Goal: Task Accomplishment & Management: Manage account settings

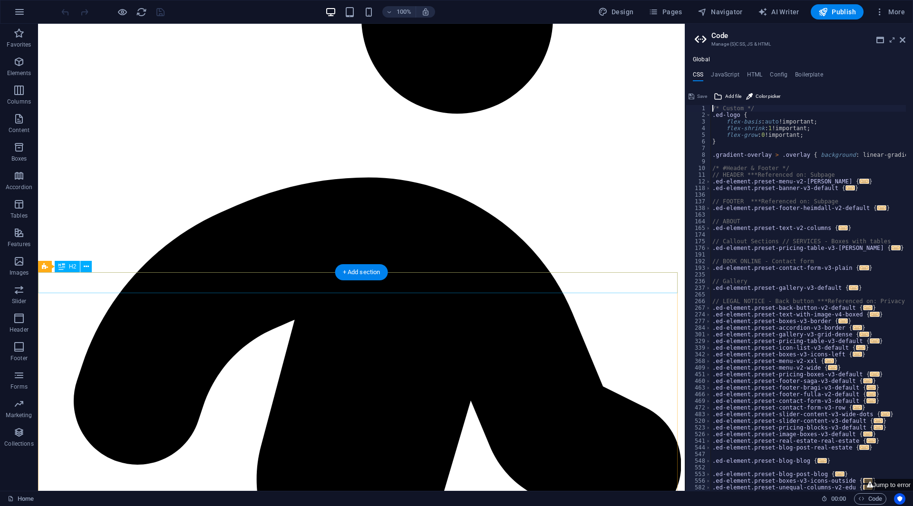
scroll to position [1830, 0]
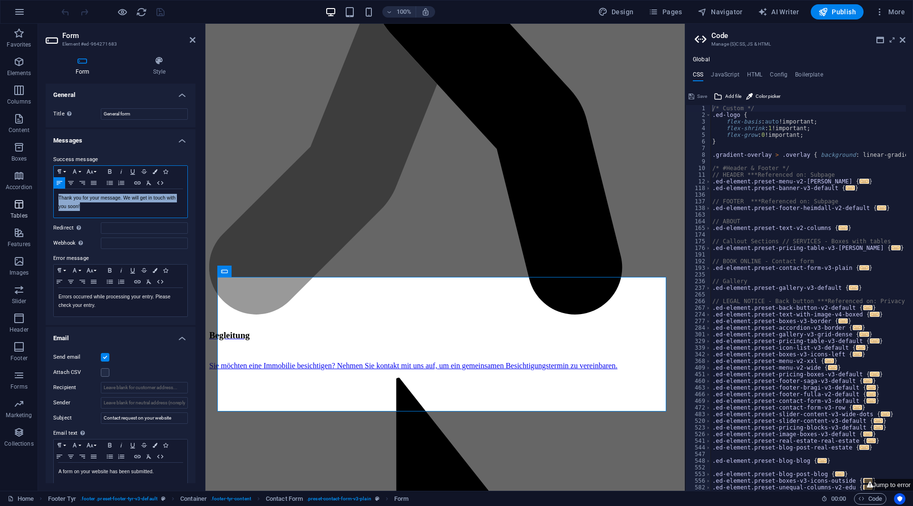
drag, startPoint x: 121, startPoint y: 215, endPoint x: 29, endPoint y: 201, distance: 93.3
click at [29, 201] on section "Favorites Elements Columns Content Boxes Accordion Tables Features Images Slide…" at bounding box center [342, 257] width 684 height 467
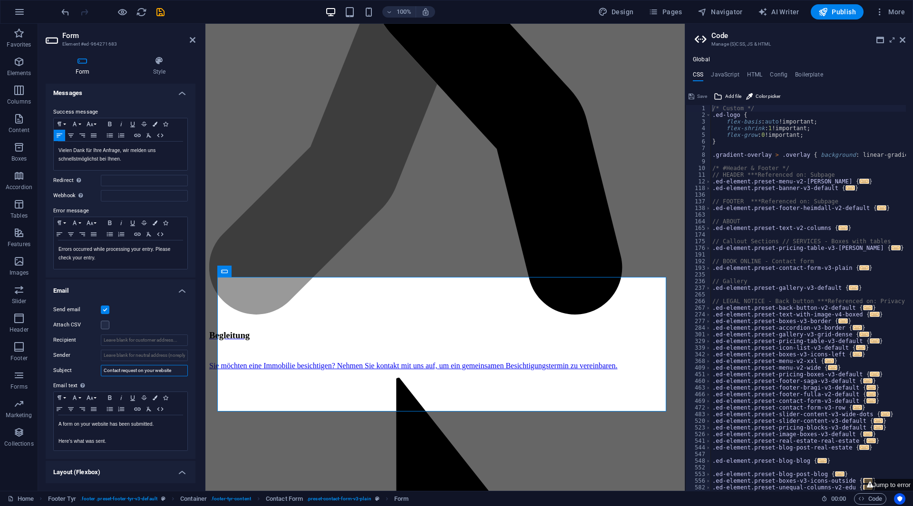
click at [128, 369] on input "Contact request on your website" at bounding box center [144, 370] width 87 height 11
drag, startPoint x: 122, startPoint y: 258, endPoint x: 54, endPoint y: 250, distance: 68.9
click at [54, 250] on div "Errors occurred while processing your entry. Please check your entry." at bounding box center [121, 255] width 134 height 29
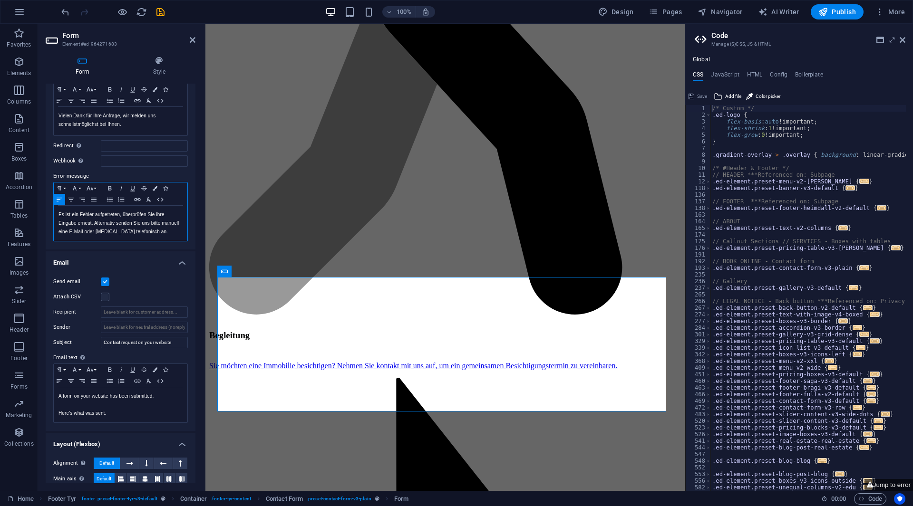
scroll to position [139, 0]
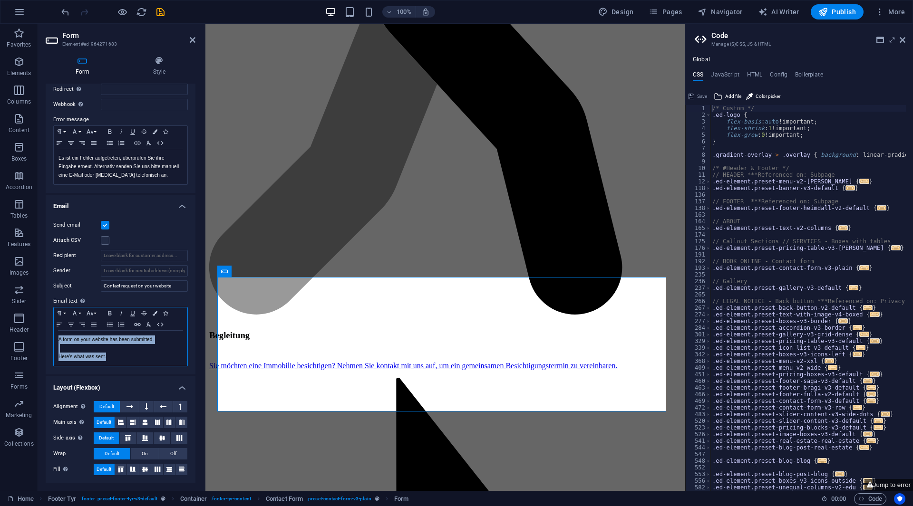
drag, startPoint x: 144, startPoint y: 360, endPoint x: 38, endPoint y: 339, distance: 108.1
click at [38, 339] on section "Favorites Elements Columns Content Boxes Accordion Tables Features Images Slide…" at bounding box center [342, 257] width 684 height 467
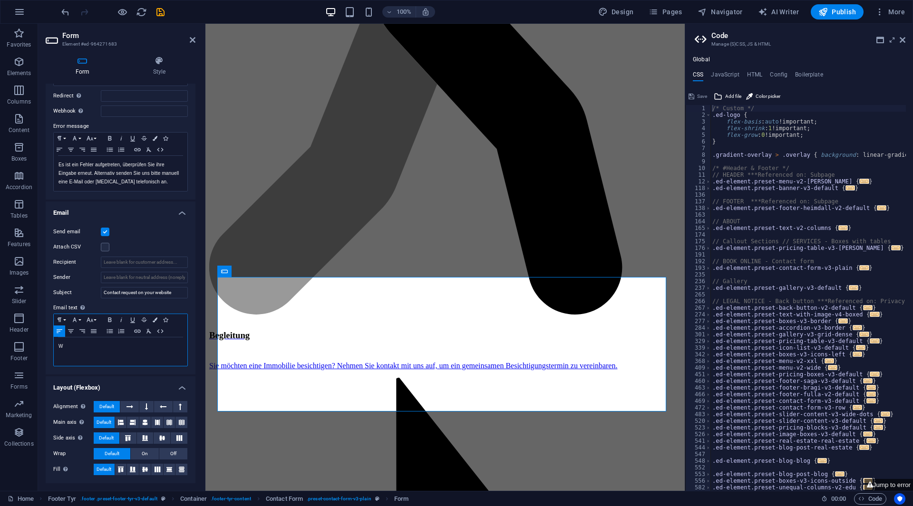
scroll to position [132, 0]
click at [132, 285] on div "Send email Attach CSV Recipient Sender Subject Contact request on your website …" at bounding box center [121, 297] width 150 height 156
click at [138, 293] on input "Contact request on your website" at bounding box center [144, 292] width 87 height 11
click at [162, 297] on input "Contact request on your website" at bounding box center [144, 292] width 87 height 11
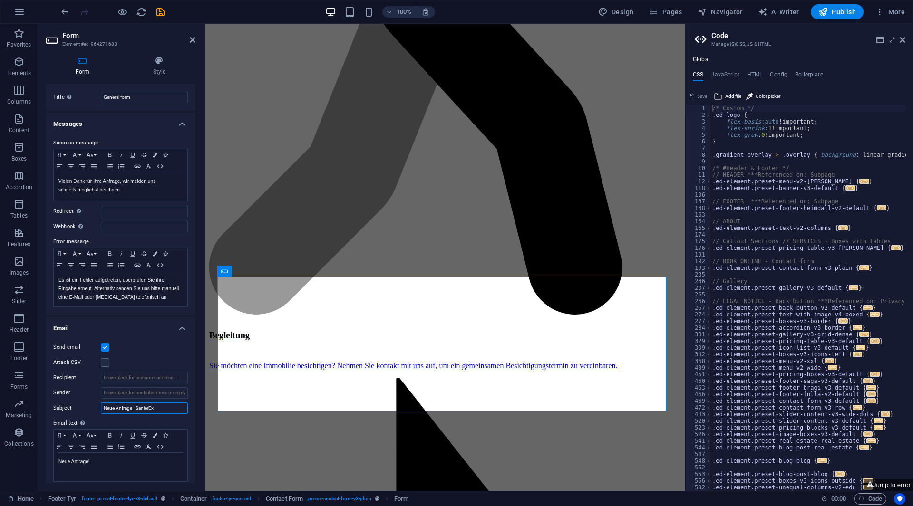
scroll to position [0, 0]
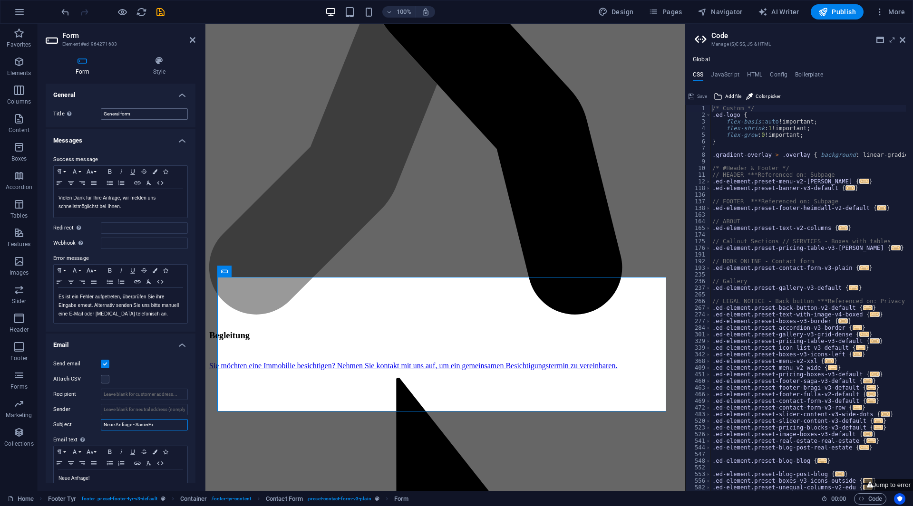
type input "Neue Anfrage - SanierEx"
click at [133, 109] on input "General form" at bounding box center [144, 113] width 87 height 11
click at [191, 43] on icon at bounding box center [193, 40] width 6 height 8
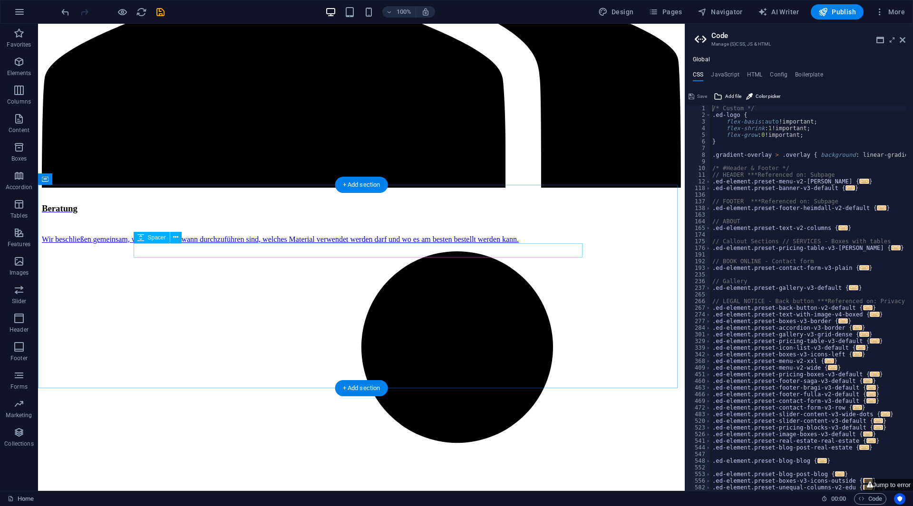
scroll to position [1544, 0]
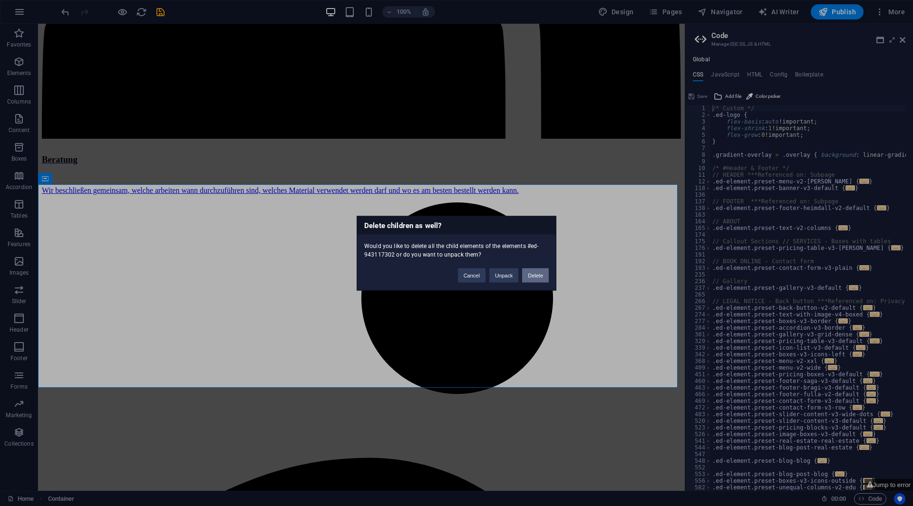
click at [532, 280] on button "Delete" at bounding box center [535, 275] width 27 height 14
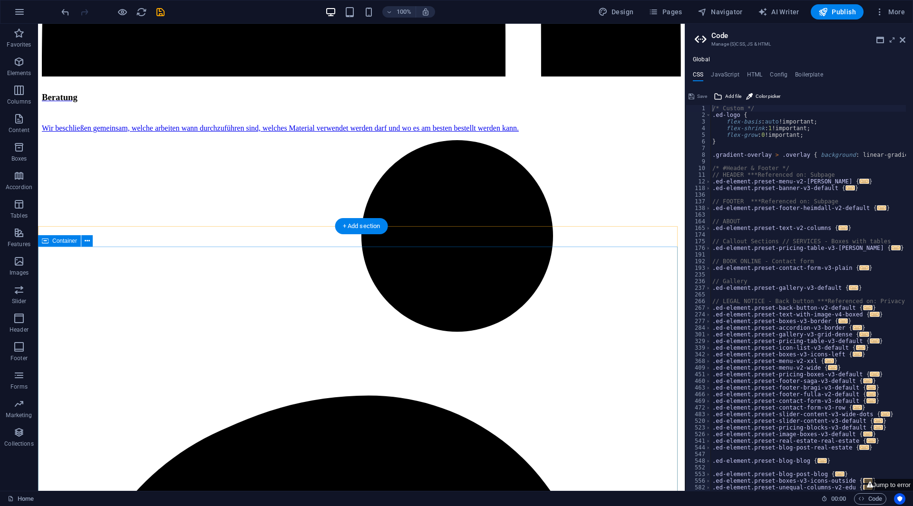
scroll to position [1626, 0]
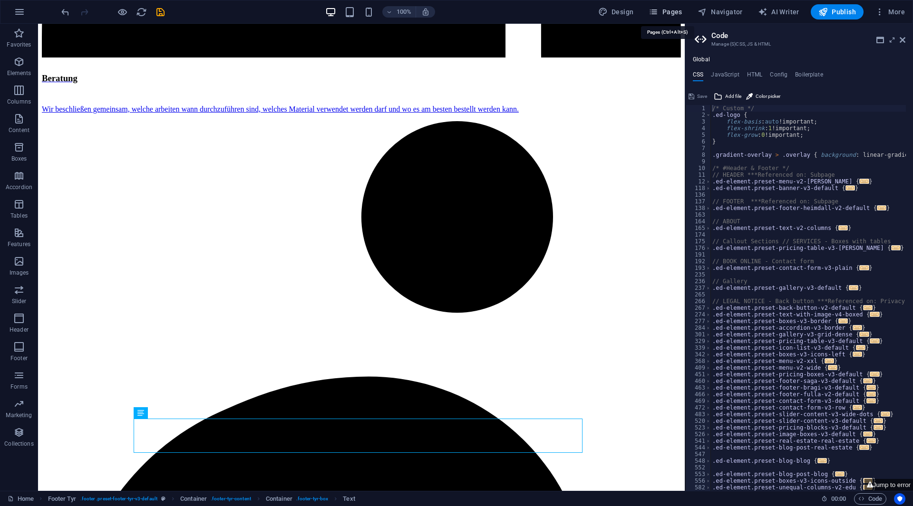
click at [660, 17] on button "Pages" at bounding box center [665, 11] width 41 height 15
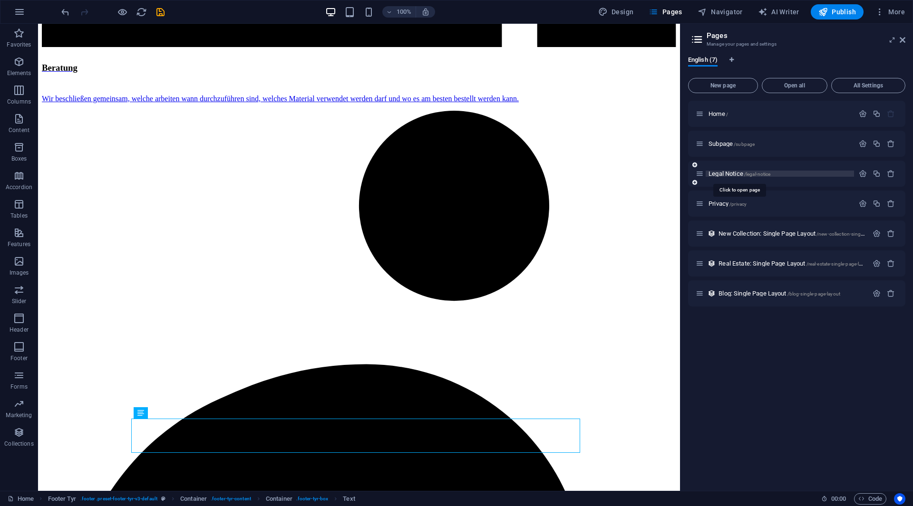
click at [729, 174] on span "Legal Notice /legal-notice" at bounding box center [739, 173] width 62 height 7
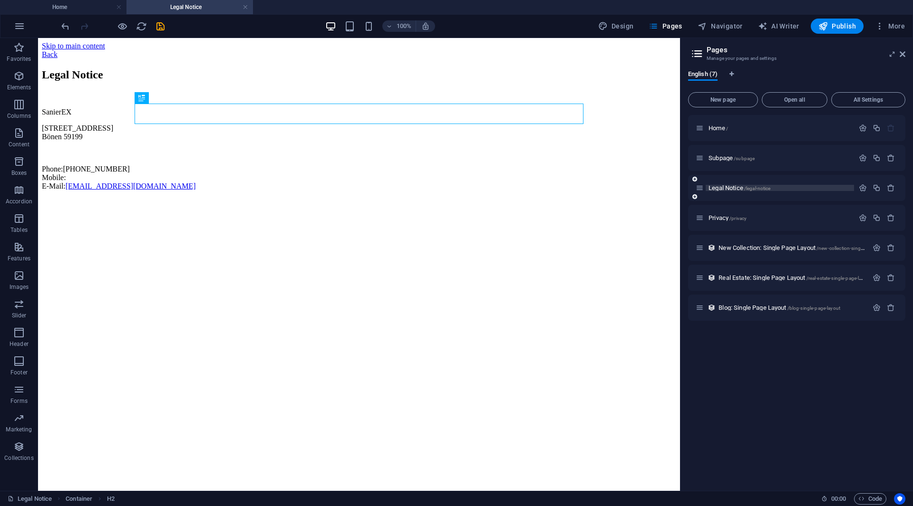
scroll to position [0, 0]
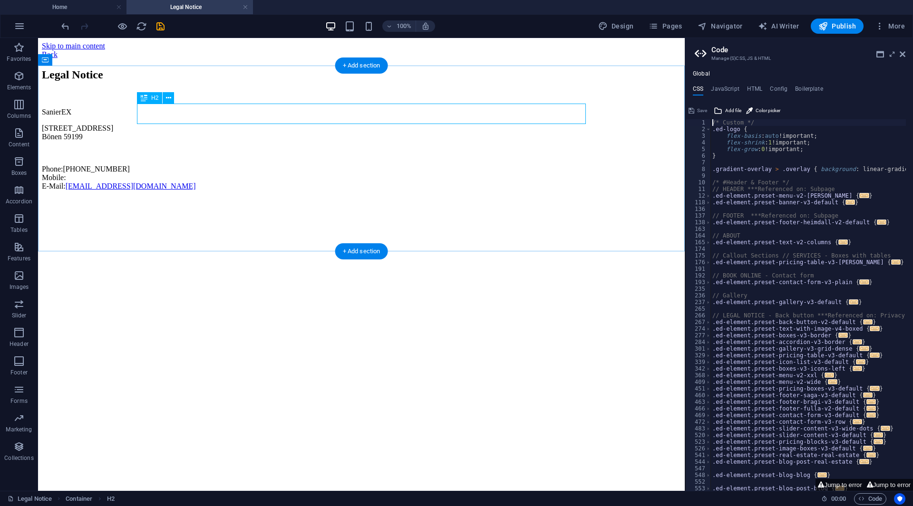
click at [173, 81] on div "Legal Notice" at bounding box center [361, 74] width 639 height 13
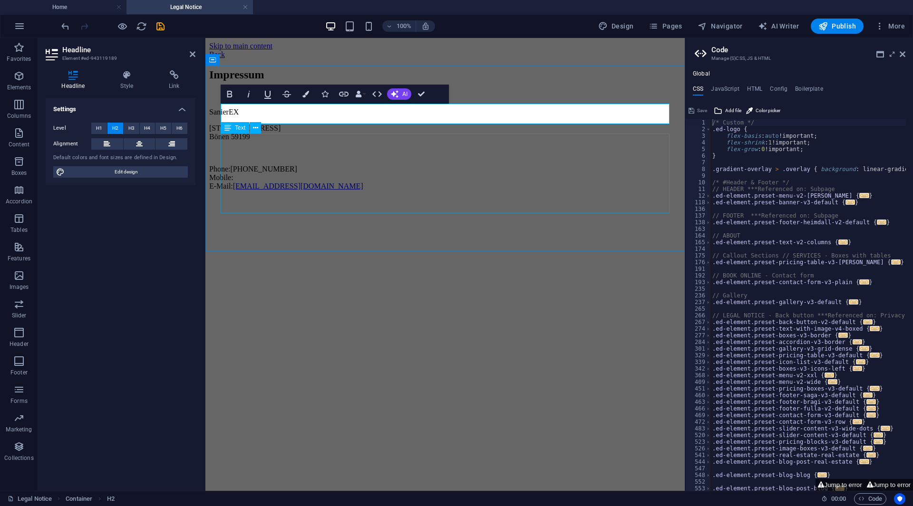
click at [299, 164] on div "SanierEX Eichholzstraße 4 Bönen 59199 Phone: +49 176 70294265 Mobile: E-Mail: I…" at bounding box center [445, 149] width 472 height 83
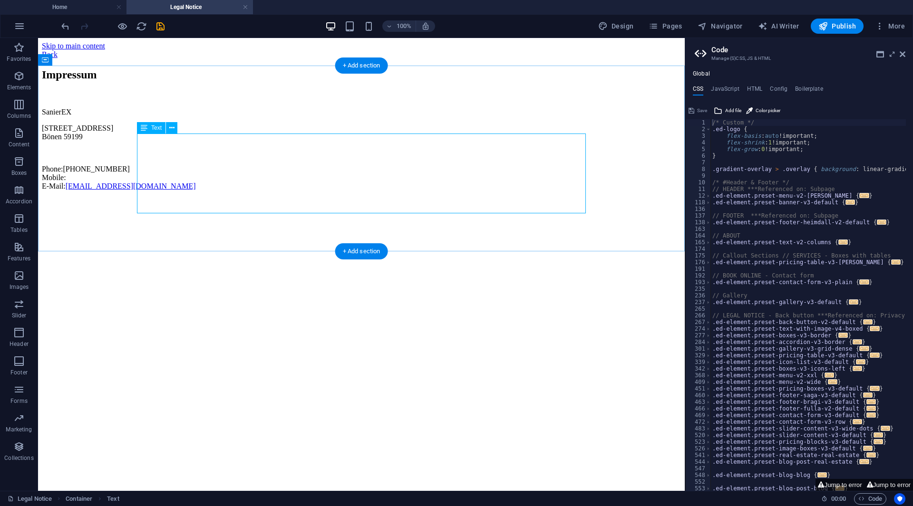
click at [254, 191] on div "SanierEX Eichholzstraße 4 Bönen 59199 Phone: +49 176 70294265 Mobile: E-Mail: I…" at bounding box center [361, 149] width 639 height 83
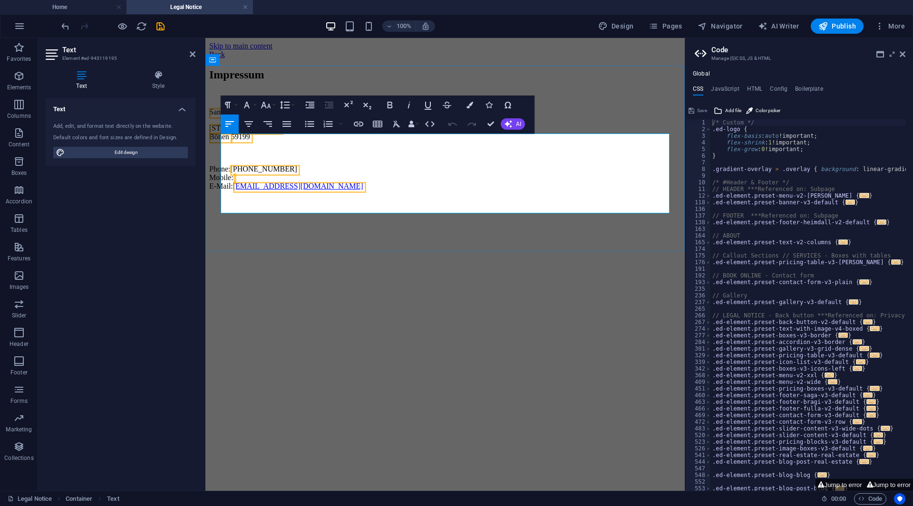
click at [322, 191] on p "Phone: +49 176 70294265 Mobile: E-Mail: Info@SanierEx.de" at bounding box center [445, 178] width 472 height 26
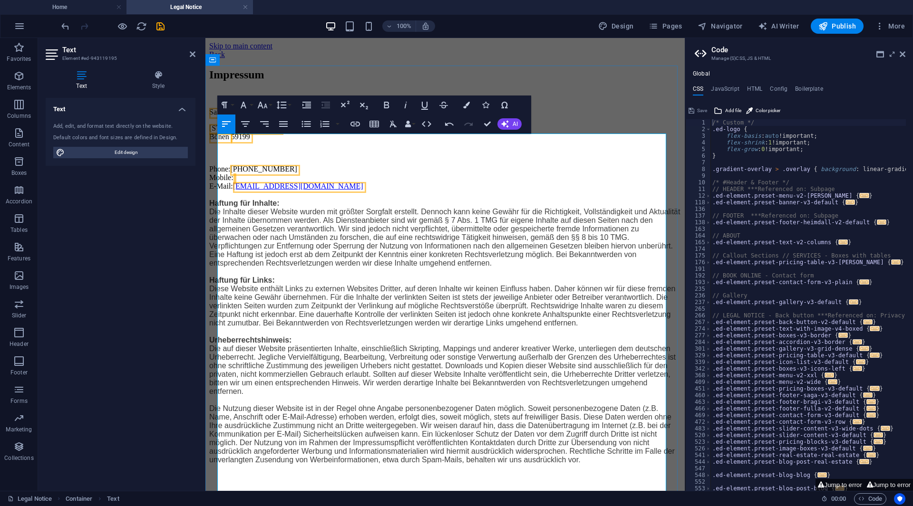
click at [317, 247] on p "Phone: +49 176 70294265 Mobile: E-Mail: Info@SanierEx.de Haftung für Inhalte: D…" at bounding box center [445, 314] width 472 height 299
click at [322, 191] on p "Phone: +49 176 70294265 Mobile: E-Mail: Info@SanierEx.de Haftung für Inhalte: D…" at bounding box center [445, 314] width 472 height 299
click at [233, 185] on p "Phone: +49 176 70294265 Mobile: E-Mail: Info@SanierEx.de Haftung für Inhalte: D…" at bounding box center [445, 314] width 472 height 299
click at [225, 157] on p at bounding box center [445, 153] width 472 height 9
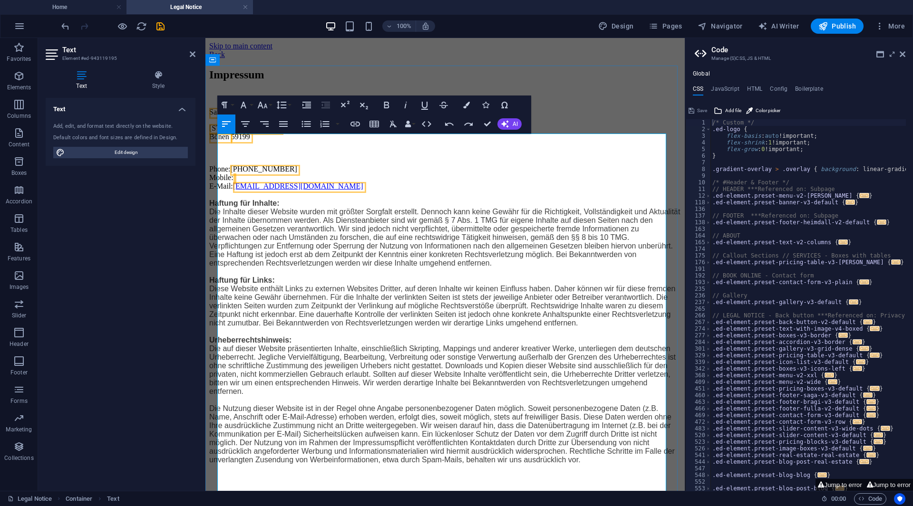
click at [231, 187] on p "Phone: +49 176 70294265 Mobile: E-Mail: Info@SanierEx.de Haftung für Inhalte: D…" at bounding box center [445, 314] width 472 height 299
click at [236, 187] on p "Telefon: +49 176 70294265 Mobile: E-Mail: Info@SanierEx.de Haftung für Inhalte:…" at bounding box center [445, 314] width 472 height 299
click at [231, 191] on p "Tel.: +49 176 70294265 Mobile: E-Mail: Info@SanierEx.de Haftung für Inhalte: Di…" at bounding box center [445, 314] width 472 height 299
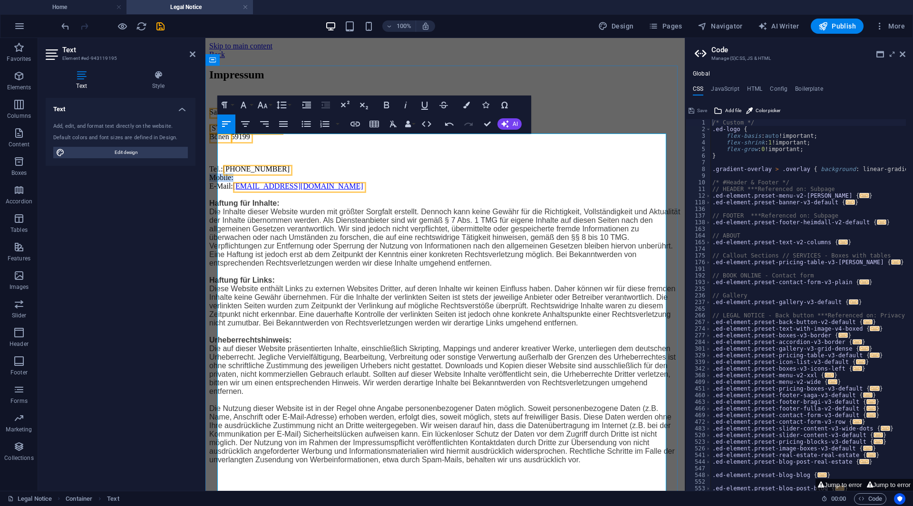
drag, startPoint x: 242, startPoint y: 195, endPoint x: 217, endPoint y: 196, distance: 24.7
click at [217, 196] on p "Tel.: +49 176 70294265 Mobile: E-Mail: Info@SanierEx.de Haftung für Inhalte: Di…" at bounding box center [445, 314] width 472 height 299
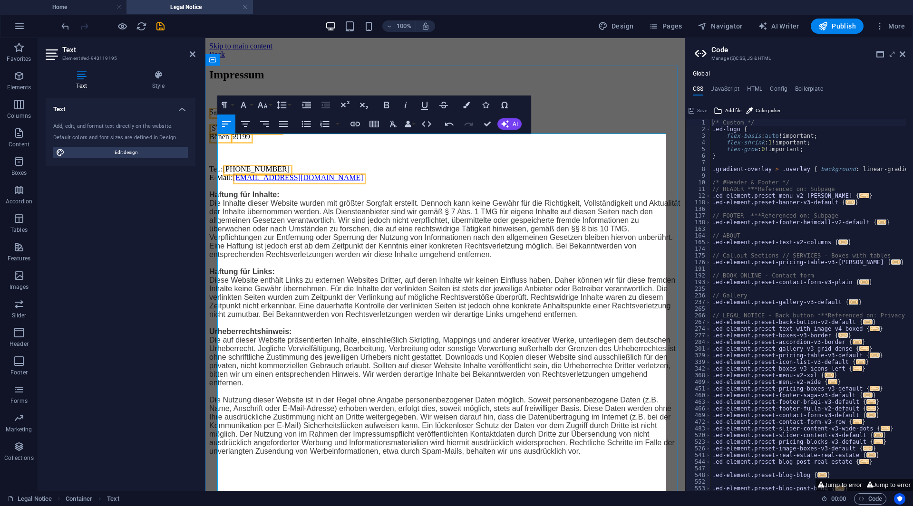
click at [237, 157] on p at bounding box center [445, 153] width 472 height 9
click at [304, 187] on p "Tel.: +49 176 70294265 E-Mail: Info@SanierEx.de Haftung für Inhalte: Die Inhalt…" at bounding box center [445, 310] width 472 height 291
click at [299, 157] on p at bounding box center [445, 153] width 472 height 9
click at [466, 157] on p at bounding box center [445, 153] width 472 height 9
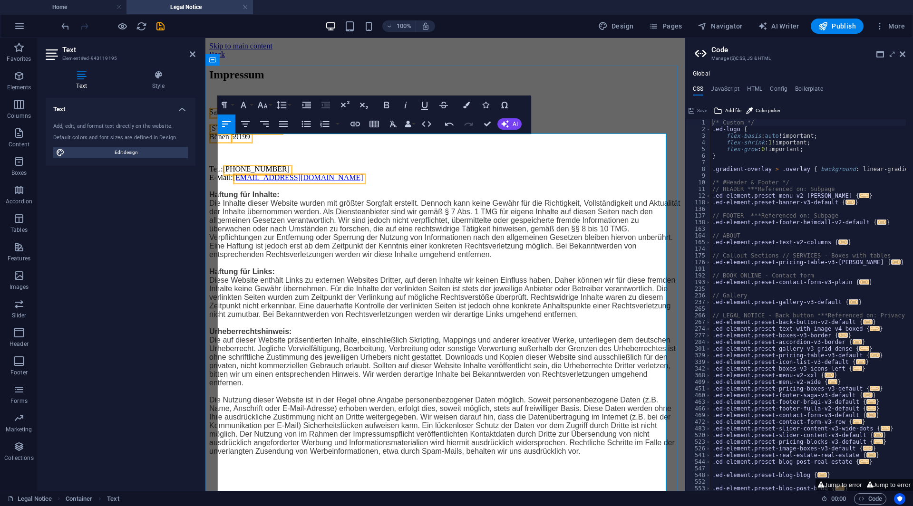
drag, startPoint x: 267, startPoint y: 198, endPoint x: 250, endPoint y: 198, distance: 17.6
click at [250, 198] on p "Tel.: +49 176 70294265 E-Mail: Info@SanierEx.de Haftung für Inhalte: Die Inhalt…" at bounding box center [445, 310] width 472 height 291
click at [239, 116] on span "SanierEX" at bounding box center [223, 112] width 29 height 8
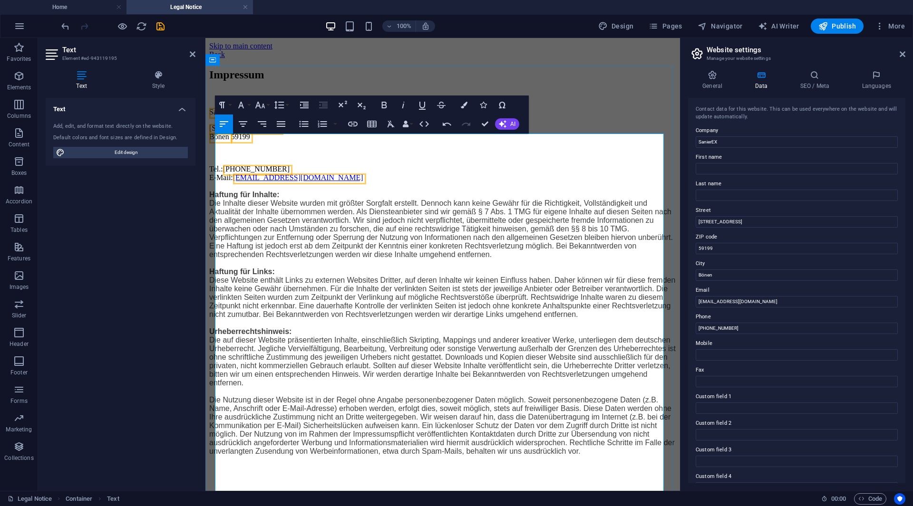
click at [262, 204] on p "Tel.: +49 176 70294265 E-Mail: Info@SanierEx.de Haftung für Inhalte: Die Inhalt…" at bounding box center [442, 310] width 467 height 291
click at [304, 116] on span "SanierEX Inhaber Avdo Kastrat" at bounding box center [267, 112] width 117 height 8
click at [313, 116] on span "SanierEX Inhaber Avdo Kastrat" at bounding box center [267, 112] width 117 height 8
click at [319, 116] on p "SanierEX Inhaber Avdo Kastrat" at bounding box center [442, 112] width 467 height 9
click at [217, 116] on span "SanierEX Inhaber Avdo Kastrat" at bounding box center [267, 112] width 117 height 8
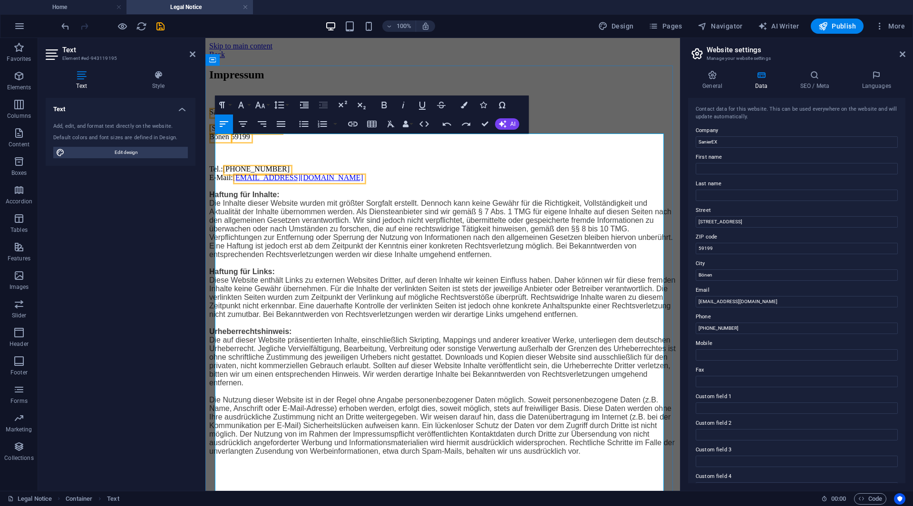
click at [247, 116] on span "SanierEX Inhaber Avdo Kastrat" at bounding box center [267, 112] width 117 height 8
click at [254, 116] on span "SanierEX Inhaber Avdo Kastrat" at bounding box center [267, 112] width 117 height 8
click at [280, 116] on span "SanierEX (Inhaber Avdo Kastrat," at bounding box center [270, 112] width 122 height 8
click at [319, 116] on span "SanierEX (Inhaber Avdo Kastrat," at bounding box center [270, 112] width 122 height 8
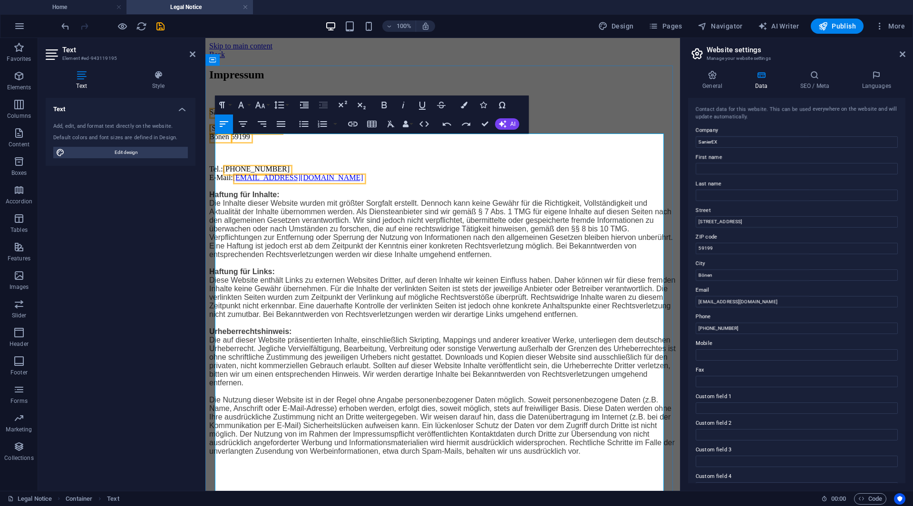
click at [322, 116] on span "SanierEX (Inhaber Avdo Kastrat," at bounding box center [270, 112] width 122 height 8
click at [262, 199] on strong "Haftung für Inhalte:" at bounding box center [244, 195] width 70 height 8
click at [265, 206] on p "Tel.: +49 176 70294265 E-Mail: Info@SanierEx.de Haftung für Inhalte: Die Inhalt…" at bounding box center [442, 310] width 467 height 291
drag, startPoint x: 246, startPoint y: 217, endPoint x: 242, endPoint y: 211, distance: 7.0
click at [245, 214] on p "Tel.: +49 176 70294265 E-Mail: Info@SanierEx.de Haftung für Inhalte: Die Inhalt…" at bounding box center [442, 310] width 467 height 291
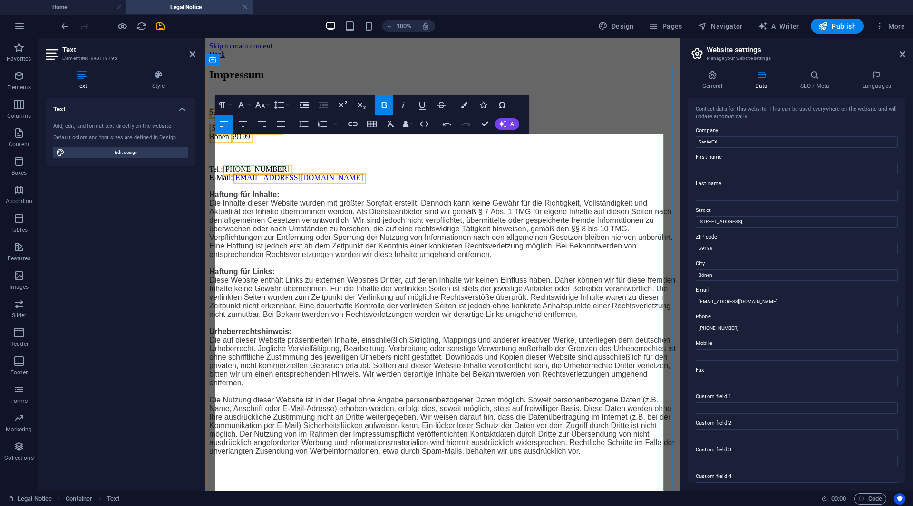
click at [241, 206] on p "Tel.: +49 176 70294265 E-Mail: Info@SanierEx.de Haftung für Inhalte: Die Inhalt…" at bounding box center [442, 310] width 467 height 291
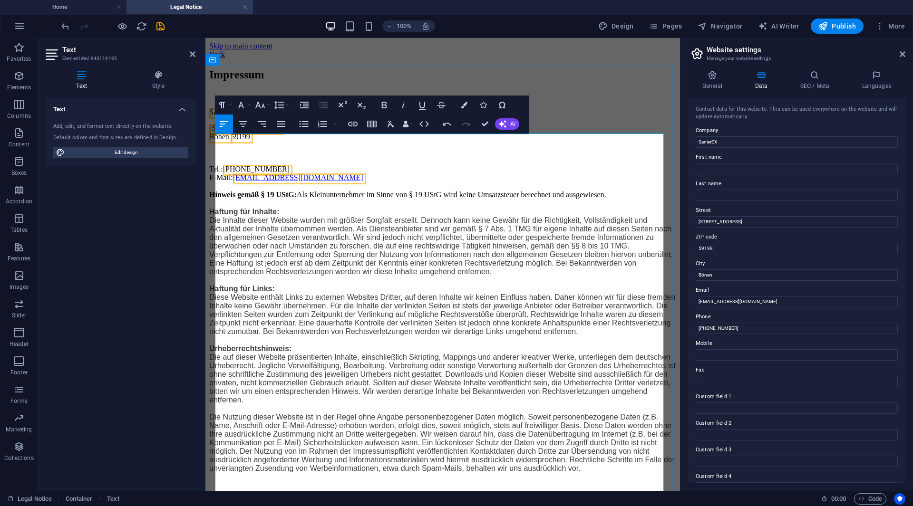
click at [306, 217] on p "Tel.: +49 176 70294265 E-Mail: Info@SanierEx.de Hinweis gemäß § 19 UStG: Als Kl…" at bounding box center [442, 319] width 467 height 308
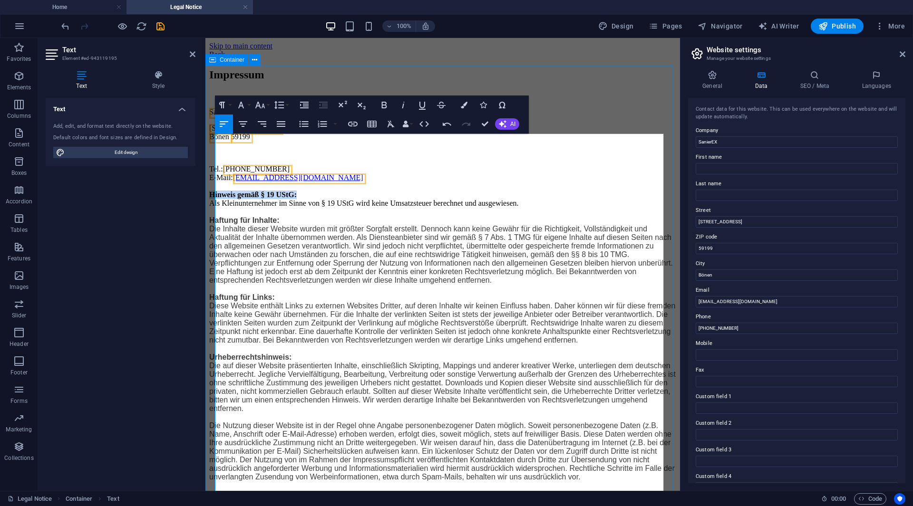
drag, startPoint x: 335, startPoint y: 218, endPoint x: 209, endPoint y: 210, distance: 126.7
click at [209, 214] on div "Impressum SanierEX Kleinunternehmen Inh. Avdo Kastrat Eichholzstraße 4 Bönen 59…" at bounding box center [442, 274] width 467 height 413
click at [380, 99] on icon "button" at bounding box center [383, 104] width 11 height 11
click at [384, 102] on icon "button" at bounding box center [383, 105] width 5 height 7
click at [345, 196] on p "Tel.: +49 176 70294265 E-Mail: Info@SanierEx.de Hinweis gemäß § 19 UStG: Als Kl…" at bounding box center [442, 323] width 467 height 317
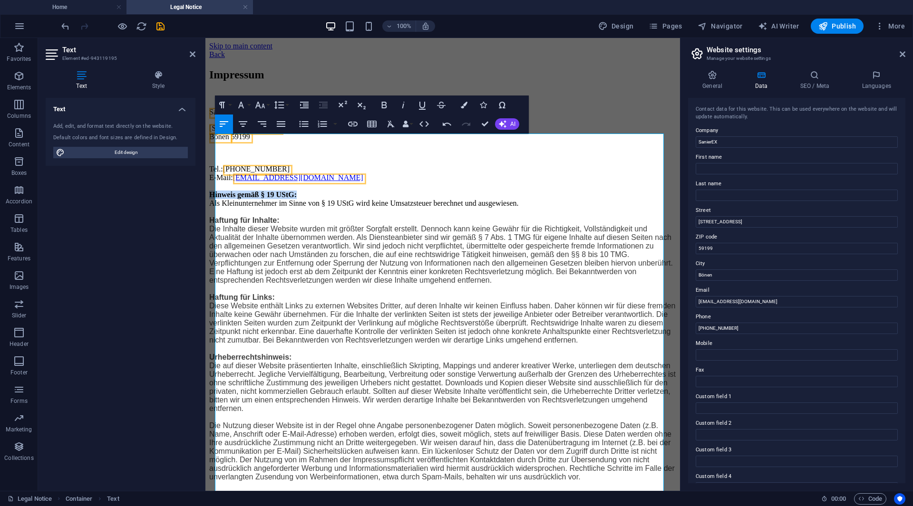
drag, startPoint x: 322, startPoint y: 217, endPoint x: 262, endPoint y: 204, distance: 61.3
click at [205, 217] on html "Skip to main content Back Impressum SanierEX Kleinunternehmen Inh. Avdo Kastrat…" at bounding box center [442, 263] width 474 height 451
click at [385, 99] on icon "button" at bounding box center [383, 104] width 11 height 11
click at [385, 105] on icon "button" at bounding box center [383, 104] width 11 height 11
click at [265, 239] on p "Tel.: +49 176 70294265 E-Mail: Info@SanierEx.de Hinweis gemäß § 19 UStG: Als Kl…" at bounding box center [442, 323] width 467 height 317
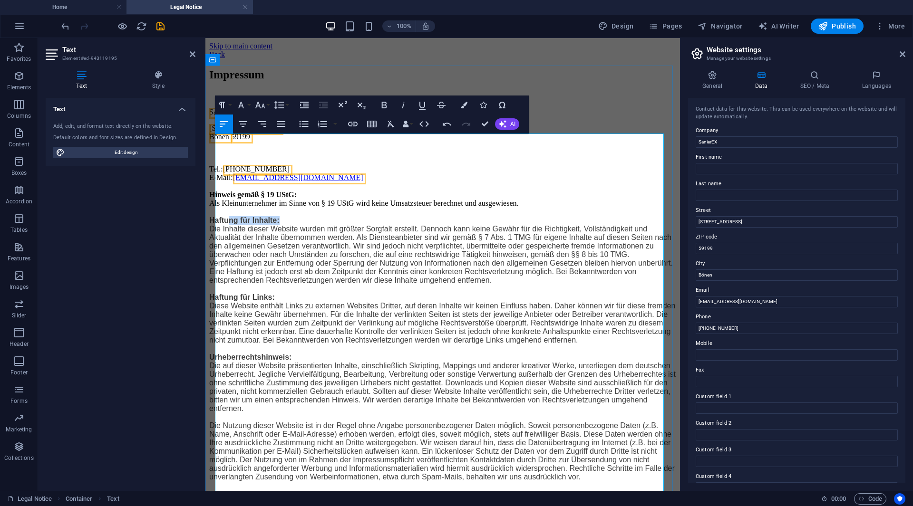
drag, startPoint x: 291, startPoint y: 250, endPoint x: 229, endPoint y: 248, distance: 61.8
click at [229, 248] on p "Tel.: +49 176 70294265 E-Mail: Info@SanierEx.de Hinweis gemäß § 19 UStG: Als Kl…" at bounding box center [442, 323] width 467 height 317
click at [386, 106] on icon "button" at bounding box center [383, 104] width 11 height 11
click at [347, 253] on p "Tel.: +49 176 70294265 E-Mail: Info@SanierEx.de Hinweis gemäß § 19 UStG: Als Kl…" at bounding box center [442, 323] width 467 height 317
drag, startPoint x: 313, startPoint y: 250, endPoint x: 202, endPoint y: 247, distance: 110.8
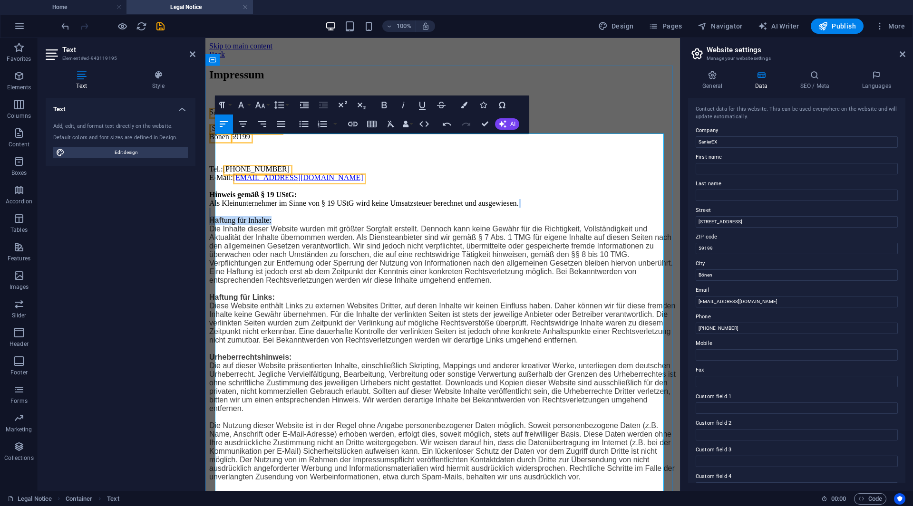
click at [205, 247] on html "Skip to main content Back Impressum SanierEX Kleinunternehmen Inh. Avdo Kastrat…" at bounding box center [442, 263] width 474 height 451
click at [286, 242] on p "Tel.: +49 176 70294265 E-Mail: Info@SanierEx.de Hinweis gemäß § 19 UStG: Als Kl…" at bounding box center [442, 323] width 467 height 317
click at [295, 250] on p "Tel.: +49 176 70294265 E-Mail: Info@SanierEx.de Hinweis gemäß § 19 UStG: Als Kl…" at bounding box center [442, 323] width 467 height 317
drag, startPoint x: 293, startPoint y: 252, endPoint x: 236, endPoint y: 248, distance: 57.2
click at [214, 251] on div "Impressum SanierEX Kleinunternehmen Inh. Avdo Kastrat Eichholzstraße 4 Bönen 59…" at bounding box center [442, 274] width 467 height 413
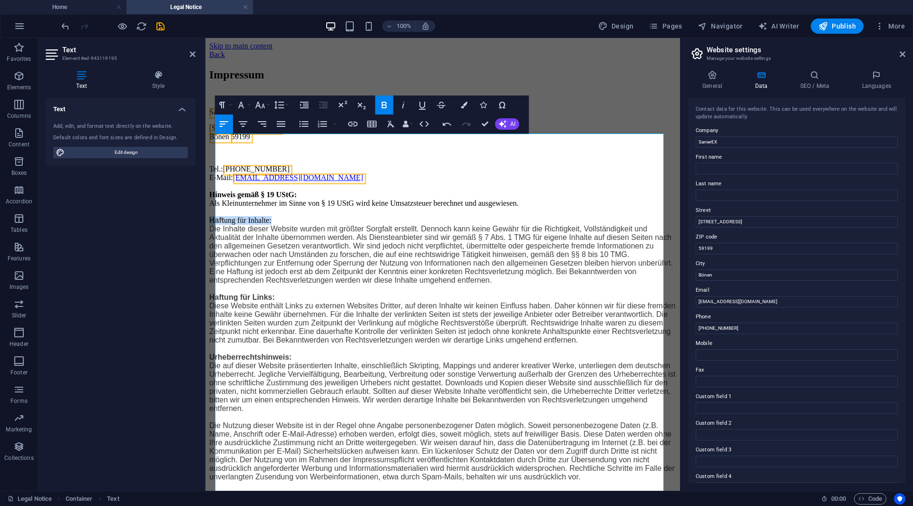
click at [384, 105] on icon "button" at bounding box center [383, 104] width 11 height 11
click at [308, 213] on p "Tel.: +49 176 70294265 E-Mail: Info@SanierEx.de Hinweis gemäß § 19 UStG: Als Kl…" at bounding box center [442, 323] width 467 height 317
drag, startPoint x: 321, startPoint y: 216, endPoint x: 208, endPoint y: 216, distance: 113.1
click at [209, 216] on div "Impressum SanierEX Kleinunternehmen Inh. Avdo Kastrat Eichholzstraße 4 Bönen 59…" at bounding box center [442, 274] width 467 height 413
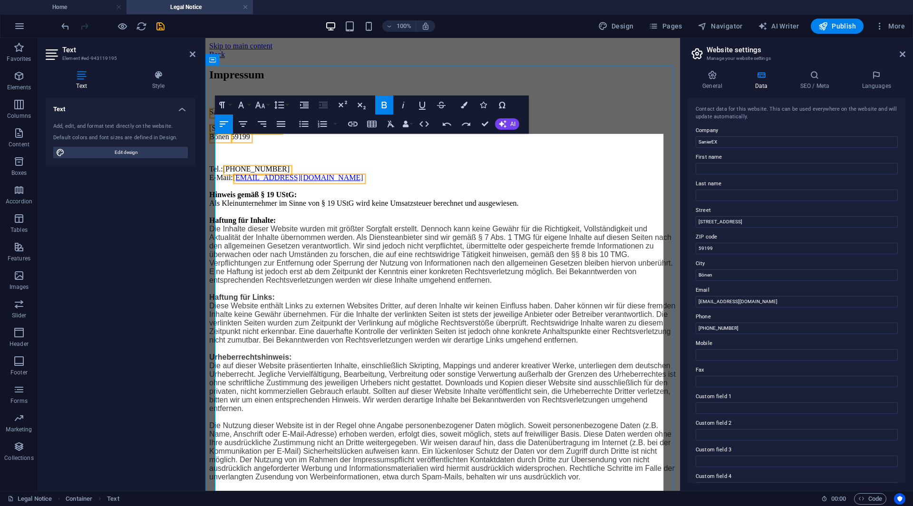
click at [292, 255] on p "Tel.: +49 176 70294265 E-Mail: Info@SanierEx.de Hinweis gemäß § 19 UStG: Als Kl…" at bounding box center [442, 323] width 467 height 317
drag, startPoint x: 292, startPoint y: 254, endPoint x: 204, endPoint y: 245, distance: 88.4
click at [205, 245] on html "Skip to main content Back Impressum SanierEX Kleinunternehmen Inh. Avdo Kastrat…" at bounding box center [442, 263] width 474 height 451
click at [382, 107] on icon "button" at bounding box center [383, 105] width 5 height 7
click at [341, 284] on span "Die Inhalte dieser Website wurden mit größter Sorgfalt erstellt. Dennoch kann k…" at bounding box center [440, 254] width 463 height 59
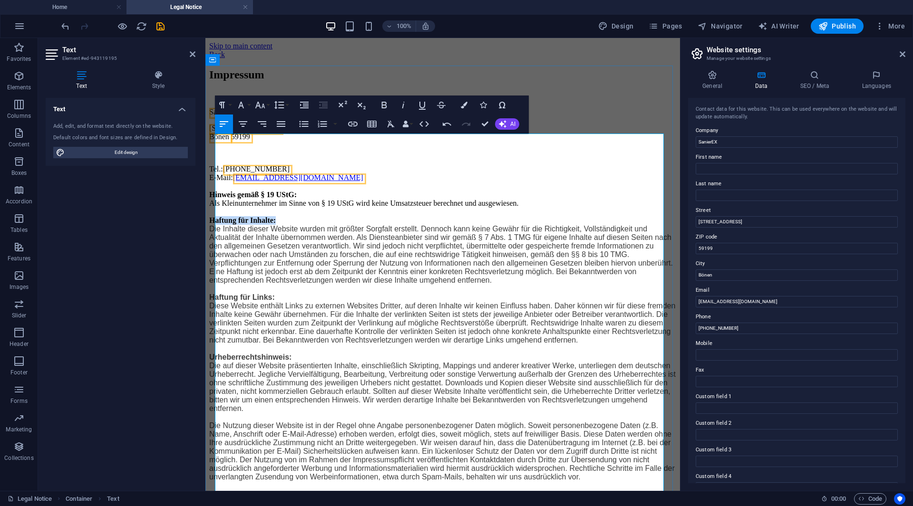
drag, startPoint x: 295, startPoint y: 250, endPoint x: 218, endPoint y: 254, distance: 77.1
click at [218, 254] on p "Tel.: +49 176 70294265 E-Mail: Info@SanierEx.de Hinweis gemäß § 19 UStG: Als Kl…" at bounding box center [442, 323] width 467 height 317
click at [384, 109] on icon "button" at bounding box center [383, 104] width 11 height 11
click at [390, 227] on p "Tel.: +49 176 70294265 E-Mail: Info@SanierEx.de Hinweis gemäß § 19 UStG: Als Kl…" at bounding box center [442, 323] width 467 height 317
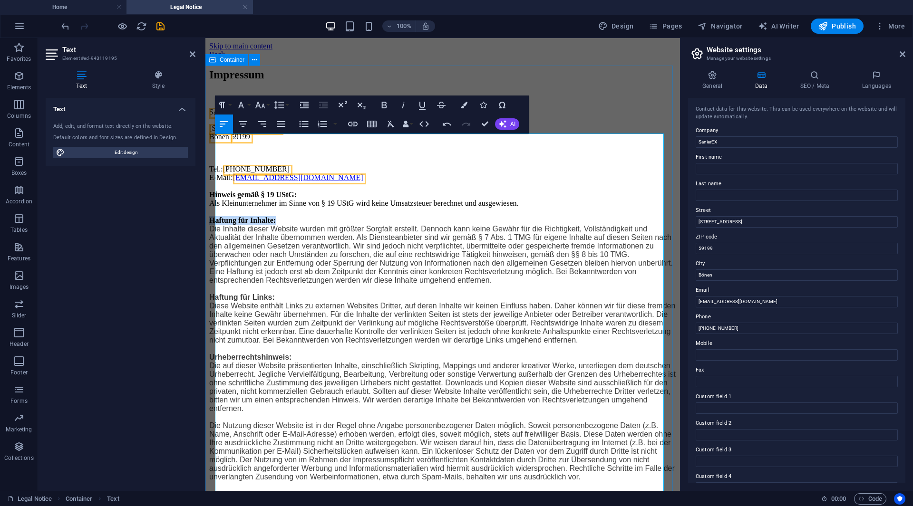
drag, startPoint x: 309, startPoint y: 257, endPoint x: 212, endPoint y: 250, distance: 97.2
click at [212, 250] on div "Impressum SanierEX Kleinunternehmen Inh. Avdo Kastrat Eichholzstraße 4 Bönen 59…" at bounding box center [442, 274] width 467 height 413
click at [389, 106] on icon "button" at bounding box center [383, 104] width 11 height 11
click at [388, 105] on icon "button" at bounding box center [383, 104] width 11 height 11
click at [309, 216] on p "Tel.: +49 176 70294265 E-Mail: Info@SanierEx.de Hinweis gemäß § 19 UStG: Als Kl…" at bounding box center [442, 323] width 467 height 317
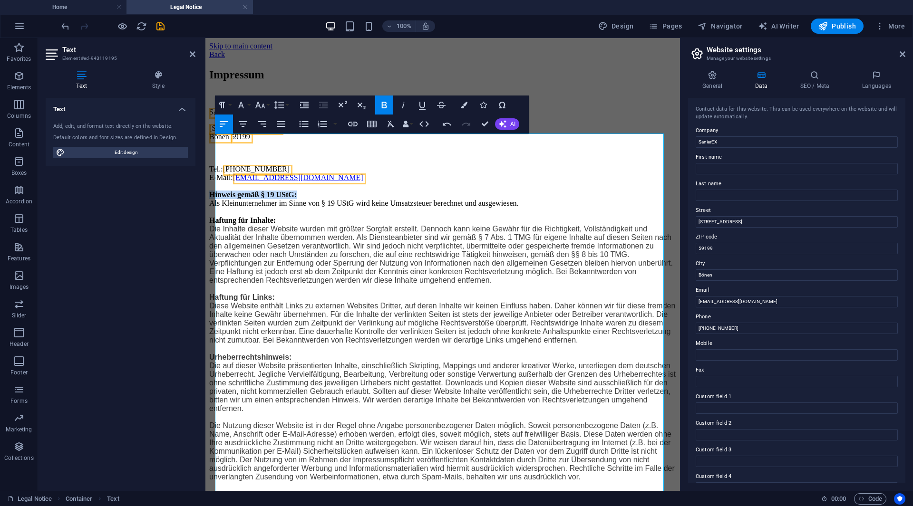
drag, startPoint x: 327, startPoint y: 219, endPoint x: 176, endPoint y: 216, distance: 151.7
click at [205, 216] on html "Skip to main content Back Impressum SanierEX Kleinunternehmen Inh. Avdo Kastrat…" at bounding box center [442, 263] width 474 height 451
click at [388, 103] on icon "button" at bounding box center [383, 104] width 11 height 11
click at [308, 284] on span "Die Inhalte dieser Website wurden mit größter Sorgfalt erstellt. Dennoch kann k…" at bounding box center [440, 254] width 463 height 59
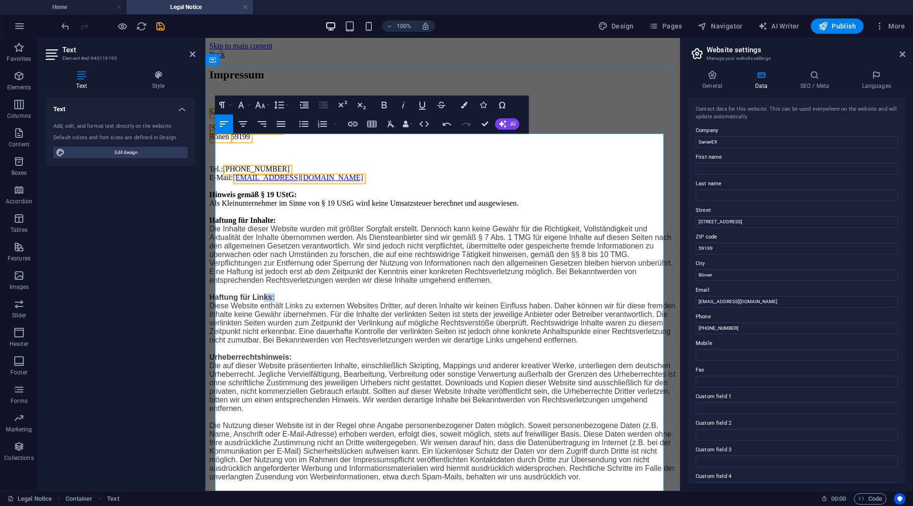
drag, startPoint x: 279, startPoint y: 356, endPoint x: 268, endPoint y: 356, distance: 11.4
click at [268, 301] on strong "Haftung für Links:" at bounding box center [242, 297] width 66 height 8
copy strong "ks:"
click at [296, 250] on p "Tel.: +49 176 70294265 E-Mail: Info@SanierEx.de Hinweis gemäß § 19 UStG: Als Kl…" at bounding box center [442, 323] width 467 height 317
drag, startPoint x: 293, startPoint y: 250, endPoint x: 214, endPoint y: 249, distance: 78.9
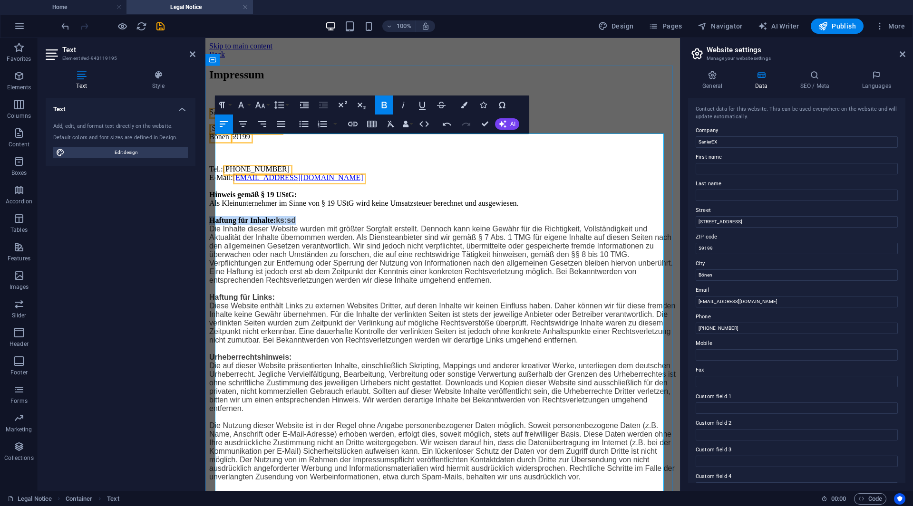
click at [214, 249] on p "Tel.: +49 176 70294265 E-Mail: Info@SanierEx.de Hinweis gemäß § 19 UStG: Als Kl…" at bounding box center [442, 323] width 467 height 317
drag, startPoint x: 227, startPoint y: 251, endPoint x: 212, endPoint y: 253, distance: 14.9
click at [212, 253] on div "Impressum SanierEX Kleinunternehmen Inh. Avdo Kastrat Eichholzstraße 4 Bönen 59…" at bounding box center [442, 274] width 467 height 413
click at [307, 216] on p "Tel.: +49 176 70294265 E-Mail: Info@SanierEx.de Hinweis gemäß § 19 UStG: Als Kl…" at bounding box center [442, 323] width 467 height 317
drag, startPoint x: 316, startPoint y: 217, endPoint x: 216, endPoint y: 217, distance: 99.8
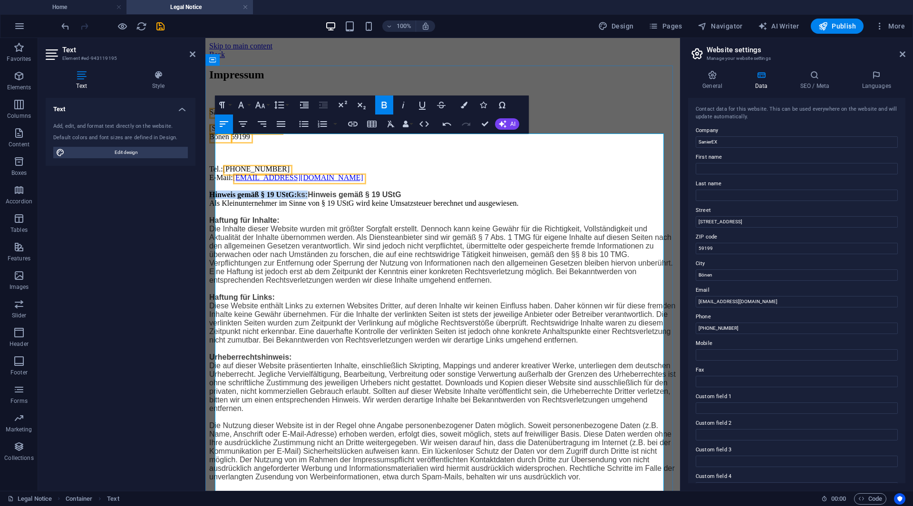
click at [216, 199] on strong "Hinweis gemäß § 19 UStG: ks:Hinweis gemäß § 19 UStG" at bounding box center [305, 195] width 192 height 8
click at [237, 214] on p "Tel.: +49 176 70294265 E-Mail: Info@SanierEx.de Hinweis gemäß § 19 UStG Als Kle…" at bounding box center [442, 323] width 467 height 317
click at [314, 221] on p "Tel.: +49 176 70294265 E-Mail: Info@SanierEx.de Hinweis gemäß § 19 UStG Als Kle…" at bounding box center [442, 323] width 467 height 317
click at [315, 221] on p "Tel.: +49 176 70294265 E-Mail: Info@SanierEx.de Hinweis gemäß § 19 UStG Als Kle…" at bounding box center [442, 323] width 467 height 317
drag, startPoint x: 343, startPoint y: 214, endPoint x: 311, endPoint y: 216, distance: 31.9
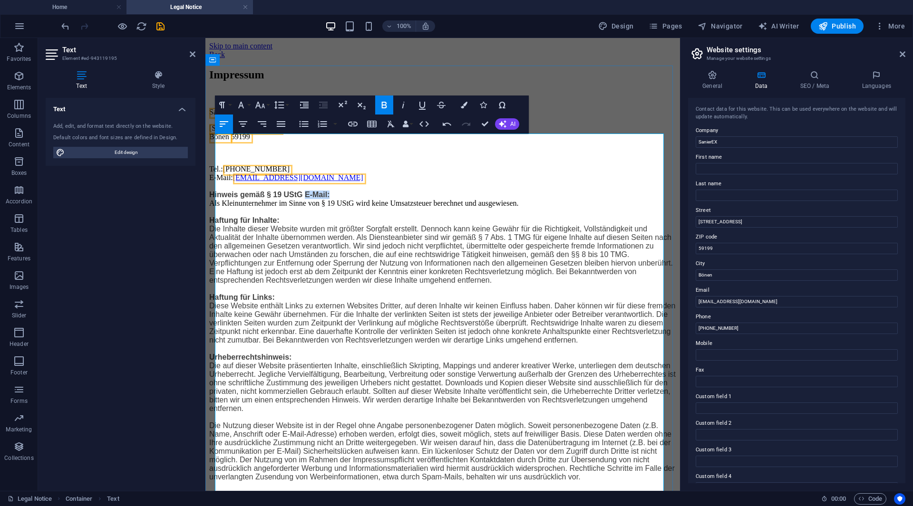
click at [311, 216] on p "Tel.: +49 176 70294265 E-Mail: Info@SanierEx.de Hinweis gemäß § 19 UStG E-Mail:…" at bounding box center [442, 323] width 467 height 317
copy strong "E-Mail:"
drag, startPoint x: 236, startPoint y: 192, endPoint x: 217, endPoint y: 192, distance: 19.0
click at [217, 192] on p "Tel.: +49 176 70294265 E-Mail: Info@SanierEx.de Hinweis gemäß § 19 UStG E-Mail:…" at bounding box center [442, 323] width 467 height 317
click at [363, 216] on p "Tel.: +49 176 70294265 E-Mail: Info@SanierEx.de Hinweis gemäß § 19 UStG E-Mail:…" at bounding box center [442, 323] width 467 height 317
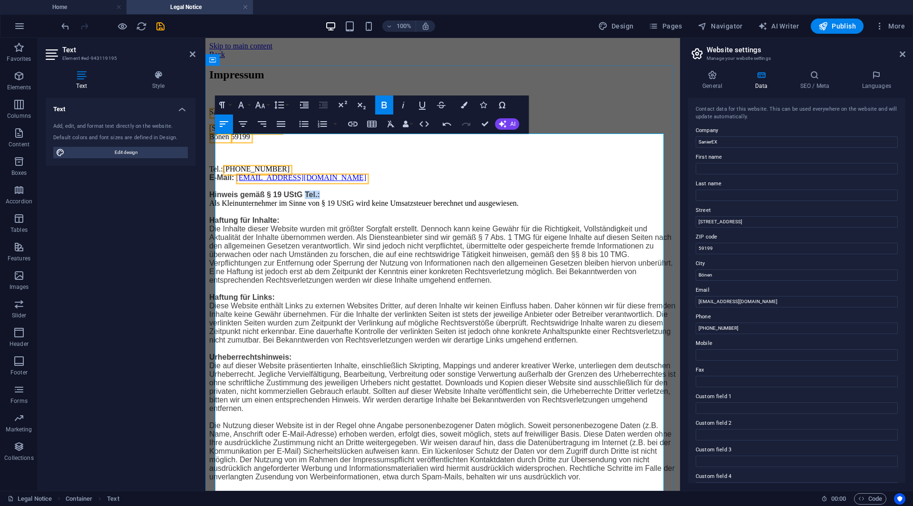
drag, startPoint x: 363, startPoint y: 216, endPoint x: 311, endPoint y: 220, distance: 51.5
click at [311, 220] on p "Tel.: +49 176 70294265 E-Mail: Info@SanierEx.de Hinweis gemäß § 19 UStG Tel.: A…" at bounding box center [442, 323] width 467 height 317
copy strong "Tel.:"
drag, startPoint x: 229, startPoint y: 185, endPoint x: 215, endPoint y: 185, distance: 13.3
click at [215, 185] on p "Tel.: +49 176 70294265 E-Mail: Info@SanierEx.de Hinweis gemäß § 19 UStG Tel.: A…" at bounding box center [442, 323] width 467 height 317
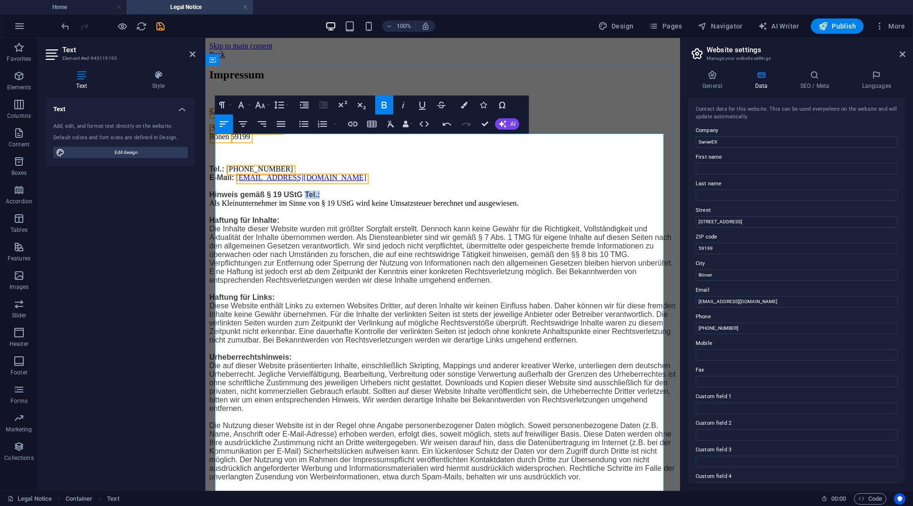
drag, startPoint x: 336, startPoint y: 218, endPoint x: 310, endPoint y: 217, distance: 26.2
click at [310, 217] on p "Tel.: +49 176 70294265 E-Mail: Info@SanierEx.de Hinweis gemäß § 19 UStG Tel.: A…" at bounding box center [442, 323] width 467 height 317
click at [217, 132] on span "Eichholzstraße 4" at bounding box center [244, 128] width 71 height 8
click at [585, 89] on div "Impressum SanierEX Kleinunternehmen Inh. Avdo Kastrat Eichholzstraße 4 Bönen 59…" at bounding box center [442, 274] width 467 height 413
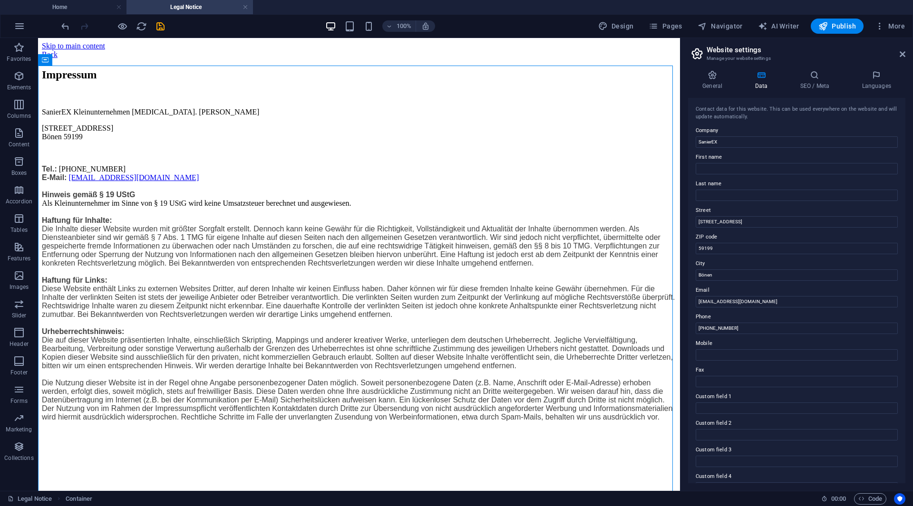
click at [188, 10] on h4 "Legal Notice" at bounding box center [189, 7] width 126 height 10
click at [663, 28] on span "Pages" at bounding box center [664, 26] width 33 height 10
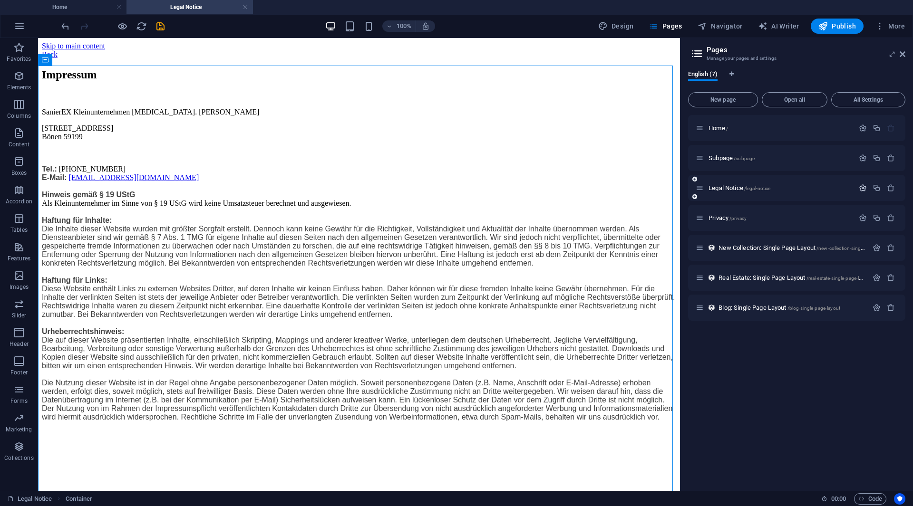
click at [866, 188] on icon "button" at bounding box center [862, 188] width 8 height 8
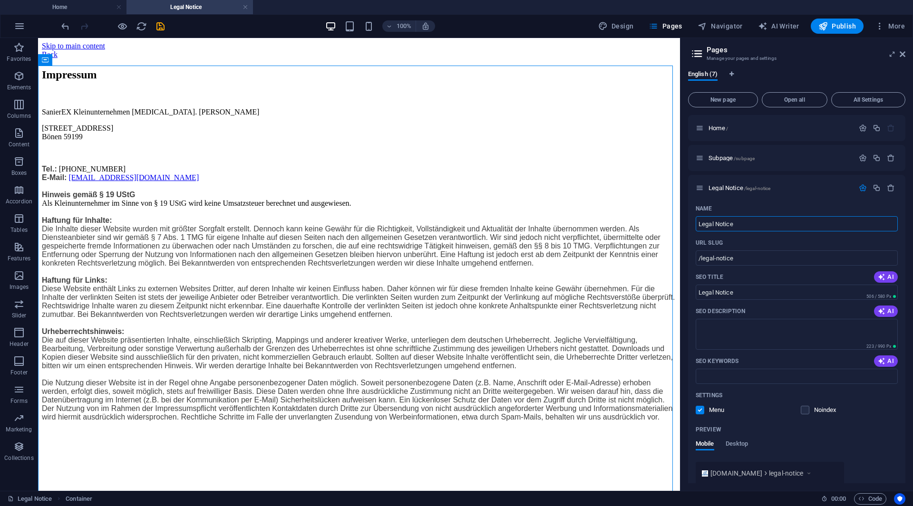
drag, startPoint x: 763, startPoint y: 225, endPoint x: 680, endPoint y: 219, distance: 83.9
click at [684, 221] on div "English (7) New page Open all All Settings Home / Subpage /subpage Legal Notice…" at bounding box center [796, 277] width 232 height 428
type input "Impressum"
type input "/impressum"
type input "Impressum"
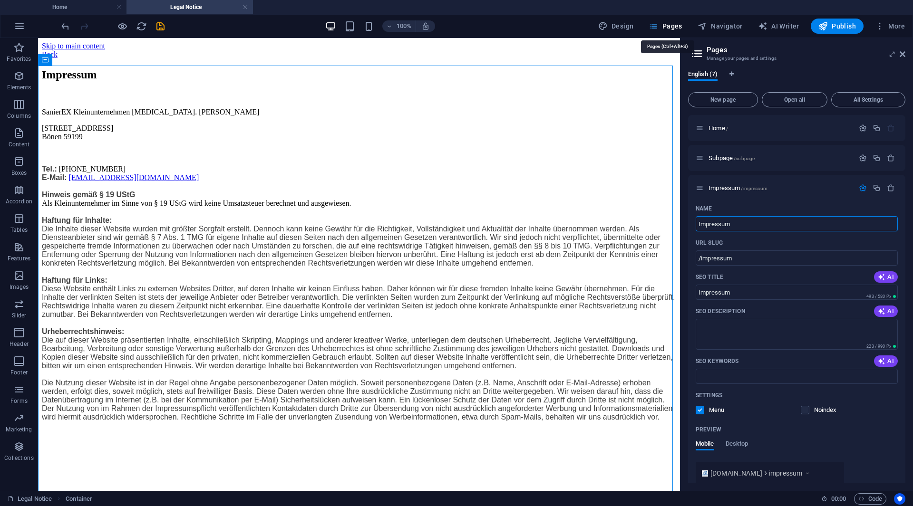
type input "Impressum"
click at [676, 23] on span "Pages" at bounding box center [664, 26] width 33 height 10
click at [664, 25] on span "Pages" at bounding box center [664, 26] width 33 height 10
click at [722, 128] on span "Home /" at bounding box center [717, 128] width 19 height 7
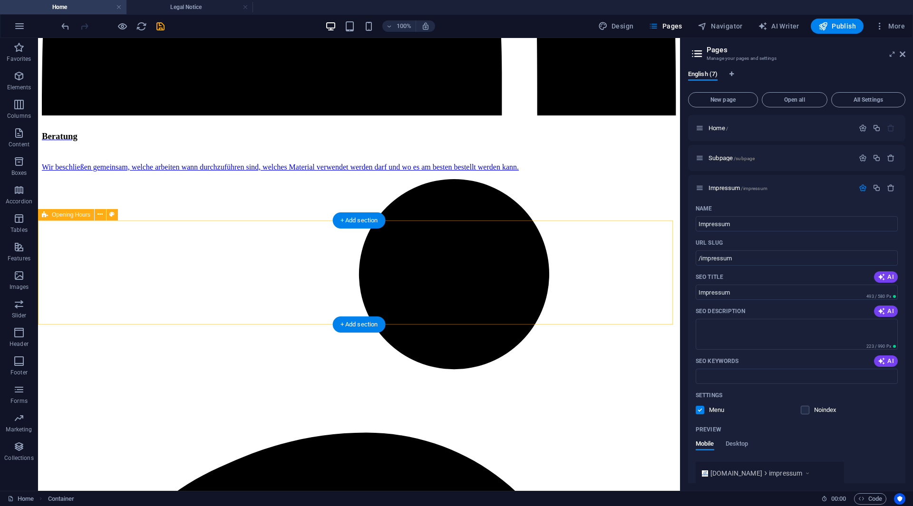
scroll to position [1640, 0]
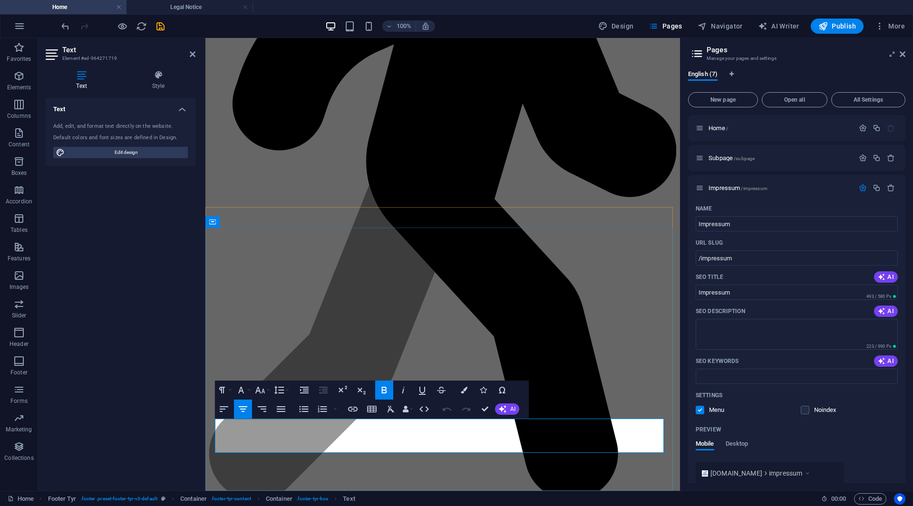
click at [347, 409] on icon "button" at bounding box center [352, 409] width 11 height 11
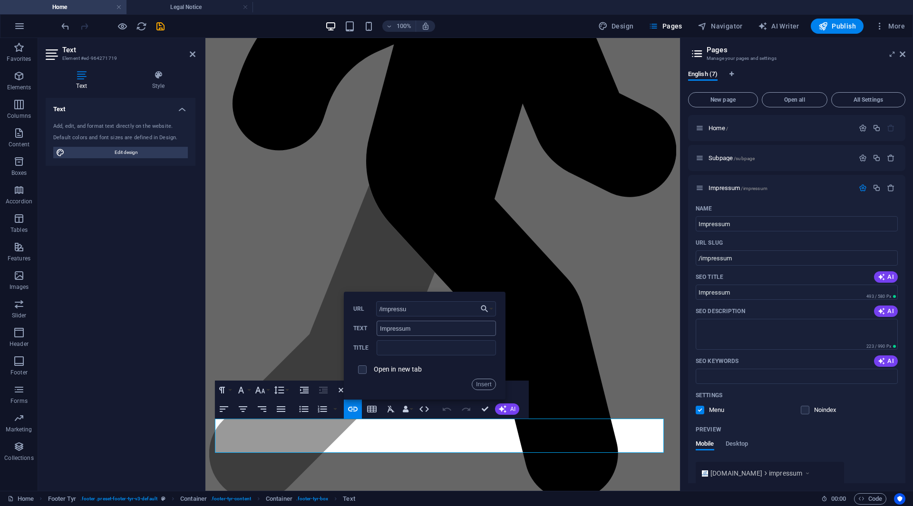
type input "/impressum"
click at [473, 383] on button "Insert" at bounding box center [484, 384] width 24 height 11
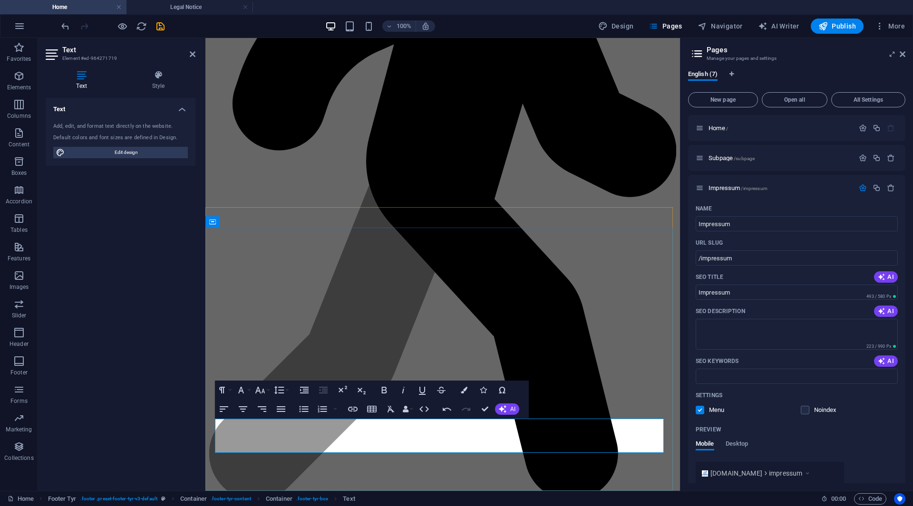
click at [846, 23] on span "Publish" at bounding box center [837, 26] width 38 height 10
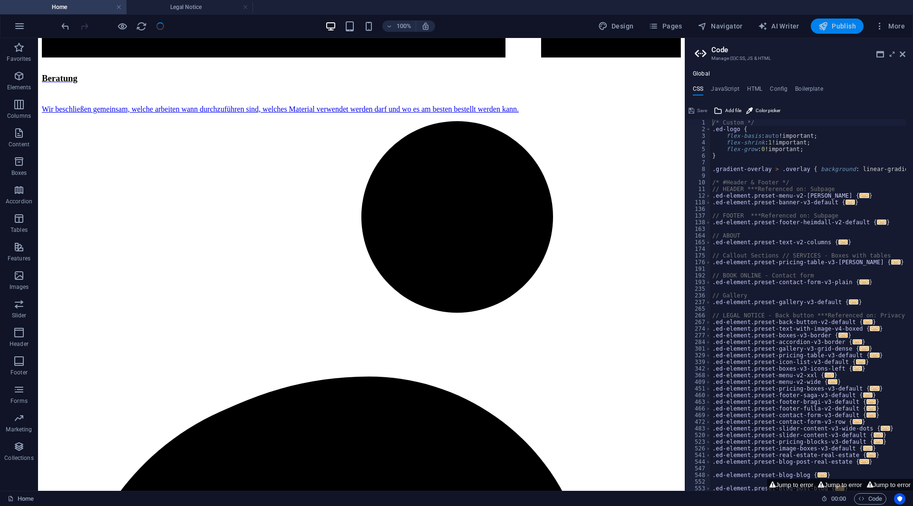
click at [824, 28] on icon "button" at bounding box center [823, 26] width 10 height 10
click at [896, 54] on h2 "Code" at bounding box center [808, 50] width 194 height 9
click at [906, 51] on aside "Code Manage (S)CSS, JS & HTML Global CSS JavaScript HTML Config Boilerplate /* …" at bounding box center [798, 264] width 228 height 453
click at [904, 53] on icon at bounding box center [902, 54] width 6 height 8
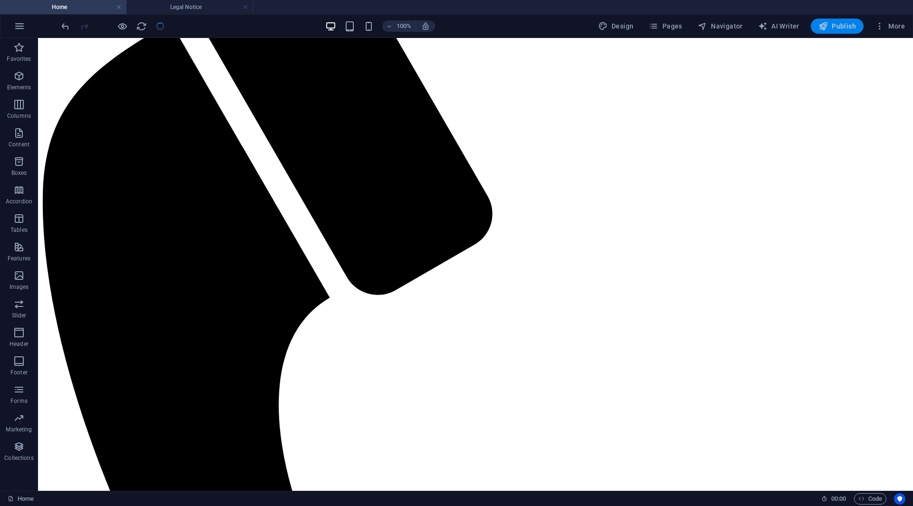
click at [832, 21] on button "Publish" at bounding box center [836, 26] width 53 height 15
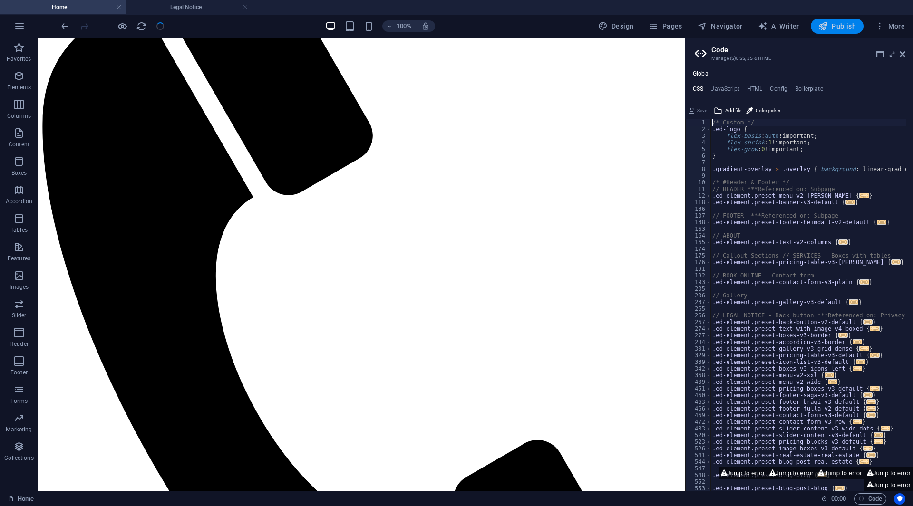
scroll to position [166, 0]
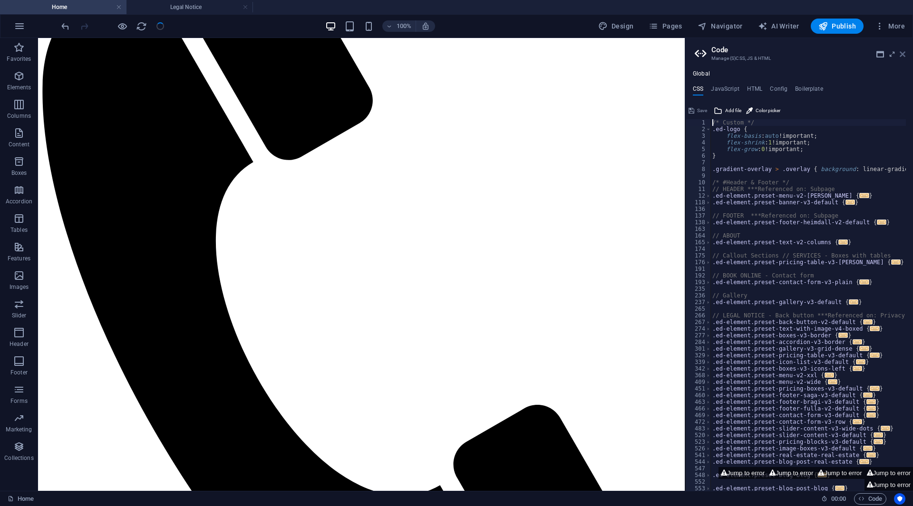
click at [903, 55] on icon at bounding box center [902, 54] width 6 height 8
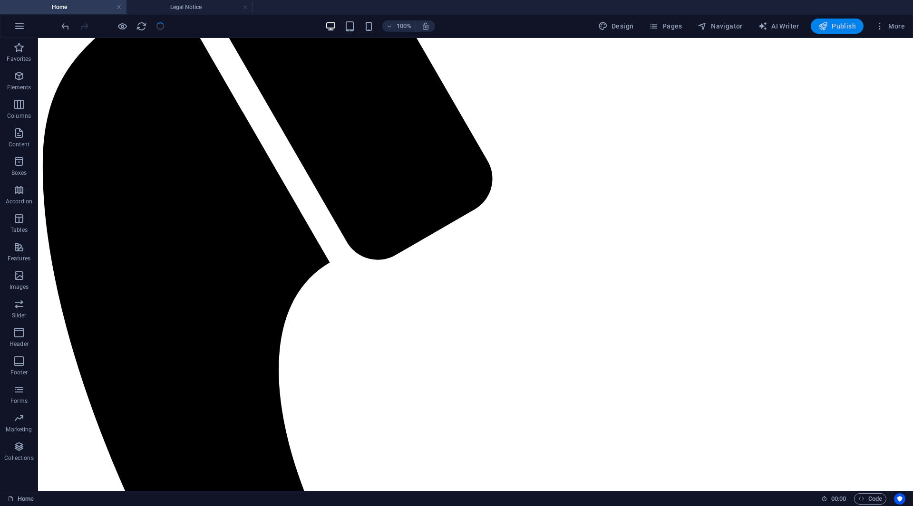
click at [839, 28] on span "Publish" at bounding box center [837, 26] width 38 height 10
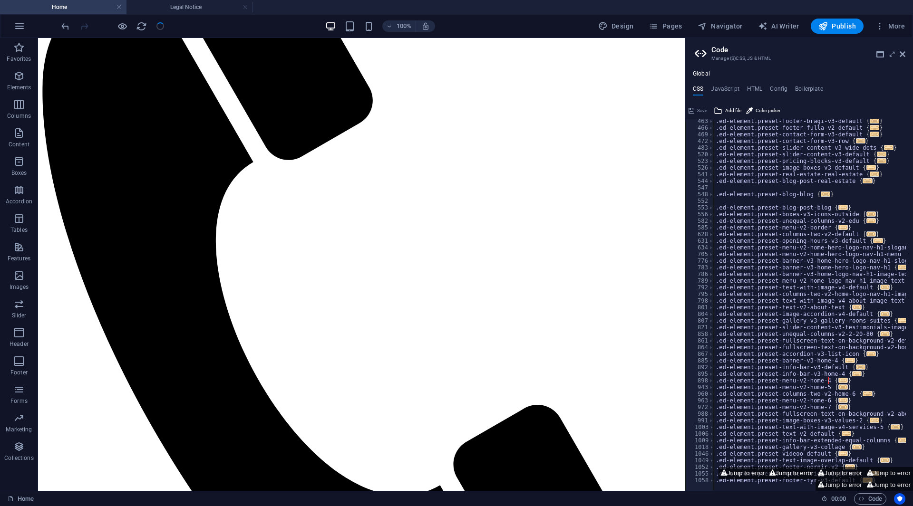
scroll to position [281, 0]
click at [890, 469] on button "Jump to error" at bounding box center [888, 473] width 48 height 12
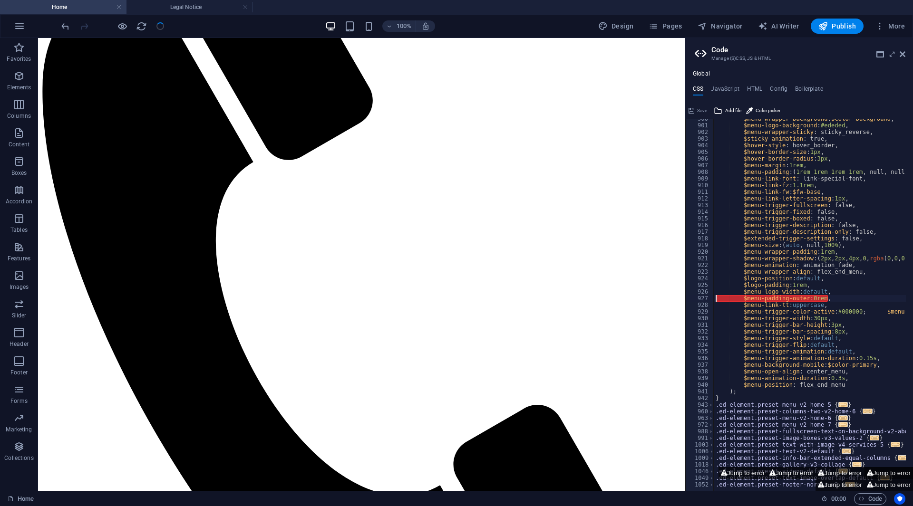
scroll to position [557, 0]
click at [851, 470] on button "Jump to error" at bounding box center [839, 473] width 48 height 12
click at [836, 300] on div "$menu-wrapper-background : $color-background , $menu-logo-background : #ededed …" at bounding box center [910, 305] width 395 height 378
drag, startPoint x: 841, startPoint y: 300, endPoint x: 735, endPoint y: 299, distance: 105.5
click at [735, 299] on div "$menu-wrapper-background : $color-background , $menu-logo-background : #ededed …" at bounding box center [910, 305] width 395 height 378
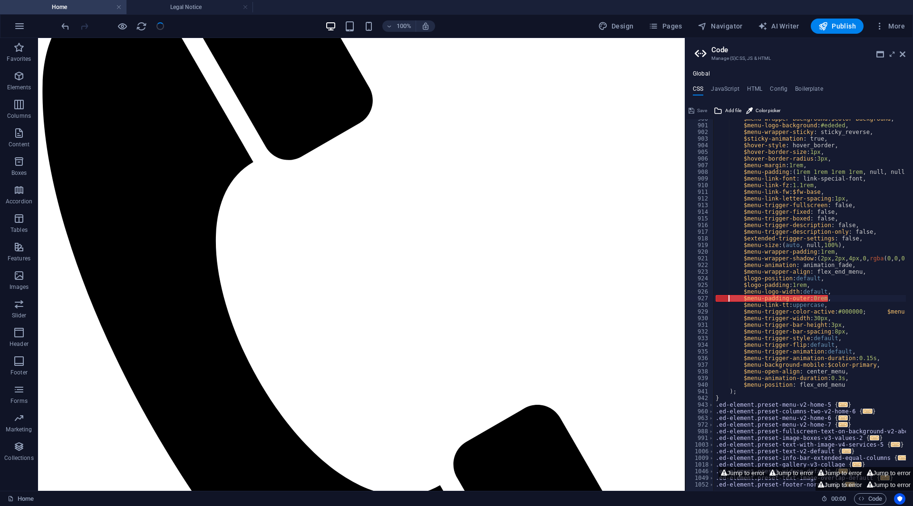
click at [743, 301] on div "$menu-wrapper-background : $color-background , $menu-logo-background : #ededed …" at bounding box center [809, 305] width 192 height 372
type textarea "//$menu-padding-outer: 0rem,"
click at [844, 27] on span "Publish" at bounding box center [837, 26] width 38 height 10
drag, startPoint x: 847, startPoint y: 300, endPoint x: 697, endPoint y: 299, distance: 150.2
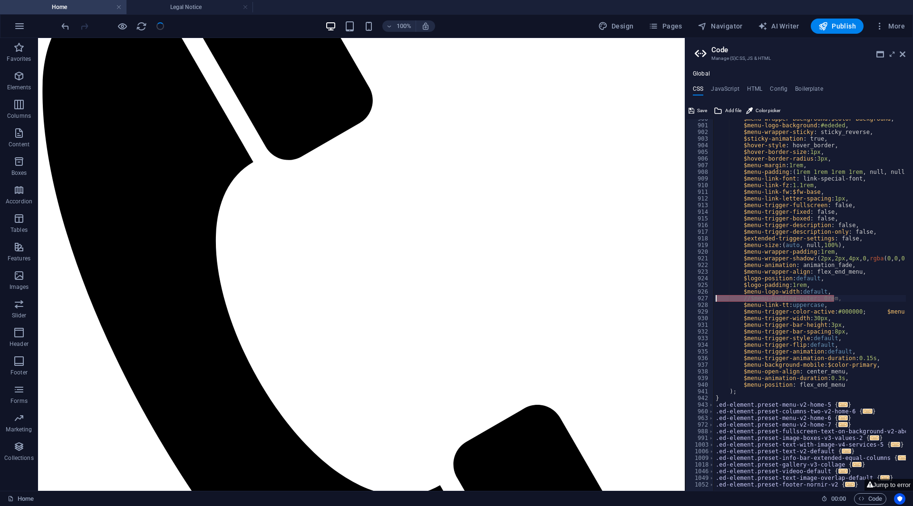
click at [697, 299] on div "//$menu-padding-outer: 0rem, 900 901 902 903 904 905 906 907 908 909 910 911 91…" at bounding box center [799, 305] width 228 height 372
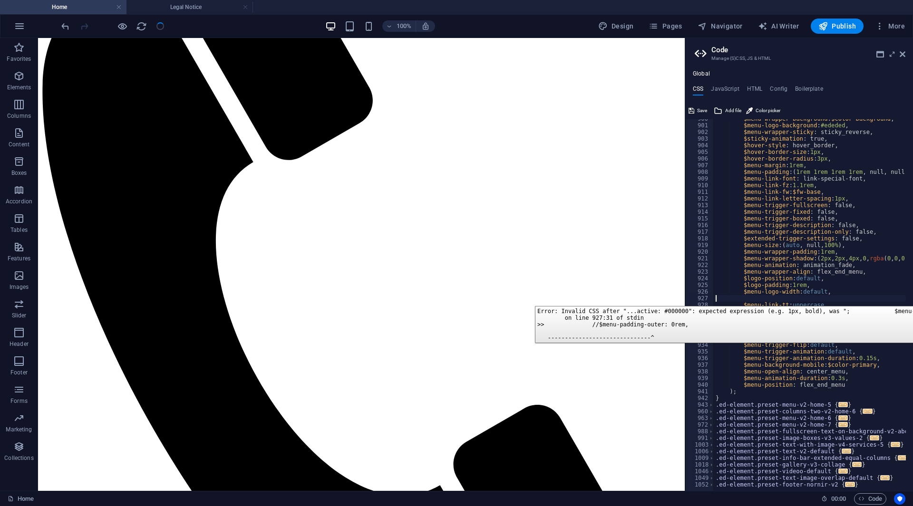
scroll to position [557, 0]
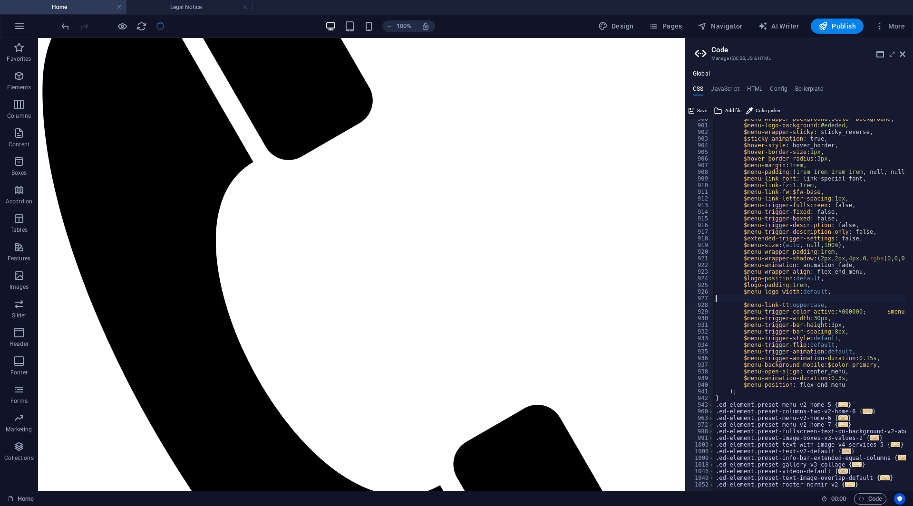
type textarea "$menu-logo-width: default,"
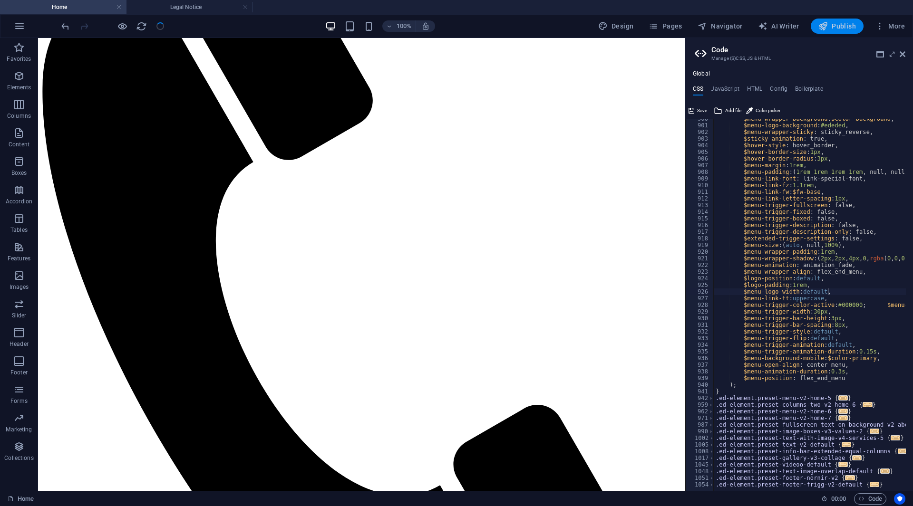
click at [823, 22] on icon "button" at bounding box center [823, 26] width 10 height 10
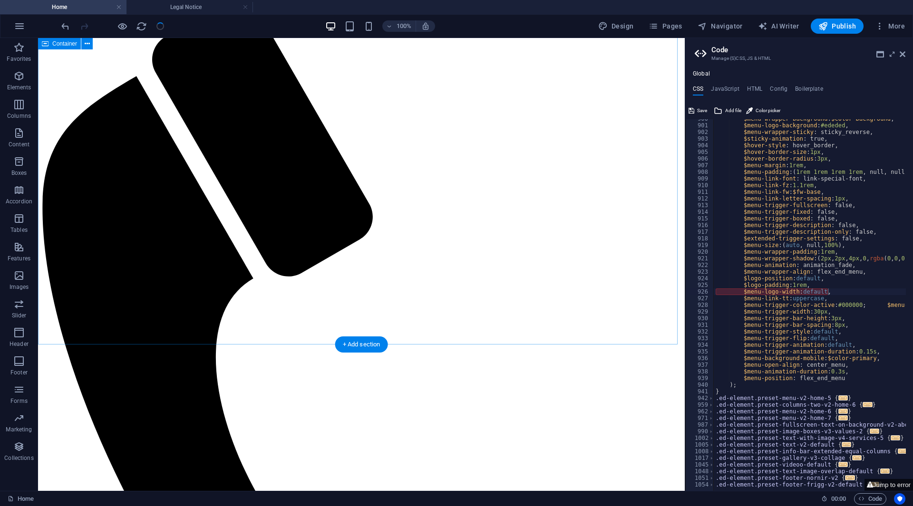
scroll to position [0, 0]
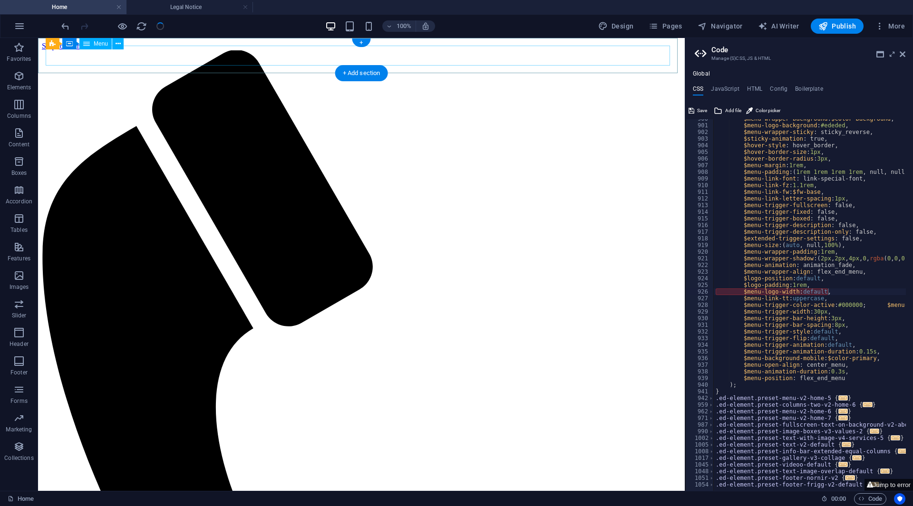
select select
select select "default"
select select
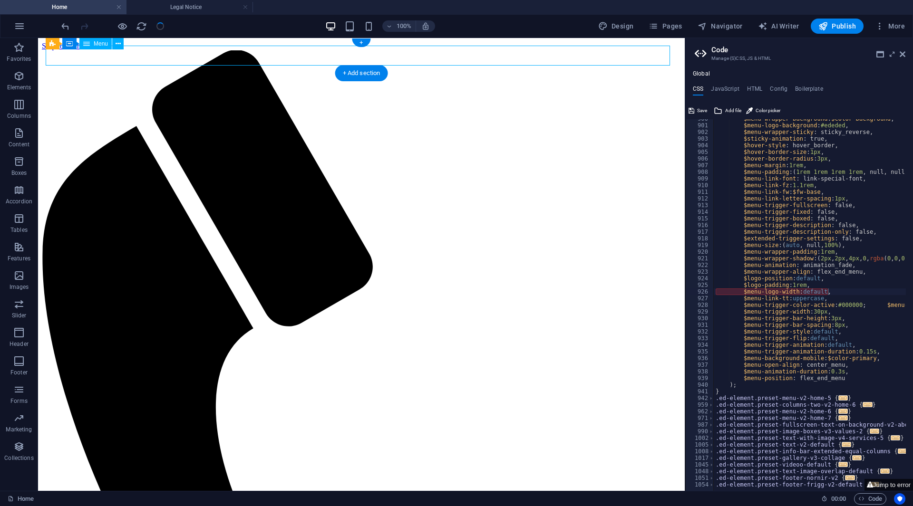
select select "default"
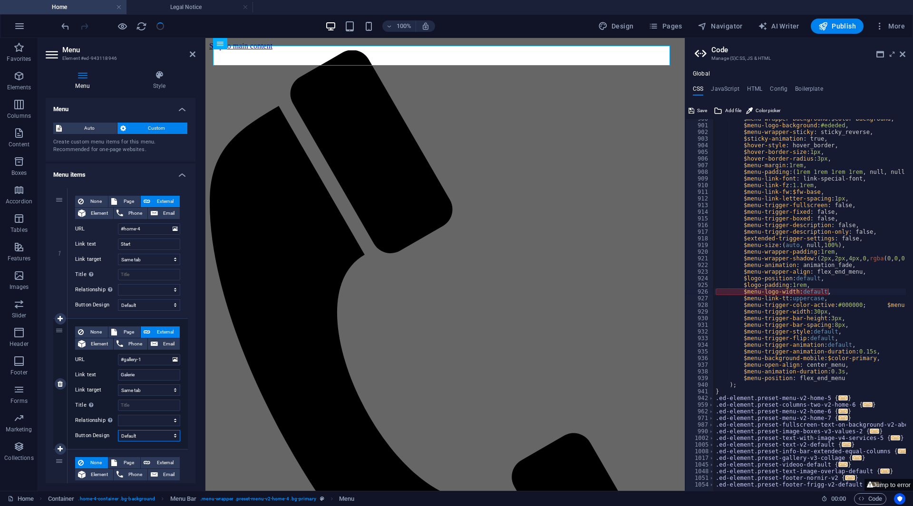
click at [135, 436] on select "None Default Primary Secondary" at bounding box center [149, 435] width 62 height 11
select select "primary"
click at [118, 430] on select "None Default Primary Secondary" at bounding box center [149, 435] width 62 height 11
select select
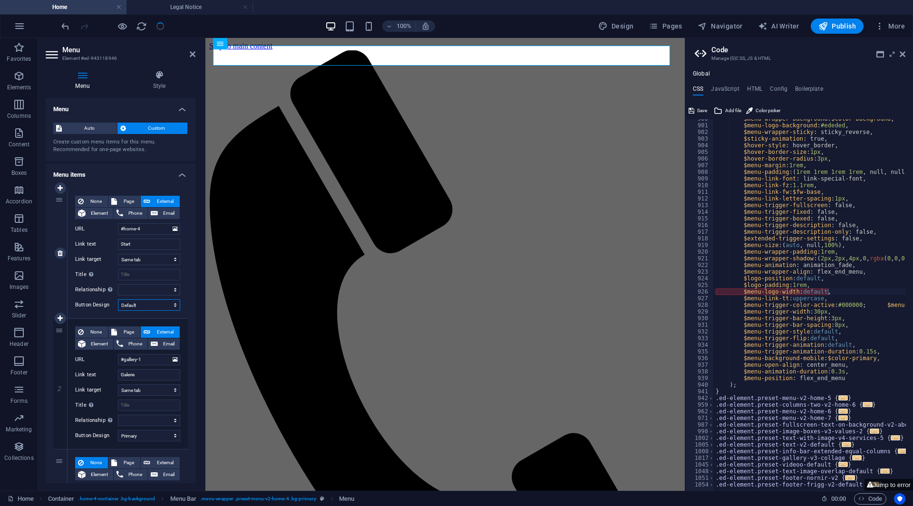
click at [150, 305] on select "None Default Primary Secondary" at bounding box center [149, 304] width 62 height 11
select select "primary"
click at [118, 299] on select "None Default Primary Secondary" at bounding box center [149, 304] width 62 height 11
select select
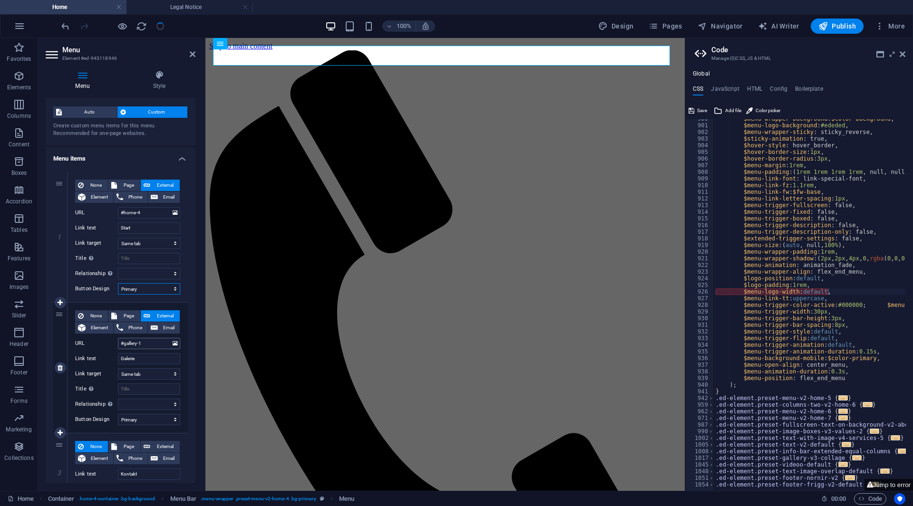
scroll to position [43, 0]
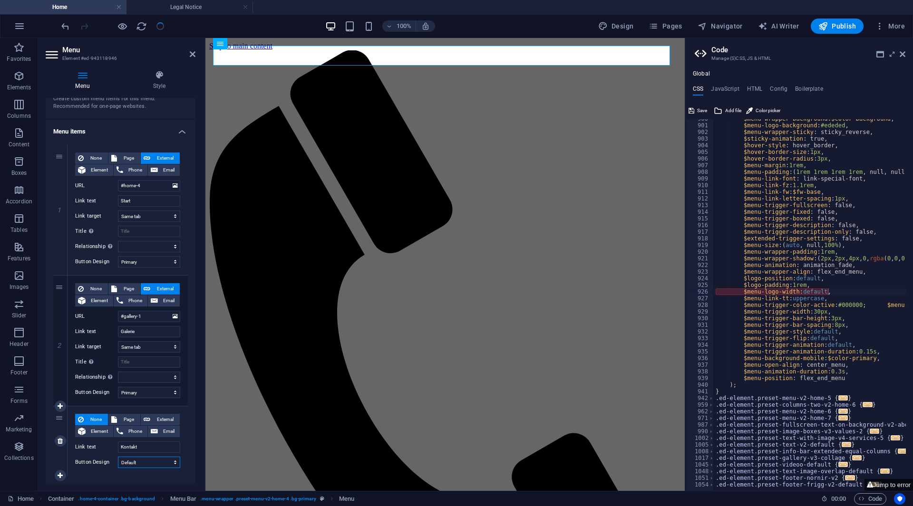
click at [151, 461] on select "None Default Primary Secondary" at bounding box center [149, 462] width 62 height 11
select select "primary"
click at [118, 457] on select "None Default Primary Secondary" at bounding box center [149, 462] width 62 height 11
select select
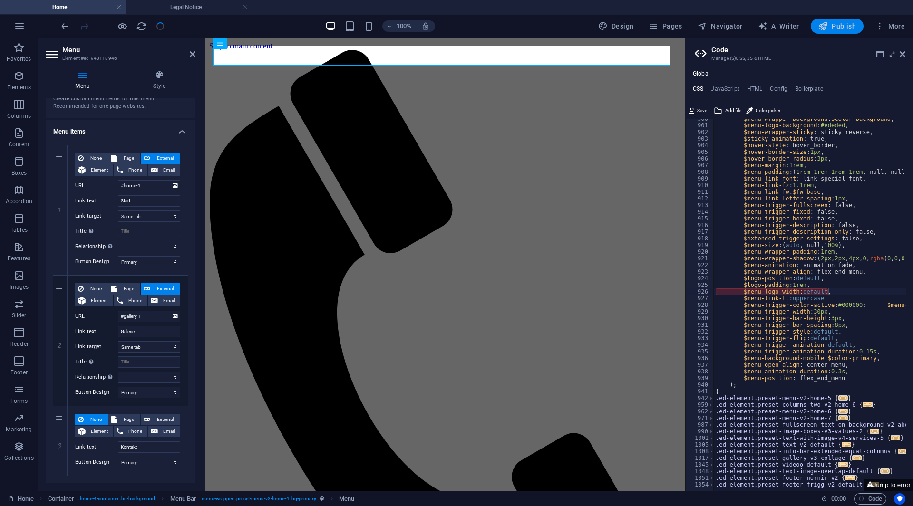
click at [842, 26] on span "Publish" at bounding box center [837, 26] width 38 height 10
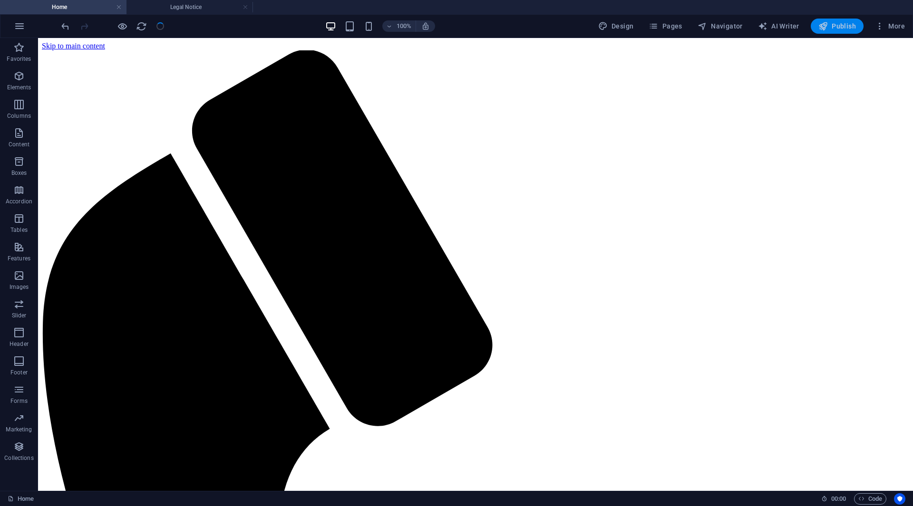
click at [842, 26] on span "Publish" at bounding box center [837, 26] width 38 height 10
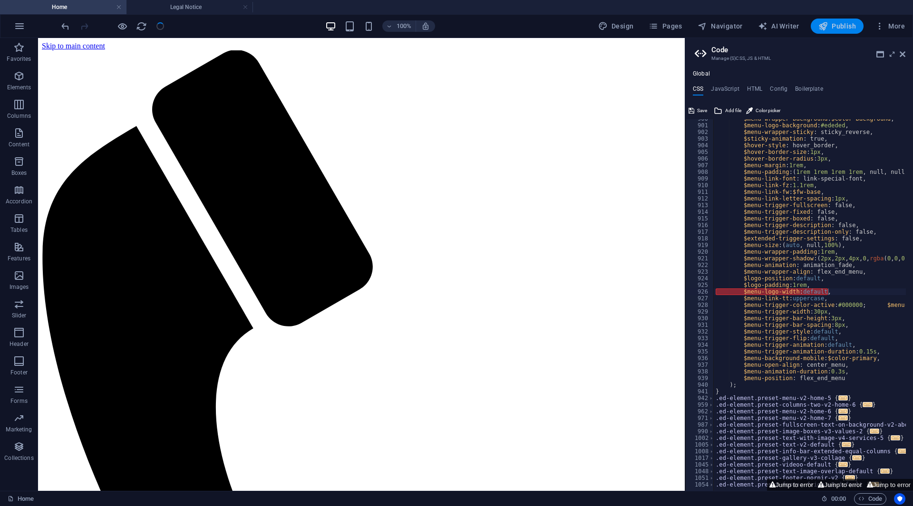
click at [842, 26] on span "Publish" at bounding box center [837, 26] width 38 height 10
click at [843, 291] on div "$menu-wrapper-background : $color-background , $menu-logo-background : #ededed …" at bounding box center [910, 305] width 395 height 378
drag, startPoint x: 727, startPoint y: 290, endPoint x: 741, endPoint y: 294, distance: 14.4
click at [741, 294] on div "$menu-wrapper-background : $color-background , $menu-logo-background : #ededed …" at bounding box center [910, 305] width 395 height 378
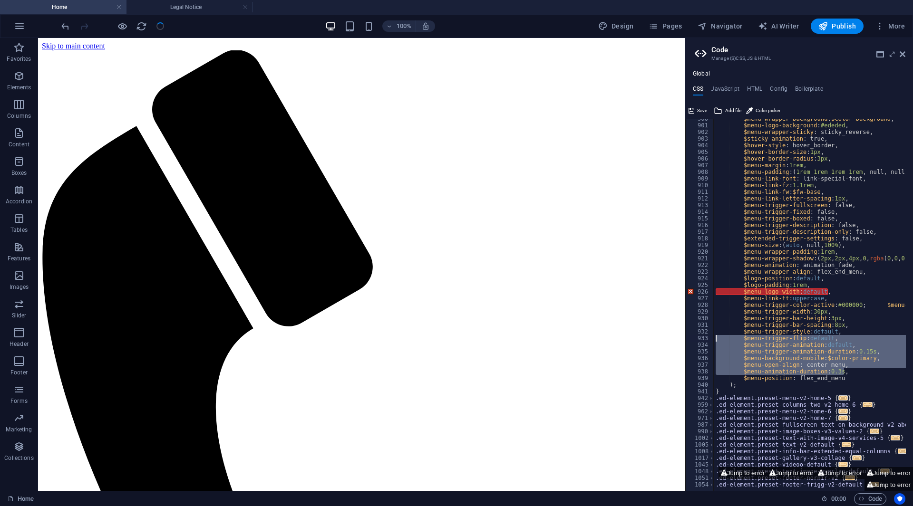
drag, startPoint x: 848, startPoint y: 372, endPoint x: 754, endPoint y: 324, distance: 105.2
click at [754, 324] on div "$menu-wrapper-background : $color-background , $menu-logo-background : #ededed …" at bounding box center [910, 305] width 395 height 378
click at [833, 351] on div "$menu-wrapper-background : $color-background , $menu-logo-background : #ededed …" at bounding box center [809, 305] width 192 height 372
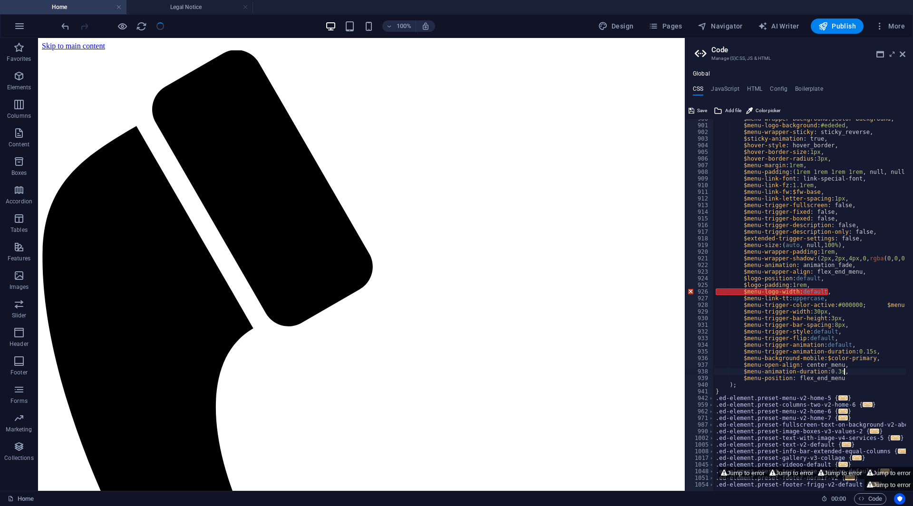
click at [850, 373] on div "$menu-wrapper-background : $color-background , $menu-logo-background : #ededed …" at bounding box center [910, 305] width 395 height 378
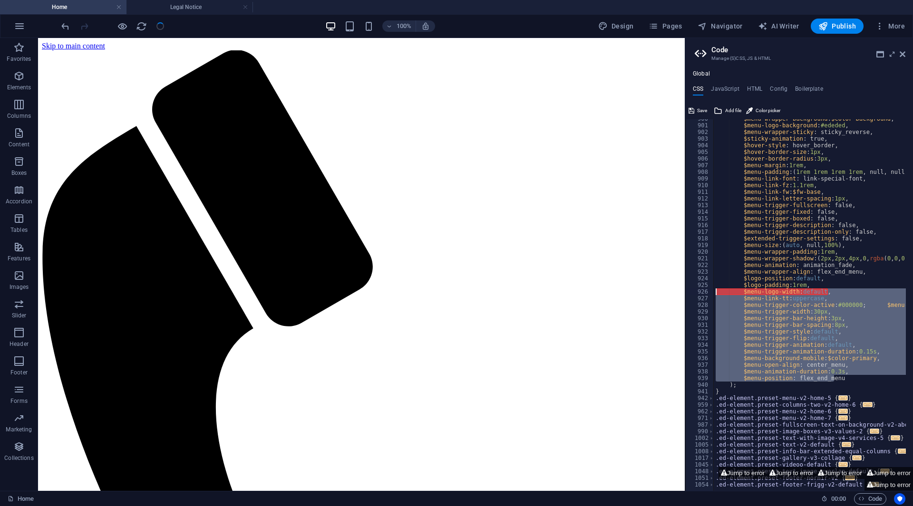
drag, startPoint x: 847, startPoint y: 379, endPoint x: 709, endPoint y: 290, distance: 163.9
click at [709, 290] on div "$menu-animation-duration: 0.3s, 900 901 902 903 904 905 906 907 908 909 910 911…" at bounding box center [799, 305] width 228 height 372
type textarea "$menu-logo-width: default, $menu-link-tt: uppercase,"
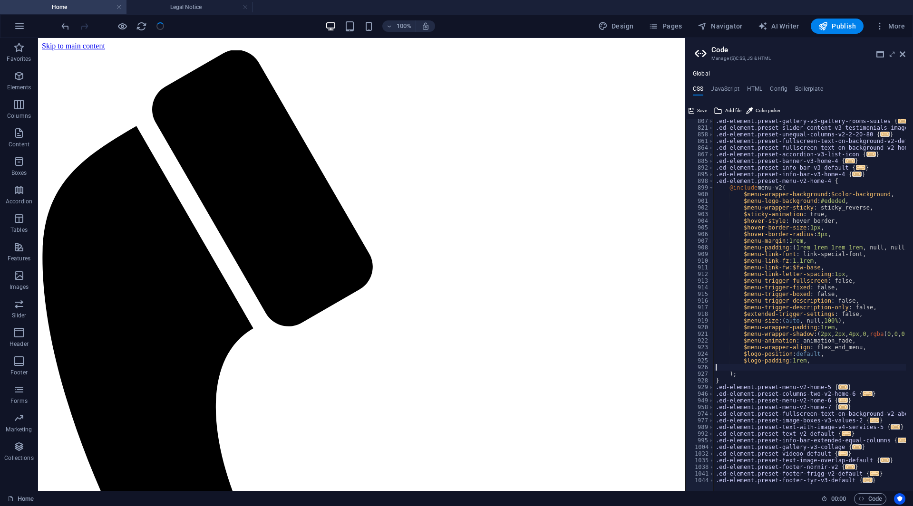
scroll to position [474, 0]
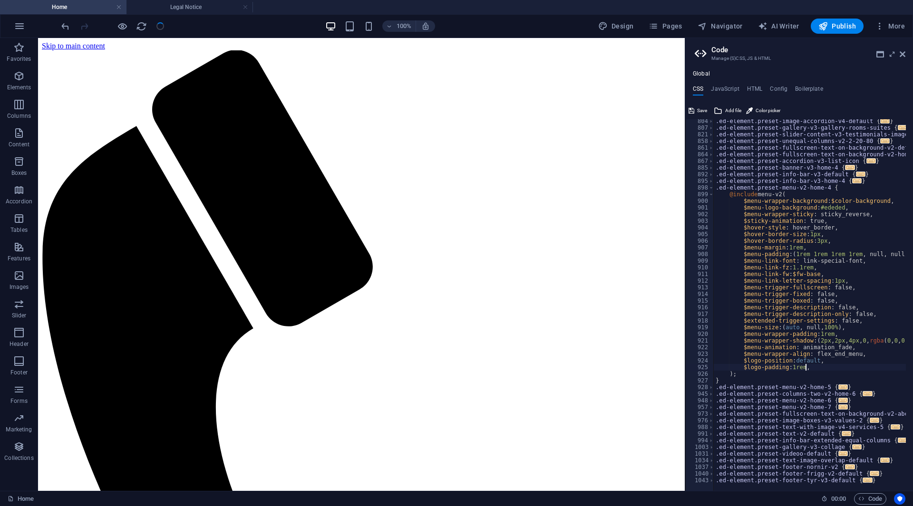
type textarea "$logo-padding: 1rem"
click at [852, 19] on button "Publish" at bounding box center [836, 26] width 53 height 15
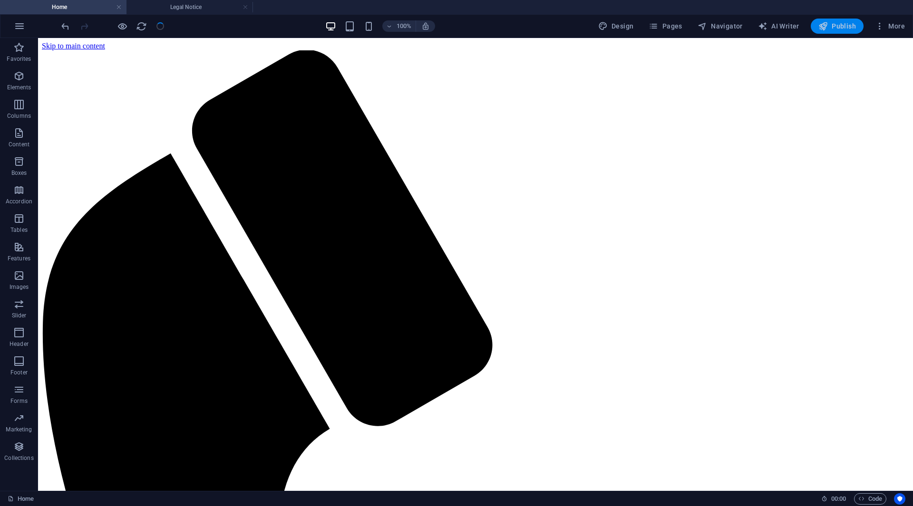
click at [845, 28] on span "Publish" at bounding box center [837, 26] width 38 height 10
click at [182, 7] on h4 "Legal Notice" at bounding box center [189, 7] width 126 height 10
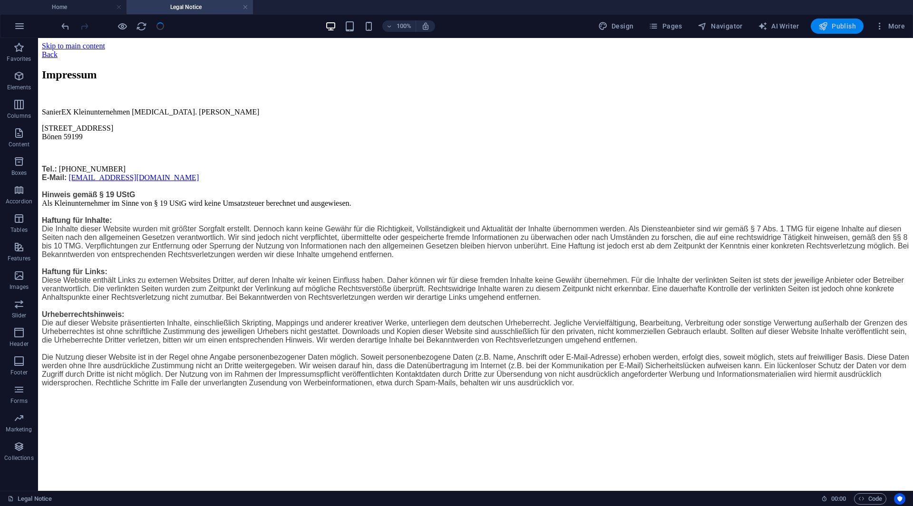
click at [831, 28] on span "Publish" at bounding box center [837, 26] width 38 height 10
click at [97, 5] on h4 "Home" at bounding box center [63, 7] width 126 height 10
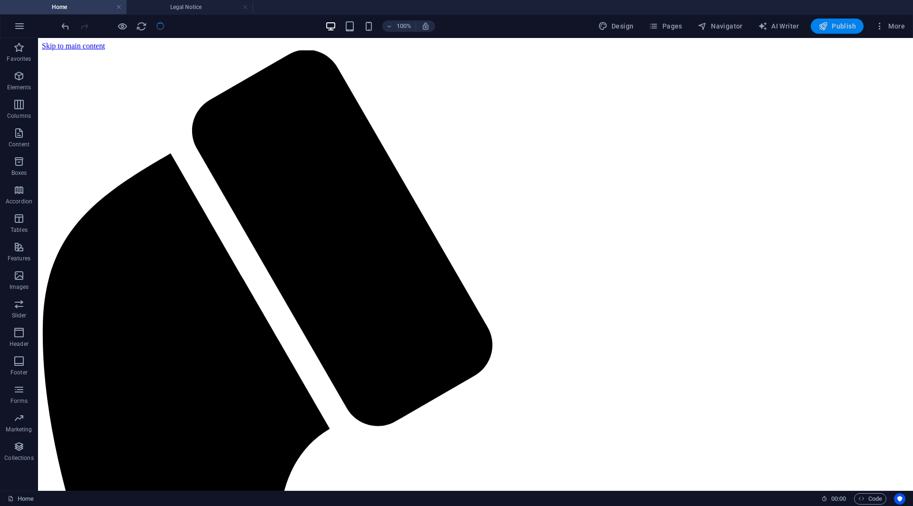
click at [844, 23] on span "Publish" at bounding box center [837, 26] width 38 height 10
click at [144, 28] on icon "reload" at bounding box center [141, 26] width 11 height 11
click at [830, 28] on span "Publish" at bounding box center [837, 26] width 38 height 10
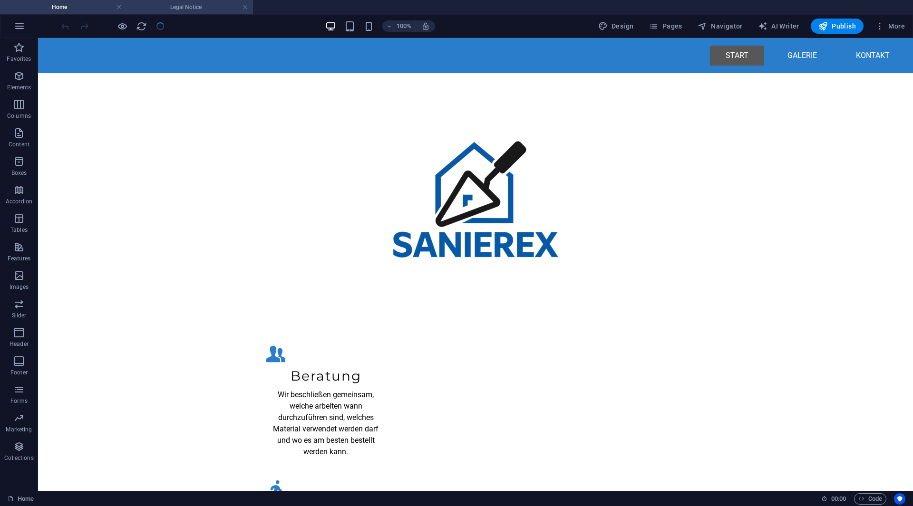
click at [187, 10] on h4 "Legal Notice" at bounding box center [189, 7] width 126 height 10
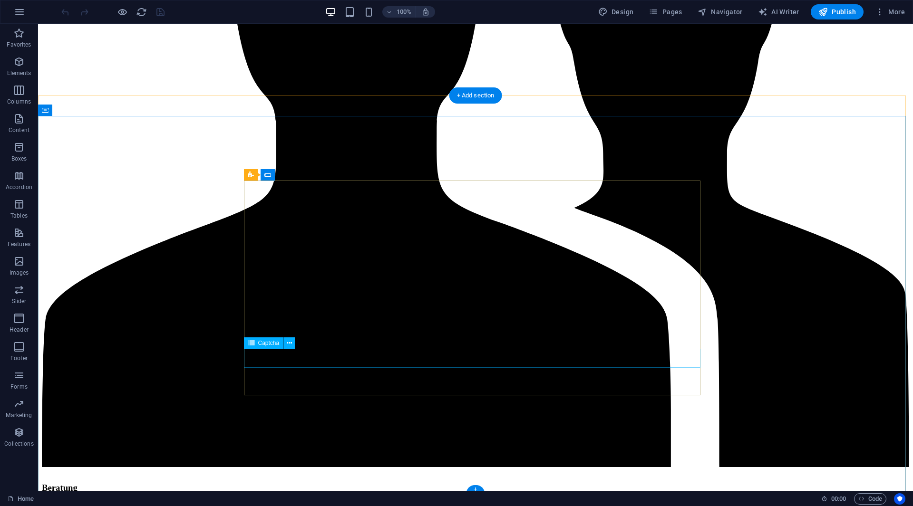
scroll to position [1741, 0]
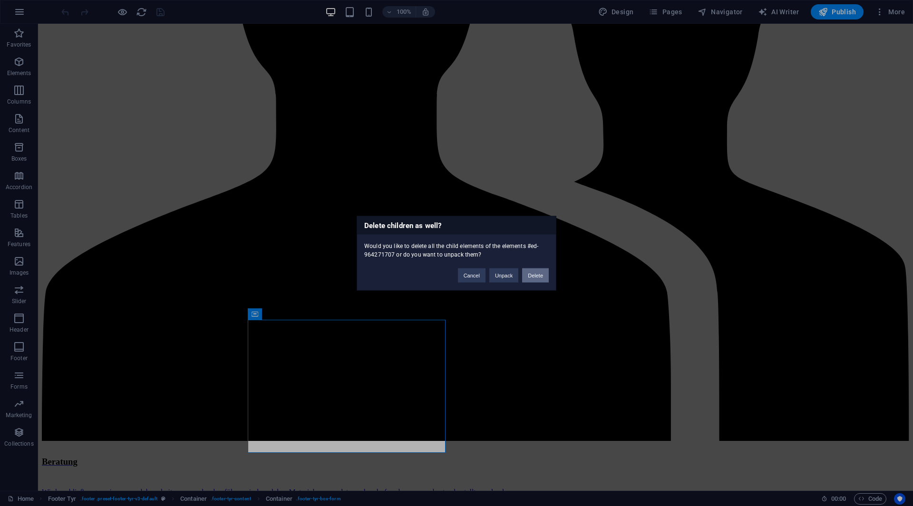
click at [539, 274] on button "Delete" at bounding box center [535, 275] width 27 height 14
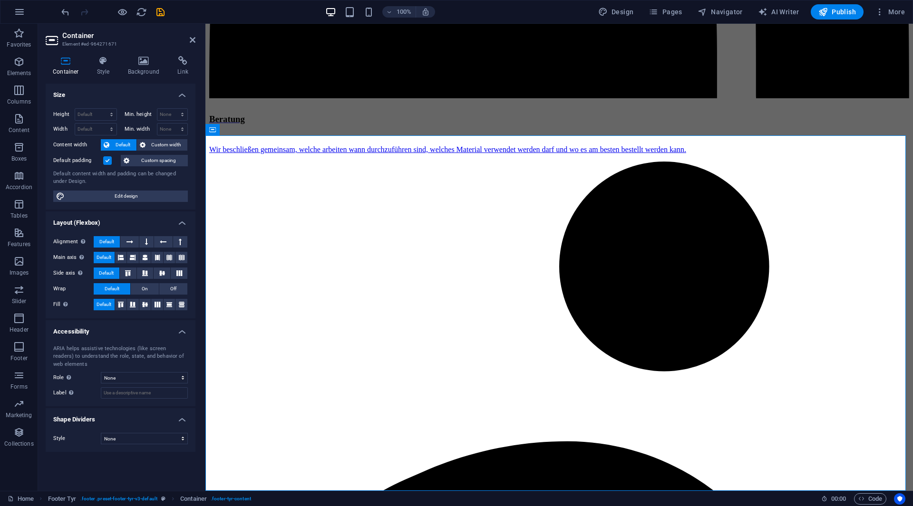
click at [128, 55] on div "Container Style Background Link Size Height Default px rem % vh vw Min. height …" at bounding box center [120, 269] width 165 height 443
click at [141, 73] on h4 "Background" at bounding box center [146, 66] width 50 height 20
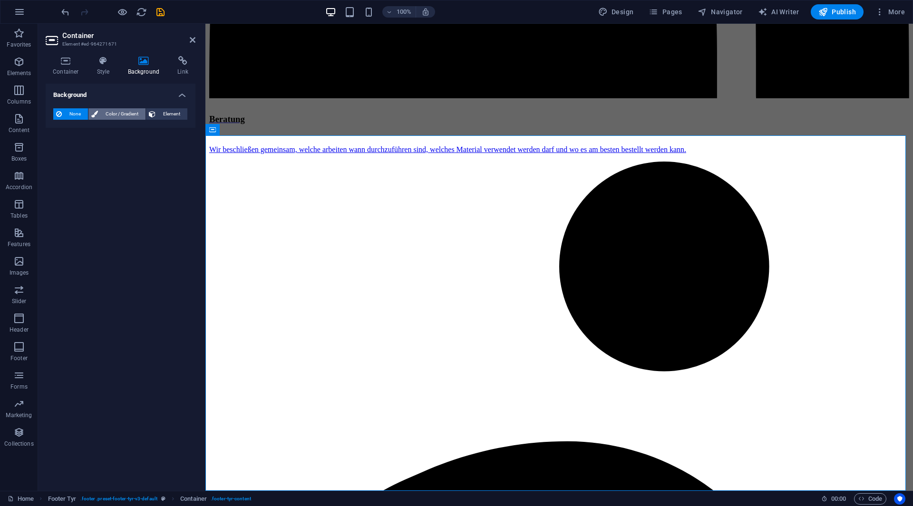
click at [103, 116] on span "Color / Gradient" at bounding box center [122, 113] width 42 height 11
click at [190, 42] on icon at bounding box center [193, 40] width 6 height 8
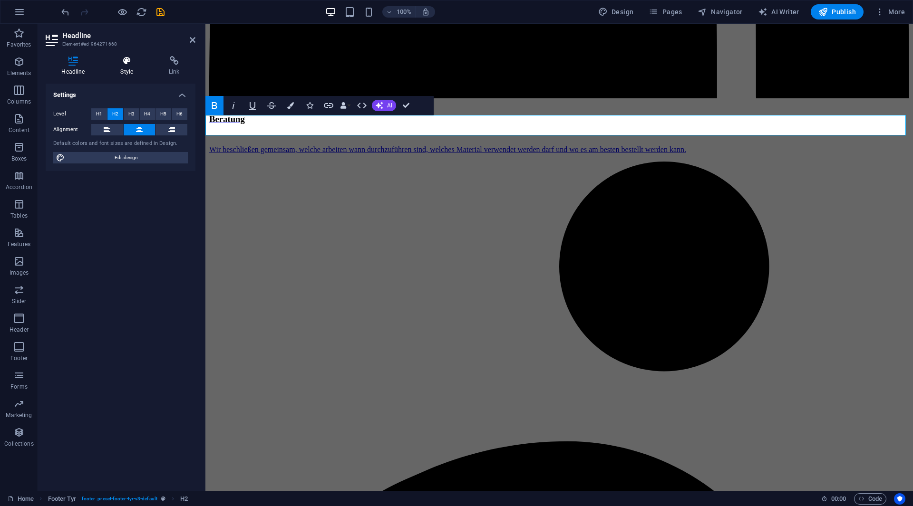
click at [140, 67] on h4 "Style" at bounding box center [129, 66] width 48 height 20
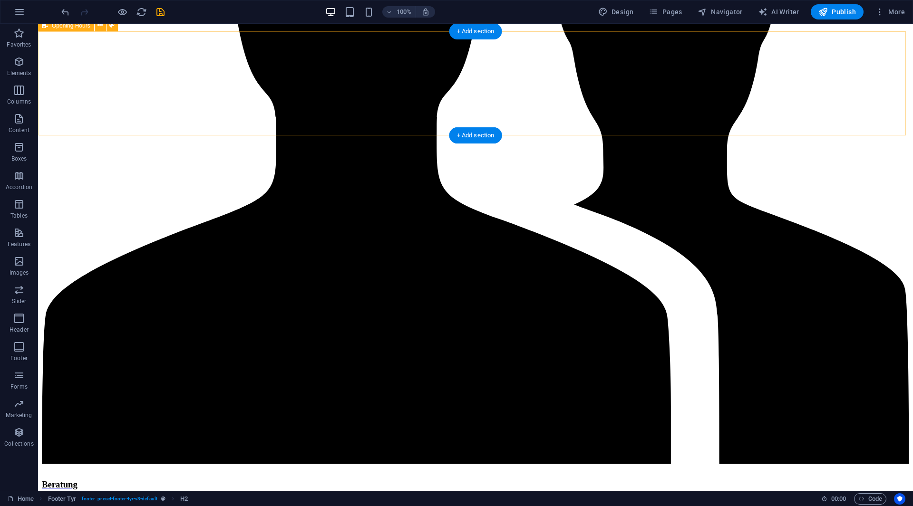
scroll to position [1697, 0]
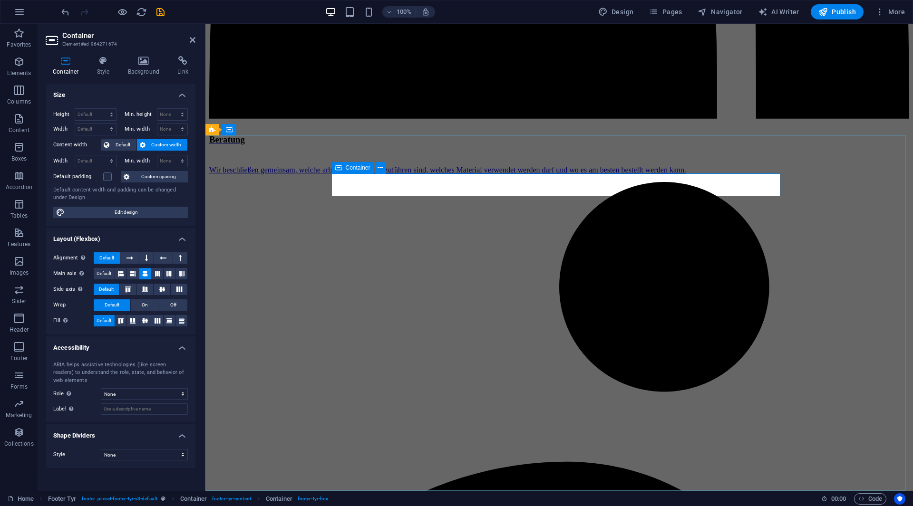
click at [378, 170] on icon at bounding box center [379, 168] width 5 height 10
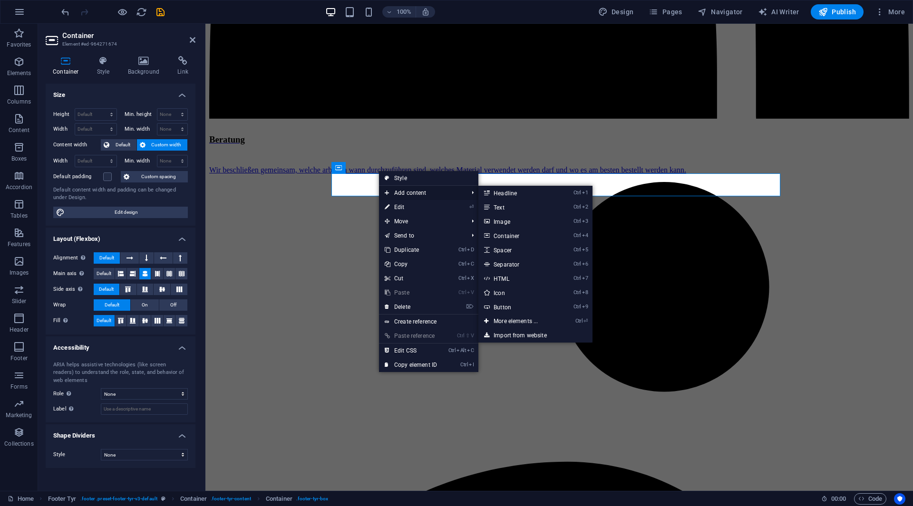
click at [393, 186] on span "Add content" at bounding box center [421, 193] width 85 height 14
click at [540, 206] on link "Ctrl 2 Text" at bounding box center [517, 207] width 78 height 14
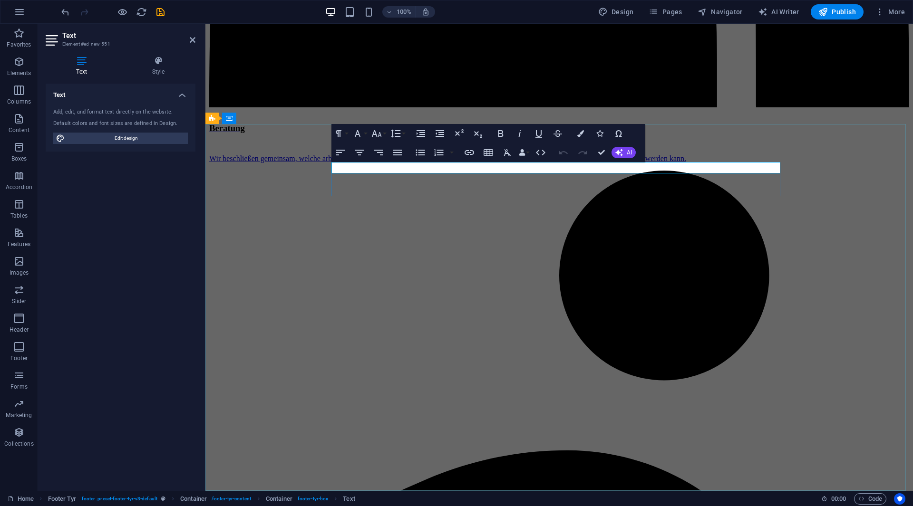
click at [576, 138] on button "Colors" at bounding box center [580, 133] width 18 height 19
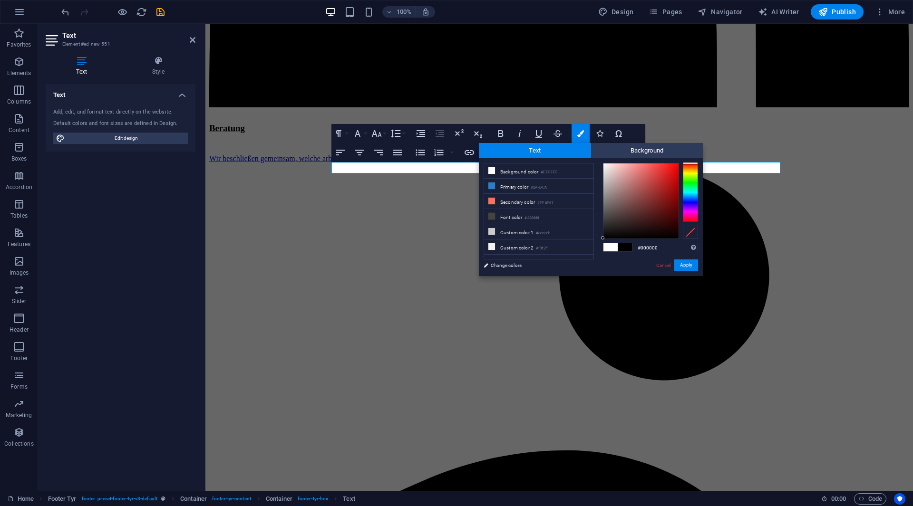
drag, startPoint x: 624, startPoint y: 192, endPoint x: 587, endPoint y: 272, distance: 88.7
click at [574, 273] on div "less Background color #FFFFFF Primary color #2A7DCA Secondary color #FF6F61 Fon…" at bounding box center [591, 217] width 224 height 118
type input "#000000"
click at [681, 263] on button "Apply" at bounding box center [686, 265] width 24 height 11
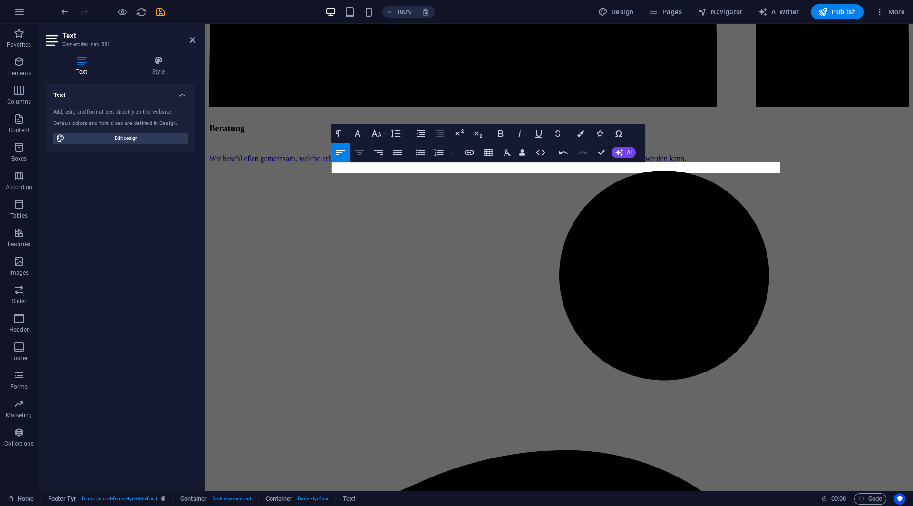
click at [364, 150] on icon "button" at bounding box center [359, 152] width 11 height 11
click at [402, 131] on button "Line Height" at bounding box center [397, 133] width 18 height 19
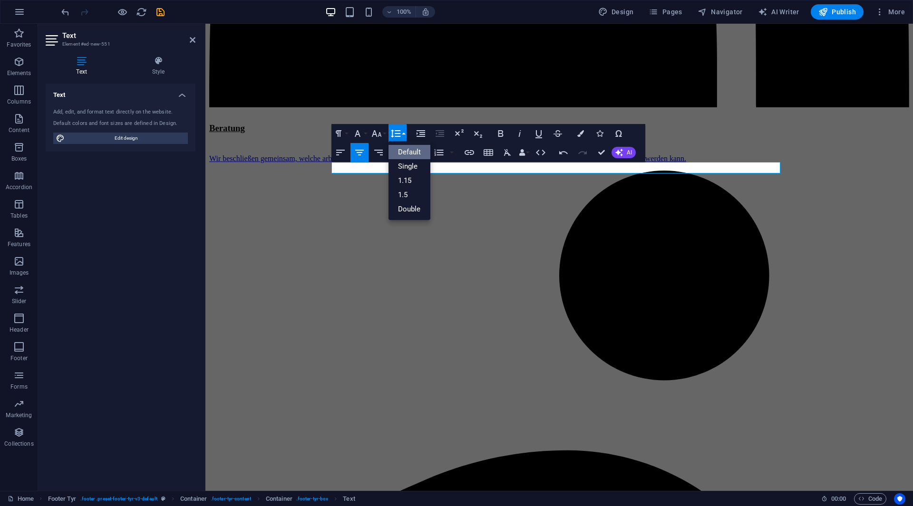
scroll to position [0, 0]
click at [361, 134] on icon "button" at bounding box center [357, 133] width 11 height 11
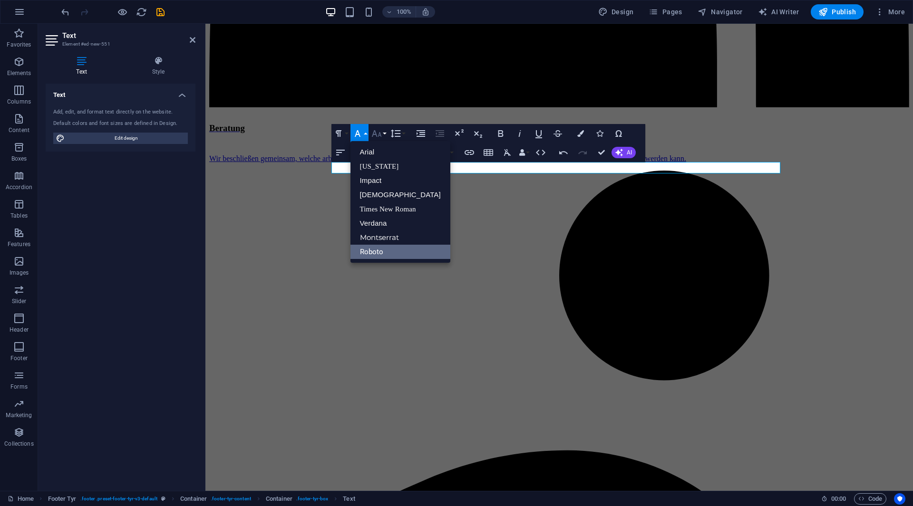
click at [382, 137] on icon "button" at bounding box center [376, 133] width 11 height 11
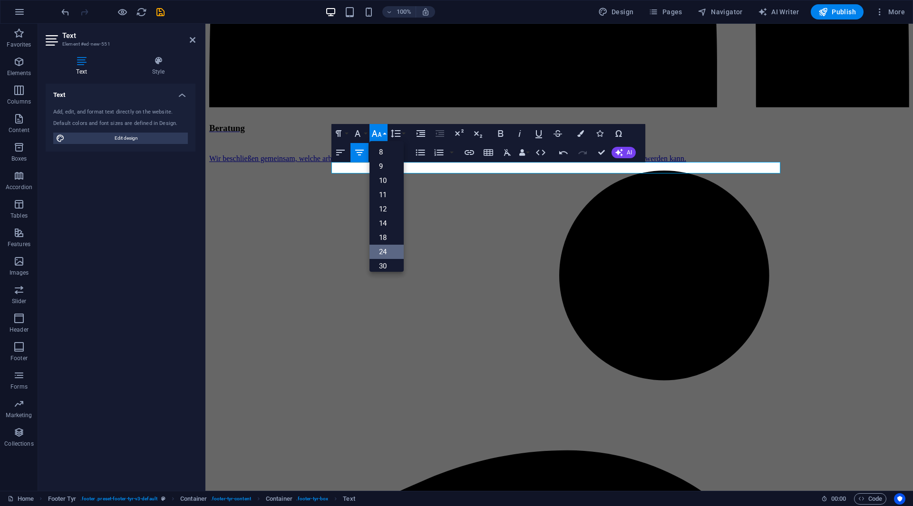
click at [386, 245] on link "24" at bounding box center [386, 252] width 34 height 14
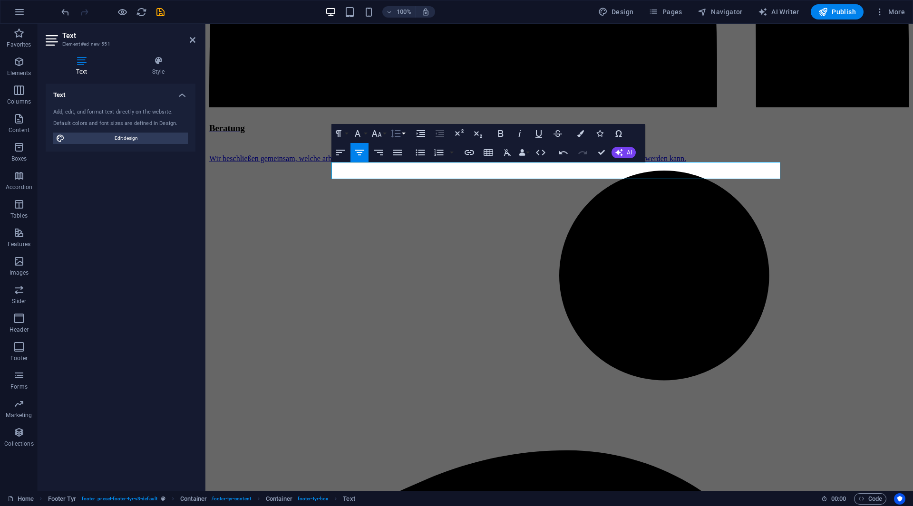
click at [391, 133] on icon "button" at bounding box center [395, 133] width 11 height 11
click at [379, 133] on icon "button" at bounding box center [376, 133] width 10 height 7
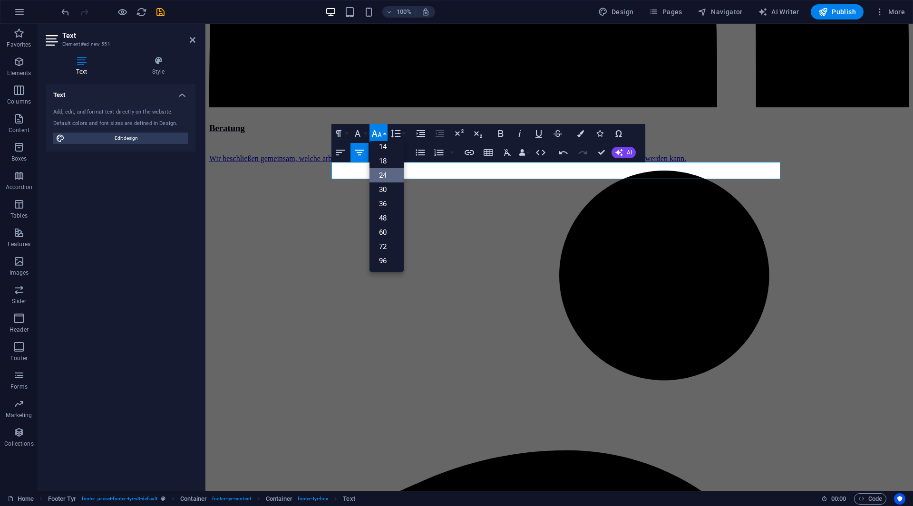
scroll to position [77, 0]
click at [381, 224] on link "48" at bounding box center [386, 218] width 34 height 14
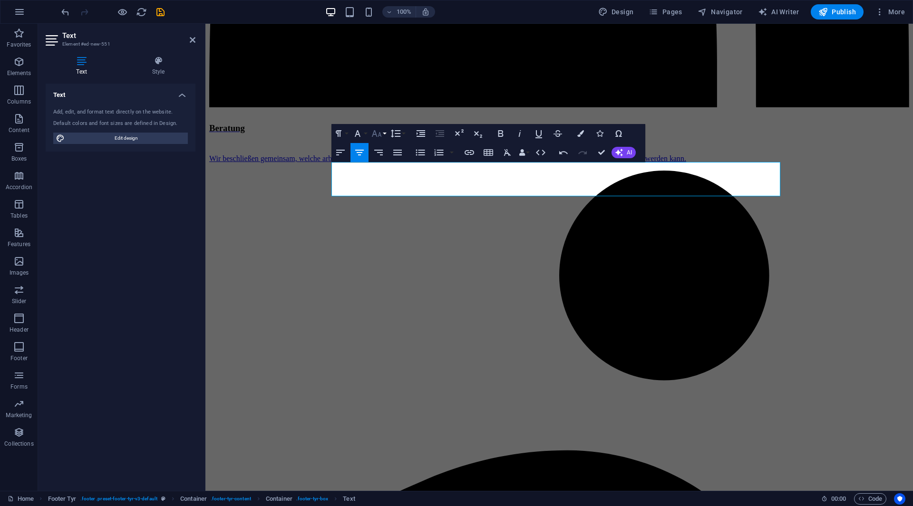
click at [385, 137] on button "Font Size" at bounding box center [378, 133] width 18 height 19
click at [387, 192] on link "30" at bounding box center [386, 190] width 34 height 14
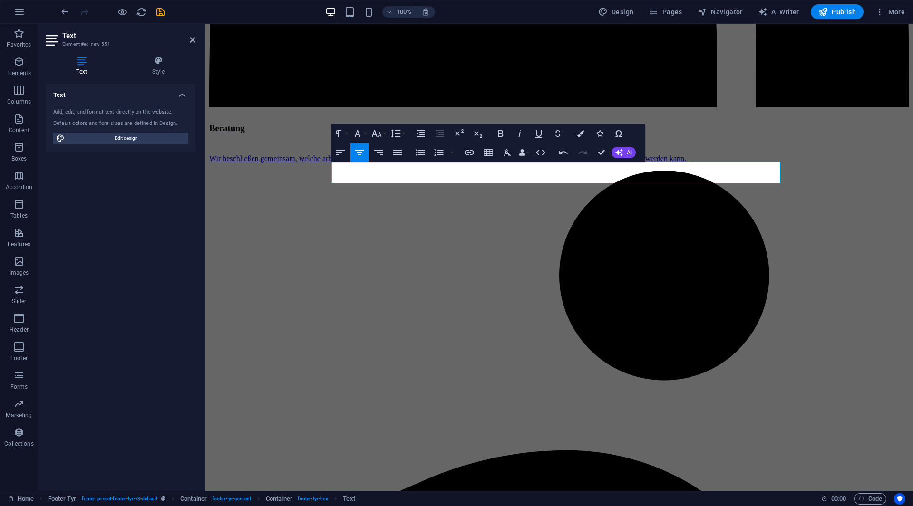
click at [598, 350] on div "Container H3 Container Boxes Boxes Container Container Container Spacer Spacer …" at bounding box center [558, 257] width 707 height 467
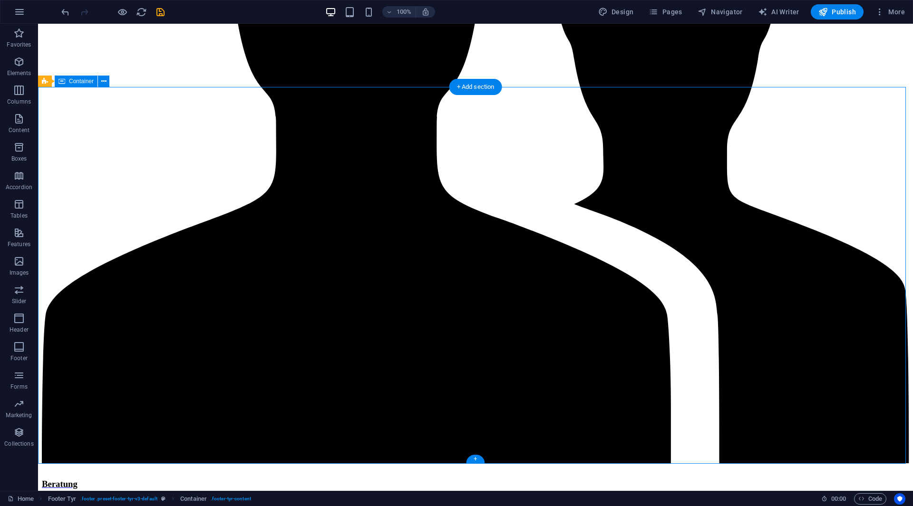
scroll to position [1719, 0]
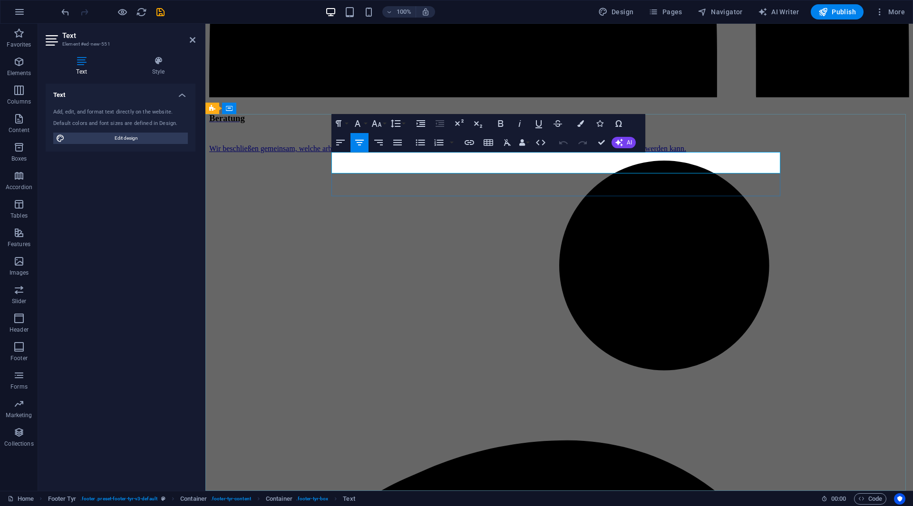
drag, startPoint x: 566, startPoint y: 159, endPoint x: 562, endPoint y: 165, distance: 6.6
drag, startPoint x: 602, startPoint y: 142, endPoint x: 579, endPoint y: 116, distance: 34.0
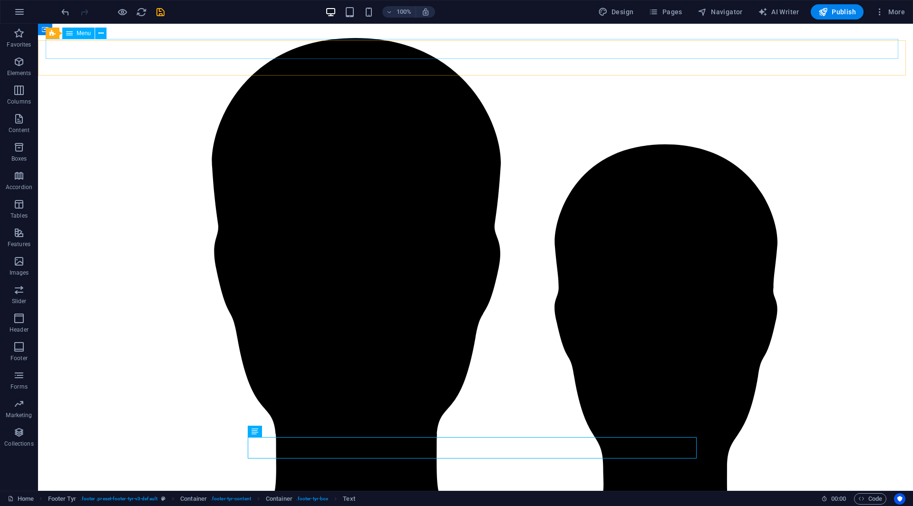
scroll to position [1398, 0]
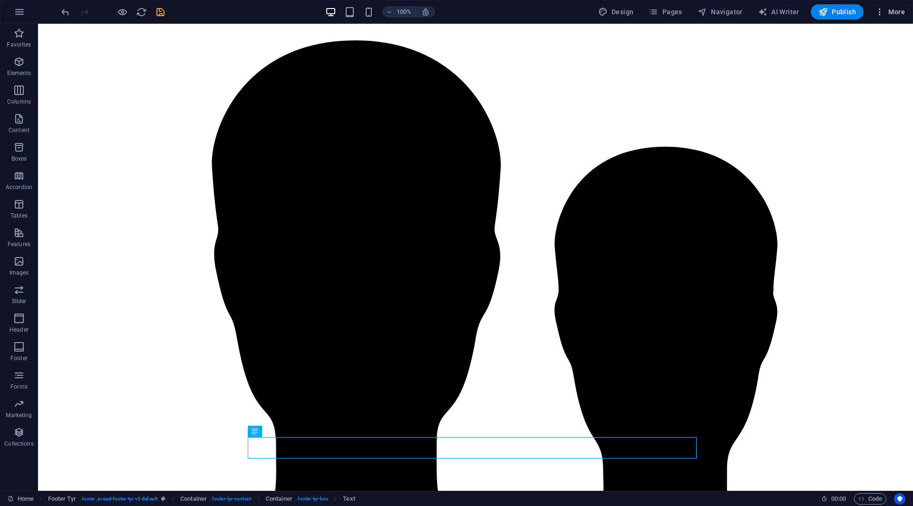
click at [885, 7] on span "More" at bounding box center [890, 12] width 30 height 10
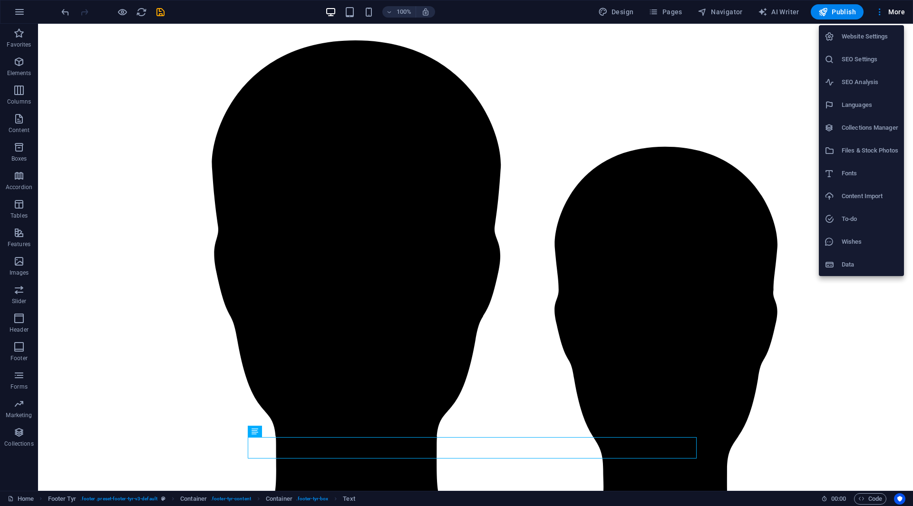
click at [780, 131] on div at bounding box center [456, 253] width 913 height 506
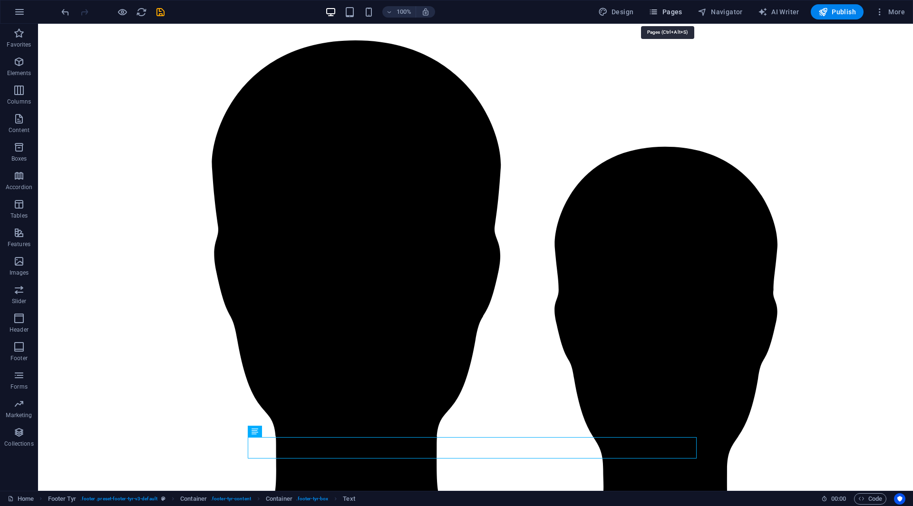
click at [674, 8] on span "Pages" at bounding box center [664, 12] width 33 height 10
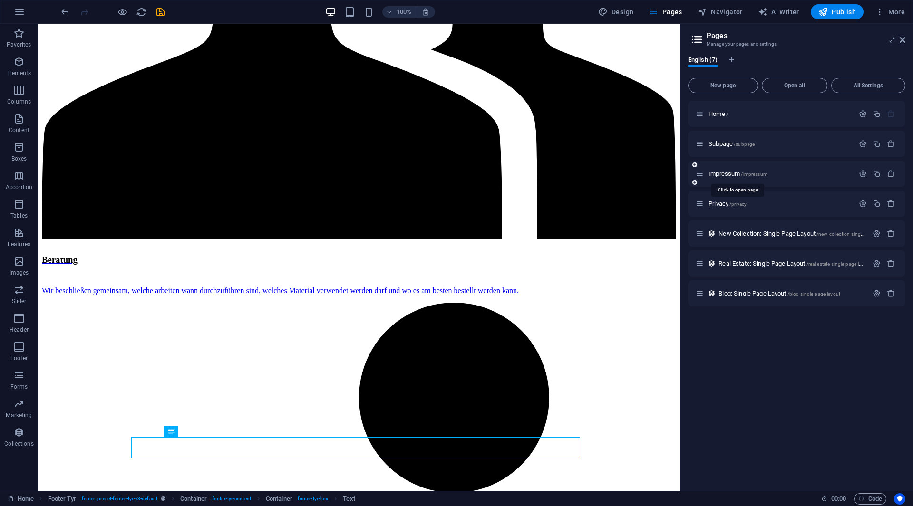
click at [732, 171] on span "Impressum /impressum" at bounding box center [737, 173] width 59 height 7
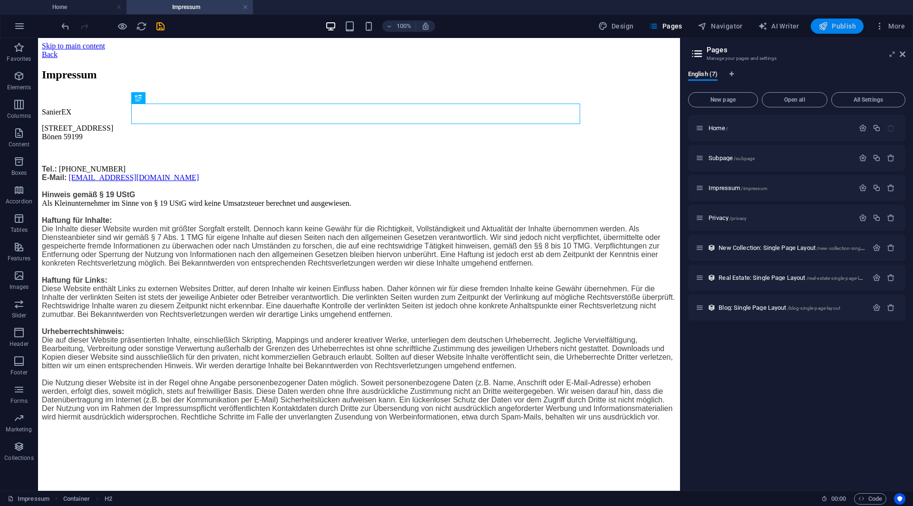
scroll to position [0, 0]
click at [828, 26] on icon "button" at bounding box center [823, 26] width 10 height 10
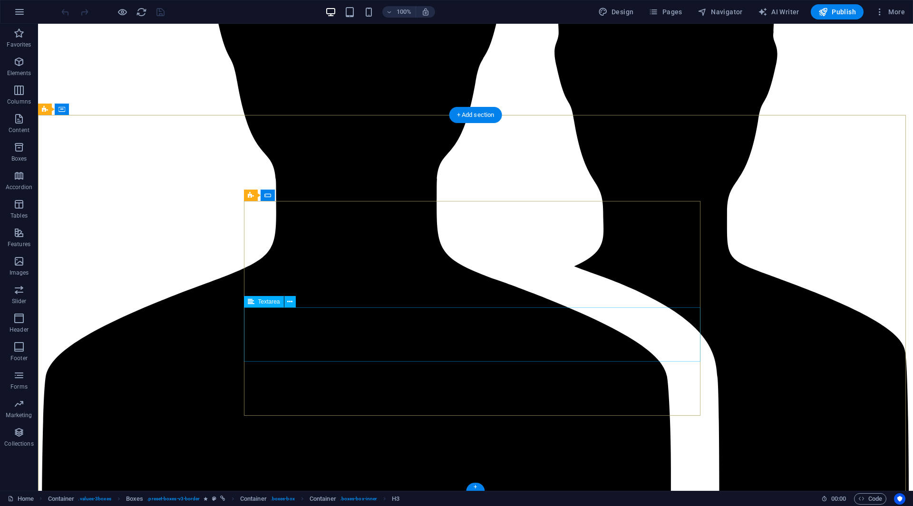
scroll to position [1719, 0]
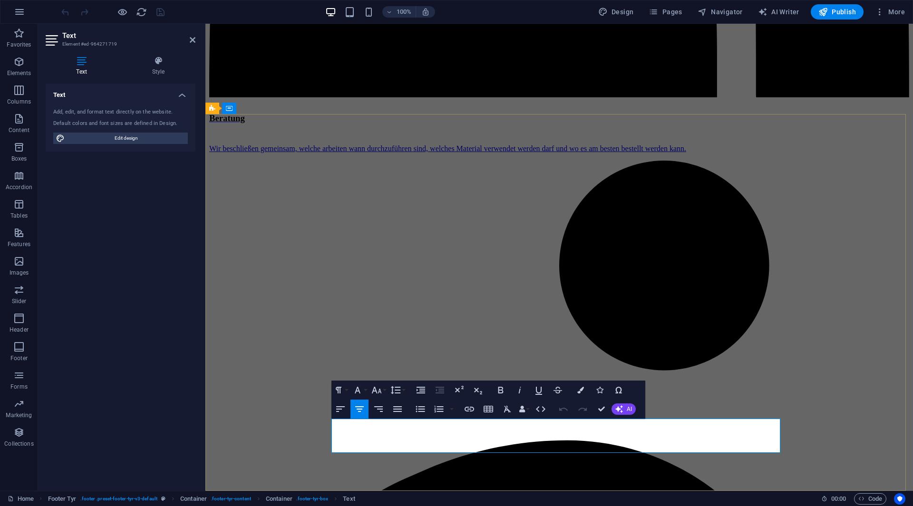
click at [576, 392] on button "Colors" at bounding box center [580, 390] width 18 height 19
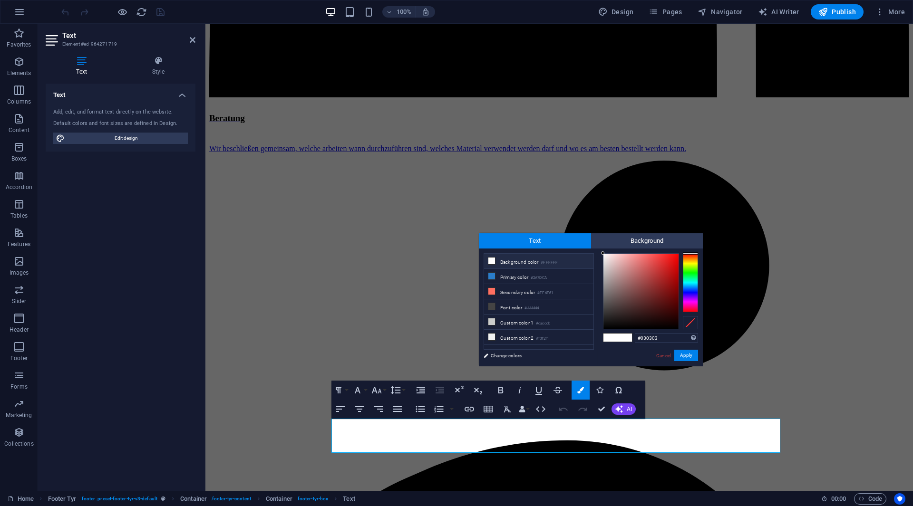
type input "#000000"
drag, startPoint x: 631, startPoint y: 273, endPoint x: 602, endPoint y: 342, distance: 74.5
click at [602, 342] on div "#000000 Supported formats #0852ed rgb(8, 82, 237) rgba(8, 82, 237, 90%) hsv(221…" at bounding box center [649, 377] width 105 height 256
click at [686, 355] on button "Apply" at bounding box center [686, 355] width 24 height 11
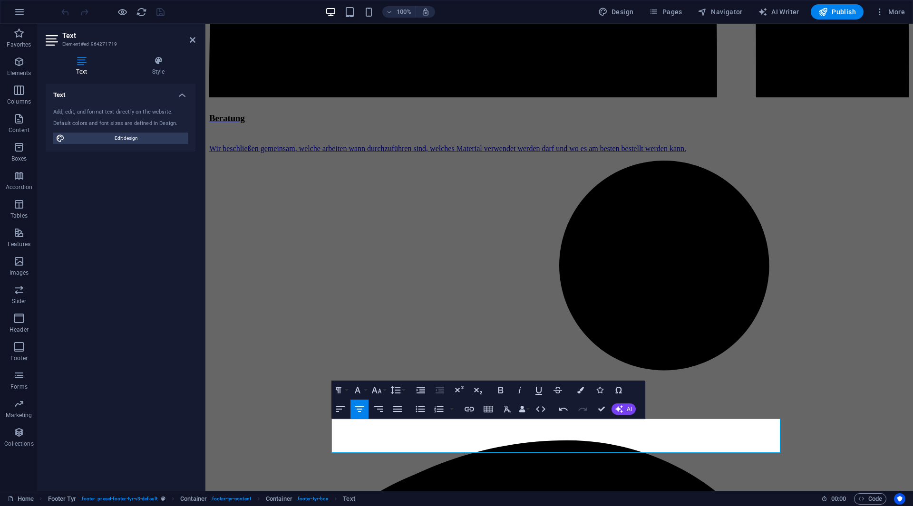
drag, startPoint x: 876, startPoint y: 349, endPoint x: 601, endPoint y: 376, distance: 276.5
click at [876, 349] on div "H3 Container Boxes Boxes Container Container Container Image Container Spacer C…" at bounding box center [558, 257] width 707 height 467
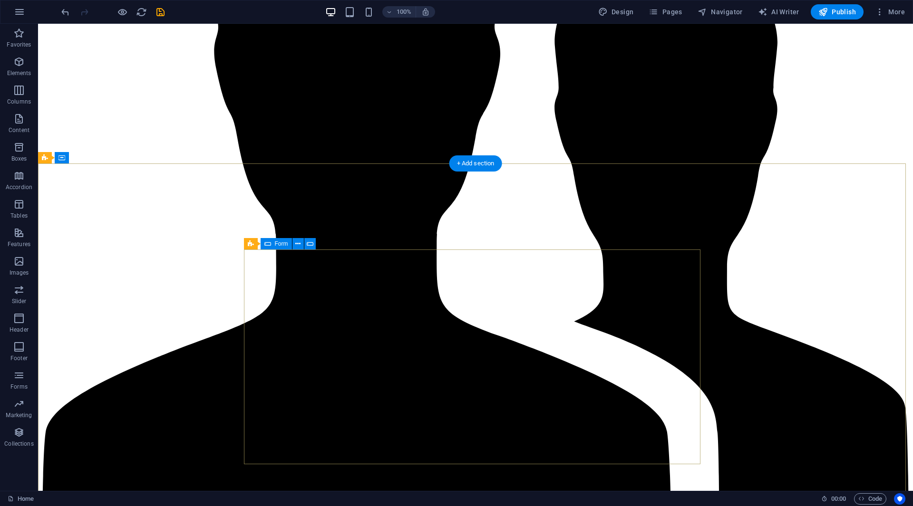
scroll to position [1671, 0]
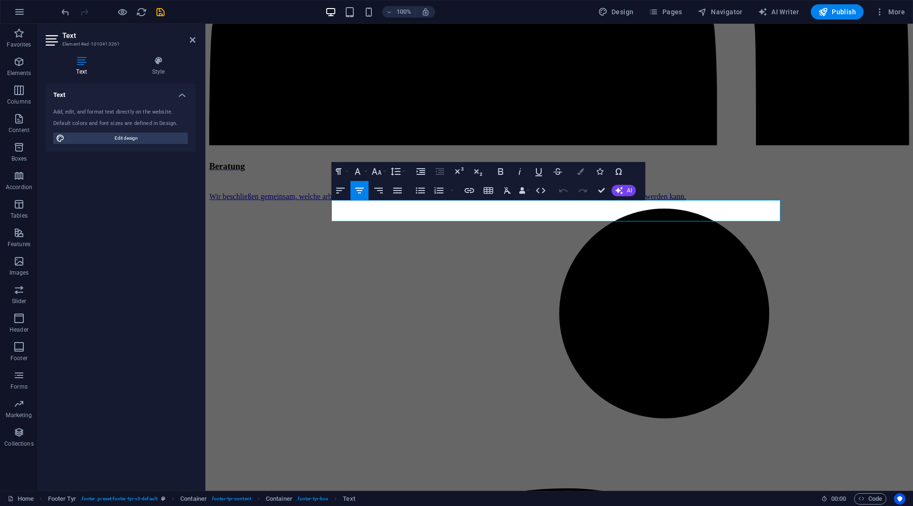
click at [581, 170] on icon "button" at bounding box center [580, 171] width 7 height 7
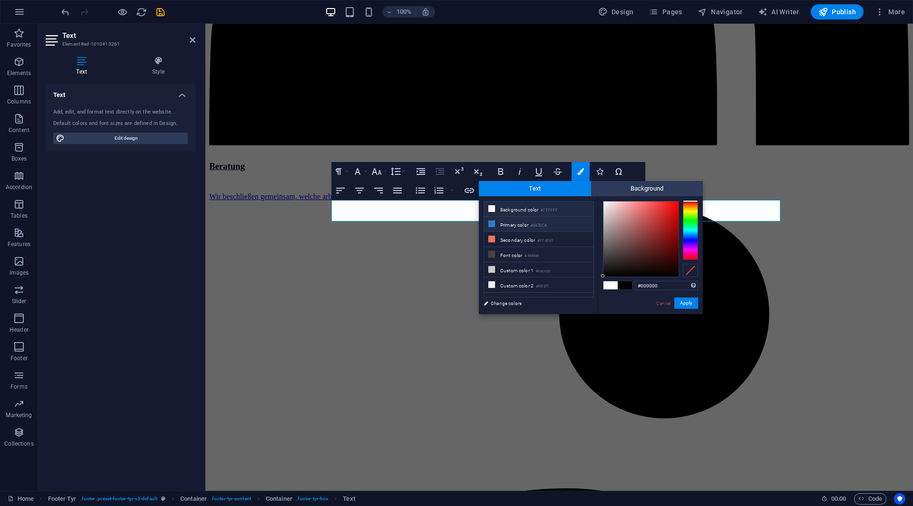
click at [524, 221] on li "Primary color #2A7DCA" at bounding box center [538, 224] width 109 height 15
type input "#2a7dca"
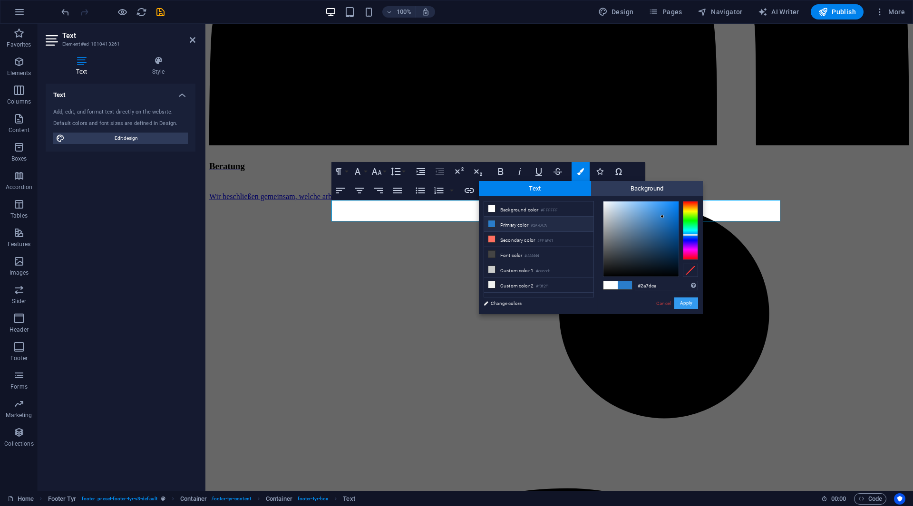
click at [692, 301] on button "Apply" at bounding box center [686, 303] width 24 height 11
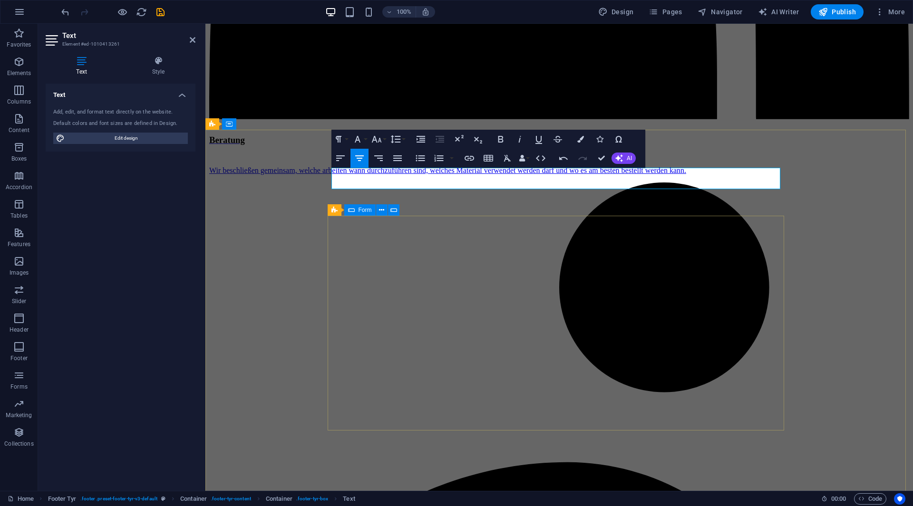
scroll to position [1719, 0]
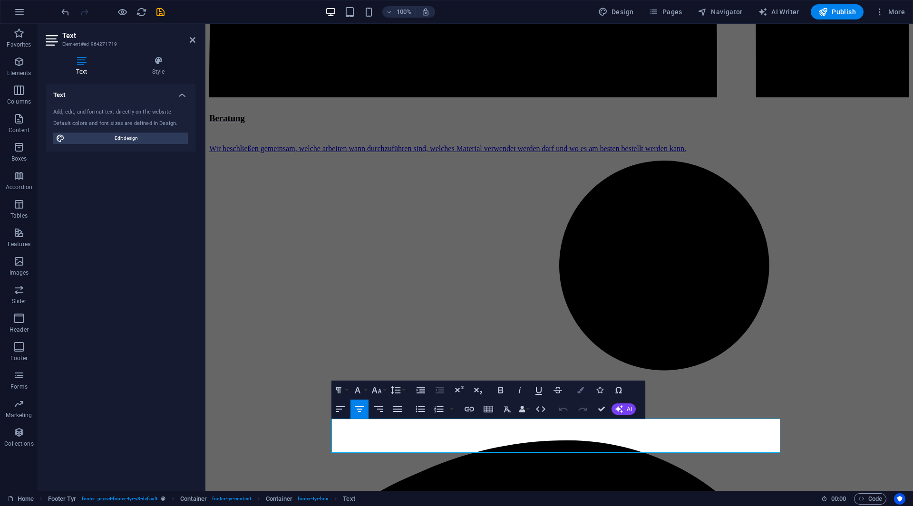
click at [578, 391] on icon "button" at bounding box center [580, 390] width 7 height 7
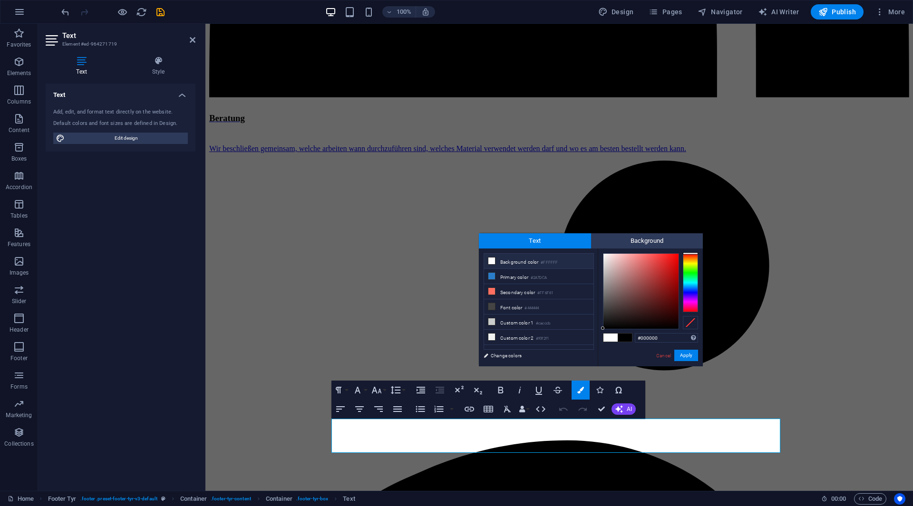
click at [552, 259] on li "Background color #FFFFFF" at bounding box center [538, 261] width 109 height 15
click at [541, 275] on small "#2A7DCA" at bounding box center [538, 278] width 16 height 7
type input "#2a7dca"
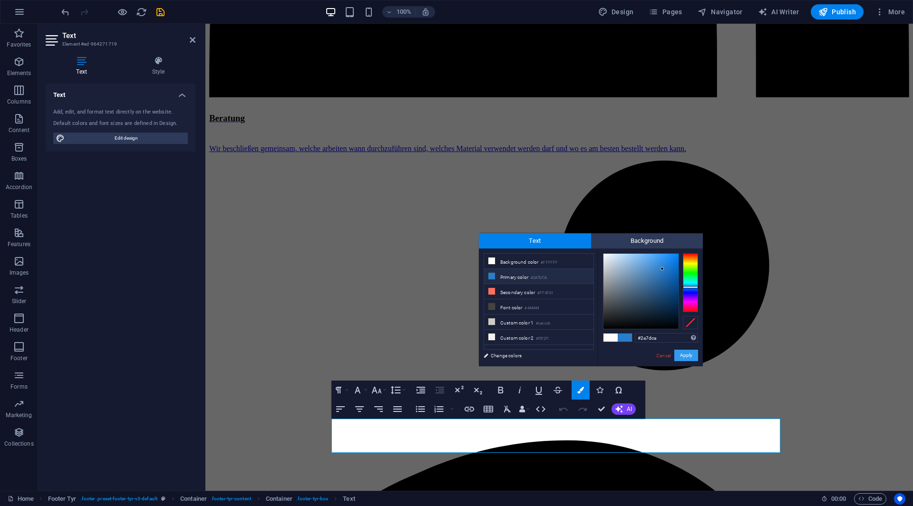
click at [687, 361] on button "Apply" at bounding box center [686, 355] width 24 height 11
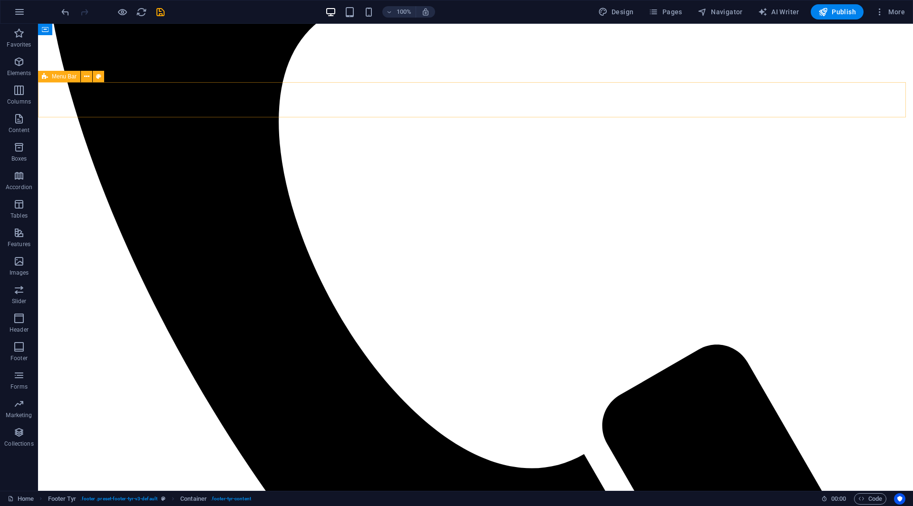
scroll to position [305, 0]
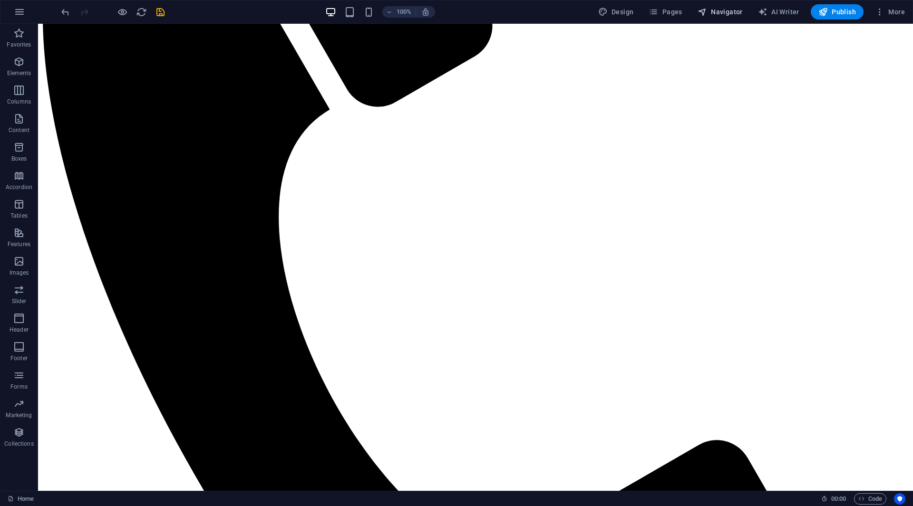
click at [737, 14] on span "Navigator" at bounding box center [719, 12] width 45 height 10
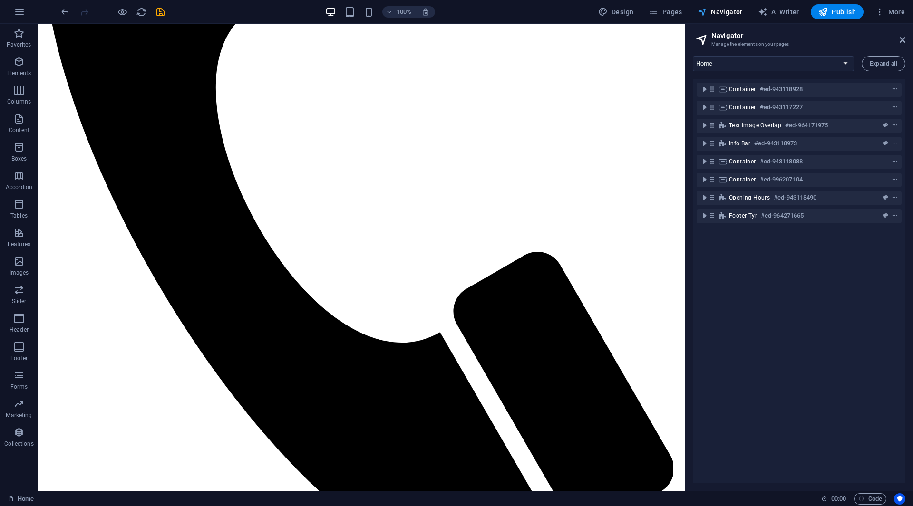
scroll to position [340, 0]
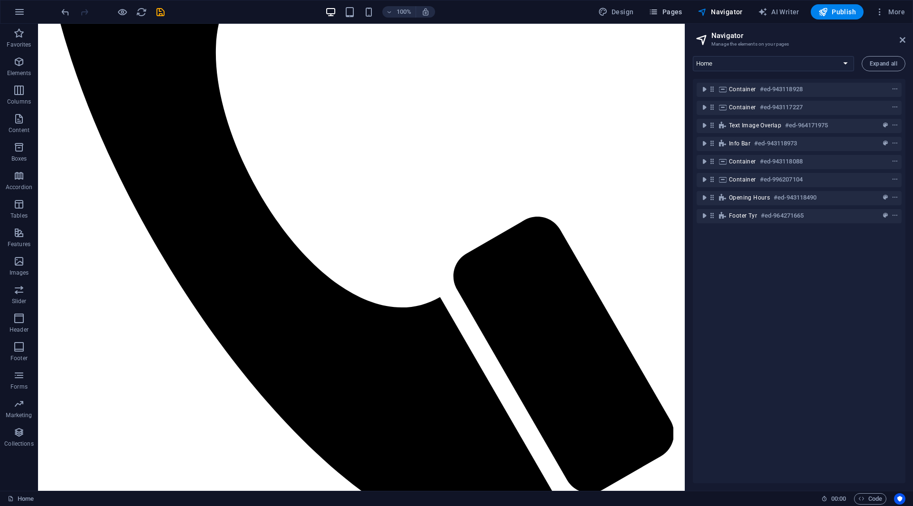
click at [685, 9] on button "Pages" at bounding box center [665, 11] width 41 height 15
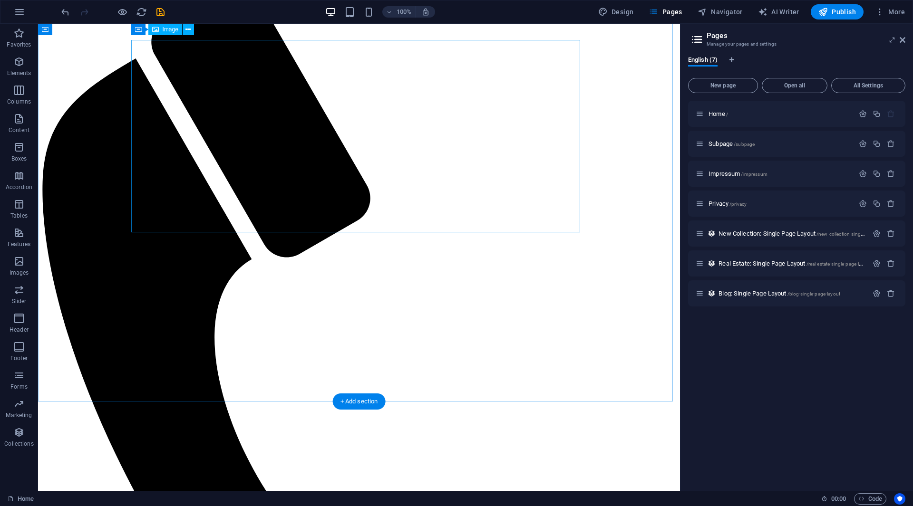
scroll to position [0, 0]
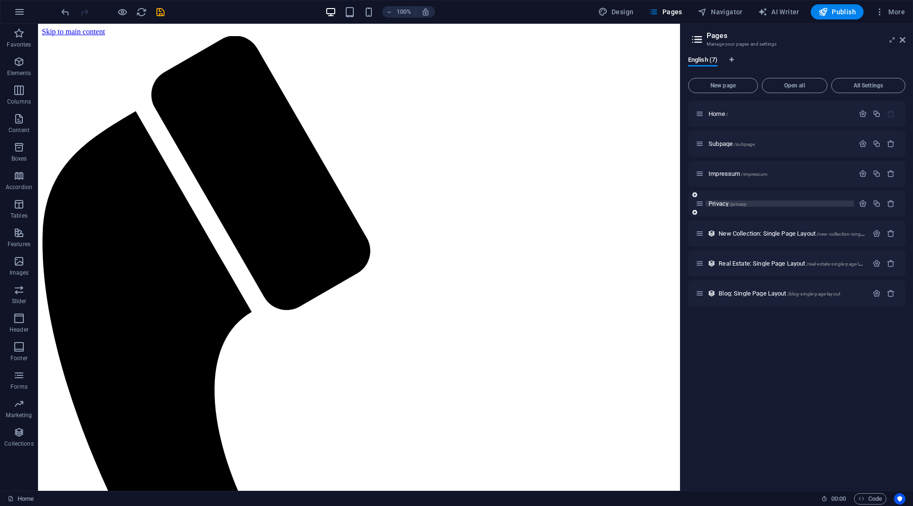
click at [724, 202] on span "Privacy /privacy" at bounding box center [727, 203] width 38 height 7
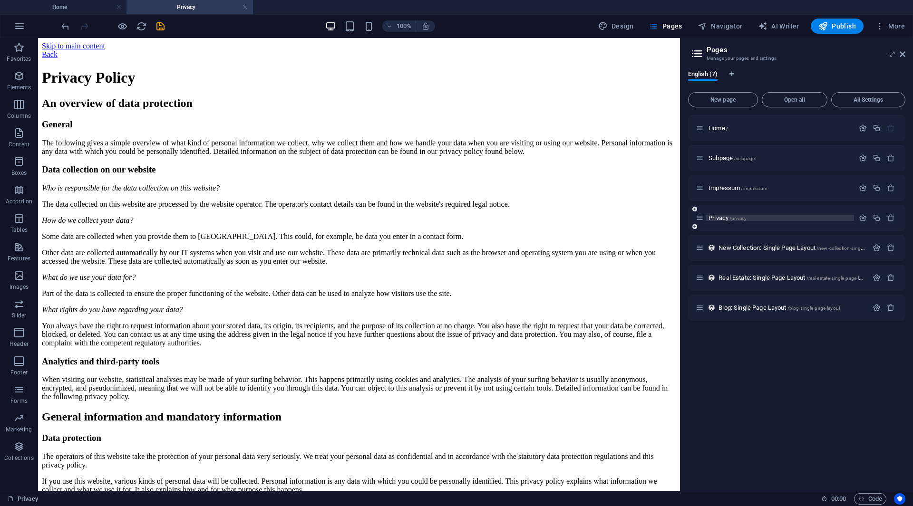
click at [751, 219] on p "Privacy /privacy" at bounding box center [779, 218] width 143 height 6
click at [864, 219] on icon "button" at bounding box center [862, 218] width 8 height 8
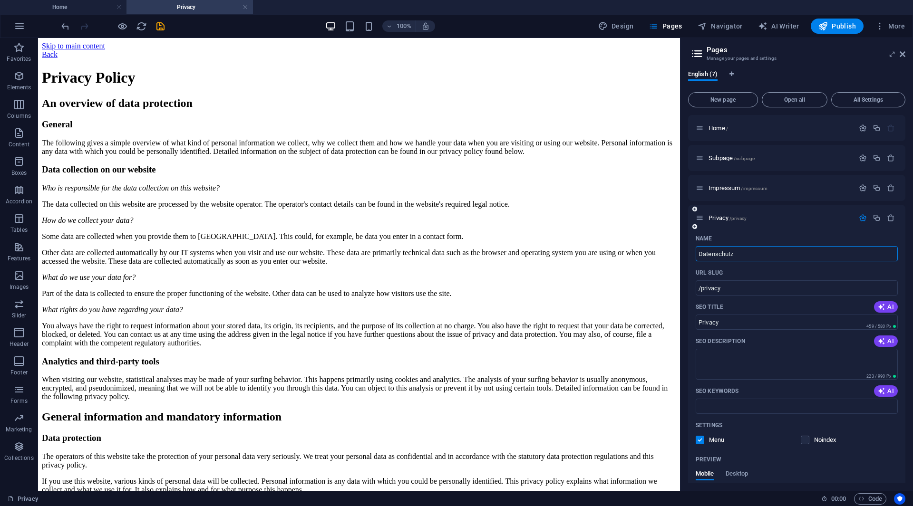
type input "Datenschutz"
type input "/datenschutz"
type input "Datenschutz"
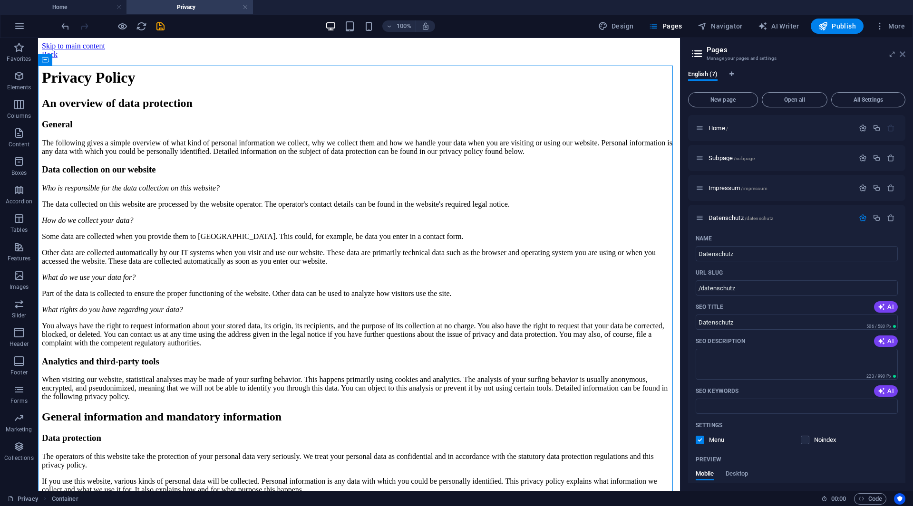
click at [903, 55] on icon at bounding box center [902, 54] width 6 height 8
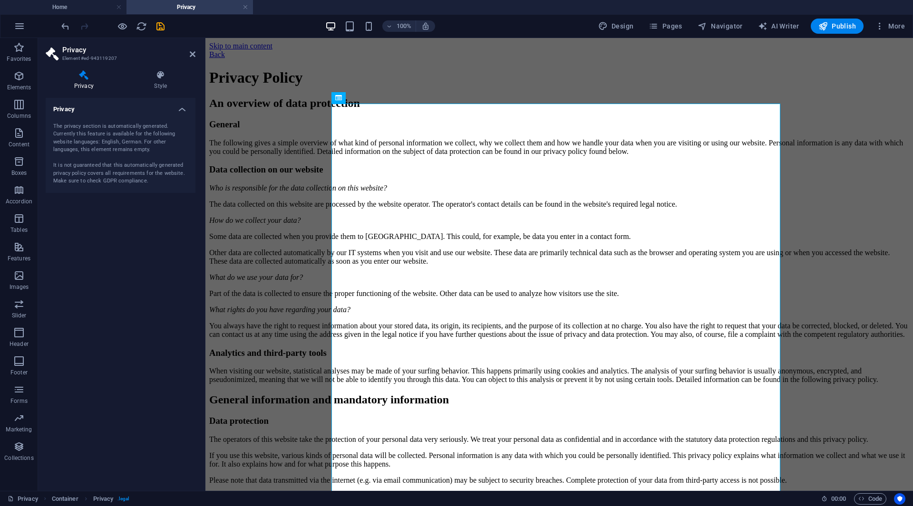
click at [178, 112] on h4 "Privacy" at bounding box center [121, 106] width 150 height 17
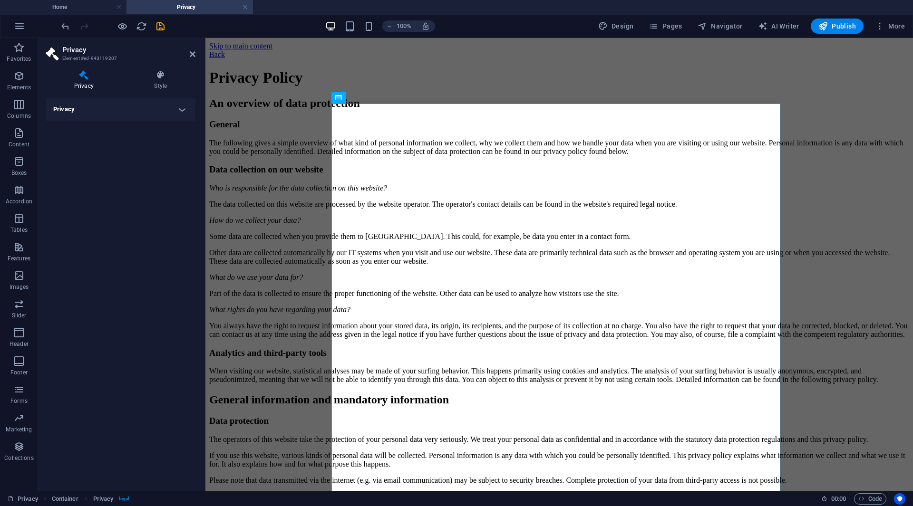
click at [178, 112] on h4 "Privacy" at bounding box center [121, 109] width 150 height 23
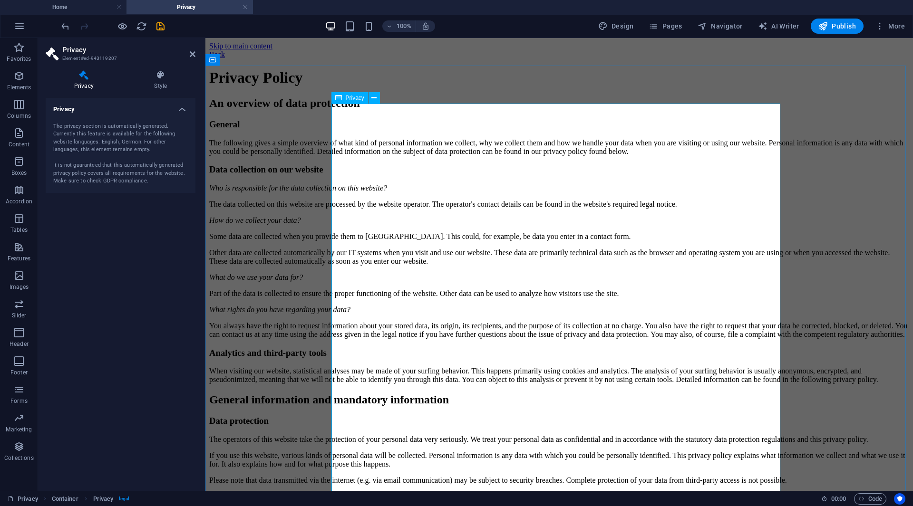
click at [373, 99] on icon at bounding box center [373, 98] width 5 height 10
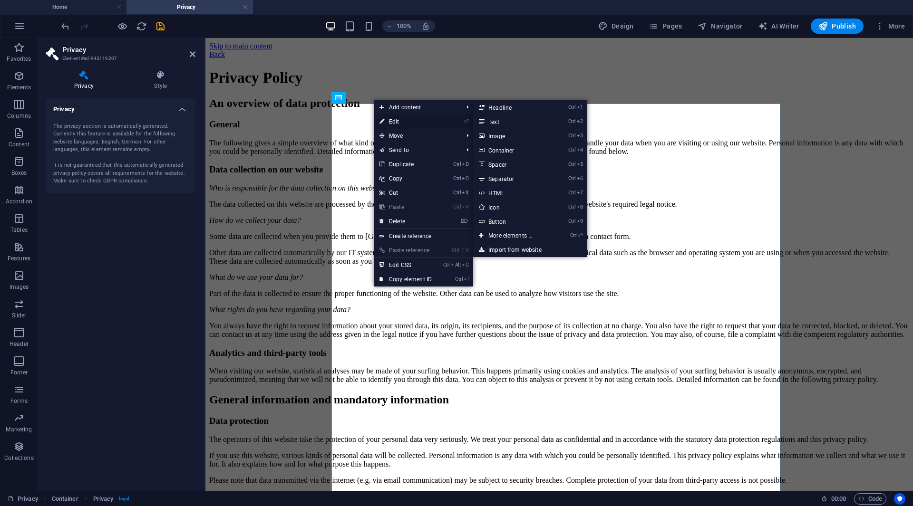
click at [388, 117] on link "⏎ Edit" at bounding box center [406, 122] width 64 height 14
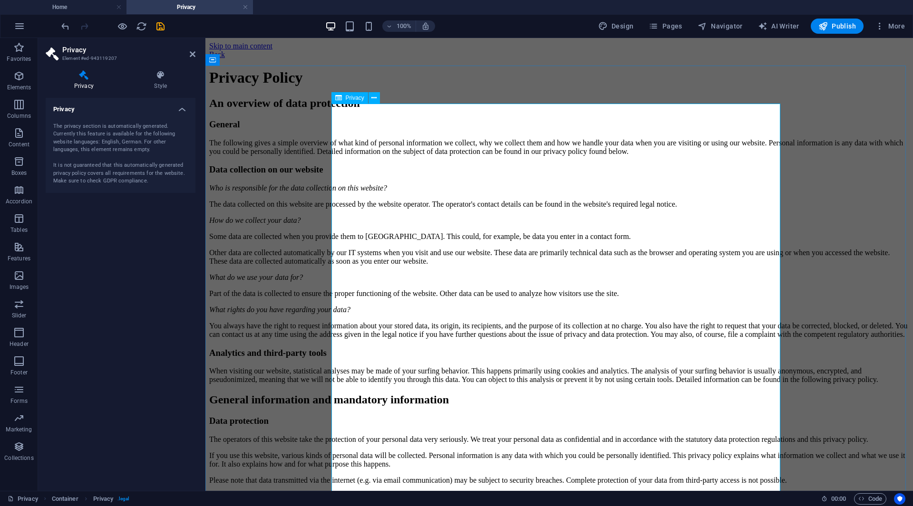
click at [115, 83] on h4 "Privacy" at bounding box center [86, 80] width 80 height 20
click at [93, 81] on h4 "Privacy" at bounding box center [86, 80] width 80 height 20
click at [157, 80] on h4 "Style" at bounding box center [160, 80] width 69 height 20
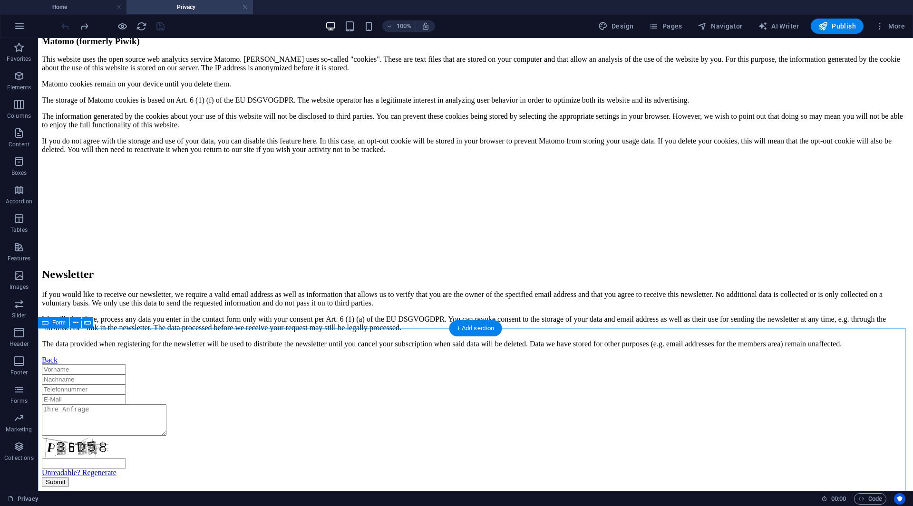
scroll to position [2332, 0]
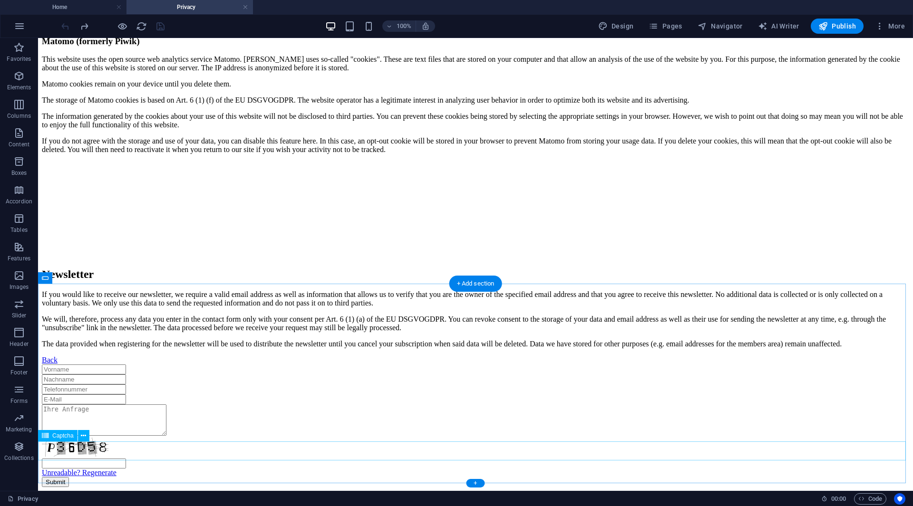
click at [418, 450] on div "Unreadable? Regenerate" at bounding box center [475, 457] width 867 height 39
click at [413, 356] on div "Back" at bounding box center [475, 360] width 867 height 9
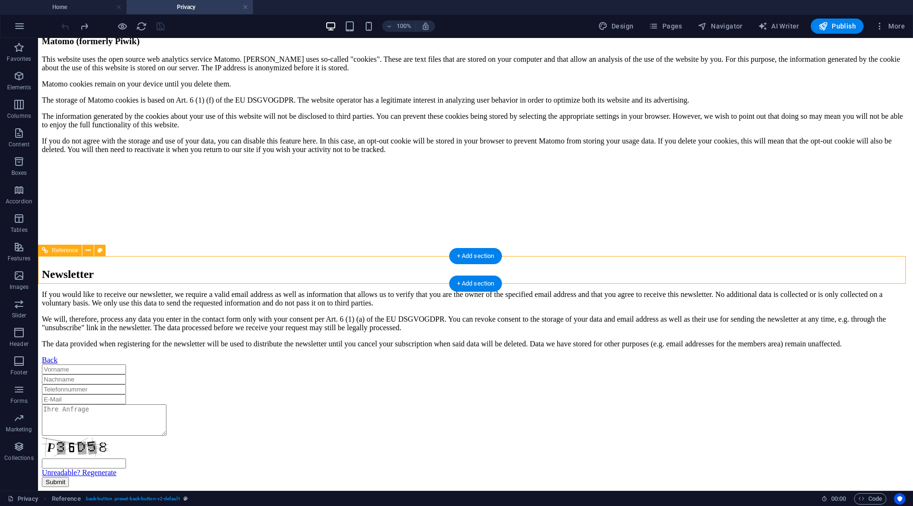
click at [398, 375] on div at bounding box center [475, 380] width 867 height 10
click at [448, 356] on div "Back" at bounding box center [475, 360] width 867 height 9
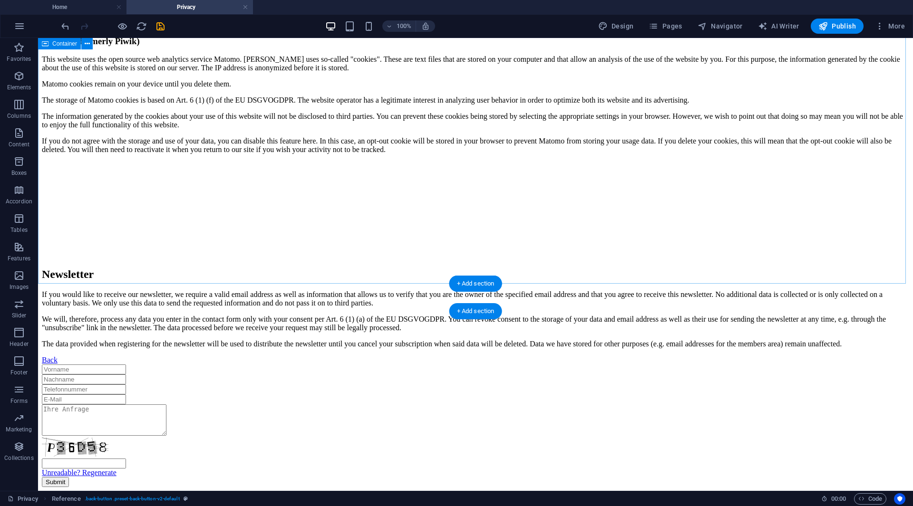
scroll to position [2305, 0]
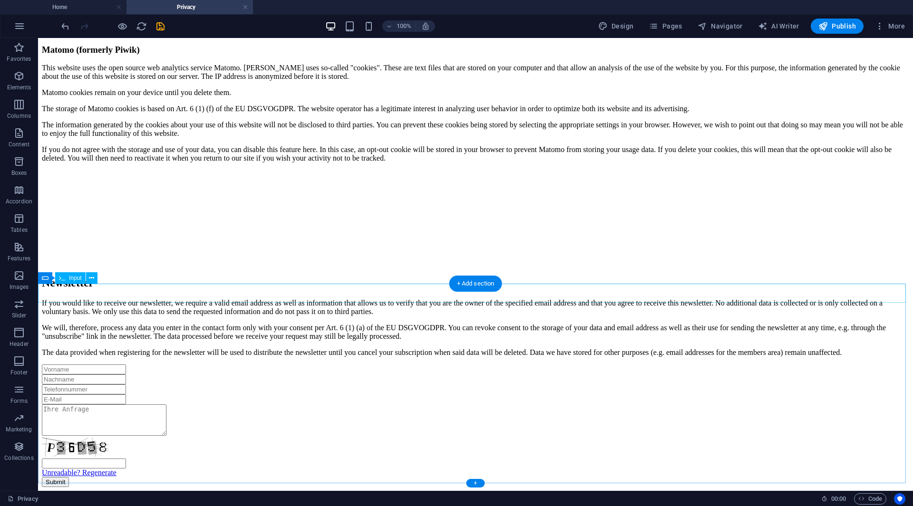
click at [411, 365] on div at bounding box center [475, 370] width 867 height 10
click at [423, 365] on div "Unreadable? Regenerate Submit" at bounding box center [475, 426] width 867 height 123
click at [424, 365] on div at bounding box center [475, 370] width 867 height 10
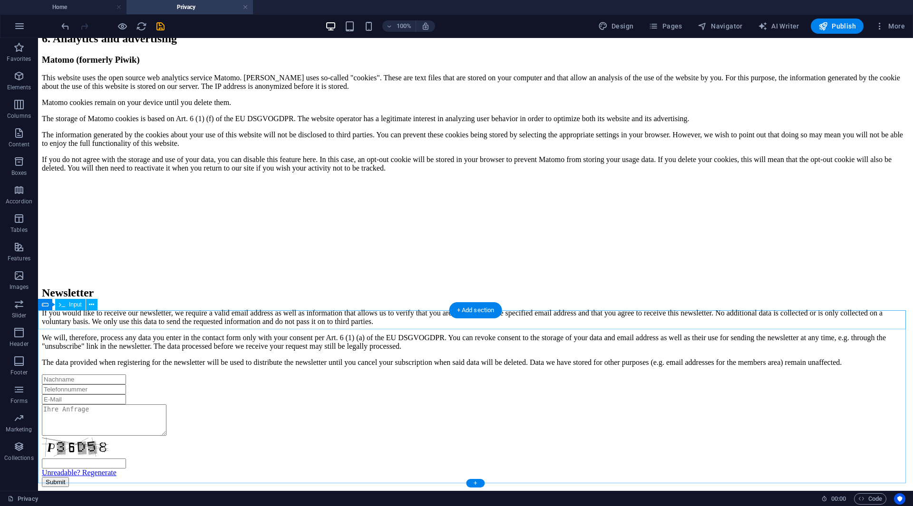
click at [425, 375] on div at bounding box center [475, 380] width 867 height 10
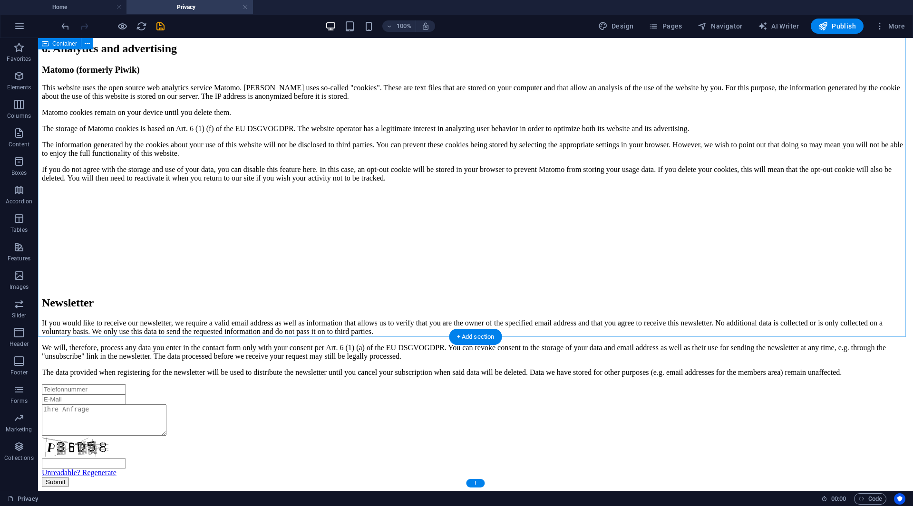
click at [424, 385] on div at bounding box center [475, 390] width 867 height 10
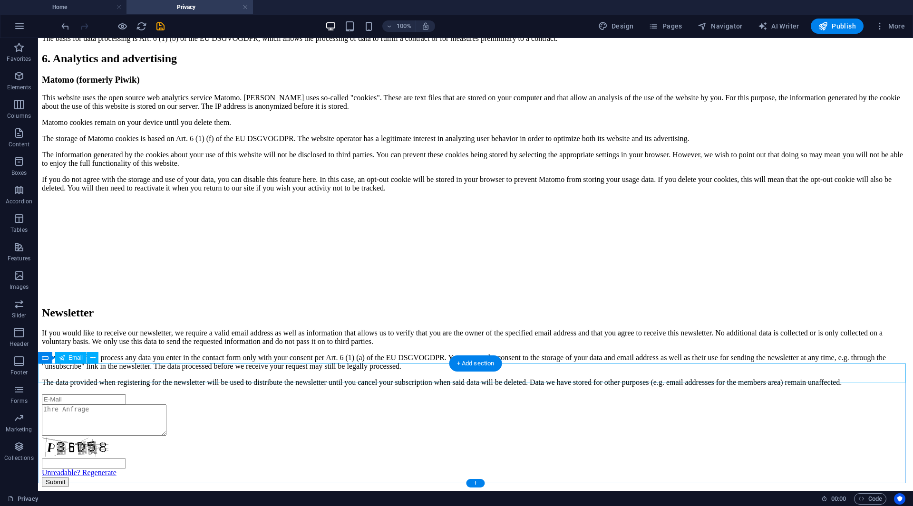
click at [424, 395] on div at bounding box center [475, 400] width 867 height 10
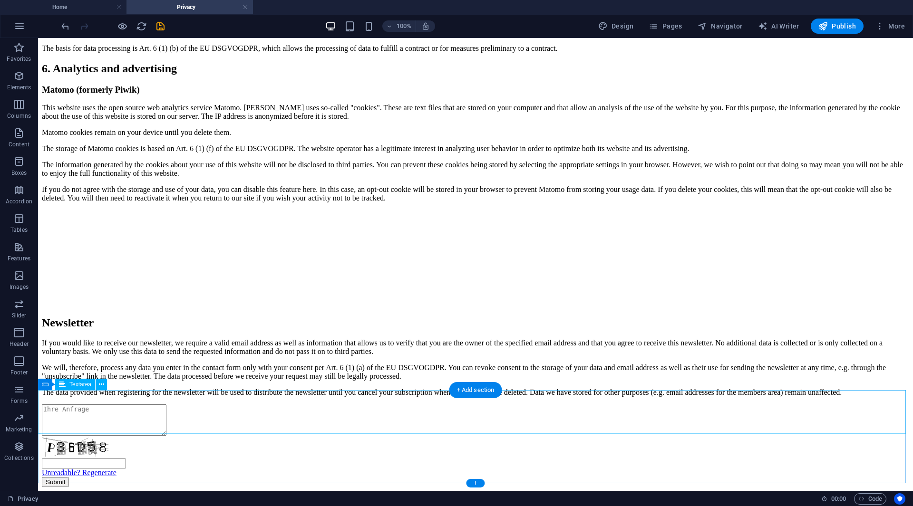
click at [424, 404] on div at bounding box center [475, 420] width 867 height 33
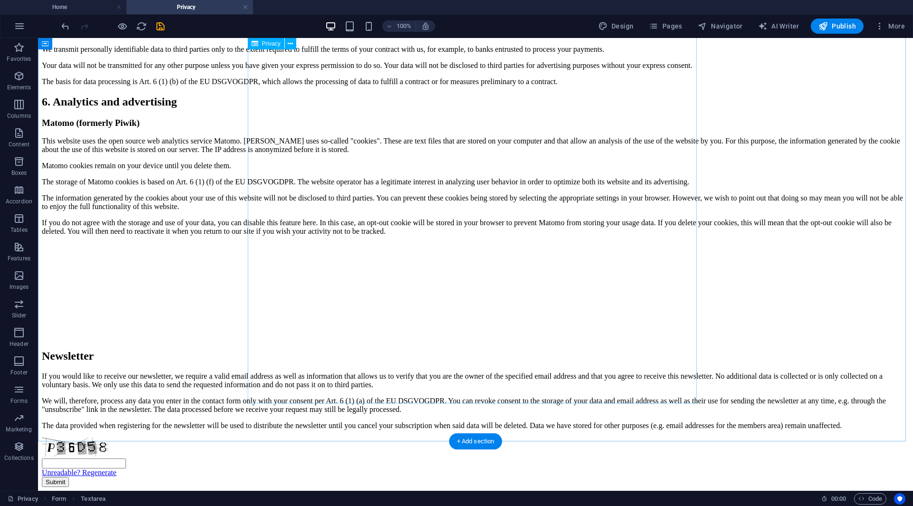
scroll to position [2147, 0]
click at [364, 452] on div "Unreadable? Regenerate" at bounding box center [475, 457] width 867 height 39
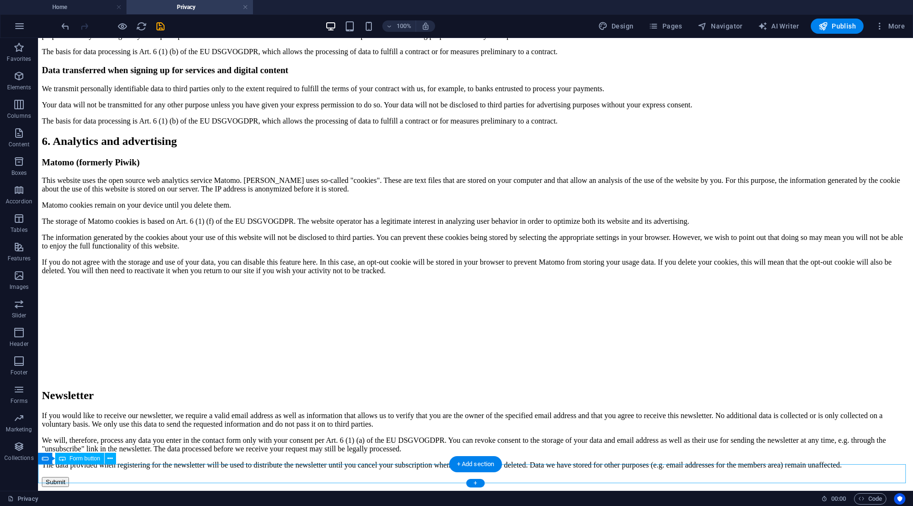
click at [318, 477] on div "Submit" at bounding box center [475, 482] width 867 height 10
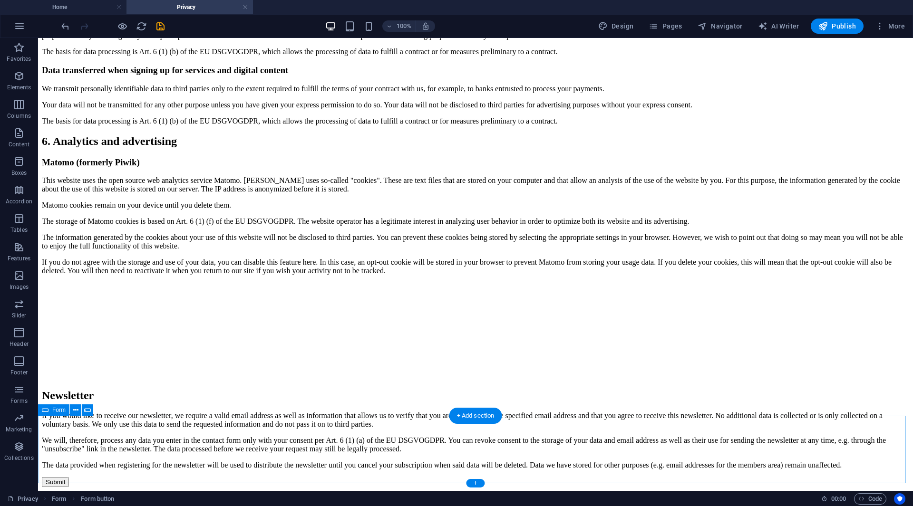
scroll to position [2173, 0]
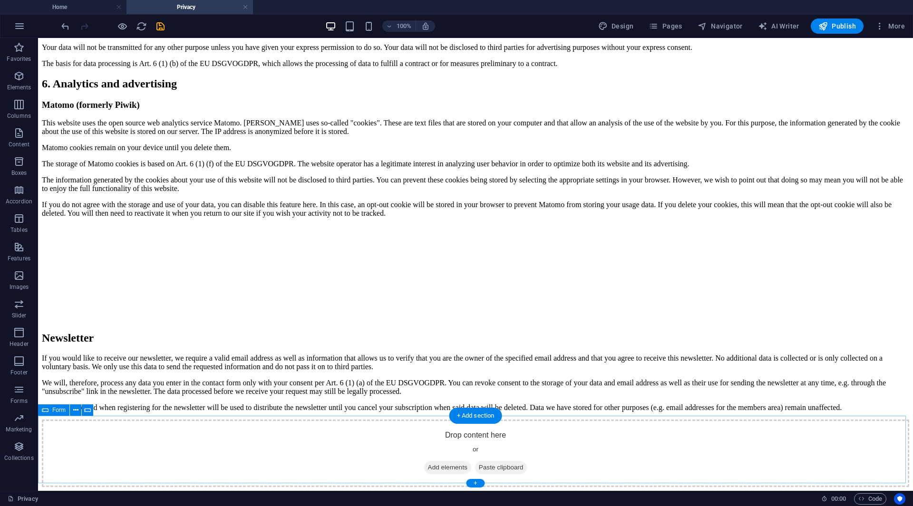
click at [347, 436] on div "Drop content here or Add elements Paste clipboard" at bounding box center [475, 453] width 867 height 67
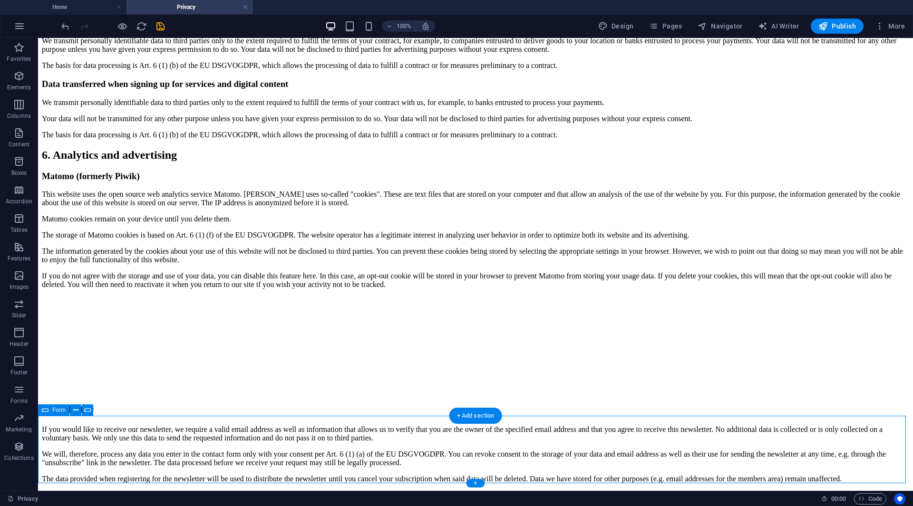
scroll to position [2098, 0]
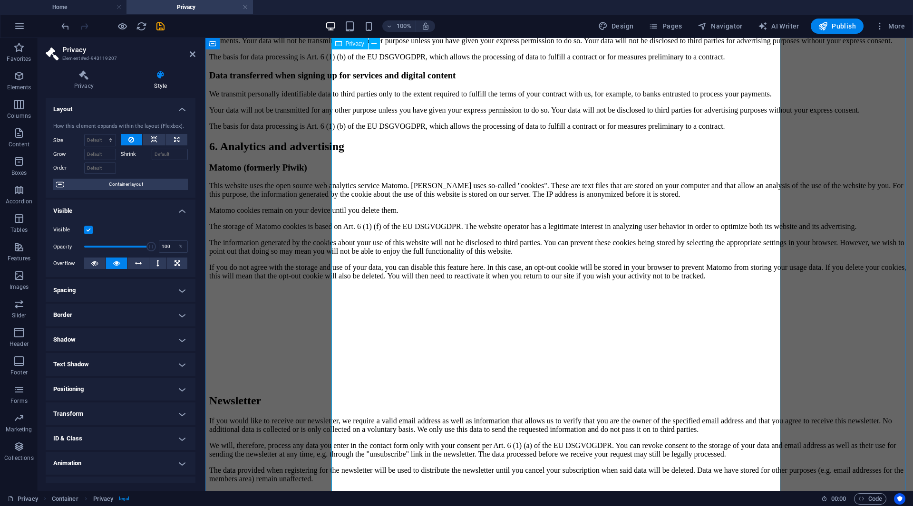
scroll to position [1812, 0]
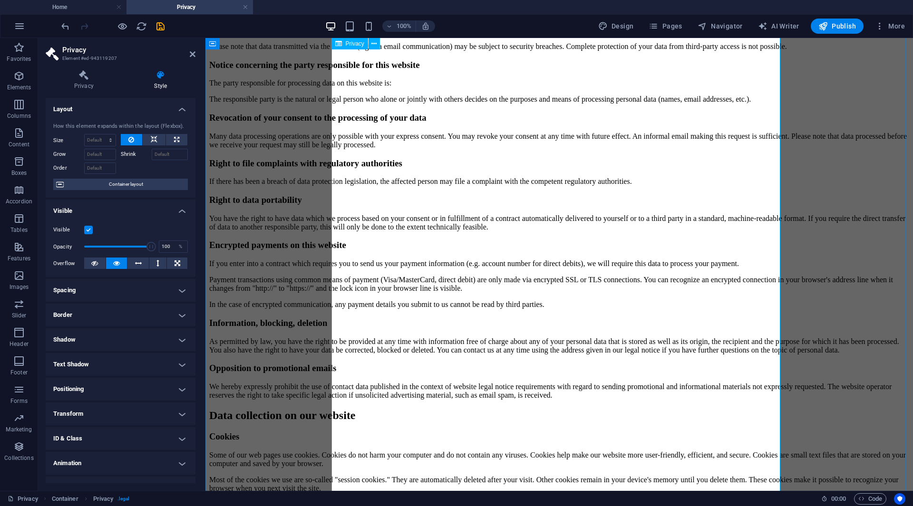
scroll to position [196, 0]
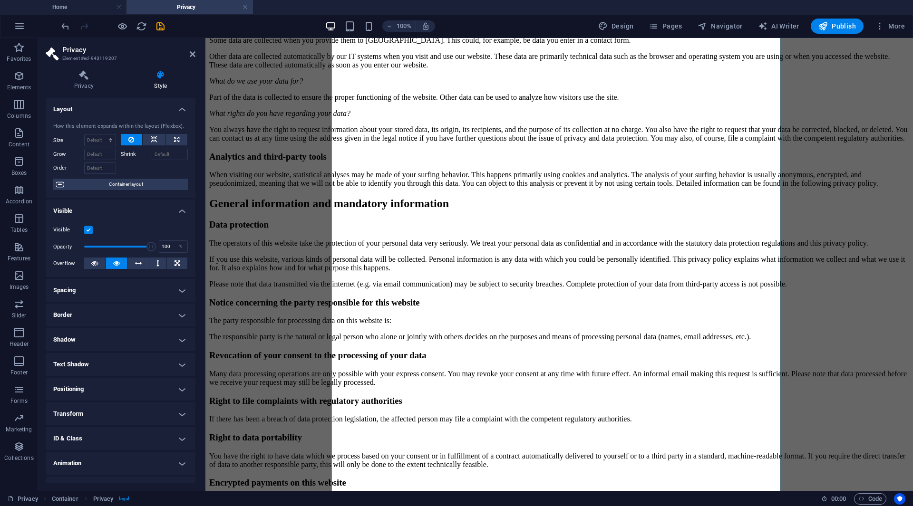
click at [86, 226] on label at bounding box center [88, 230] width 9 height 9
click at [0, 0] on input "Visible" at bounding box center [0, 0] width 0 height 0
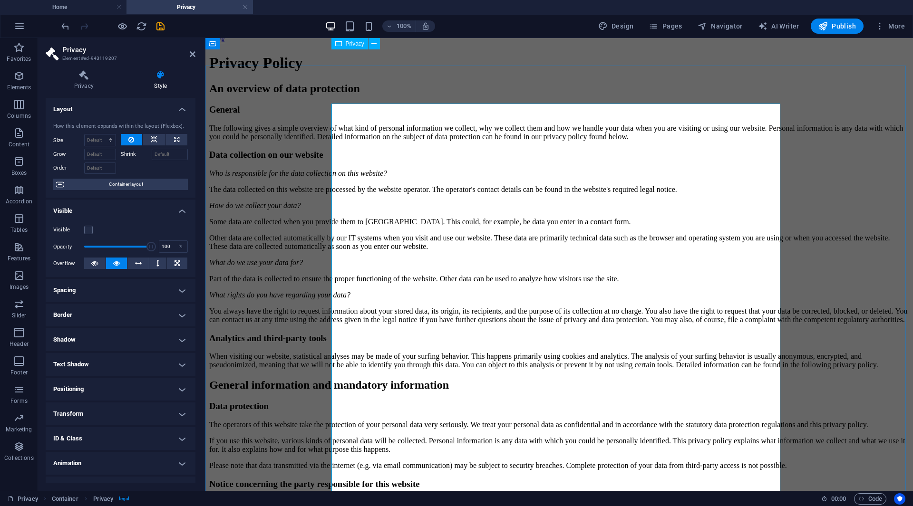
scroll to position [0, 0]
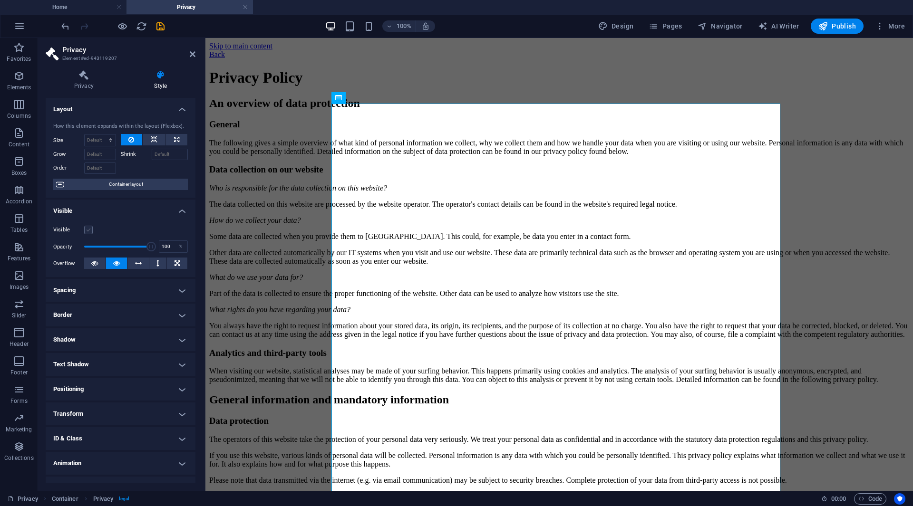
click at [87, 228] on label at bounding box center [88, 230] width 9 height 9
click at [0, 0] on input "Visible" at bounding box center [0, 0] width 0 height 0
click at [62, 77] on icon at bounding box center [84, 75] width 77 height 10
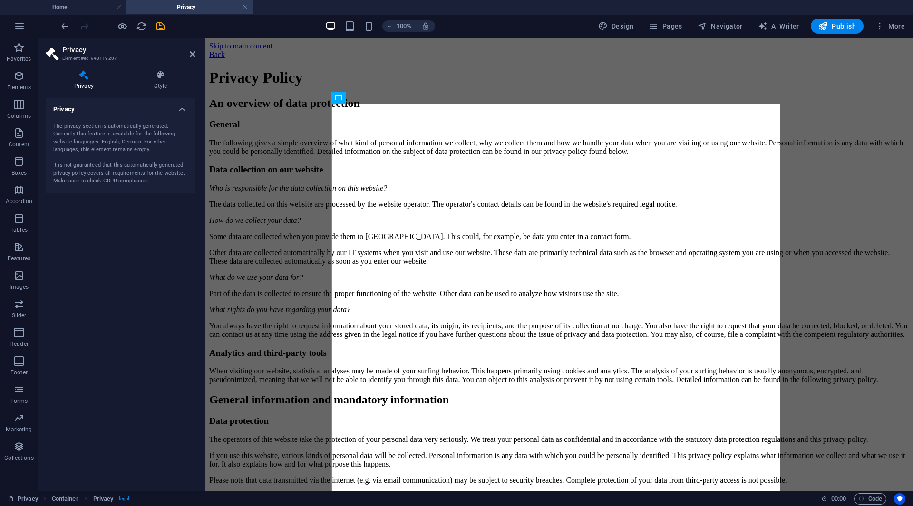
click at [132, 135] on div "The privacy section is automatically generated. Currently this feature is avail…" at bounding box center [120, 154] width 135 height 63
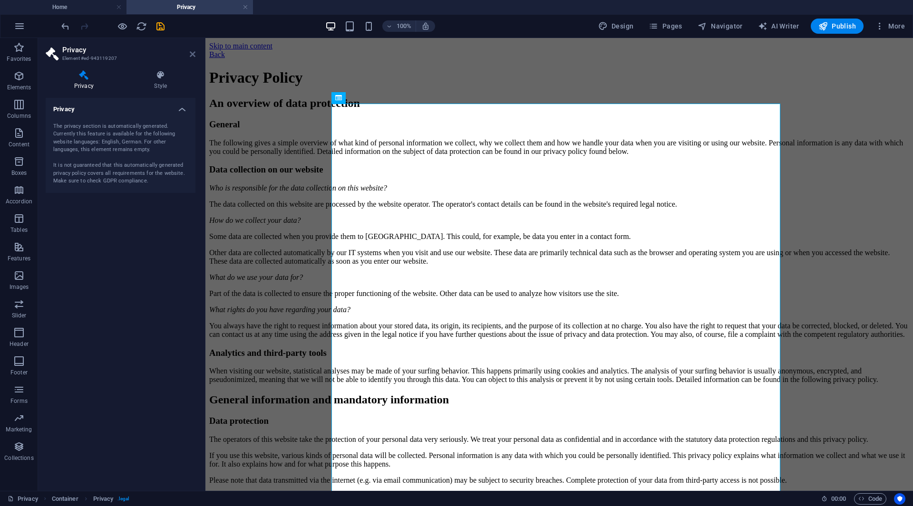
click at [195, 55] on icon at bounding box center [193, 54] width 6 height 8
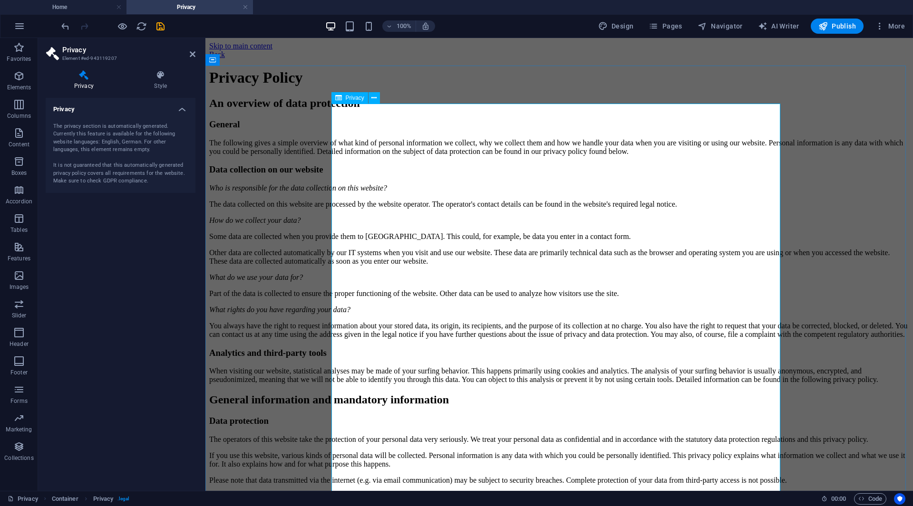
click at [375, 101] on icon at bounding box center [373, 98] width 5 height 10
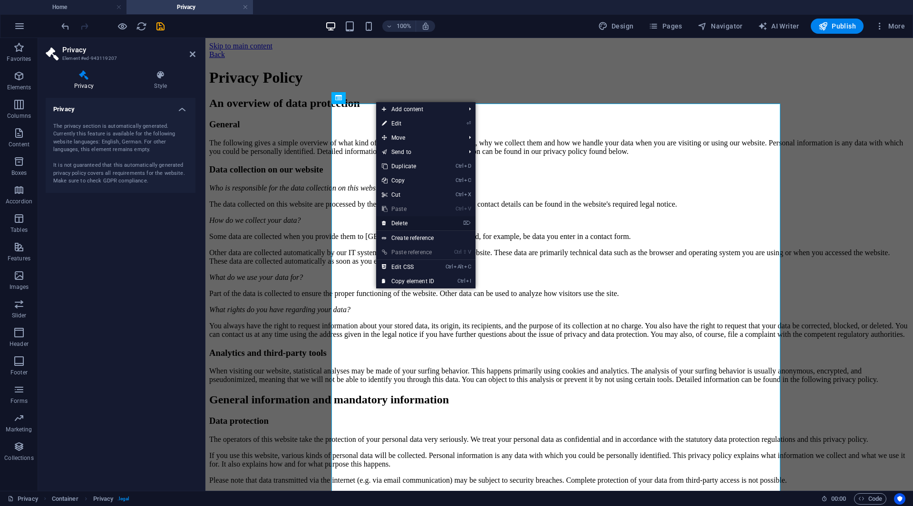
click at [387, 220] on link "⌦ Delete" at bounding box center [408, 223] width 64 height 14
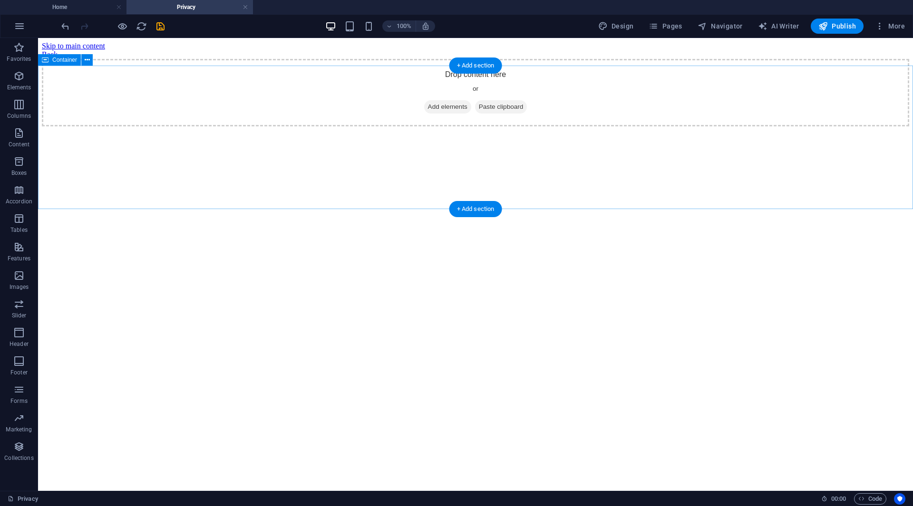
click at [434, 126] on div "Drop content here or Add elements Paste clipboard" at bounding box center [475, 92] width 867 height 67
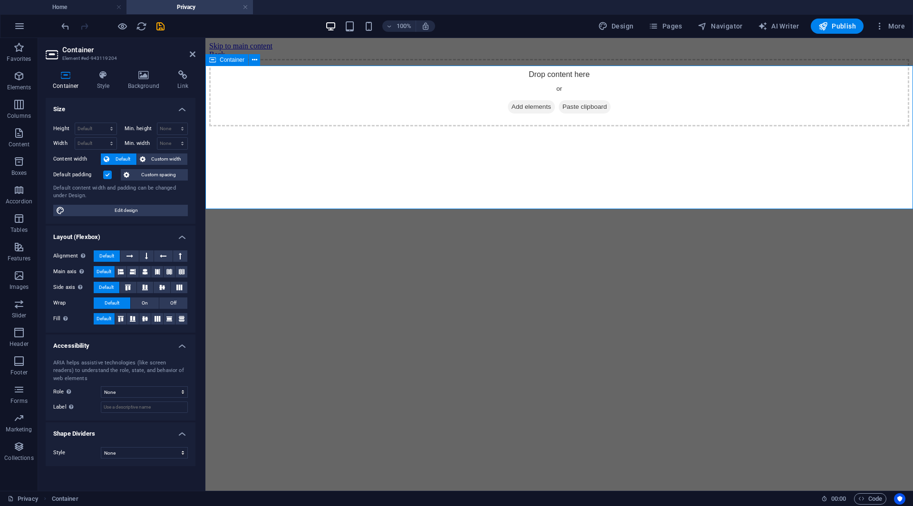
click at [545, 114] on span "Add elements" at bounding box center [531, 106] width 47 height 13
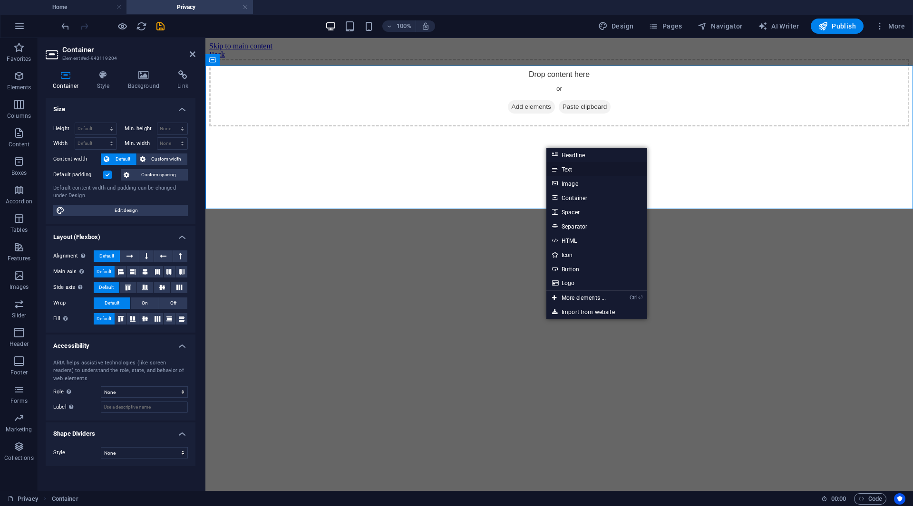
click at [567, 171] on link "Text" at bounding box center [596, 169] width 101 height 14
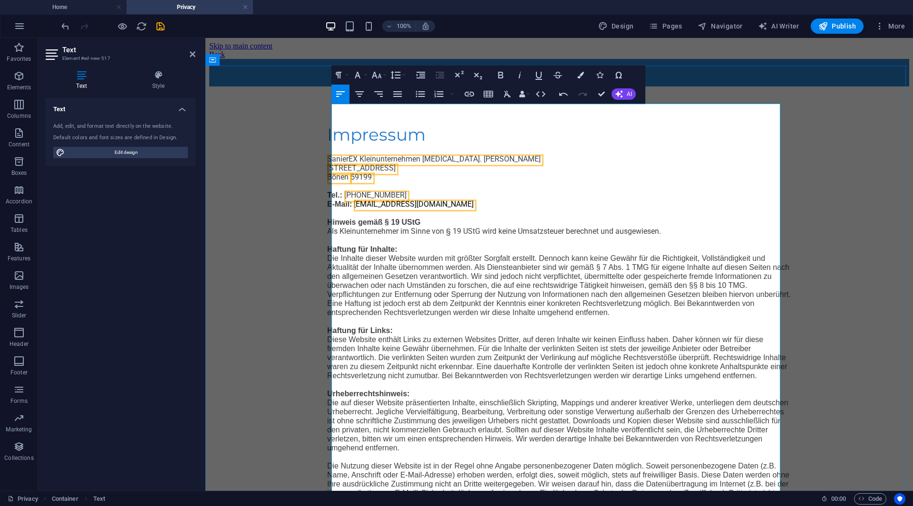
click at [376, 87] on div "Back" at bounding box center [559, 73] width 700 height 28
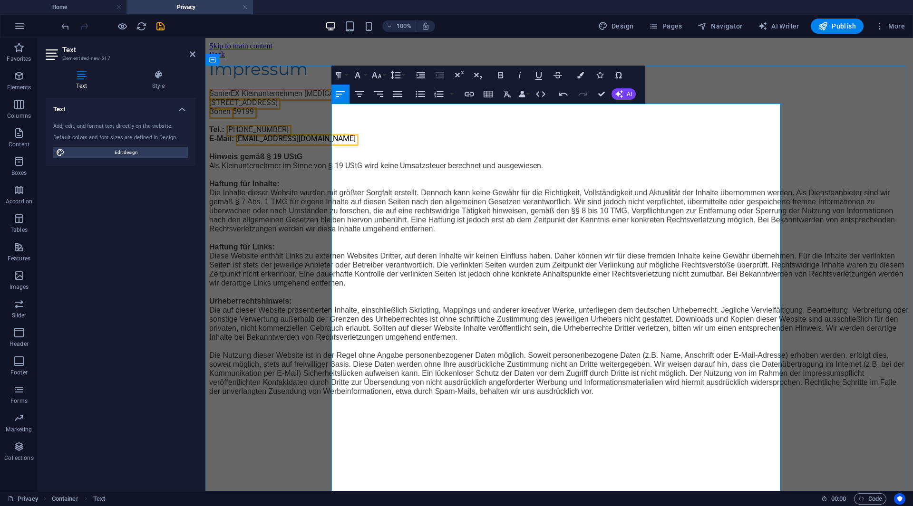
click at [420, 98] on span "SanierEX Kleinunternehmen Inh. Avdo Kastrat" at bounding box center [315, 93] width 213 height 9
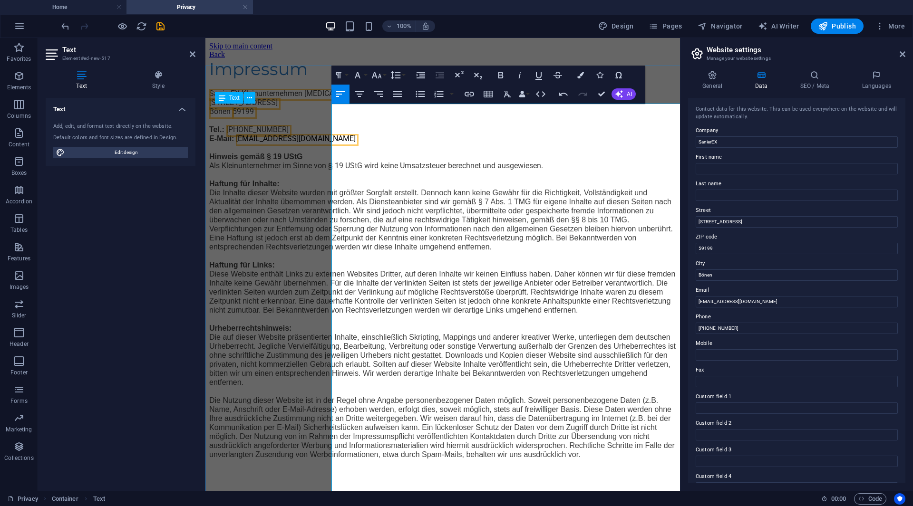
click at [410, 79] on h2 "Impressum" at bounding box center [442, 69] width 467 height 20
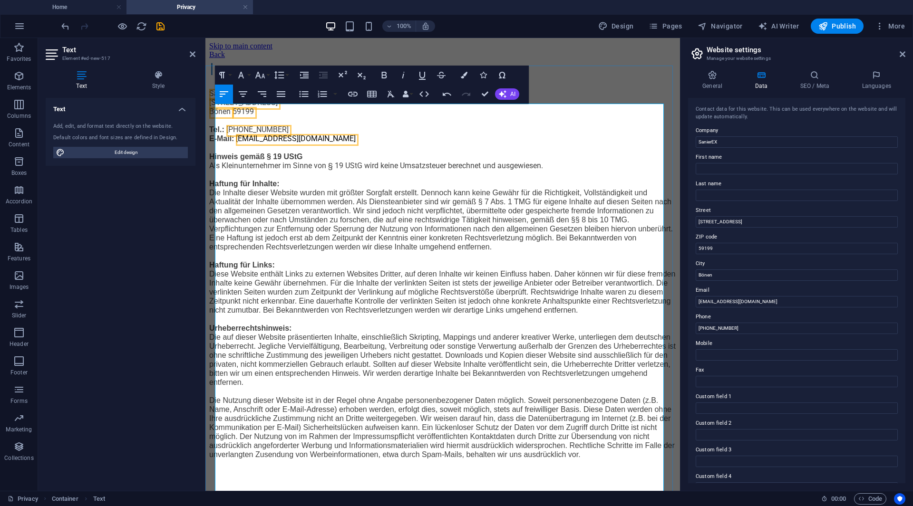
click at [298, 79] on h2 "Impressum" at bounding box center [442, 69] width 467 height 20
click at [395, 212] on p "Tel.: +49 176 70294265 E-Mail: Info@SanierEx.de Hinweis gemäß § 19 UStG Als Kle…" at bounding box center [442, 292] width 467 height 334
click at [243, 107] on span "[STREET_ADDRESS]" at bounding box center [243, 102] width 68 height 9
click at [227, 98] on span "SanierEX Kleinunternehmen Inh. Avdo Kastrat" at bounding box center [315, 93] width 213 height 9
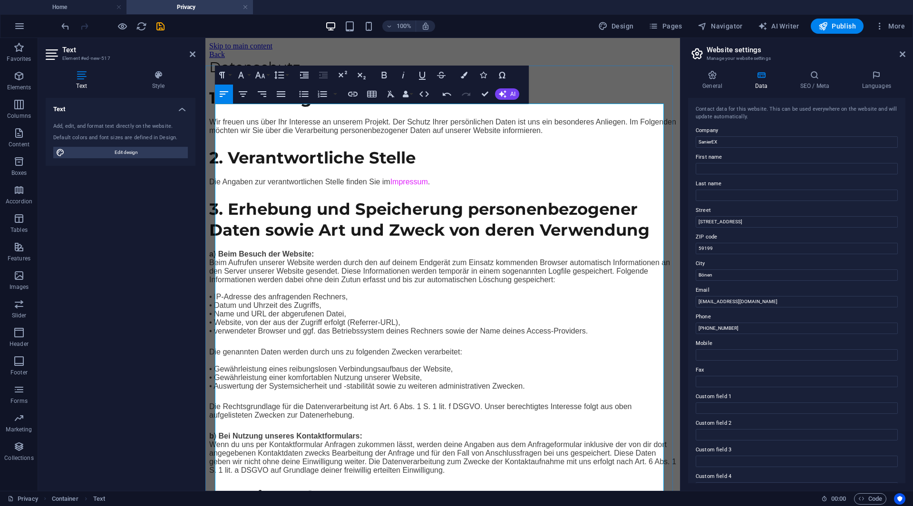
click at [309, 76] on h1 "Datenschutz" at bounding box center [442, 67] width 467 height 17
click at [333, 76] on h1 "Datenschutz" at bounding box center [442, 67] width 467 height 17
click at [330, 76] on h1 "Datenschutz" at bounding box center [442, 67] width 467 height 17
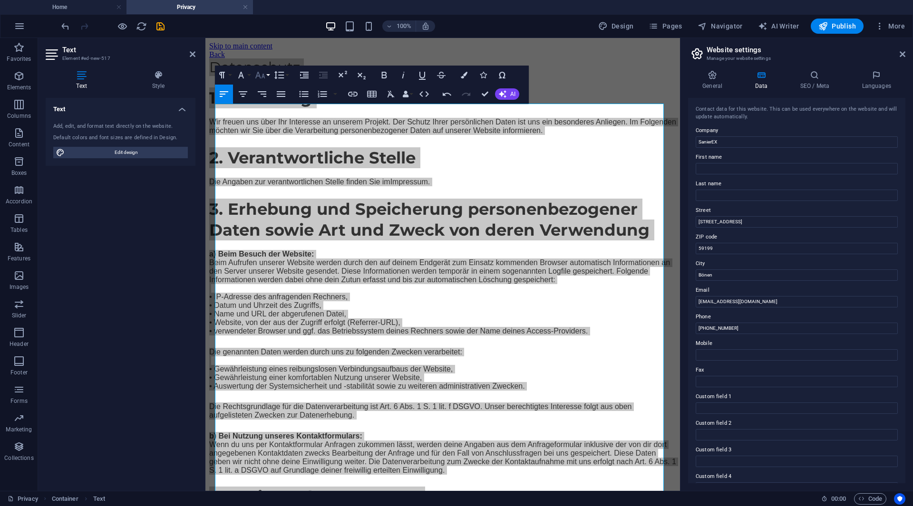
click at [264, 77] on icon "button" at bounding box center [259, 74] width 11 height 11
click at [248, 76] on button "Font Family" at bounding box center [243, 75] width 18 height 19
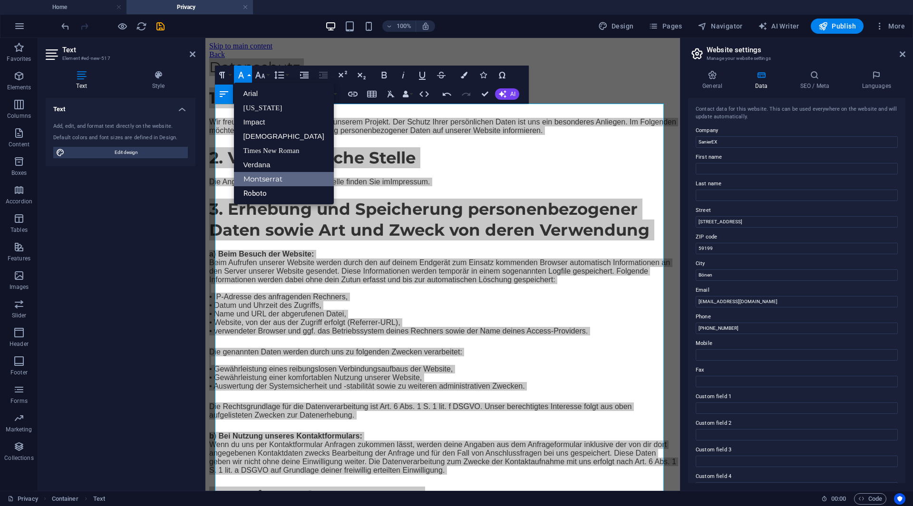
scroll to position [0, 0]
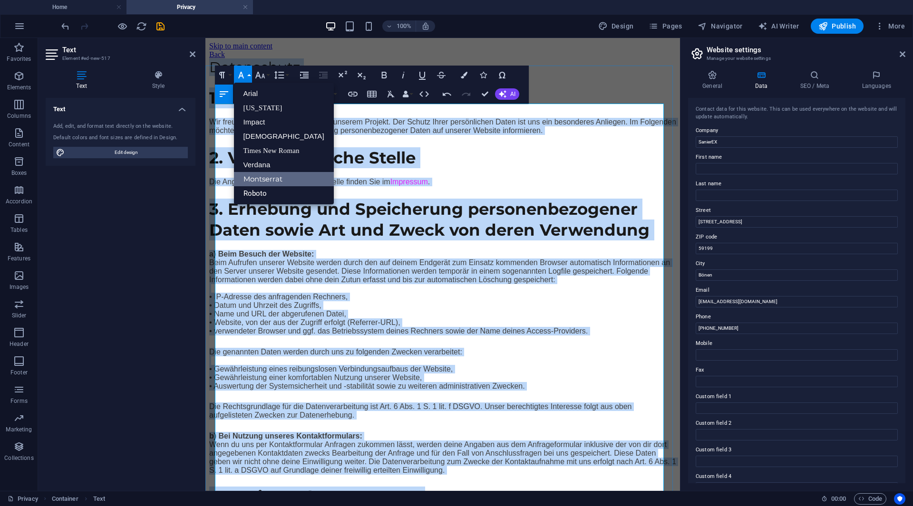
click at [351, 108] on h2 "1. Einleitung" at bounding box center [442, 97] width 467 height 21
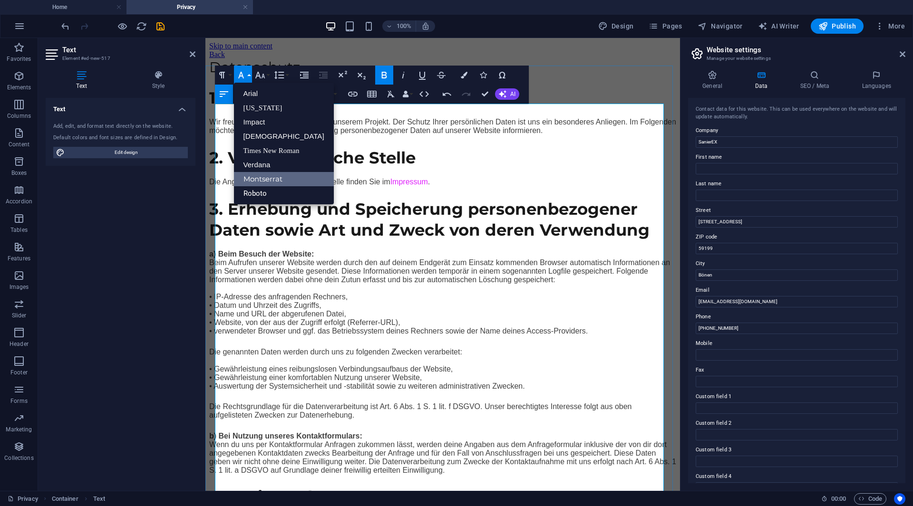
click at [338, 108] on h2 "1. Einleitung" at bounding box center [442, 97] width 467 height 21
click at [363, 135] on p "Wir freuen uns über Ihr Interesse an unserem Projekt. Der Schutz Ihrer persönli…" at bounding box center [442, 126] width 467 height 17
click at [442, 135] on p "Wir freuen uns über Ihr Interesse an unserem Projekt. Der Schutz Ihrer persönli…" at bounding box center [442, 126] width 467 height 17
click at [362, 336] on p "a) Beim Besuch der Website: Beim Aufrufen unserer Website werden durch den auf …" at bounding box center [442, 293] width 467 height 86
click at [352, 336] on p "a) Beim Besuch der Website: Beim Aufrufen unserer Website werden durch den auf …" at bounding box center [442, 293] width 467 height 86
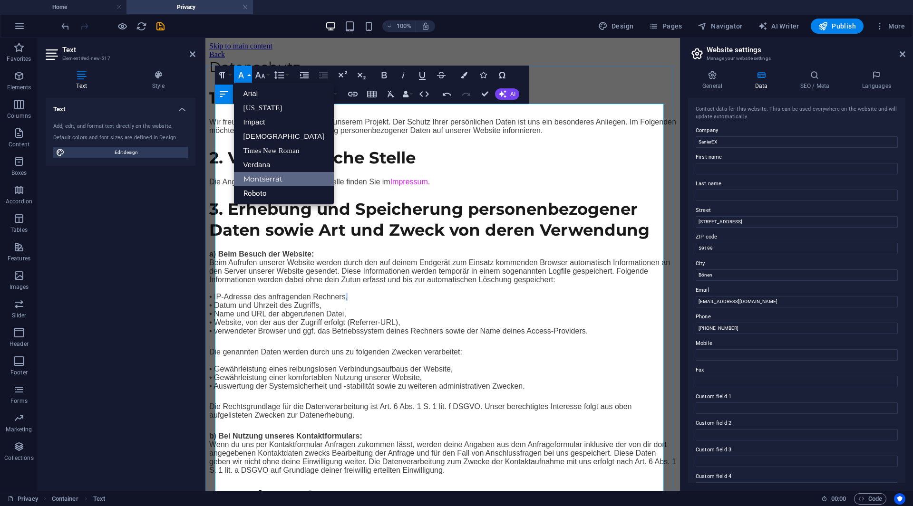
click at [352, 336] on p "a) Beim Besuch der Website: Beim Aufrufen unserer Website werden durch den auf …" at bounding box center [442, 293] width 467 height 86
click at [416, 186] on p "Die Angaben zur verantwortlichen Stelle finden Sie im Impressum ." at bounding box center [442, 182] width 467 height 9
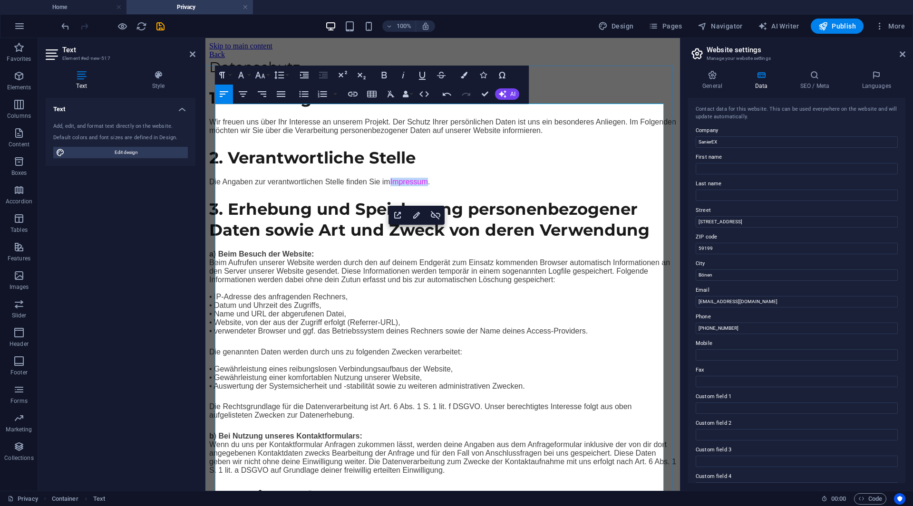
click at [416, 186] on p "Die Angaben zur verantwortlichen Stelle finden Sie im Impressum ." at bounding box center [442, 182] width 467 height 9
click at [461, 75] on icon "button" at bounding box center [464, 75] width 7 height 7
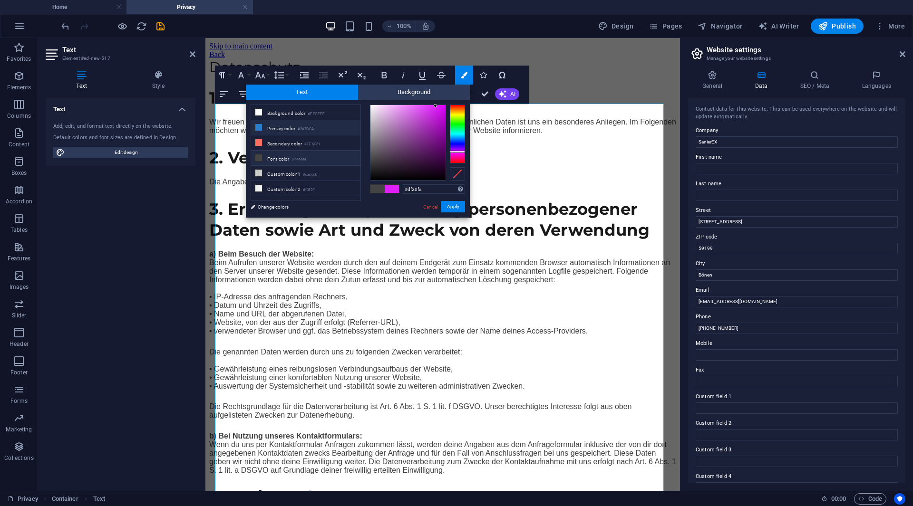
click at [299, 128] on li "Primary color #2A7DCA" at bounding box center [305, 127] width 109 height 15
type input "#2a7dca"
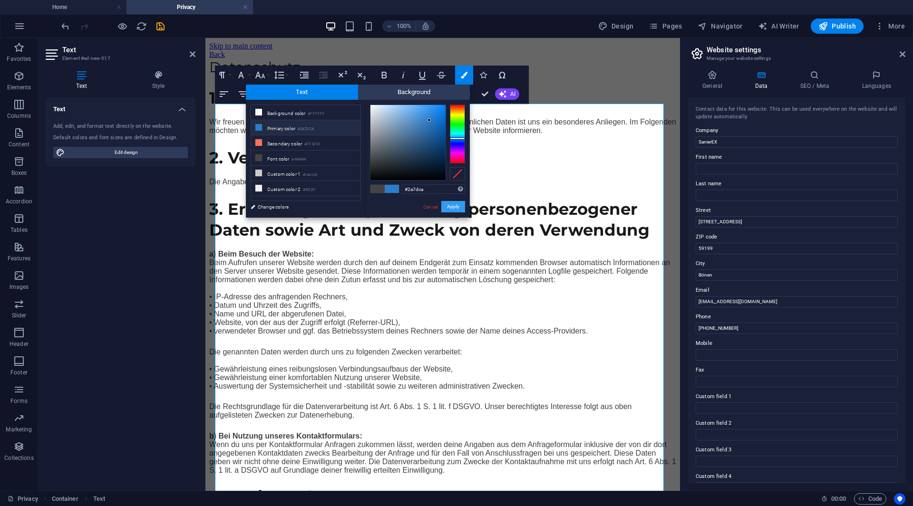
drag, startPoint x: 454, startPoint y: 209, endPoint x: 225, endPoint y: 188, distance: 230.5
click at [454, 209] on button "Apply" at bounding box center [453, 206] width 24 height 11
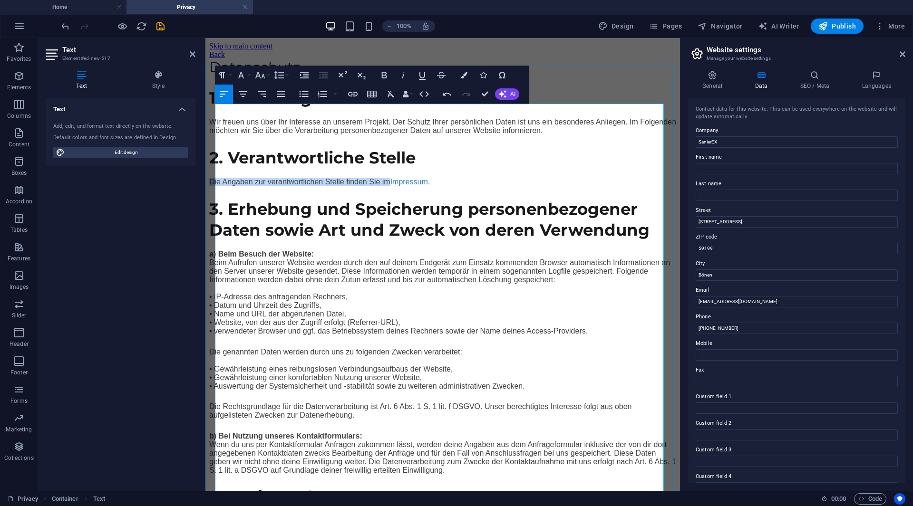
click at [420, 186] on p "Die Angaben zur verantwortlichen Stelle finden Sie im Impressum ." at bounding box center [442, 182] width 467 height 9
click at [422, 186] on p "Die Angaben zur verantwortlichen Stelle finden Sie im Impressum ." at bounding box center [442, 182] width 467 height 9
click at [352, 98] on icon "button" at bounding box center [352, 93] width 11 height 11
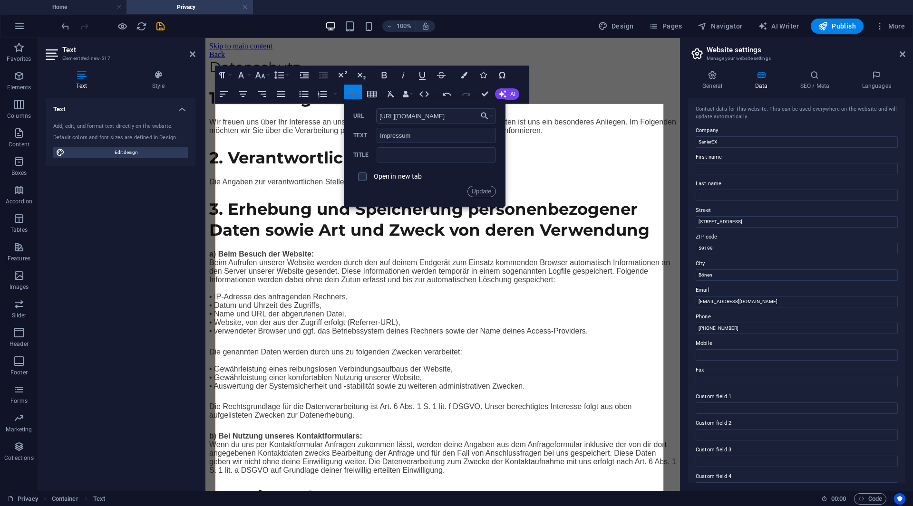
scroll to position [0, 24]
click at [380, 136] on input "Impressum" at bounding box center [435, 135] width 119 height 15
click at [407, 116] on input "https://uniquelife-samp.com/?page_id=1356" at bounding box center [436, 115] width 120 height 15
type input "/impressum"
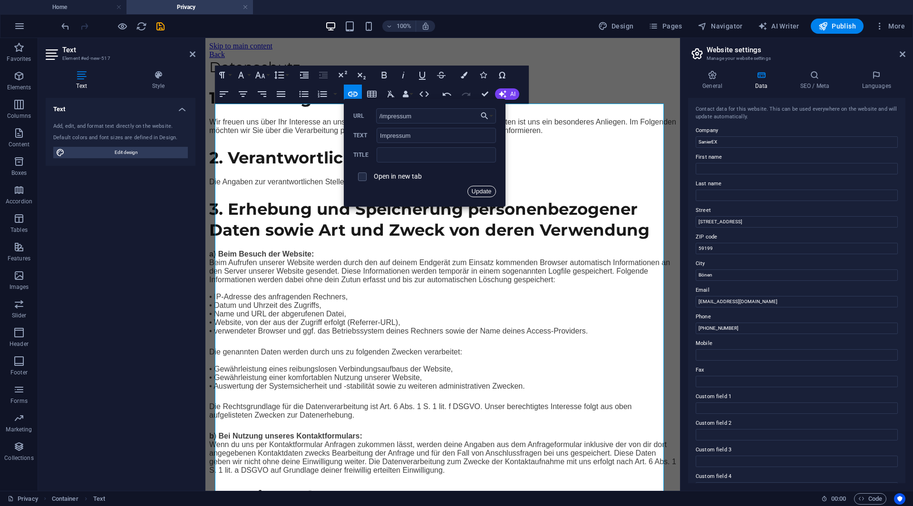
click at [482, 189] on button "Update" at bounding box center [481, 191] width 29 height 11
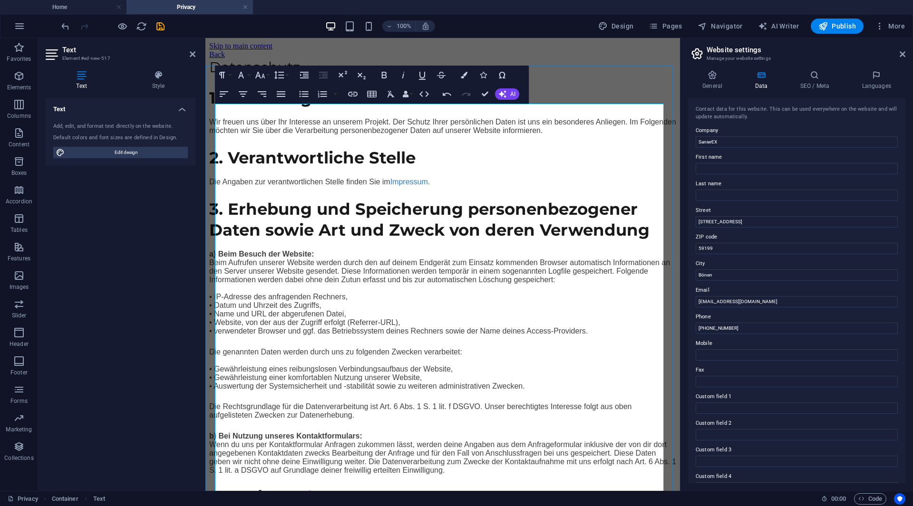
click at [450, 186] on p "Die Angaben zur verantwortlichen Stelle finden Sie im Impressum ." at bounding box center [442, 182] width 467 height 9
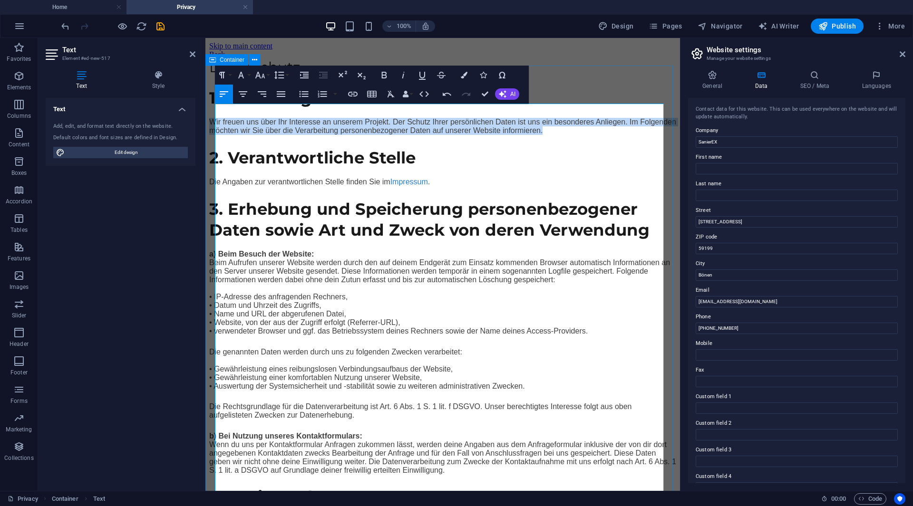
drag, startPoint x: 589, startPoint y: 181, endPoint x: 213, endPoint y: 171, distance: 376.6
click at [597, 135] on p "Wir freuen uns über Ihr Interesse an unserem Projekt. Der Schutz Ihrer persönli…" at bounding box center [442, 126] width 467 height 17
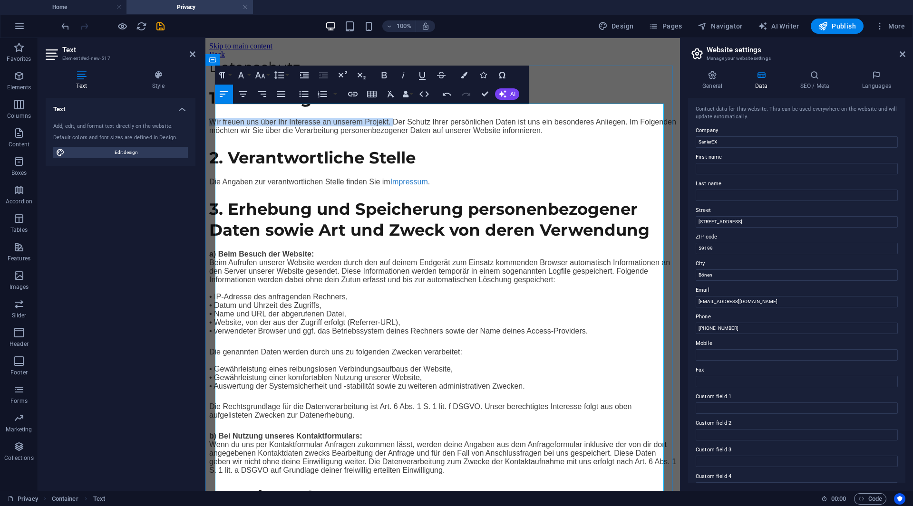
drag, startPoint x: 398, startPoint y: 169, endPoint x: 214, endPoint y: 170, distance: 183.5
click at [214, 135] on p "Wir freuen uns über Ihr Interesse an unserem Projekt. Der Schutz Ihrer persönli…" at bounding box center [442, 126] width 467 height 17
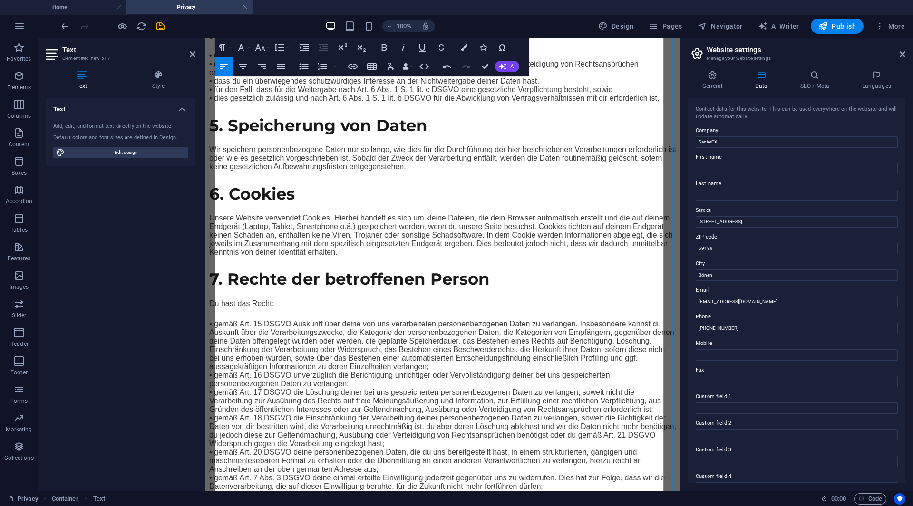
scroll to position [570, 0]
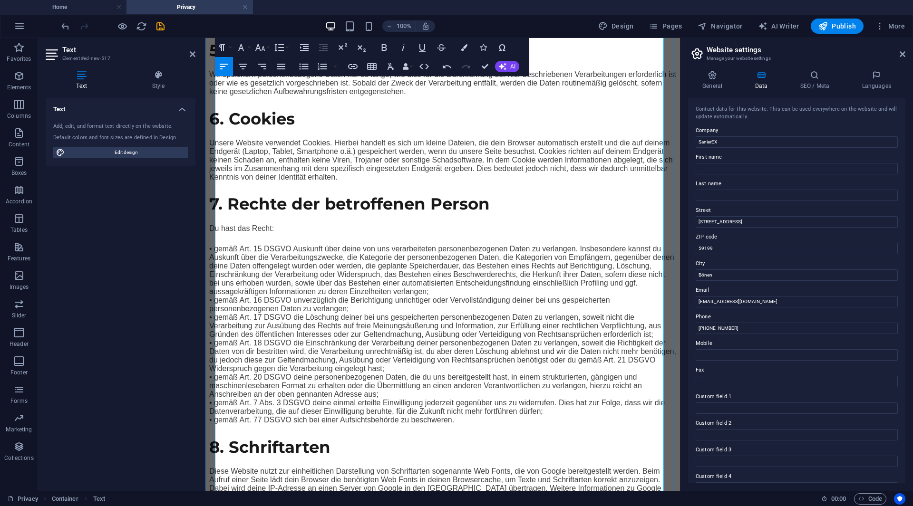
click at [389, 184] on div "1. Einleitung Der Schutz Ihrer persönlichen Daten ist uns ein besonderes Anlieg…" at bounding box center [442, 242] width 467 height 1450
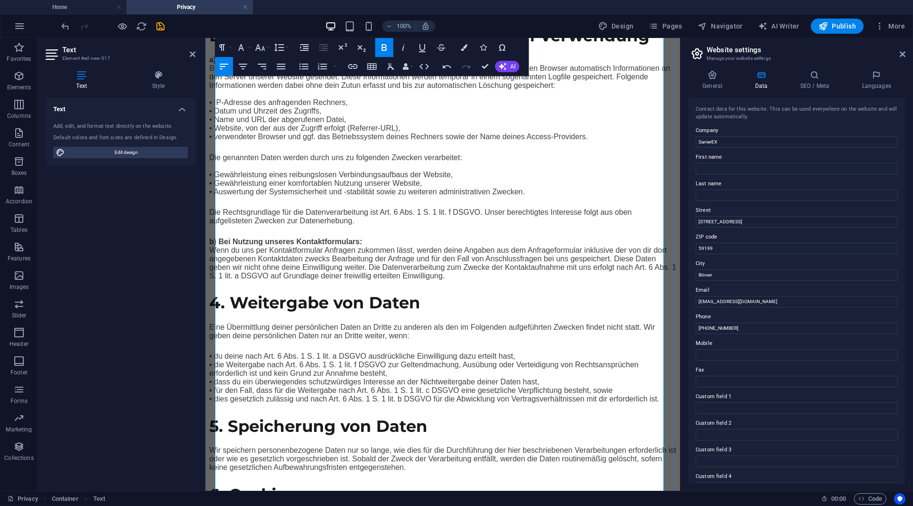
scroll to position [0, 0]
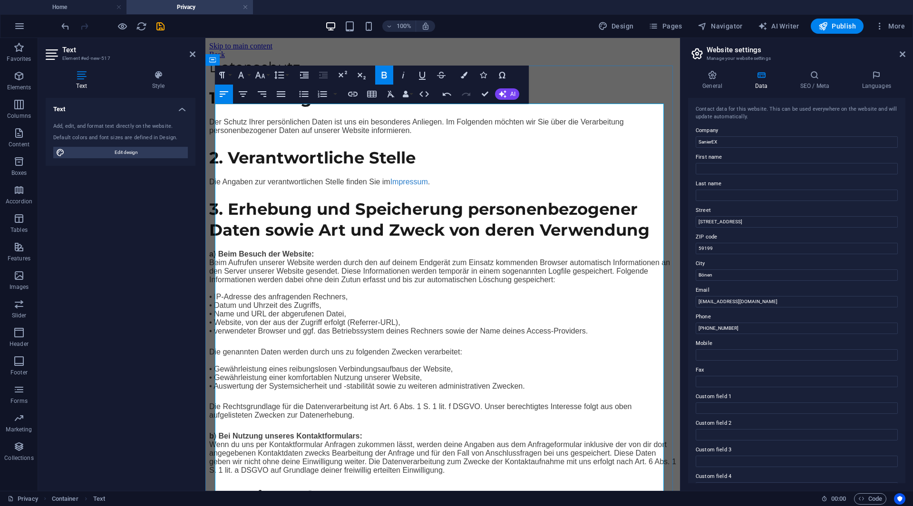
click at [279, 76] on h1 "Datenschutz" at bounding box center [442, 67] width 467 height 17
click at [901, 48] on h2 "Website settings" at bounding box center [805, 50] width 199 height 9
click at [903, 52] on icon at bounding box center [902, 54] width 6 height 8
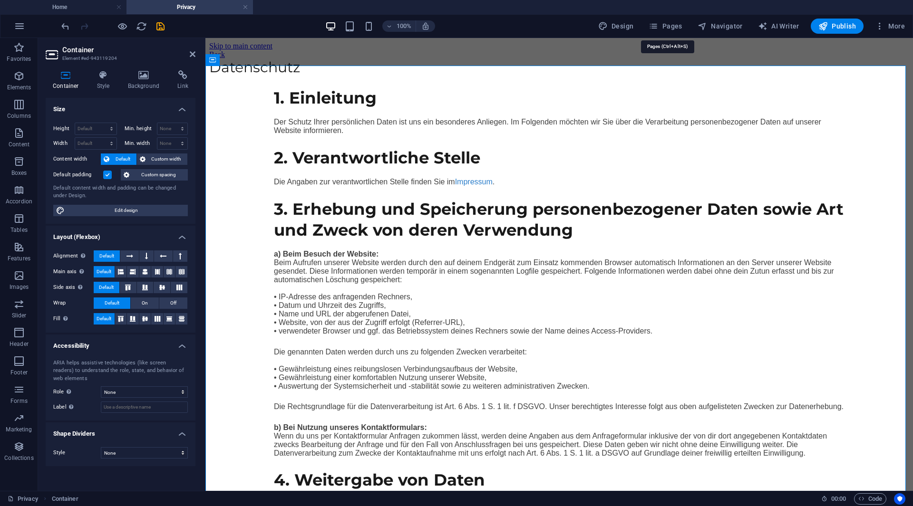
click at [690, 27] on div "Design Pages Navigator AI Writer Publish More" at bounding box center [751, 26] width 314 height 15
click at [681, 27] on span "Pages" at bounding box center [664, 26] width 33 height 10
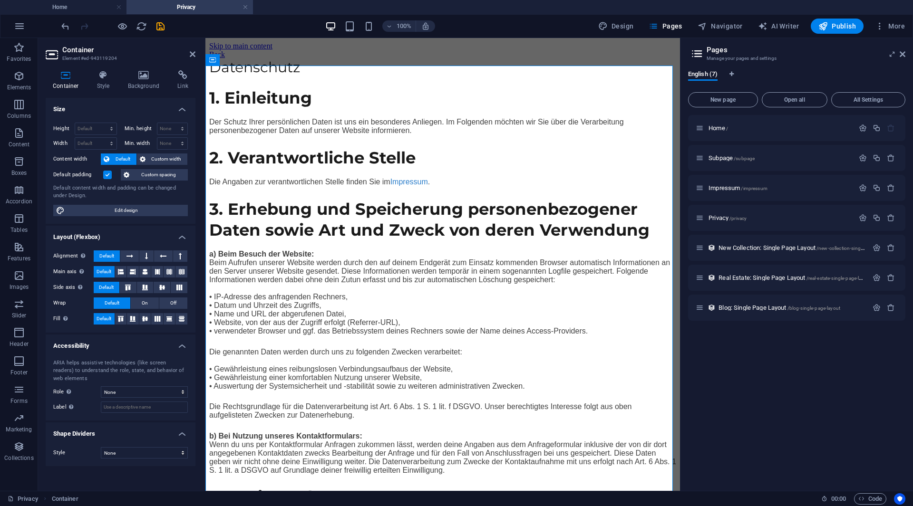
click at [898, 52] on h2 "Pages" at bounding box center [805, 50] width 199 height 9
click at [902, 53] on icon at bounding box center [902, 54] width 6 height 8
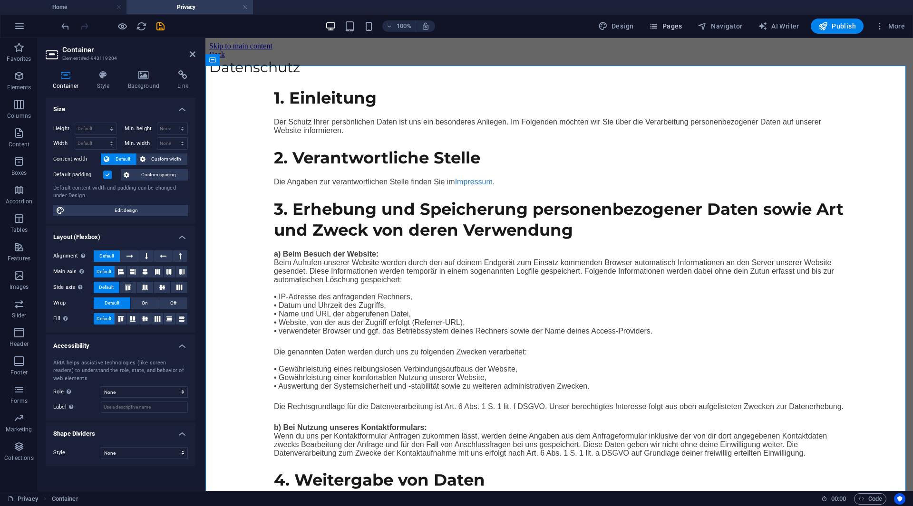
click at [658, 25] on icon "button" at bounding box center [653, 26] width 10 height 10
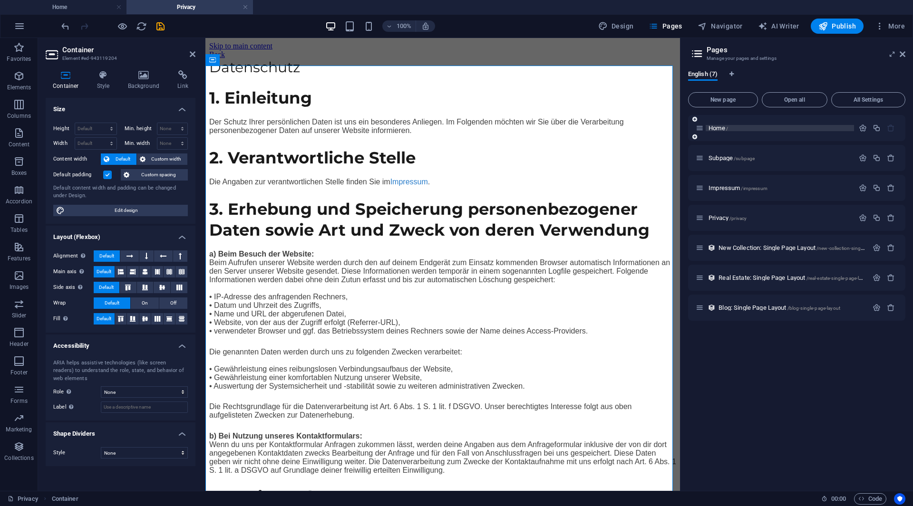
click at [729, 127] on p "Home /" at bounding box center [779, 128] width 143 height 6
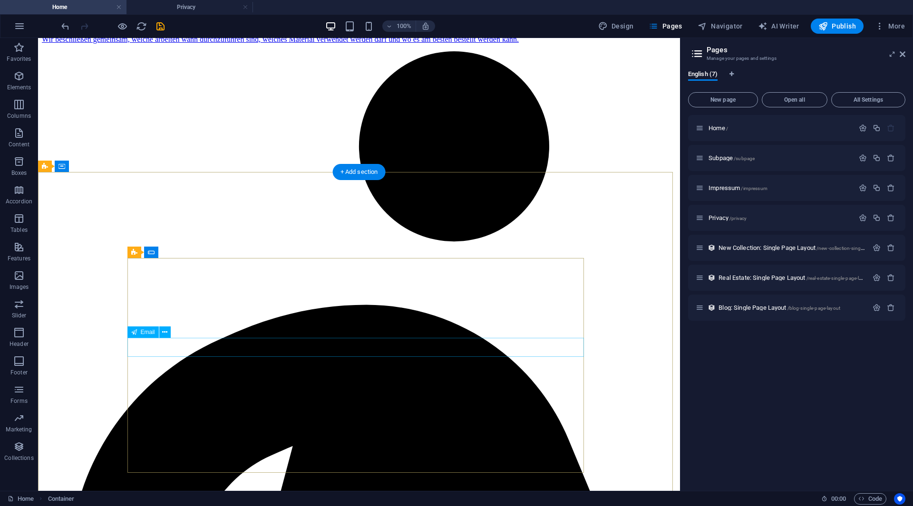
scroll to position [1733, 0]
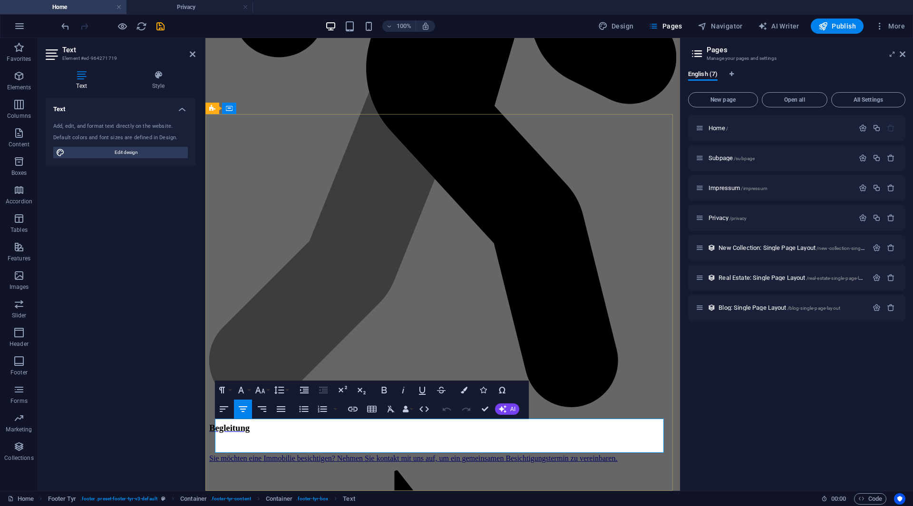
click at [356, 409] on icon "button" at bounding box center [352, 409] width 11 height 11
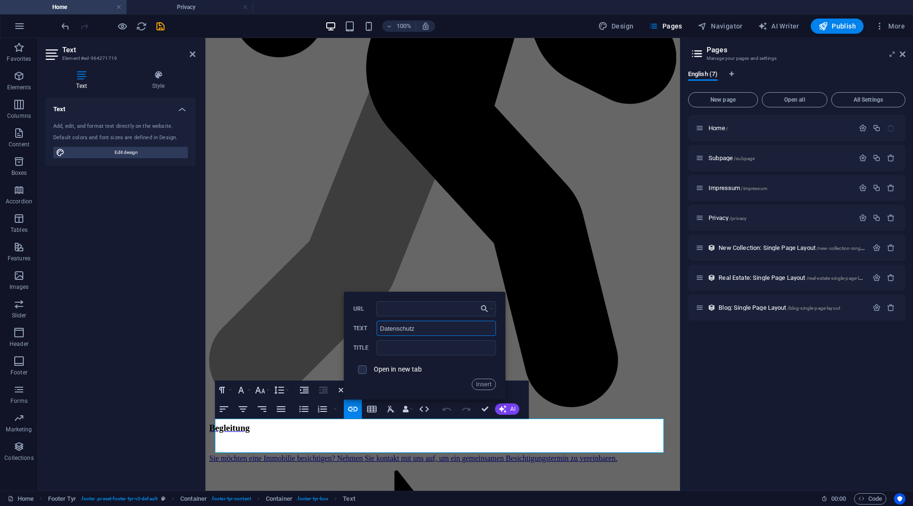
click at [382, 331] on input "Datenschutz" at bounding box center [435, 328] width 119 height 15
click at [378, 331] on input "Datenschutz" at bounding box center [435, 328] width 119 height 15
click at [388, 356] on div "URL Datenschutz Text Title Open in new tab Insert" at bounding box center [424, 345] width 143 height 89
click at [385, 310] on input "URL" at bounding box center [436, 308] width 120 height 15
type input "/datenschutz"
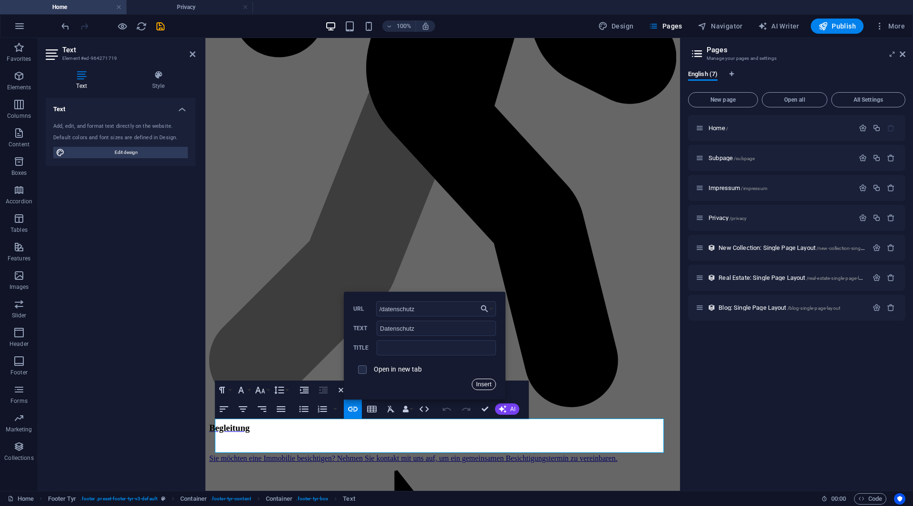
click at [480, 387] on button "Insert" at bounding box center [484, 384] width 24 height 11
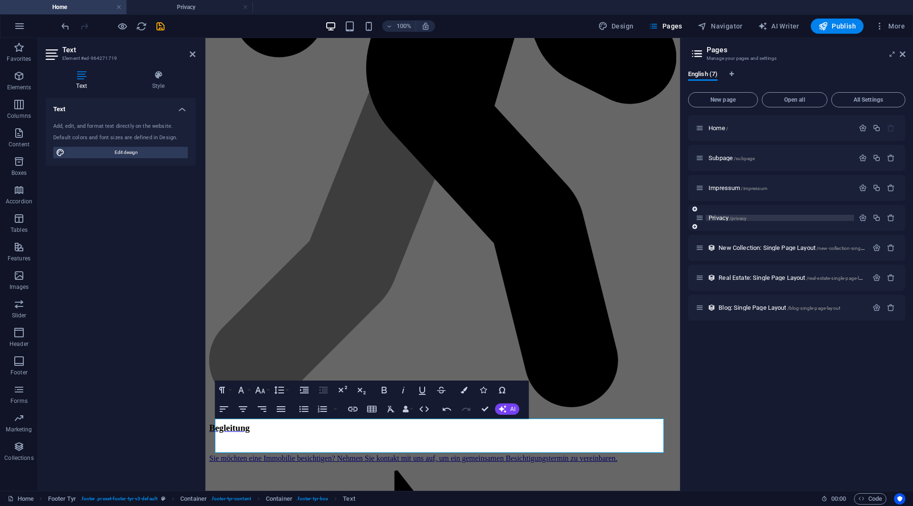
click at [717, 220] on span "Privacy /privacy" at bounding box center [727, 217] width 38 height 7
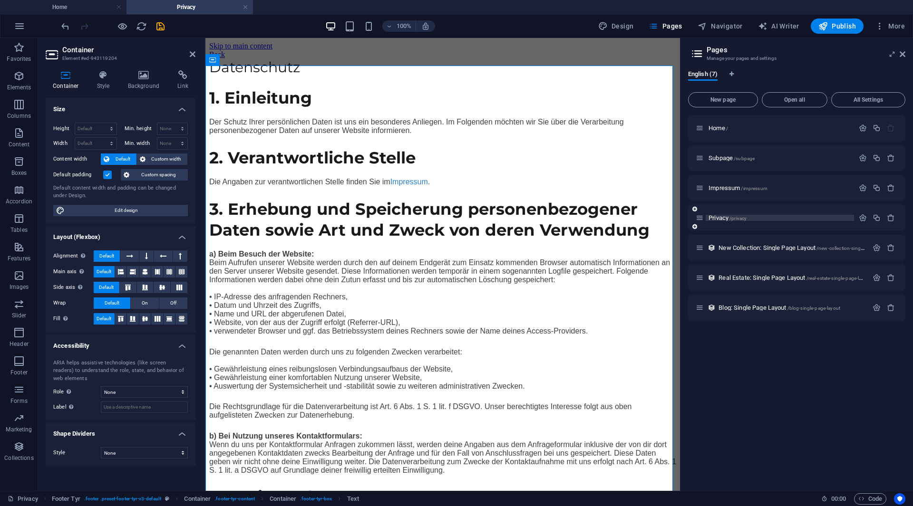
scroll to position [0, 0]
click at [719, 220] on span "Privacy /privacy" at bounding box center [727, 217] width 38 height 7
click at [855, 220] on div "Privacy /privacy" at bounding box center [796, 218] width 217 height 26
click at [857, 220] on button "button" at bounding box center [863, 218] width 14 height 8
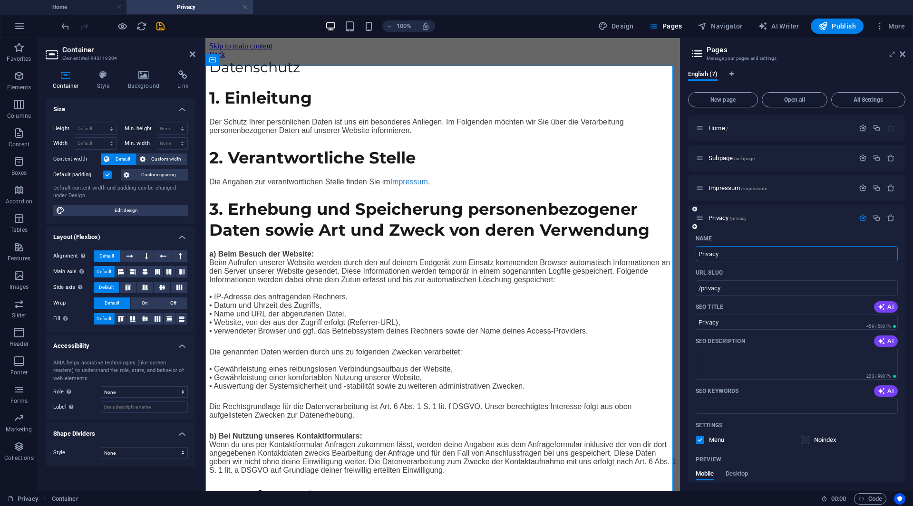
click at [753, 256] on input "Privacy" at bounding box center [796, 253] width 202 height 15
type input "Datenschutz"
type input "/datenschutz"
type input "Datenschutz"
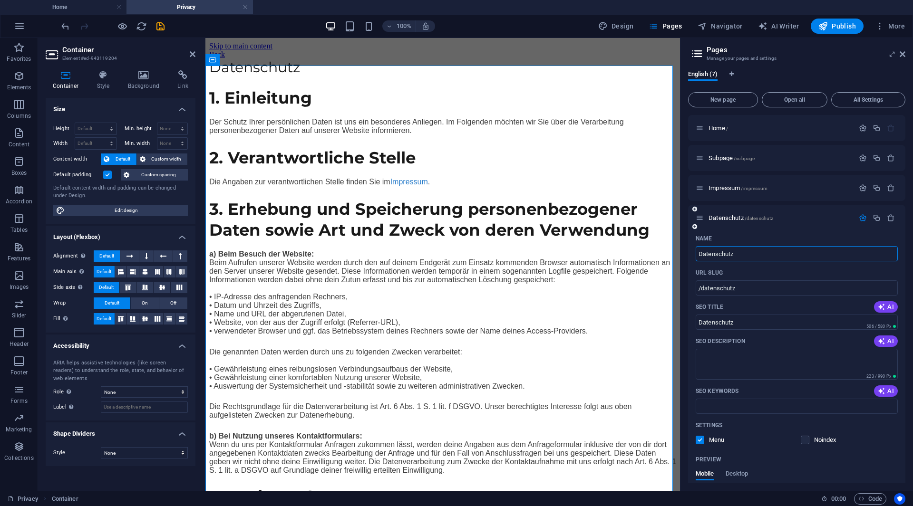
type input "Datenschutz"
click at [861, 217] on icon "button" at bounding box center [862, 218] width 8 height 8
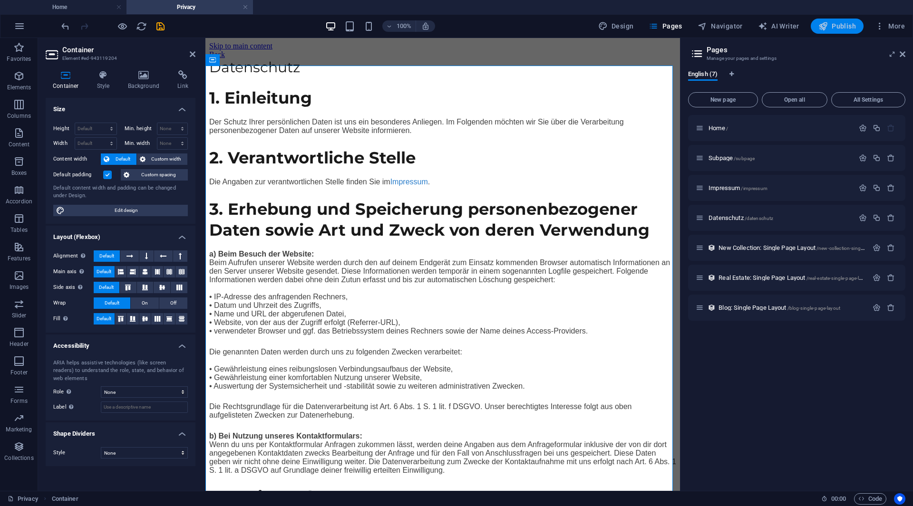
click at [843, 28] on span "Publish" at bounding box center [837, 26] width 38 height 10
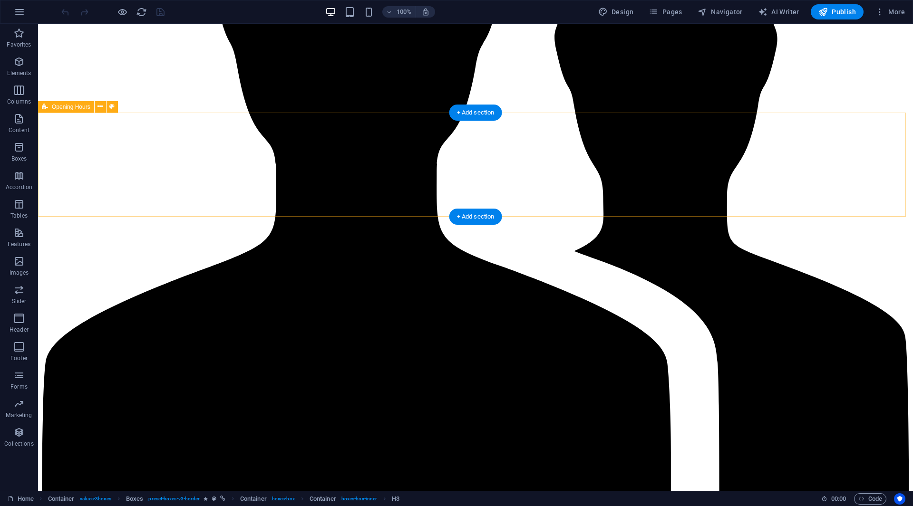
scroll to position [1719, 0]
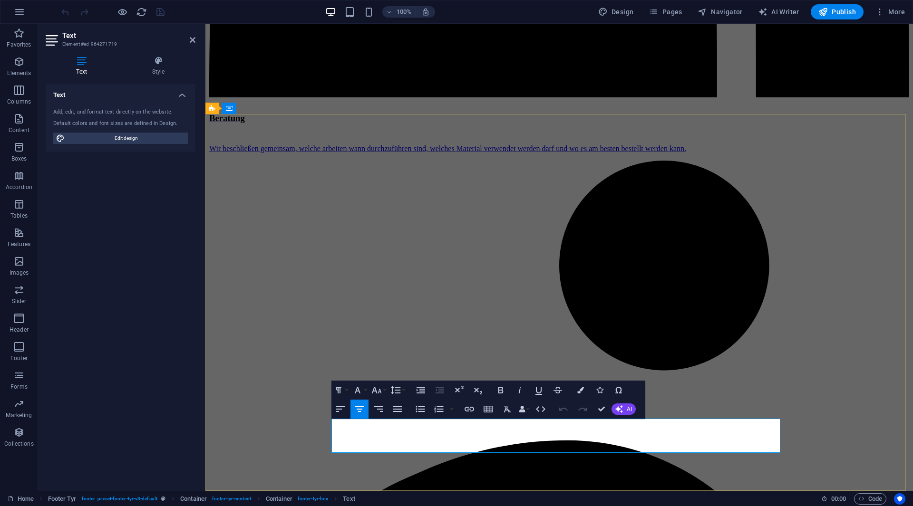
click at [574, 392] on button "Colors" at bounding box center [580, 390] width 18 height 19
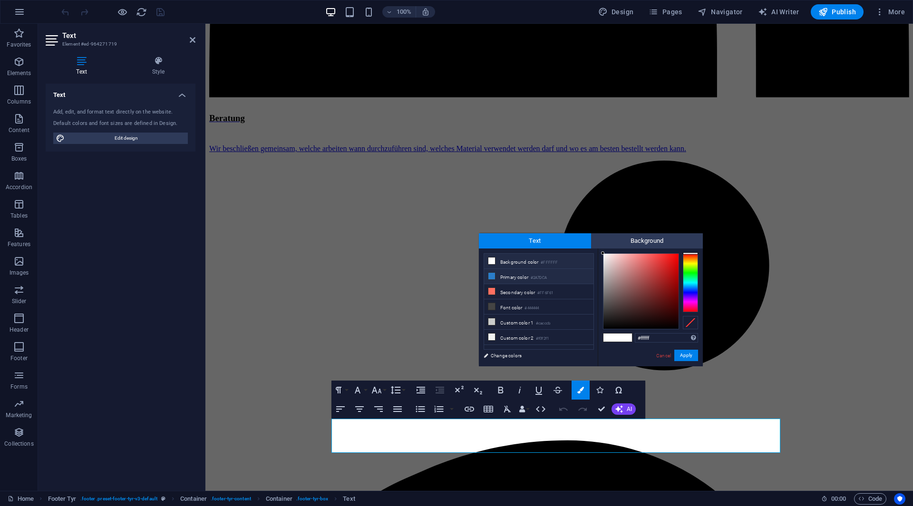
click at [542, 275] on small "#2A7DCA" at bounding box center [538, 278] width 16 height 7
type input "#2a7dca"
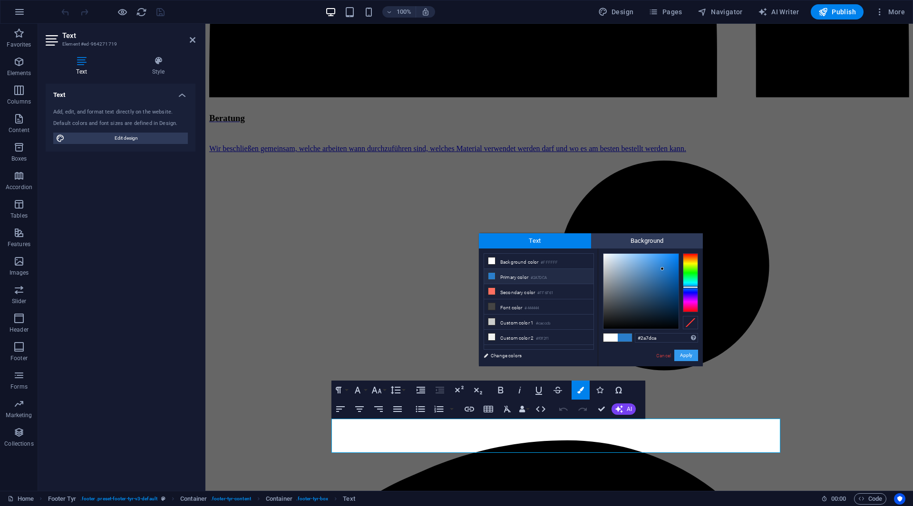
click at [681, 356] on button "Apply" at bounding box center [686, 355] width 24 height 11
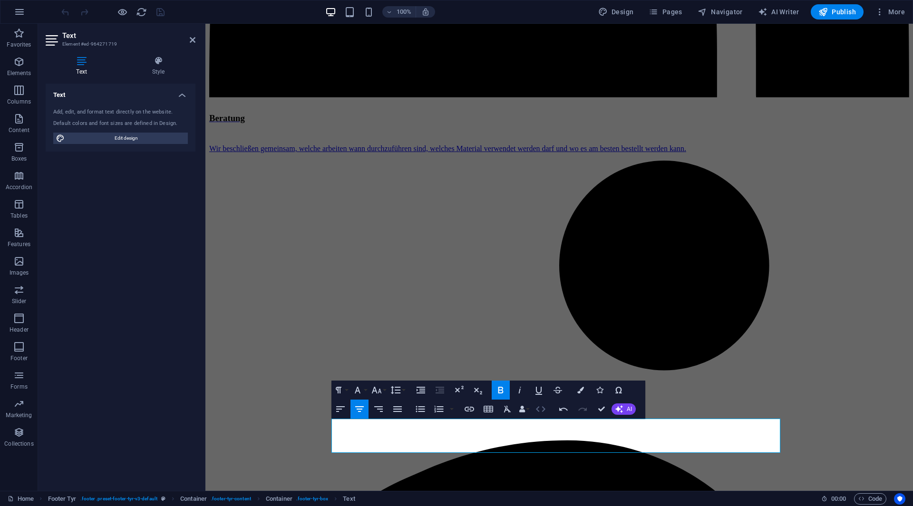
click at [539, 414] on icon "button" at bounding box center [540, 409] width 11 height 11
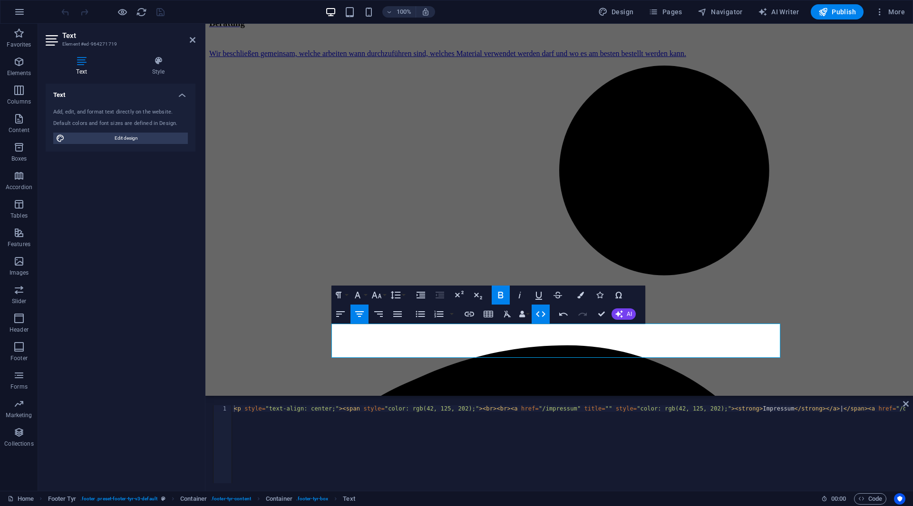
click at [540, 314] on icon "button" at bounding box center [540, 313] width 11 height 11
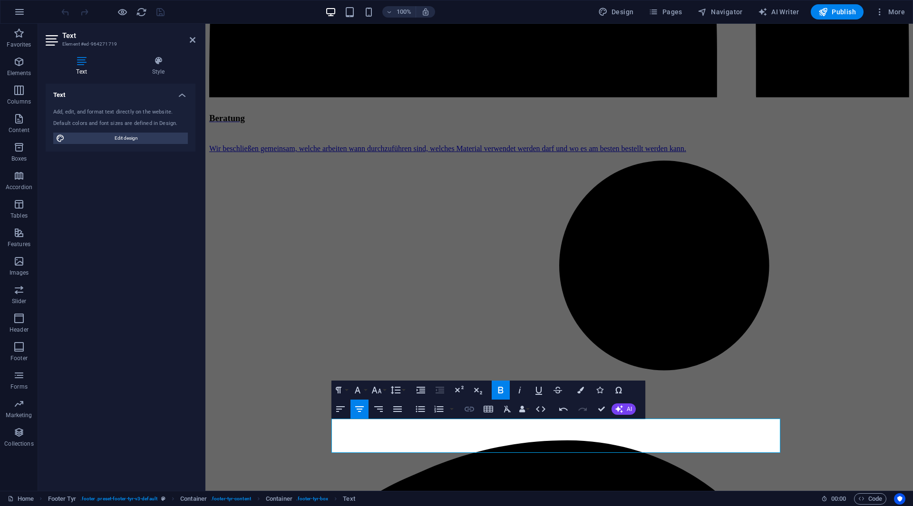
click at [472, 413] on icon "button" at bounding box center [468, 409] width 11 height 11
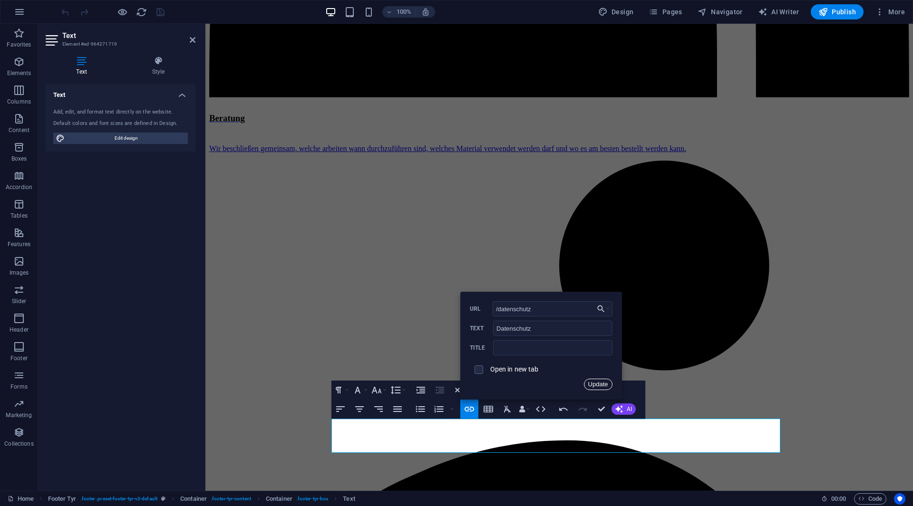
click at [593, 389] on button "Update" at bounding box center [598, 384] width 29 height 11
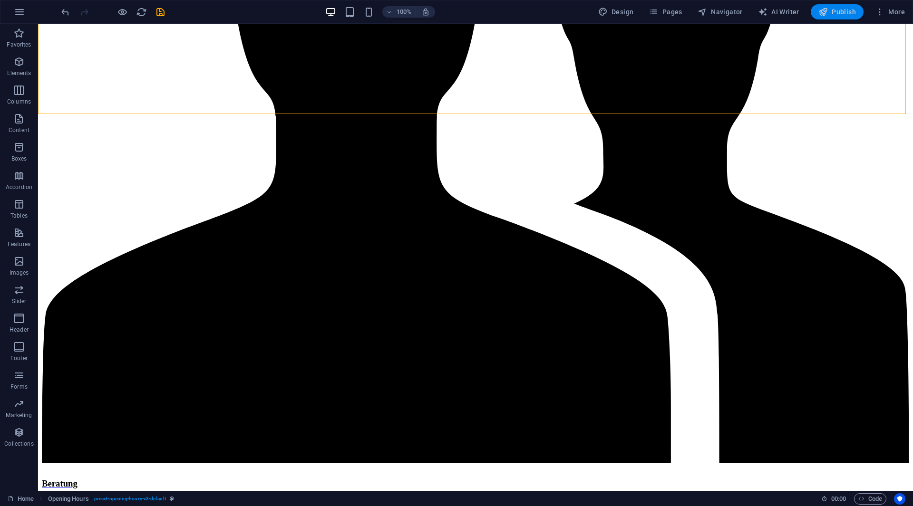
click at [838, 17] on button "Publish" at bounding box center [836, 11] width 53 height 15
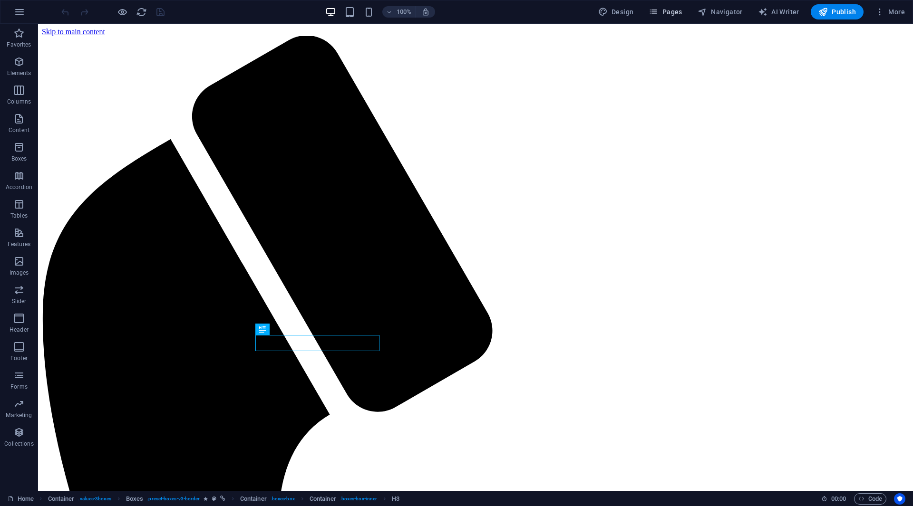
click at [680, 10] on span "Pages" at bounding box center [664, 12] width 33 height 10
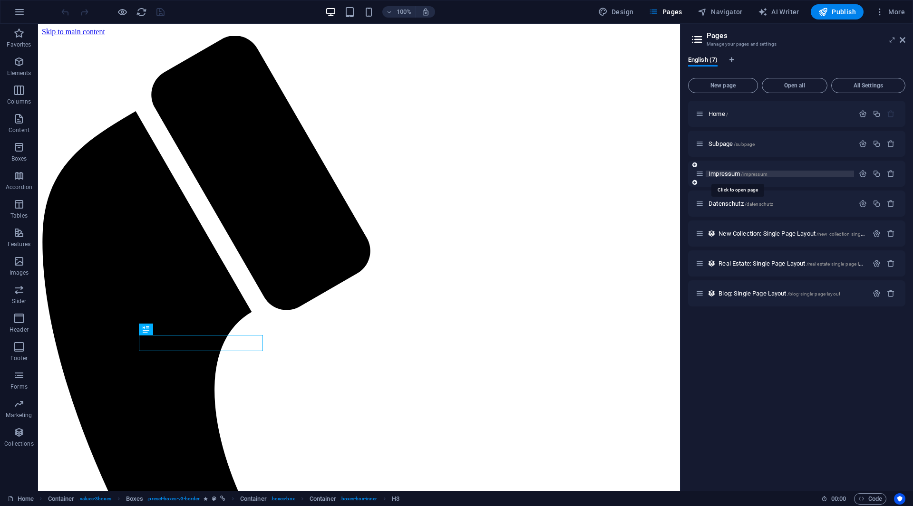
click at [720, 176] on span "Impressum /impressum" at bounding box center [737, 173] width 59 height 7
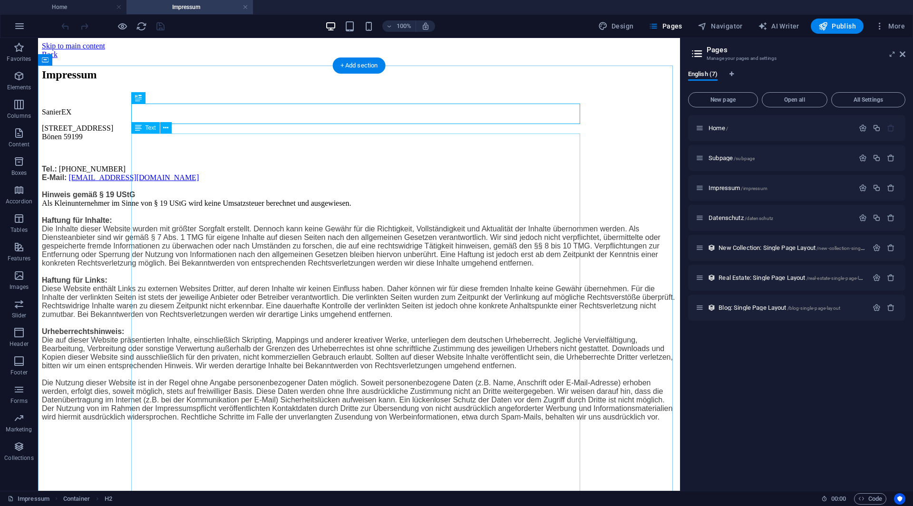
click at [219, 217] on div "SanierEX [STREET_ADDRESS] Tel.: [PHONE_NUMBER] E-Mail: [EMAIL_ADDRESS][DOMAIN_N…" at bounding box center [359, 265] width 634 height 314
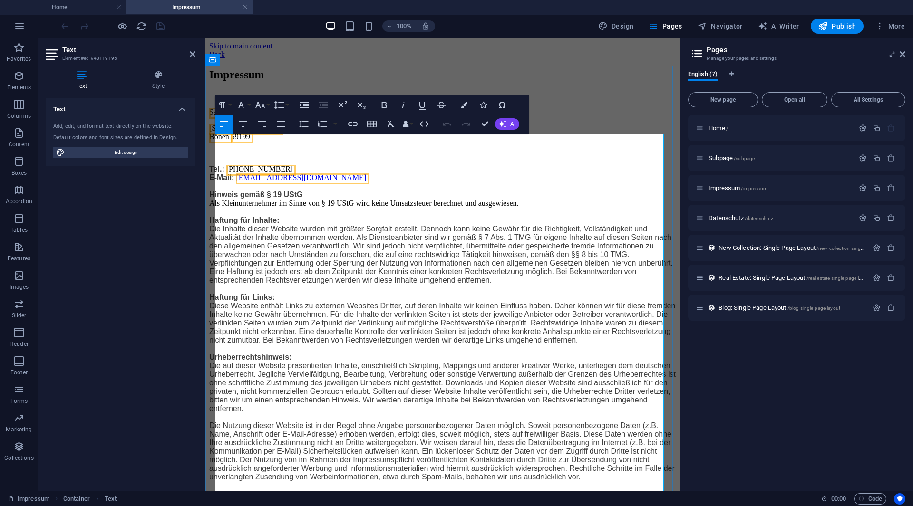
click at [293, 199] on strong "Hinweis gemäß § 19 UStG" at bounding box center [256, 195] width 94 height 8
click at [280, 106] on icon "button" at bounding box center [278, 104] width 11 height 11
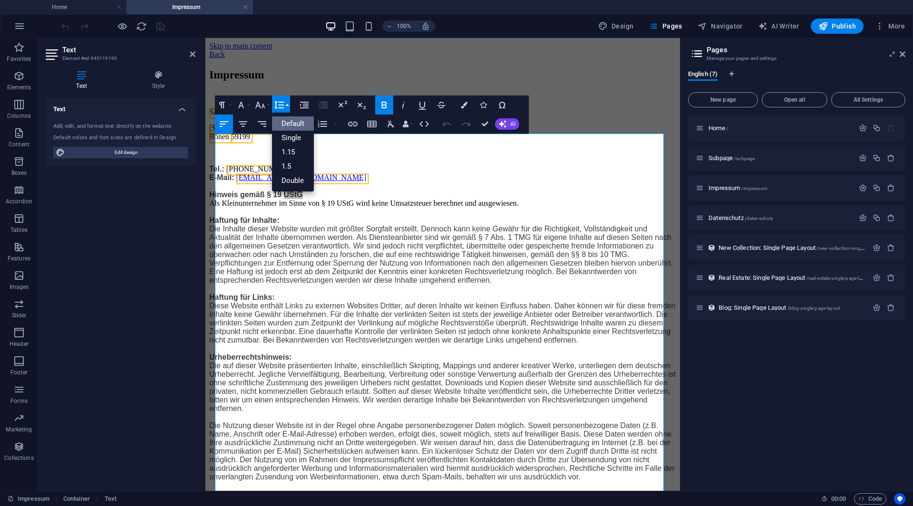
click at [280, 106] on icon "button" at bounding box center [278, 104] width 11 height 11
click at [253, 110] on button "Font Size" at bounding box center [262, 105] width 18 height 19
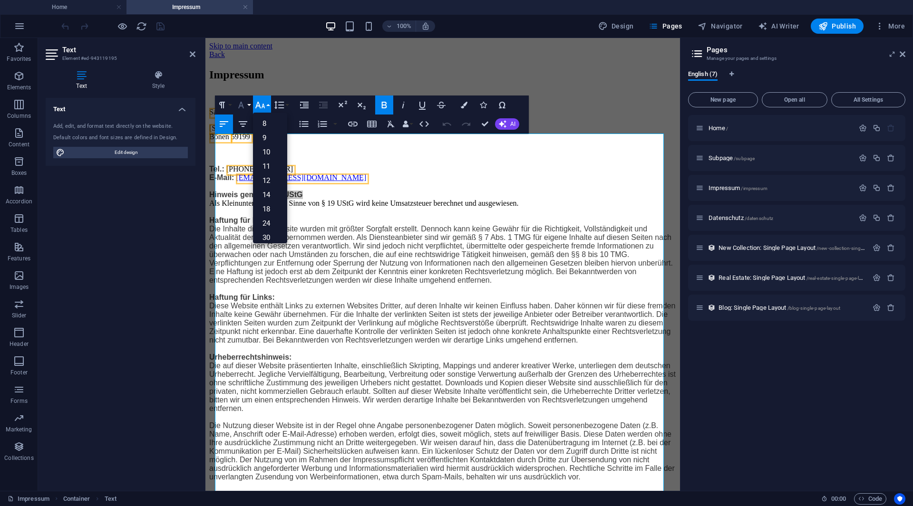
click at [247, 108] on button "Font Family" at bounding box center [243, 105] width 18 height 19
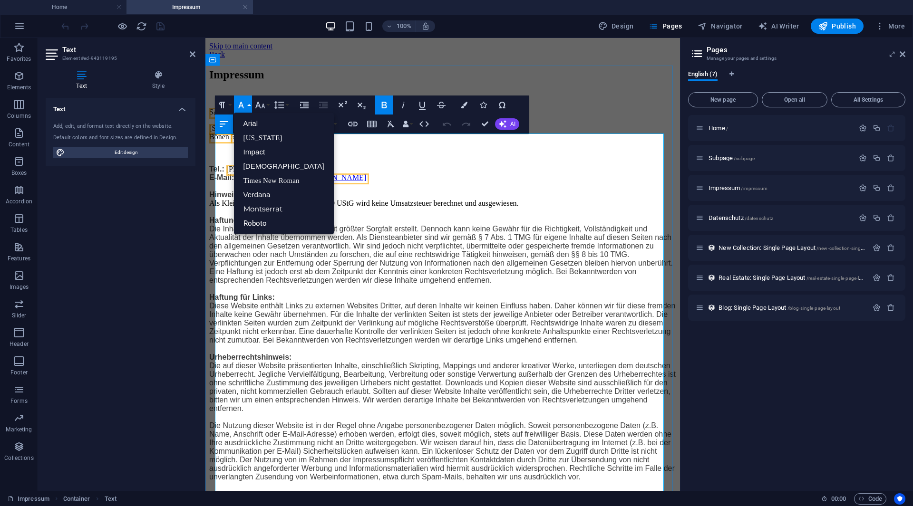
click at [345, 214] on p "Tel.: [PHONE_NUMBER] E-Mail: [EMAIL_ADDRESS][DOMAIN_NAME] Hinweis gemäß § 19 US…" at bounding box center [442, 323] width 467 height 317
drag, startPoint x: 364, startPoint y: 228, endPoint x: 279, endPoint y: 222, distance: 85.7
click at [279, 222] on p "Tel.: [PHONE_NUMBER] E-Mail: [EMAIL_ADDRESS][DOMAIN_NAME] Hinweis gemäß § 19 US…" at bounding box center [442, 323] width 467 height 317
click at [420, 235] on p "Tel.: [PHONE_NUMBER] E-Mail: [EMAIL_ADDRESS][DOMAIN_NAME] Hinweis gemäß § 19 US…" at bounding box center [442, 323] width 467 height 317
drag, startPoint x: 432, startPoint y: 233, endPoint x: 277, endPoint y: 222, distance: 155.3
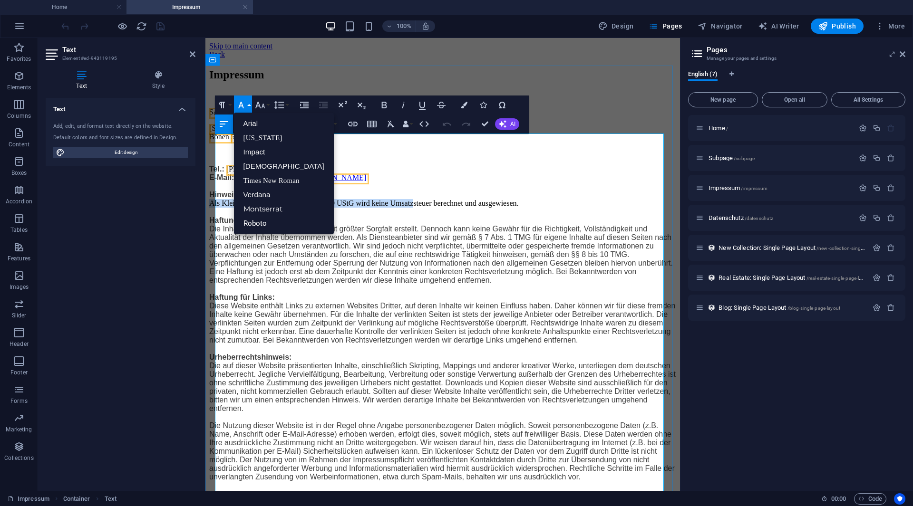
click at [277, 222] on p "Tel.: [PHONE_NUMBER] E-Mail: [EMAIL_ADDRESS][DOMAIN_NAME] Hinweis gemäß § 19 US…" at bounding box center [442, 323] width 467 height 317
click at [251, 106] on button "Font Family" at bounding box center [243, 105] width 18 height 19
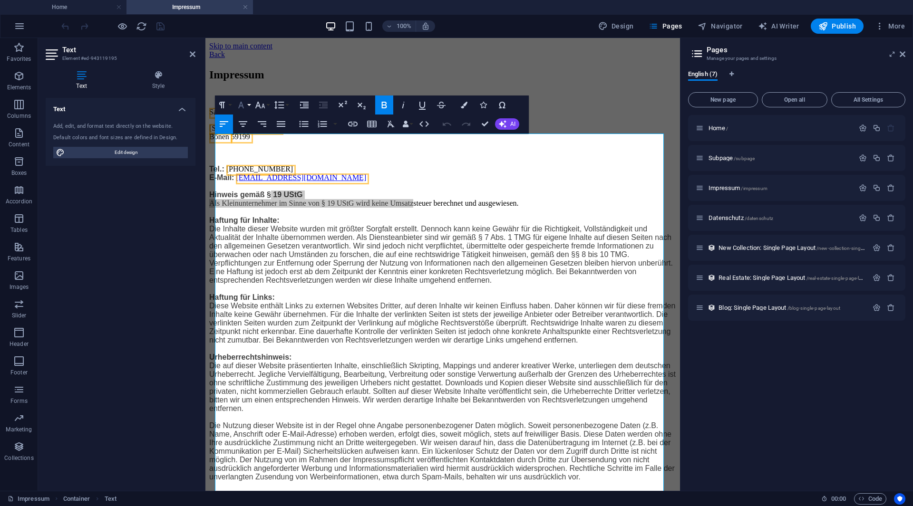
click at [251, 106] on button "Font Family" at bounding box center [243, 105] width 18 height 19
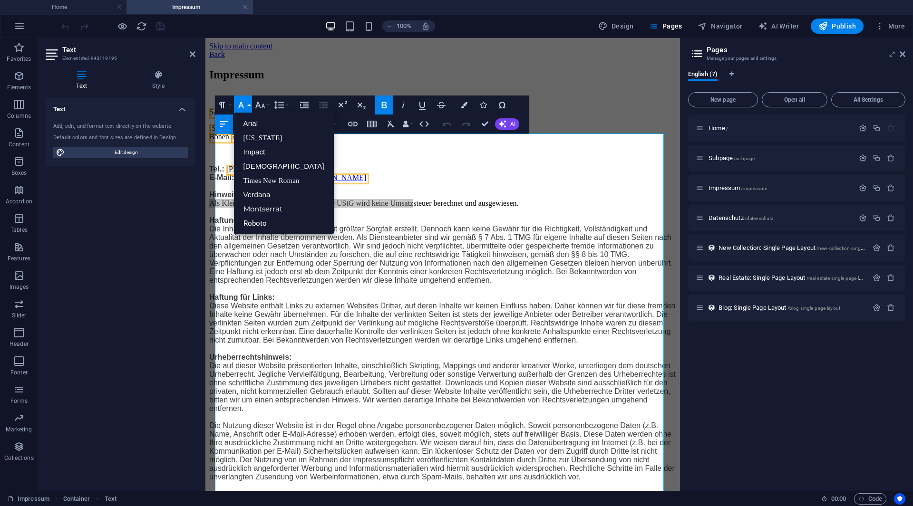
click at [251, 106] on button "Font Family" at bounding box center [243, 105] width 18 height 19
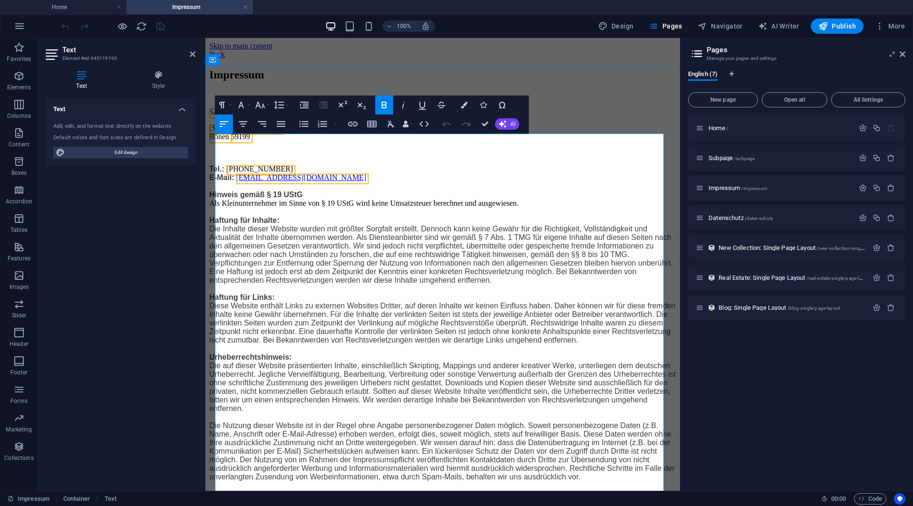
click at [491, 273] on span "Die Inhalte dieser Website wurden mit größter Sorgfalt erstellt. Dennoch kann k…" at bounding box center [440, 254] width 463 height 59
click at [434, 276] on span "Die Inhalte dieser Website wurden mit größter Sorgfalt erstellt. Dennoch kann k…" at bounding box center [440, 254] width 463 height 59
click at [726, 221] on div "Datenschutz /datenschutz" at bounding box center [774, 217] width 158 height 11
click at [727, 218] on span "Datenschutz /datenschutz" at bounding box center [740, 217] width 65 height 7
click at [727, 235] on div "New Collection: Single Page Layout /new-collection-single-page-layout" at bounding box center [796, 248] width 217 height 26
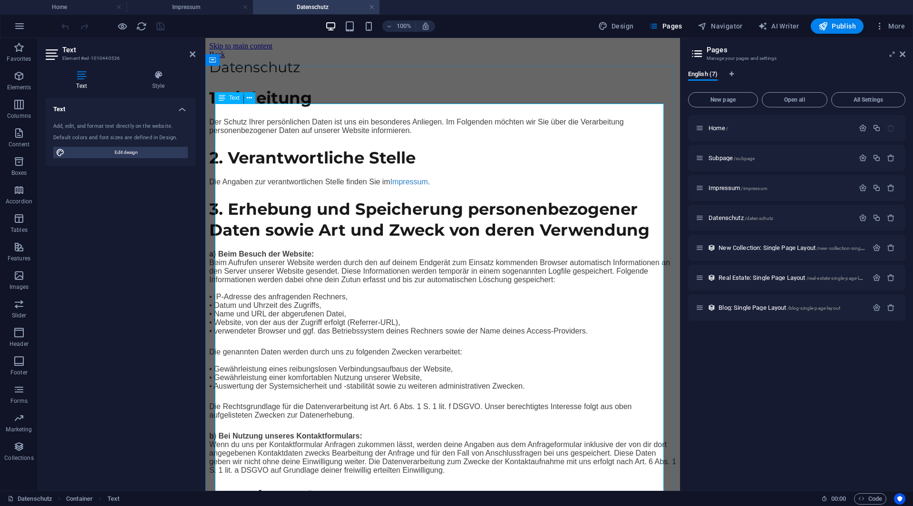
click at [372, 168] on strong "2. Verantwortliche Stelle" at bounding box center [312, 158] width 206 height 20
click at [415, 168] on strong "2. Verantwortliche Stelle" at bounding box center [312, 158] width 206 height 20
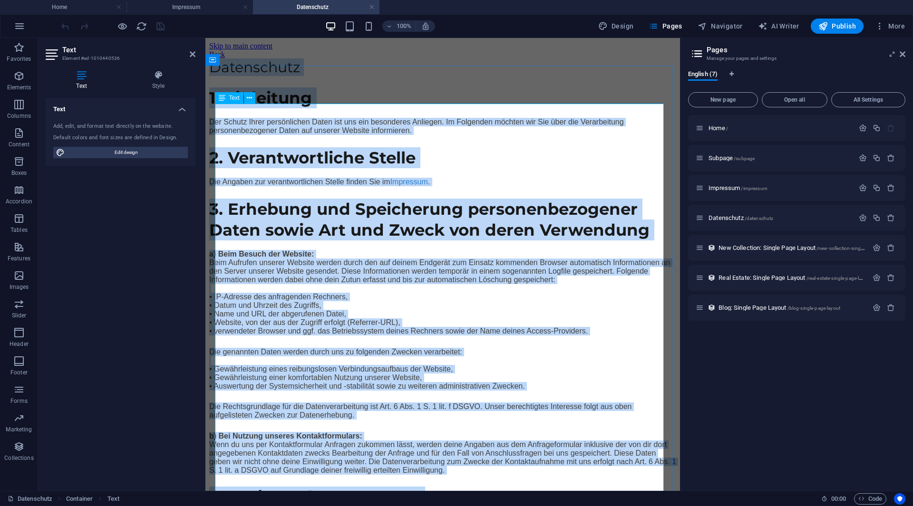
drag, startPoint x: 265, startPoint y: 118, endPoint x: 249, endPoint y: 117, distance: 16.7
click at [249, 76] on h1 "Datenschutz" at bounding box center [442, 67] width 467 height 17
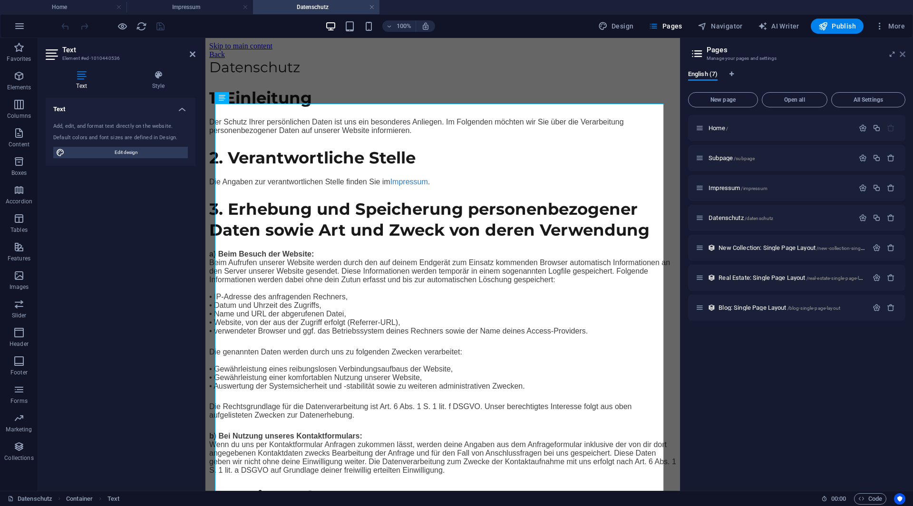
click at [901, 53] on icon at bounding box center [902, 54] width 6 height 8
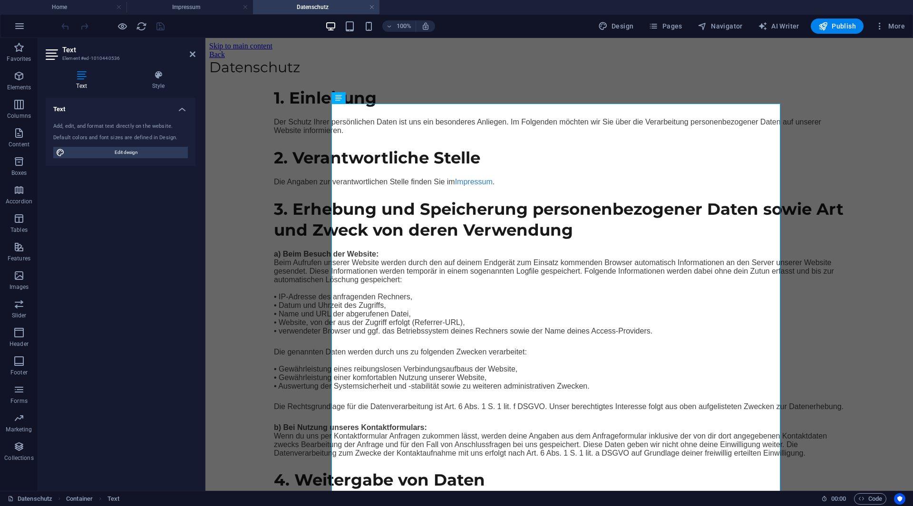
click at [184, 53] on h2 "Text" at bounding box center [128, 50] width 133 height 9
click at [190, 54] on icon at bounding box center [193, 54] width 6 height 8
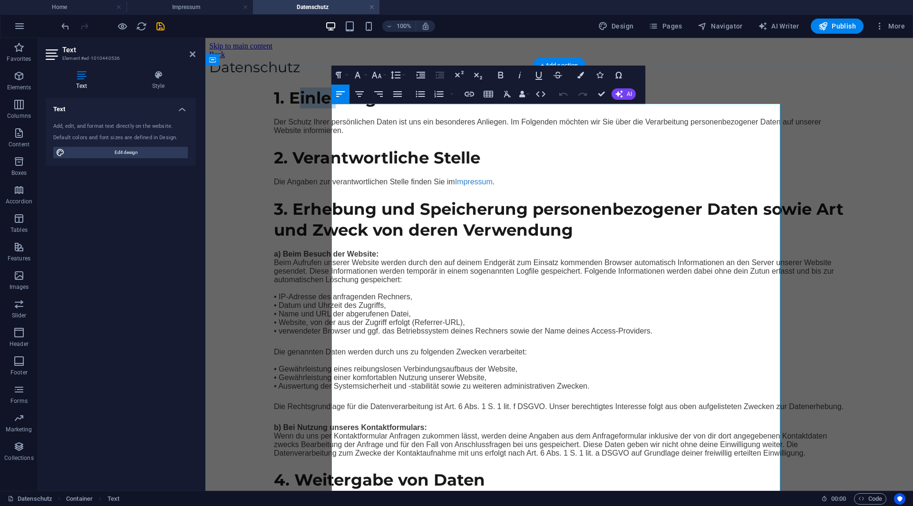
drag, startPoint x: 355, startPoint y: 143, endPoint x: 404, endPoint y: 150, distance: 49.1
click at [376, 108] on strong "1. Einleitung" at bounding box center [325, 98] width 103 height 20
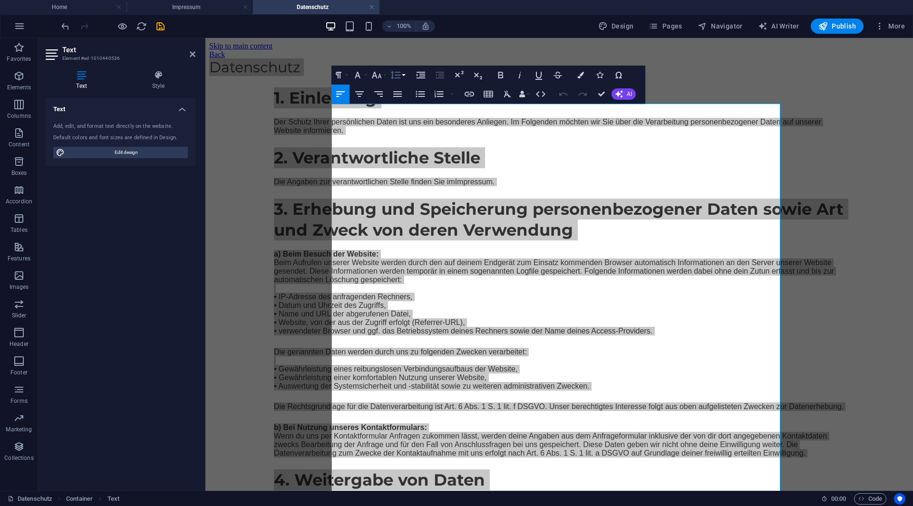
click at [394, 80] on icon "button" at bounding box center [395, 74] width 11 height 11
click at [381, 73] on icon "button" at bounding box center [376, 74] width 11 height 11
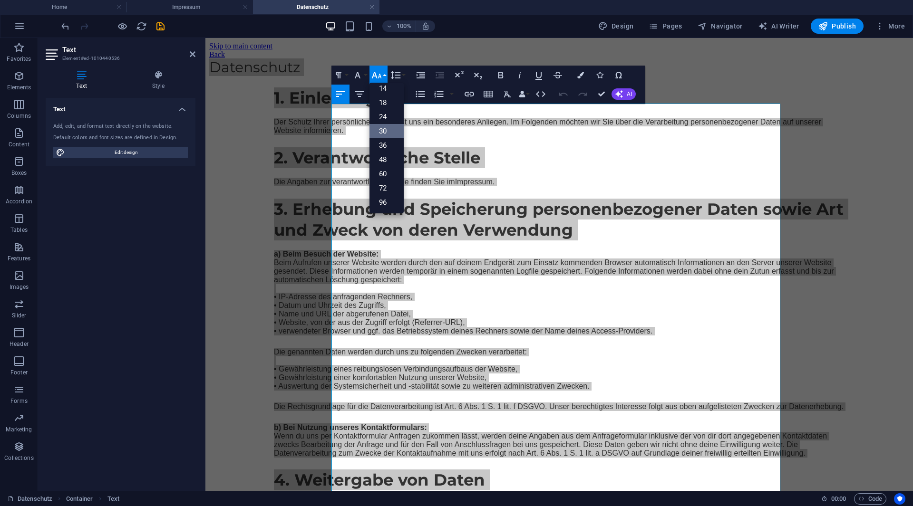
scroll to position [77, 0]
click at [366, 75] on button "Font Family" at bounding box center [359, 75] width 18 height 19
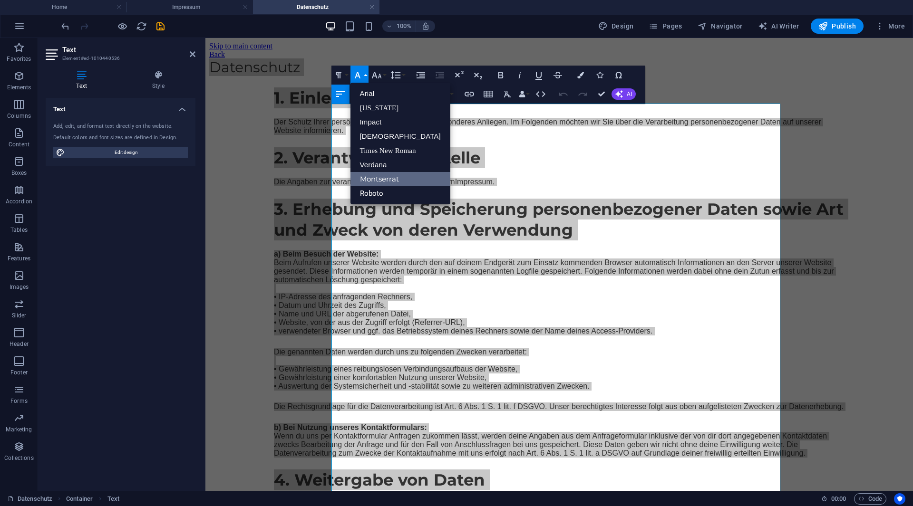
scroll to position [0, 0]
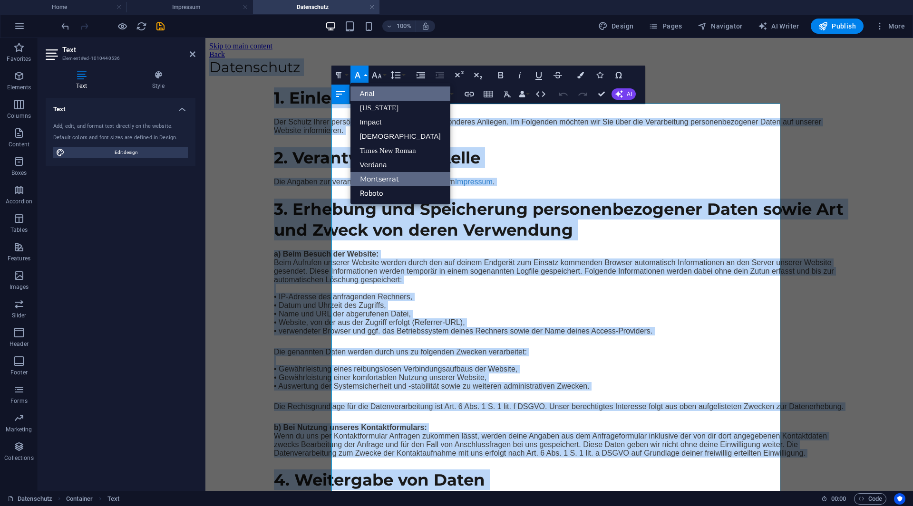
click at [380, 96] on link "Arial" at bounding box center [400, 94] width 100 height 14
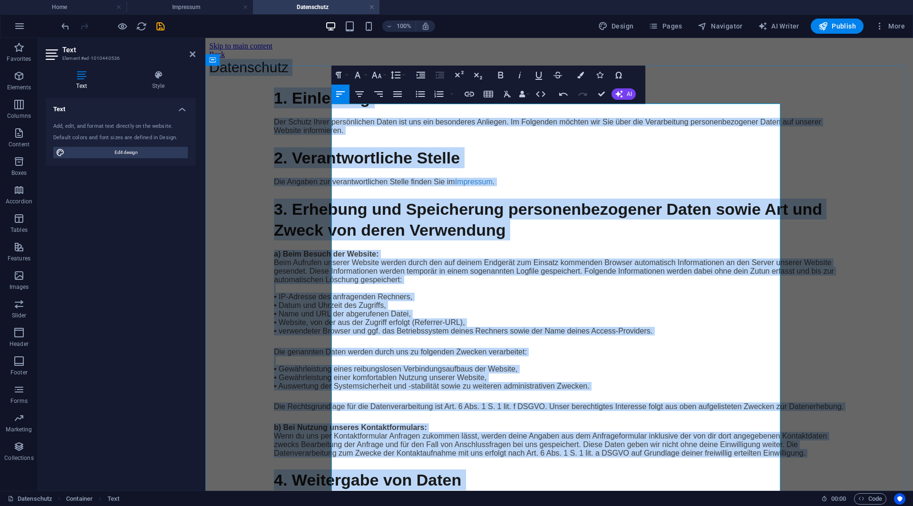
click at [524, 168] on h2 "2. Verantwortliche Stelle" at bounding box center [559, 157] width 570 height 21
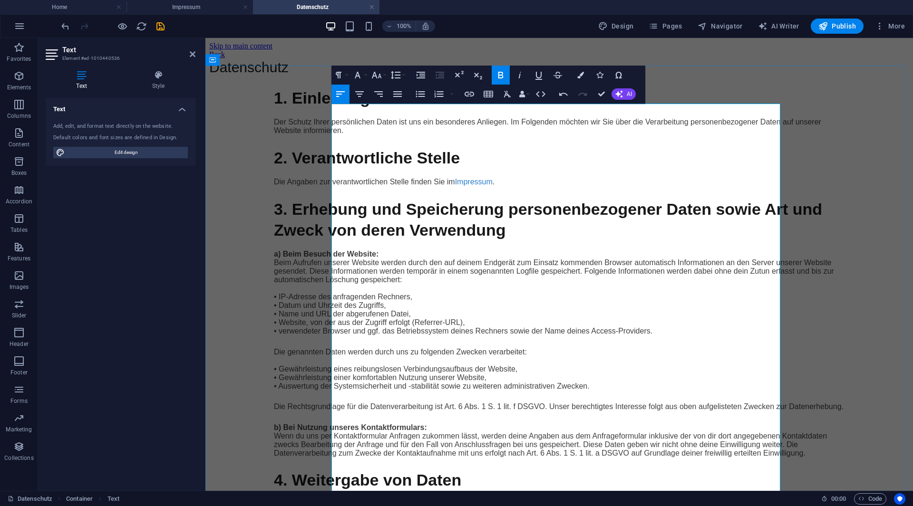
click at [370, 107] on strong "1. Einleitung" at bounding box center [322, 98] width 96 height 18
drag, startPoint x: 405, startPoint y: 166, endPoint x: 376, endPoint y: 164, distance: 29.6
click at [380, 135] on p "Der Schutz Ihrer persönlichen Daten ist uns ein besonderes Anliegen. Im Folgend…" at bounding box center [559, 126] width 570 height 17
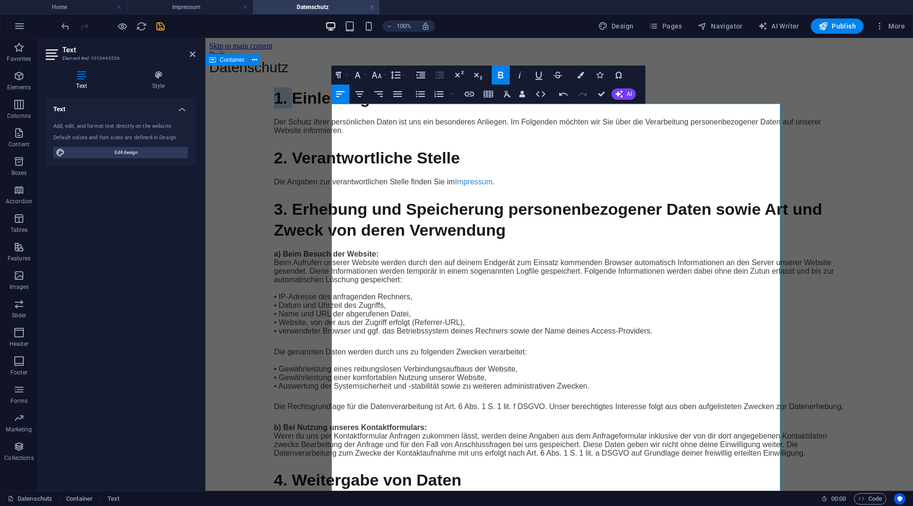
drag, startPoint x: 354, startPoint y: 143, endPoint x: 328, endPoint y: 143, distance: 25.7
drag, startPoint x: 404, startPoint y: 150, endPoint x: 331, endPoint y: 144, distance: 73.5
click at [331, 107] on strong "Einleitung" at bounding box center [313, 98] width 78 height 18
drag, startPoint x: 423, startPoint y: 125, endPoint x: 327, endPoint y: 143, distance: 97.6
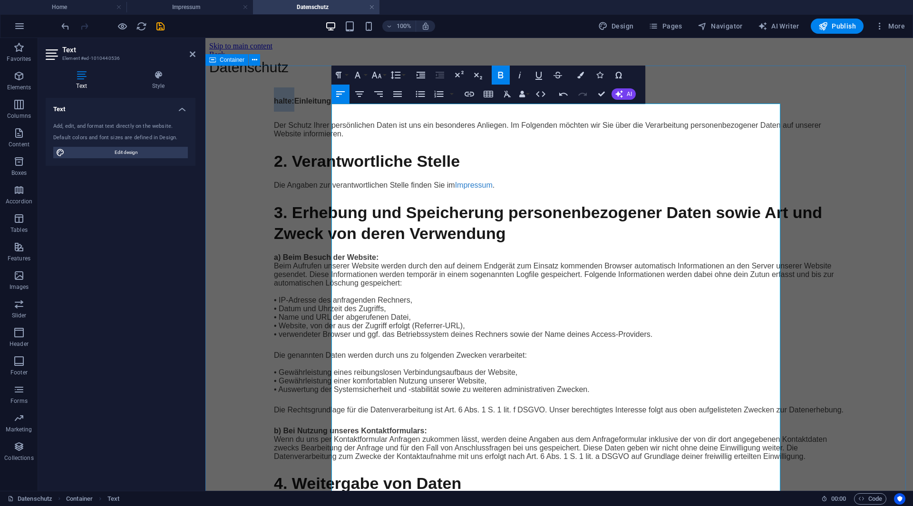
drag, startPoint x: 351, startPoint y: 146, endPoint x: 325, endPoint y: 146, distance: 26.1
click at [332, 112] on h2 "Einleitung:" at bounding box center [559, 99] width 570 height 24
click at [333, 138] on span "Der Schutz Ihrer persönlichen Daten ist uns ein besonderes Anliegen. Im Folgend…" at bounding box center [547, 129] width 547 height 17
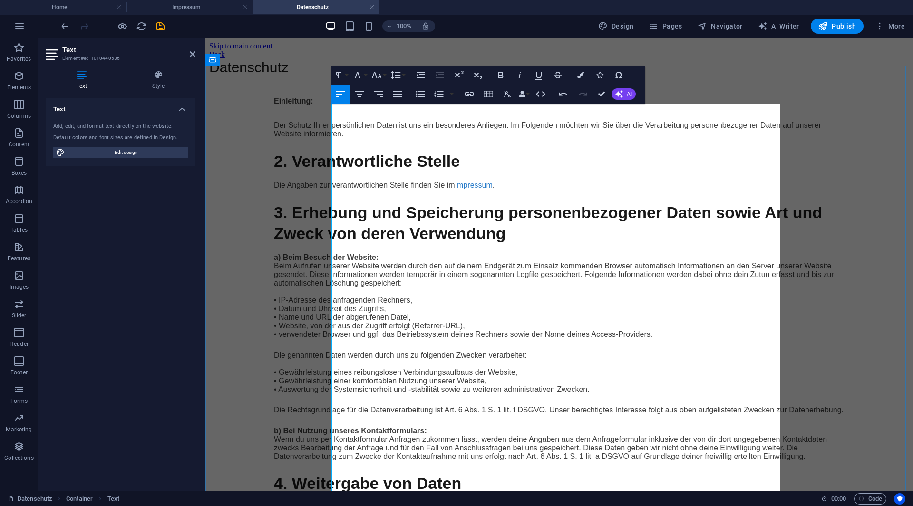
click at [332, 138] on span "Der Schutz Ihrer persönlichen Daten ist uns ein besonderes Anliegen. Im Folgend…" at bounding box center [547, 129] width 547 height 17
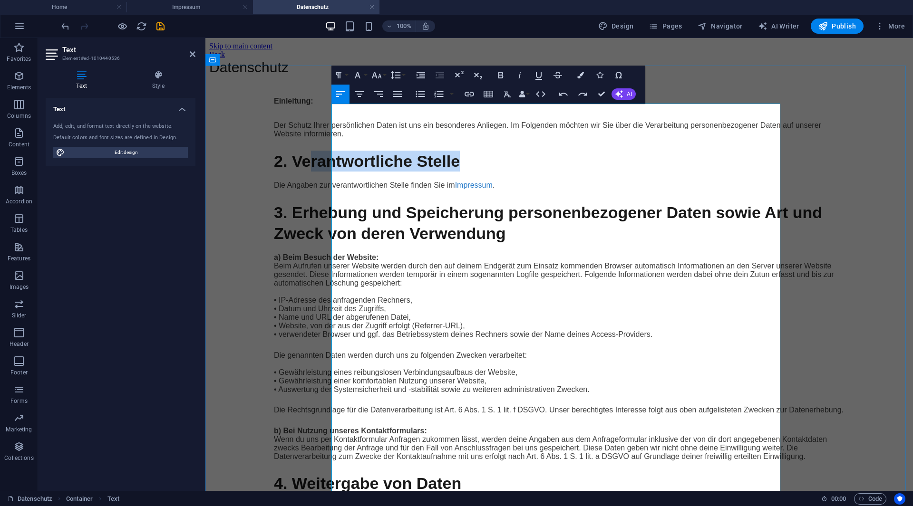
drag, startPoint x: 527, startPoint y: 212, endPoint x: 369, endPoint y: 202, distance: 158.1
click at [369, 172] on h2 "2. Verantwortliche Stelle" at bounding box center [559, 161] width 570 height 21
click at [385, 112] on h2 "Einleitung:" at bounding box center [559, 99] width 570 height 24
drag, startPoint x: 377, startPoint y: 145, endPoint x: 338, endPoint y: 145, distance: 39.5
click at [338, 112] on h2 "Einleitung:" at bounding box center [559, 99] width 570 height 24
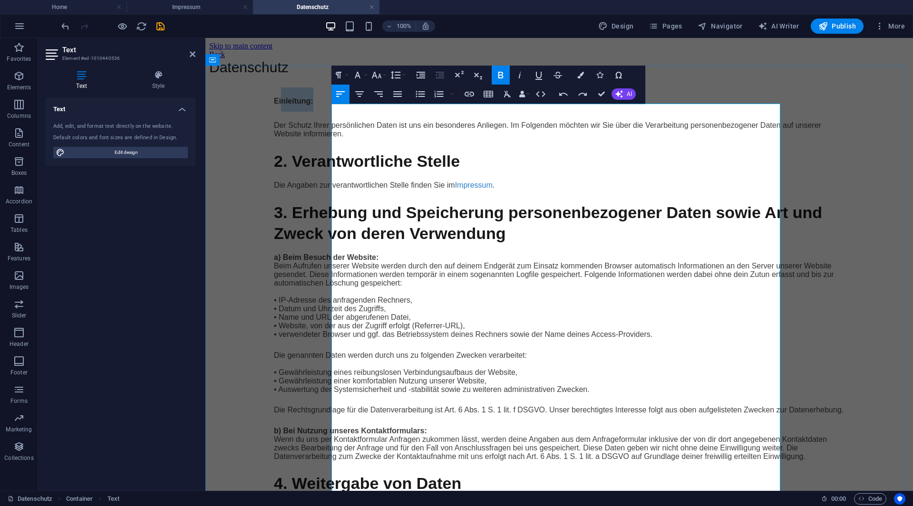
copy strong "nleitung:"
drag, startPoint x: 511, startPoint y: 208, endPoint x: 400, endPoint y: 204, distance: 111.3
click at [397, 170] on strong "2. Verantwortliche Stelle" at bounding box center [367, 161] width 186 height 18
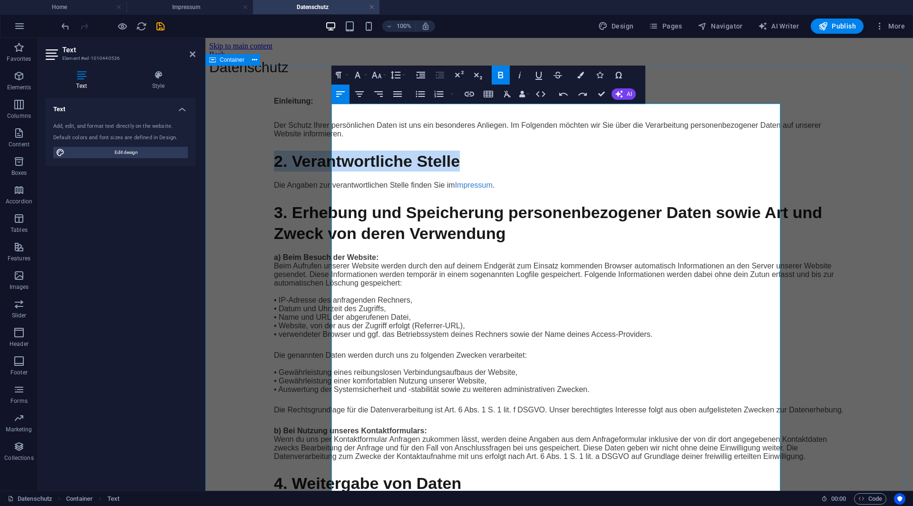
drag, startPoint x: 540, startPoint y: 212, endPoint x: 272, endPoint y: 200, distance: 268.8
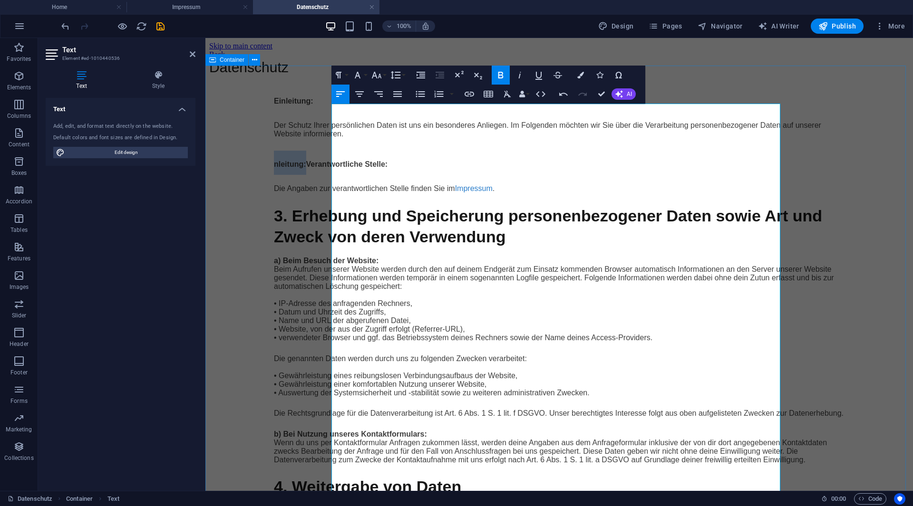
drag, startPoint x: 363, startPoint y: 214, endPoint x: 327, endPoint y: 217, distance: 35.8
click at [333, 193] on span "Die Angaben zur verantwortlichen Stelle finden Sie im Impressum ." at bounding box center [384, 188] width 221 height 8
click at [332, 193] on span "Die Angaben zur verantwortlichen Stelle finden Sie im Impressum ." at bounding box center [384, 188] width 221 height 8
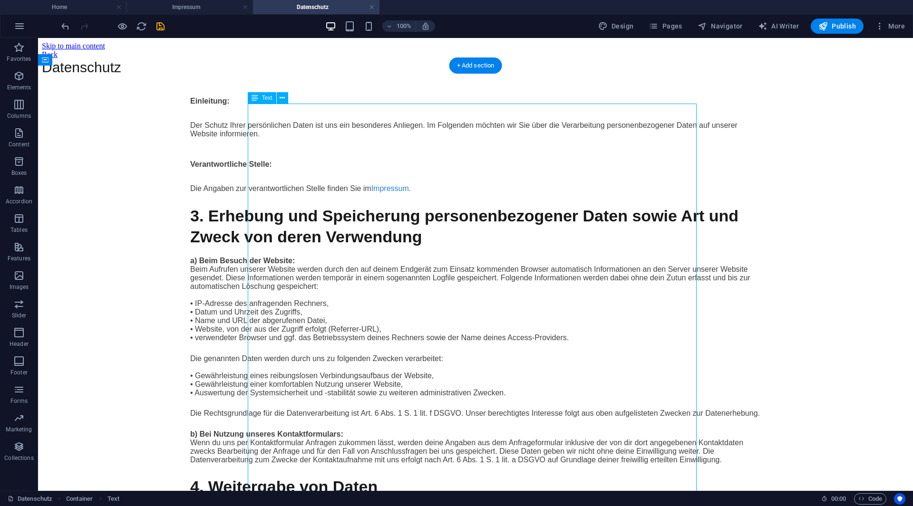
click at [376, 175] on h2 "Verantwortliche Stelle:" at bounding box center [475, 163] width 570 height 24
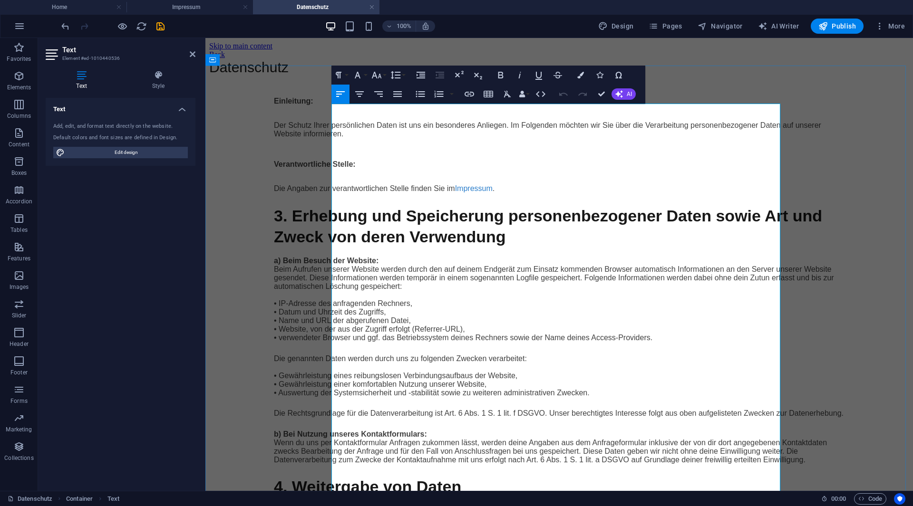
click at [424, 175] on h2 "Verantwortliche Stelle:" at bounding box center [559, 163] width 570 height 24
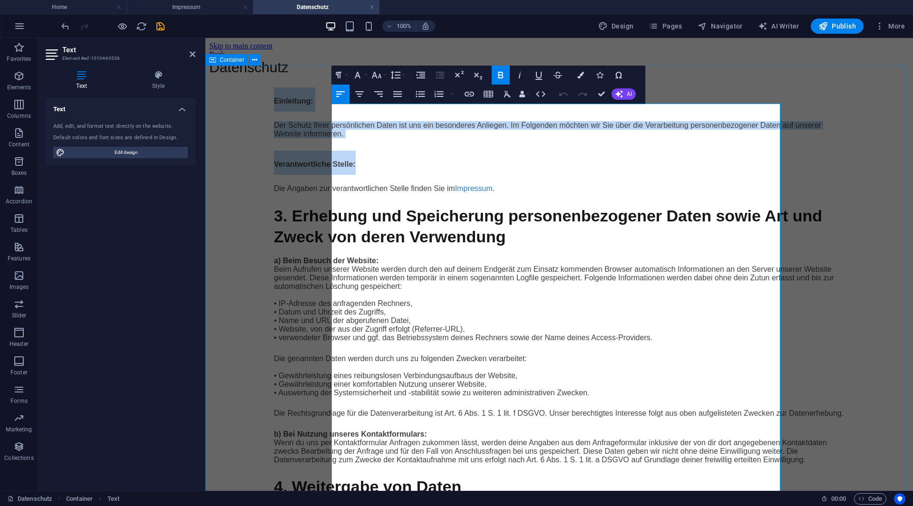
drag, startPoint x: 425, startPoint y: 214, endPoint x: 317, endPoint y: 139, distance: 132.1
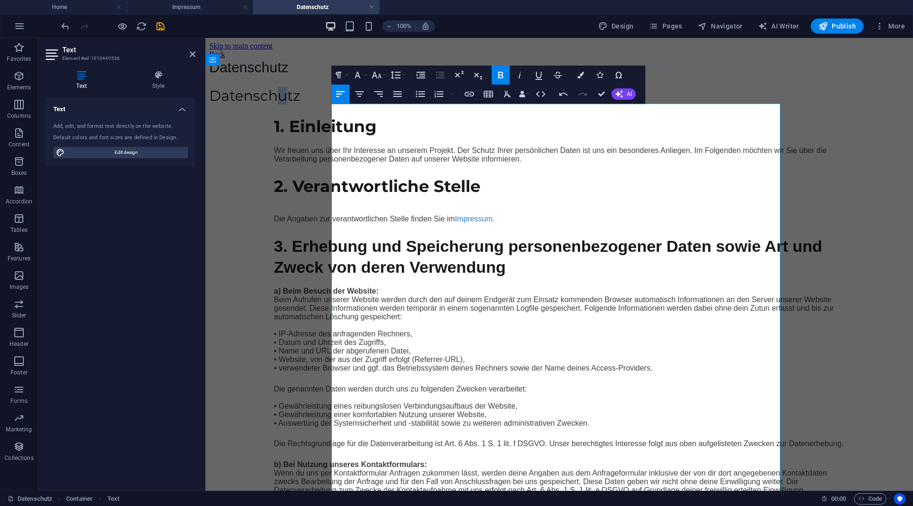
click at [396, 105] on h1 "Datenschutz" at bounding box center [559, 95] width 700 height 17
drag, startPoint x: 467, startPoint y: 146, endPoint x: 323, endPoint y: 136, distance: 144.9
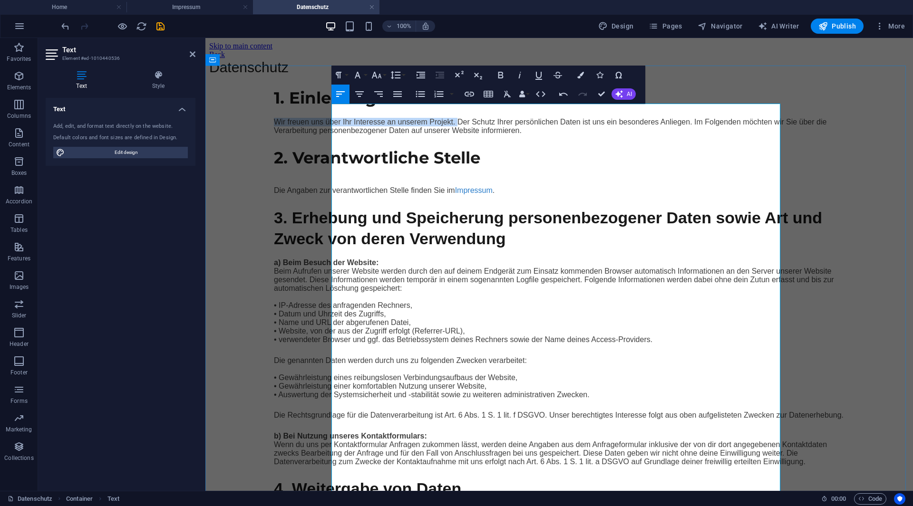
drag, startPoint x: 334, startPoint y: 166, endPoint x: 515, endPoint y: 165, distance: 181.1
click at [515, 135] on p "Wir freuen uns über Ihr Interesse an unserem Projekt. Der Schutz Ihrer persönli…" at bounding box center [559, 126] width 570 height 17
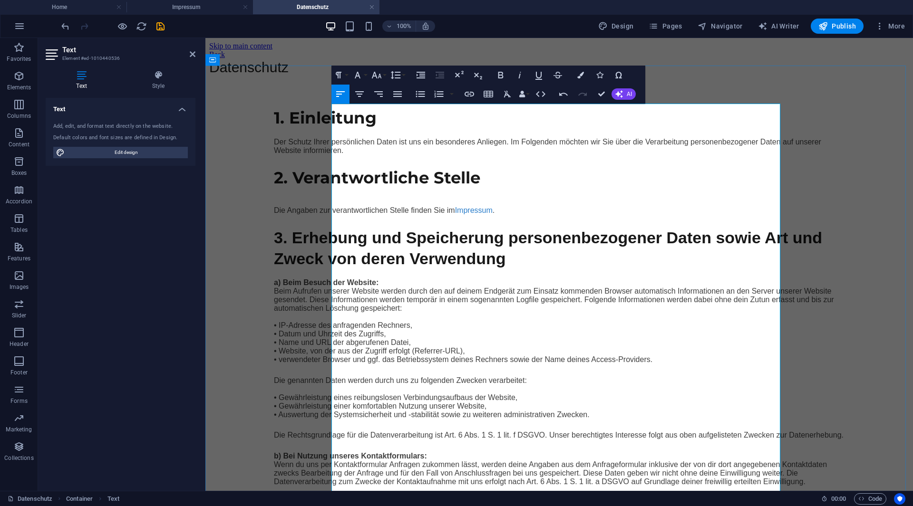
click at [394, 96] on header at bounding box center [559, 91] width 700 height 9
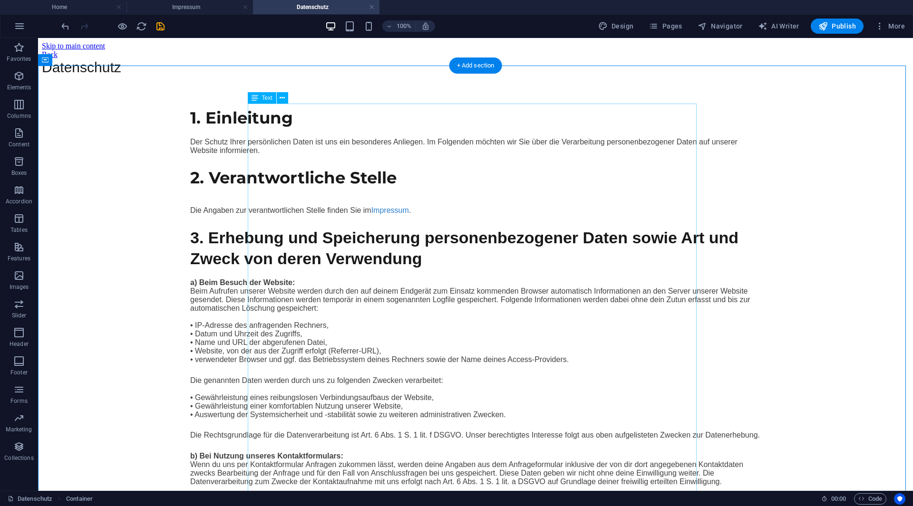
click at [293, 128] on strong "1. Einleitung" at bounding box center [241, 118] width 103 height 20
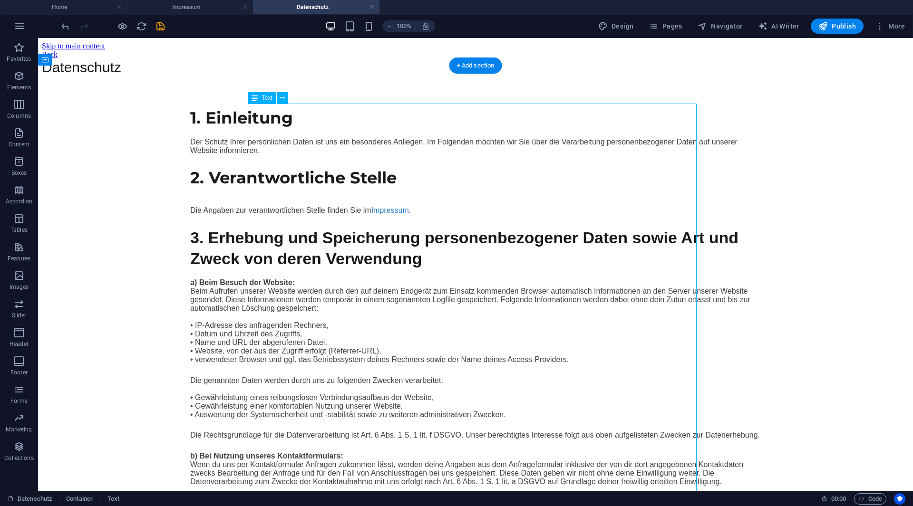
click at [438, 96] on header at bounding box center [475, 91] width 867 height 9
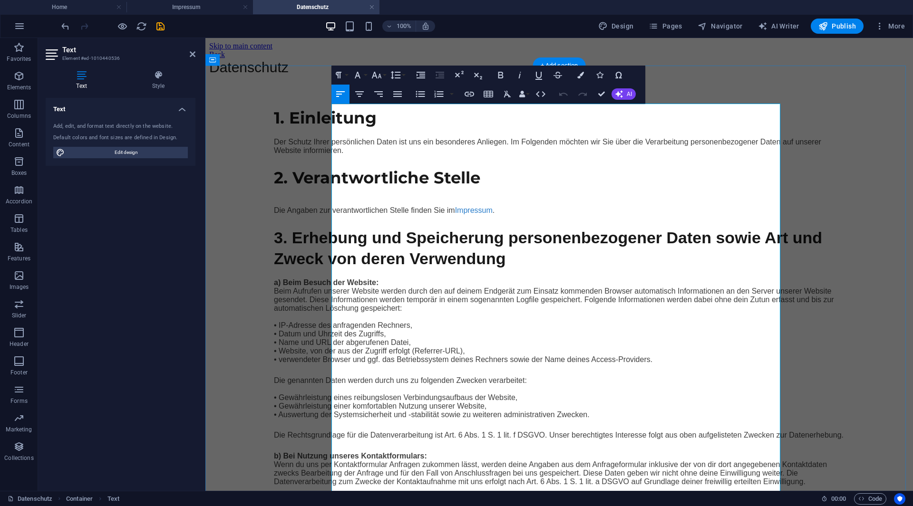
click at [289, 75] on span "Datenschutz" at bounding box center [248, 67] width 79 height 16
click at [391, 91] on button "Align Justify" at bounding box center [397, 94] width 18 height 19
click at [373, 92] on icon "button" at bounding box center [378, 93] width 11 height 11
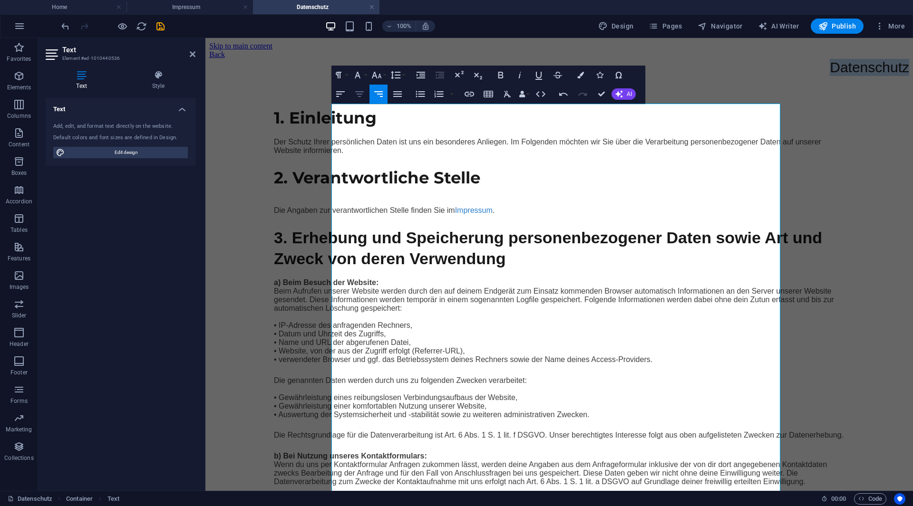
click at [359, 95] on icon "button" at bounding box center [359, 94] width 9 height 6
click at [343, 93] on icon "button" at bounding box center [340, 93] width 11 height 11
click at [579, 78] on icon "button" at bounding box center [580, 75] width 7 height 7
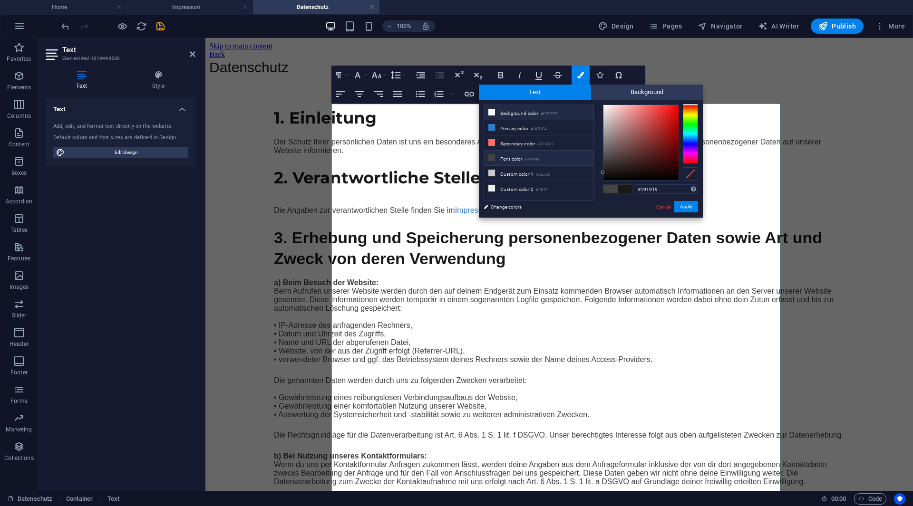
click at [524, 116] on li "Background color #FFFFFF" at bounding box center [538, 112] width 109 height 15
click at [521, 121] on li "Primary color #2A7DCA" at bounding box center [538, 127] width 109 height 15
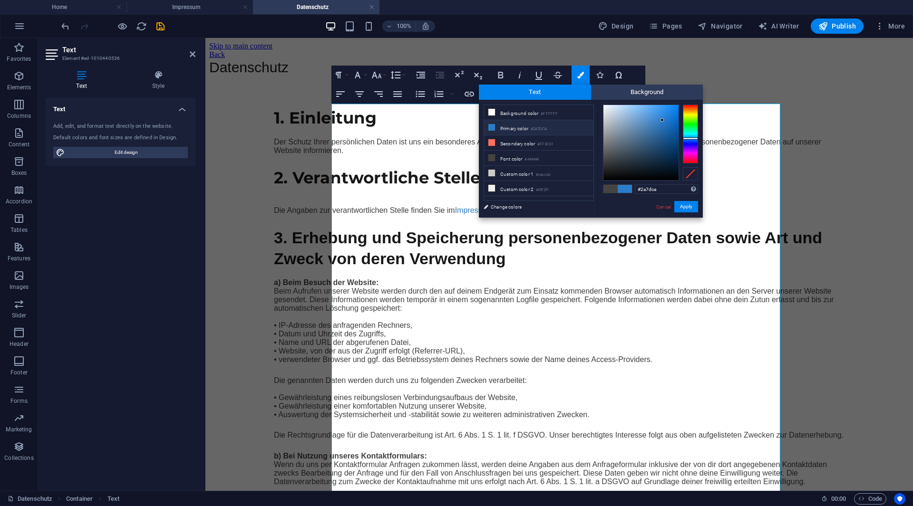
click at [522, 127] on li "Primary color #2A7DCA" at bounding box center [538, 127] width 109 height 15
click at [289, 75] on span "​ Datenschutz ​" at bounding box center [248, 67] width 79 height 16
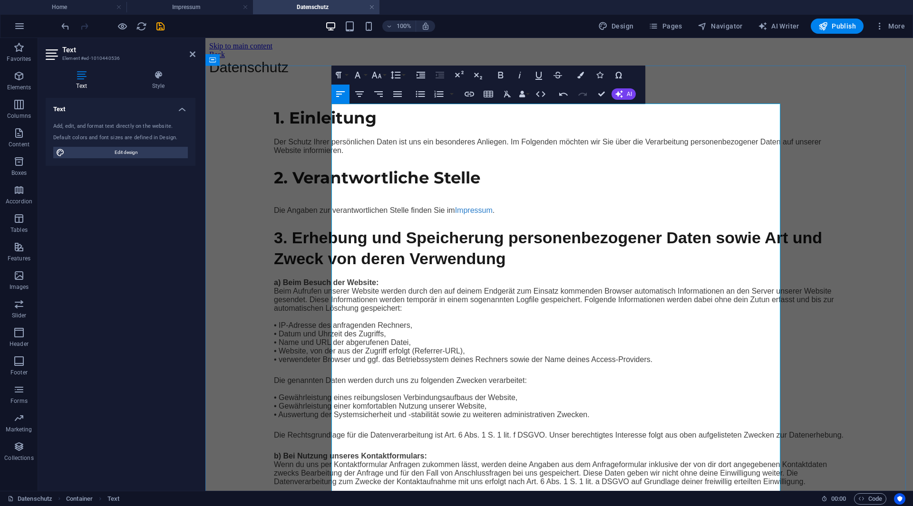
click at [289, 75] on span "Datenschutz" at bounding box center [248, 67] width 79 height 16
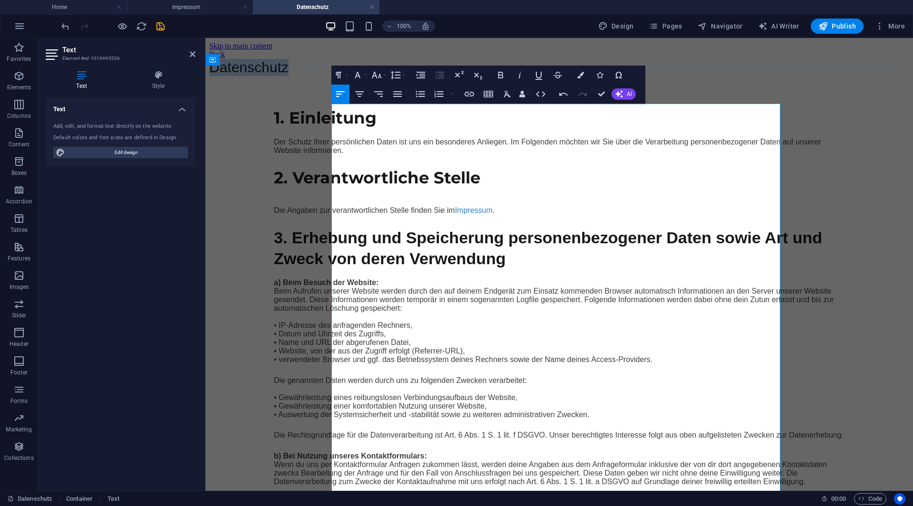
drag, startPoint x: 415, startPoint y: 114, endPoint x: 328, endPoint y: 108, distance: 86.7
click at [581, 79] on button "Colors" at bounding box center [580, 75] width 18 height 19
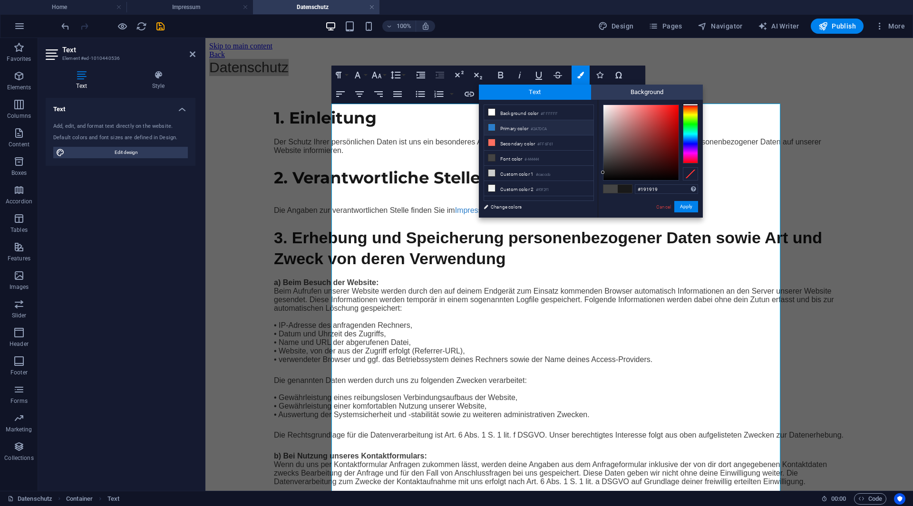
click at [530, 122] on li "Primary color #2A7DCA" at bounding box center [538, 127] width 109 height 15
type input "#2a7dca"
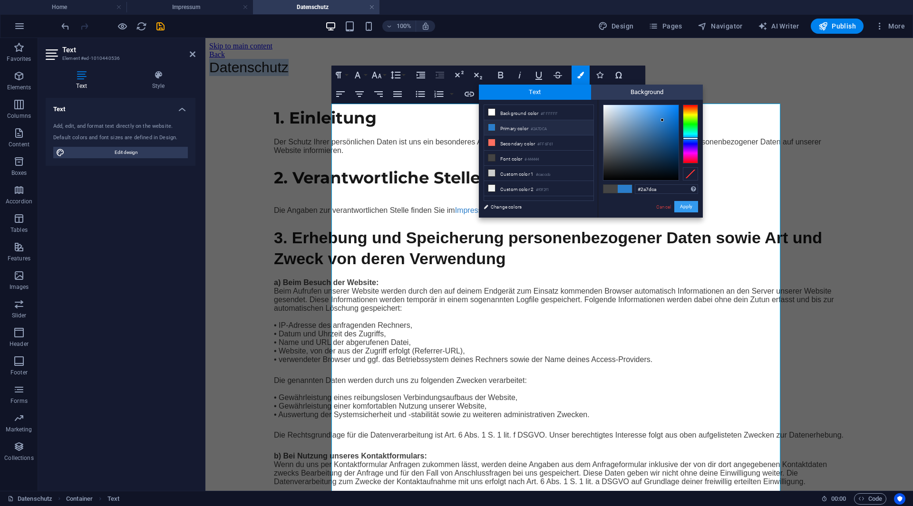
click at [682, 202] on button "Apply" at bounding box center [686, 206] width 24 height 11
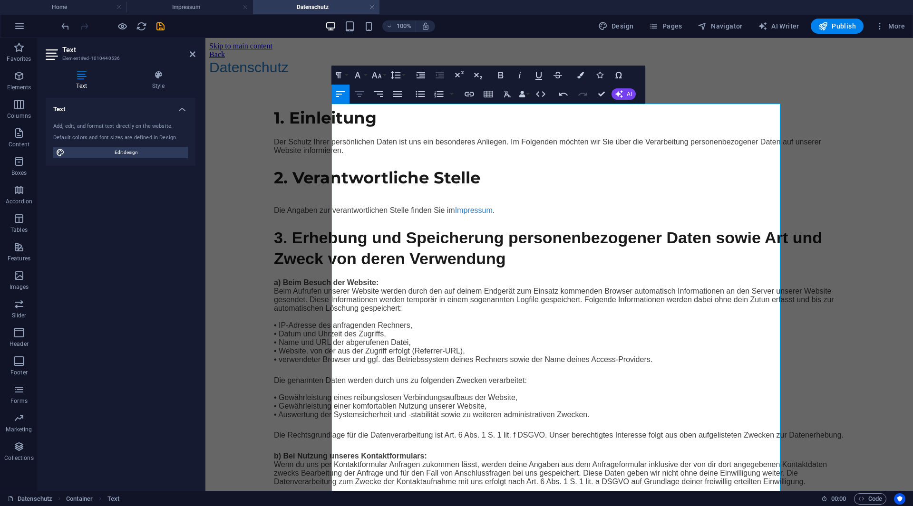
click at [353, 92] on button "Align Center" at bounding box center [359, 94] width 18 height 19
click at [349, 95] on div "Align Left Align Center Align Right Align Justify" at bounding box center [368, 94] width 75 height 19
click at [340, 93] on icon "button" at bounding box center [340, 93] width 11 height 11
click at [498, 77] on icon "button" at bounding box center [500, 74] width 11 height 11
click at [378, 78] on icon "button" at bounding box center [376, 74] width 11 height 11
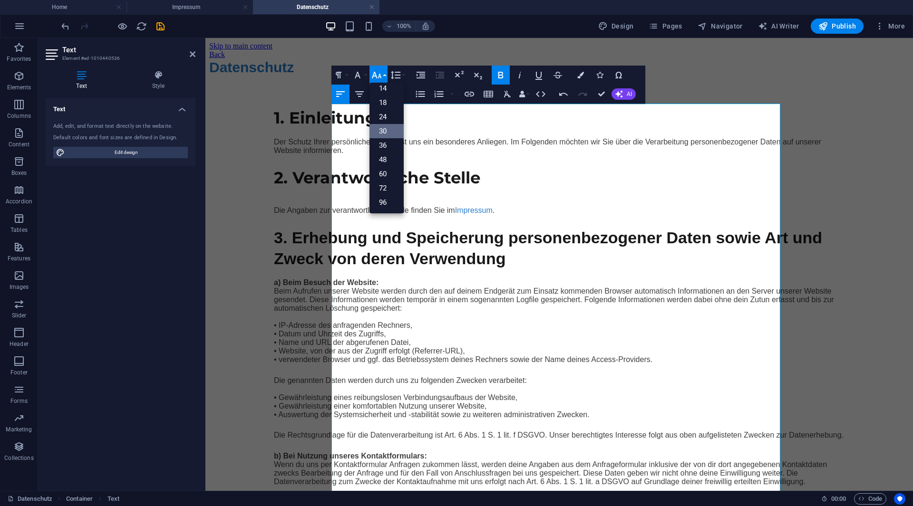
scroll to position [77, 0]
click at [387, 138] on link "36" at bounding box center [386, 145] width 34 height 14
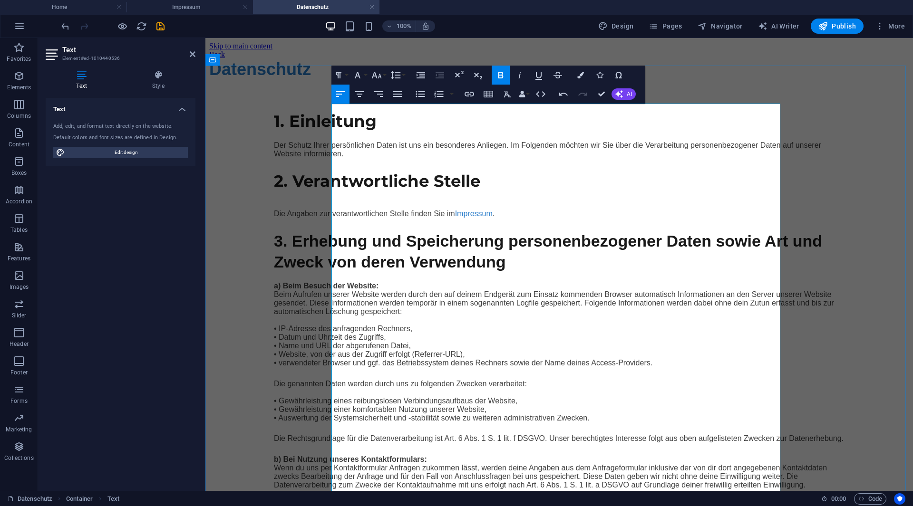
click at [842, 29] on span "Publish" at bounding box center [837, 26] width 38 height 10
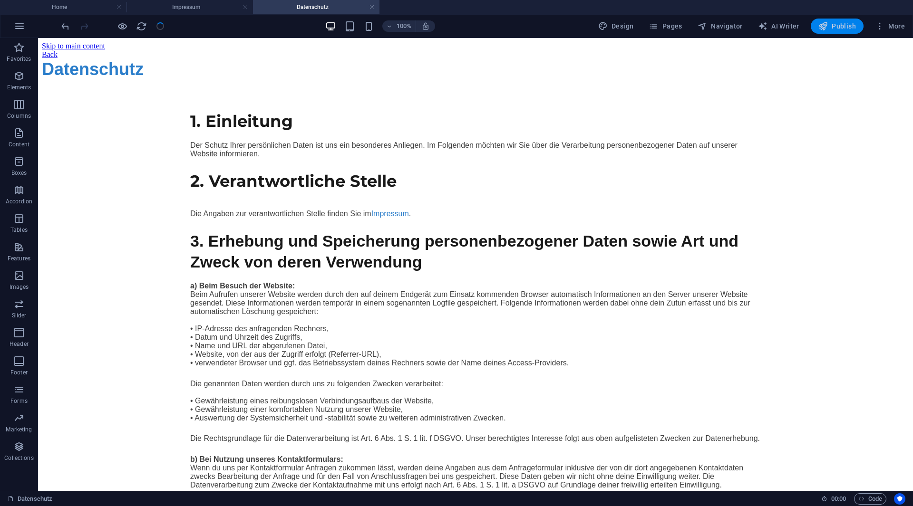
click at [834, 26] on span "Publish" at bounding box center [837, 26] width 38 height 10
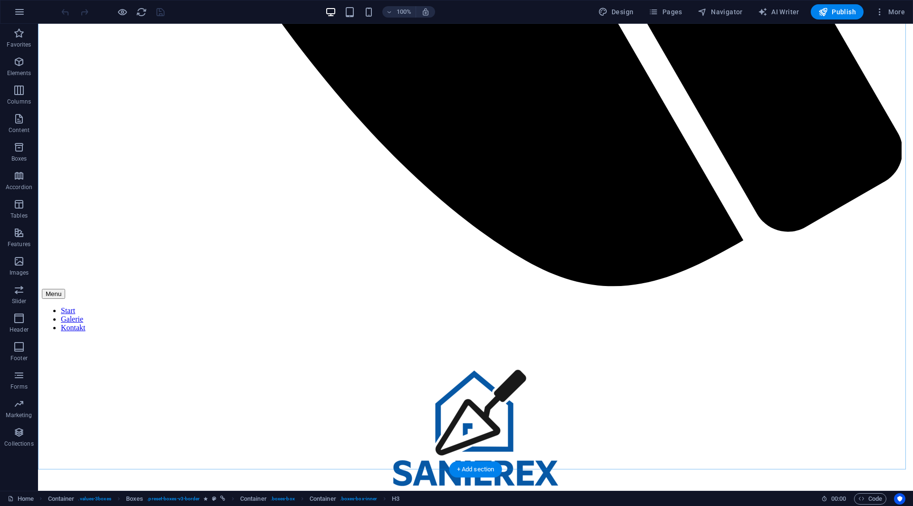
scroll to position [951, 0]
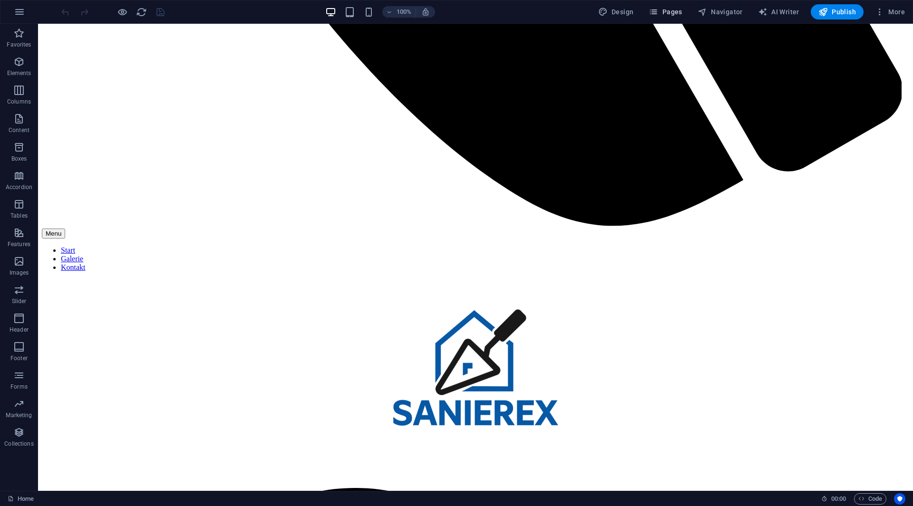
click at [682, 14] on span "Pages" at bounding box center [664, 12] width 33 height 10
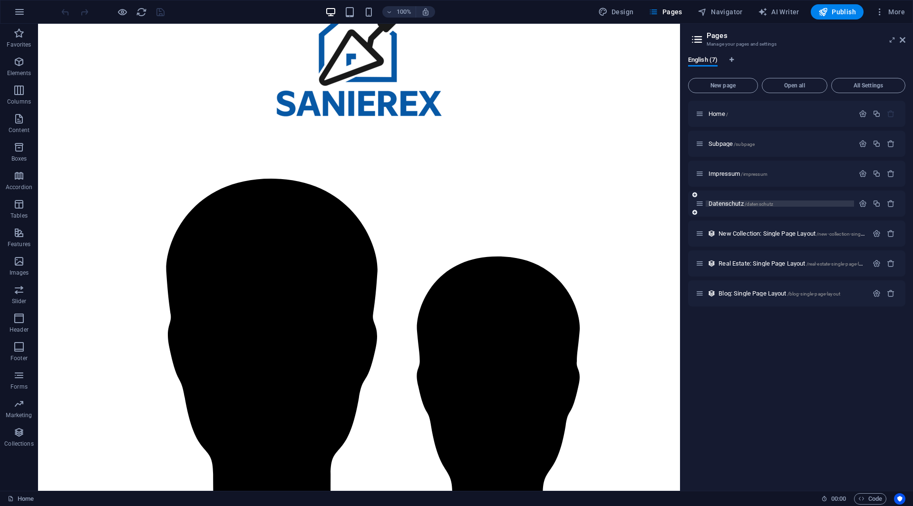
click at [724, 202] on span "Datenschutz /datenschutz" at bounding box center [740, 203] width 65 height 7
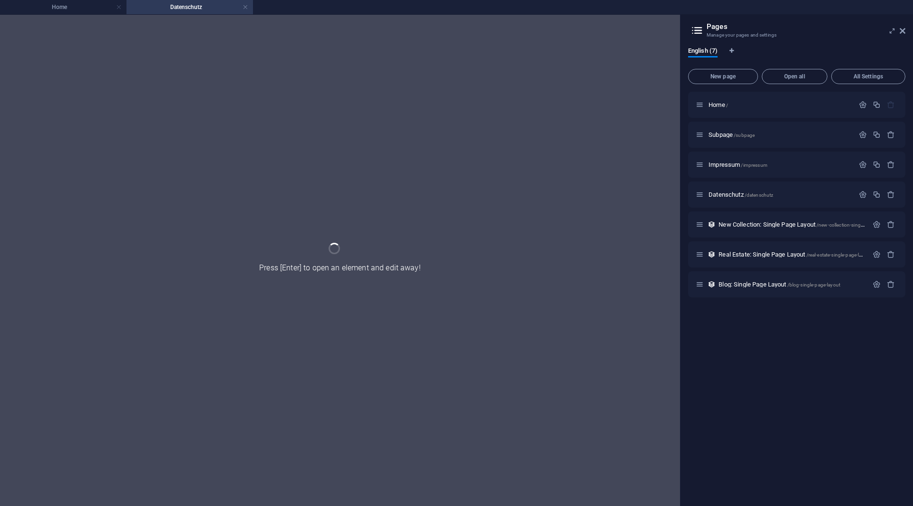
scroll to position [0, 0]
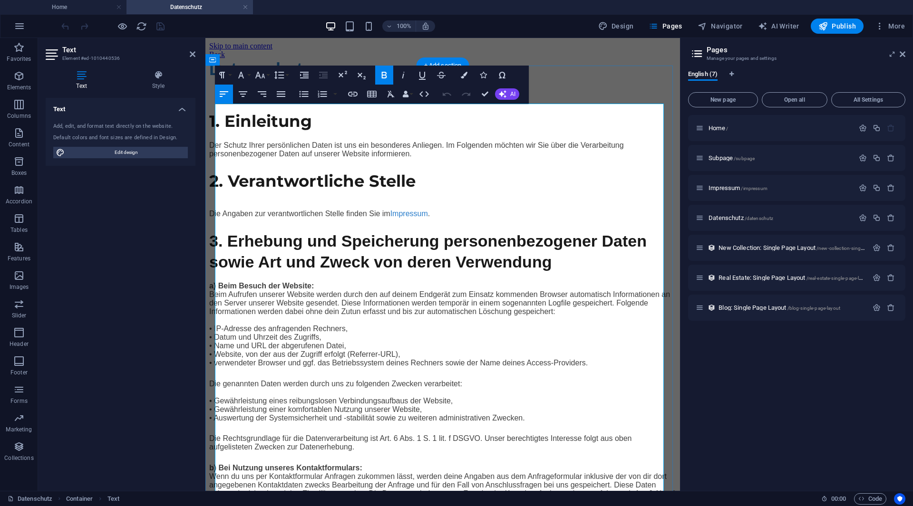
drag, startPoint x: 306, startPoint y: 119, endPoint x: 211, endPoint y: 115, distance: 95.2
click at [216, 79] on span "Datenschutz" at bounding box center [260, 68] width 102 height 19
click at [247, 75] on button "Font Family" at bounding box center [243, 75] width 18 height 19
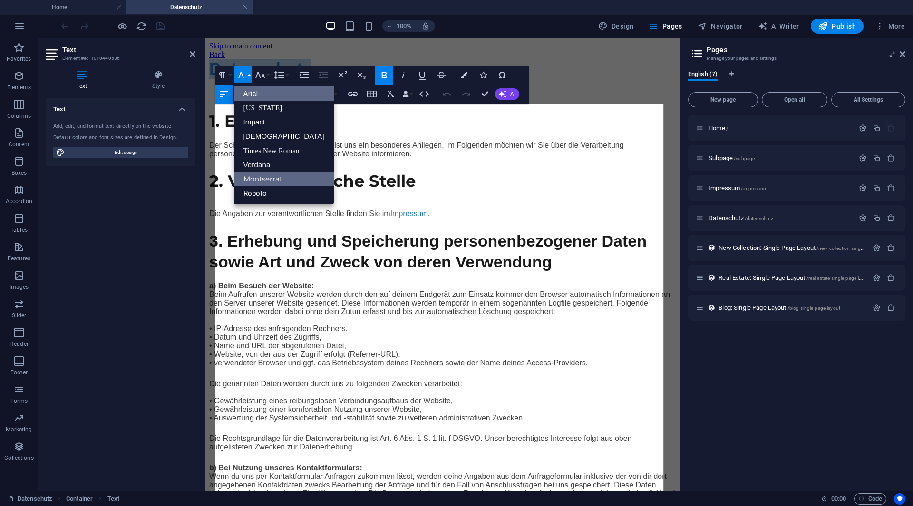
click at [265, 177] on link "Montserrat" at bounding box center [284, 179] width 100 height 14
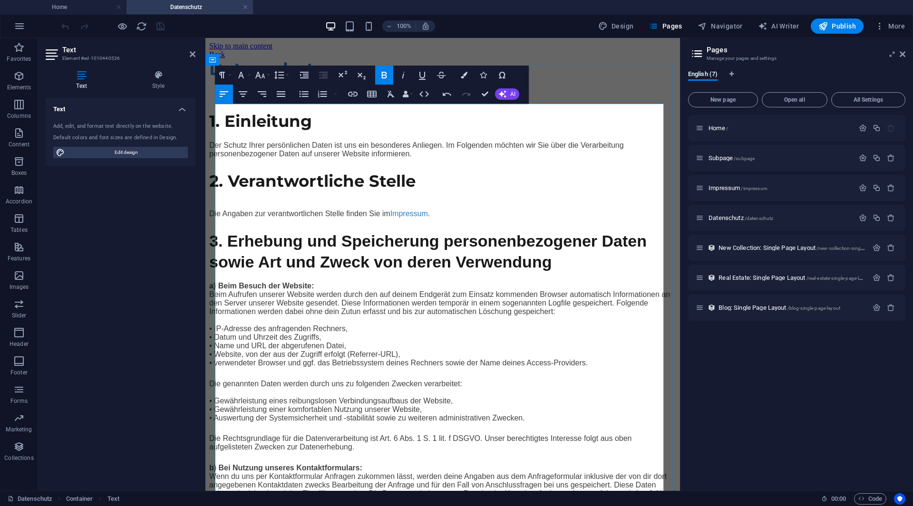
click at [294, 79] on span "Datenschutz" at bounding box center [266, 68] width 115 height 21
click at [844, 25] on span "Publish" at bounding box center [837, 26] width 38 height 10
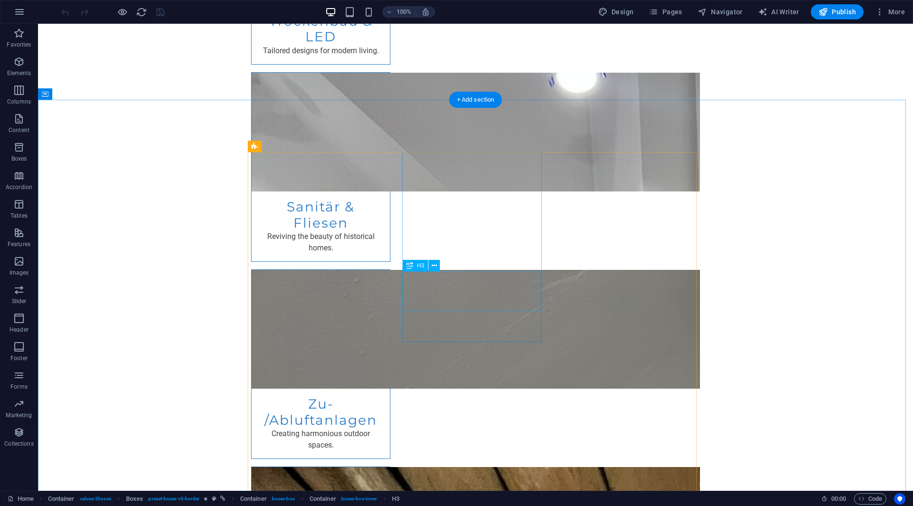
scroll to position [1719, 0]
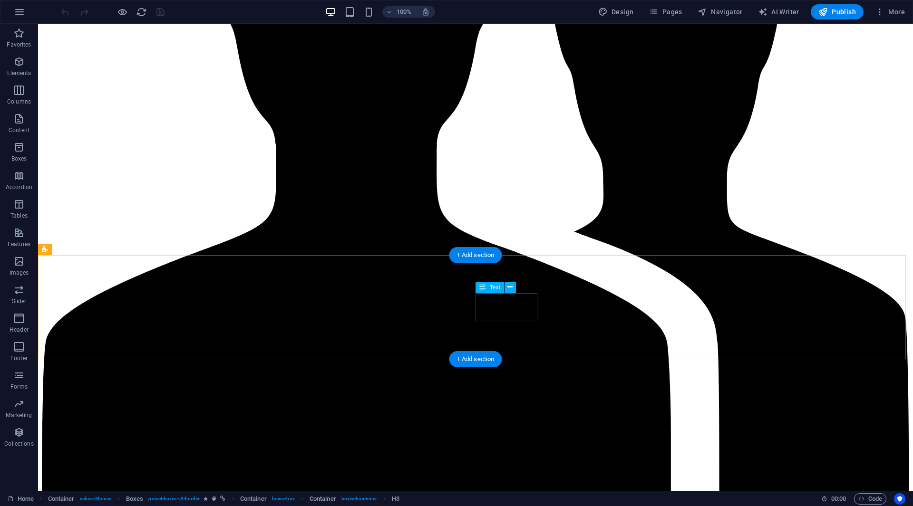
scroll to position [1719, 0]
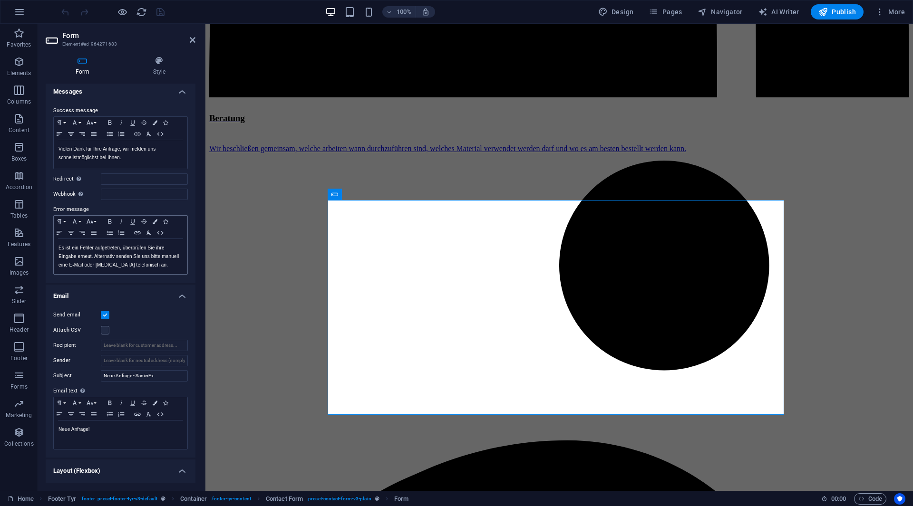
scroll to position [95, 0]
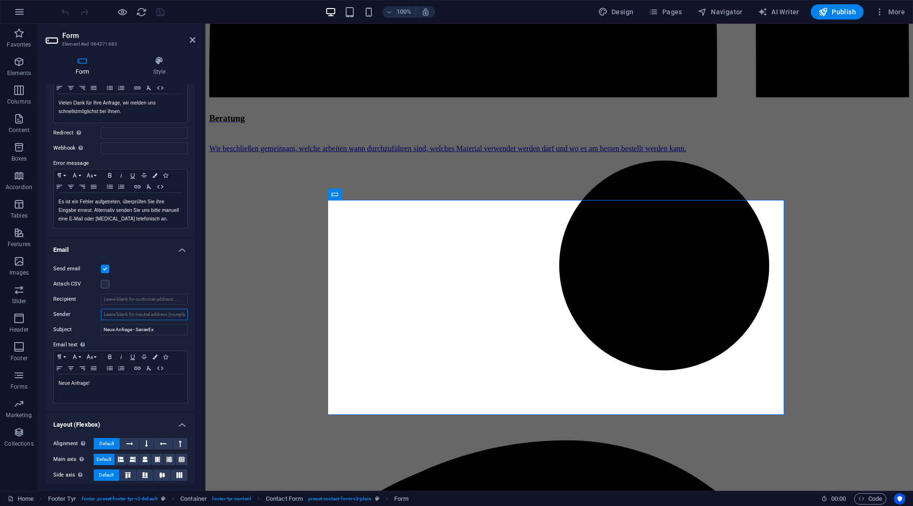
click at [118, 313] on input "Sender" at bounding box center [144, 314] width 87 height 11
click at [175, 318] on input "Sender" at bounding box center [144, 314] width 87 height 11
type input "[EMAIL_ADDRESS][DOMAIN_NAME]"
click at [122, 304] on input "Recipient" at bounding box center [144, 299] width 87 height 11
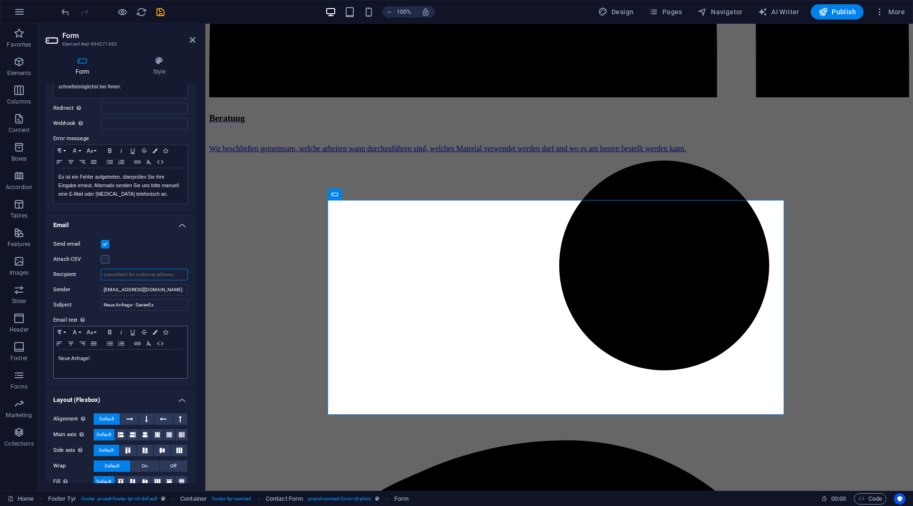
scroll to position [132, 0]
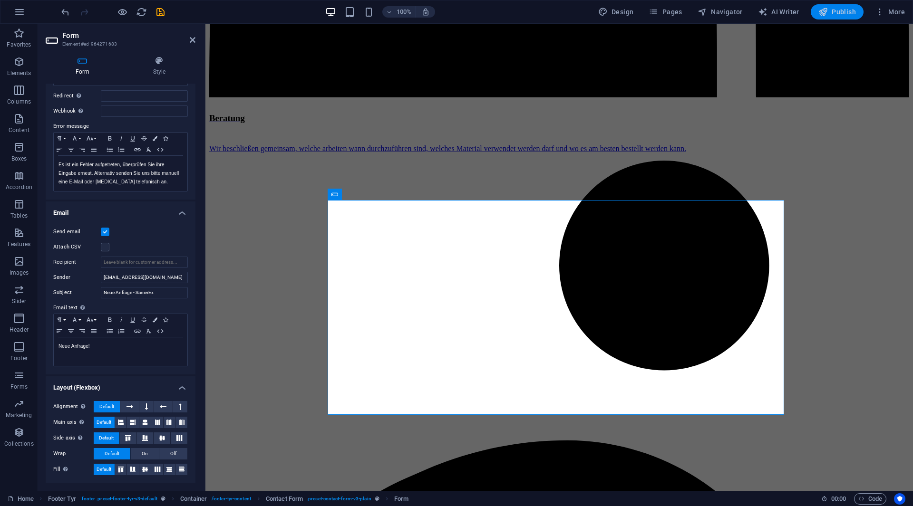
click at [846, 10] on span "Publish" at bounding box center [837, 12] width 38 height 10
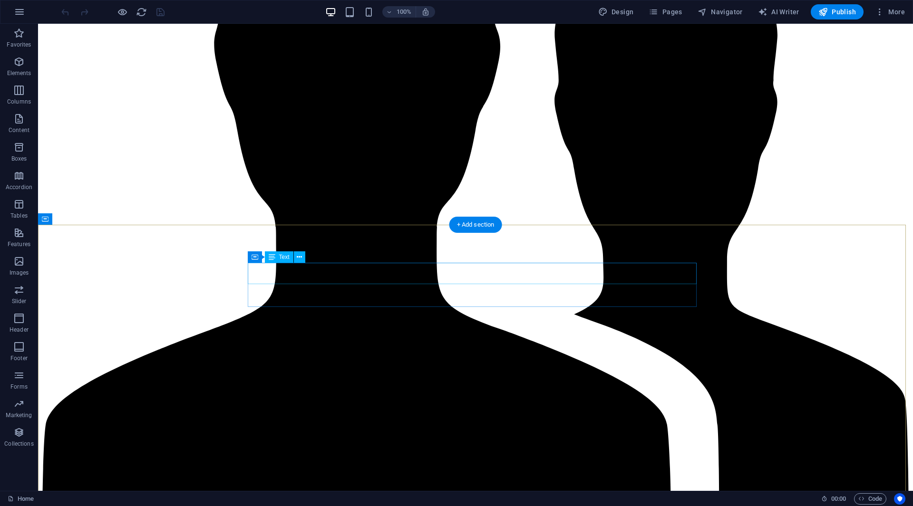
scroll to position [1719, 0]
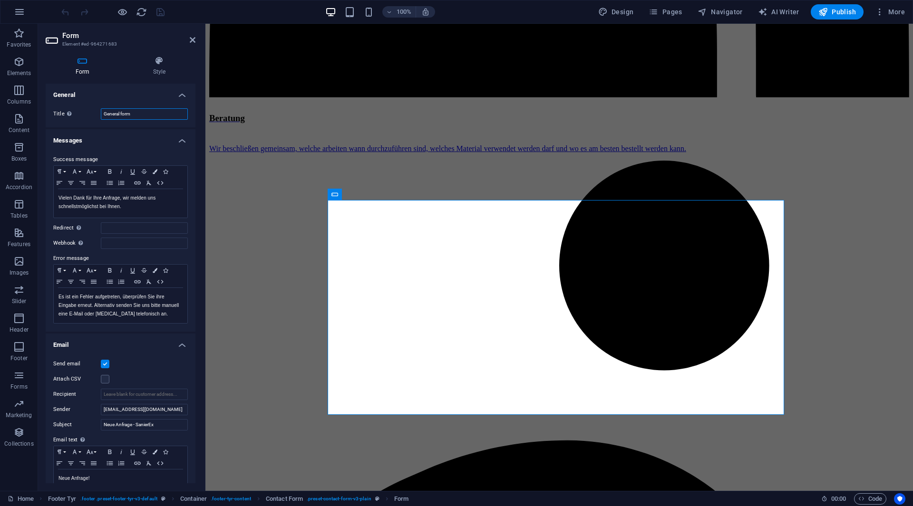
click at [140, 111] on input "General form" at bounding box center [144, 113] width 87 height 11
drag, startPoint x: 148, startPoint y: 113, endPoint x: 110, endPoint y: 119, distance: 38.5
click at [110, 119] on input "General form" at bounding box center [144, 113] width 87 height 11
click at [135, 116] on input "Kontaktforumlar" at bounding box center [144, 113] width 87 height 11
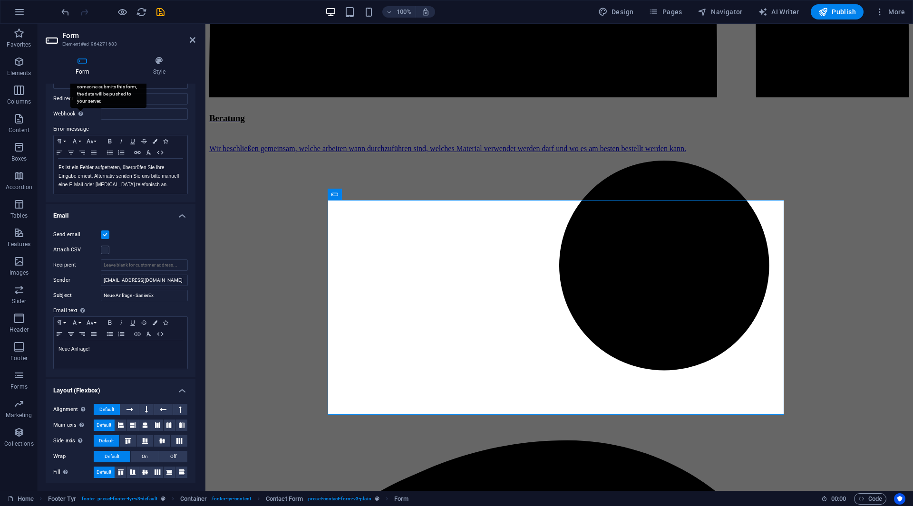
scroll to position [132, 0]
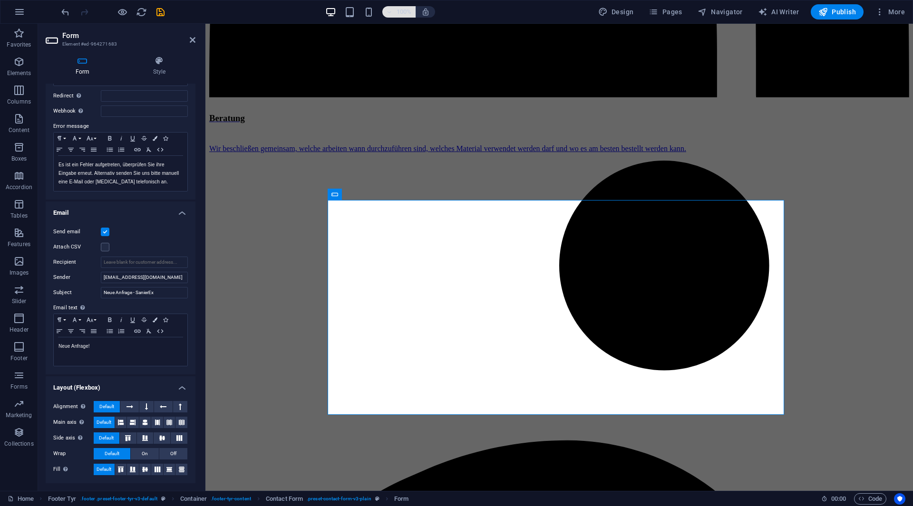
type input "Kontaktformular"
click at [123, 279] on input "info@sanierex.de" at bounding box center [144, 277] width 87 height 11
click at [141, 264] on input "Recipient" at bounding box center [144, 262] width 87 height 11
paste input "info@sanierex.de"
type input "info@sanierex.de"
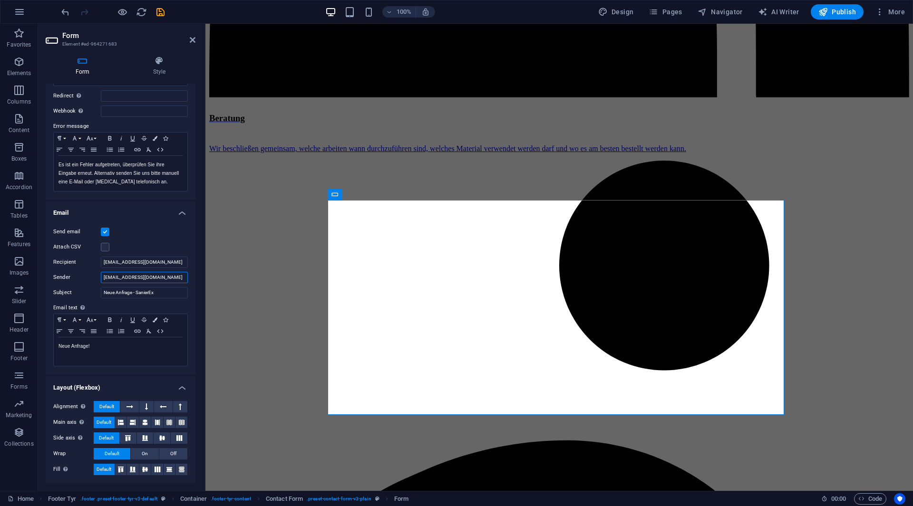
drag, startPoint x: 146, startPoint y: 274, endPoint x: 116, endPoint y: 270, distance: 29.7
click at [118, 272] on input "info@sanierex.de" at bounding box center [144, 277] width 87 height 11
click at [127, 274] on input "info@sanierex.de" at bounding box center [144, 277] width 87 height 11
drag, startPoint x: 144, startPoint y: 278, endPoint x: 65, endPoint y: 274, distance: 79.0
click at [64, 277] on div "Sender info@sanierex.de" at bounding box center [120, 277] width 135 height 11
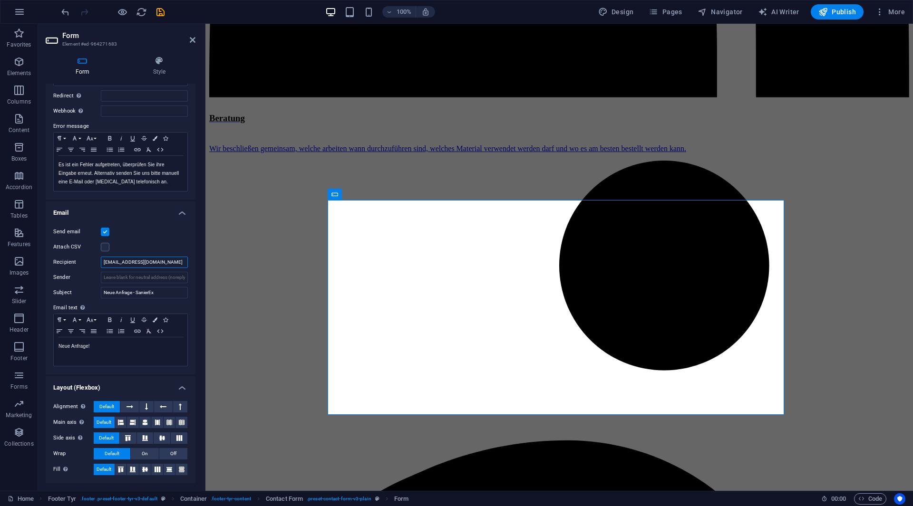
click at [114, 260] on input "info@sanierex.de" at bounding box center [144, 262] width 87 height 11
click at [838, 8] on span "Publish" at bounding box center [837, 12] width 38 height 10
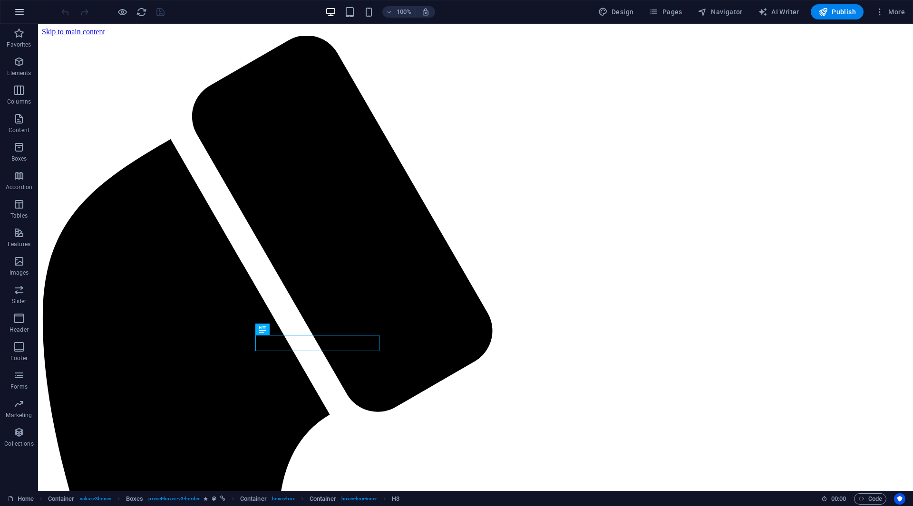
click at [16, 14] on icon "button" at bounding box center [19, 11] width 11 height 11
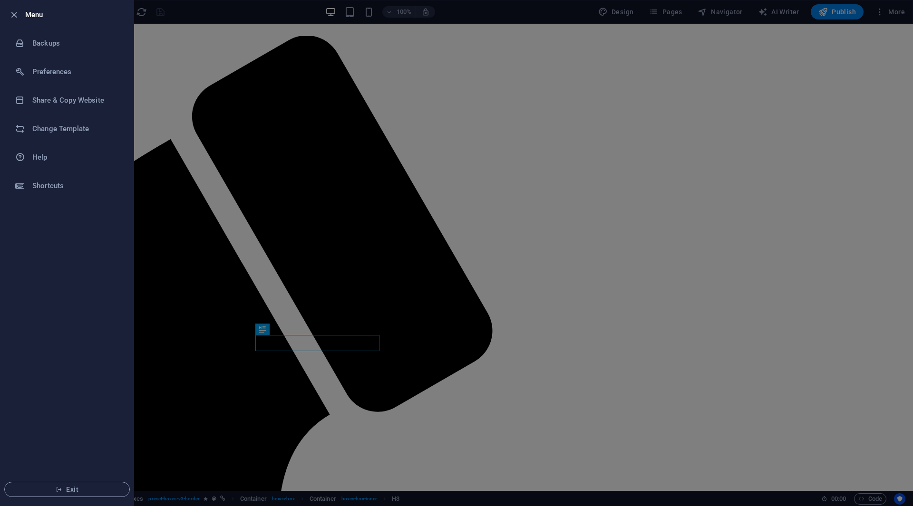
click at [16, 14] on icon "button" at bounding box center [14, 15] width 11 height 11
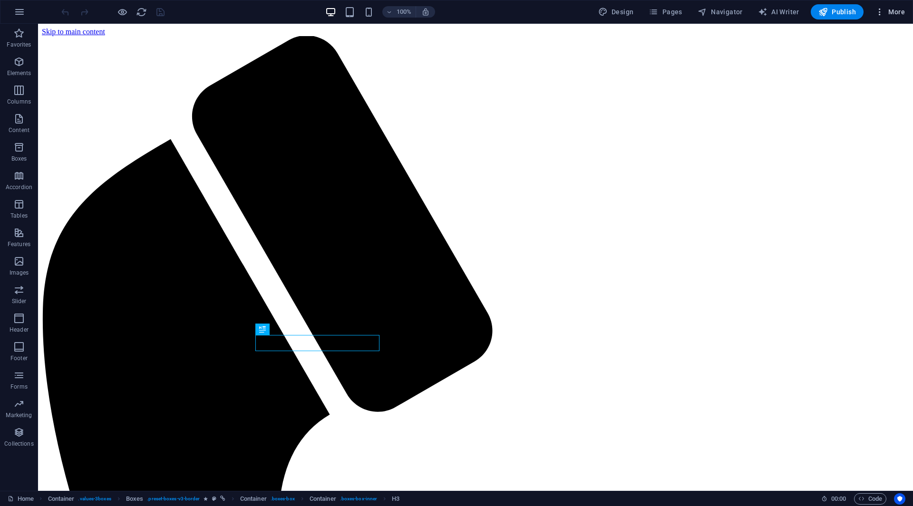
click at [886, 11] on span "More" at bounding box center [890, 12] width 30 height 10
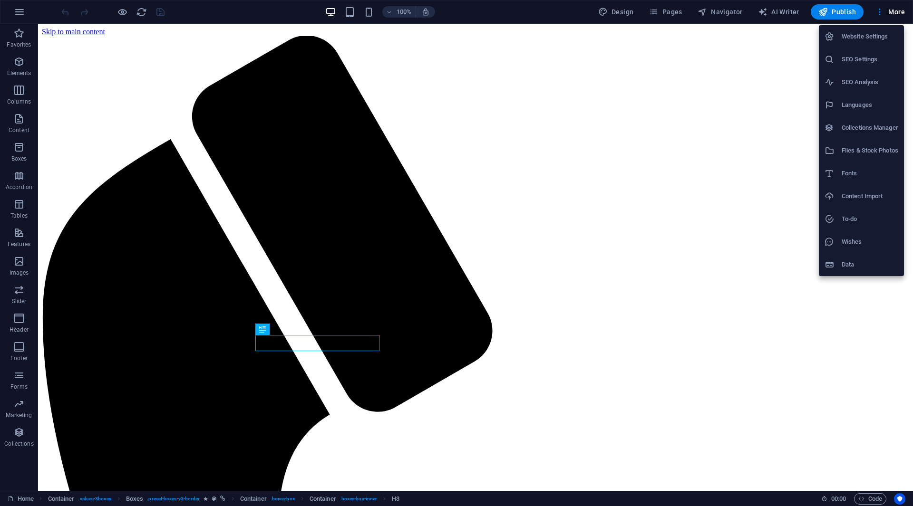
click at [867, 39] on h6 "Website Settings" at bounding box center [869, 36] width 57 height 11
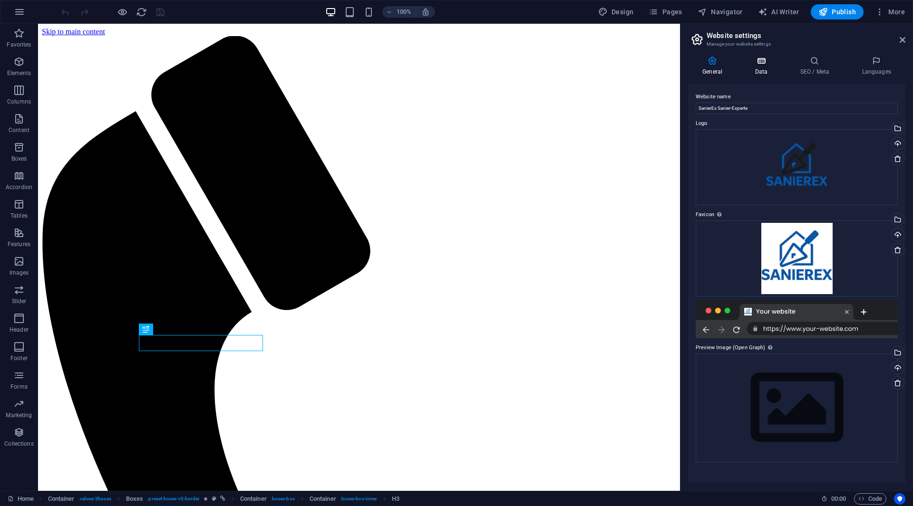
click at [760, 69] on h4 "Data" at bounding box center [762, 66] width 45 height 20
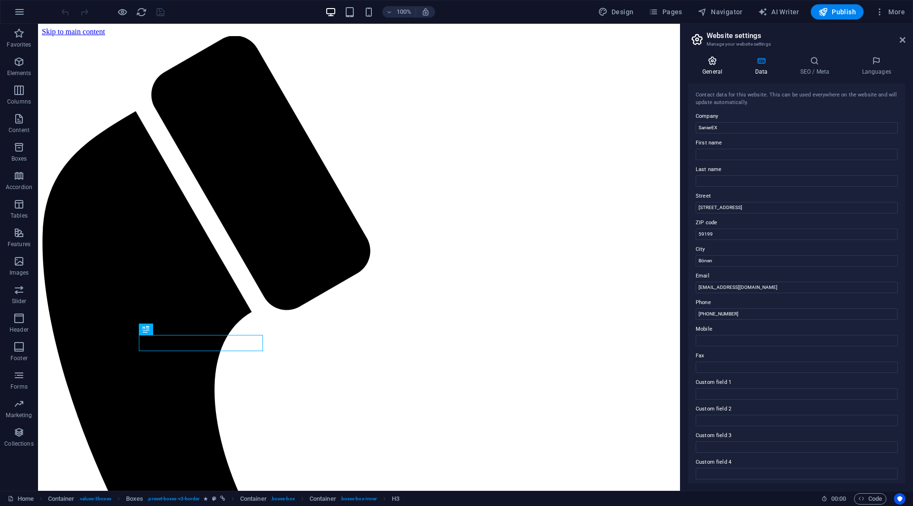
click at [728, 69] on h4 "General" at bounding box center [714, 66] width 52 height 20
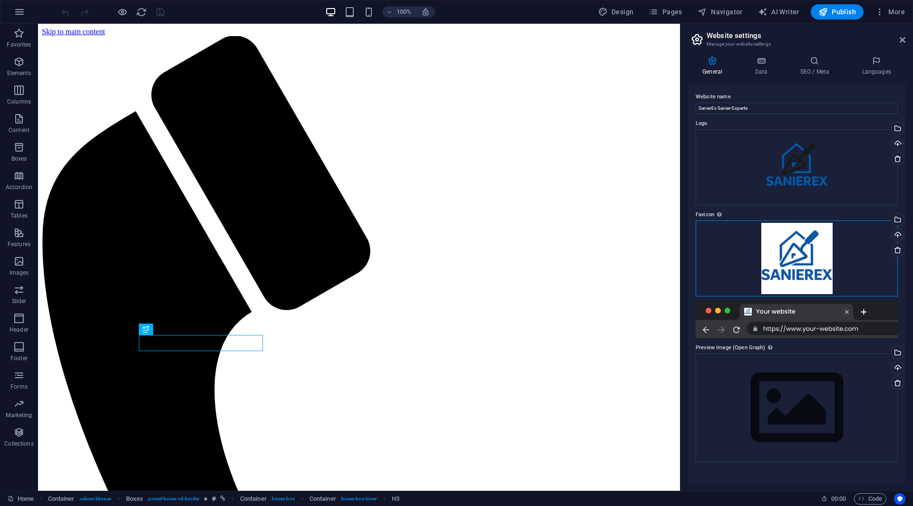
click at [815, 246] on div "Drag files here, click to choose files or select files from Files or our free s…" at bounding box center [796, 259] width 202 height 76
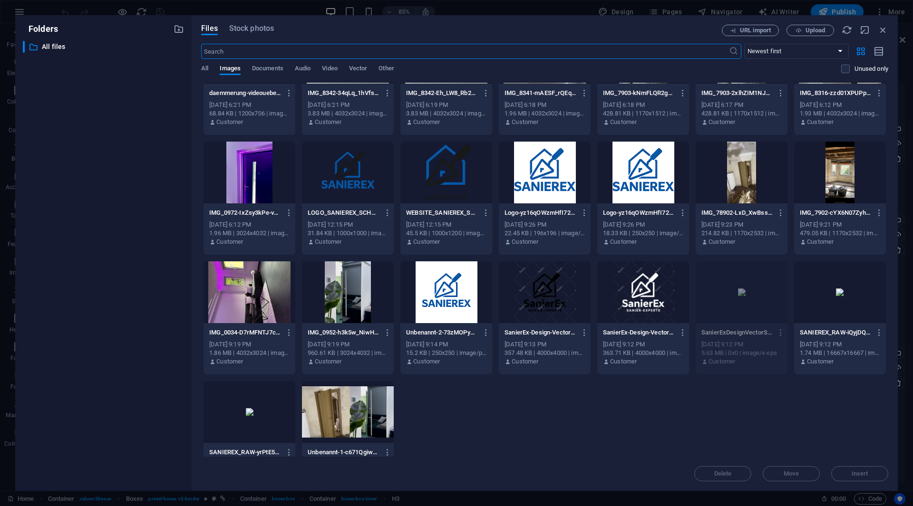
scroll to position [48, 0]
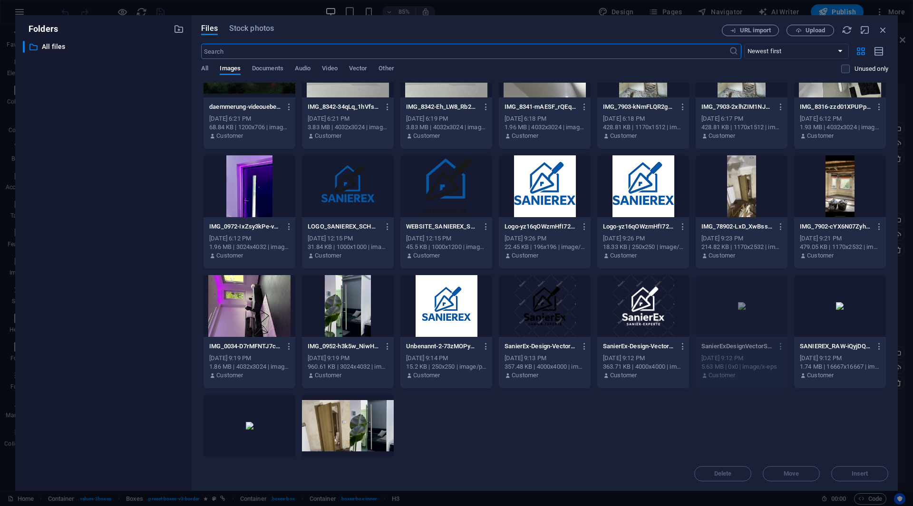
click at [373, 194] on div at bounding box center [348, 186] width 92 height 62
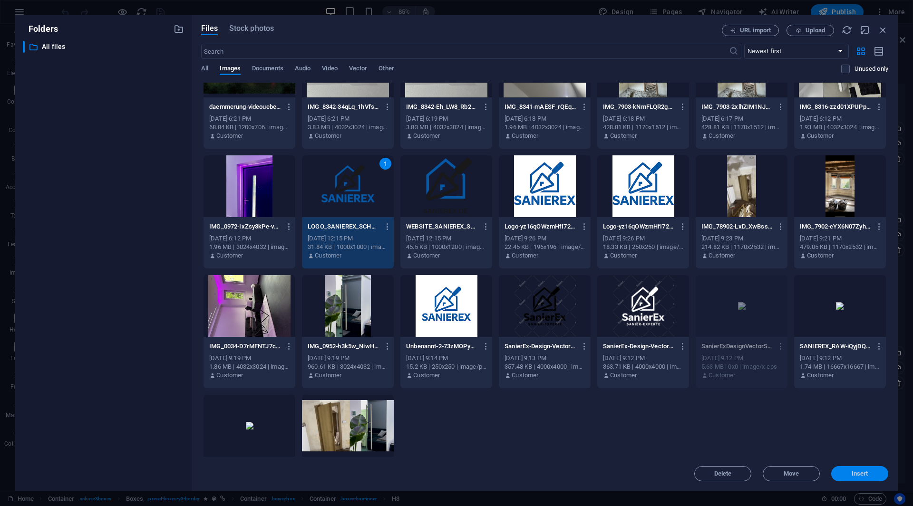
click at [858, 476] on span "Insert" at bounding box center [859, 474] width 17 height 6
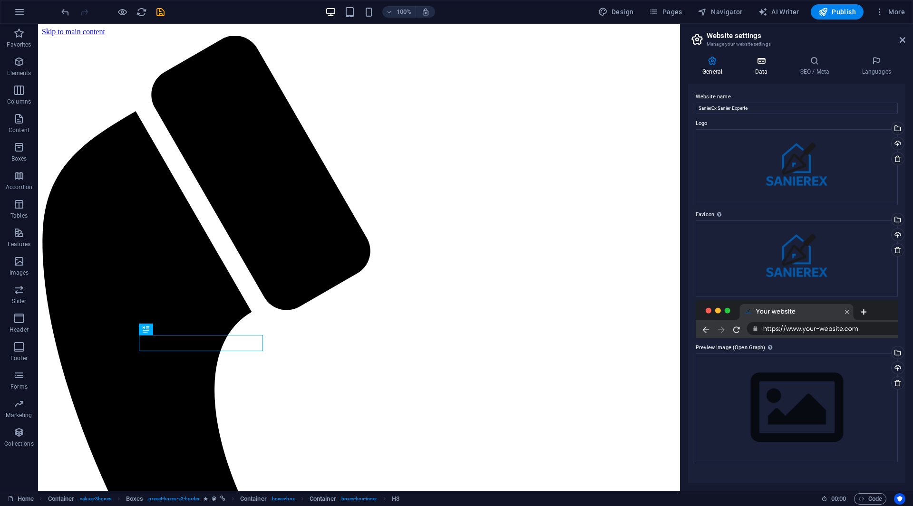
click at [744, 60] on icon at bounding box center [760, 61] width 41 height 10
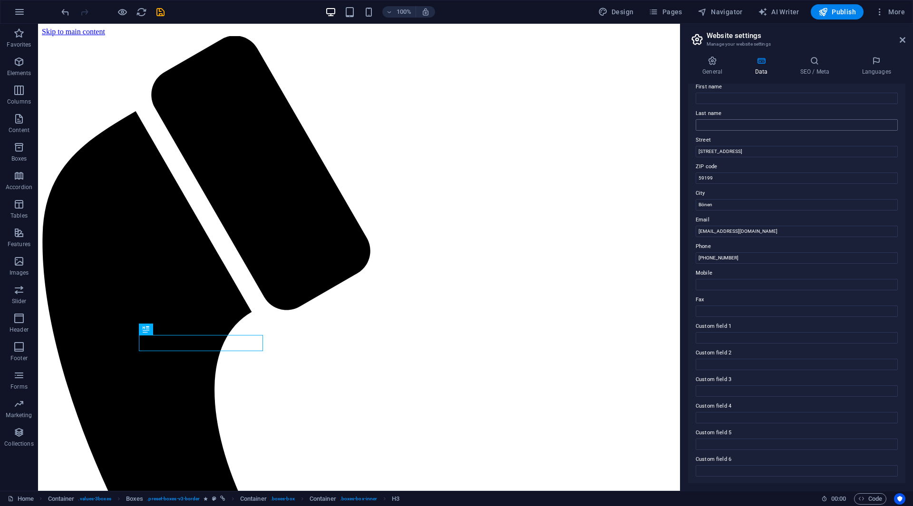
scroll to position [57, 0]
click at [801, 67] on h4 "SEO / Meta" at bounding box center [816, 66] width 62 height 20
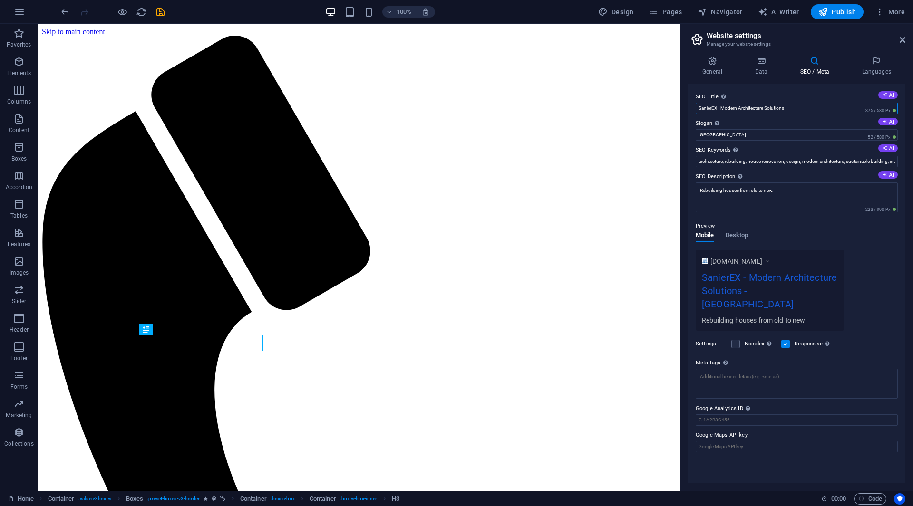
drag, startPoint x: 814, startPoint y: 104, endPoint x: 722, endPoint y: 111, distance: 92.0
click at [722, 111] on input "SanierEX - Modern Architecture Solutions" at bounding box center [796, 108] width 202 height 11
click at [715, 104] on input "SanierEX - Sanier-Experte" at bounding box center [796, 108] width 202 height 11
type input "SanierEx - [PERSON_NAME]-[GEOGRAPHIC_DATA]"
click at [727, 134] on input "Berlin" at bounding box center [796, 134] width 202 height 11
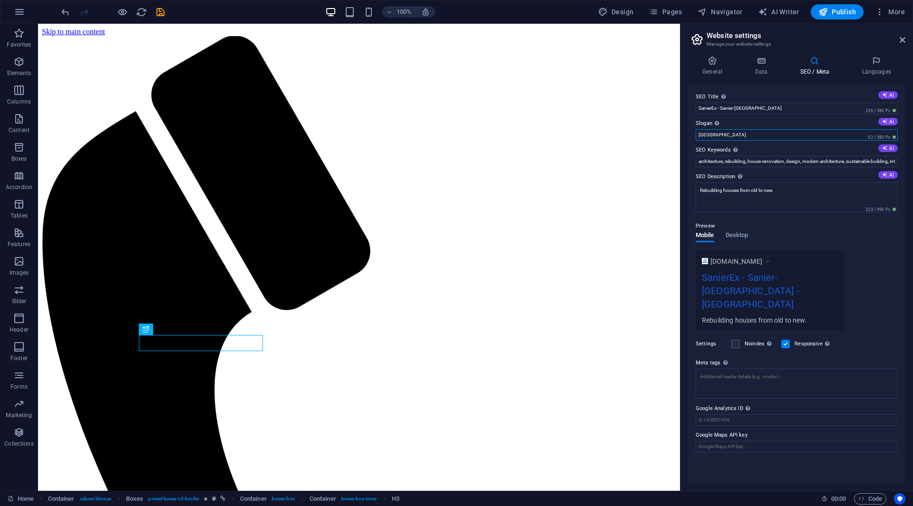
click at [727, 134] on input "Berlin" at bounding box center [796, 134] width 202 height 11
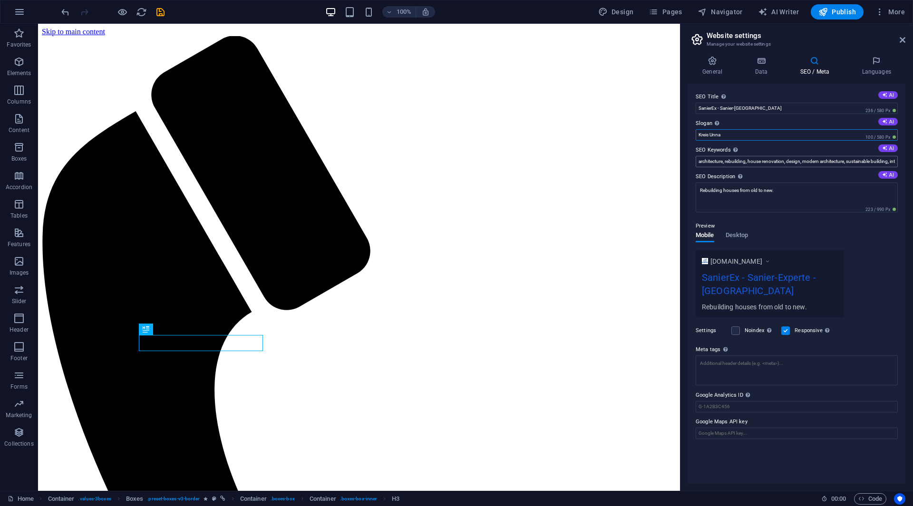
type input "Kreis Unna"
click at [755, 161] on input "architecture, rebuilding, house renovation, design, modern architecture, sustai…" at bounding box center [796, 161] width 202 height 11
click at [752, 157] on input "architecture, rebuilding, house renovation, design, modern architecture, sustai…" at bounding box center [796, 161] width 202 height 11
click at [879, 159] on input "architecture, rebuilding, house renovation, design, modern architecture, sustai…" at bounding box center [796, 161] width 202 height 11
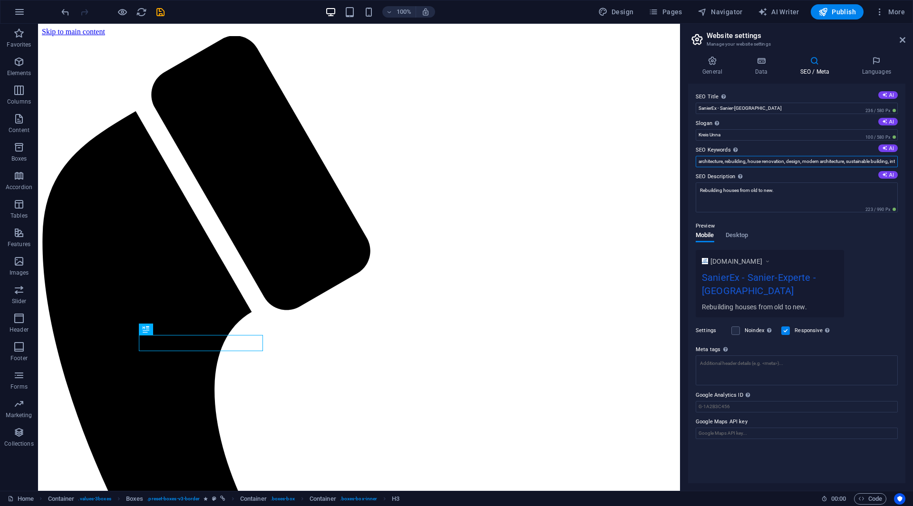
click at [879, 159] on input "architecture, rebuilding, house renovation, design, modern architecture, sustai…" at bounding box center [796, 161] width 202 height 11
type input "Renovierung, Kernsanierung, Besichtigung, Fliesenleger, Trockenbauer, Handwerke…"
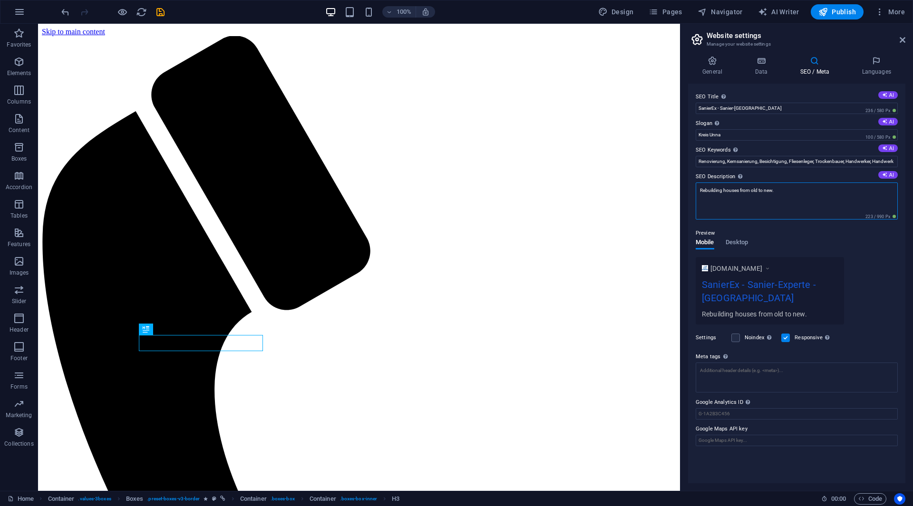
drag, startPoint x: 813, startPoint y: 197, endPoint x: 691, endPoint y: 193, distance: 121.7
click at [691, 193] on div "SEO Title The title of your website - make it something that stands out in sear…" at bounding box center [796, 284] width 217 height 400
type textarea "B"
click at [878, 71] on h4 "Languages" at bounding box center [876, 66] width 58 height 20
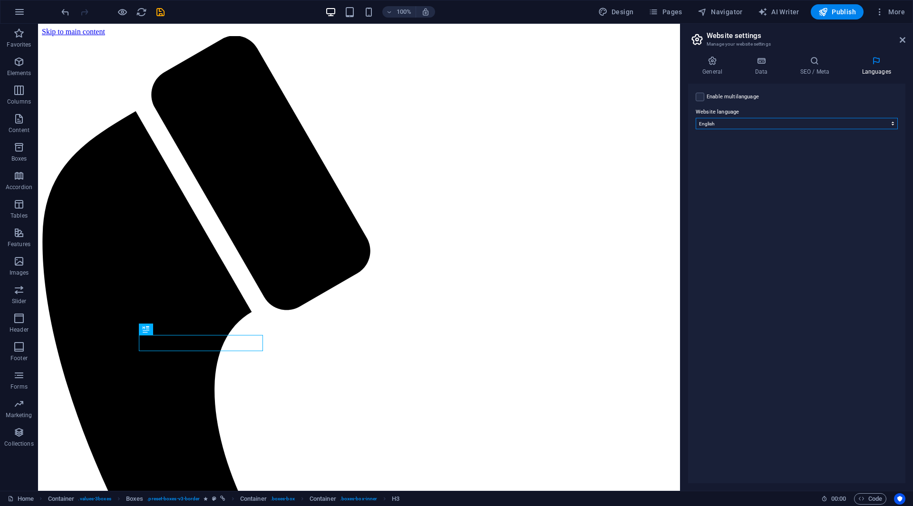
click at [766, 126] on select "Abkhazian Afar Afrikaans Akan Albanian Amharic Arabic Aragonese Armenian Assame…" at bounding box center [796, 123] width 202 height 11
select select "55"
click at [695, 118] on select "Abkhazian Afar Afrikaans Akan Albanian Amharic Arabic Aragonese Armenian Assame…" at bounding box center [796, 123] width 202 height 11
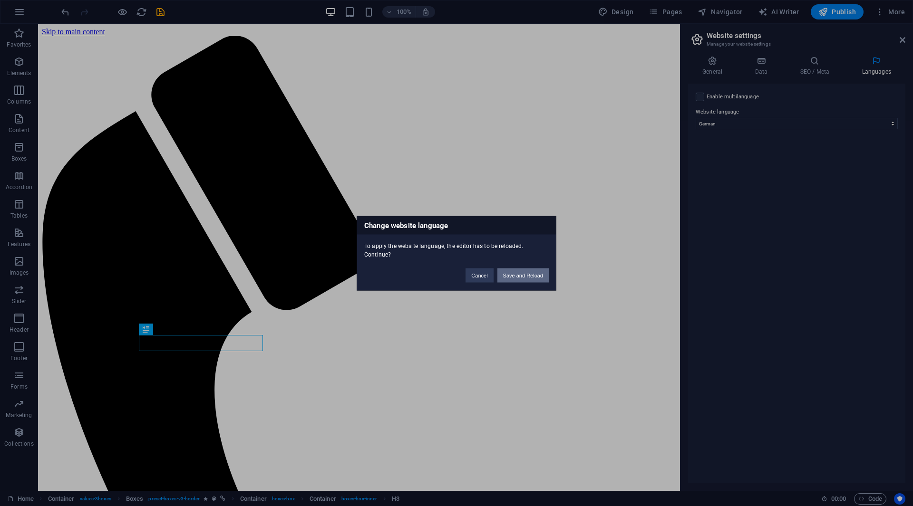
click at [532, 277] on button "Save and Reload" at bounding box center [522, 275] width 51 height 14
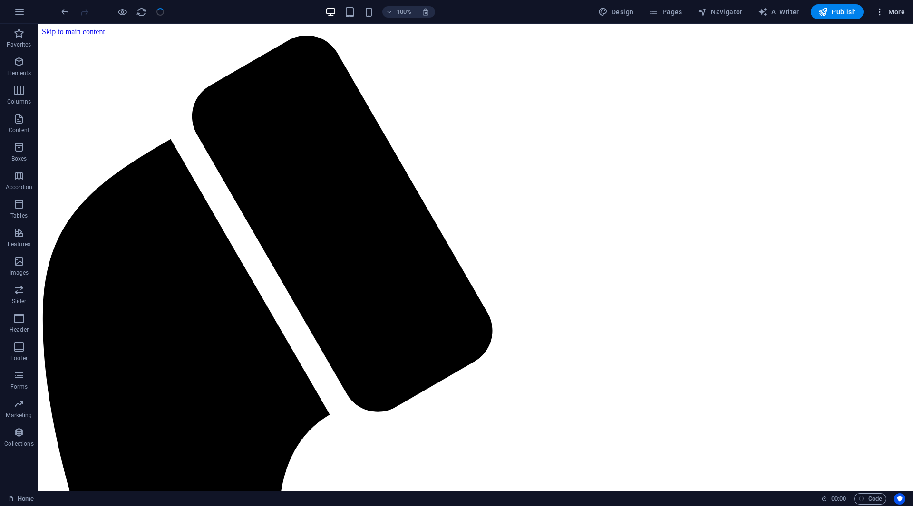
click at [877, 17] on button "More" at bounding box center [890, 11] width 38 height 15
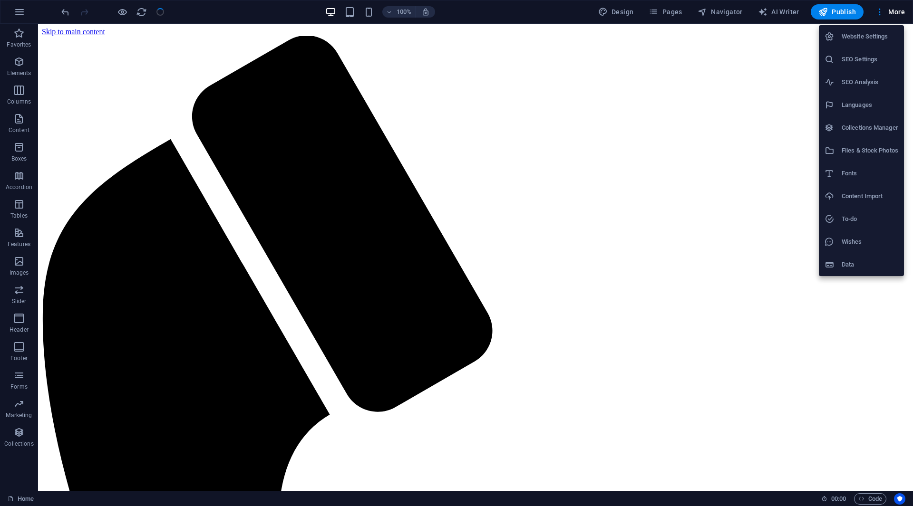
click at [861, 38] on h6 "Website Settings" at bounding box center [869, 36] width 57 height 11
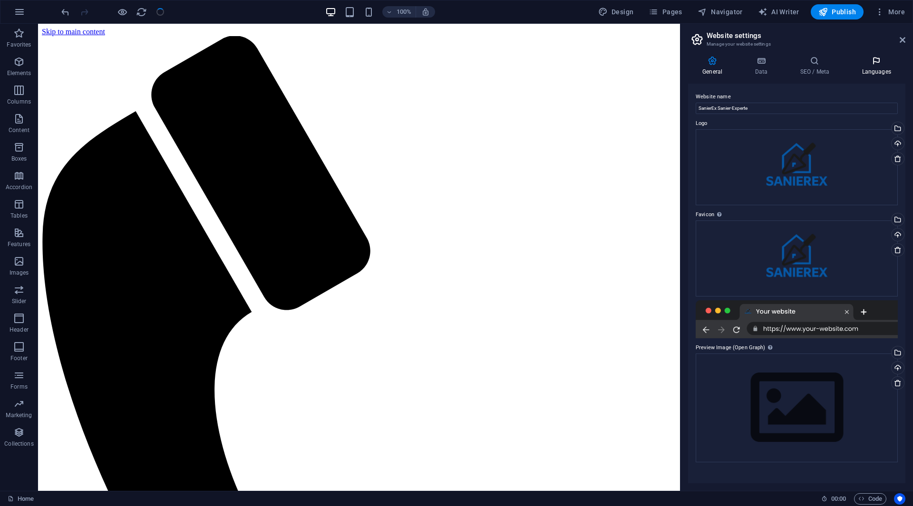
click at [864, 57] on icon at bounding box center [876, 61] width 58 height 10
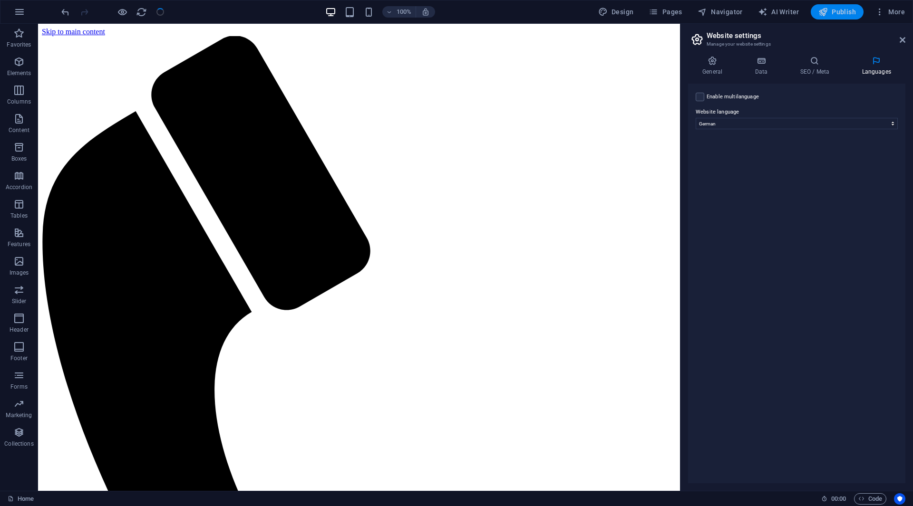
click at [840, 17] on button "Publish" at bounding box center [836, 11] width 53 height 15
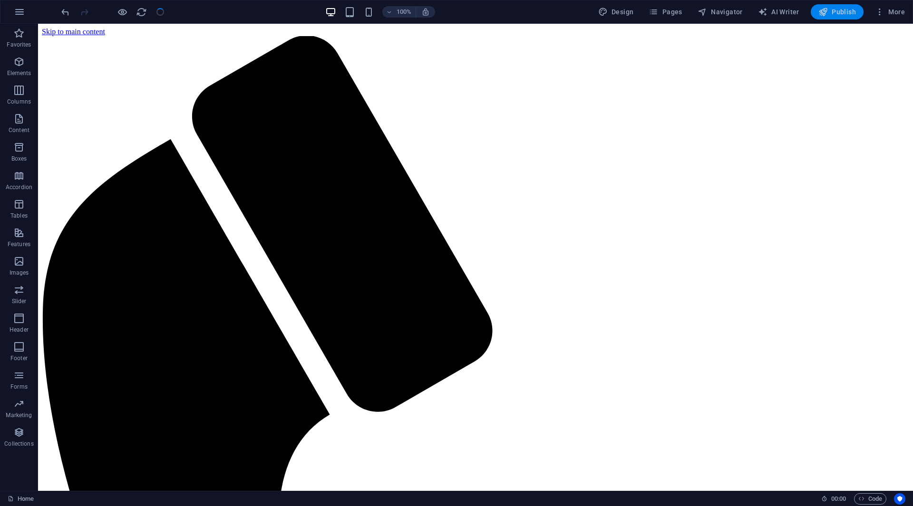
click at [839, 10] on span "Publish" at bounding box center [837, 12] width 38 height 10
click at [831, 7] on span "Publish" at bounding box center [837, 12] width 38 height 10
click at [886, 13] on span "More" at bounding box center [890, 12] width 30 height 10
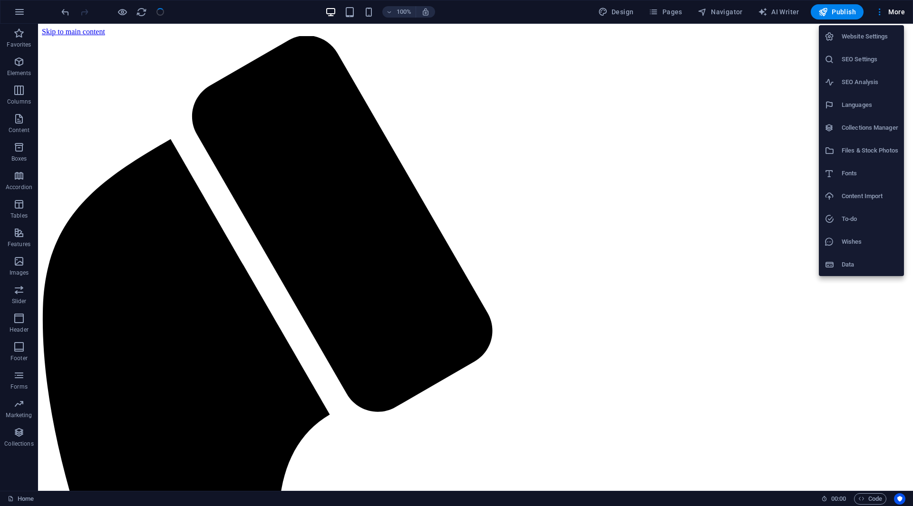
click at [312, 105] on div at bounding box center [456, 253] width 913 height 506
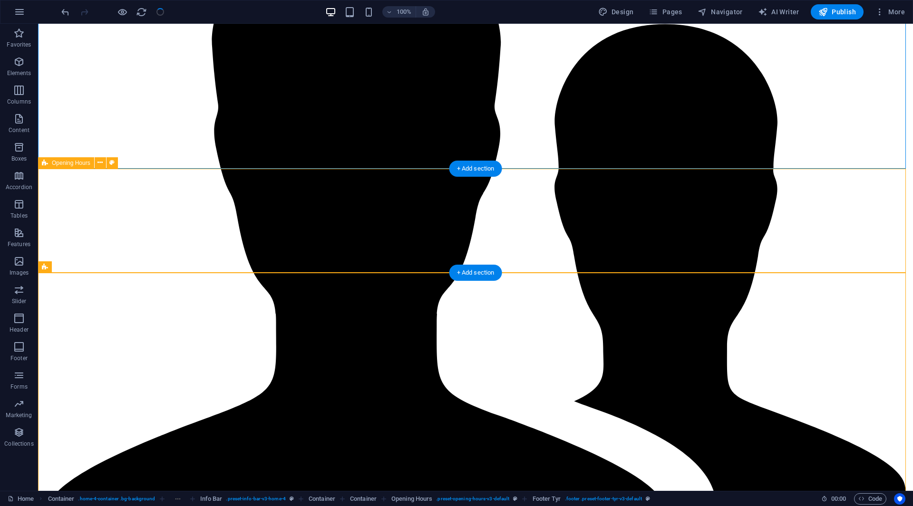
scroll to position [1719, 0]
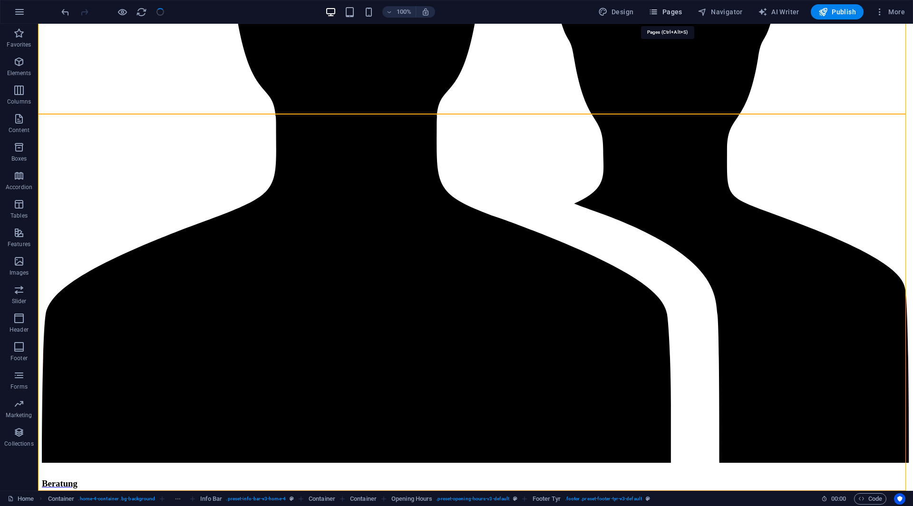
click at [680, 10] on span "Pages" at bounding box center [664, 12] width 33 height 10
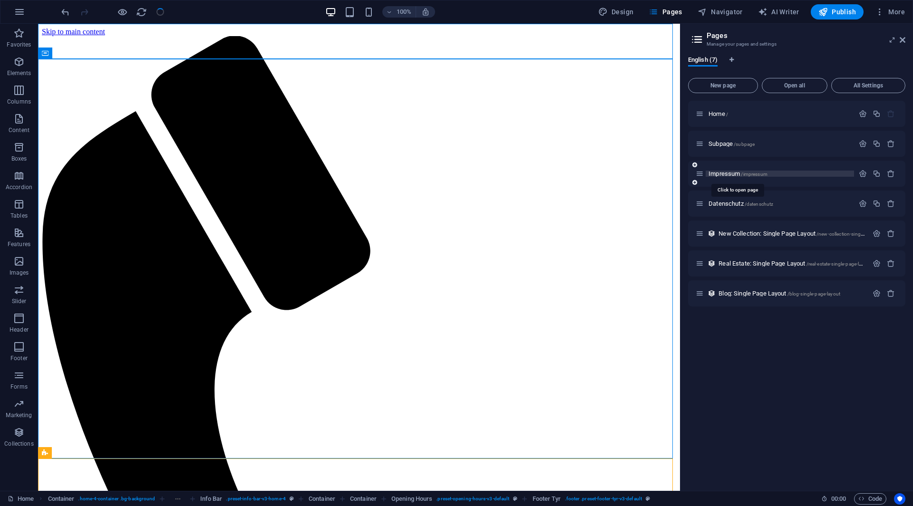
click at [733, 173] on span "Impressum /impressum" at bounding box center [737, 173] width 59 height 7
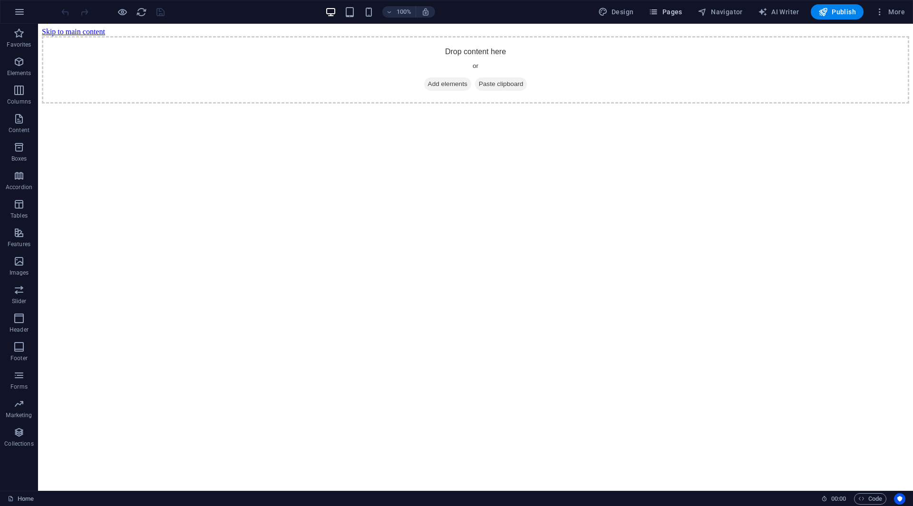
click at [675, 14] on span "Pages" at bounding box center [664, 12] width 33 height 10
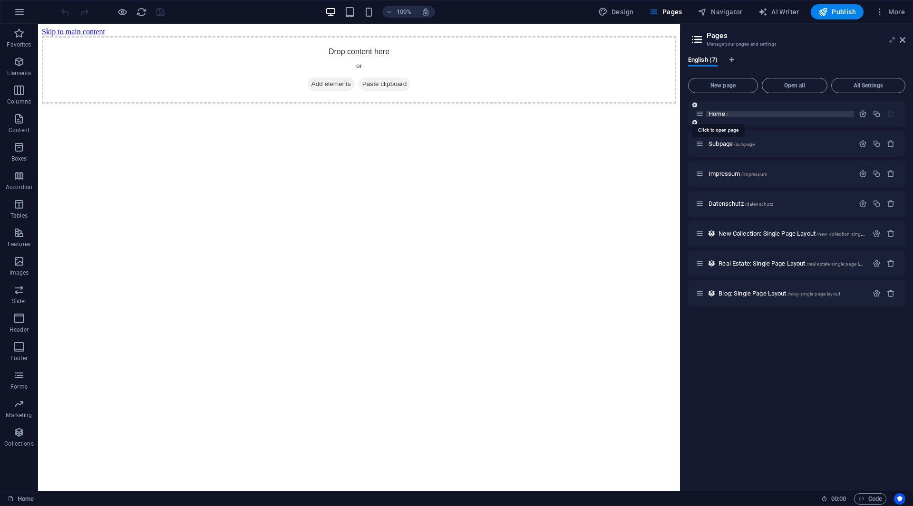
click at [712, 112] on span "Home /" at bounding box center [717, 113] width 19 height 7
click at [716, 114] on span "Home /" at bounding box center [717, 113] width 19 height 7
click at [725, 142] on span "Subpage /subpage" at bounding box center [731, 143] width 46 height 7
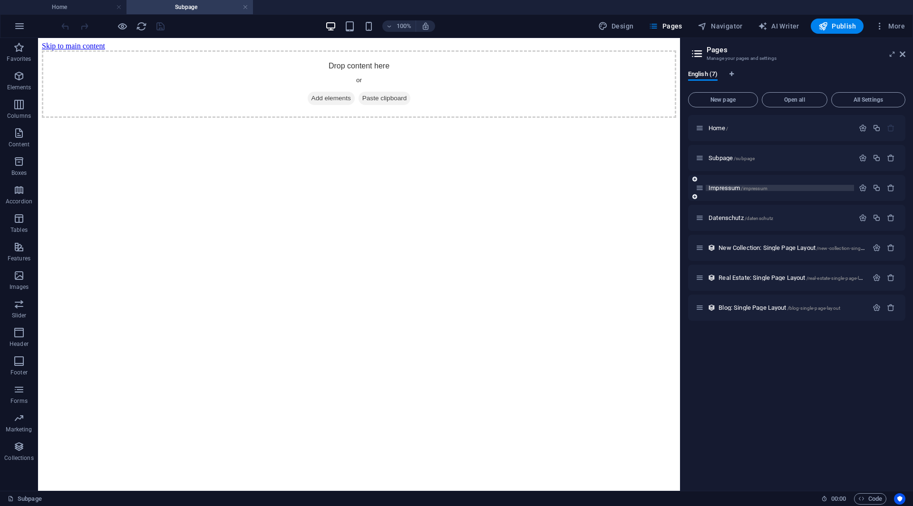
click at [723, 189] on span "Impressum /impressum" at bounding box center [737, 187] width 59 height 7
click at [710, 72] on span "English (7)" at bounding box center [702, 74] width 29 height 13
click at [712, 79] on button "English (7)" at bounding box center [702, 75] width 29 height 10
click at [712, 73] on span "English (7)" at bounding box center [702, 74] width 29 height 13
click at [726, 133] on div "Home /" at bounding box center [774, 128] width 158 height 11
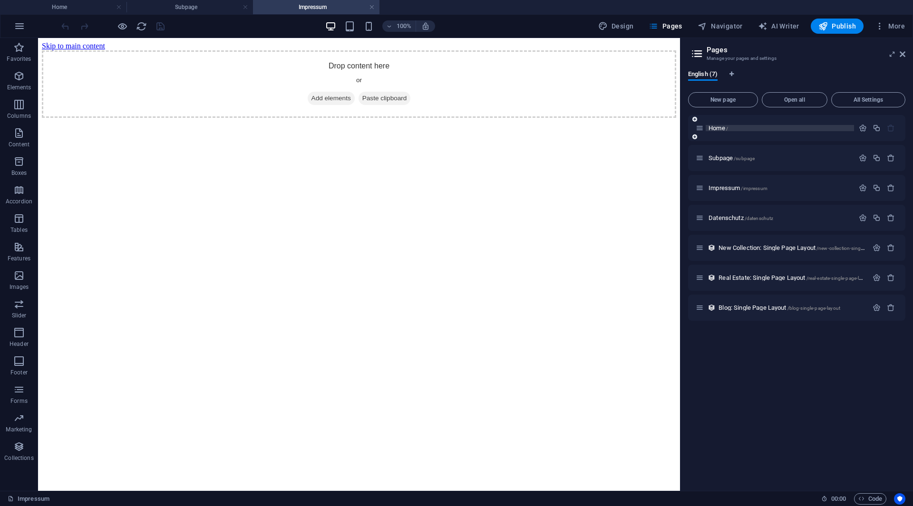
click at [725, 128] on span "Home /" at bounding box center [717, 128] width 19 height 7
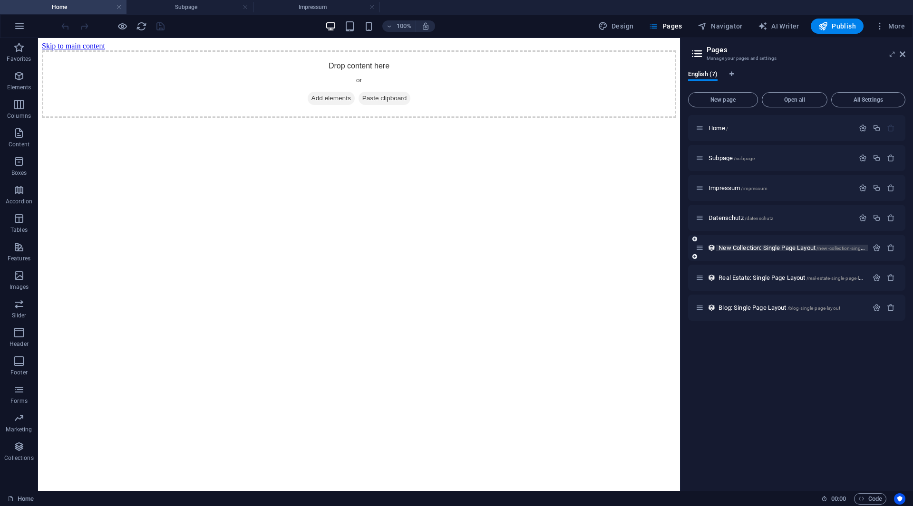
click at [775, 249] on span "New Collection: Single Page Layout /new-collection-single-page-layout" at bounding box center [804, 247] width 172 height 7
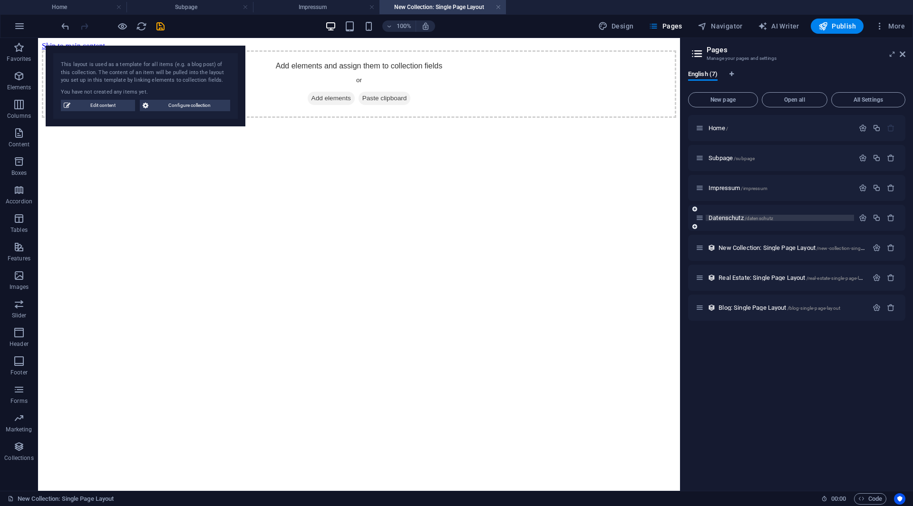
click at [740, 218] on span "Datenschutz /datenschutz" at bounding box center [740, 217] width 65 height 7
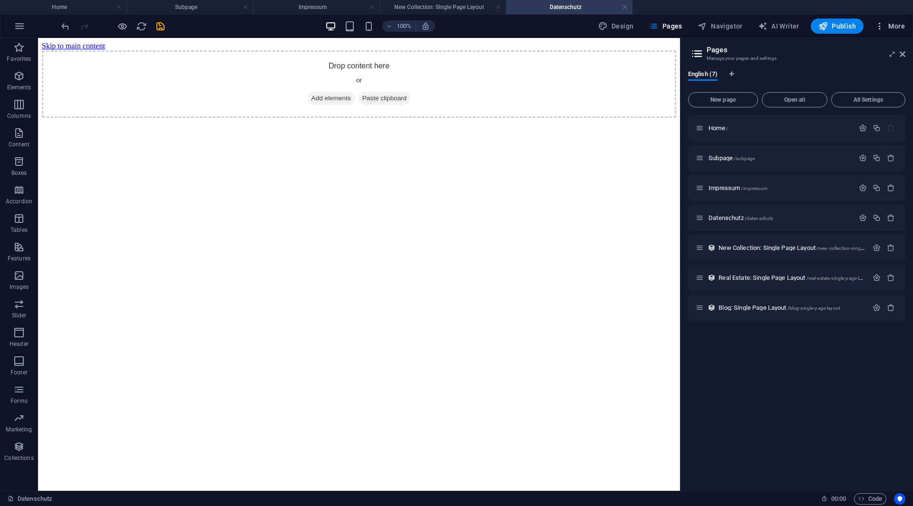
click at [887, 30] on span "More" at bounding box center [890, 26] width 30 height 10
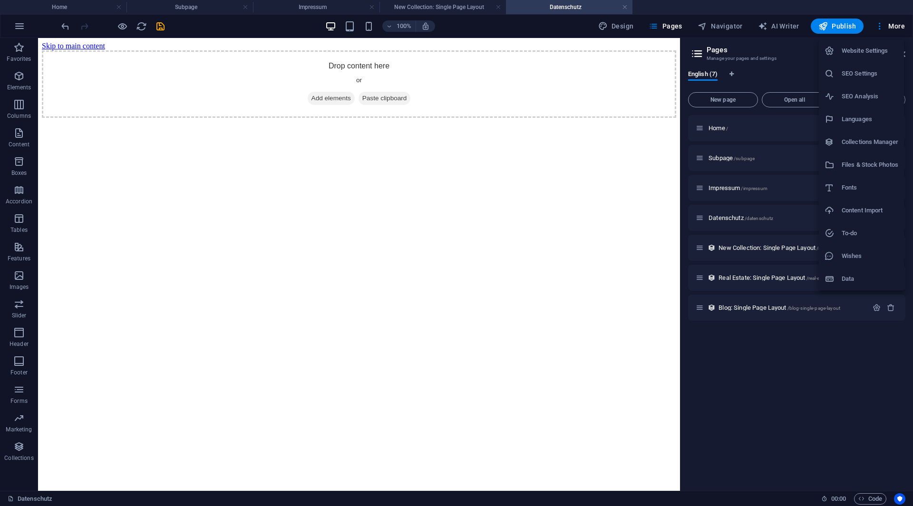
click at [869, 59] on li "Website Settings" at bounding box center [861, 50] width 85 height 23
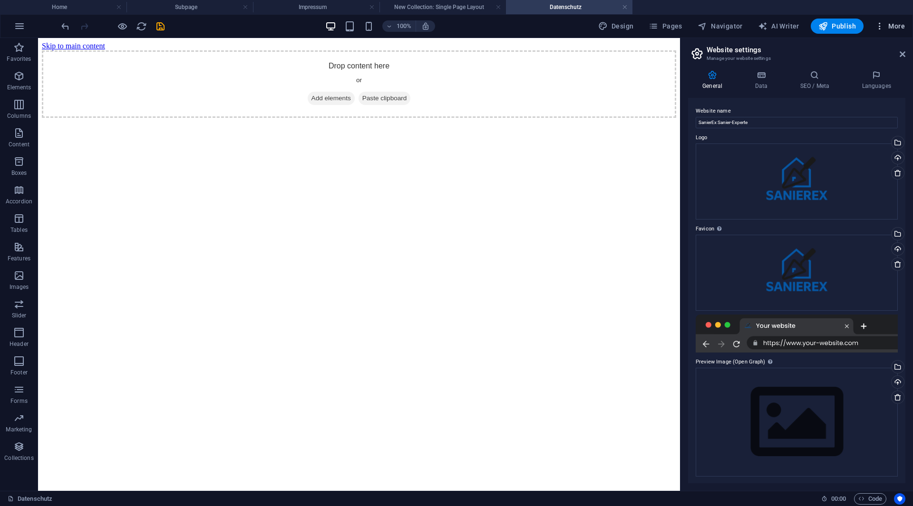
click at [898, 22] on button "More" at bounding box center [890, 26] width 38 height 15
click at [856, 51] on h6 "Website Settings" at bounding box center [869, 50] width 57 height 11
click at [865, 77] on icon at bounding box center [876, 75] width 58 height 10
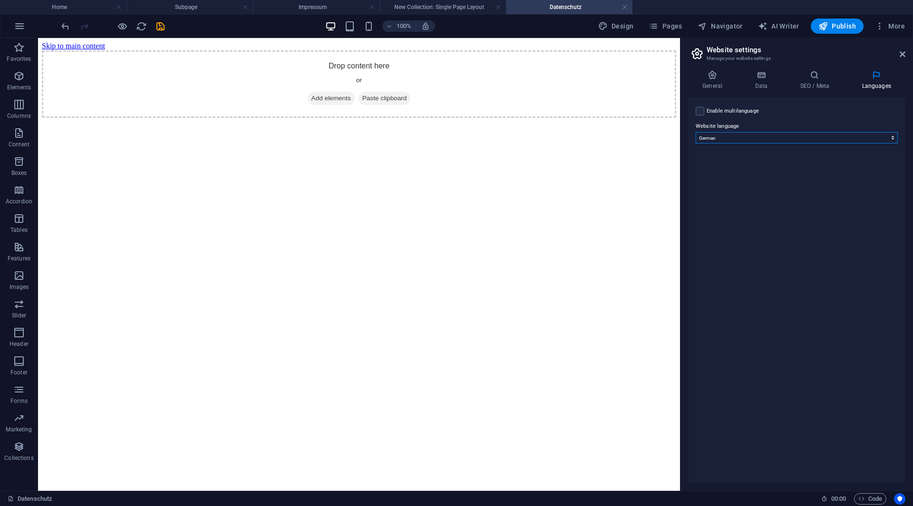
click at [817, 140] on select "Abkhazian Afar Afrikaans Akan Albanian Amharic Arabic Aragonese Armenian Assame…" at bounding box center [796, 137] width 202 height 11
select select "41"
click at [695, 132] on select "Abkhazian Afar Afrikaans Akan Albanian Amharic Arabic Aragonese Armenian Assame…" at bounding box center [796, 137] width 202 height 11
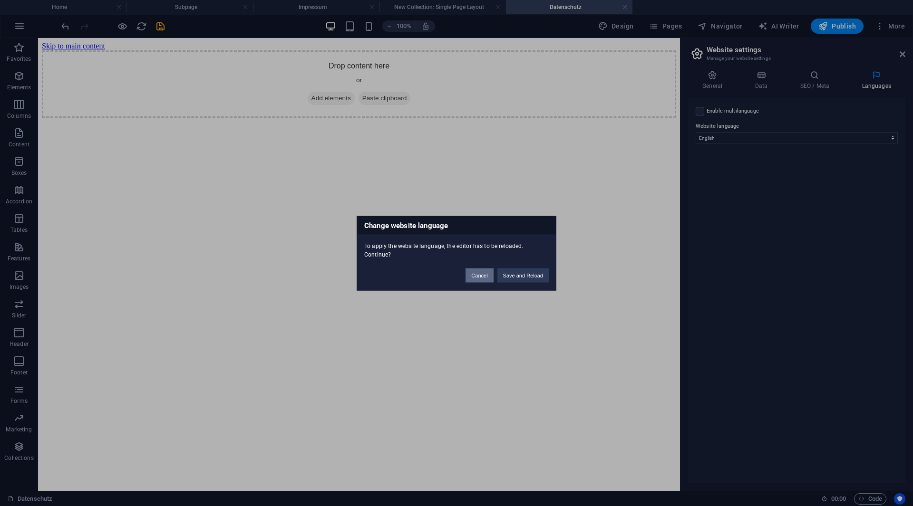
click at [477, 279] on button "Cancel" at bounding box center [479, 275] width 28 height 14
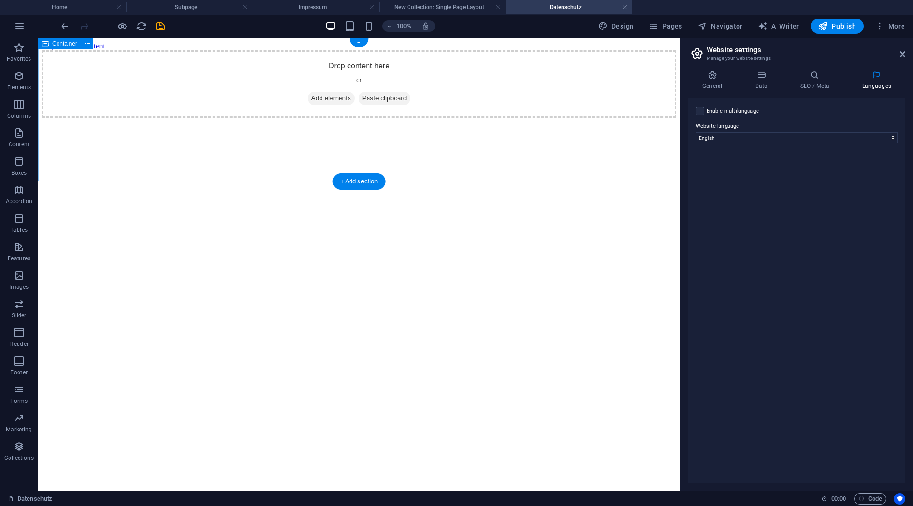
click at [436, 93] on div "Drop content here or Add elements Paste clipboard" at bounding box center [359, 83] width 634 height 67
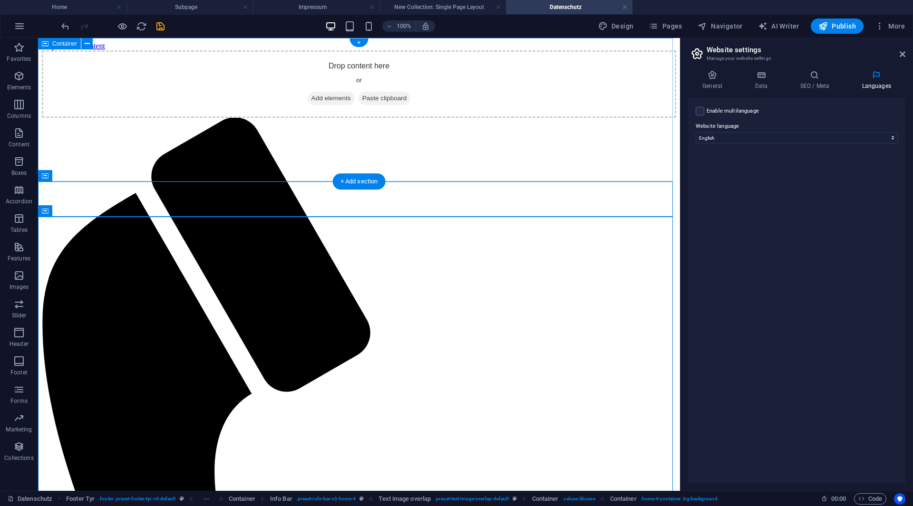
click at [425, 118] on div "Drop content here or Add elements Paste clipboard" at bounding box center [359, 83] width 634 height 67
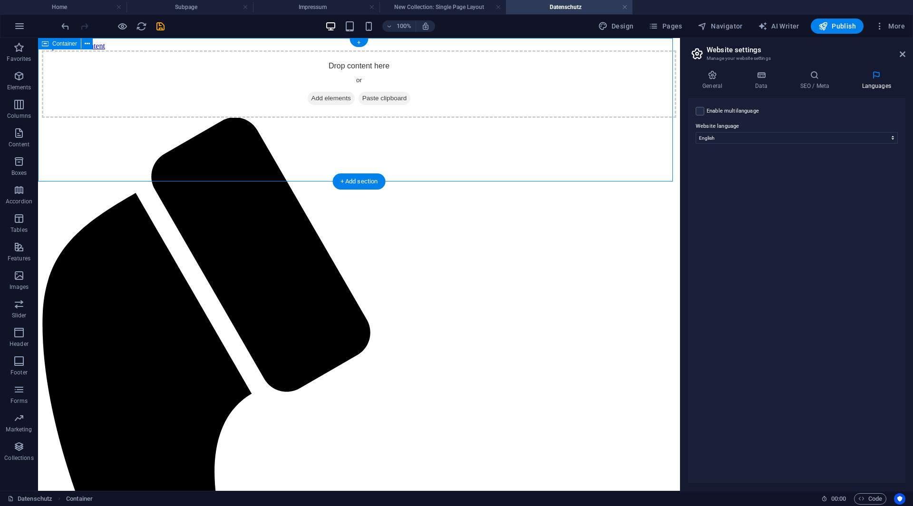
click at [427, 118] on div "Drop content here or Add elements Paste clipboard" at bounding box center [359, 83] width 634 height 67
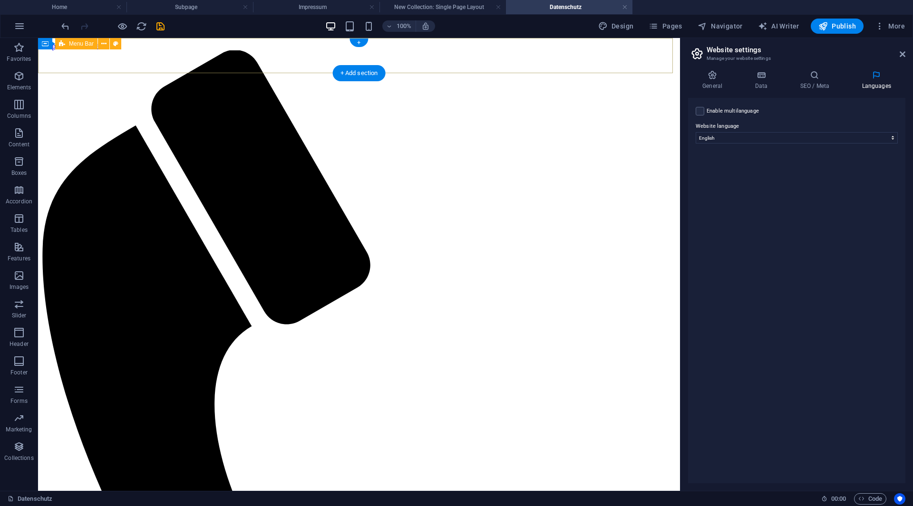
click at [489, 50] on div "Menu Start Galerie Kontakt" at bounding box center [359, 488] width 634 height 877
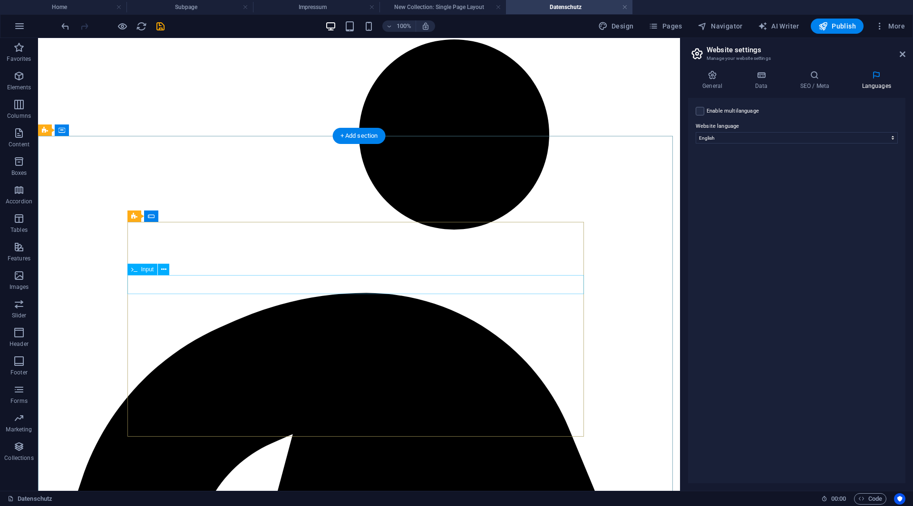
scroll to position [1733, 0]
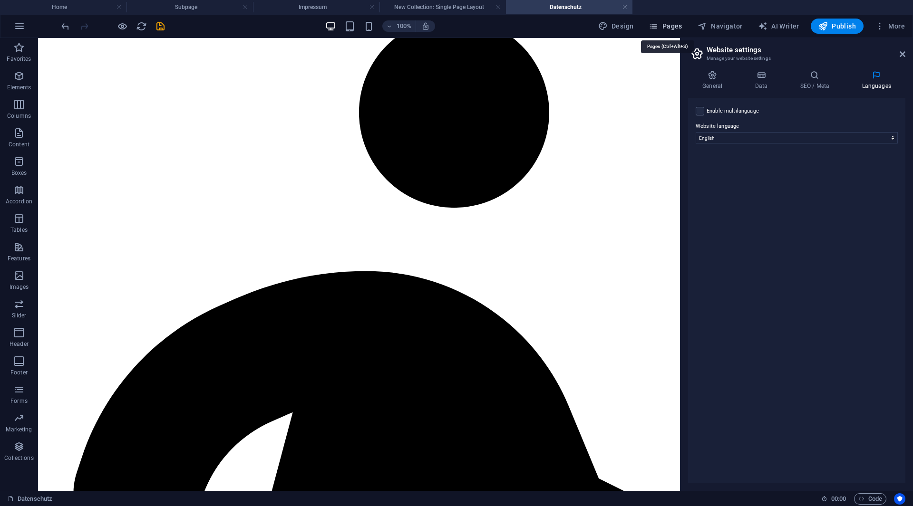
click at [656, 25] on icon "button" at bounding box center [653, 26] width 10 height 10
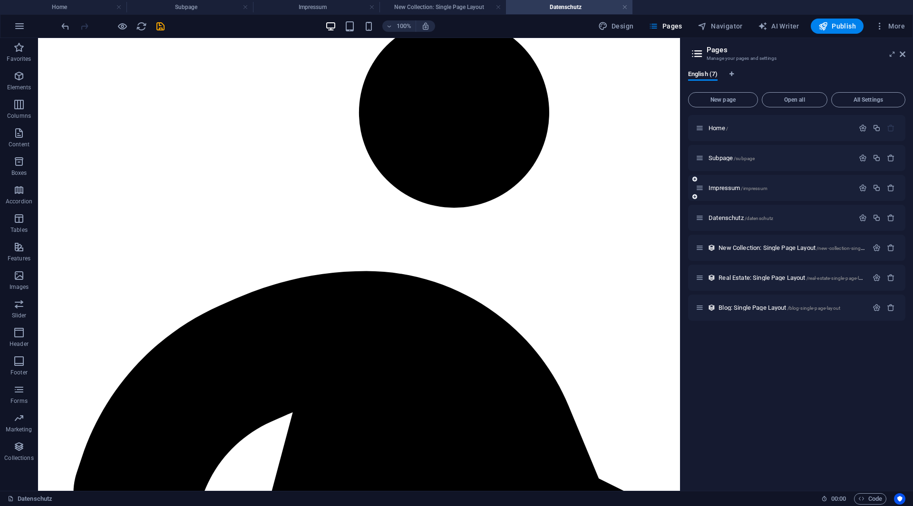
click at [731, 192] on div "Impressum /impressum" at bounding box center [774, 188] width 158 height 11
click at [728, 188] on span "Impressum /impressum" at bounding box center [737, 187] width 59 height 7
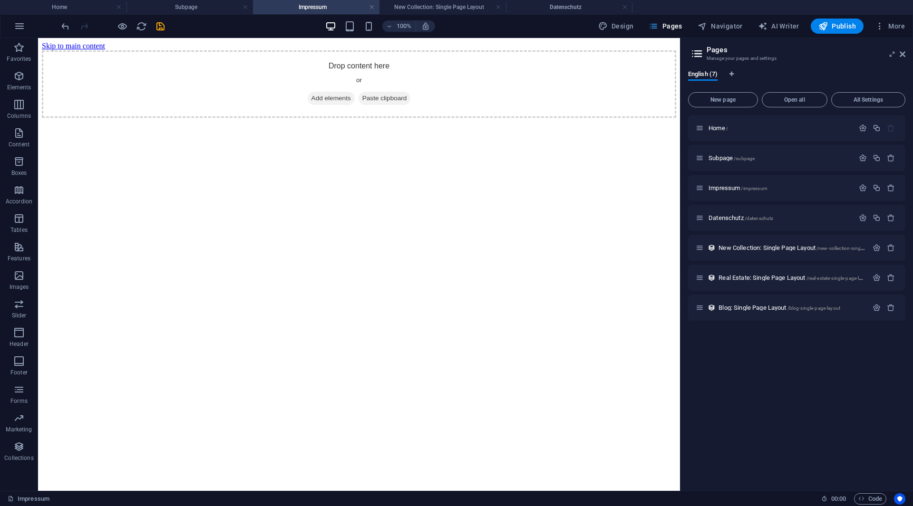
click at [682, 25] on span "Pages" at bounding box center [664, 26] width 33 height 10
click at [816, 25] on button "Publish" at bounding box center [836, 26] width 53 height 15
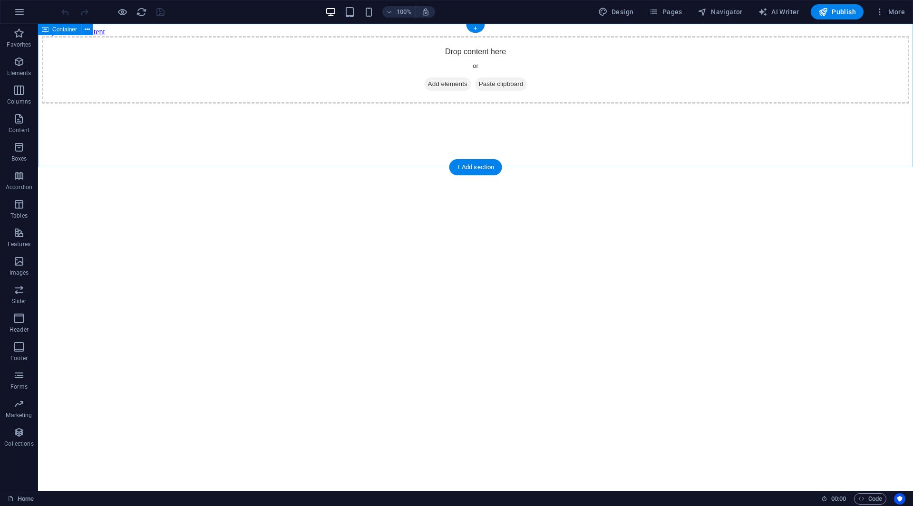
click at [304, 99] on div "Drop content here or Add elements Paste clipboard" at bounding box center [475, 69] width 867 height 67
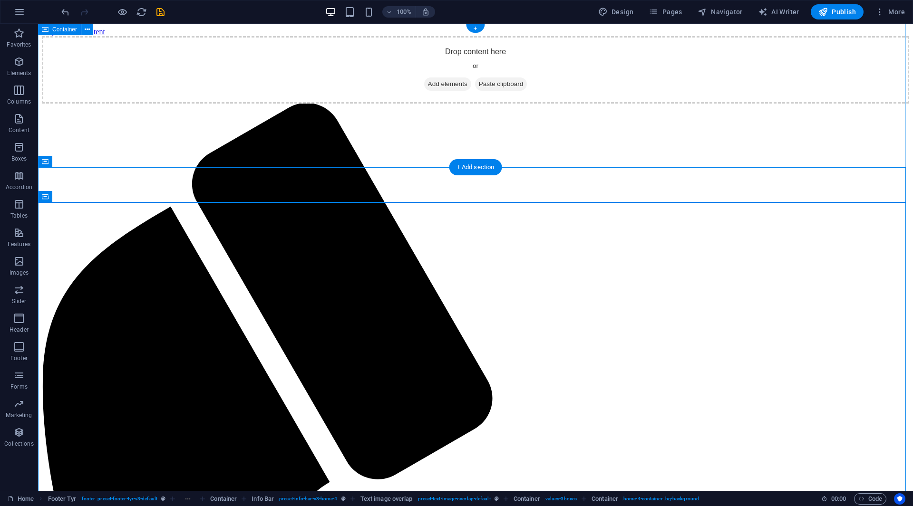
click at [401, 66] on div "Drop content here or Add elements Paste clipboard" at bounding box center [475, 69] width 867 height 67
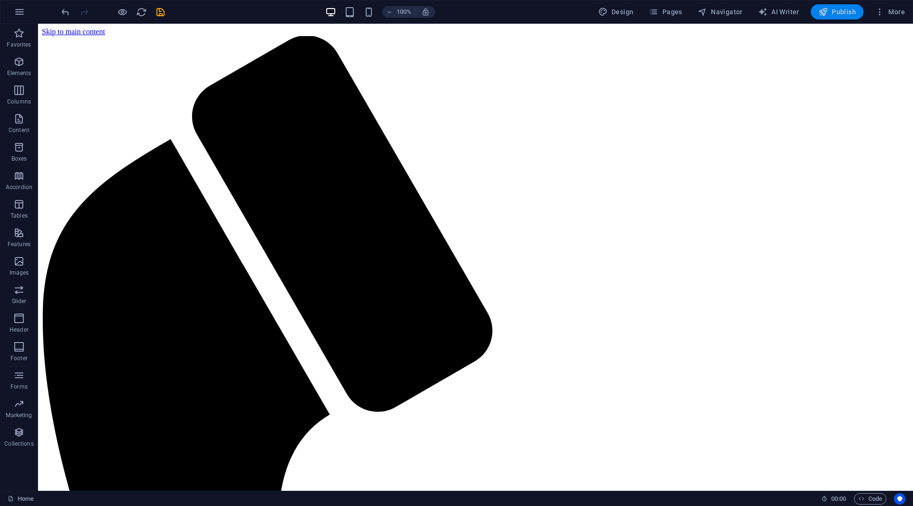
click at [835, 13] on span "Publish" at bounding box center [837, 12] width 38 height 10
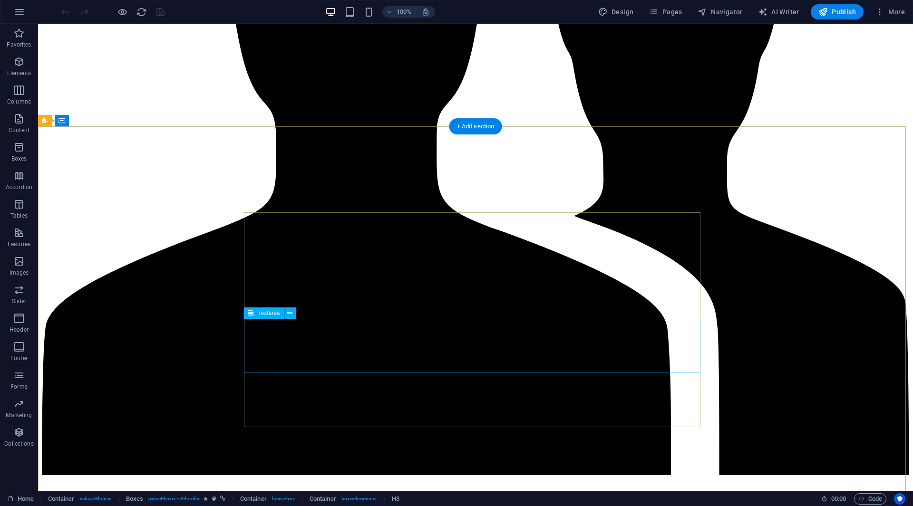
scroll to position [1719, 0]
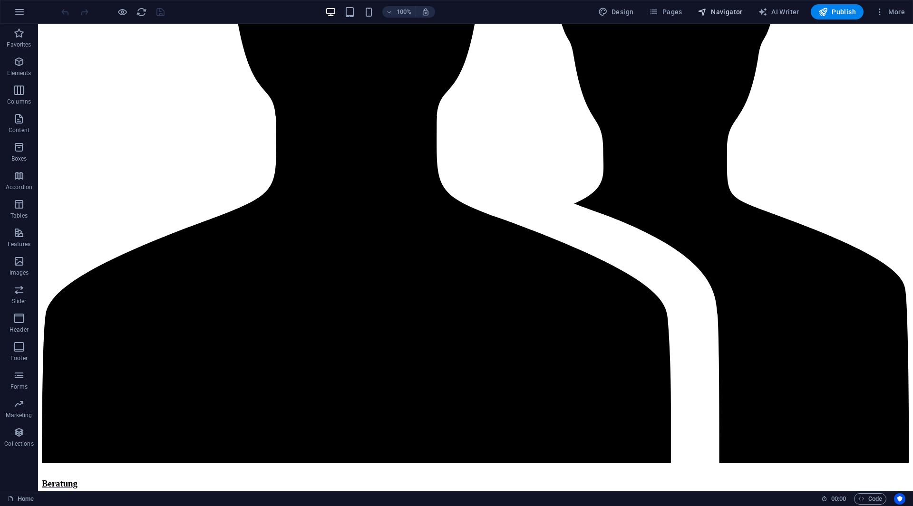
click at [722, 13] on span "Navigator" at bounding box center [719, 12] width 45 height 10
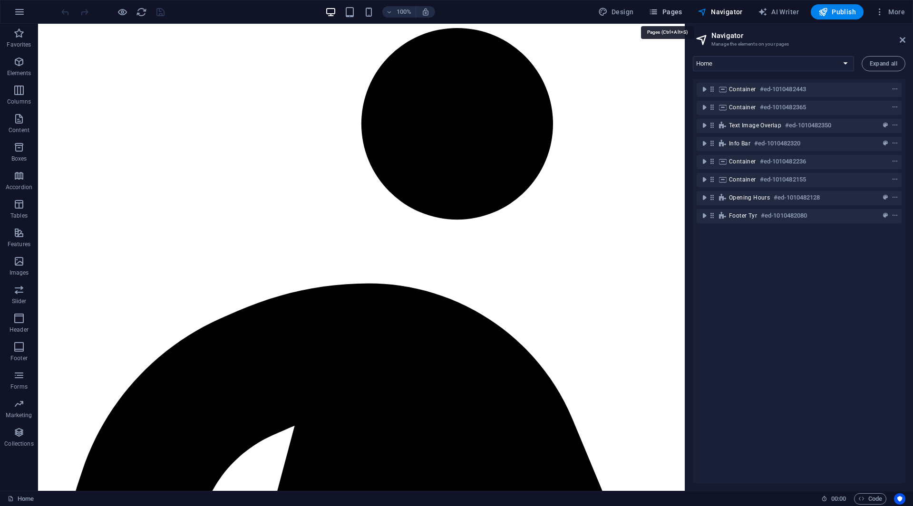
click at [672, 6] on button "Pages" at bounding box center [665, 11] width 41 height 15
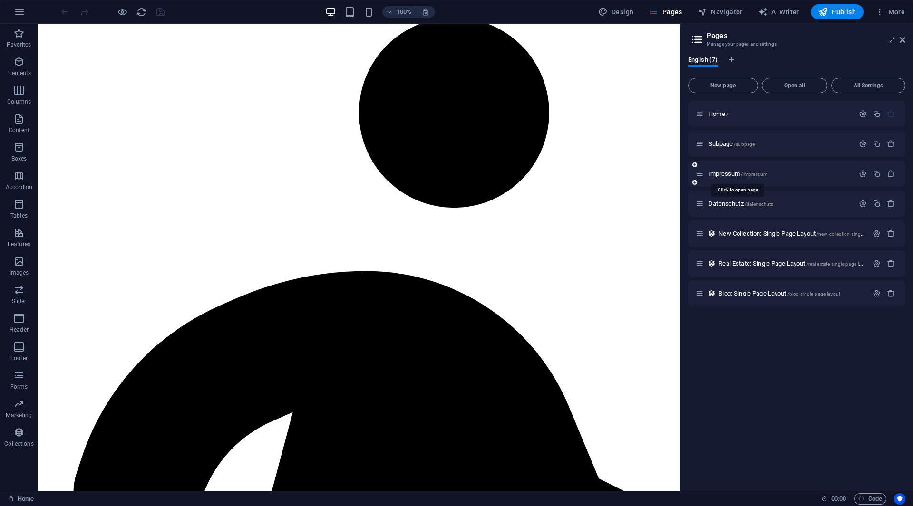
click at [725, 176] on span "Impressum /impressum" at bounding box center [737, 173] width 59 height 7
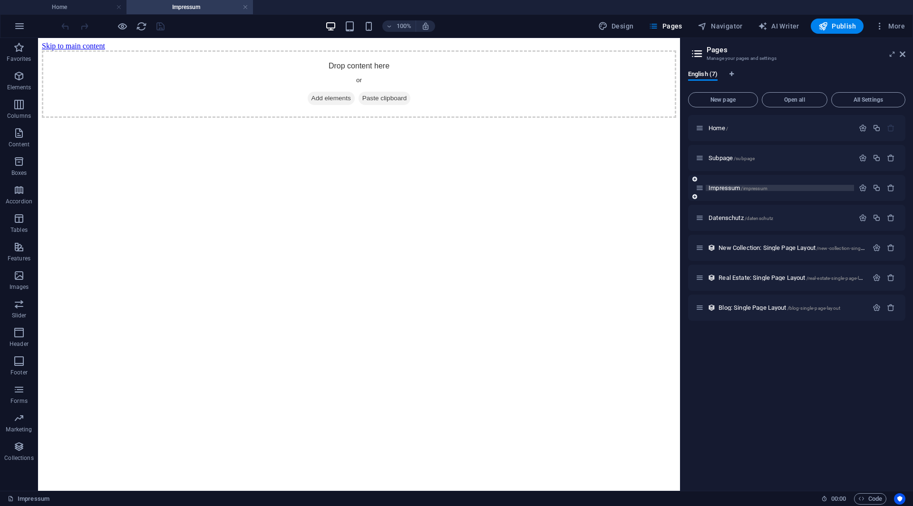
scroll to position [0, 0]
click at [447, 79] on div "Drop content here or Add elements Paste clipboard" at bounding box center [359, 83] width 634 height 67
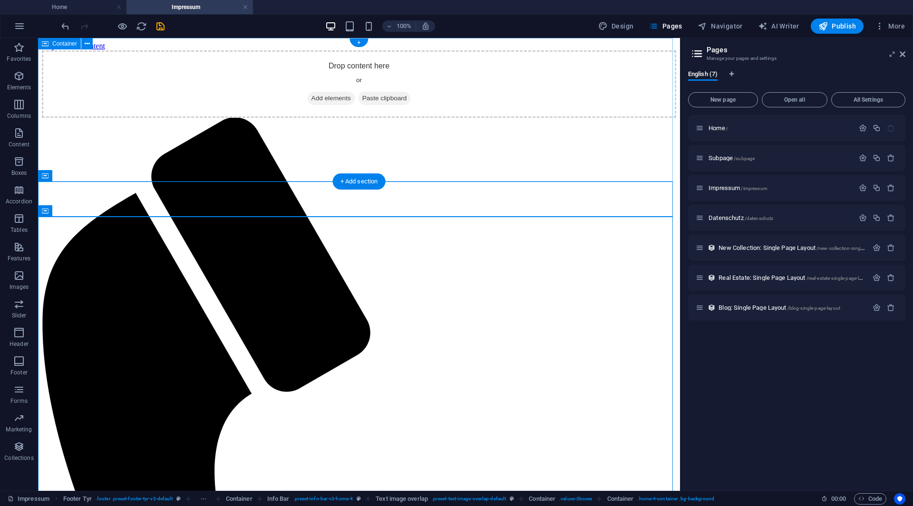
click at [456, 50] on div "Drop content here or Add elements Paste clipboard" at bounding box center [359, 83] width 634 height 67
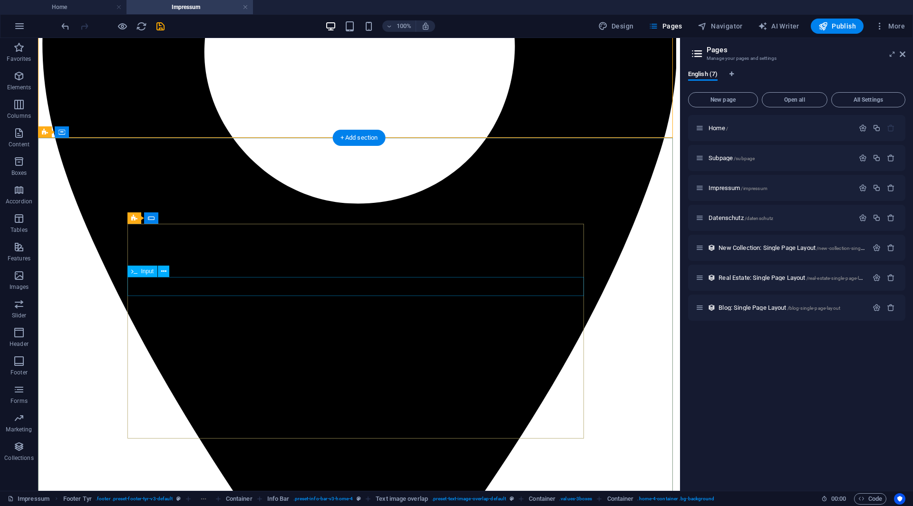
scroll to position [3919, 0]
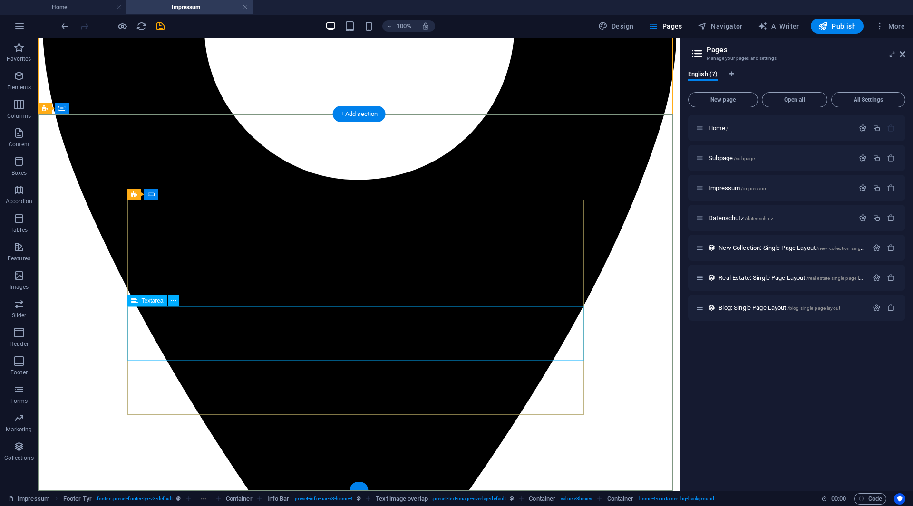
click at [680, 424] on aside "Pages Manage your pages and settings English (7) New page Open all All Settings…" at bounding box center [796, 264] width 233 height 453
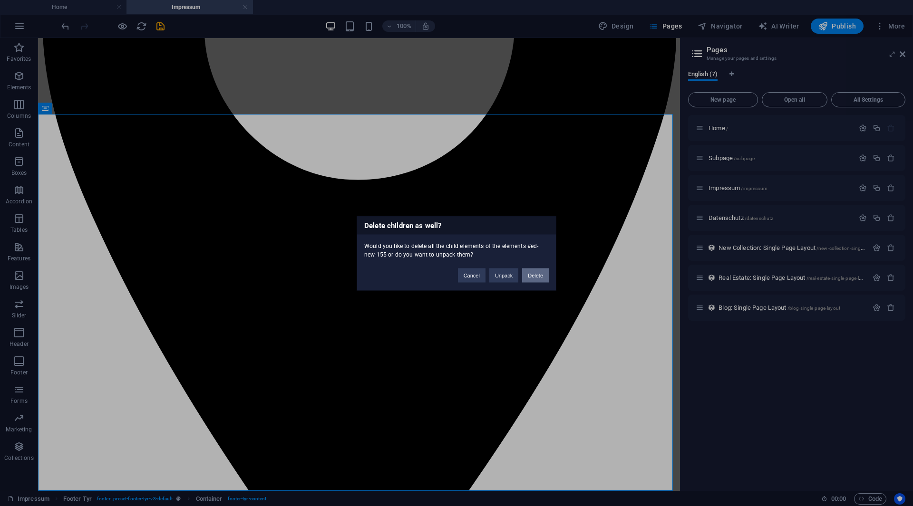
click at [534, 271] on button "Delete" at bounding box center [535, 275] width 27 height 14
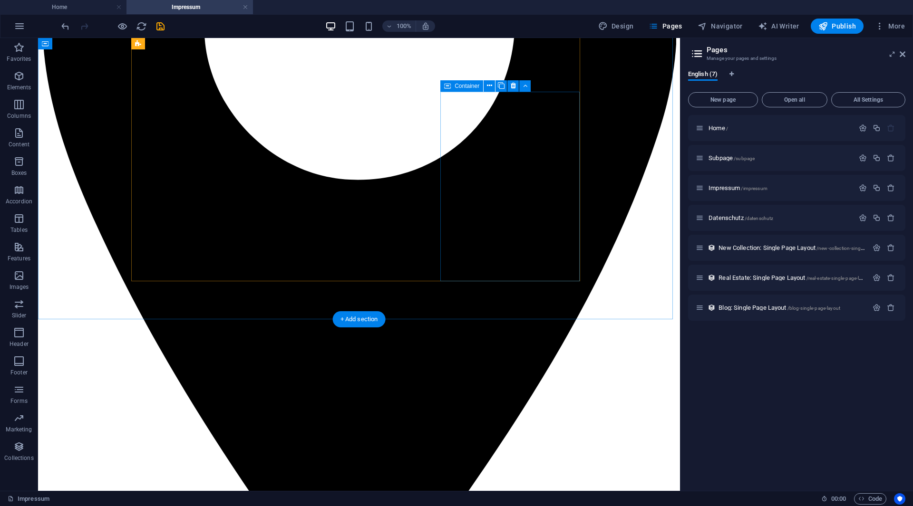
scroll to position [3610, 0]
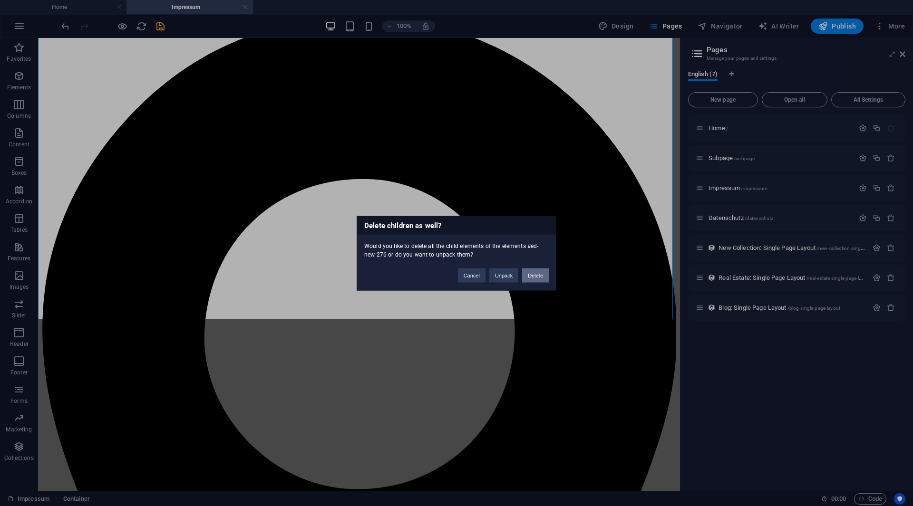
click at [529, 276] on button "Delete" at bounding box center [535, 275] width 27 height 14
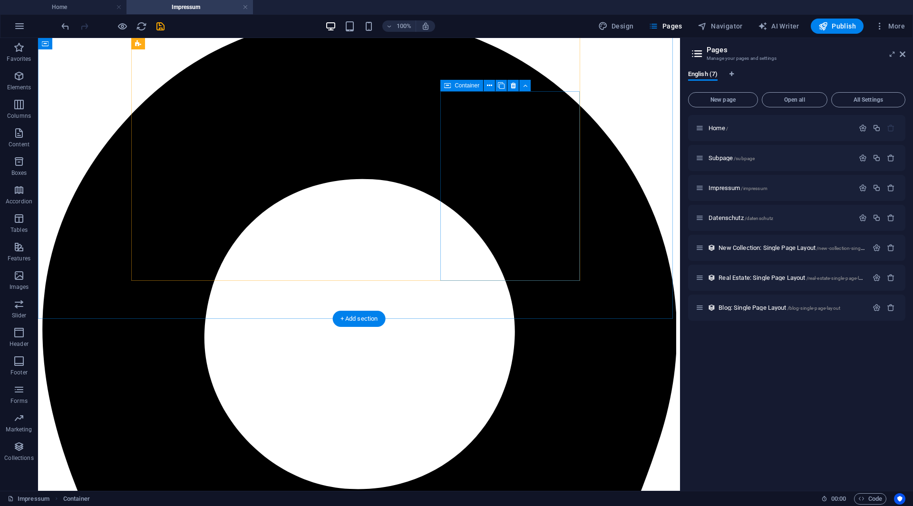
scroll to position [3125, 0]
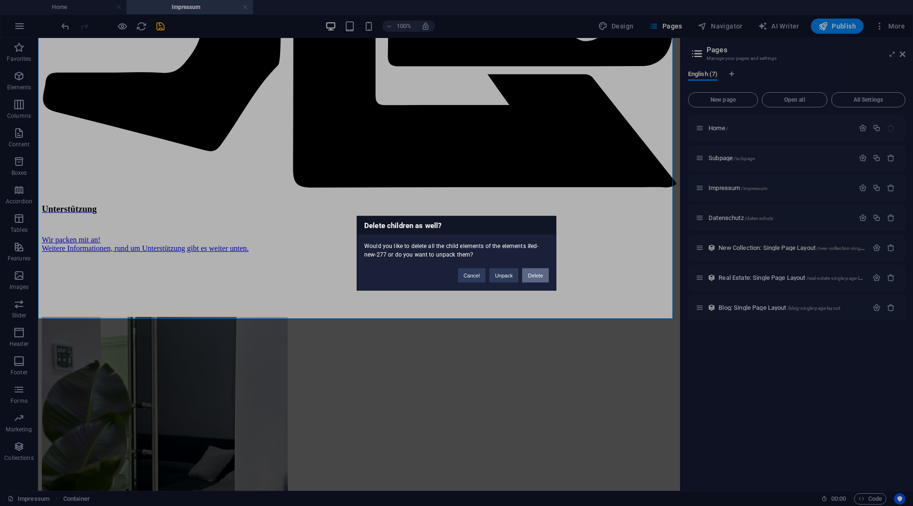
click at [544, 268] on button "Delete" at bounding box center [535, 275] width 27 height 14
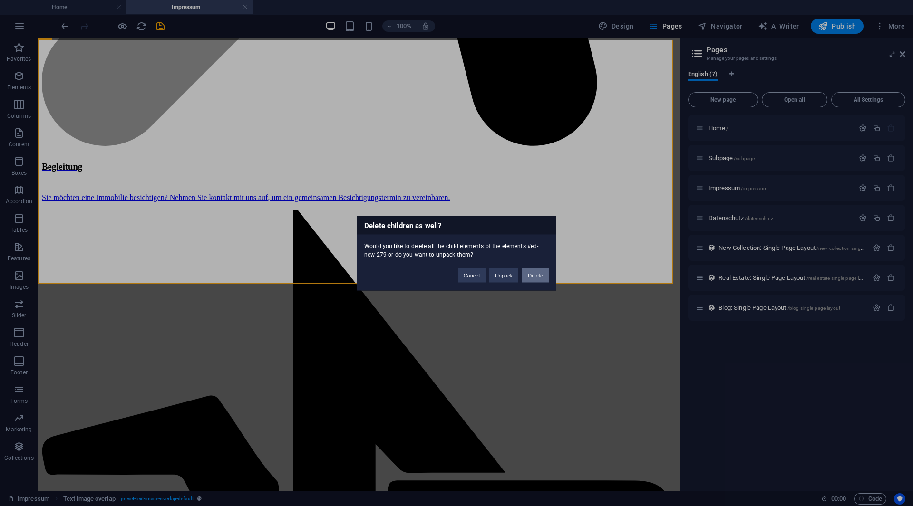
click at [538, 277] on button "Delete" at bounding box center [535, 275] width 27 height 14
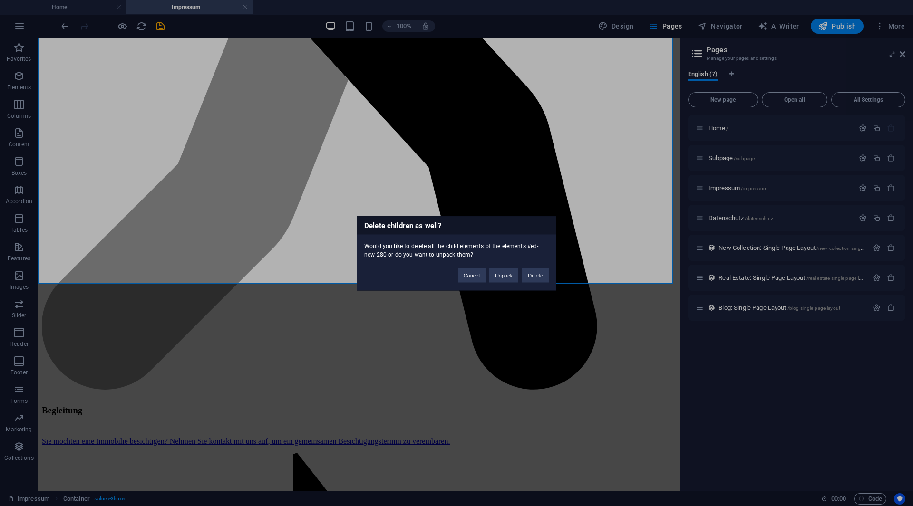
click at [550, 280] on div "Cancel Unpack Delete" at bounding box center [503, 271] width 105 height 24
click at [547, 279] on button "Delete" at bounding box center [535, 275] width 27 height 14
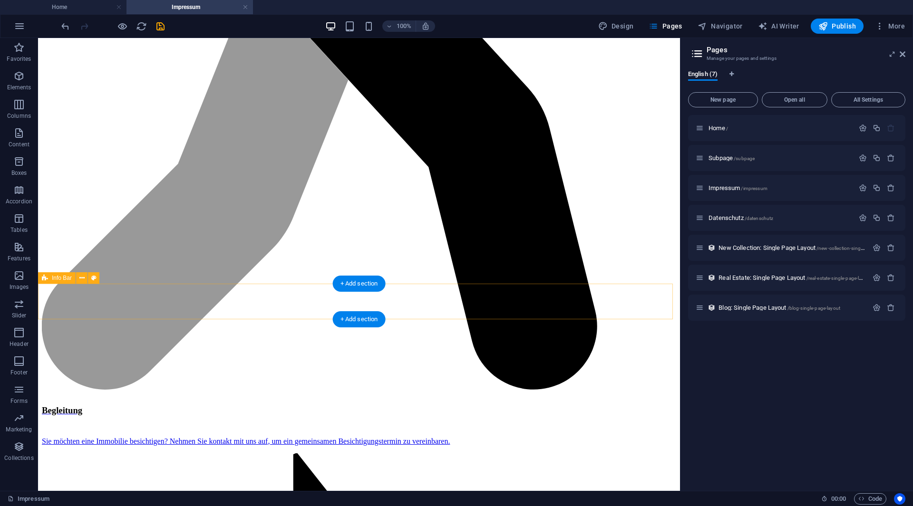
scroll to position [1975, 0]
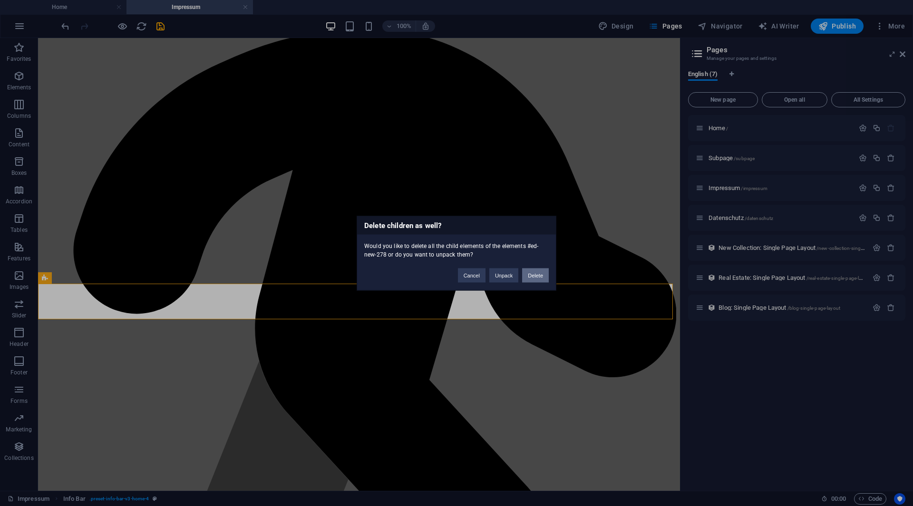
click at [548, 277] on button "Delete" at bounding box center [535, 275] width 27 height 14
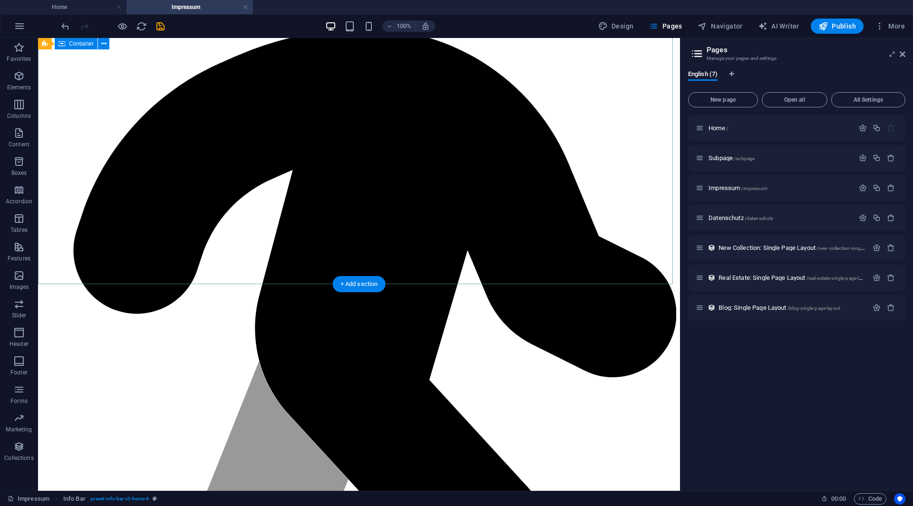
scroll to position [1940, 0]
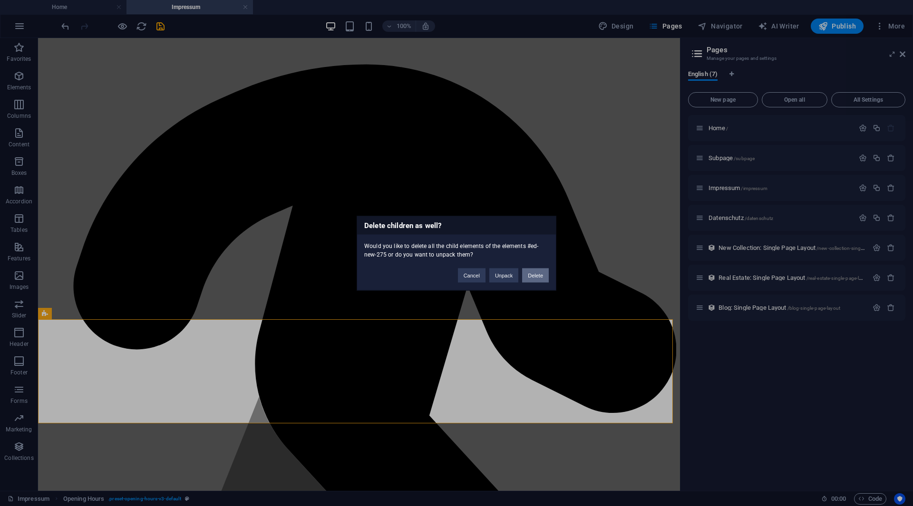
drag, startPoint x: 544, startPoint y: 278, endPoint x: 524, endPoint y: 259, distance: 27.9
click at [544, 278] on button "Delete" at bounding box center [535, 275] width 27 height 14
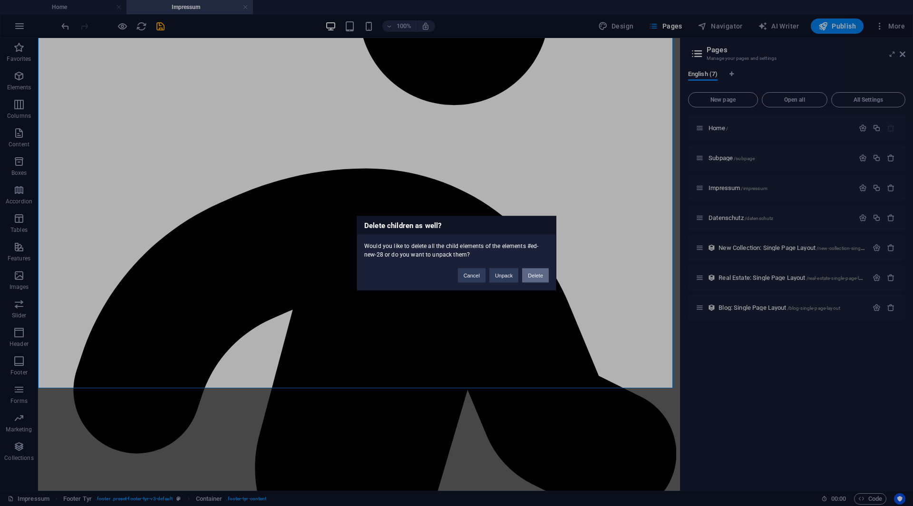
click at [536, 279] on button "Delete" at bounding box center [535, 275] width 27 height 14
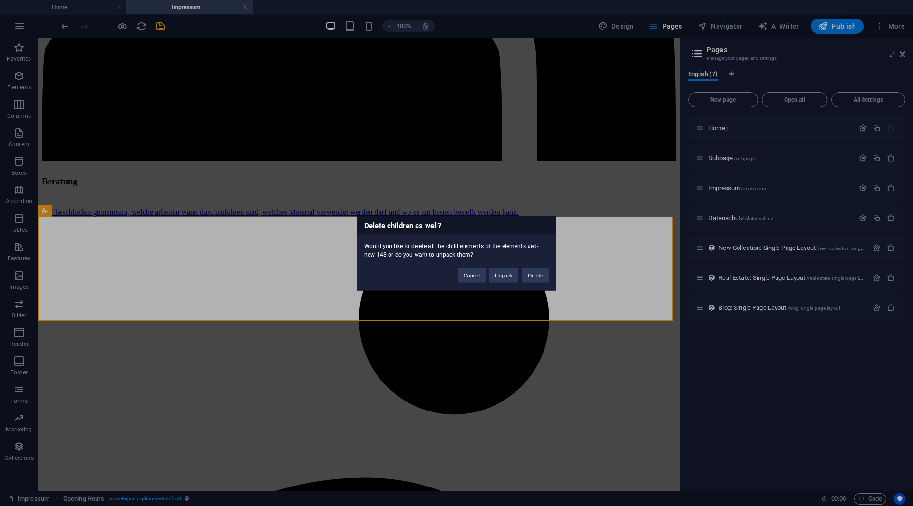
click at [547, 285] on div "Delete children as well? Would you like to delete all the child elements of the…" at bounding box center [456, 253] width 200 height 75
drag, startPoint x: 545, startPoint y: 281, endPoint x: 506, endPoint y: 241, distance: 55.1
click at [545, 281] on button "Delete" at bounding box center [535, 275] width 27 height 14
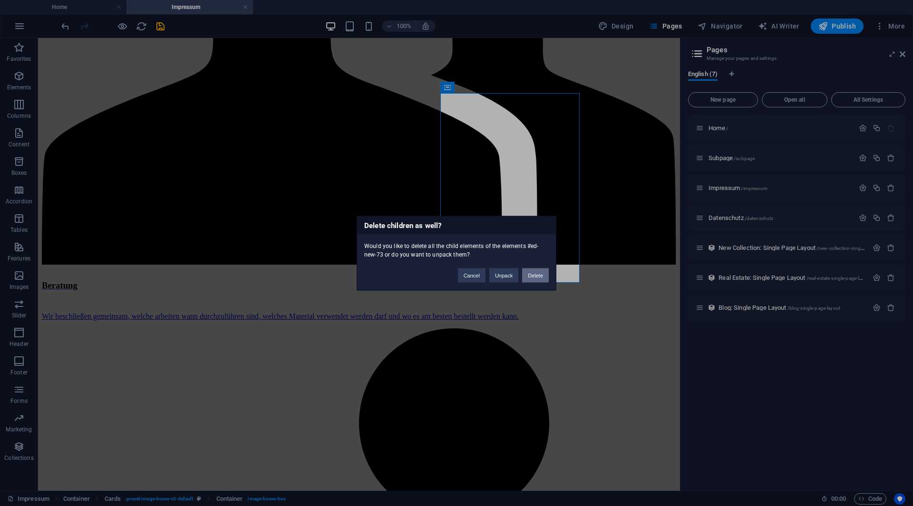
click at [544, 282] on button "Delete" at bounding box center [535, 275] width 27 height 14
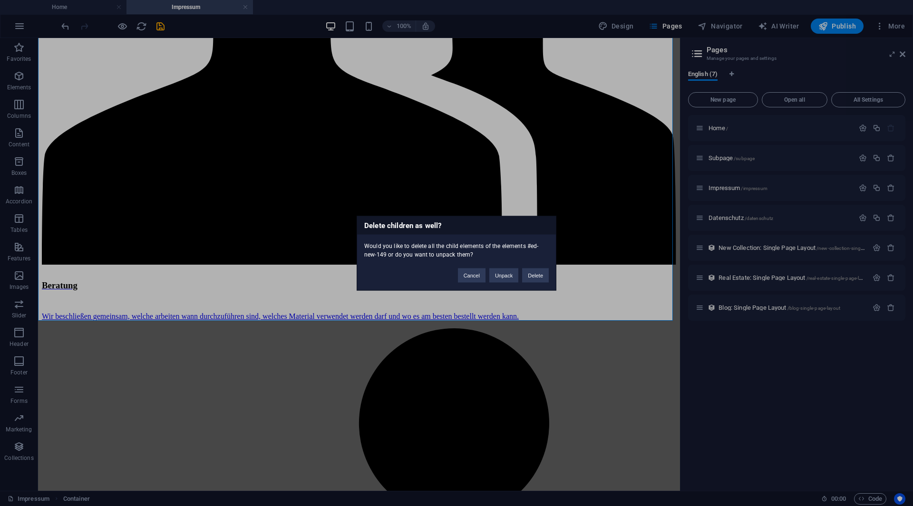
click at [552, 275] on div "Cancel Unpack Delete" at bounding box center [503, 271] width 105 height 24
click at [542, 278] on button "Delete" at bounding box center [535, 275] width 27 height 14
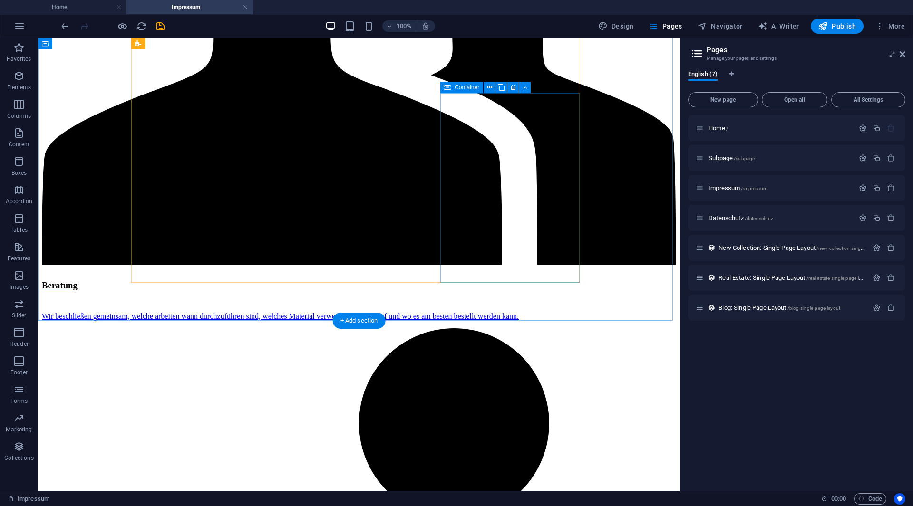
scroll to position [937, 0]
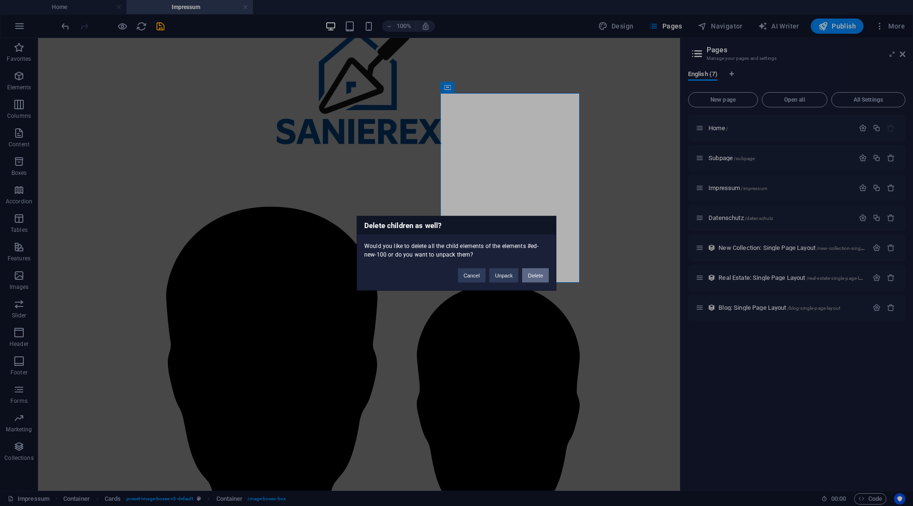
click at [542, 276] on button "Delete" at bounding box center [535, 275] width 27 height 14
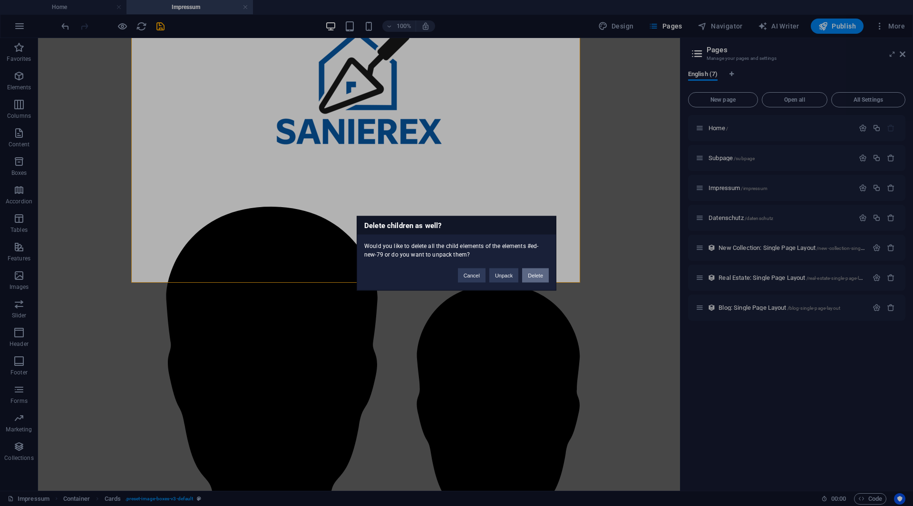
click at [542, 273] on button "Delete" at bounding box center [535, 275] width 27 height 14
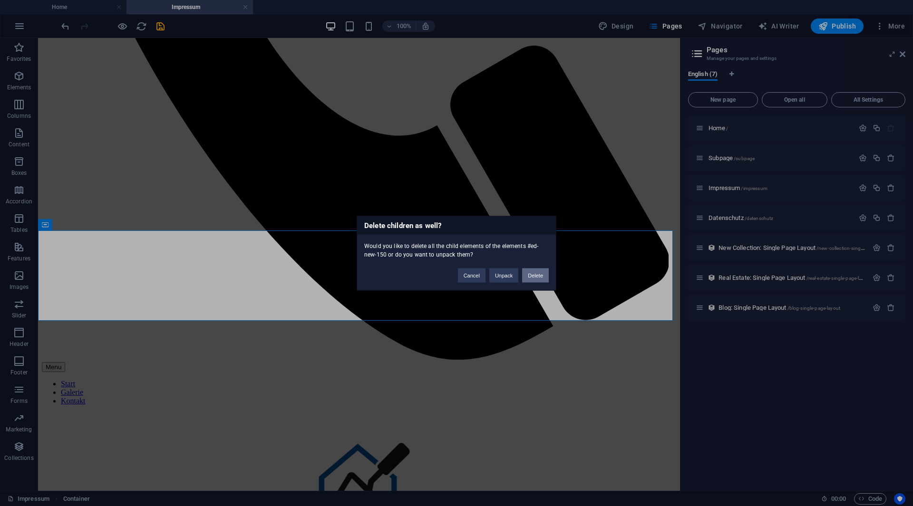
drag, startPoint x: 538, startPoint y: 269, endPoint x: 500, endPoint y: 233, distance: 52.1
click at [538, 269] on button "Delete" at bounding box center [535, 275] width 27 height 14
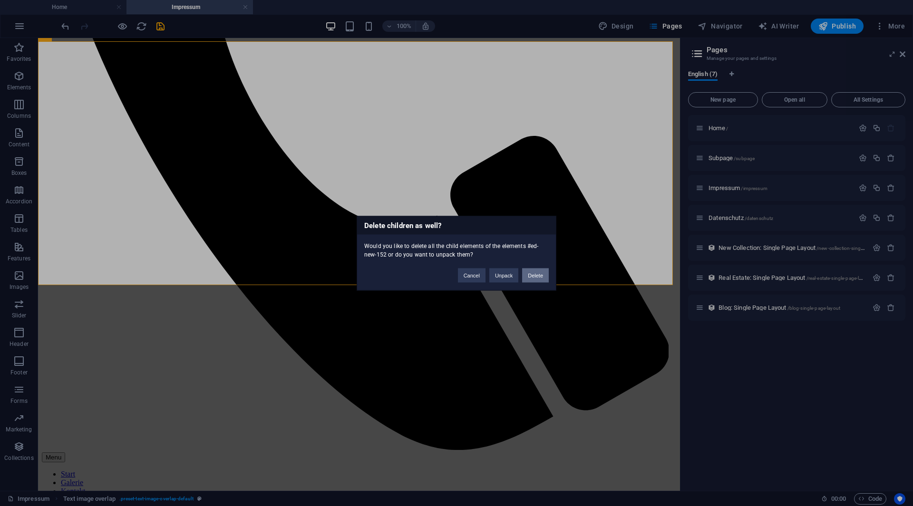
scroll to position [188, 0]
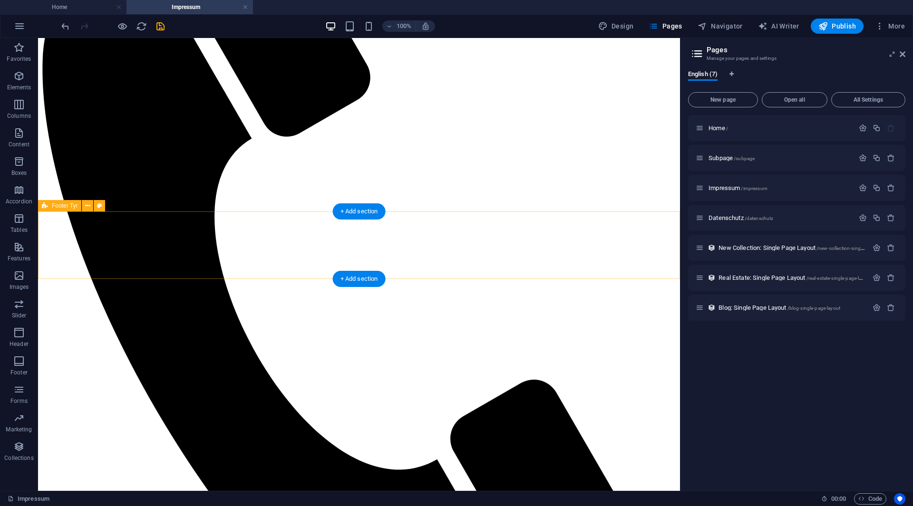
scroll to position [0, 0]
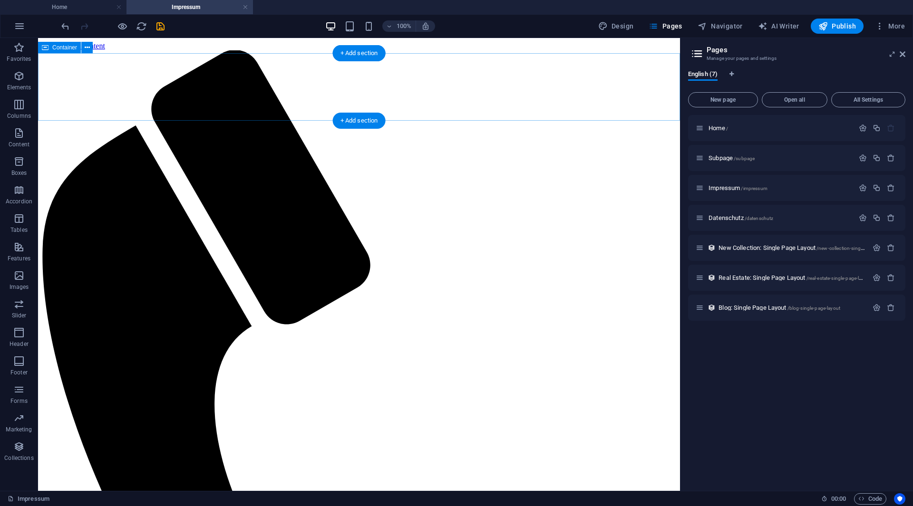
click at [435, 52] on div "Menu" at bounding box center [359, 472] width 634 height 844
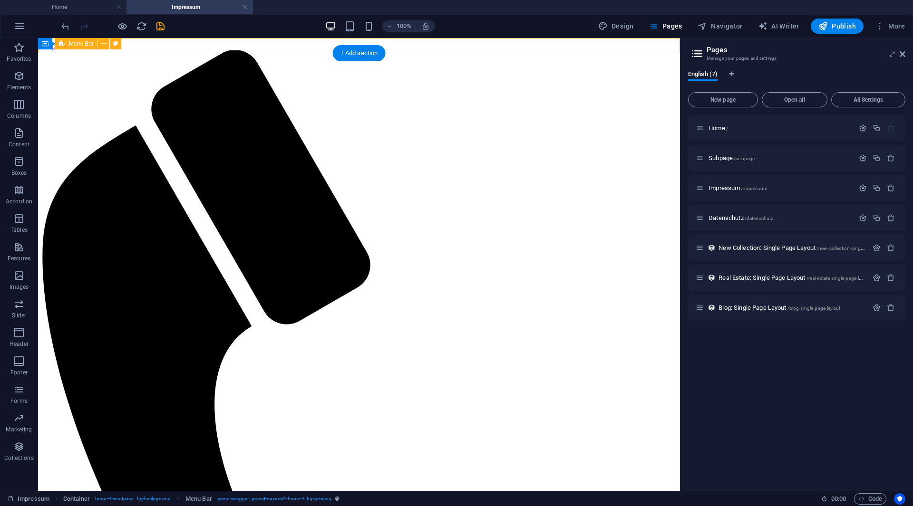
click at [435, 50] on div "Menu" at bounding box center [359, 472] width 634 height 844
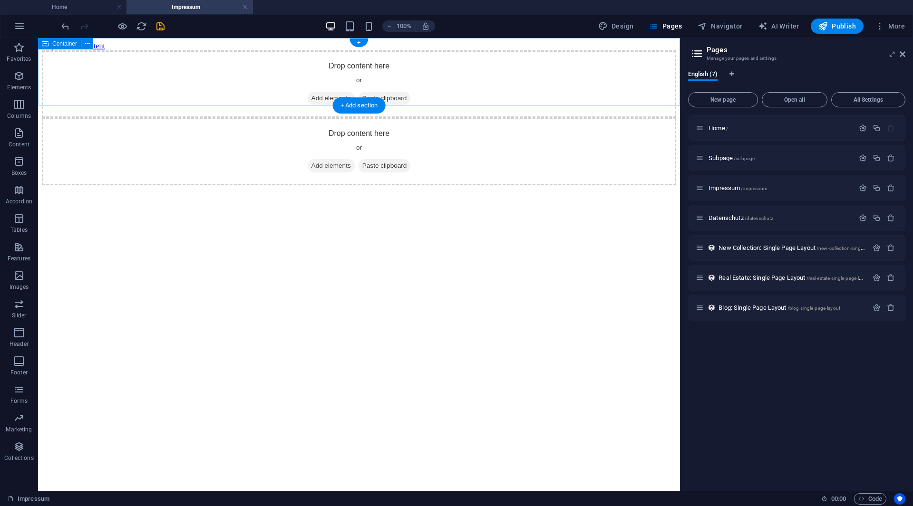
click at [447, 90] on div "Drop content here or Add elements Paste clipboard" at bounding box center [359, 83] width 634 height 67
click at [327, 92] on span "Add elements" at bounding box center [331, 98] width 47 height 13
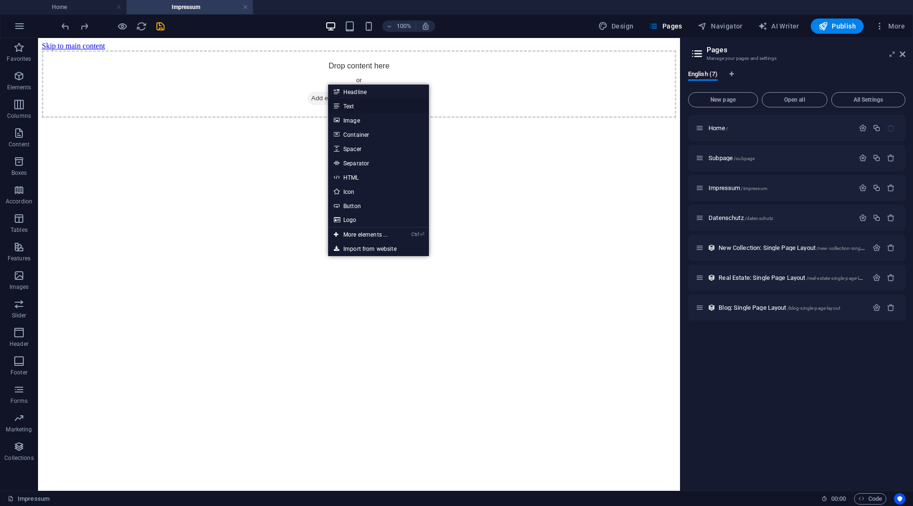
click at [347, 104] on link "Text" at bounding box center [378, 106] width 101 height 14
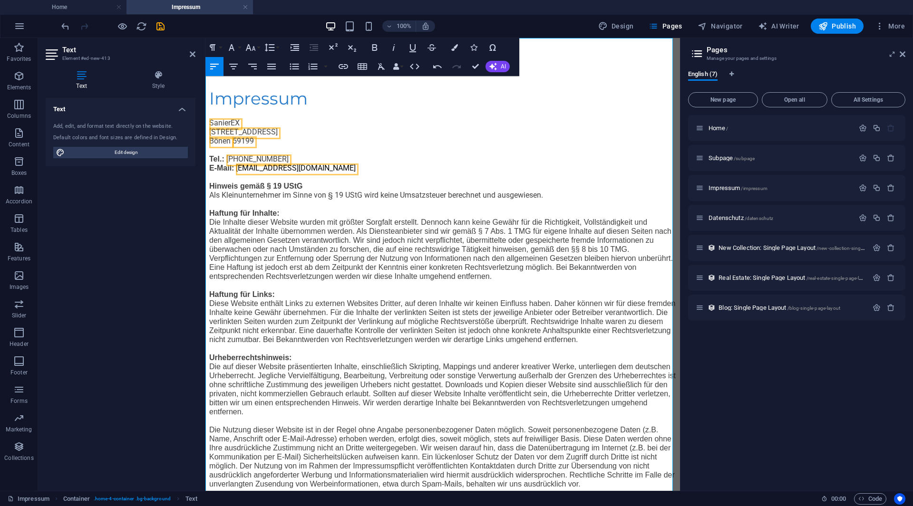
click at [546, 178] on p "Tel.: +49 176 70294265 E-Mail: Info@SanierEx.de Hinweis gemäß § 19 UStG Als Kle…" at bounding box center [442, 321] width 467 height 334
click at [634, 30] on span "Design" at bounding box center [616, 26] width 36 height 10
click at [682, 32] on button "Pages" at bounding box center [665, 26] width 41 height 15
drag, startPoint x: 682, startPoint y: 33, endPoint x: 731, endPoint y: 216, distance: 189.3
click at [731, 216] on span "Datenschutz /datenschutz" at bounding box center [740, 217] width 65 height 7
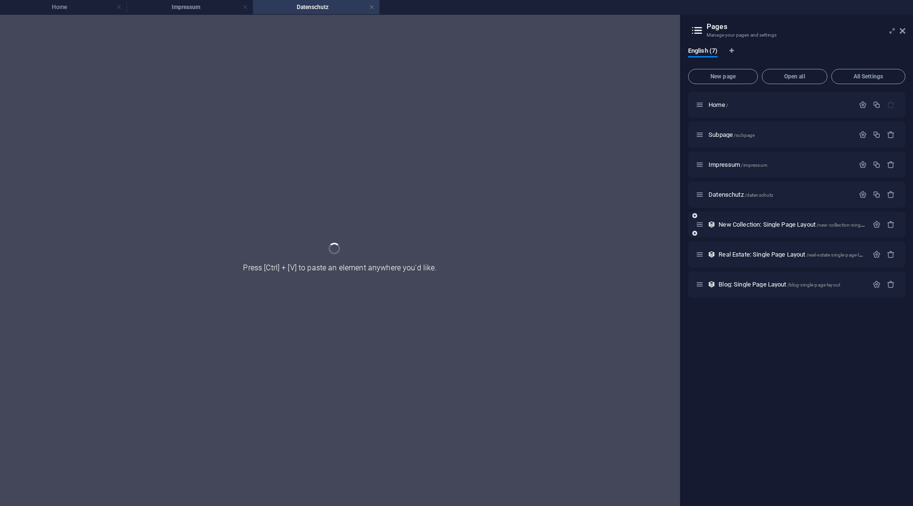
click at [731, 216] on div "New Collection: Single Page Layout /new-collection-single-page-layout" at bounding box center [796, 225] width 217 height 26
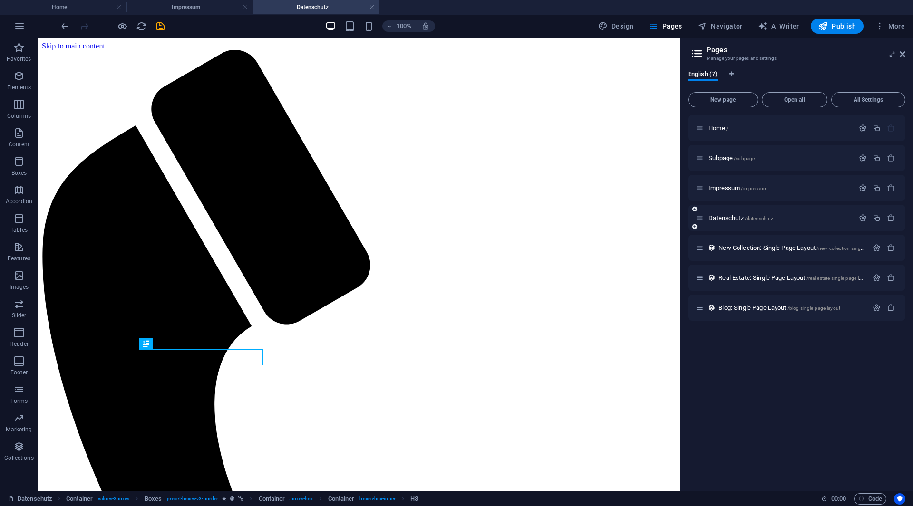
click at [718, 221] on div "Datenschutz /datenschutz" at bounding box center [774, 217] width 158 height 11
click at [720, 217] on span "Datenschutz /datenschutz" at bounding box center [740, 217] width 65 height 7
click at [461, 17] on div "100% Design Pages Navigator AI Writer Publish More" at bounding box center [456, 26] width 912 height 23
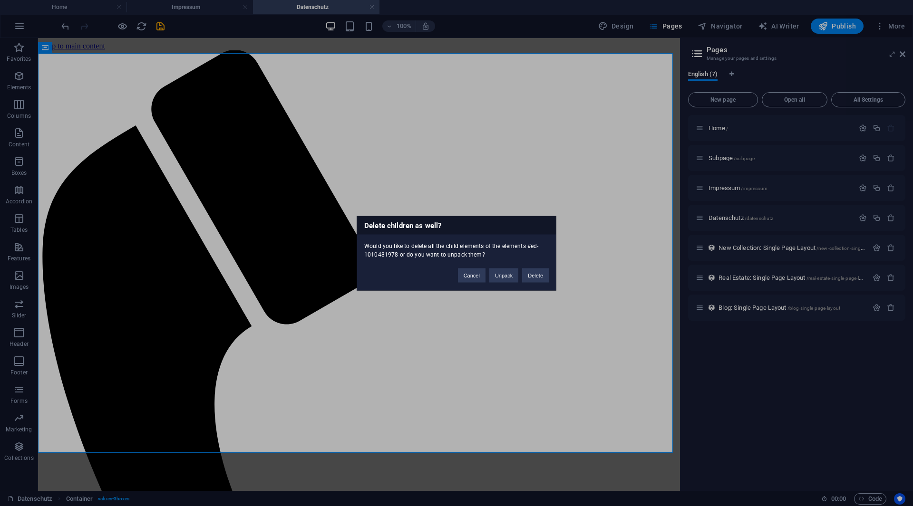
click at [414, 57] on div "Delete children as well? Would you like to delete all the child elements of the…" at bounding box center [456, 253] width 913 height 506
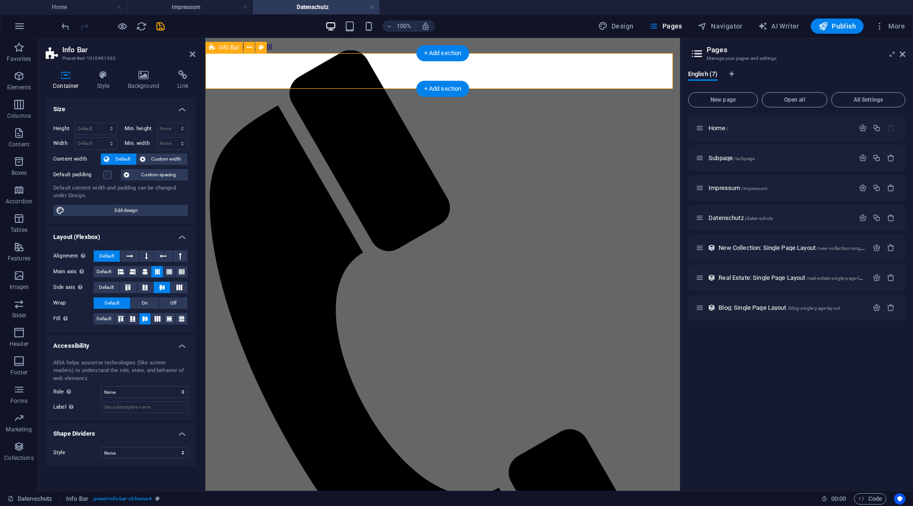
click at [462, 50] on div "Menu" at bounding box center [442, 361] width 467 height 622
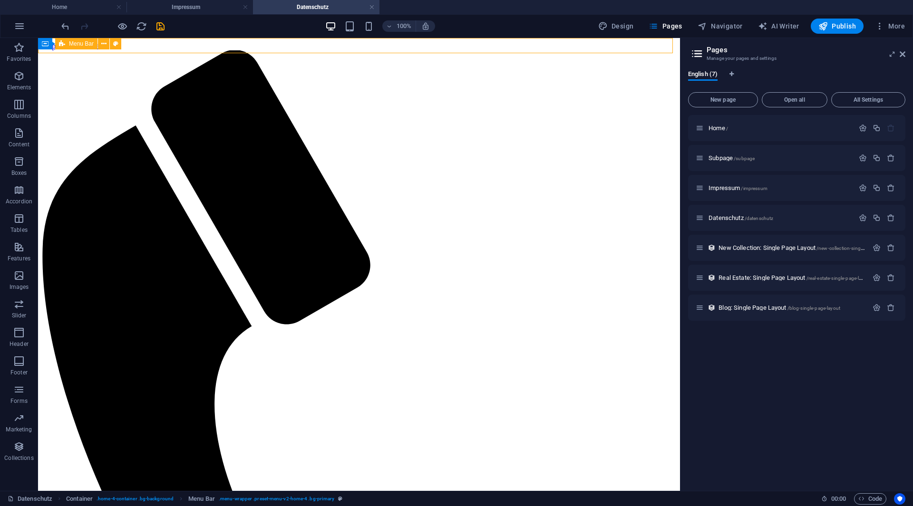
click at [463, 50] on div "Menu" at bounding box center [359, 472] width 634 height 844
click at [413, 53] on div "Menu" at bounding box center [359, 472] width 634 height 844
click at [415, 50] on div "Menu" at bounding box center [359, 472] width 634 height 844
drag, startPoint x: 86, startPoint y: 110, endPoint x: 51, endPoint y: 151, distance: 53.6
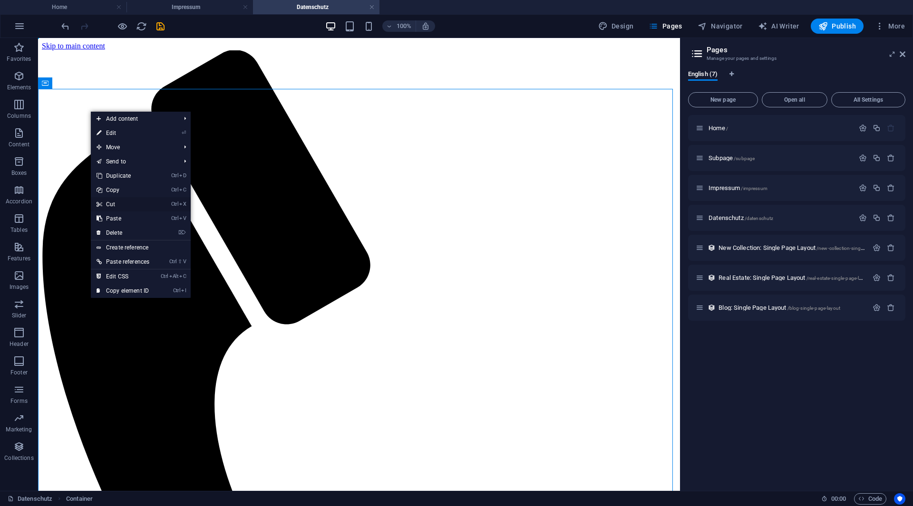
drag, startPoint x: 122, startPoint y: 202, endPoint x: 84, endPoint y: 165, distance: 53.4
click at [122, 202] on link "Ctrl X Cut" at bounding box center [123, 204] width 64 height 14
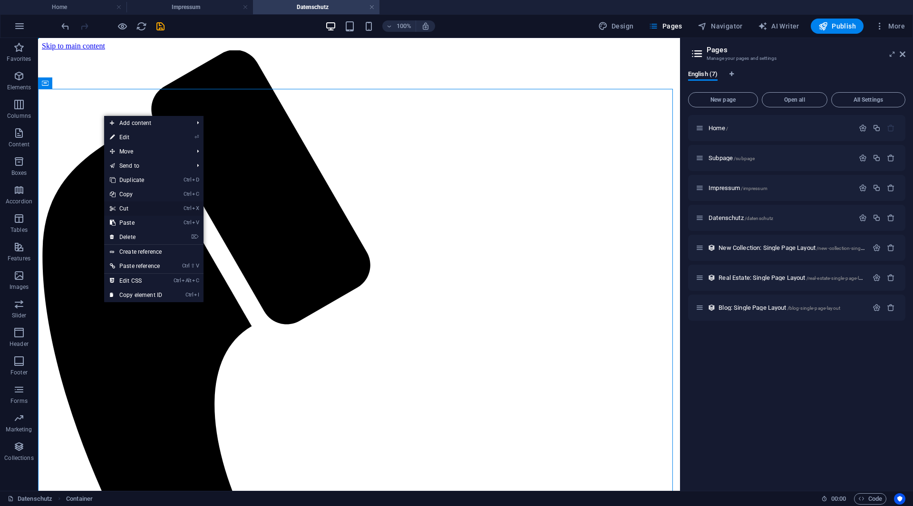
click at [140, 209] on link "Ctrl X Cut" at bounding box center [136, 209] width 64 height 14
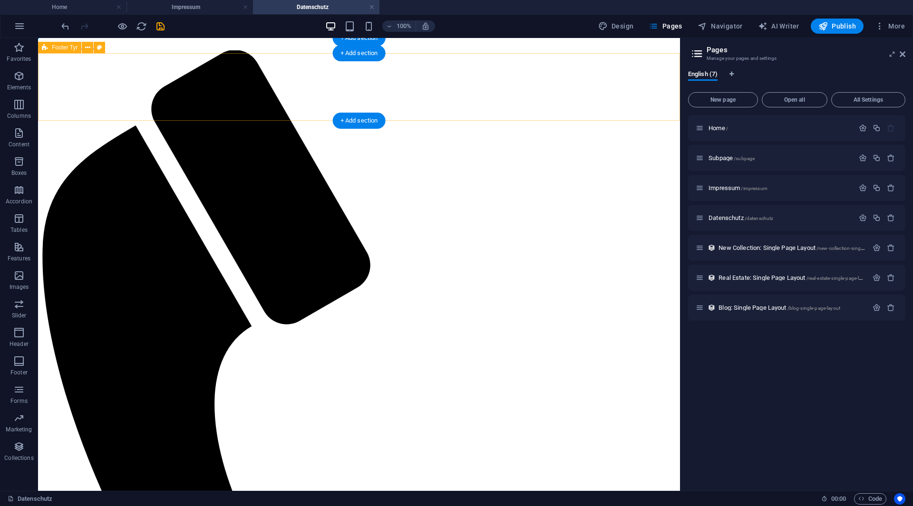
click at [301, 54] on html "Skip to main content Menu" at bounding box center [359, 468] width 642 height 860
click at [306, 50] on div "Menu" at bounding box center [359, 472] width 634 height 844
click at [288, 50] on div "Menu" at bounding box center [359, 472] width 634 height 844
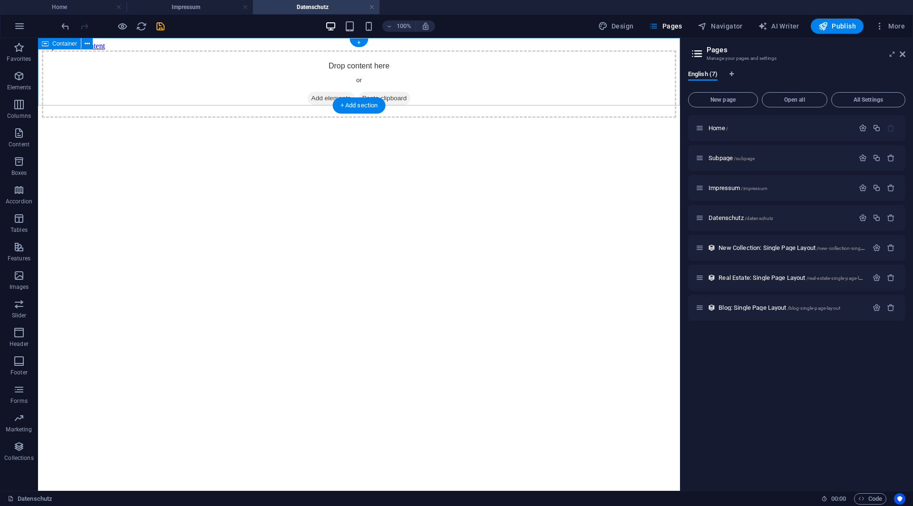
click at [319, 92] on span "Add elements" at bounding box center [331, 98] width 47 height 13
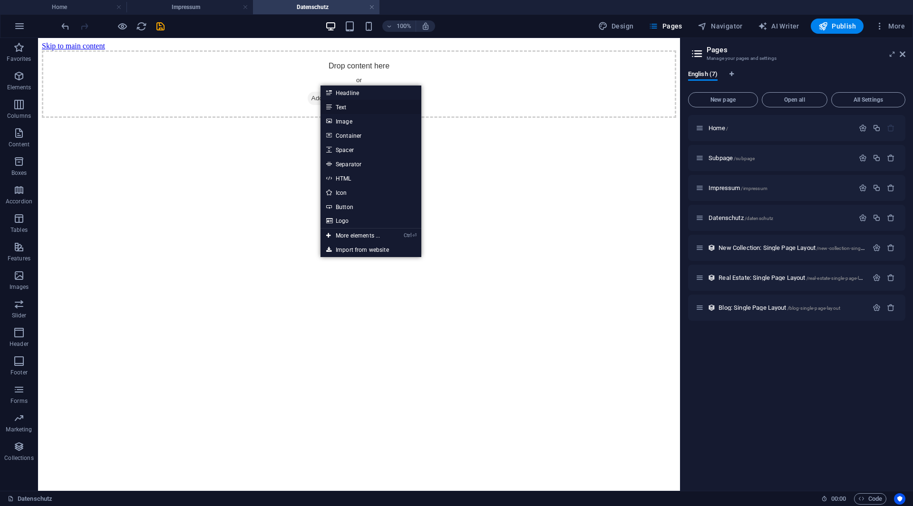
click at [340, 107] on link "Text" at bounding box center [370, 107] width 101 height 14
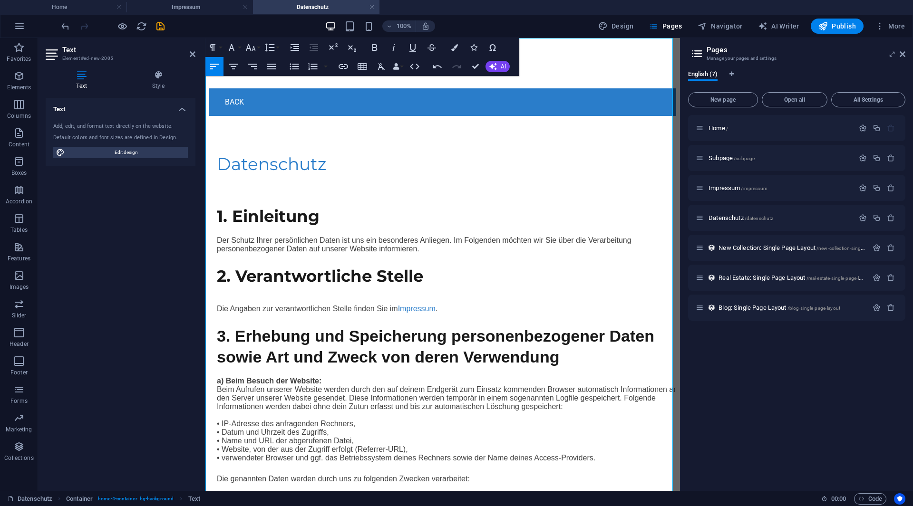
click at [552, 97] on div "Back" at bounding box center [442, 102] width 467 height 28
click at [506, 219] on div "1. Einleitung Der Schutz Ihrer persönlichen Daten ist uns ein besonderes Anlieg…" at bounding box center [449, 246] width 464 height 81
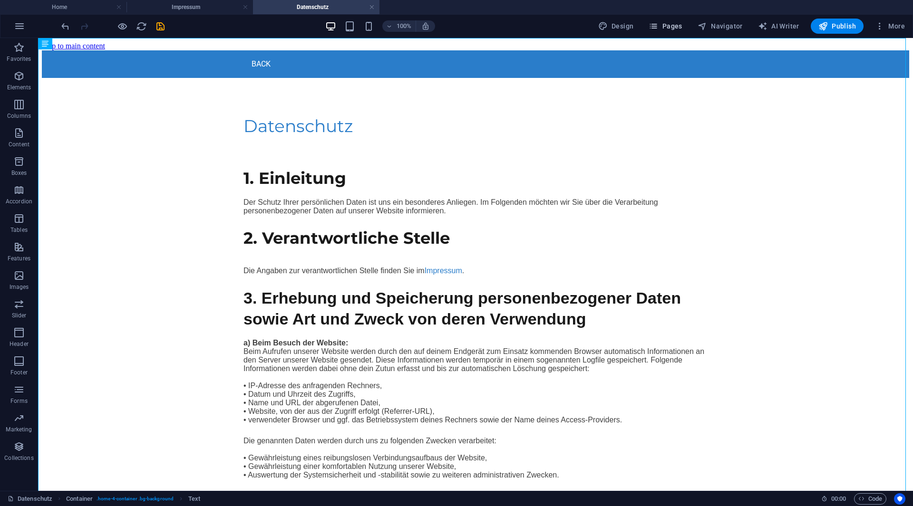
click at [685, 28] on button "Pages" at bounding box center [665, 26] width 41 height 15
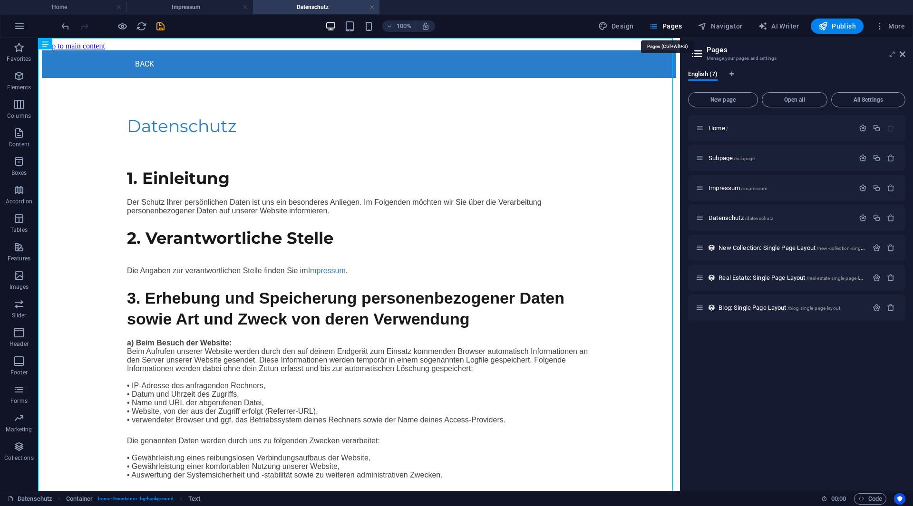
click at [677, 26] on span "Pages" at bounding box center [664, 26] width 33 height 10
click at [731, 188] on span "Impressum /impressum" at bounding box center [737, 187] width 59 height 7
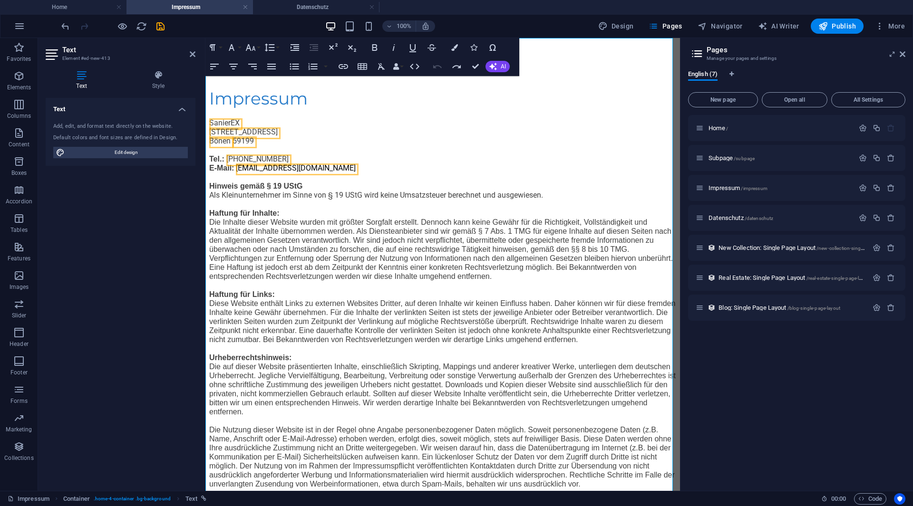
click at [318, 167] on p "Tel.: +49 176 70294265 E-Mail: Info@SanierEx.de Hinweis gemäß § 19 UStG Als Kle…" at bounding box center [442, 321] width 467 height 334
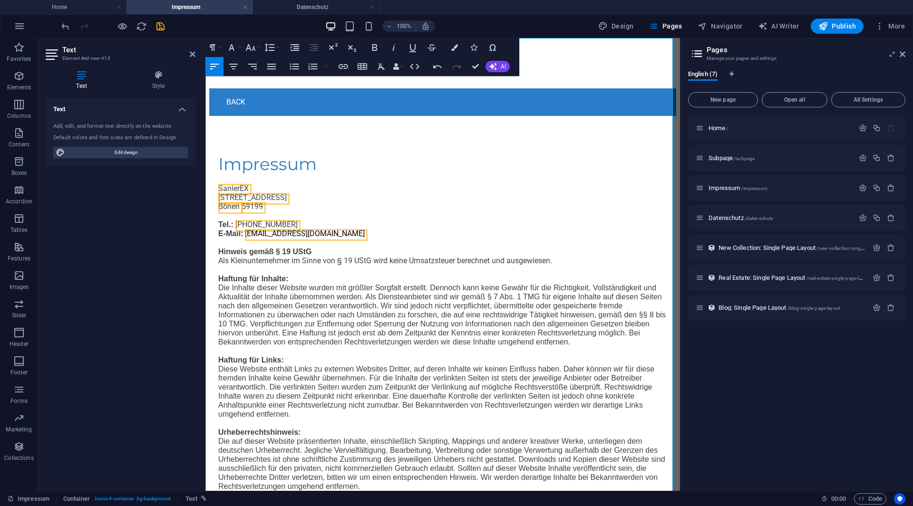
click at [533, 32] on div "100% Design Pages Navigator AI Writer Publish More" at bounding box center [483, 26] width 849 height 15
click at [539, 50] on div "Skip to main content Back Impressum SanierEX Eichholzstraße 4 Bönen 59199 Tel.:…" at bounding box center [442, 334] width 467 height 569
click at [613, 63] on div "Skip to main content Back Impressum SanierEX Eichholzstraße 4 Bönen 59199 Tel.:…" at bounding box center [442, 334] width 467 height 569
click at [903, 54] on icon at bounding box center [902, 54] width 6 height 8
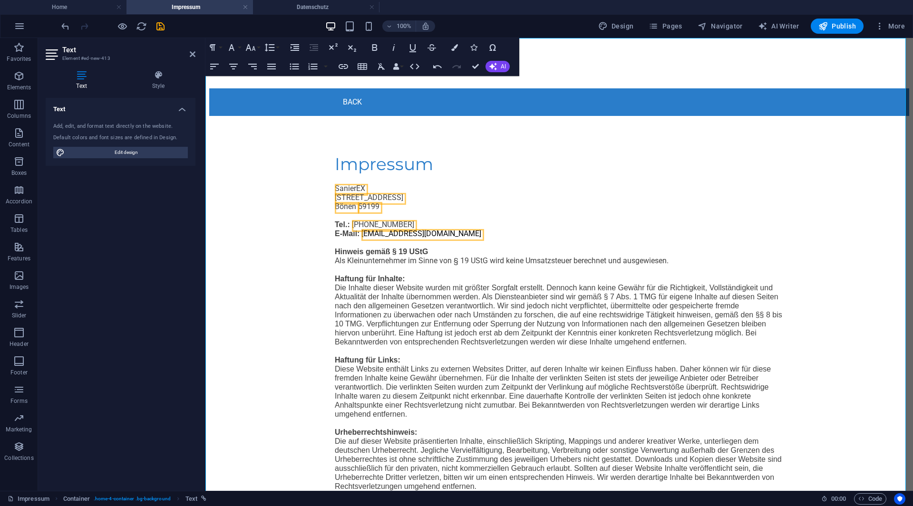
click at [841, 63] on div "Skip to main content Back Impressum SanierEX Eichholzstraße 4 Bönen 59199 Tel.:…" at bounding box center [559, 334] width 700 height 569
click at [833, 63] on div "Skip to main content Back Impressum SanierEX Eichholzstraße 4 Bönen 59199 Tel.:…" at bounding box center [559, 334] width 700 height 569
click at [196, 49] on aside "Text Element #ed-new-413 Text Style Text Add, edit, and format text directly on…" at bounding box center [121, 264] width 167 height 453
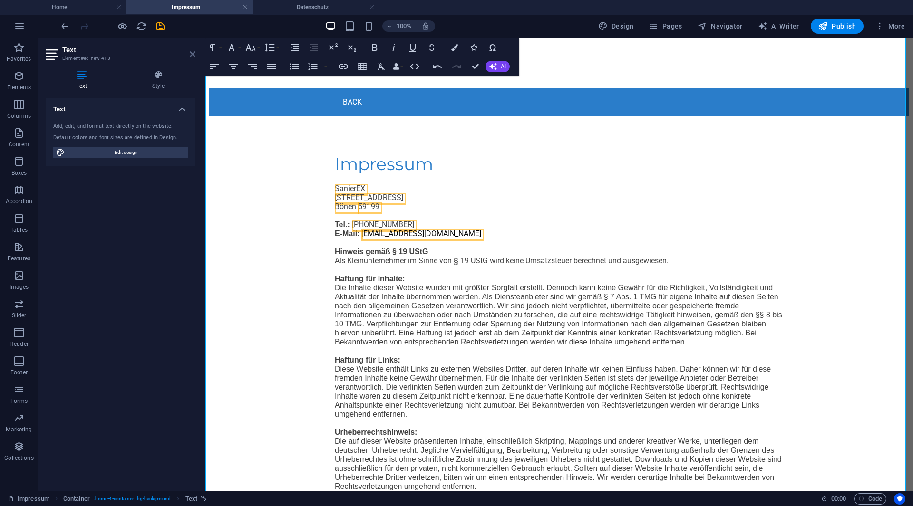
click at [190, 51] on icon at bounding box center [193, 54] width 6 height 8
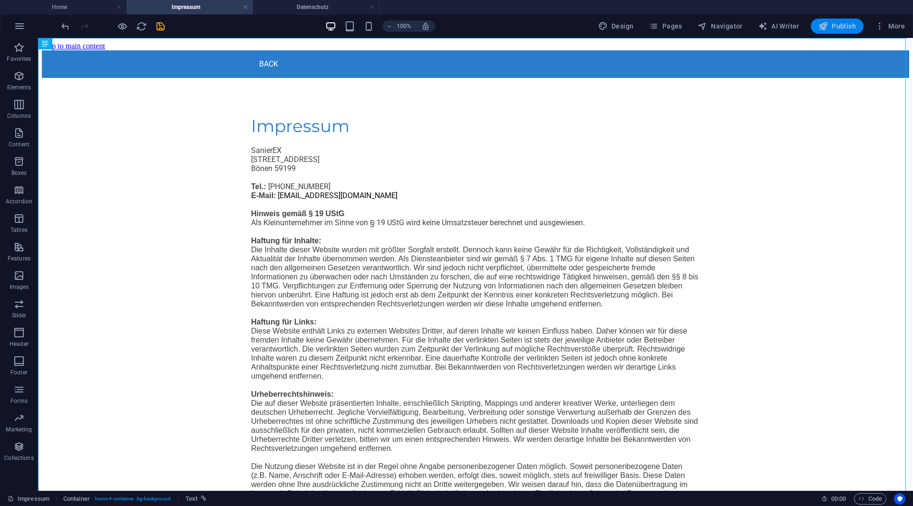
click at [850, 21] on span "Publish" at bounding box center [837, 26] width 38 height 10
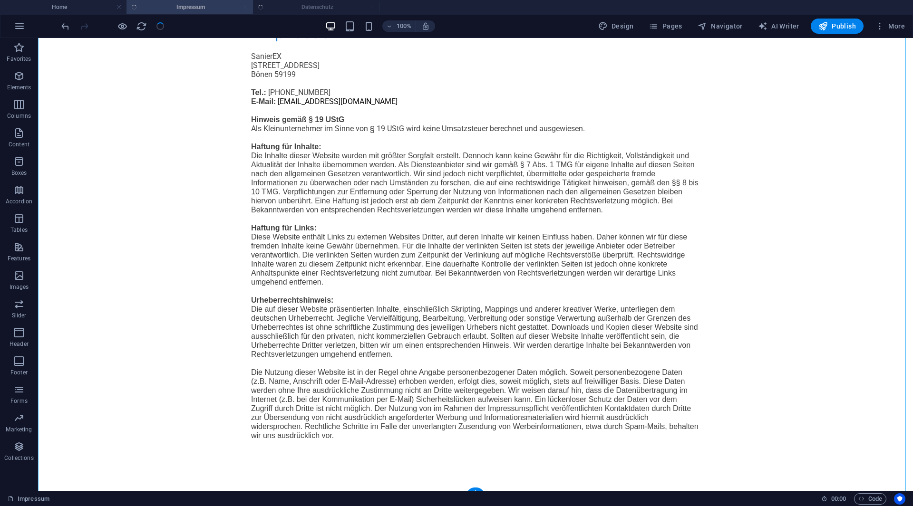
scroll to position [183, 0]
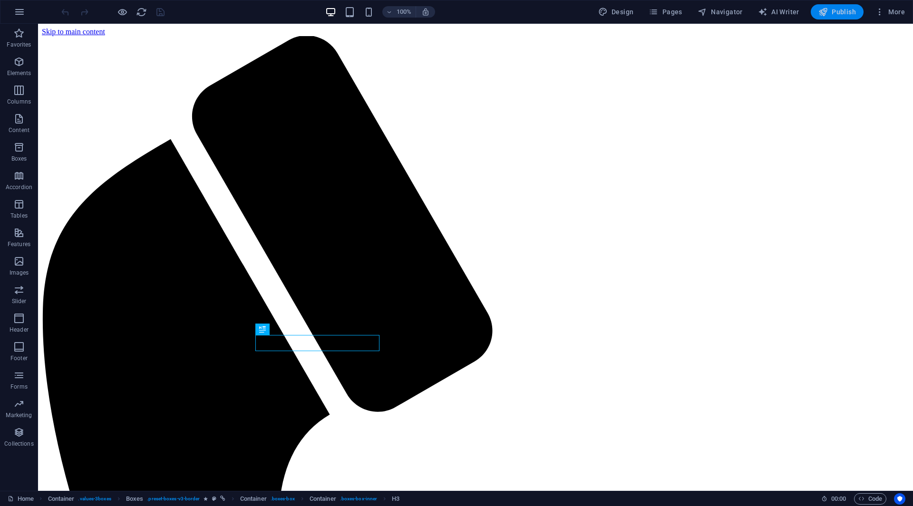
click at [823, 10] on icon "button" at bounding box center [823, 12] width 10 height 10
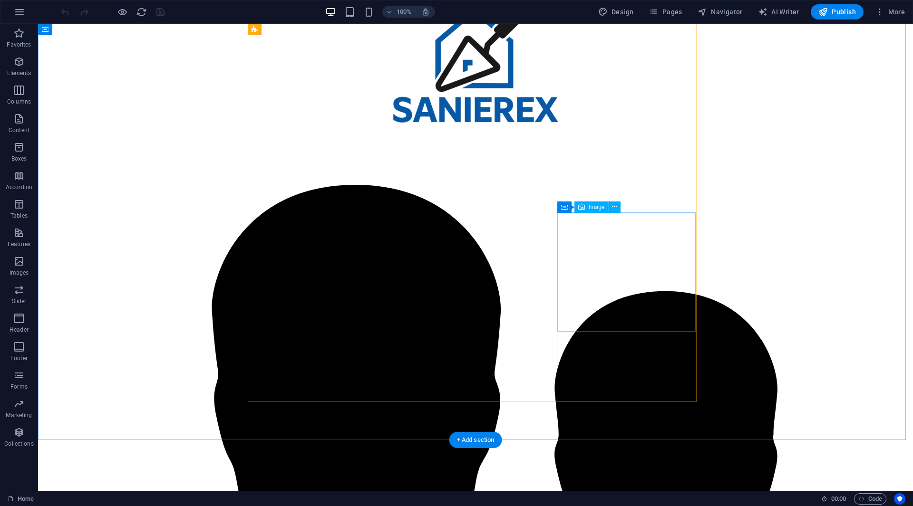
scroll to position [1016, 0]
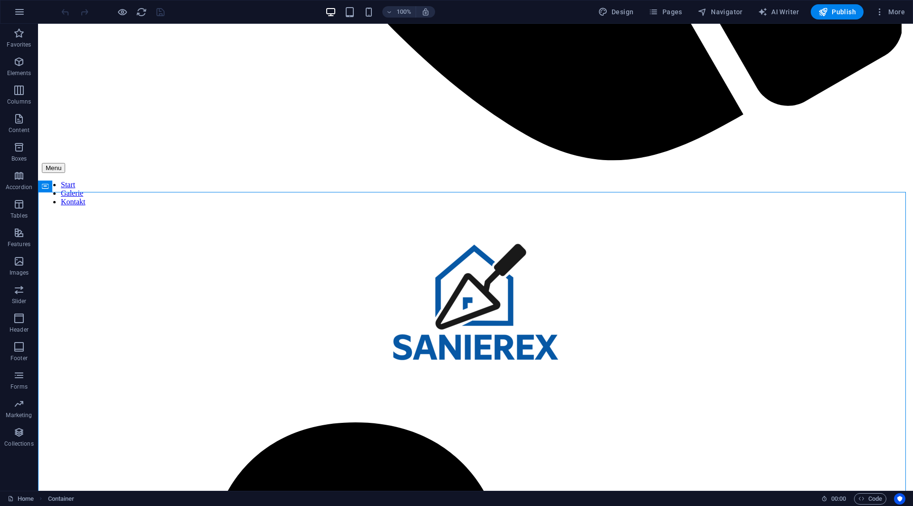
drag, startPoint x: 903, startPoint y: 282, endPoint x: 906, endPoint y: 273, distance: 10.1
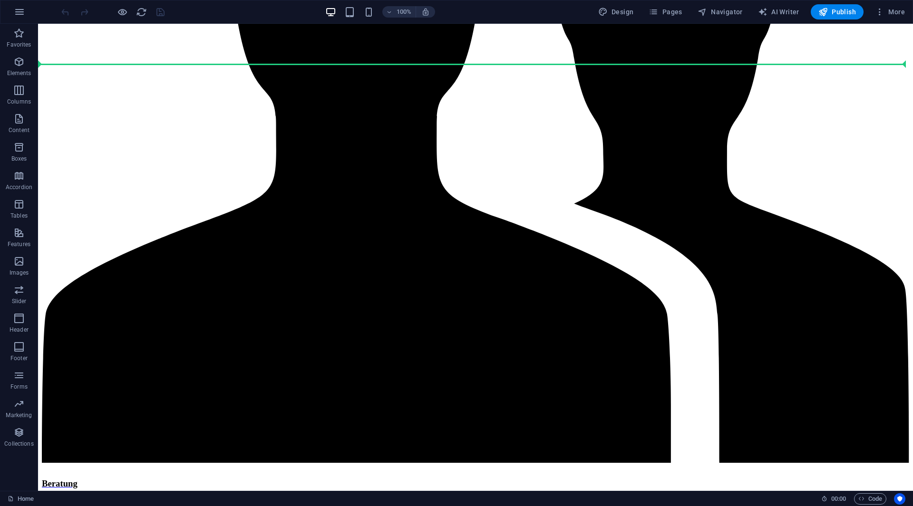
scroll to position [1660, 0]
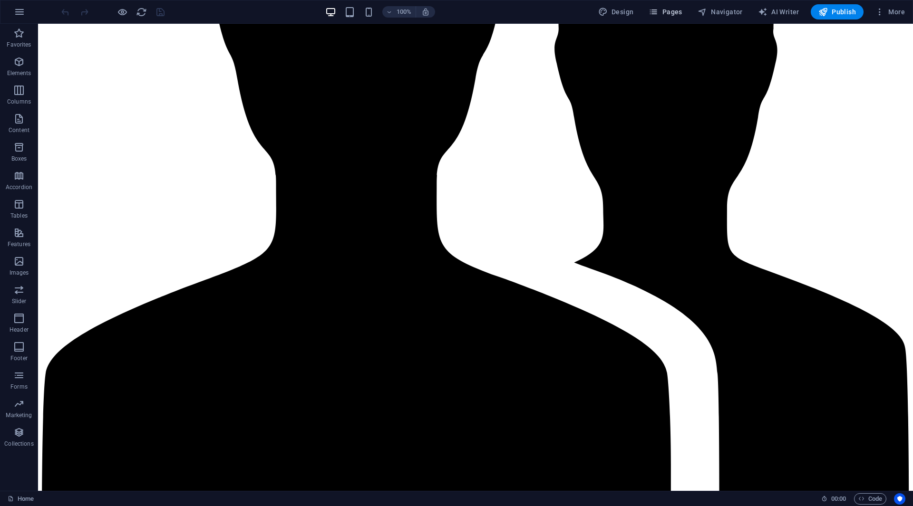
click at [679, 13] on span "Pages" at bounding box center [664, 12] width 33 height 10
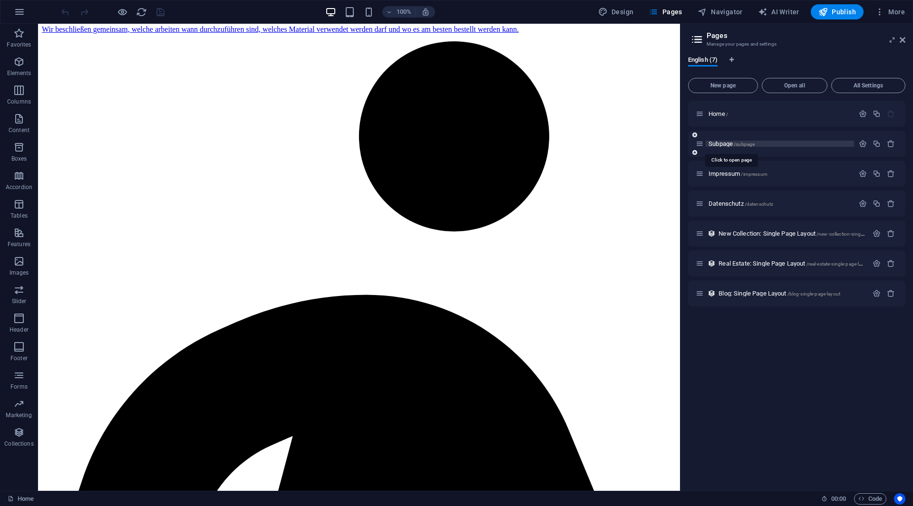
click at [736, 144] on span "/subpage" at bounding box center [743, 144] width 21 height 5
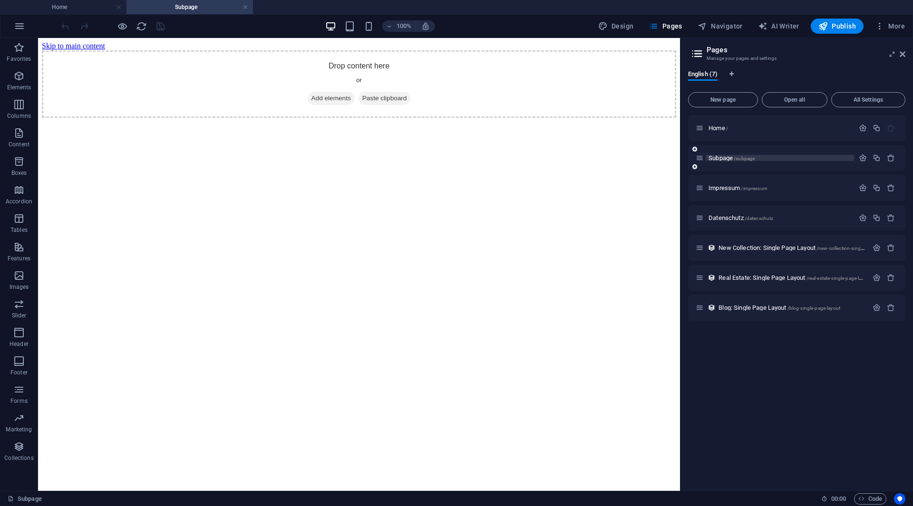
scroll to position [0, 0]
click at [720, 189] on span "Impressum /impressum" at bounding box center [737, 187] width 59 height 7
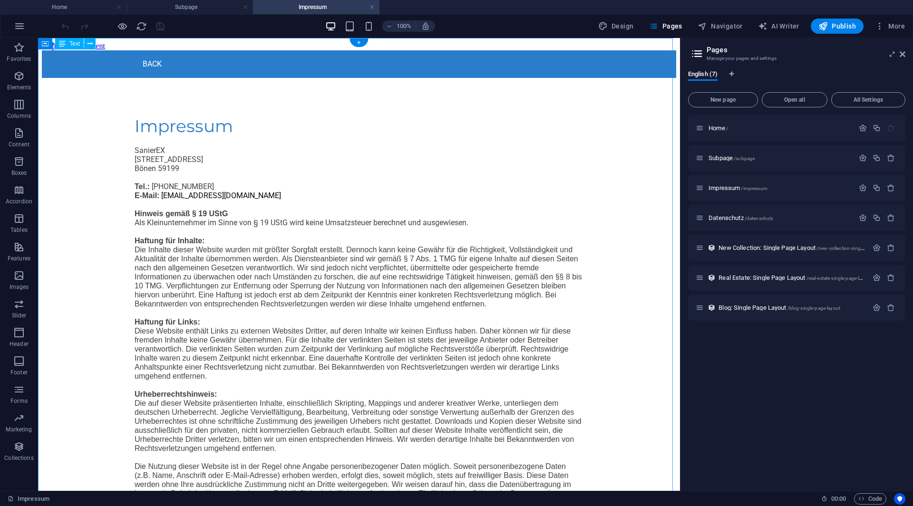
click at [192, 58] on div "Back" at bounding box center [359, 64] width 449 height 12
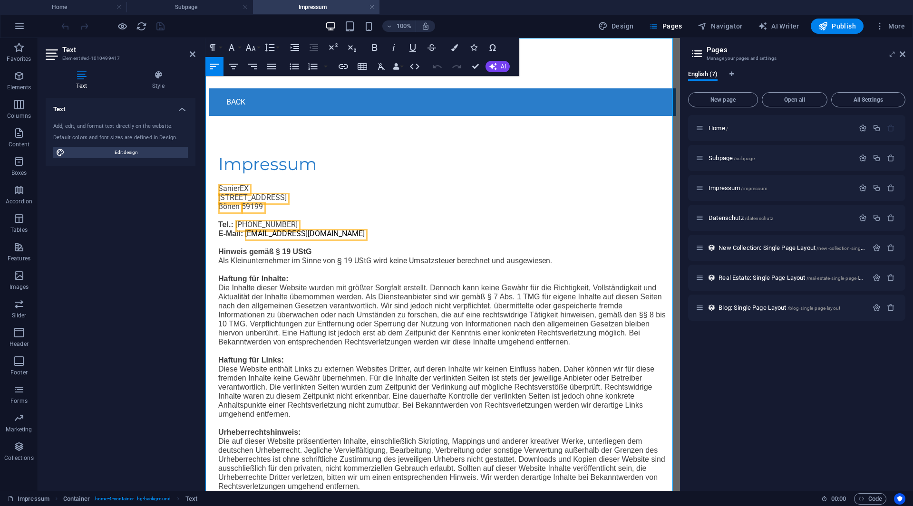
click at [236, 96] on link "Back" at bounding box center [232, 102] width 28 height 12
click at [245, 88] on div "Back" at bounding box center [442, 102] width 467 height 28
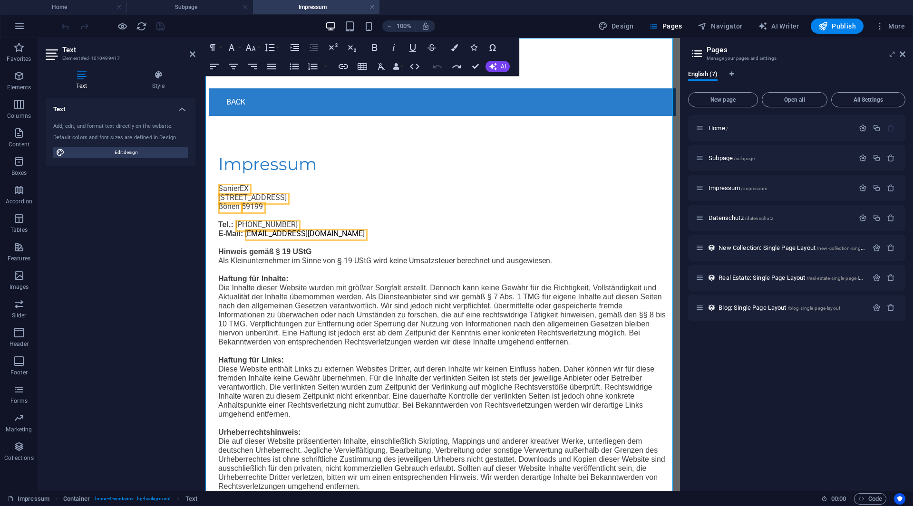
click at [244, 96] on link "Back" at bounding box center [232, 102] width 28 height 12
click at [726, 220] on span "Datenschutz /datenschutz" at bounding box center [740, 217] width 65 height 7
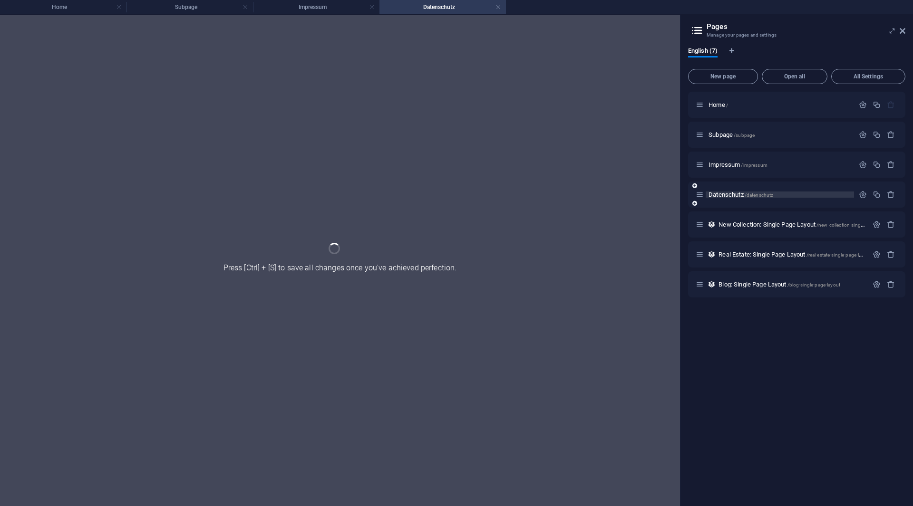
click at [726, 220] on div "New Collection: Single Page Layout /new-collection-single-page-layout" at bounding box center [781, 224] width 172 height 11
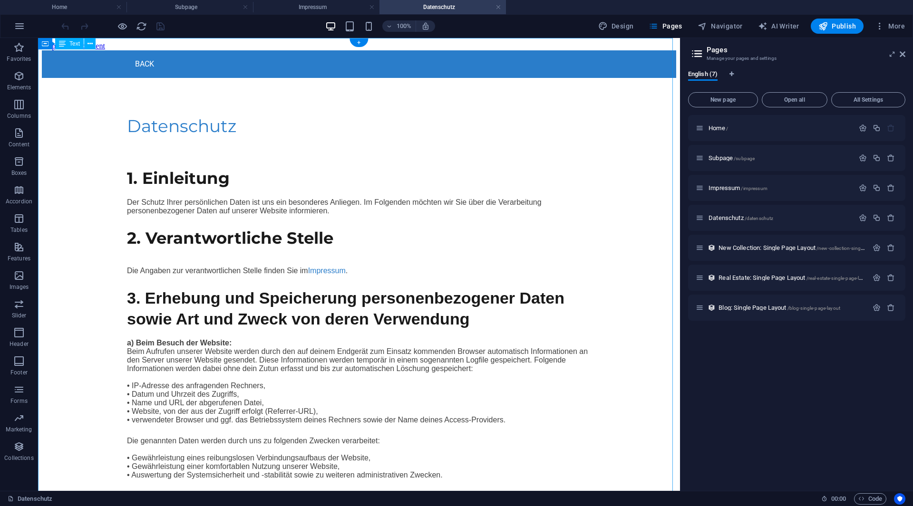
click at [152, 58] on link "Back" at bounding box center [141, 64] width 28 height 12
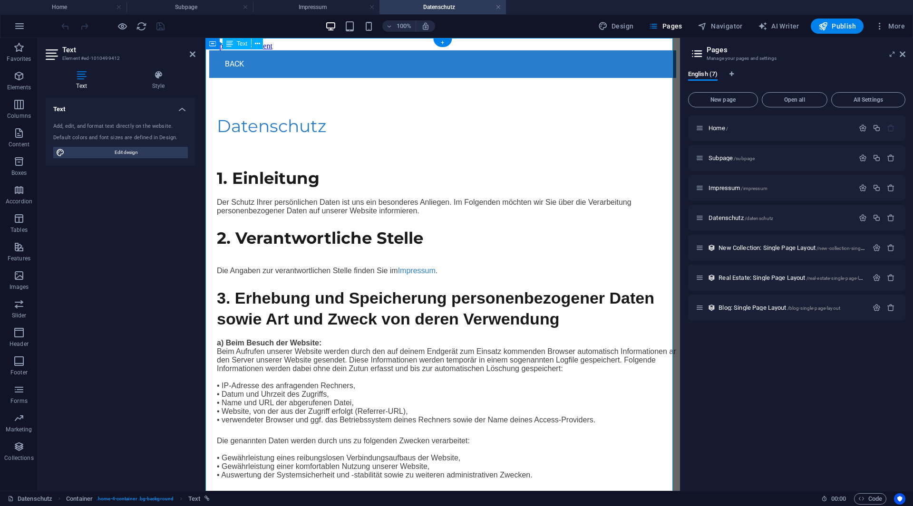
click at [241, 58] on link "Back" at bounding box center [231, 64] width 28 height 12
click at [247, 58] on div "Back" at bounding box center [449, 64] width 464 height 12
click at [720, 131] on span "Home /" at bounding box center [717, 128] width 19 height 7
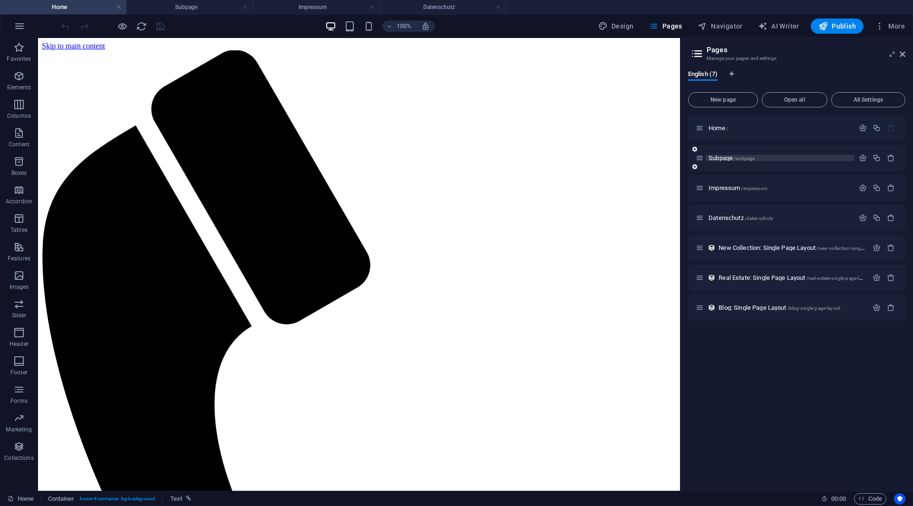
click at [721, 156] on span "Subpage /subpage" at bounding box center [731, 157] width 46 height 7
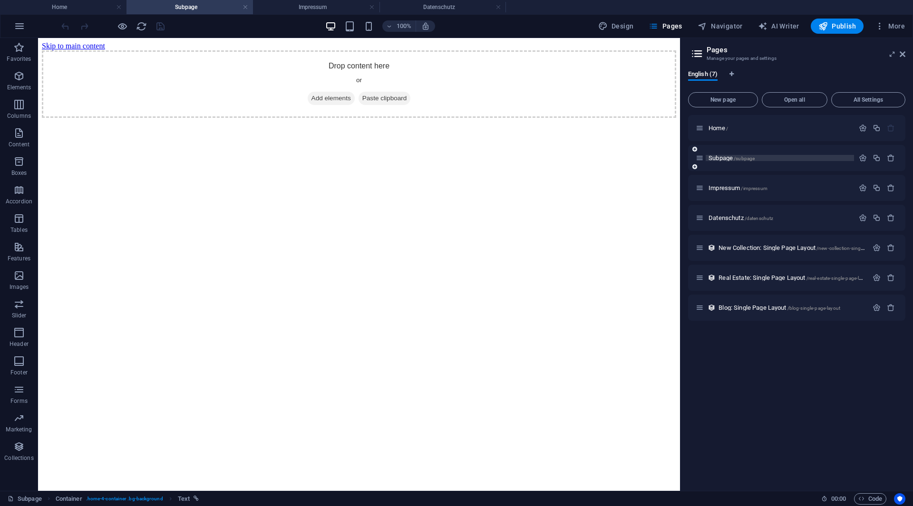
click at [721, 156] on span "Subpage /subpage" at bounding box center [731, 157] width 46 height 7
click at [724, 155] on span "Subpage /subpage" at bounding box center [731, 157] width 46 height 7
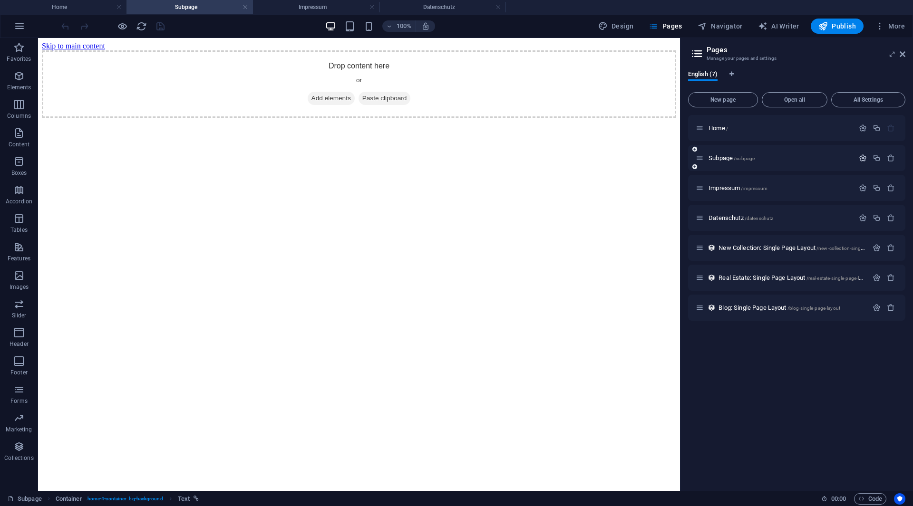
click at [867, 154] on icon "button" at bounding box center [862, 158] width 8 height 8
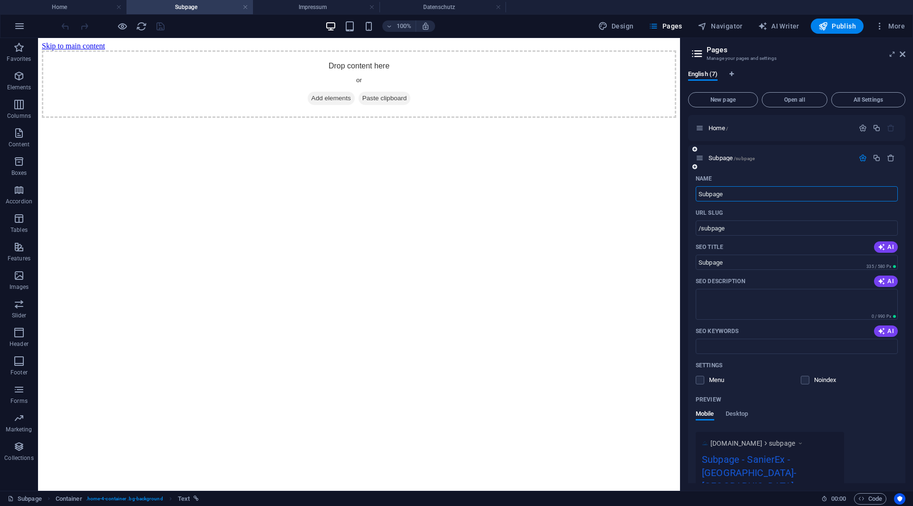
click at [754, 193] on input "Subpage" at bounding box center [796, 193] width 202 height 15
type input "Galerie"
type input "/galerie"
type input "Galerie"
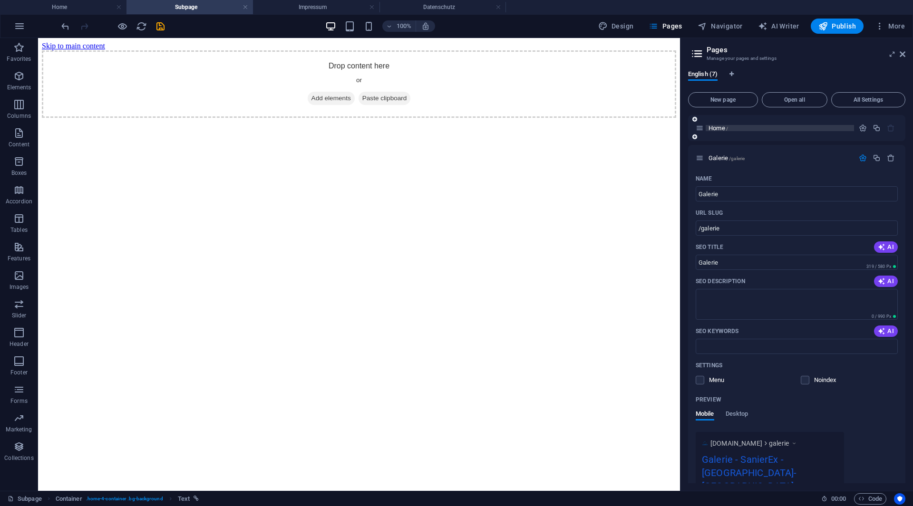
click at [725, 126] on span "Home /" at bounding box center [717, 128] width 19 height 7
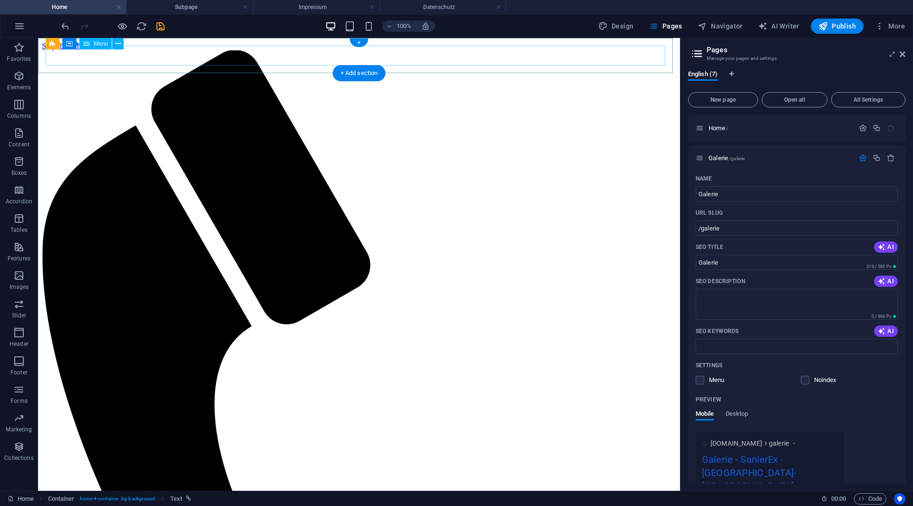
select select
select select "primary"
select select
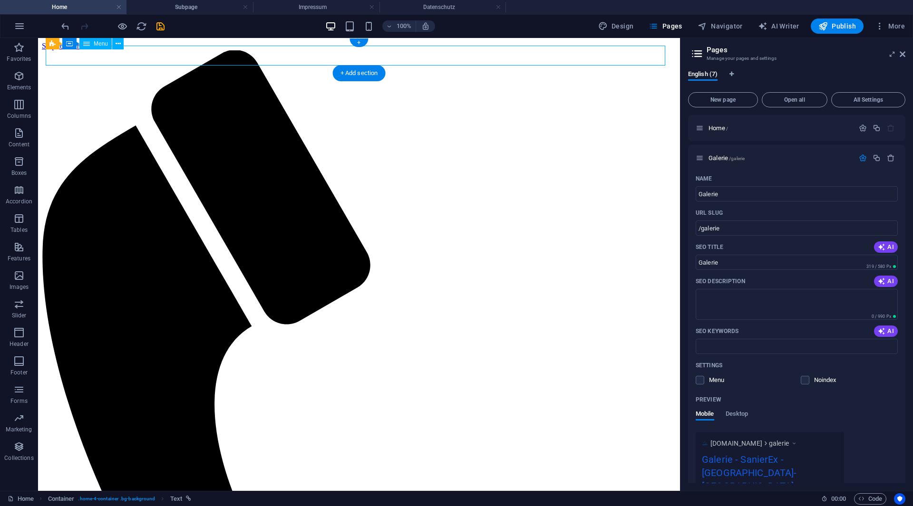
select select "primary"
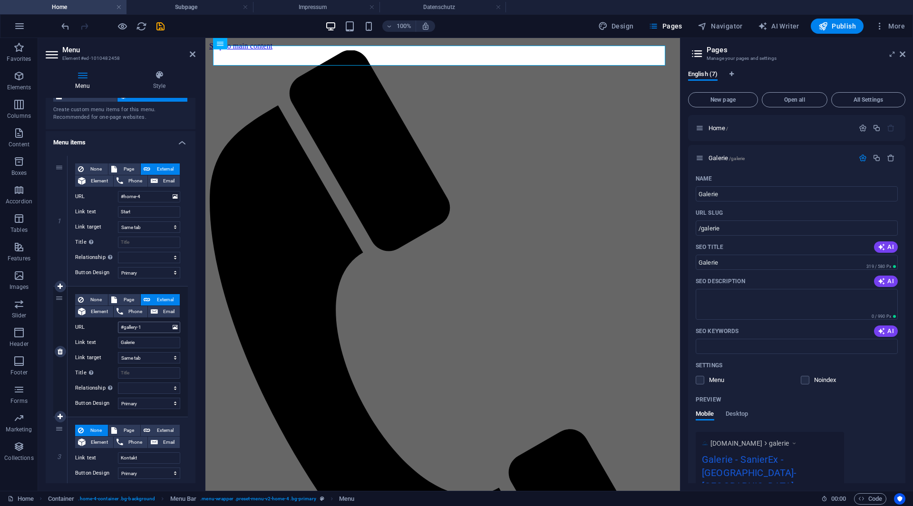
scroll to position [43, 0]
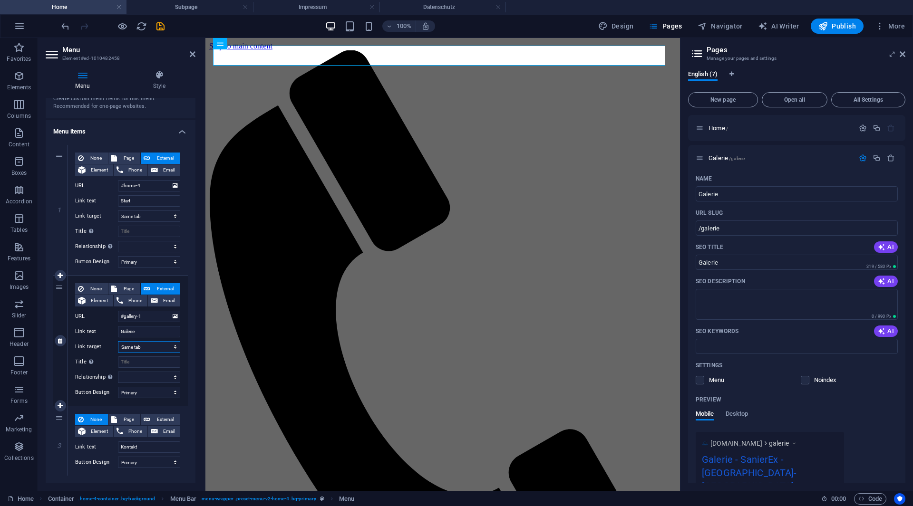
click at [144, 347] on select "New tab Same tab Overlay" at bounding box center [149, 346] width 62 height 11
click at [118, 341] on select "New tab Same tab Overlay" at bounding box center [149, 346] width 62 height 11
click at [135, 365] on input "Title Additional link description, should not be the same as the link text. The…" at bounding box center [149, 361] width 62 height 11
type input "Galerie"
select select
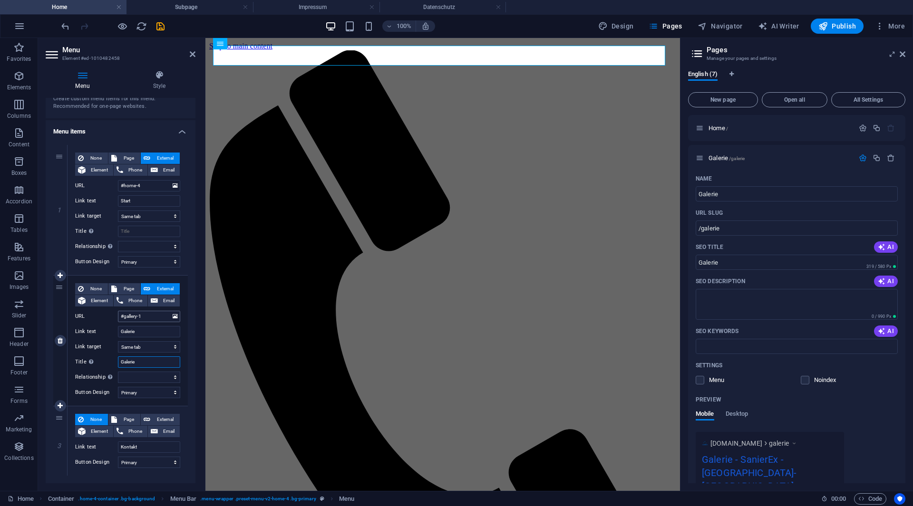
select select
type input "Galerie"
drag, startPoint x: 145, startPoint y: 316, endPoint x: 108, endPoint y: 317, distance: 37.1
click at [108, 317] on div "URL #gallery-1" at bounding box center [127, 316] width 105 height 11
type input "/Galerie"
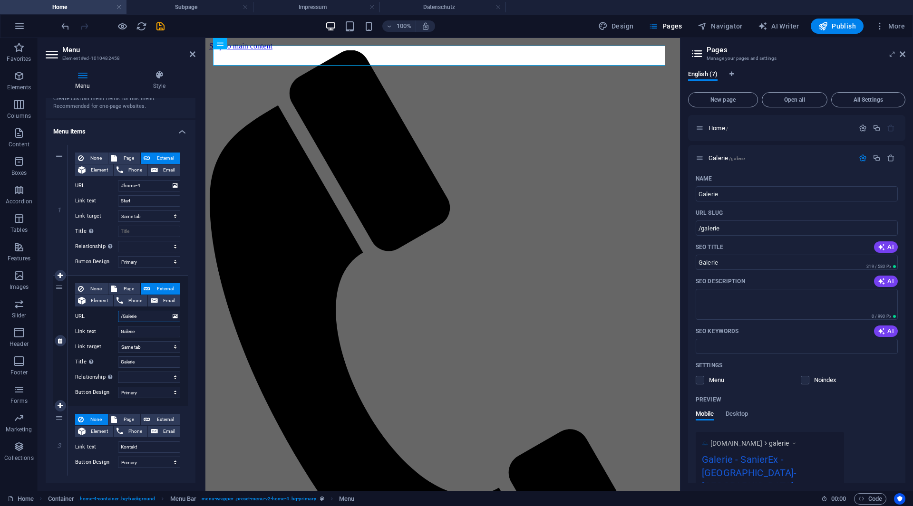
select select
click at [125, 315] on input "/Galerie" at bounding box center [149, 316] width 62 height 11
type input "/galerie"
select select
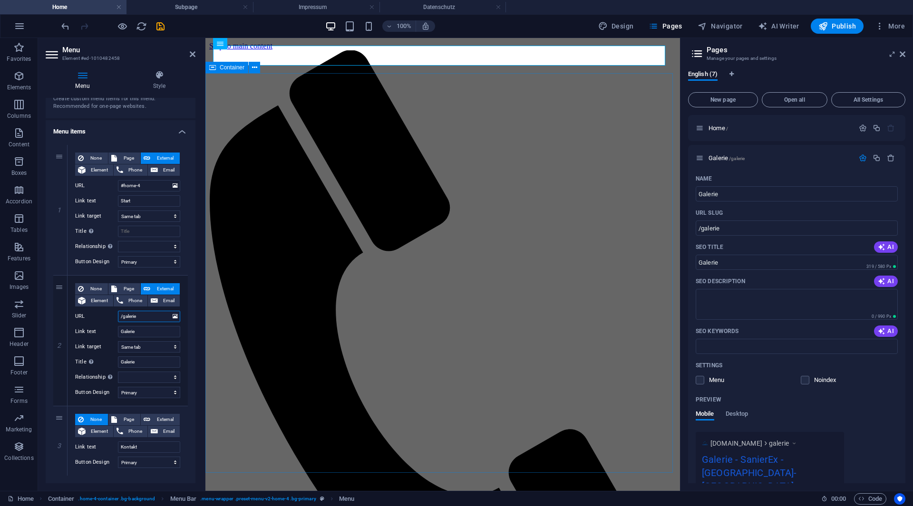
select select
type input "/galerie"
click at [141, 448] on input "Kontakt" at bounding box center [149, 447] width 62 height 11
click at [142, 448] on input "Kontakt" at bounding box center [149, 447] width 62 height 11
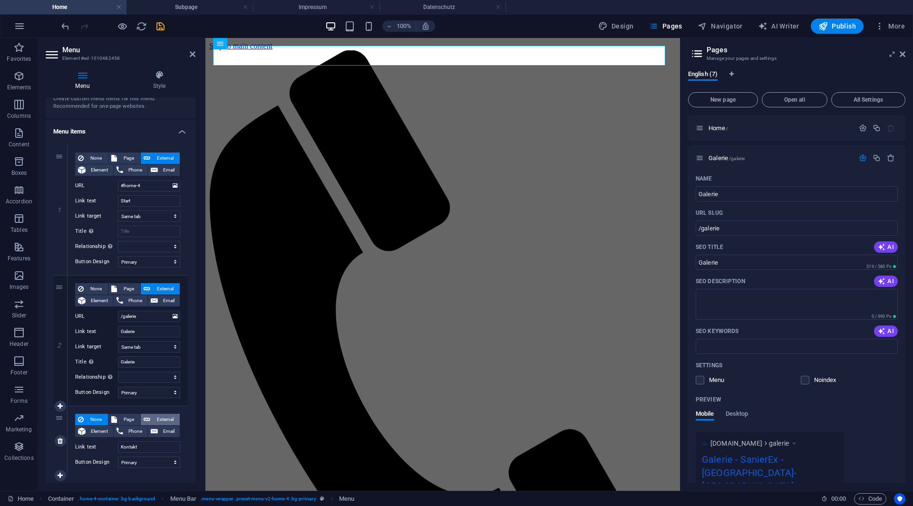
click at [154, 423] on span "External" at bounding box center [165, 419] width 24 height 11
select select
select select "blank"
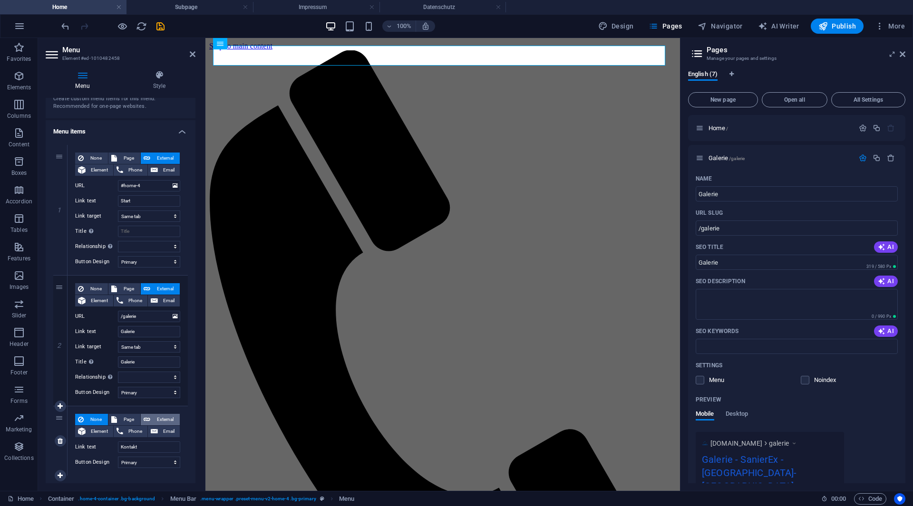
select select
click at [134, 420] on span "Page" at bounding box center [129, 419] width 18 height 11
select select
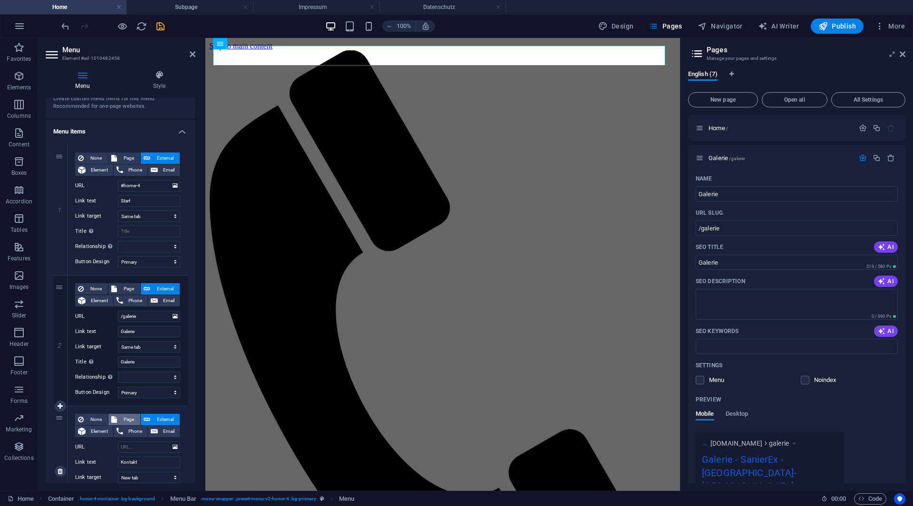
select select
click at [170, 447] on select "Home Galerie Impressum Datenschutz" at bounding box center [149, 447] width 62 height 11
click at [173, 447] on select "Home Galerie Impressum Datenschutz" at bounding box center [149, 447] width 62 height 11
click at [129, 288] on span "Page" at bounding box center [129, 288] width 18 height 11
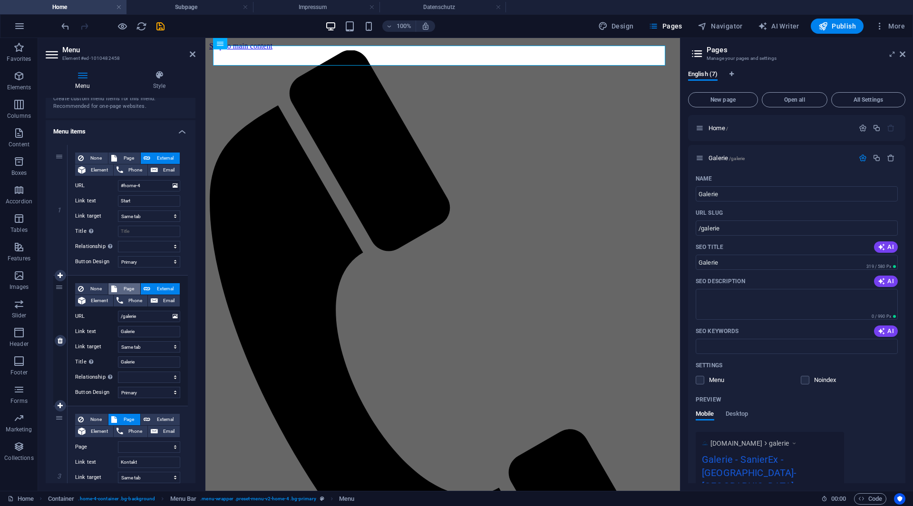
select select
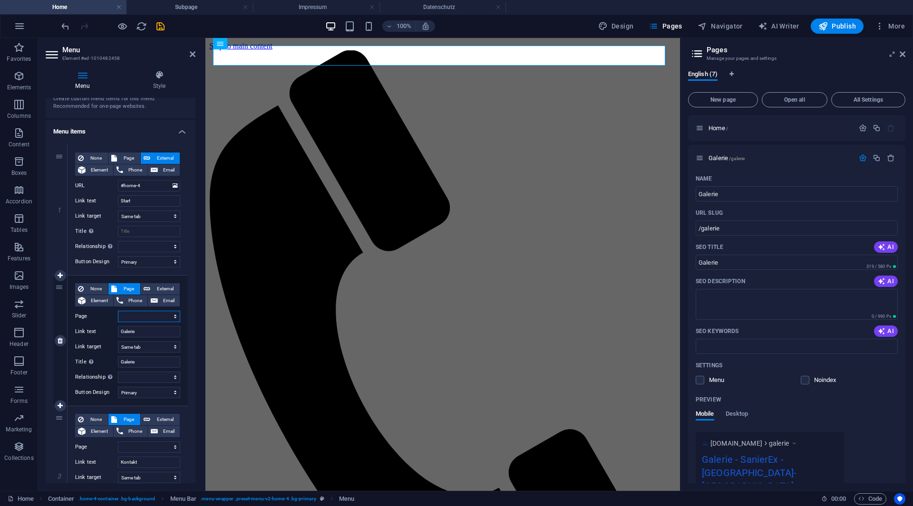
click at [139, 313] on select "Home Galerie Impressum Datenschutz" at bounding box center [149, 316] width 62 height 11
select select "1"
click at [118, 311] on select "Home Galerie Impressum Datenschutz" at bounding box center [149, 316] width 62 height 11
select select
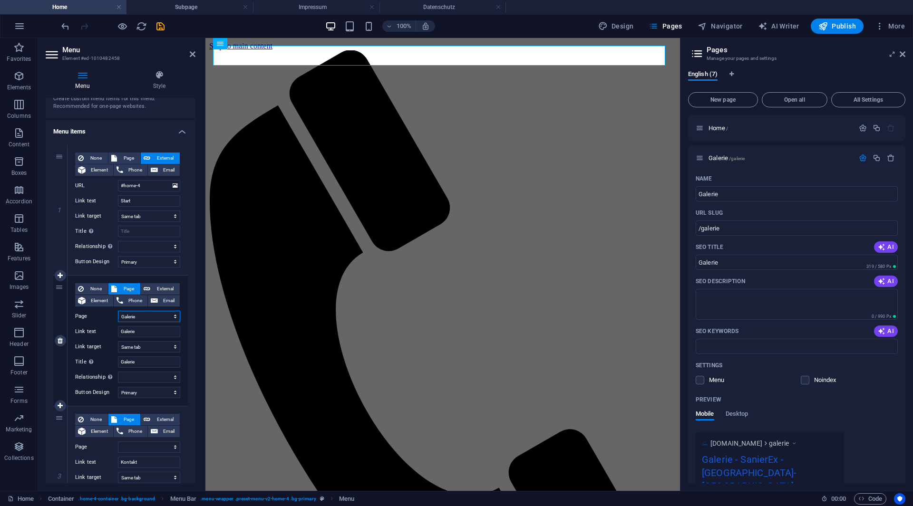
select select
click at [149, 319] on select "Home Galerie Impressum Datenschutz" at bounding box center [149, 316] width 62 height 11
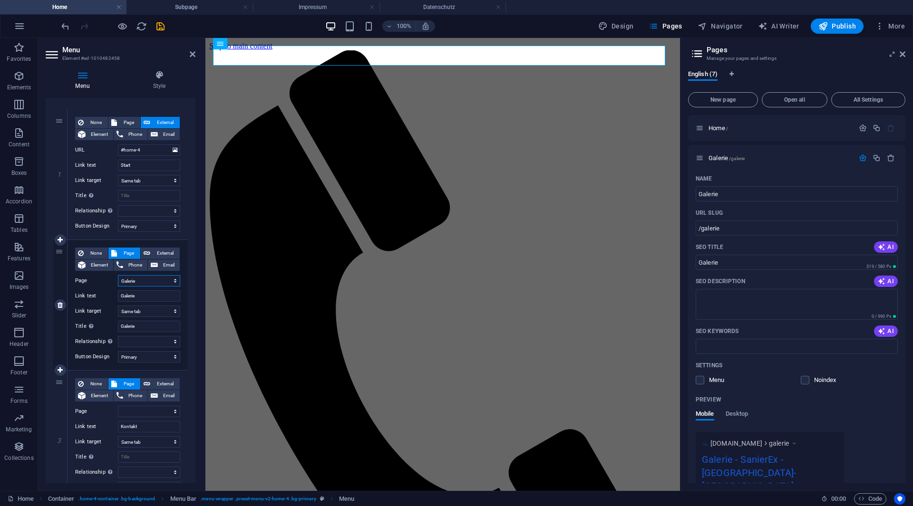
scroll to position [123, 0]
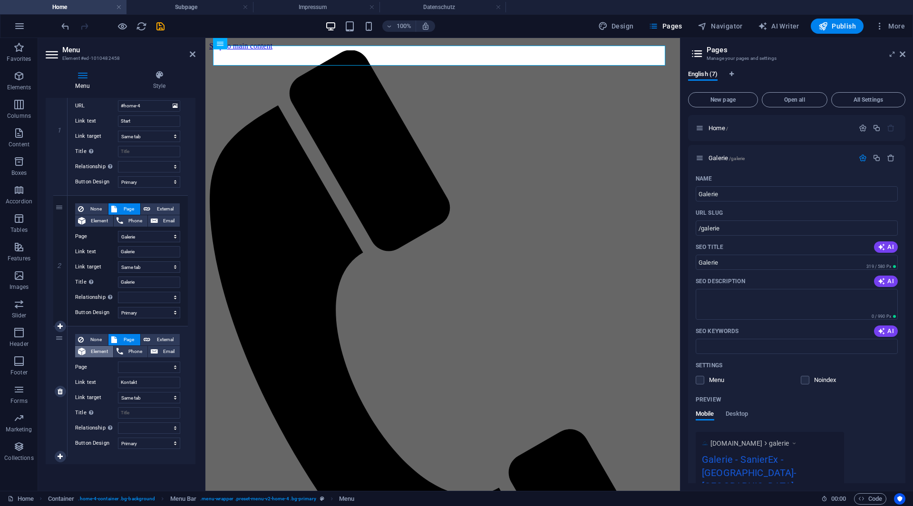
click at [94, 350] on span "Element" at bounding box center [99, 351] width 22 height 11
select select
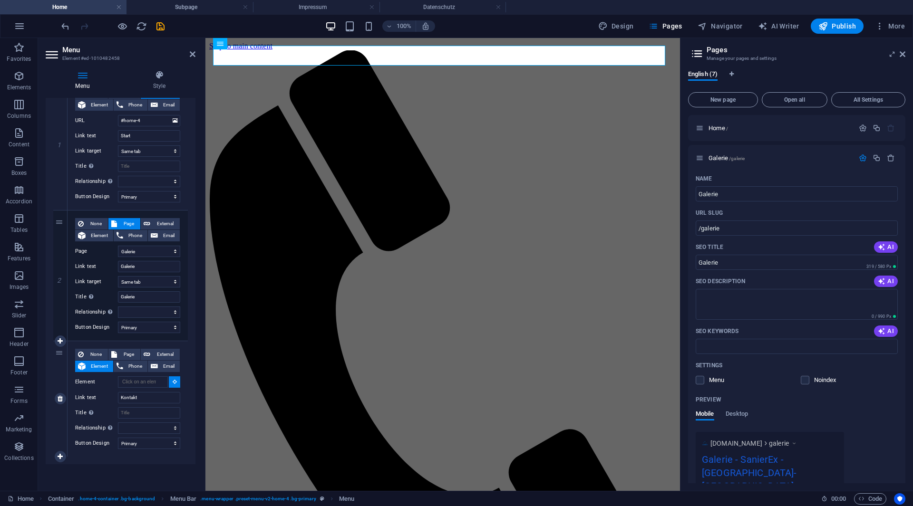
click at [166, 382] on div "Element" at bounding box center [127, 382] width 105 height 12
click at [173, 382] on icon at bounding box center [175, 381] width 4 height 5
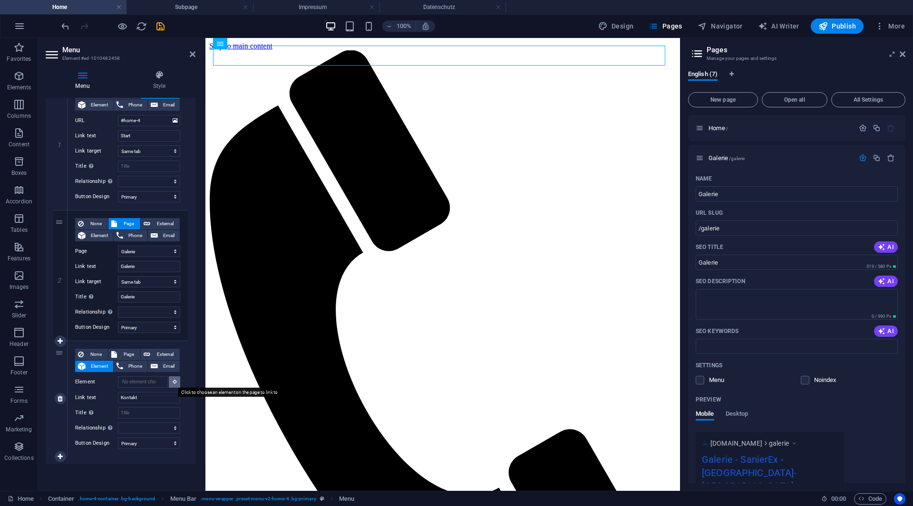
click at [173, 382] on icon at bounding box center [175, 381] width 4 height 5
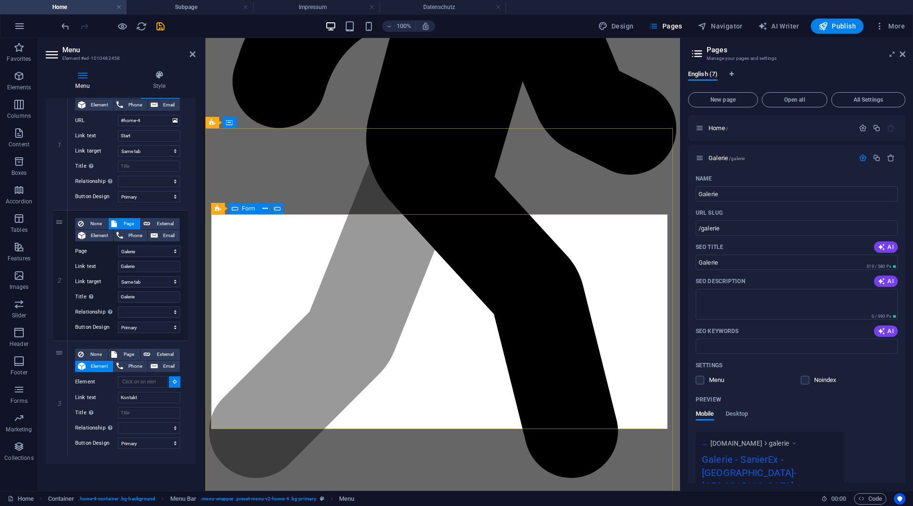
scroll to position [1733, 0]
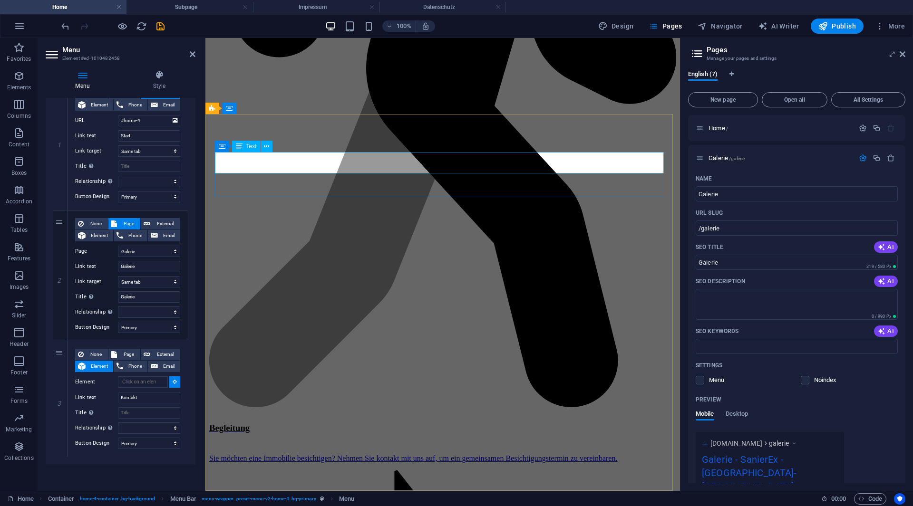
select select
type input "#ed-1010482089"
select select
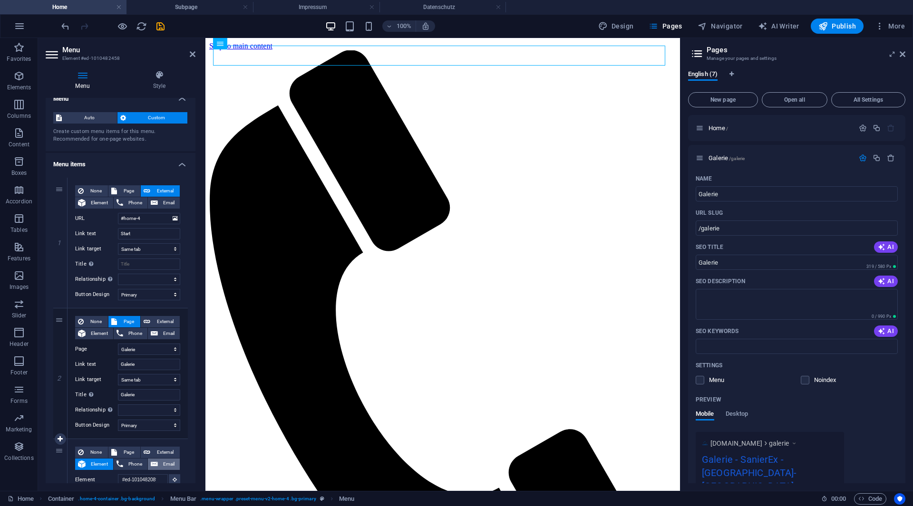
scroll to position [0, 0]
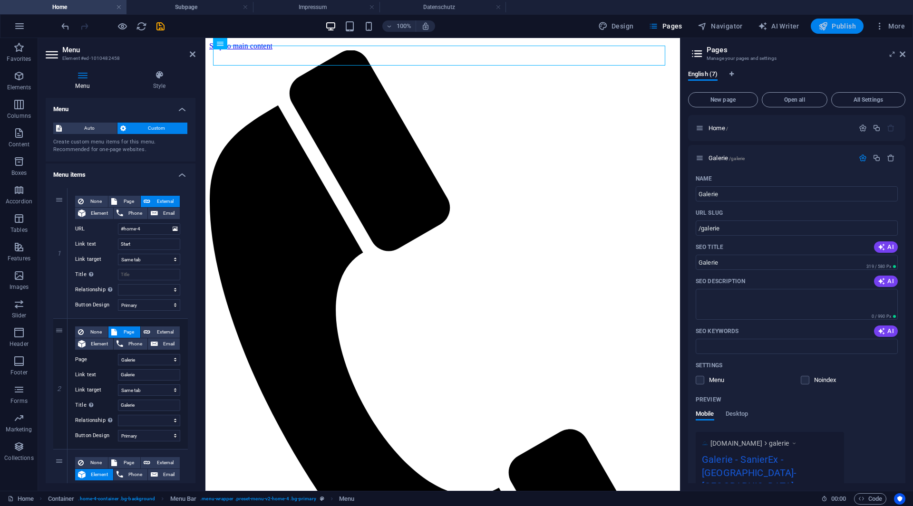
click at [822, 23] on icon "button" at bounding box center [823, 26] width 10 height 10
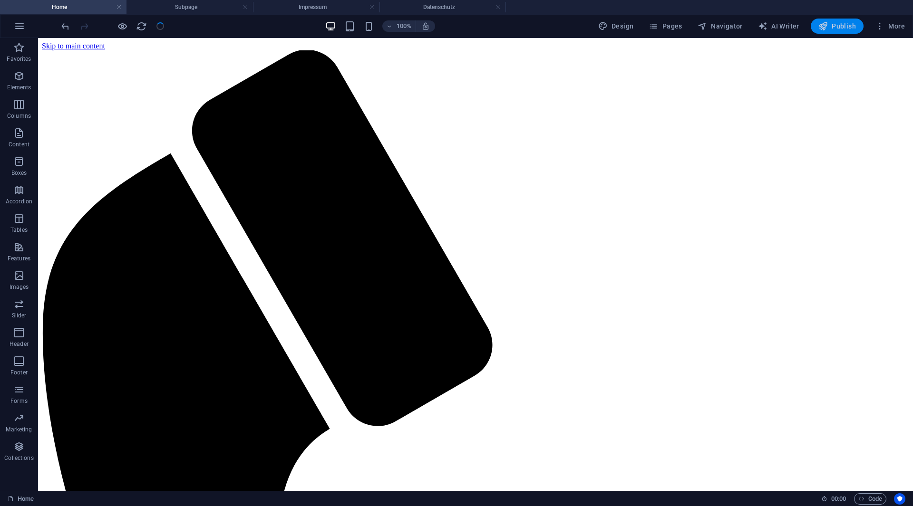
click at [838, 29] on span "Publish" at bounding box center [837, 26] width 38 height 10
click at [837, 22] on span "Publish" at bounding box center [837, 26] width 38 height 10
click at [837, 26] on span "Publish" at bounding box center [837, 26] width 38 height 10
click at [158, 26] on div at bounding box center [112, 26] width 106 height 15
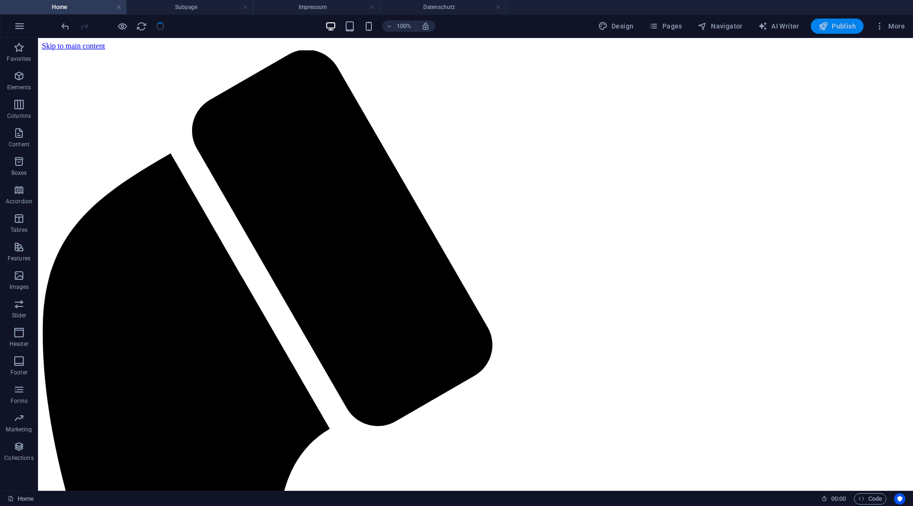
click at [846, 25] on span "Publish" at bounding box center [837, 26] width 38 height 10
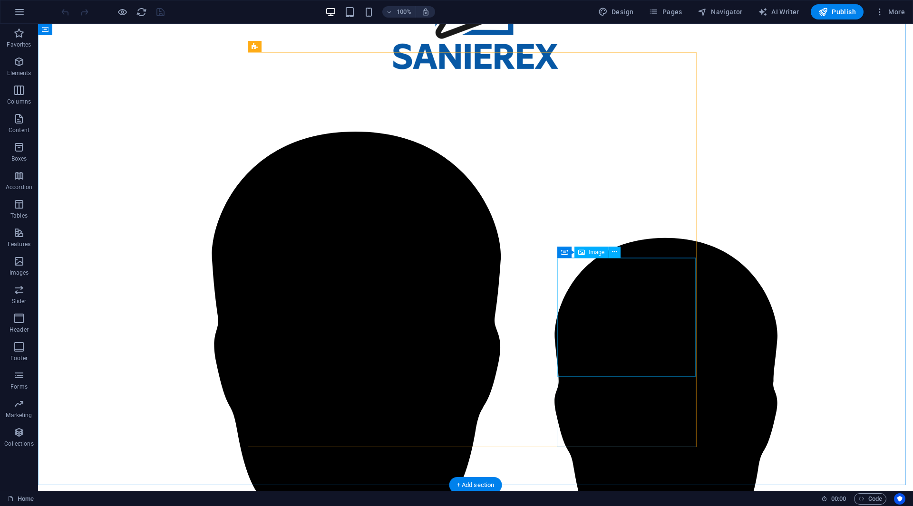
scroll to position [1206, 0]
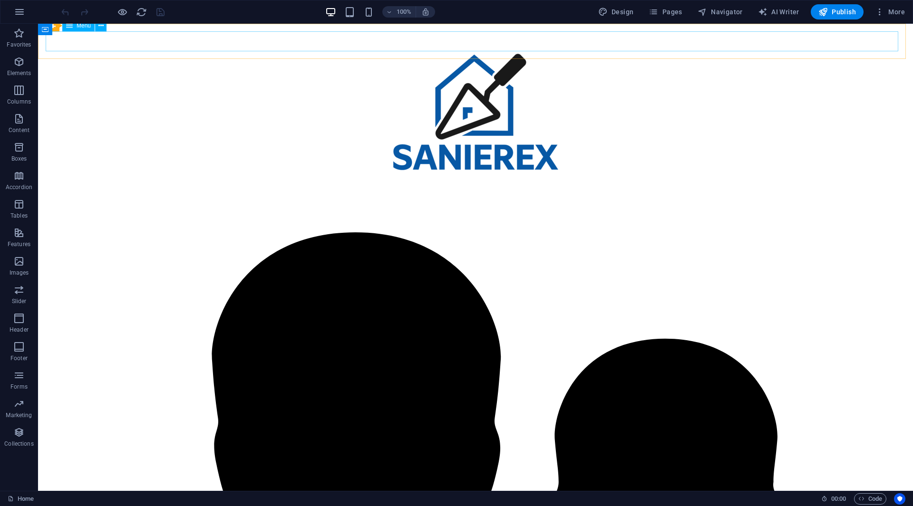
click at [787, 16] on nav "Start Galerie Kontakt" at bounding box center [475, 3] width 867 height 26
select select
select select "primary"
select select "1"
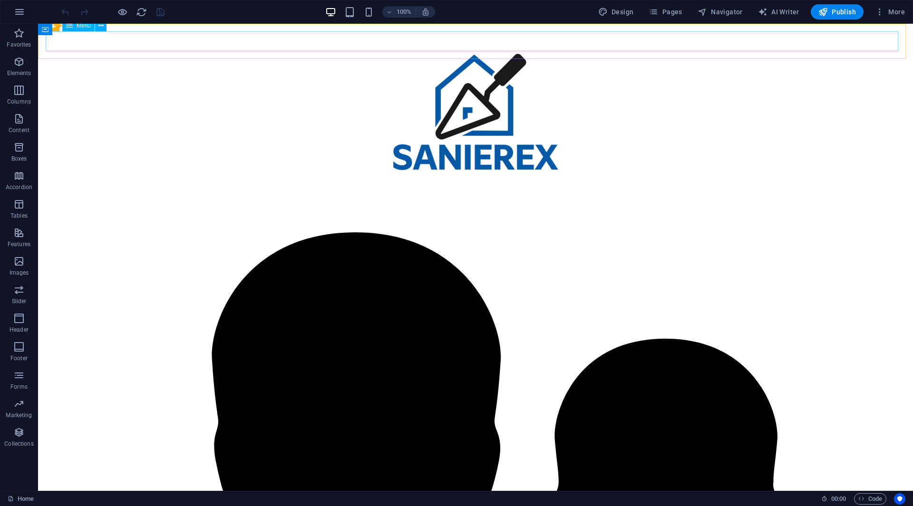
select select
select select "primary"
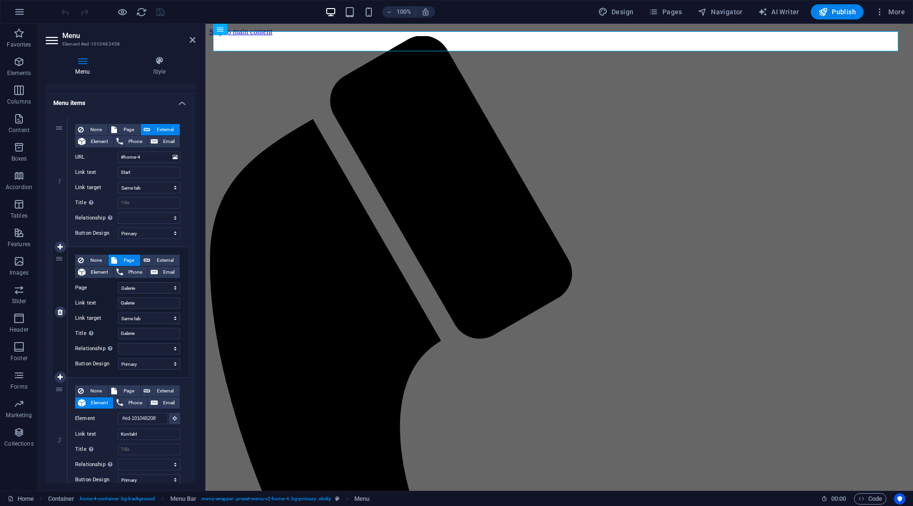
scroll to position [94, 0]
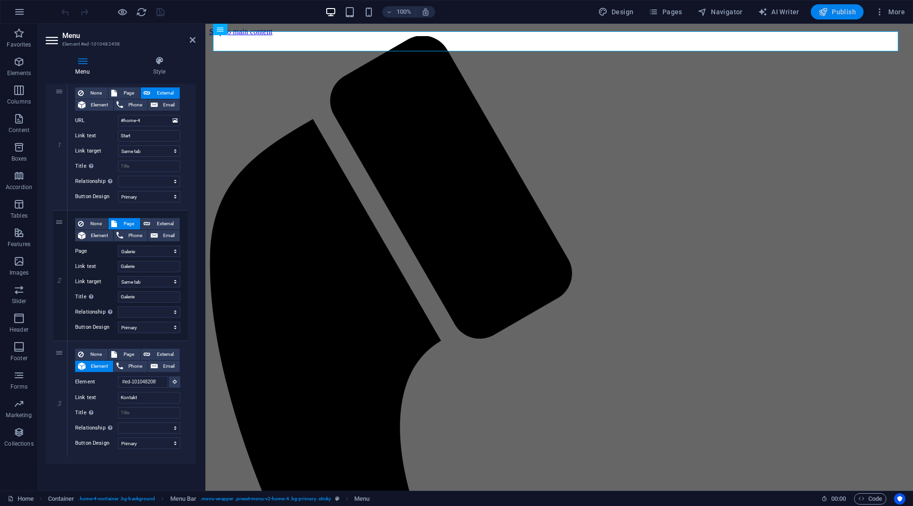
click at [844, 12] on span "Publish" at bounding box center [837, 12] width 38 height 10
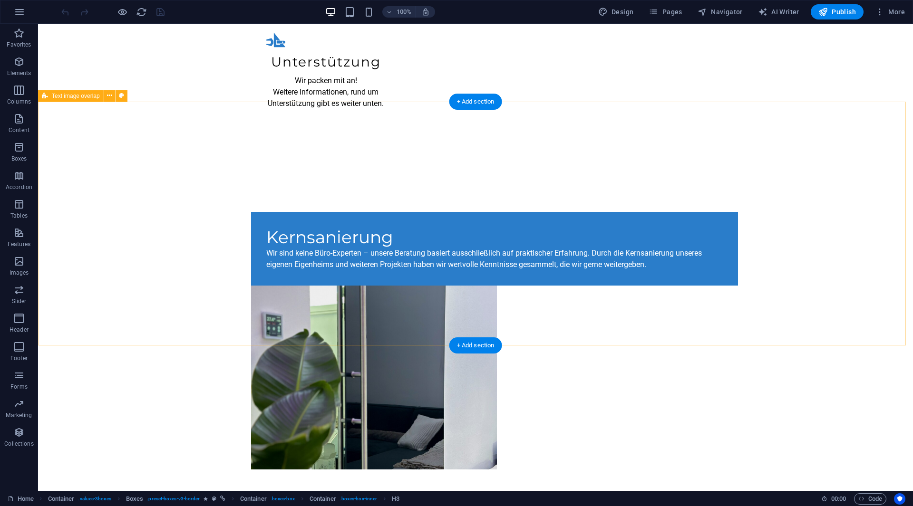
scroll to position [570, 0]
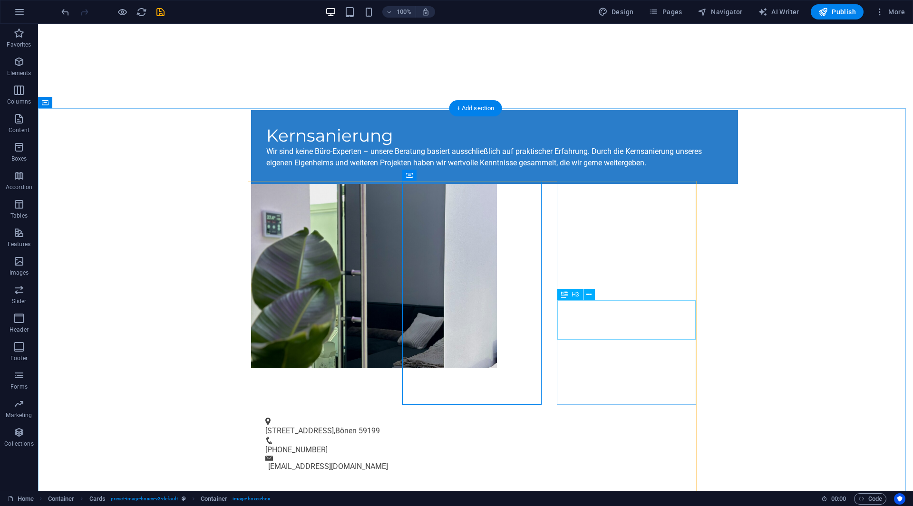
scroll to position [665, 0]
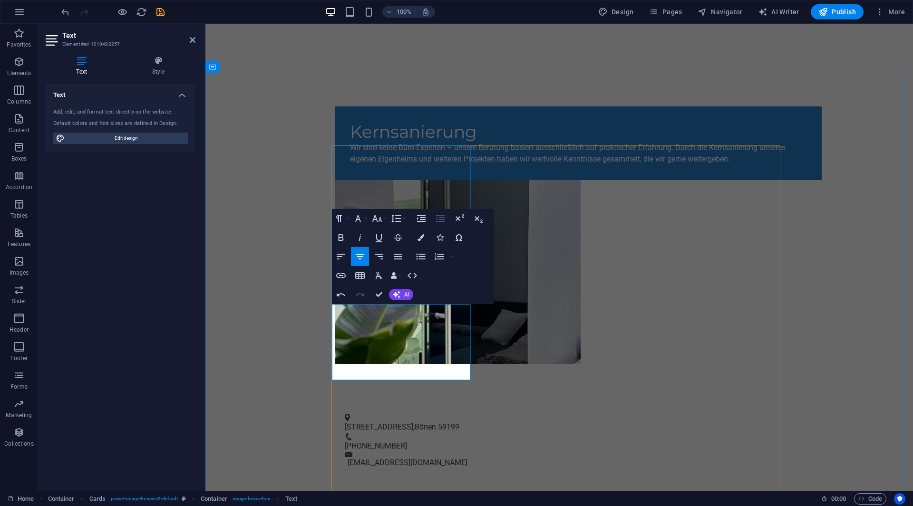
drag, startPoint x: 424, startPoint y: 344, endPoint x: 460, endPoint y: 344, distance: 36.1
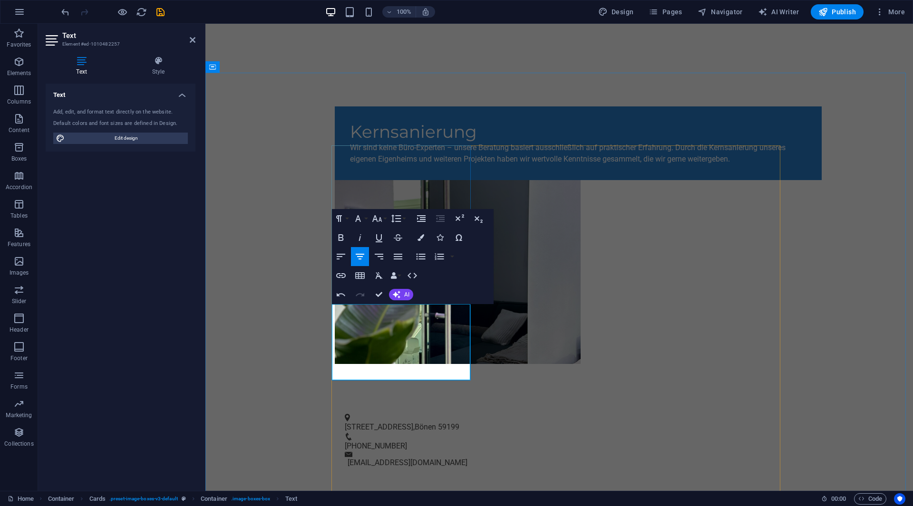
drag, startPoint x: 406, startPoint y: 308, endPoint x: 304, endPoint y: 308, distance: 101.7
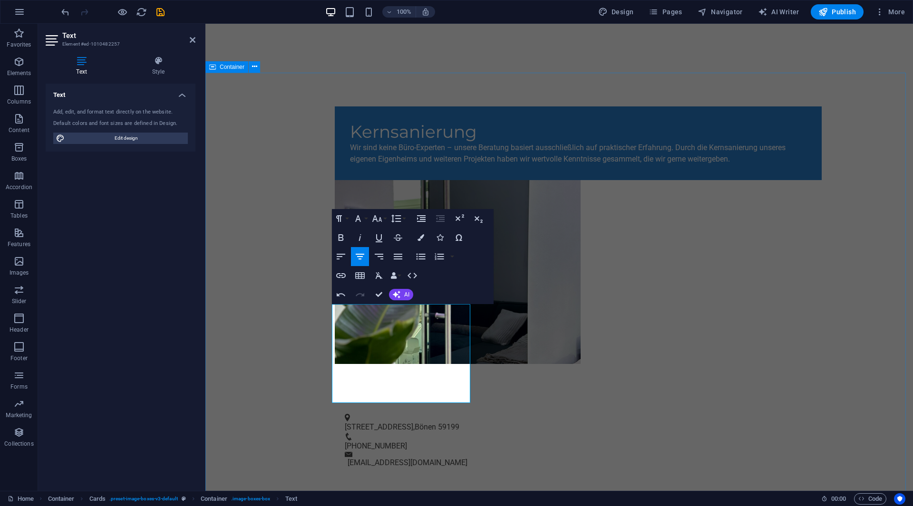
drag, startPoint x: 362, startPoint y: 343, endPoint x: 410, endPoint y: 347, distance: 48.1
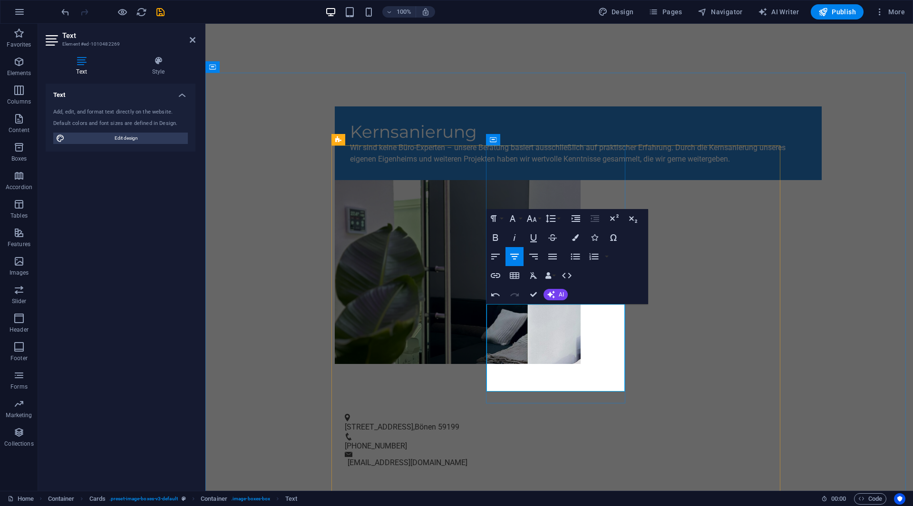
drag, startPoint x: 499, startPoint y: 342, endPoint x: 510, endPoint y: 346, distance: 12.3
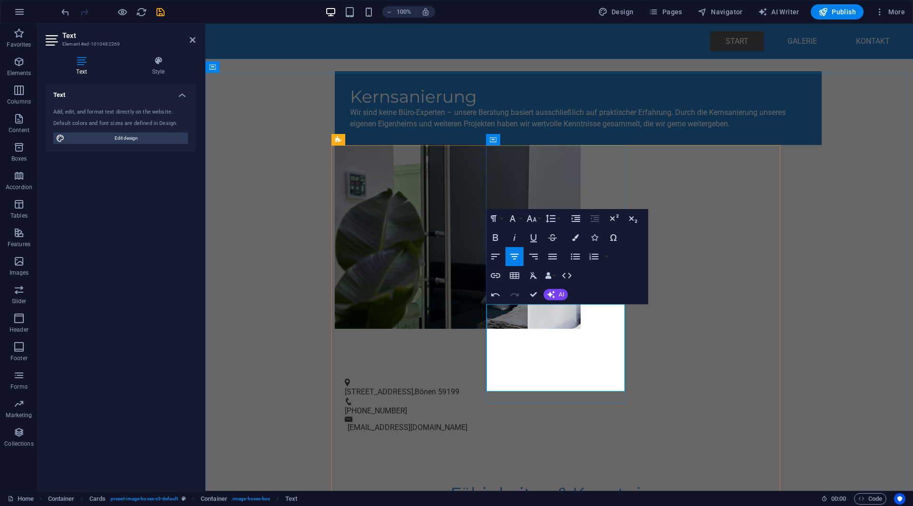
scroll to position [583, 0]
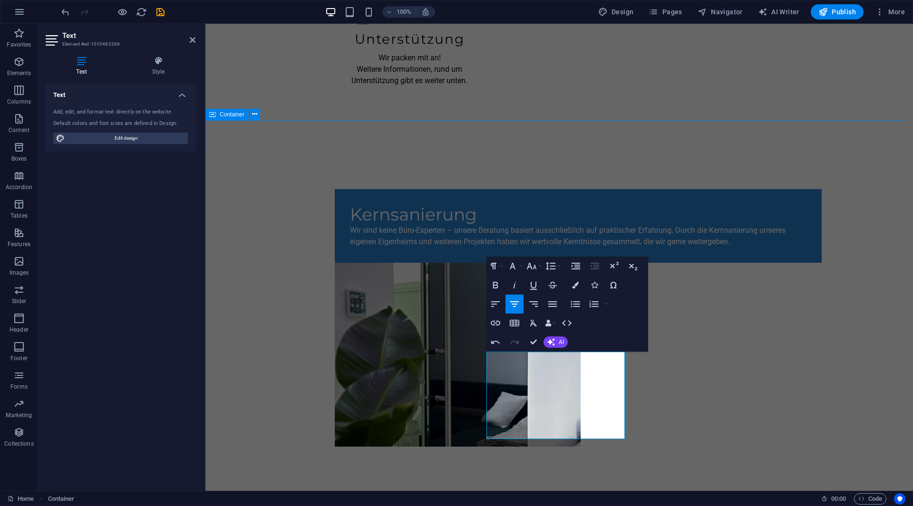
scroll to position [618, 0]
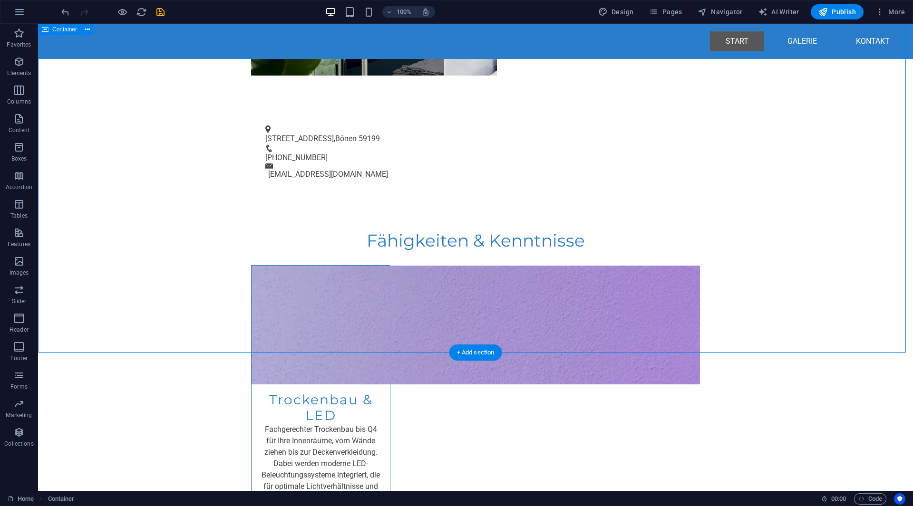
scroll to position [915, 0]
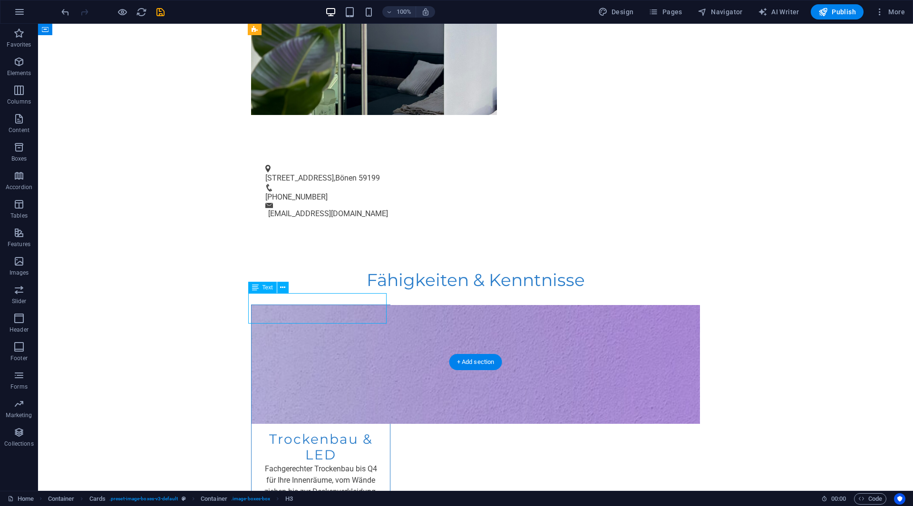
scroll to position [950, 0]
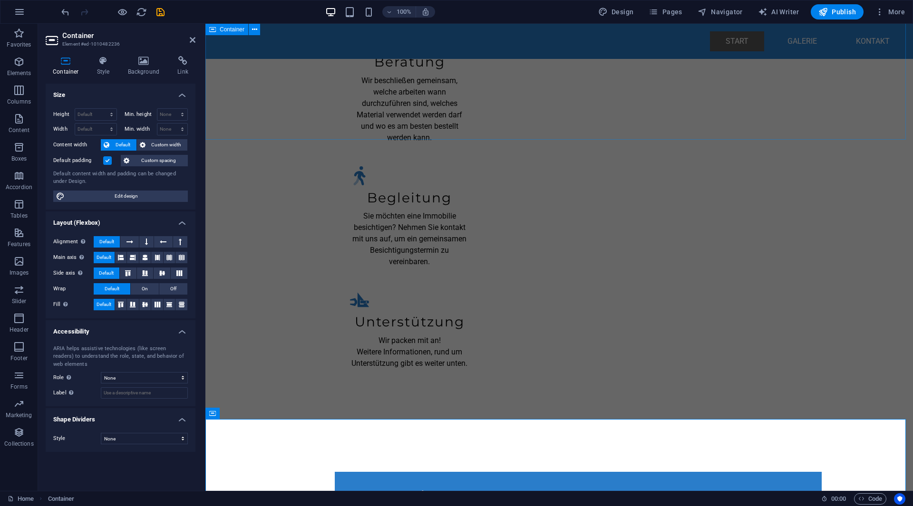
scroll to position [249, 0]
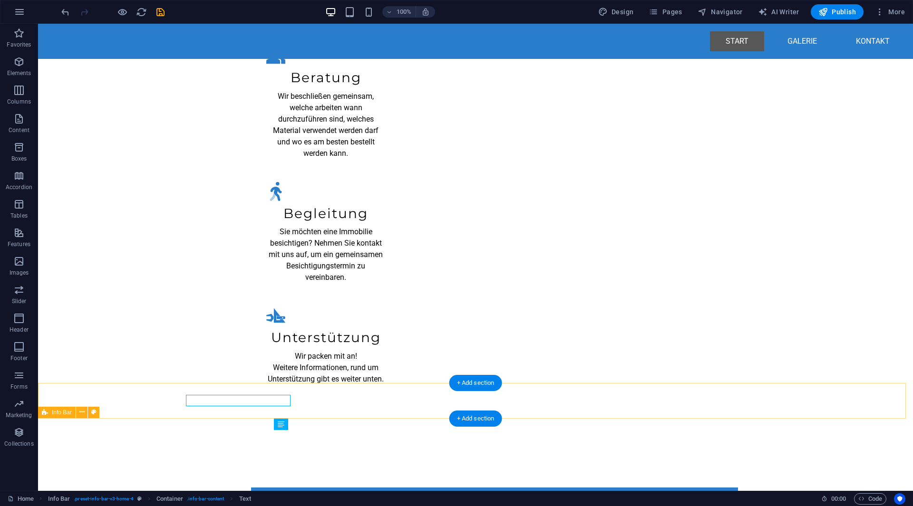
scroll to position [284, 0]
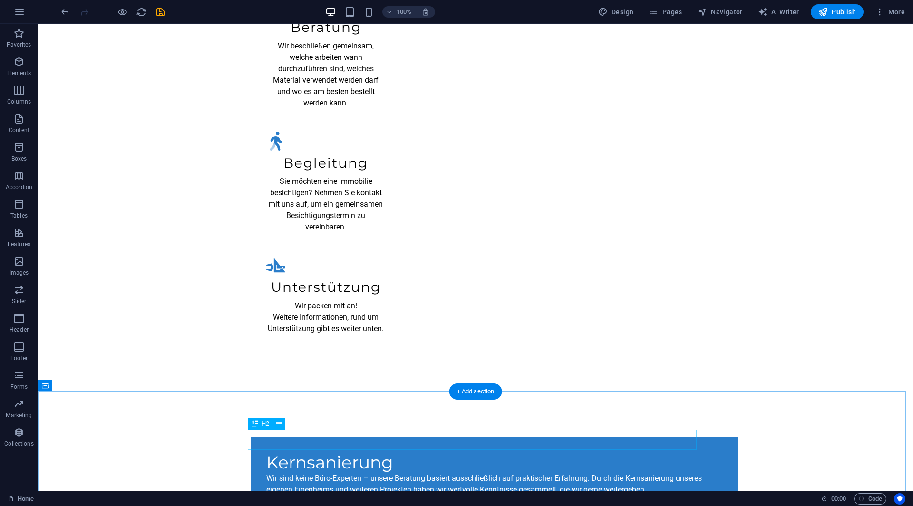
scroll to position [427, 0]
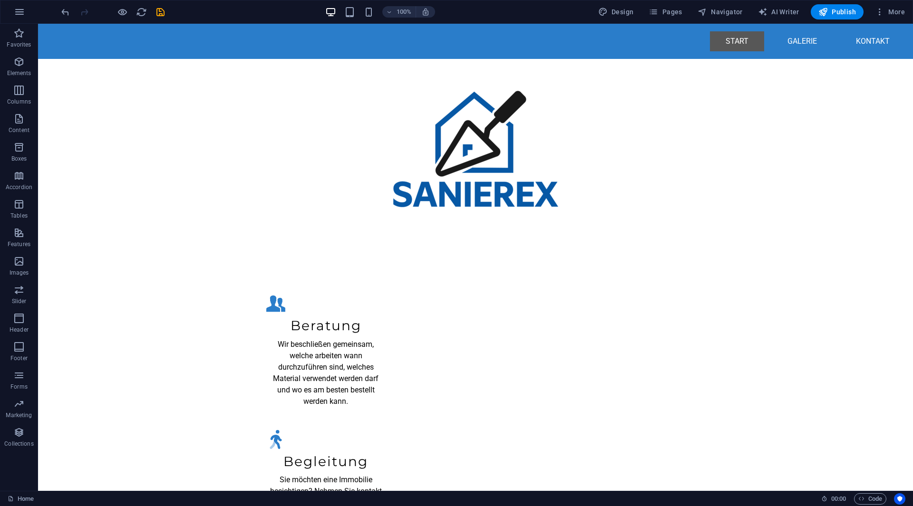
scroll to position [0, 0]
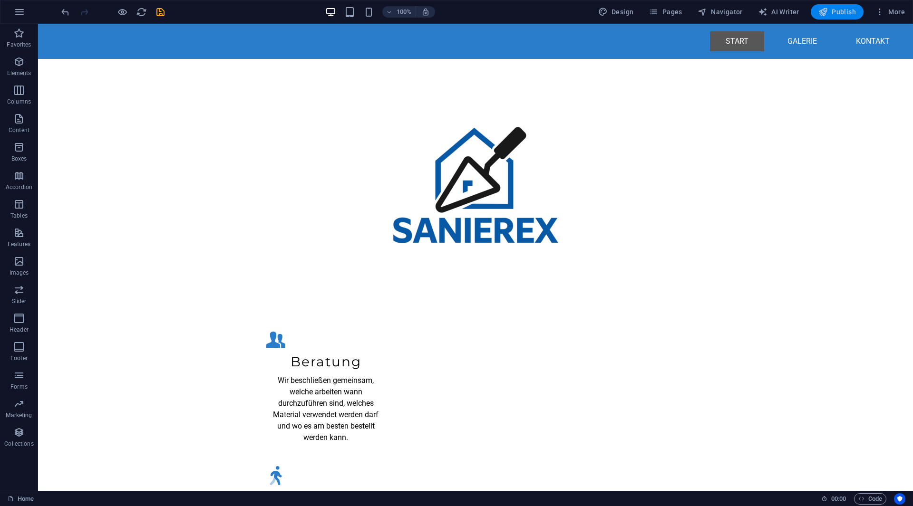
click at [832, 10] on span "Publish" at bounding box center [837, 12] width 38 height 10
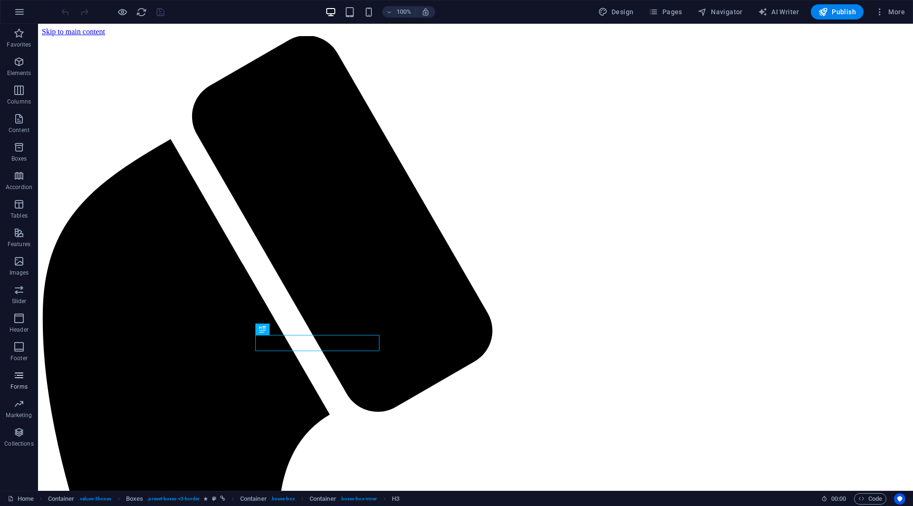
click at [27, 371] on span "Forms" at bounding box center [19, 381] width 38 height 23
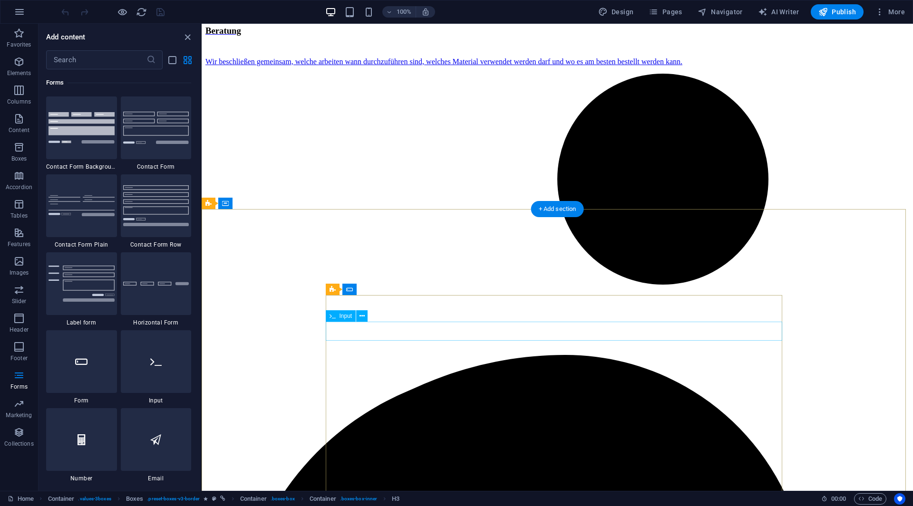
scroll to position [1844, 0]
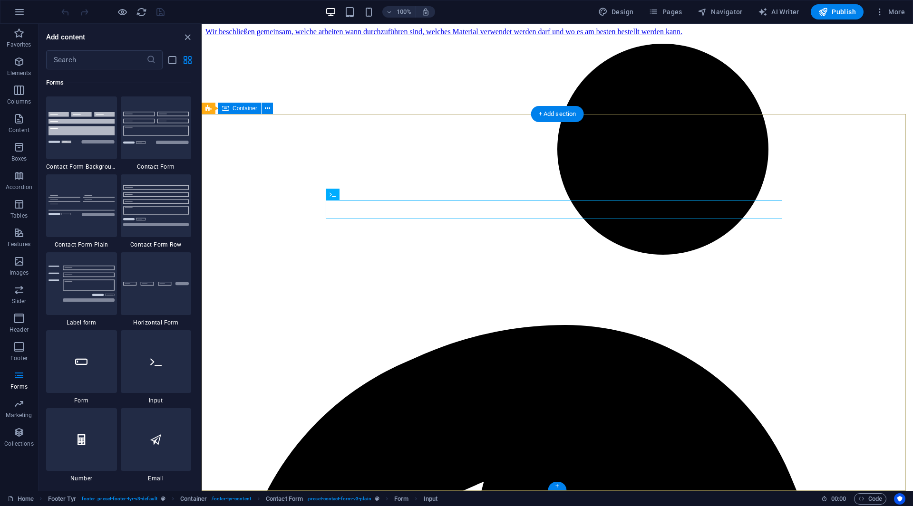
click at [0, 0] on div "Contact Form" at bounding box center [0, 0] width 0 height 0
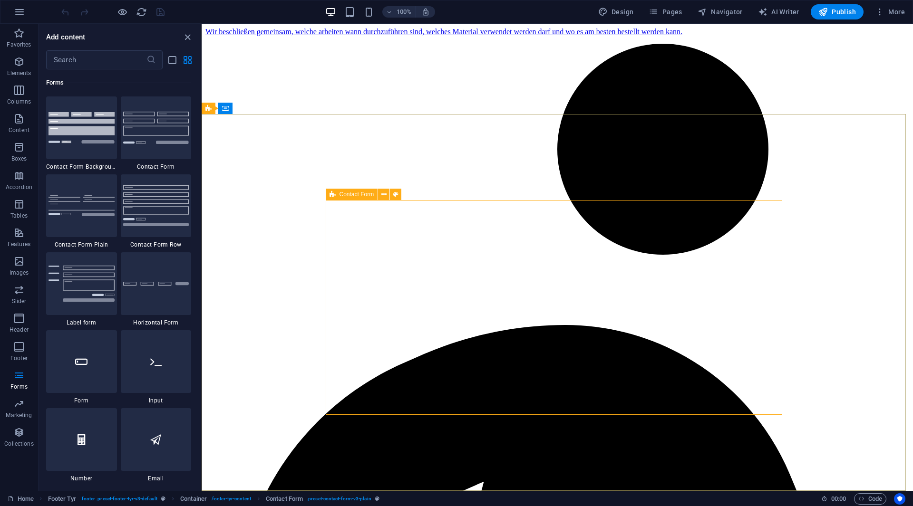
click at [361, 192] on span "Contact Form" at bounding box center [356, 195] width 35 height 6
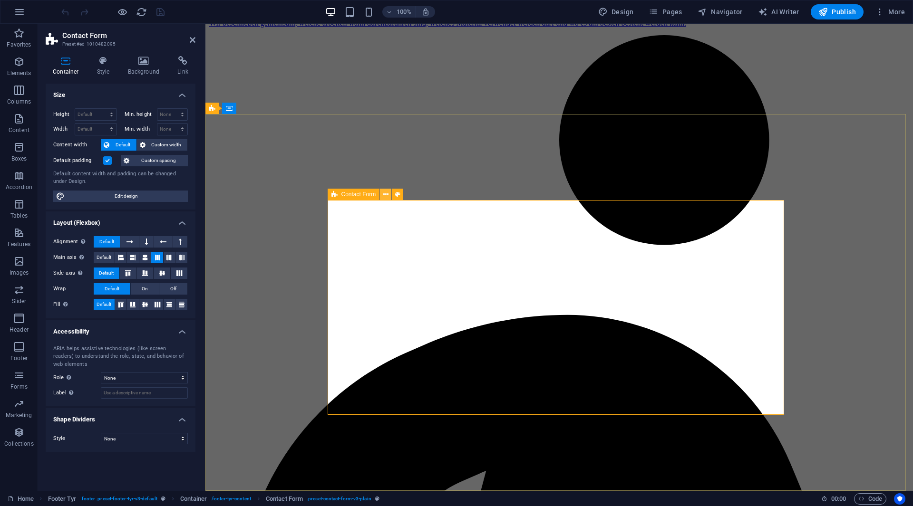
click at [385, 194] on icon at bounding box center [385, 195] width 5 height 10
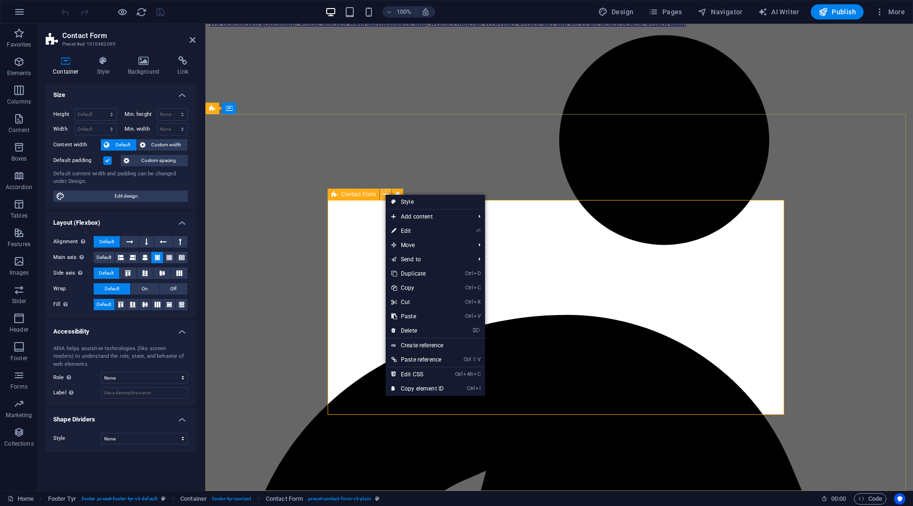
click at [385, 194] on icon at bounding box center [385, 195] width 5 height 10
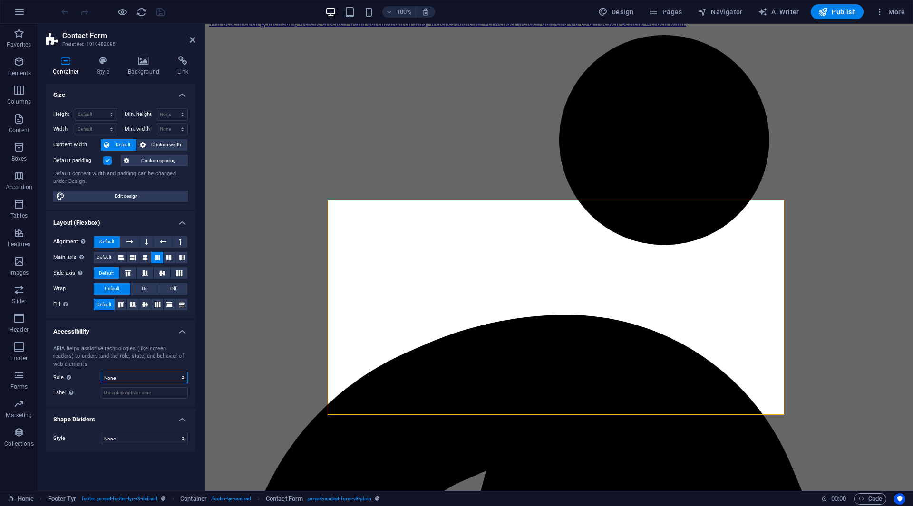
click at [147, 376] on select "None Alert Article Banner Comment Complementary Dialog Footer Header Marquee Pr…" at bounding box center [144, 377] width 87 height 11
click at [106, 64] on icon at bounding box center [103, 61] width 27 height 10
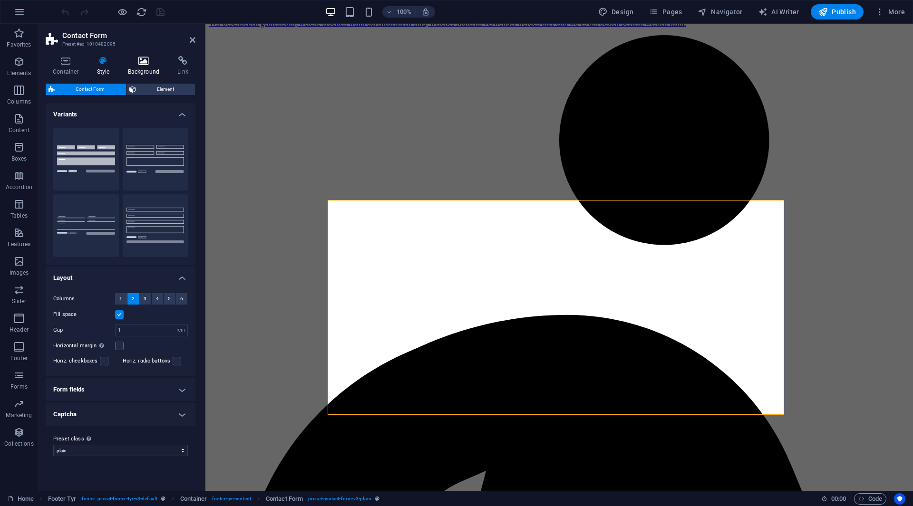
click at [167, 66] on h4 "Background" at bounding box center [146, 66] width 50 height 20
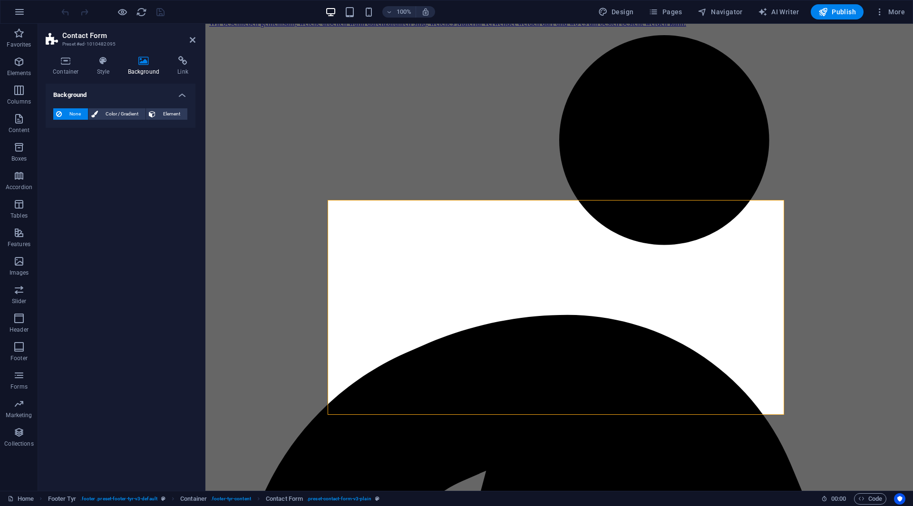
click at [161, 63] on icon at bounding box center [144, 61] width 46 height 10
click at [155, 64] on icon at bounding box center [144, 61] width 46 height 10
click at [168, 69] on h4 "Background" at bounding box center [146, 66] width 50 height 20
click at [173, 69] on h4 "Link" at bounding box center [182, 66] width 25 height 20
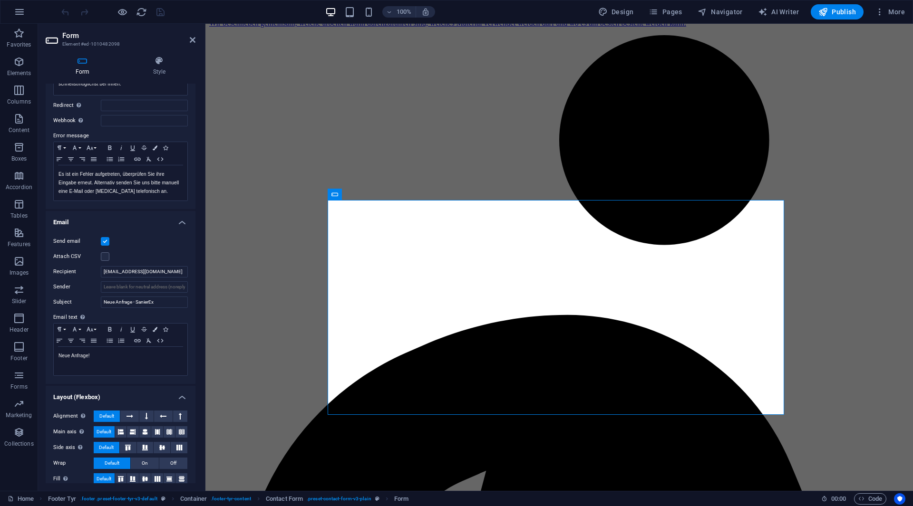
scroll to position [132, 0]
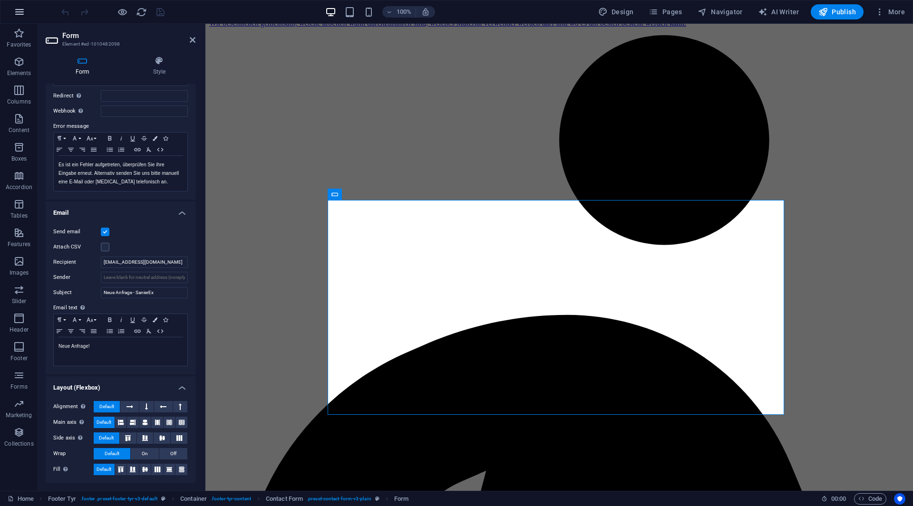
click at [21, 20] on button "button" at bounding box center [19, 11] width 23 height 23
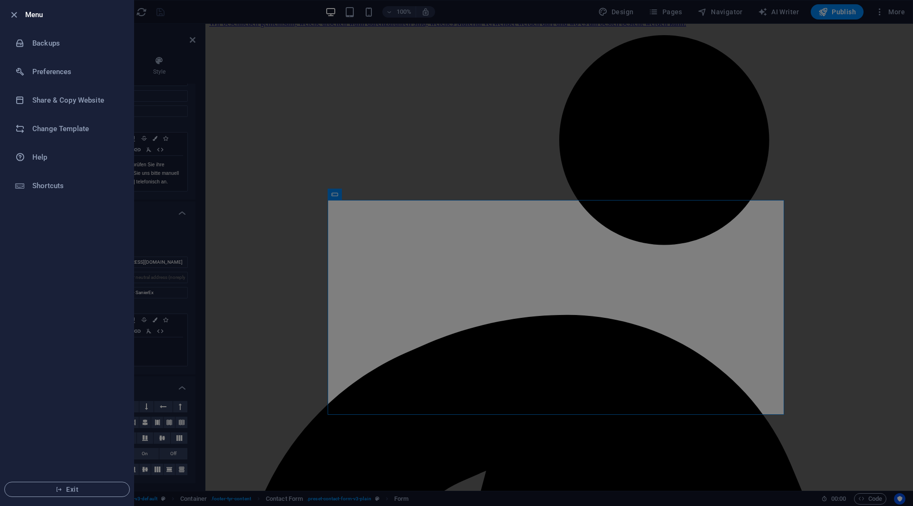
click at [443, 131] on div at bounding box center [456, 253] width 913 height 506
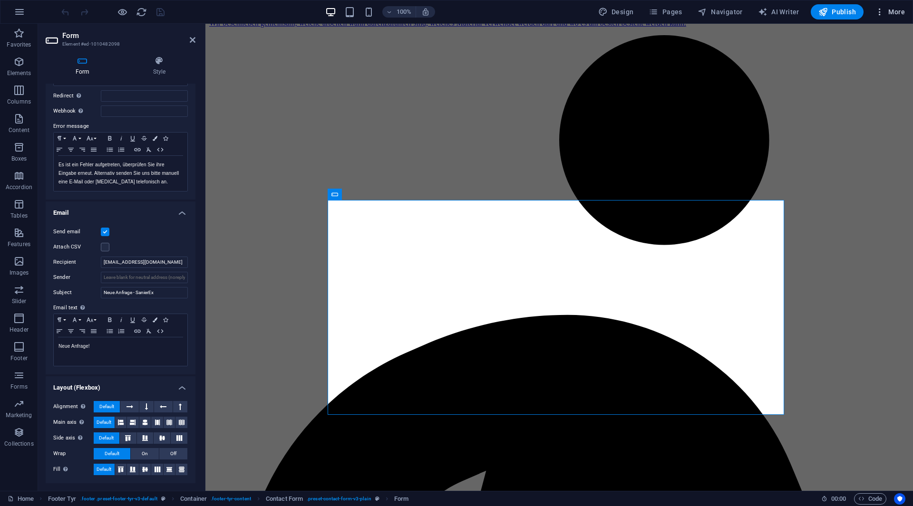
click at [880, 15] on icon "button" at bounding box center [880, 12] width 10 height 10
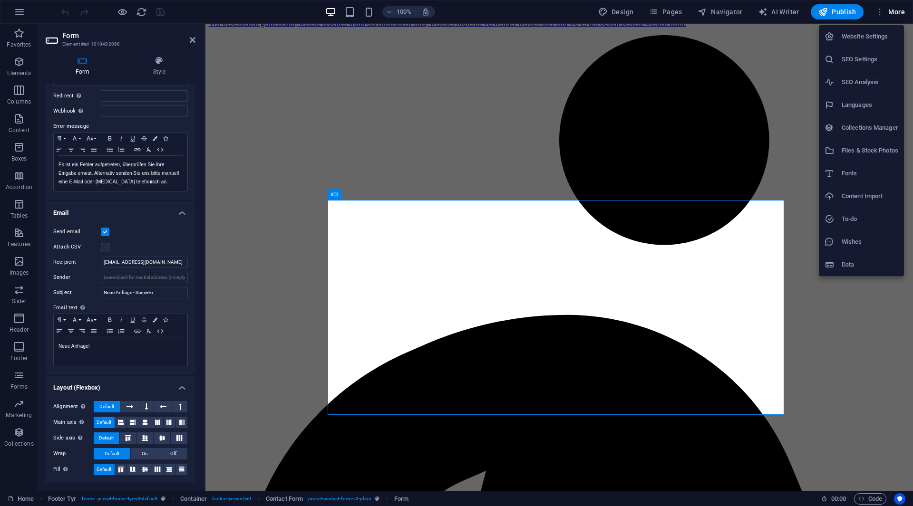
click at [856, 259] on h6 "Data" at bounding box center [869, 264] width 57 height 11
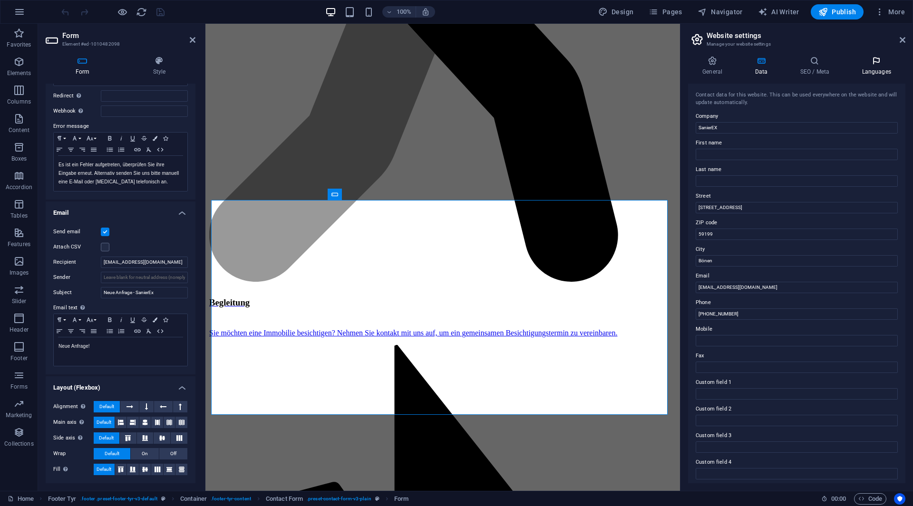
click at [867, 73] on h4 "Languages" at bounding box center [876, 66] width 58 height 20
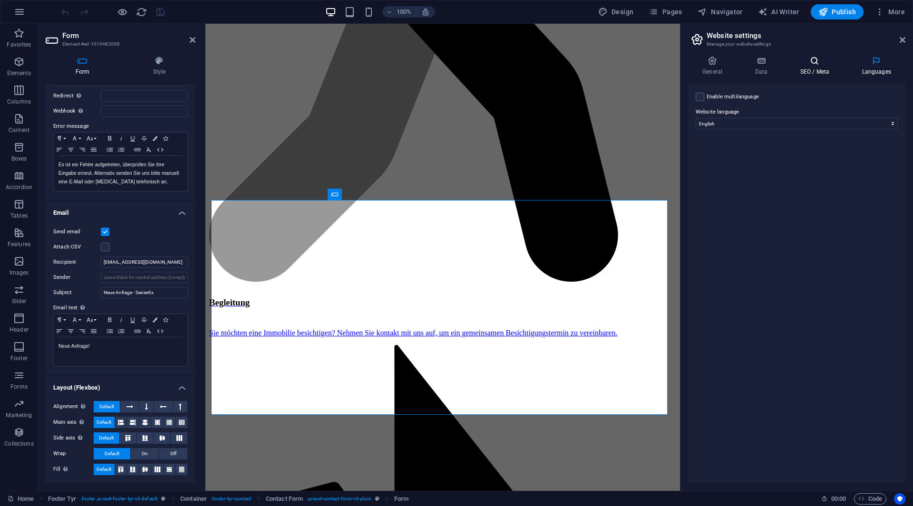
click at [807, 70] on h4 "SEO / Meta" at bounding box center [816, 66] width 62 height 20
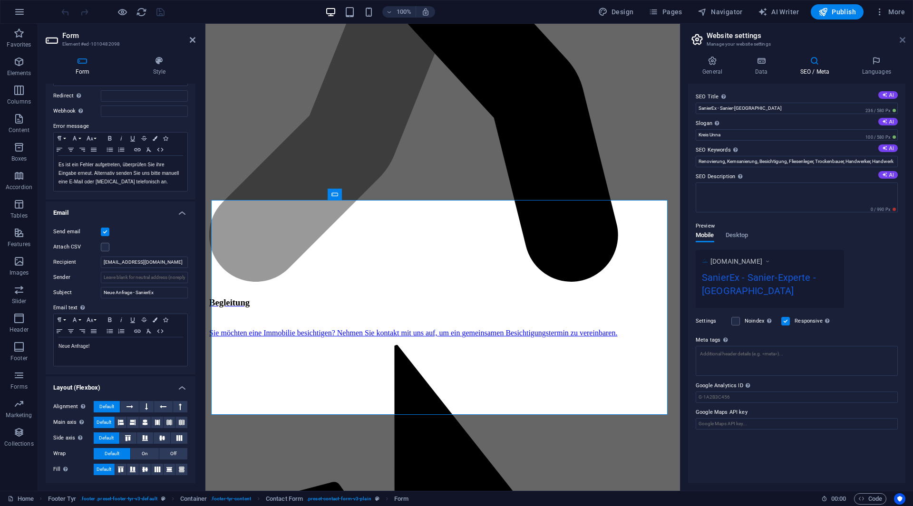
click at [903, 39] on icon at bounding box center [902, 40] width 6 height 8
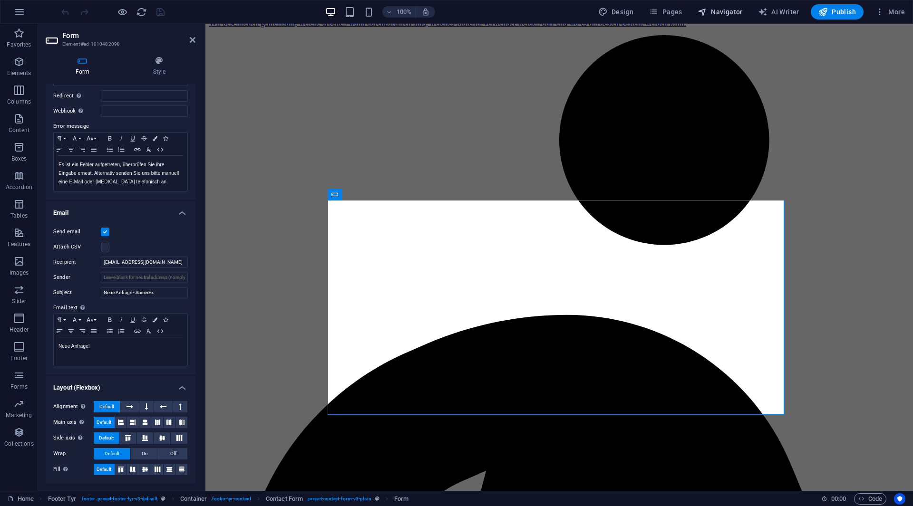
click at [739, 13] on span "Navigator" at bounding box center [719, 12] width 45 height 10
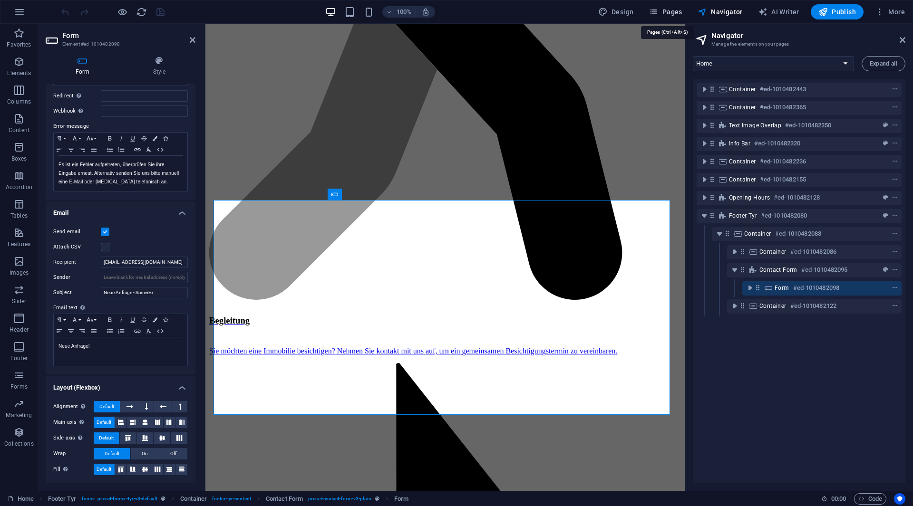
click at [681, 14] on span "Pages" at bounding box center [664, 12] width 33 height 10
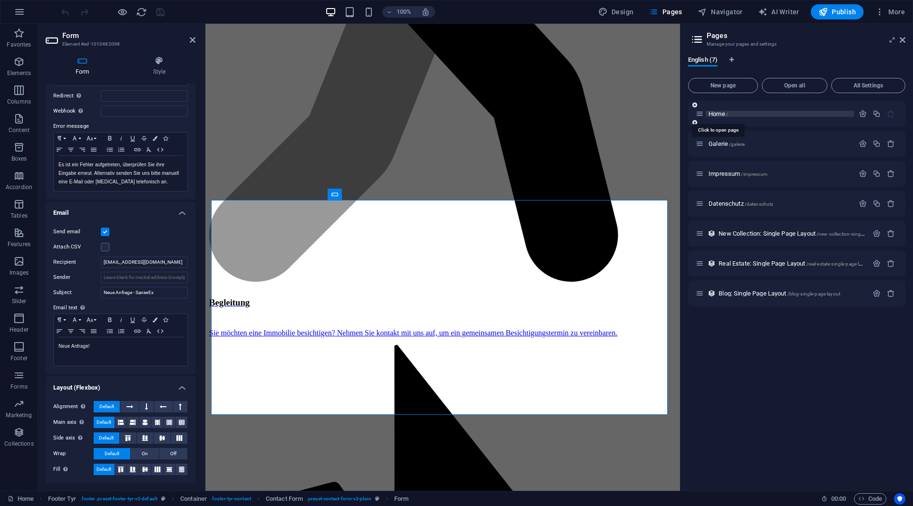
click at [719, 112] on span "Home /" at bounding box center [717, 113] width 19 height 7
click at [630, 10] on span "Design" at bounding box center [616, 12] width 36 height 10
select select "px"
select select "200"
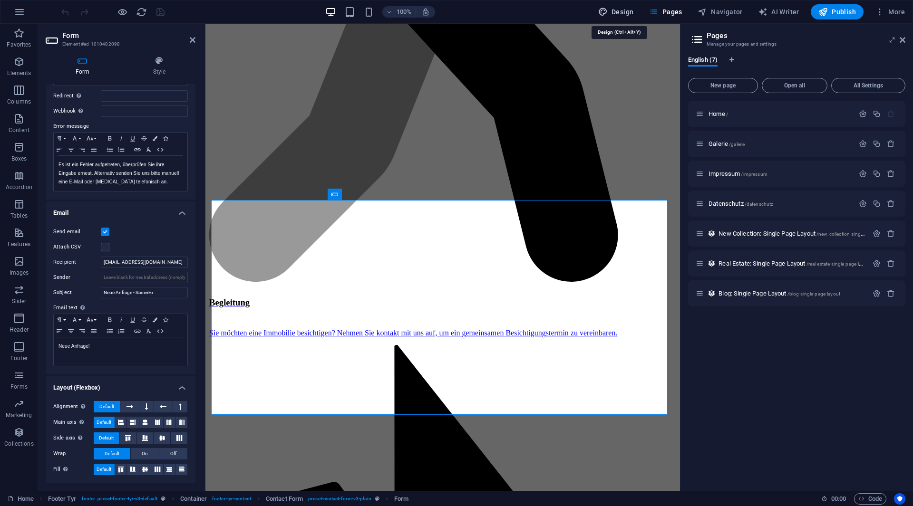
select select "px"
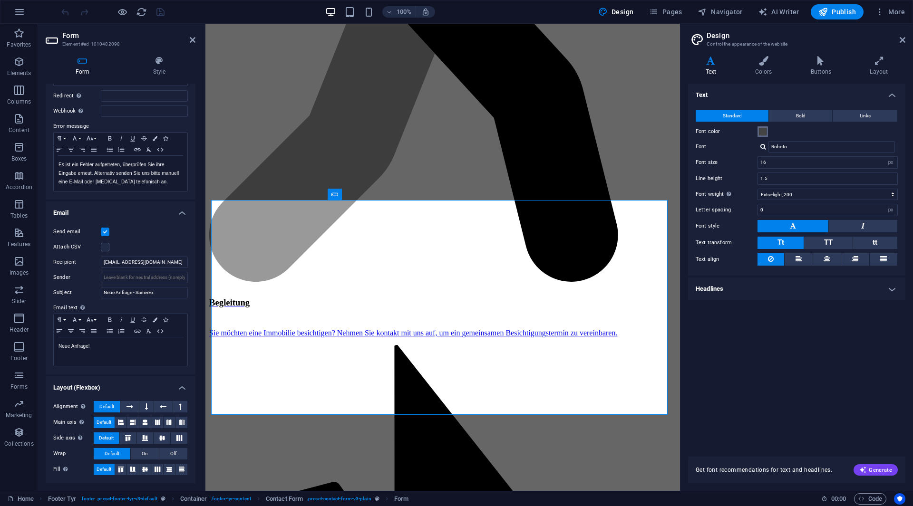
click at [763, 131] on span at bounding box center [763, 132] width 8 height 8
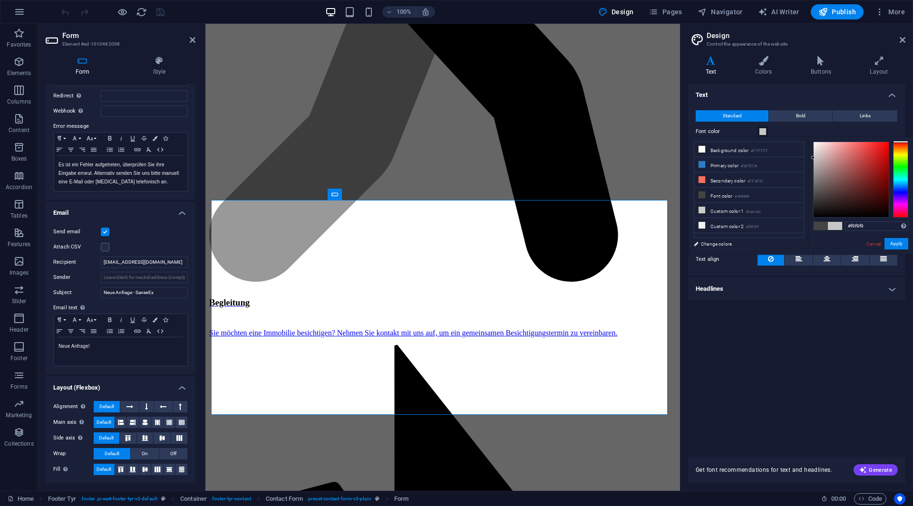
type input "#ffffff"
drag, startPoint x: 839, startPoint y: 175, endPoint x: 806, endPoint y: 137, distance: 50.5
click at [806, 137] on div "less Background color #FFFFFF Primary color #2A7DCA Secondary color #FF6F61 Fon…" at bounding box center [801, 196] width 224 height 118
click at [891, 245] on button "Apply" at bounding box center [896, 243] width 24 height 11
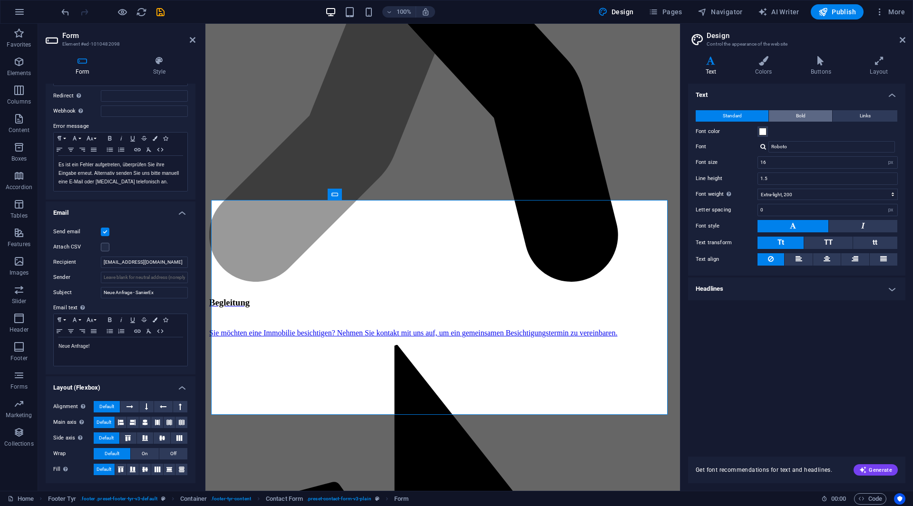
click at [815, 120] on button "Bold" at bounding box center [800, 115] width 63 height 11
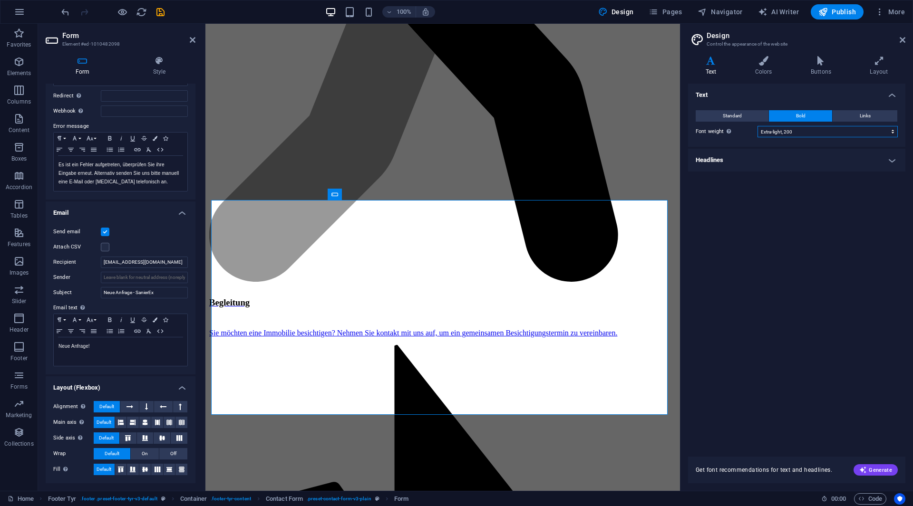
click at [807, 130] on select "Thin, 100 Extra-light, 200 Light, 300 Regular, 400 Medium, 500 Semi-bold, 600 B…" at bounding box center [827, 131] width 140 height 11
select select "700"
click at [757, 126] on select "Thin, 100 Extra-light, 200 Light, 300 Regular, 400 Medium, 500 Semi-bold, 600 B…" at bounding box center [827, 131] width 140 height 11
click at [845, 116] on button "Links" at bounding box center [864, 115] width 65 height 11
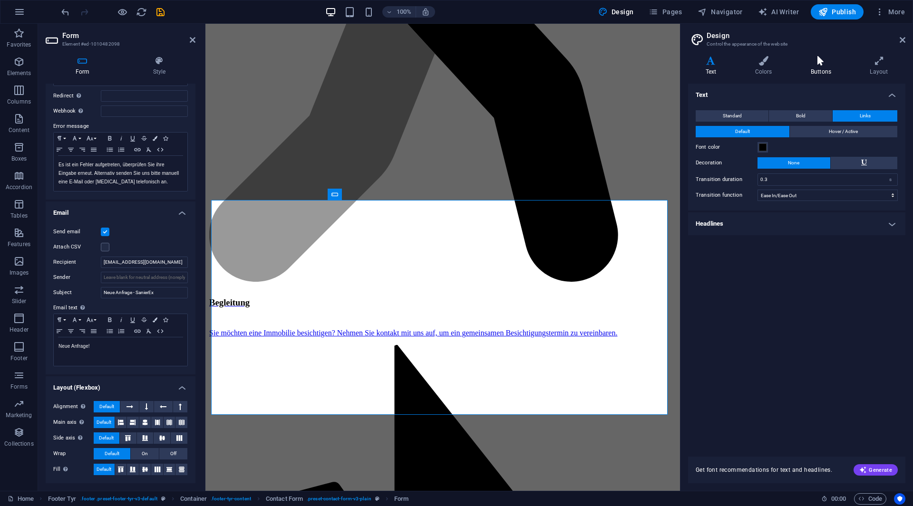
click at [828, 68] on h4 "Buttons" at bounding box center [822, 66] width 59 height 20
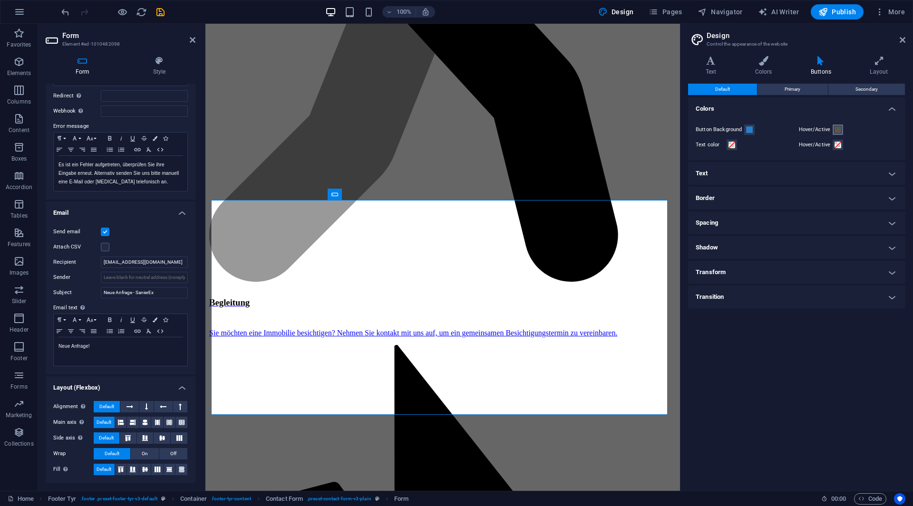
click at [832, 127] on button "Hover/Active" at bounding box center [837, 130] width 10 height 10
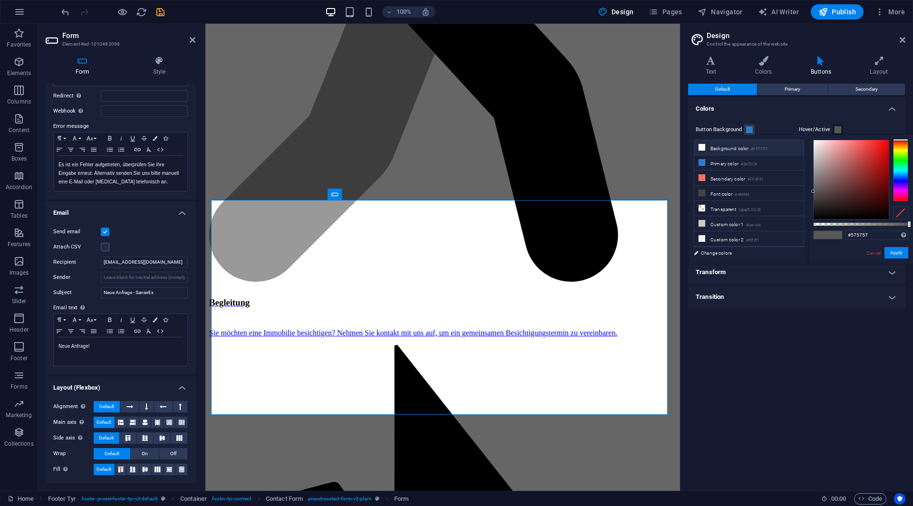
click at [731, 149] on li "Background color #FFFFFF" at bounding box center [748, 147] width 109 height 15
type input "#ffffff"
click at [893, 257] on button "Apply" at bounding box center [896, 252] width 24 height 11
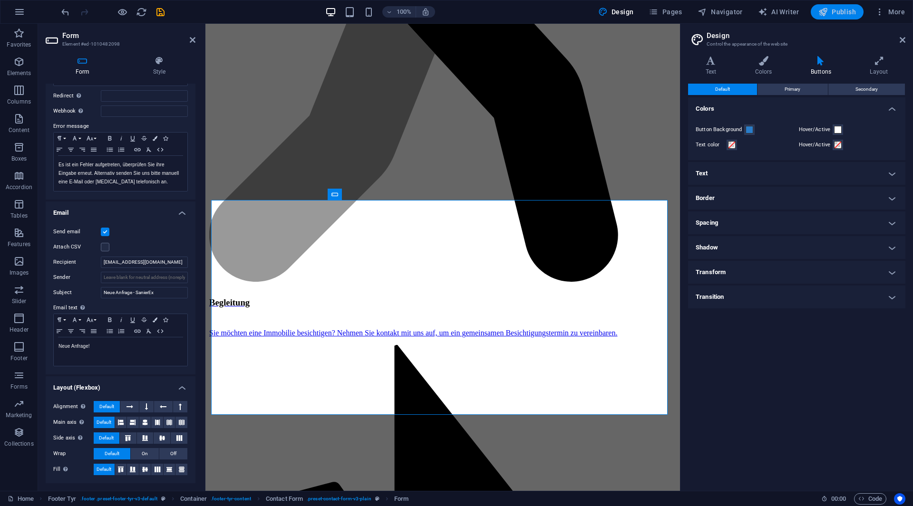
click at [822, 10] on icon "button" at bounding box center [823, 12] width 10 height 10
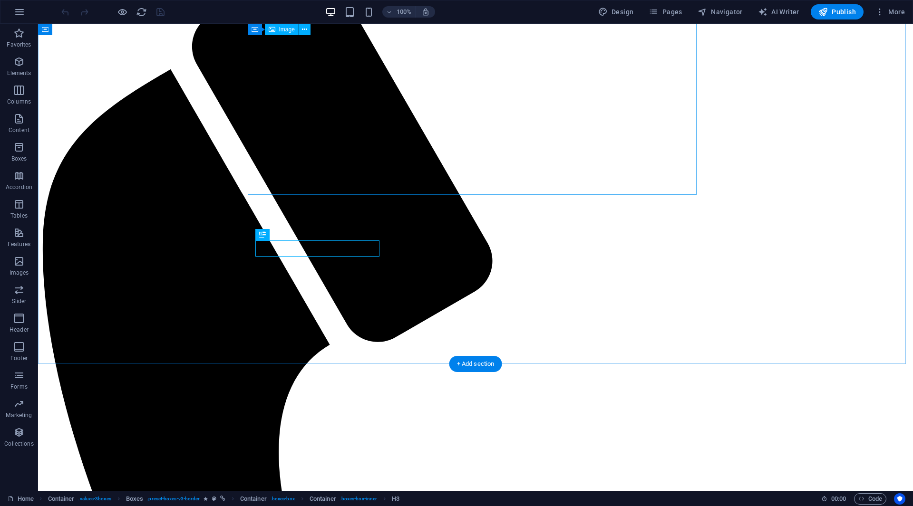
scroll to position [59, 0]
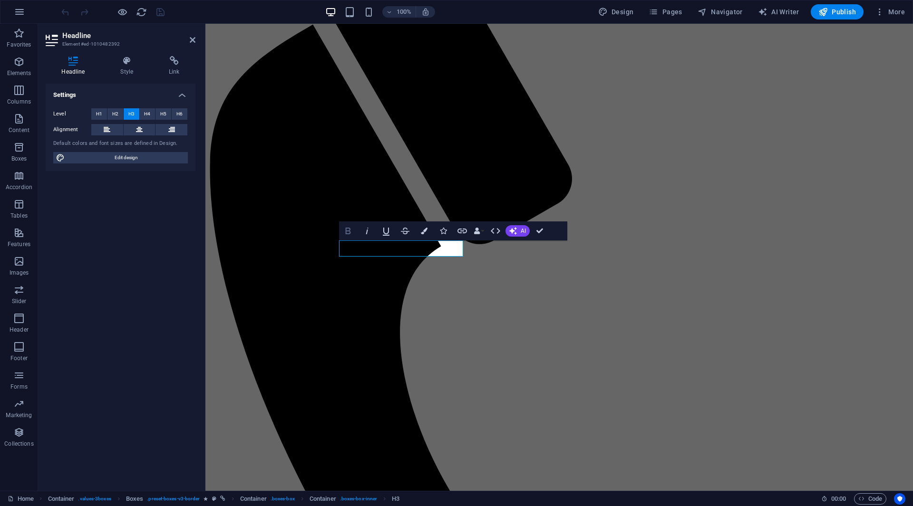
click at [353, 231] on icon "button" at bounding box center [347, 230] width 11 height 11
click at [353, 232] on icon "button" at bounding box center [347, 230] width 11 height 11
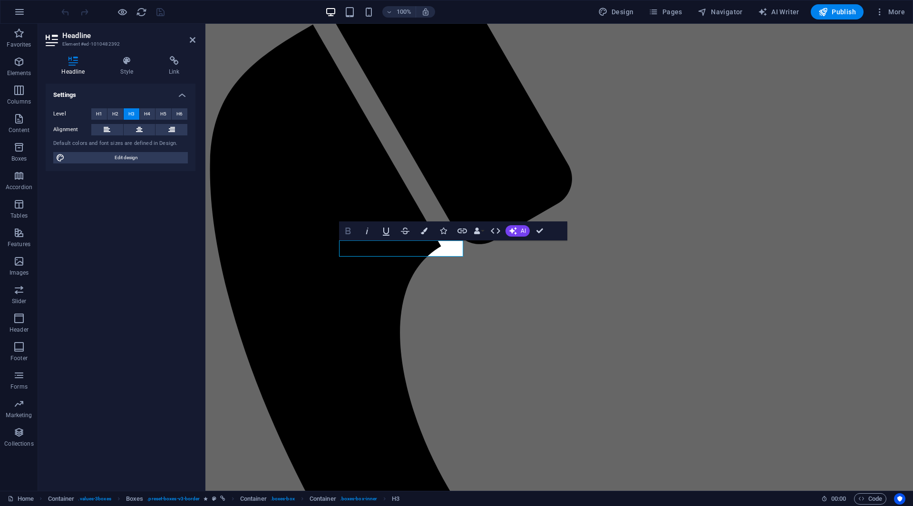
click at [343, 233] on icon "button" at bounding box center [347, 230] width 11 height 11
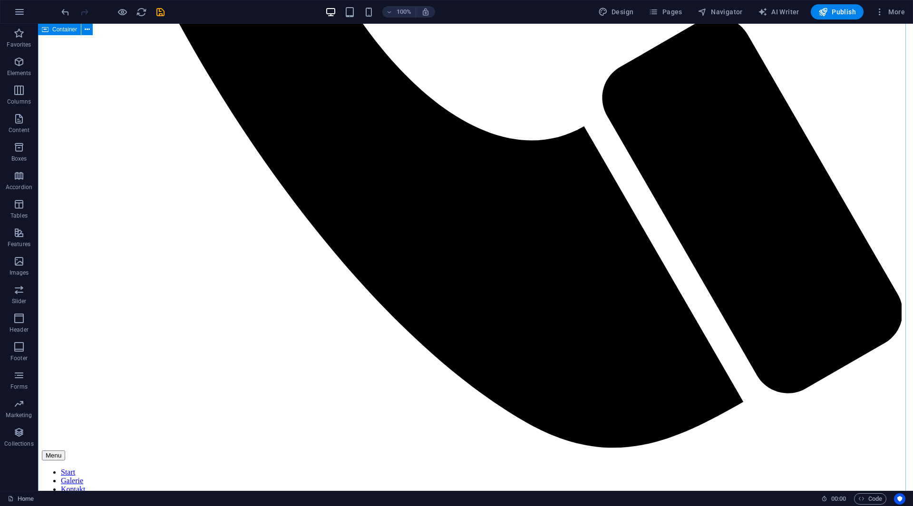
scroll to position [628, 0]
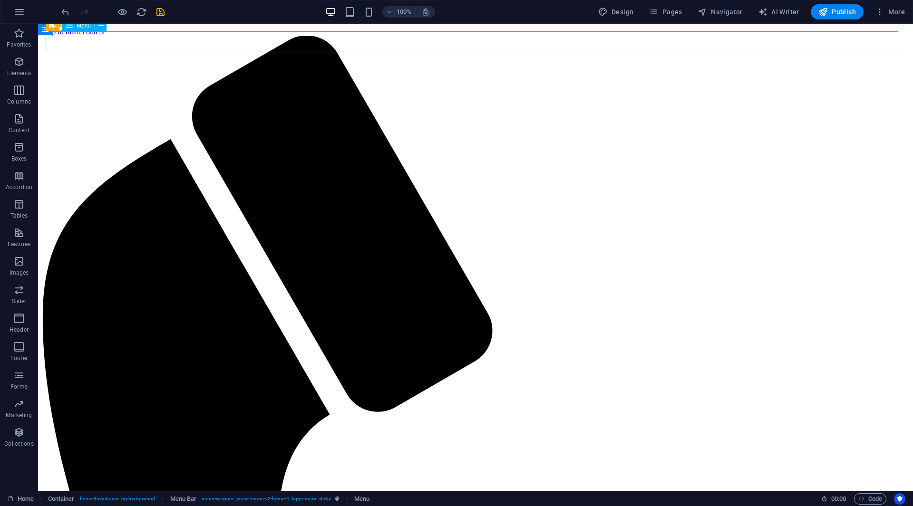
select select
select select "primary"
select select "1"
select select
select select "primary"
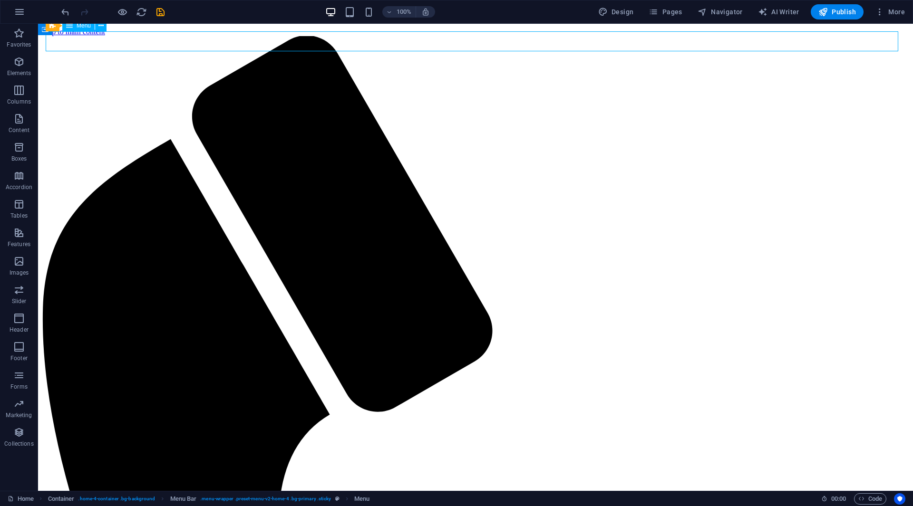
select select "primary"
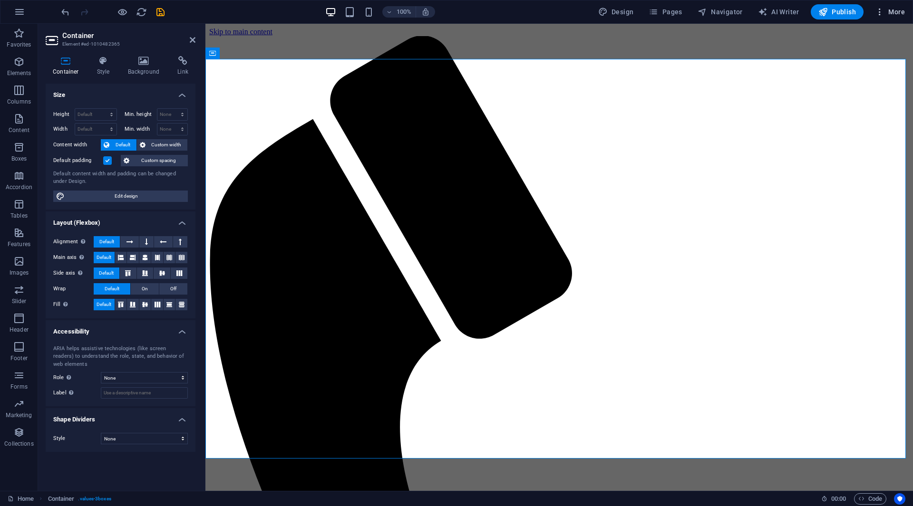
click at [886, 12] on span "More" at bounding box center [890, 12] width 30 height 10
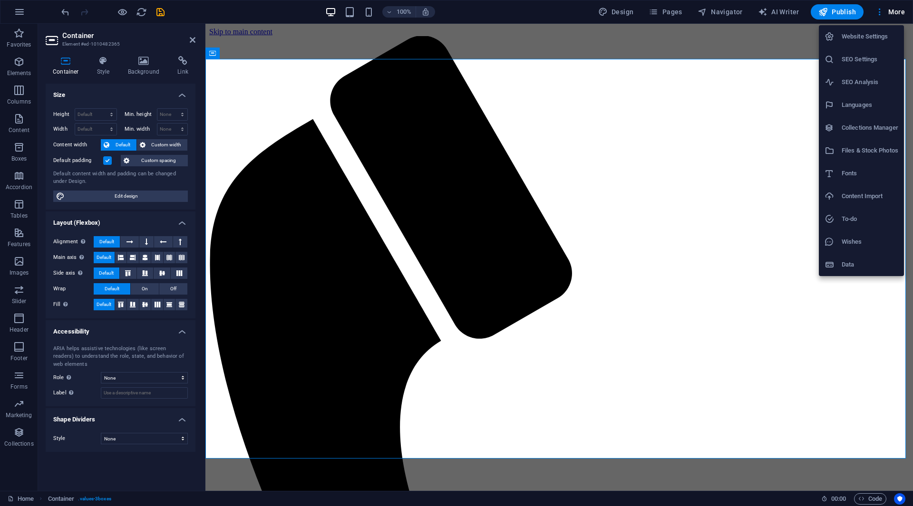
click at [855, 255] on li "Data" at bounding box center [861, 264] width 85 height 23
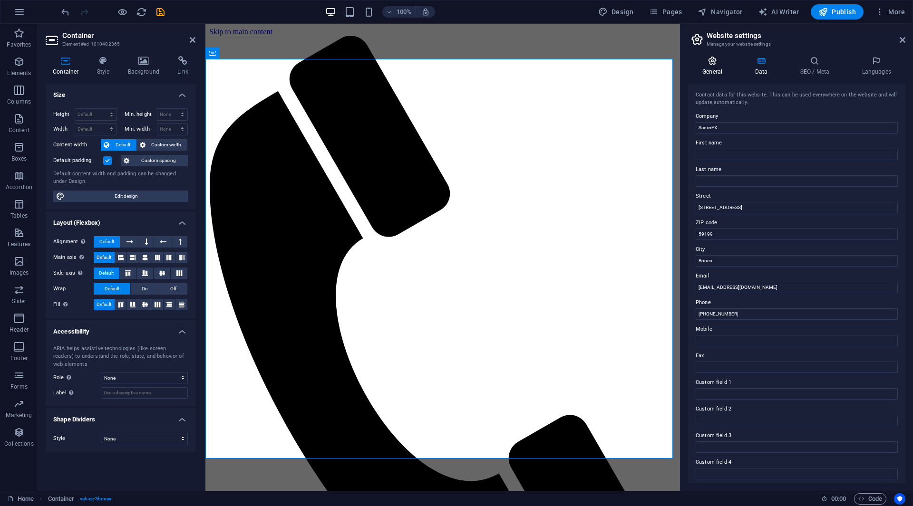
click at [716, 68] on h4 "General" at bounding box center [714, 66] width 52 height 20
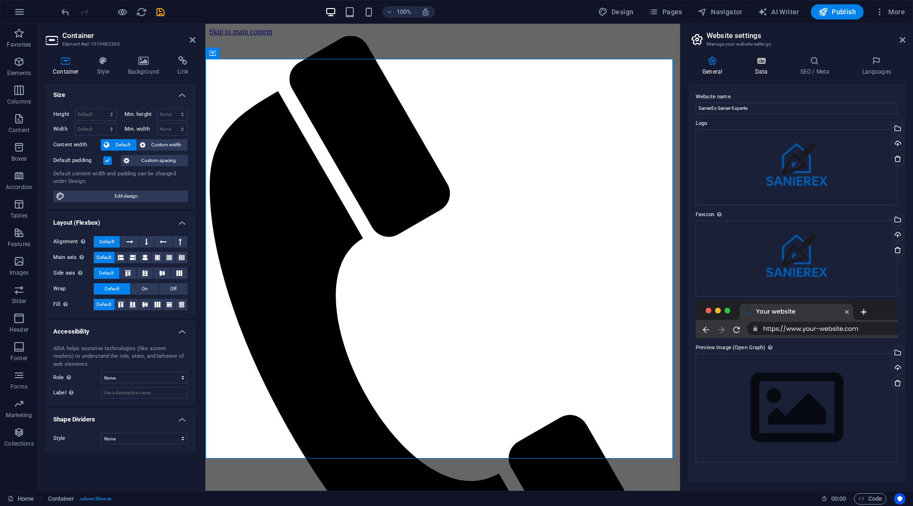
click at [743, 66] on h4 "Data" at bounding box center [762, 66] width 45 height 20
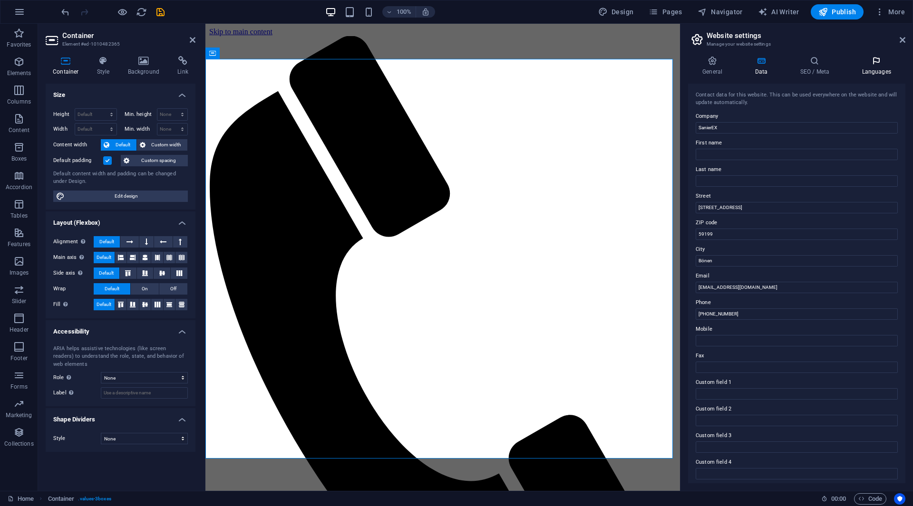
click at [868, 62] on icon at bounding box center [876, 61] width 58 height 10
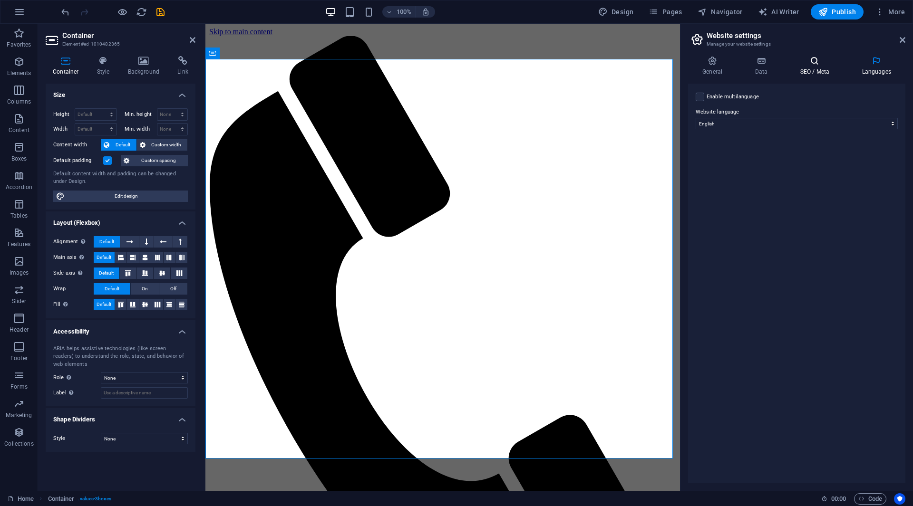
click at [819, 63] on icon at bounding box center [814, 61] width 58 height 10
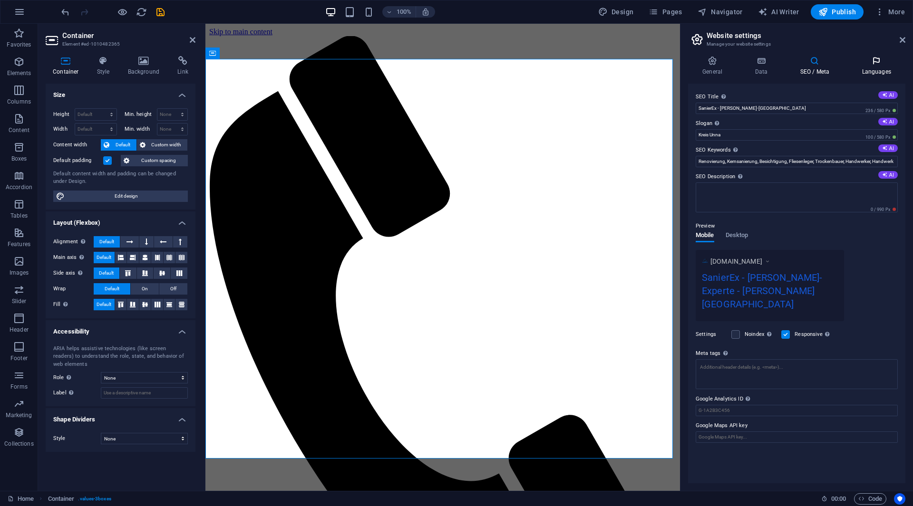
click at [890, 69] on h4 "Languages" at bounding box center [876, 66] width 58 height 20
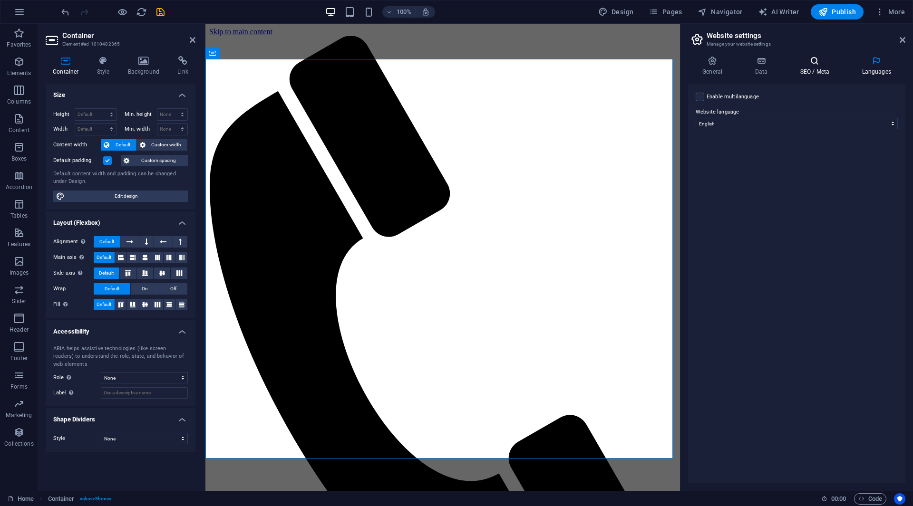
click at [811, 61] on icon at bounding box center [814, 61] width 58 height 10
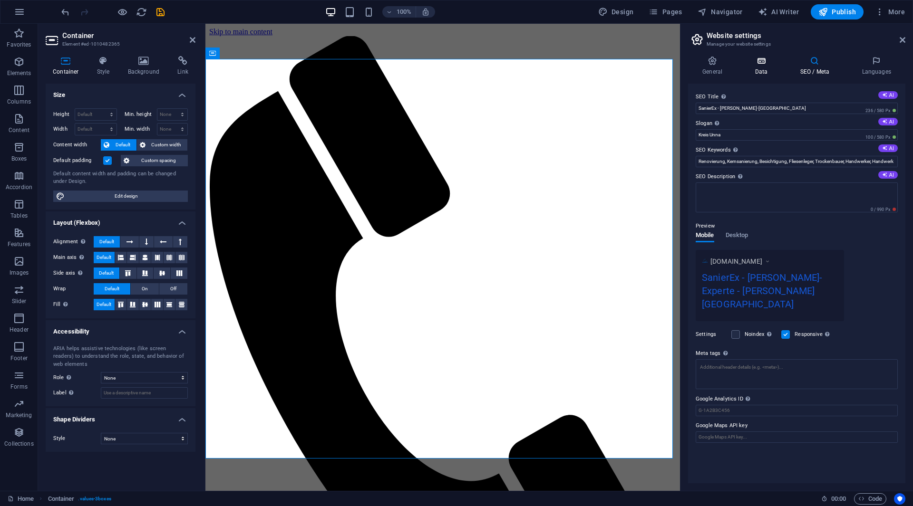
click at [763, 58] on icon at bounding box center [760, 61] width 41 height 10
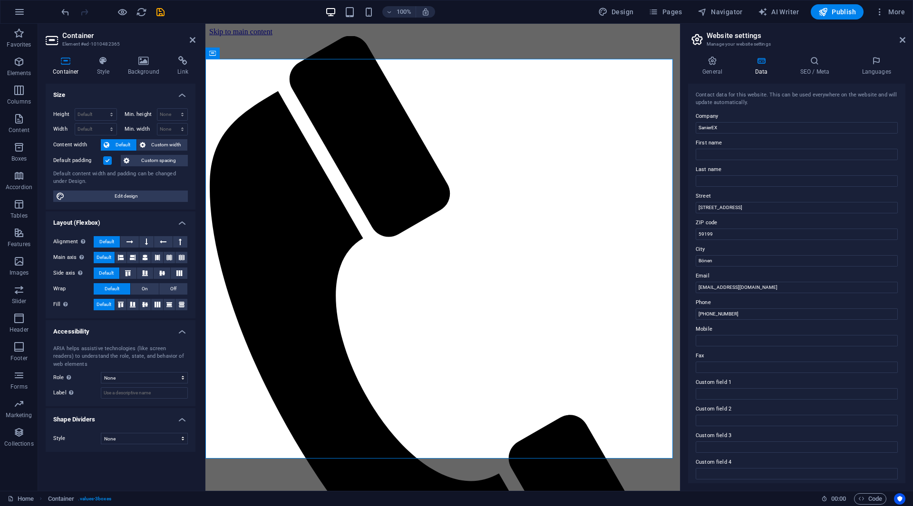
click at [718, 45] on h3 "Manage your website settings" at bounding box center [796, 44] width 180 height 9
click at [716, 58] on icon at bounding box center [712, 61] width 48 height 10
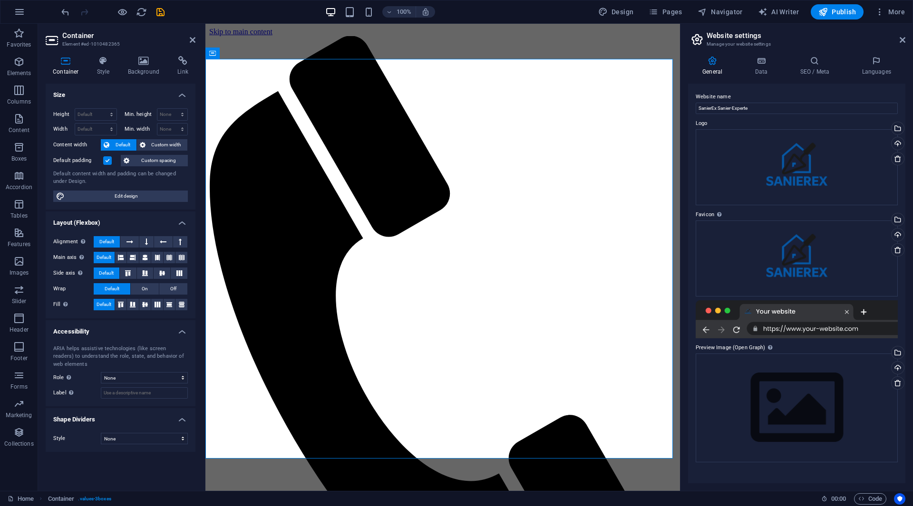
click at [734, 36] on h2 "Website settings" at bounding box center [805, 35] width 199 height 9
click at [898, 41] on header "Website settings Manage your website settings" at bounding box center [797, 36] width 215 height 25
click at [893, 22] on div "100% Design Pages Navigator AI Writer Publish More" at bounding box center [456, 11] width 912 height 23
click at [892, 10] on span "More" at bounding box center [890, 12] width 30 height 10
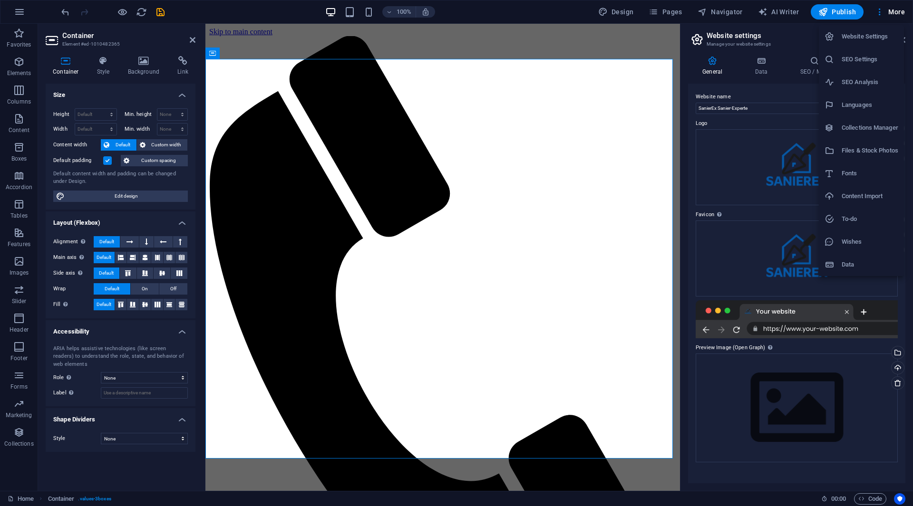
click at [858, 257] on li "Data" at bounding box center [861, 264] width 85 height 23
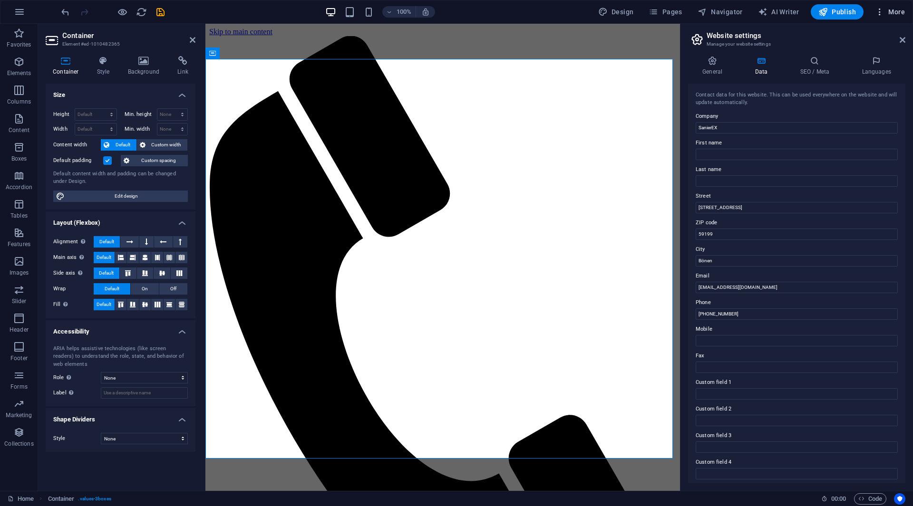
click at [888, 14] on span "More" at bounding box center [890, 12] width 30 height 10
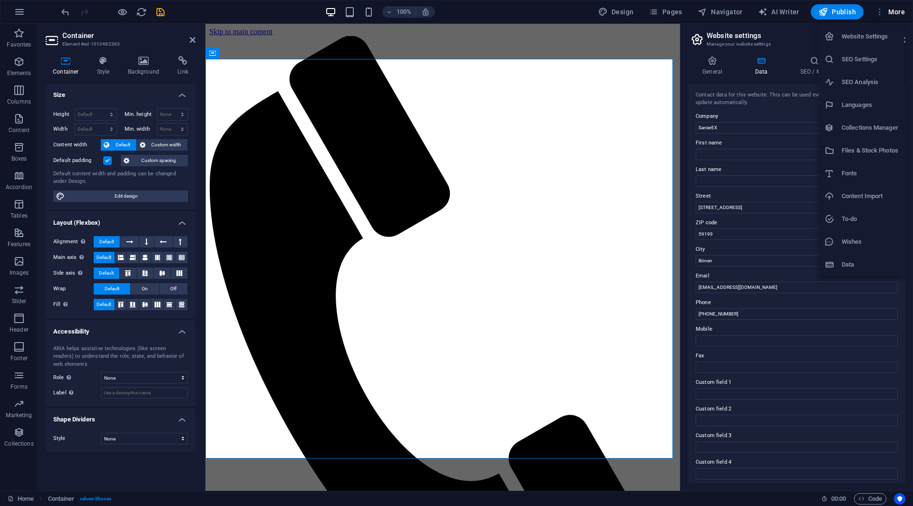
click at [871, 134] on li "Collections Manager" at bounding box center [861, 127] width 85 height 23
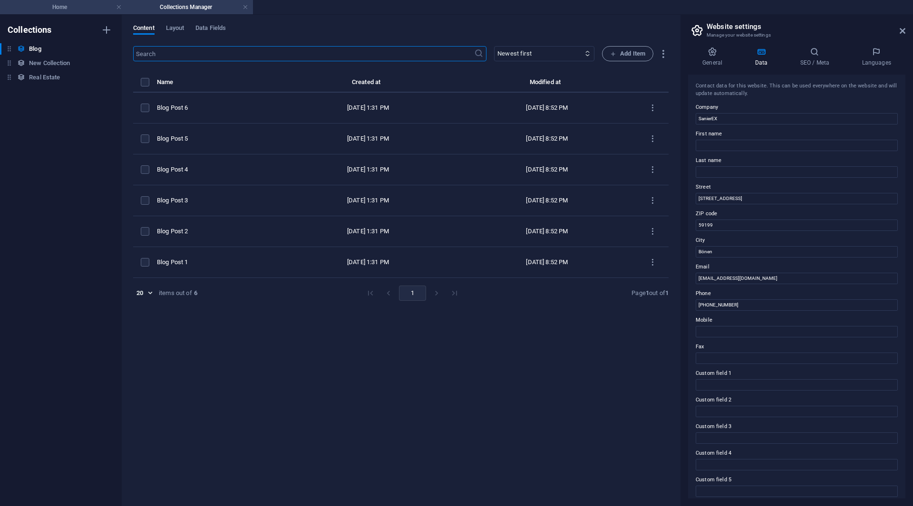
click at [86, 5] on h4 "Home" at bounding box center [63, 7] width 126 height 10
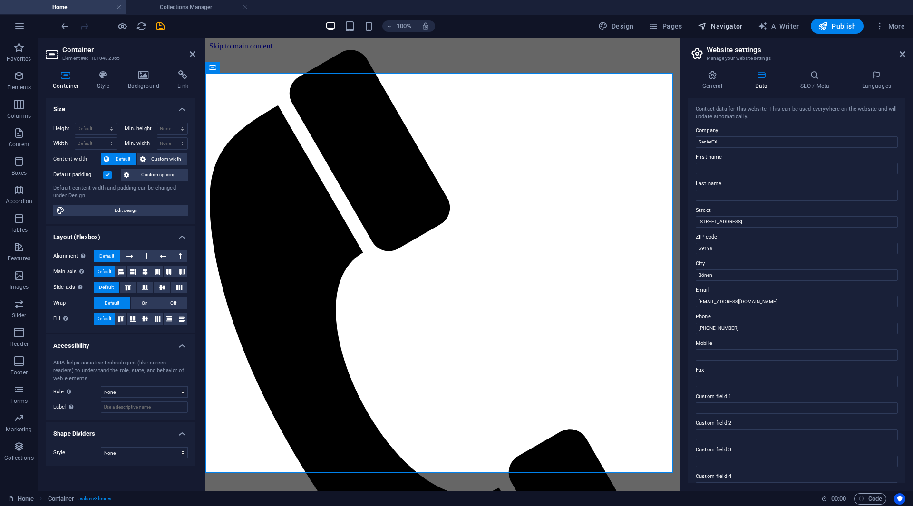
click at [730, 30] on span "Navigator" at bounding box center [719, 26] width 45 height 10
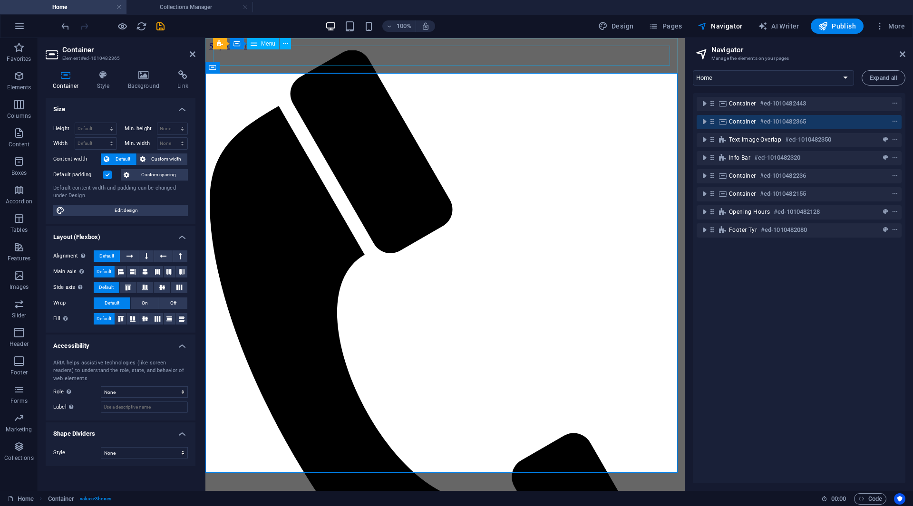
click at [642, 31] on div "Design Pages Navigator AI Writer Publish More" at bounding box center [751, 26] width 314 height 15
click at [619, 24] on span "Design" at bounding box center [616, 26] width 36 height 10
select select "ease-in-out"
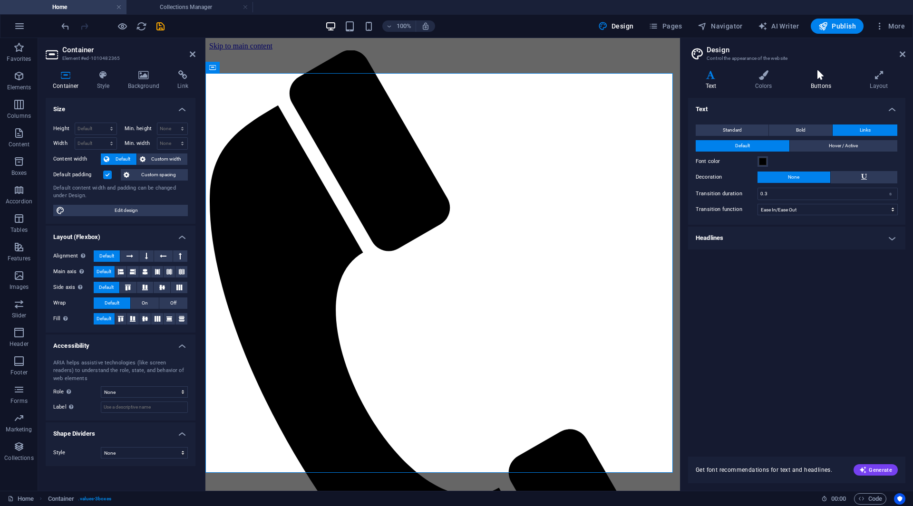
click at [823, 73] on icon at bounding box center [820, 75] width 55 height 10
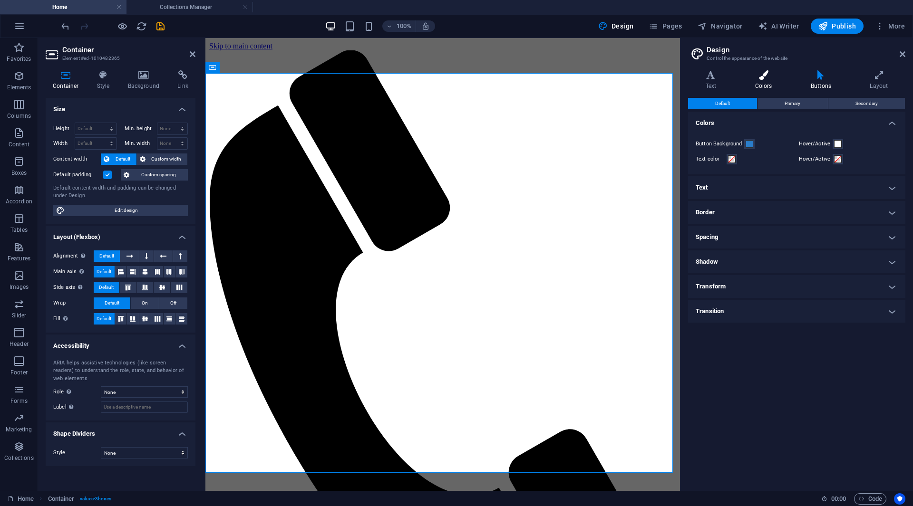
click at [772, 77] on icon at bounding box center [763, 75] width 52 height 10
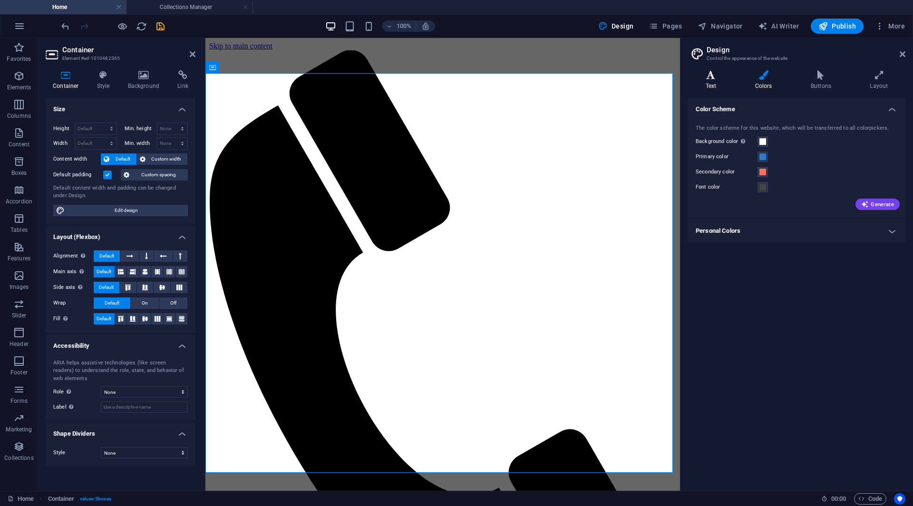
click at [737, 77] on h4 "Text" at bounding box center [712, 80] width 49 height 20
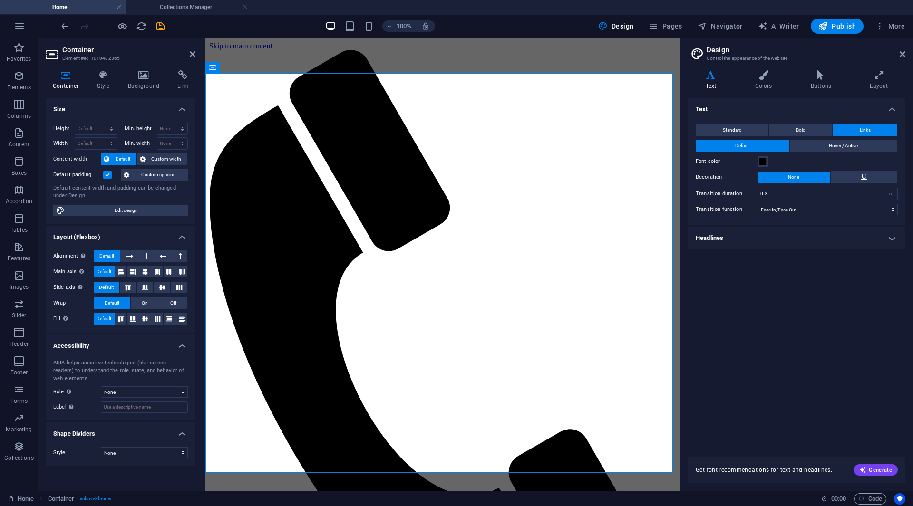
click at [790, 122] on div "Standard Bold Links Font color Font Roboto Font size 16 rem px Line height 1.5 …" at bounding box center [796, 170] width 221 height 110
click at [790, 131] on button "Bold" at bounding box center [800, 130] width 63 height 11
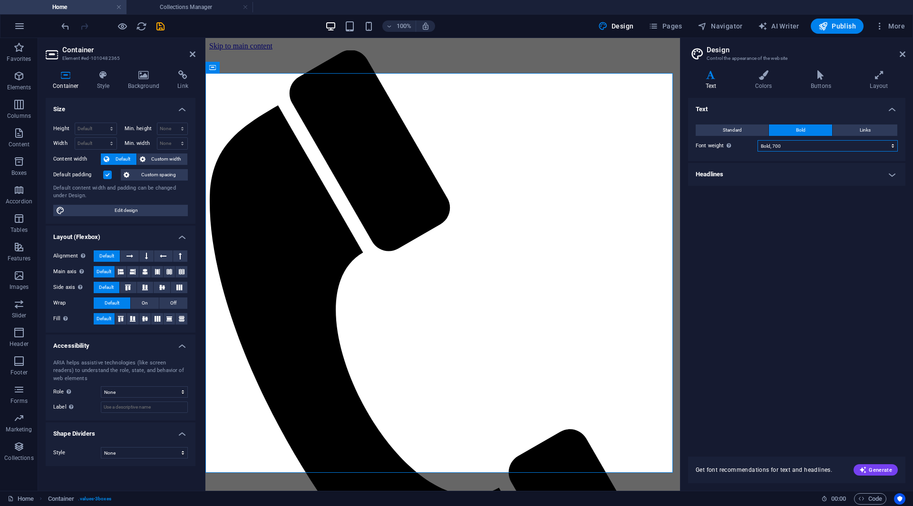
click at [793, 150] on select "Thin, 100 Extra-light, 200 Light, 300 Regular, 400 Medium, 500 Semi-bold, 600 B…" at bounding box center [827, 145] width 140 height 11
select select "300"
click at [757, 140] on select "Thin, 100 Extra-light, 200 Light, 300 Regular, 400 Medium, 500 Semi-bold, 600 B…" at bounding box center [827, 145] width 140 height 11
click at [778, 82] on h4 "Colors" at bounding box center [765, 80] width 56 height 20
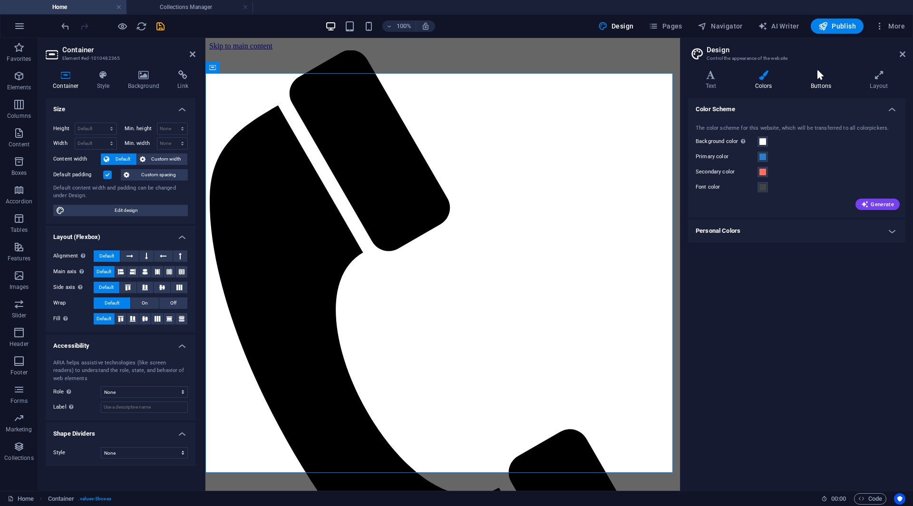
click at [815, 80] on h4 "Buttons" at bounding box center [822, 80] width 59 height 20
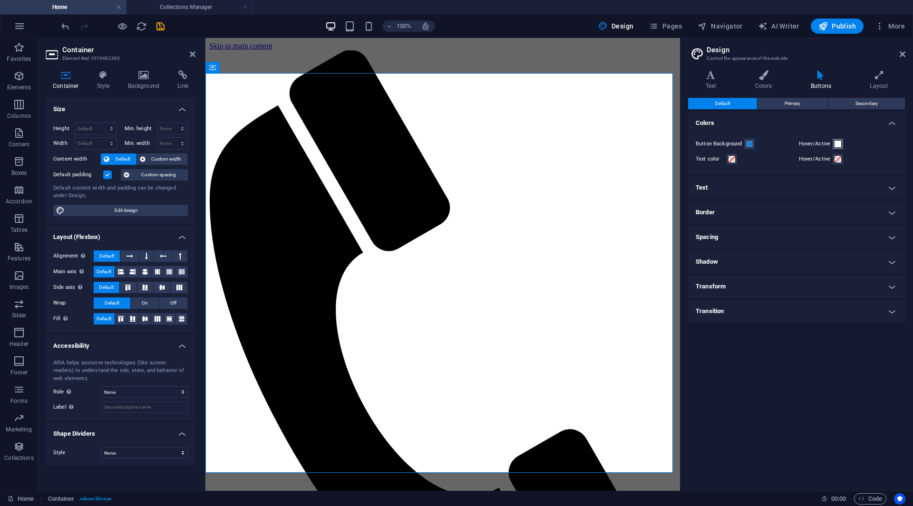
click at [839, 142] on span at bounding box center [838, 144] width 8 height 8
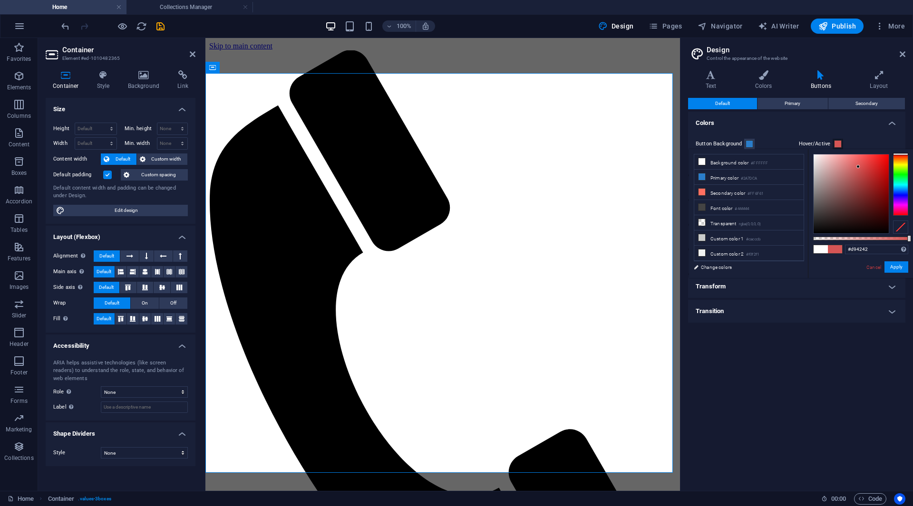
drag, startPoint x: 842, startPoint y: 172, endPoint x: 865, endPoint y: 165, distance: 23.6
click at [865, 165] on div at bounding box center [850, 193] width 75 height 79
click at [754, 179] on small "#2A7DCA" at bounding box center [749, 178] width 16 height 7
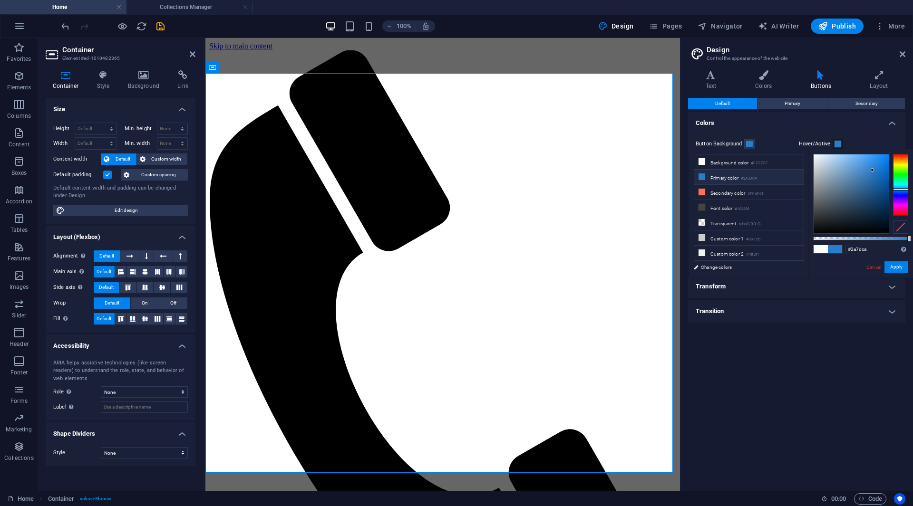
type input "#1e62a2"
click at [874, 183] on div at bounding box center [850, 193] width 75 height 79
click at [893, 267] on button "Apply" at bounding box center [896, 266] width 24 height 11
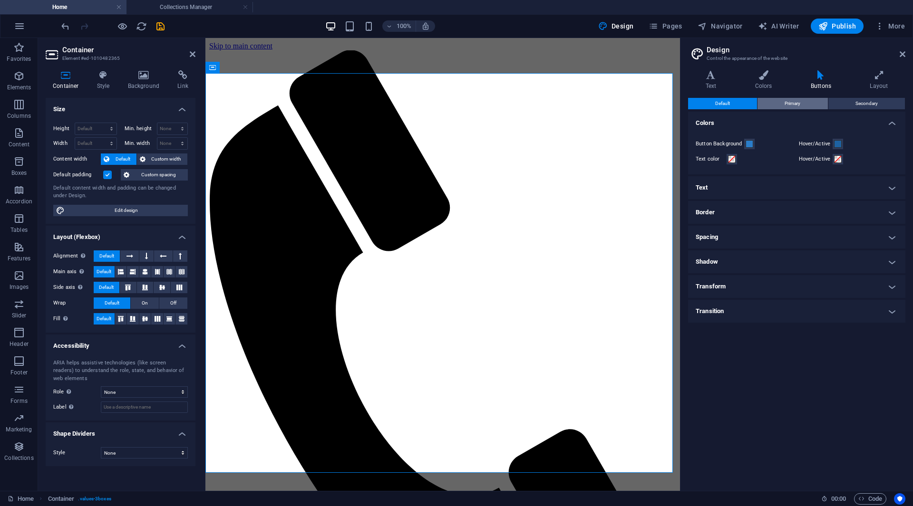
click at [785, 107] on span "Primary" at bounding box center [792, 103] width 16 height 11
click at [873, 108] on span "Secondary" at bounding box center [866, 103] width 22 height 11
click at [783, 100] on button "Primary" at bounding box center [792, 103] width 70 height 11
click at [743, 107] on button "Default" at bounding box center [722, 103] width 69 height 11
click at [813, 104] on button "Primary" at bounding box center [792, 103] width 70 height 11
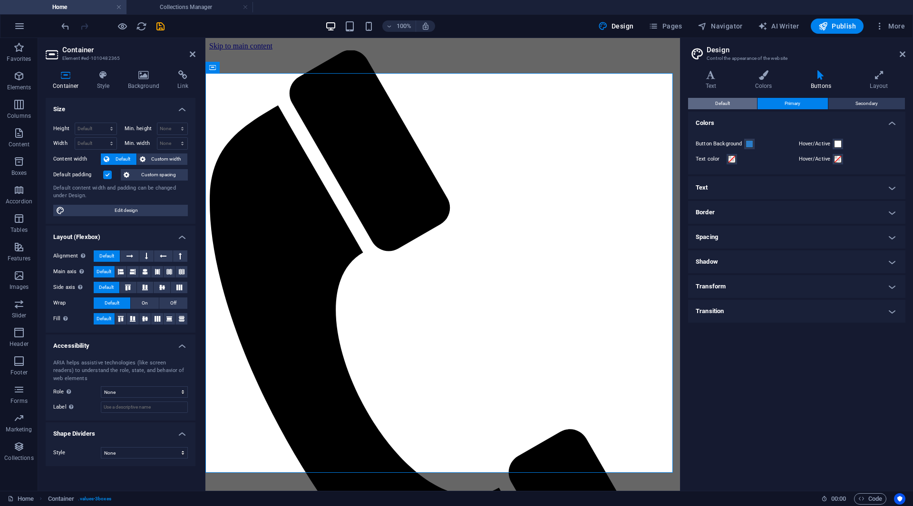
click at [745, 101] on button "Default" at bounding box center [722, 103] width 69 height 11
click at [875, 107] on span "Secondary" at bounding box center [866, 103] width 22 height 11
click at [784, 102] on button "Primary" at bounding box center [792, 103] width 70 height 11
click at [775, 86] on h4 "Colors" at bounding box center [765, 80] width 56 height 20
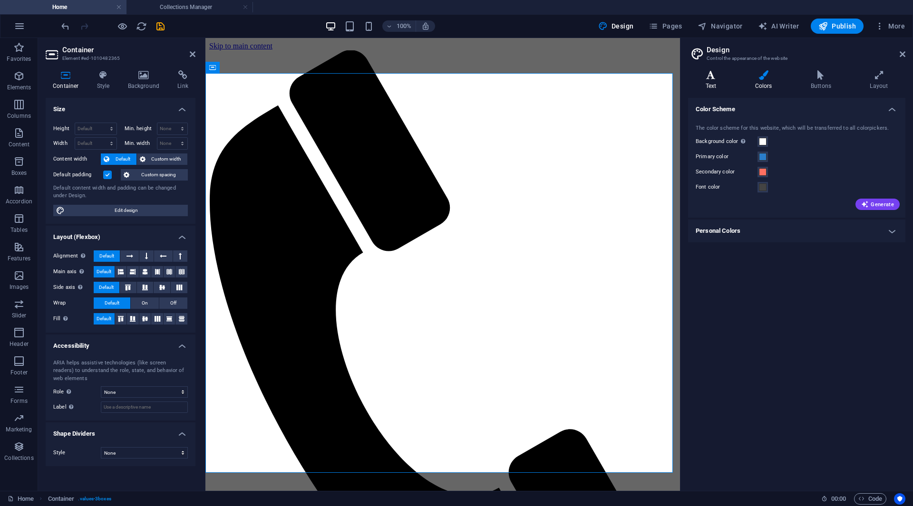
click at [719, 85] on h4 "Text" at bounding box center [712, 80] width 49 height 20
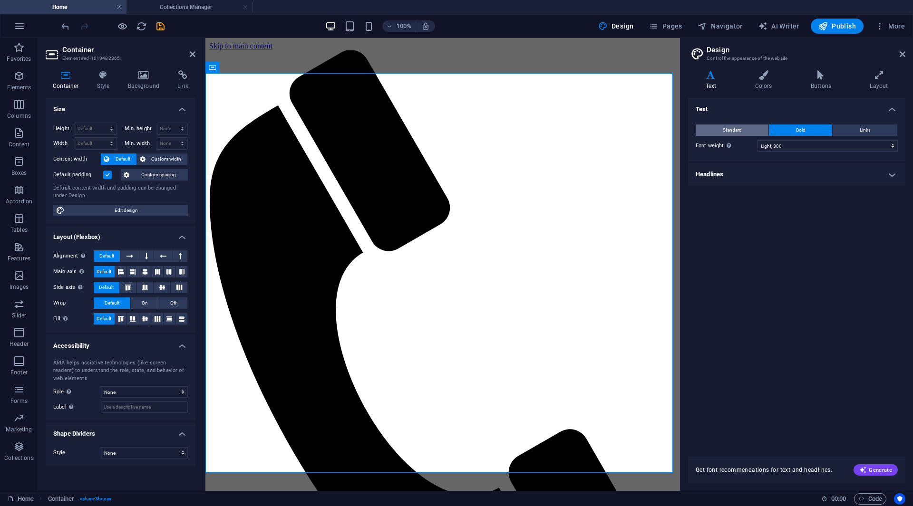
click at [754, 127] on button "Standard" at bounding box center [731, 130] width 73 height 11
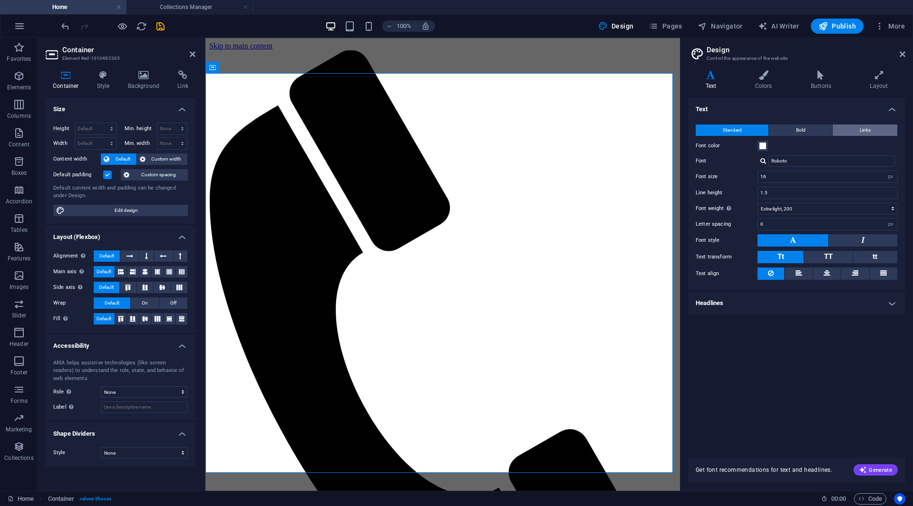
click at [842, 127] on button "Links" at bounding box center [864, 130] width 65 height 11
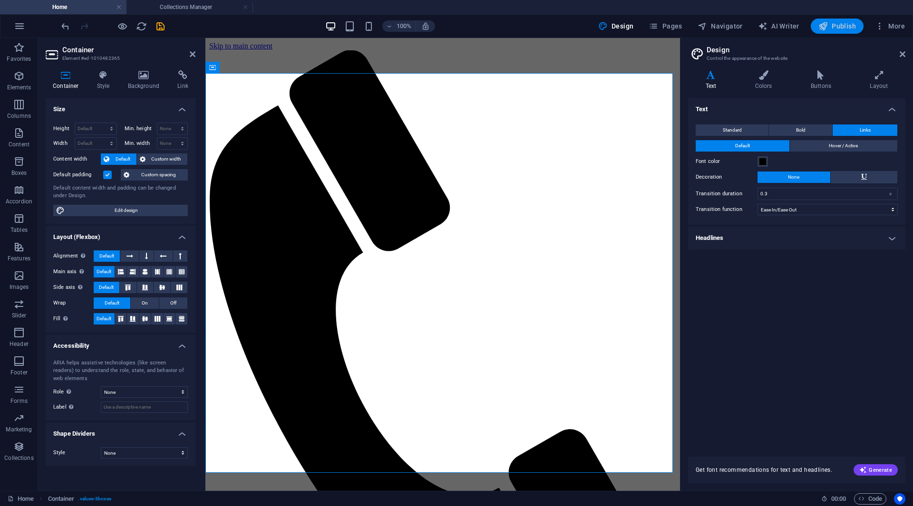
click at [841, 29] on span "Publish" at bounding box center [837, 26] width 38 height 10
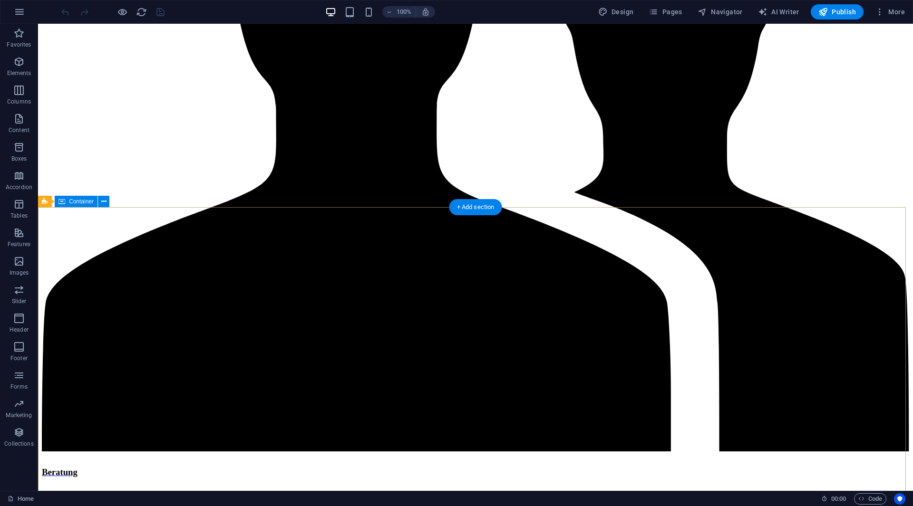
scroll to position [1751, 0]
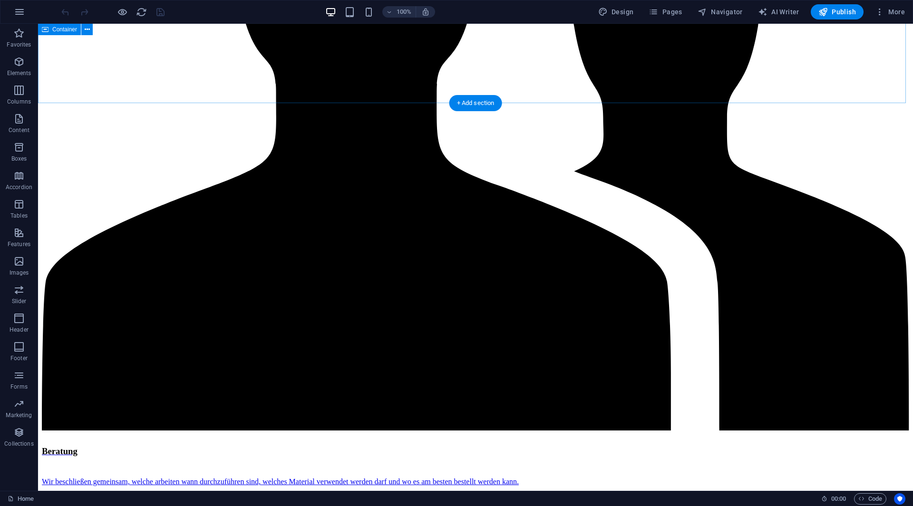
click at [640, 14] on div "Design Pages Navigator AI Writer Publish More" at bounding box center [751, 11] width 314 height 15
click at [634, 12] on span "Design" at bounding box center [616, 12] width 36 height 10
select select "px"
select select "200"
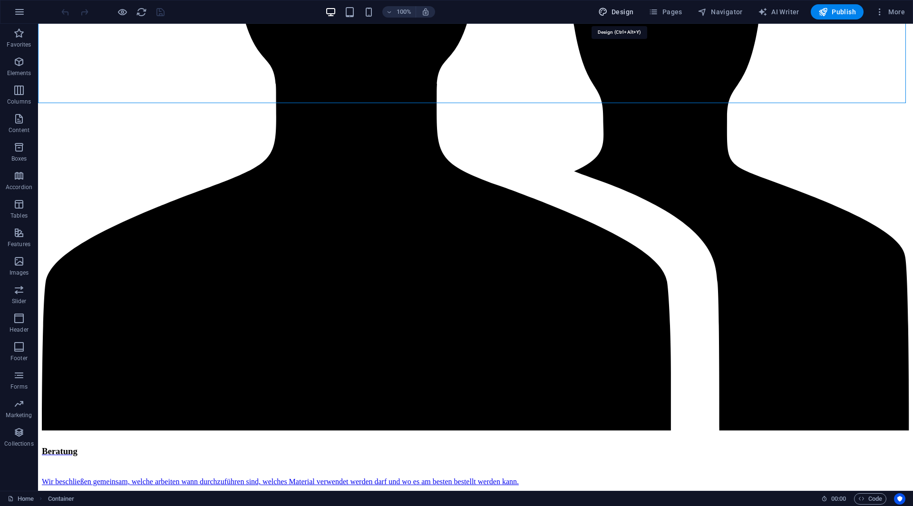
select select "px"
select select "ease-in-out"
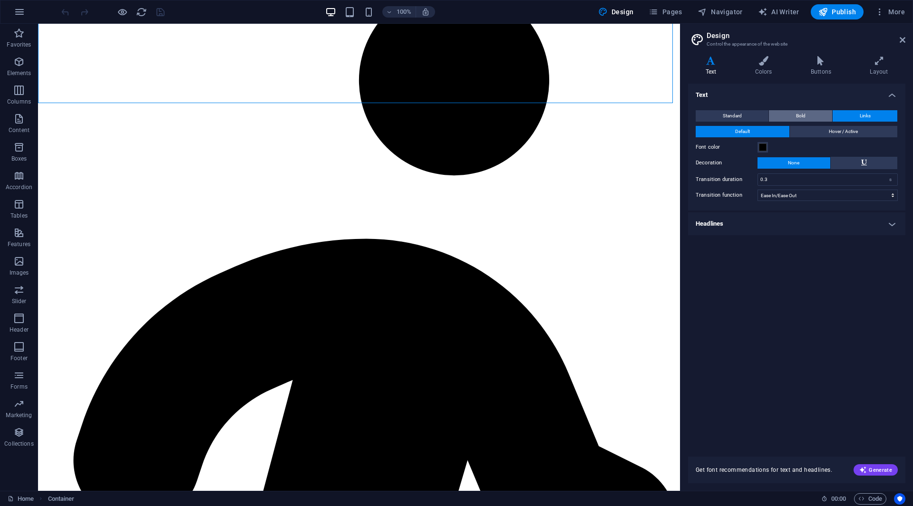
click at [796, 117] on span "Bold" at bounding box center [801, 115] width 10 height 11
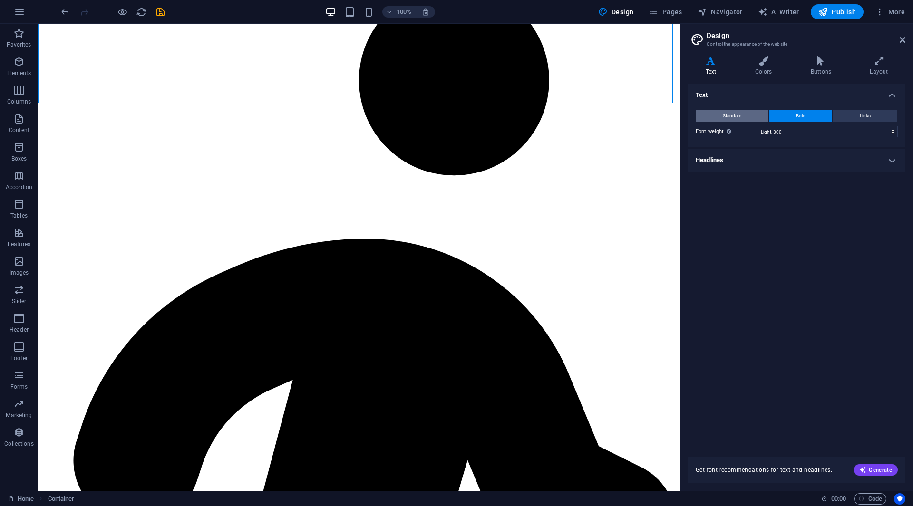
click at [748, 116] on button "Standard" at bounding box center [731, 115] width 73 height 11
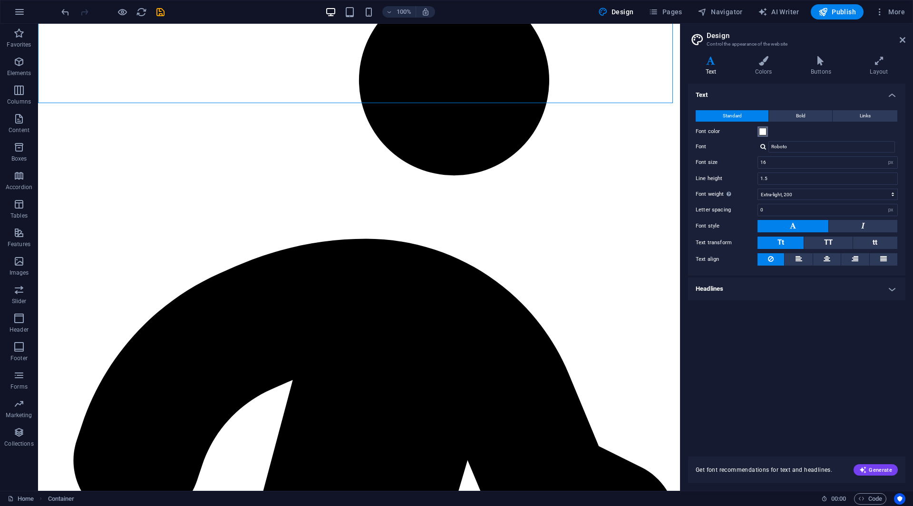
click at [767, 130] on button "Font color" at bounding box center [762, 131] width 10 height 10
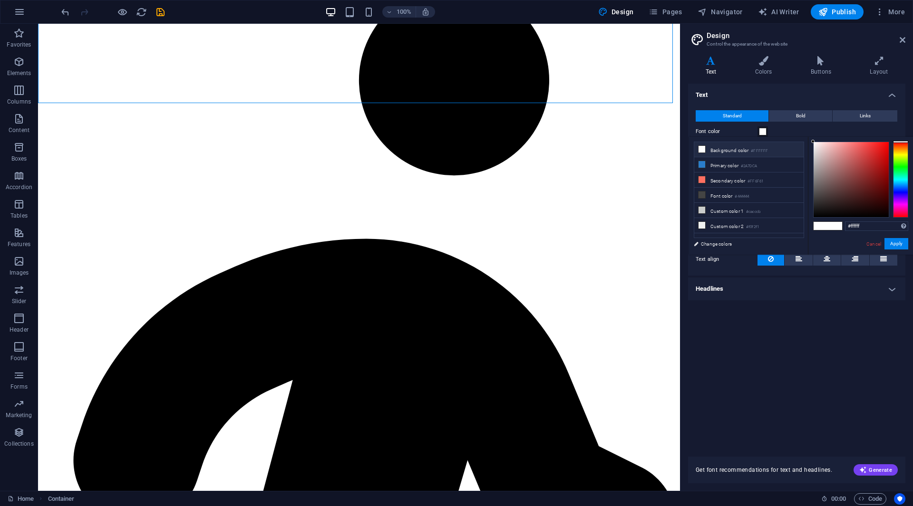
drag, startPoint x: 810, startPoint y: 181, endPoint x: 819, endPoint y: 192, distance: 14.5
click at [816, 189] on div "#ffffff Supported formats #0852ed rgb(8, 82, 237) rgba(8, 82, 237, 90%) hsv(221…" at bounding box center [860, 265] width 105 height 256
type input "#000000"
drag, startPoint x: 820, startPoint y: 192, endPoint x: 809, endPoint y: 244, distance: 53.1
click at [809, 244] on div "#000000 Supported formats #0852ed rgb(8, 82, 237) rgba(8, 82, 237, 90%) hsv(221…" at bounding box center [860, 265] width 105 height 256
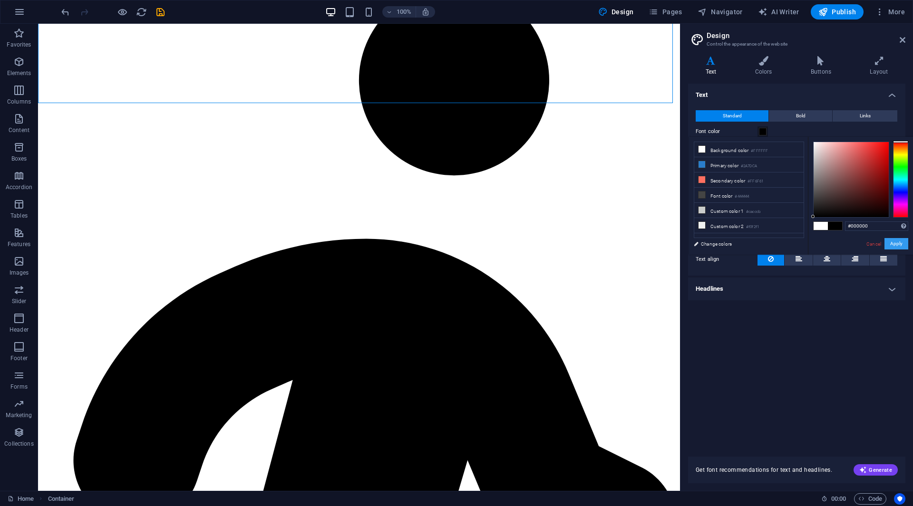
click at [892, 244] on button "Apply" at bounding box center [896, 243] width 24 height 11
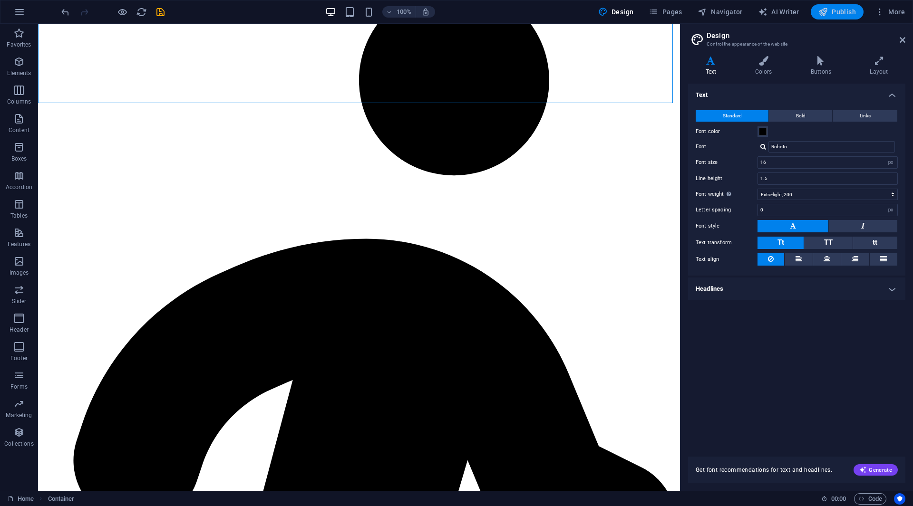
click at [837, 10] on span "Publish" at bounding box center [837, 12] width 38 height 10
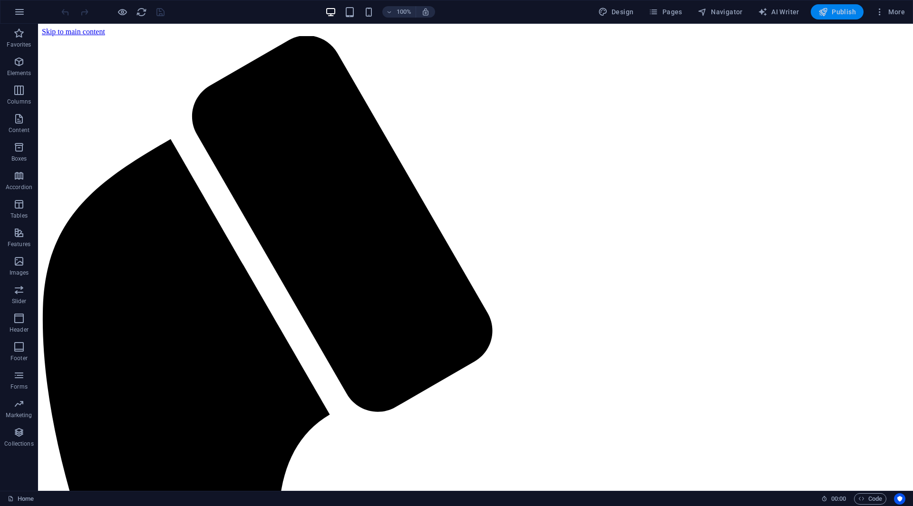
click at [845, 16] on span "Publish" at bounding box center [837, 12] width 38 height 10
click at [163, 10] on div at bounding box center [112, 11] width 106 height 15
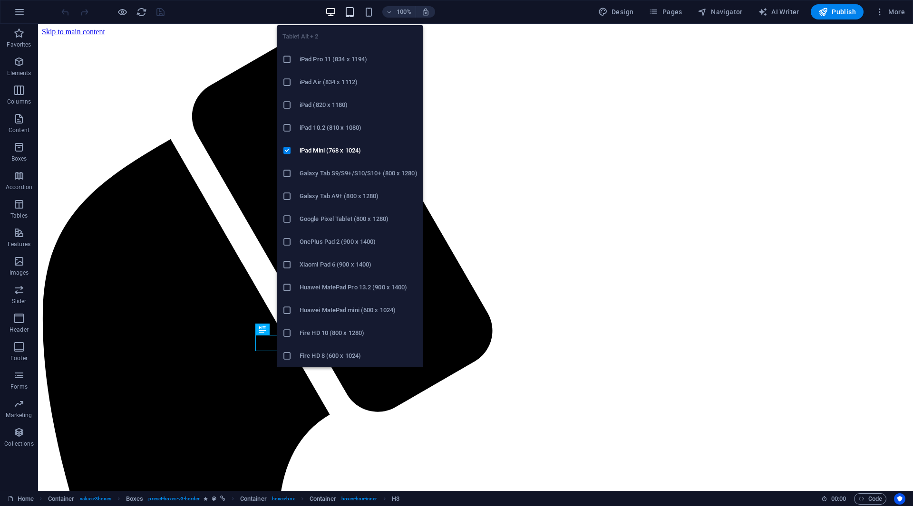
click at [352, 11] on icon "button" at bounding box center [349, 12] width 11 height 11
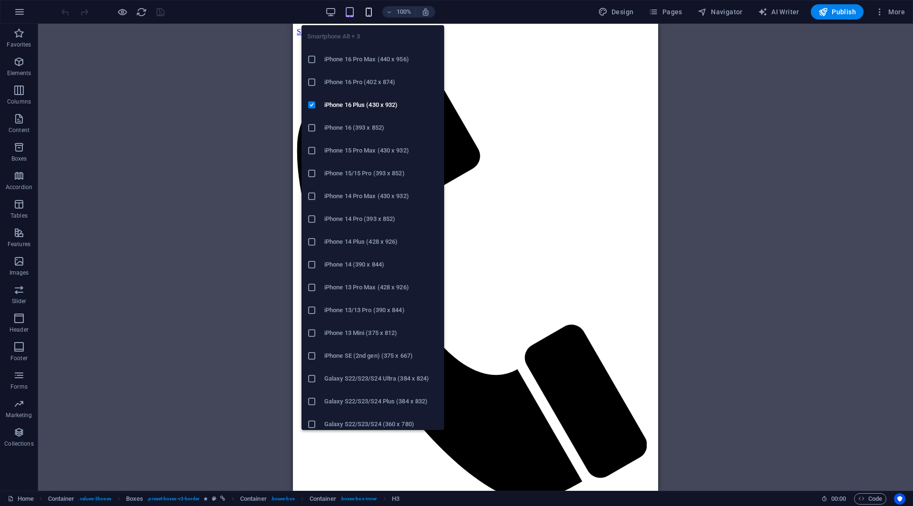
click at [367, 14] on icon "button" at bounding box center [368, 12] width 11 height 11
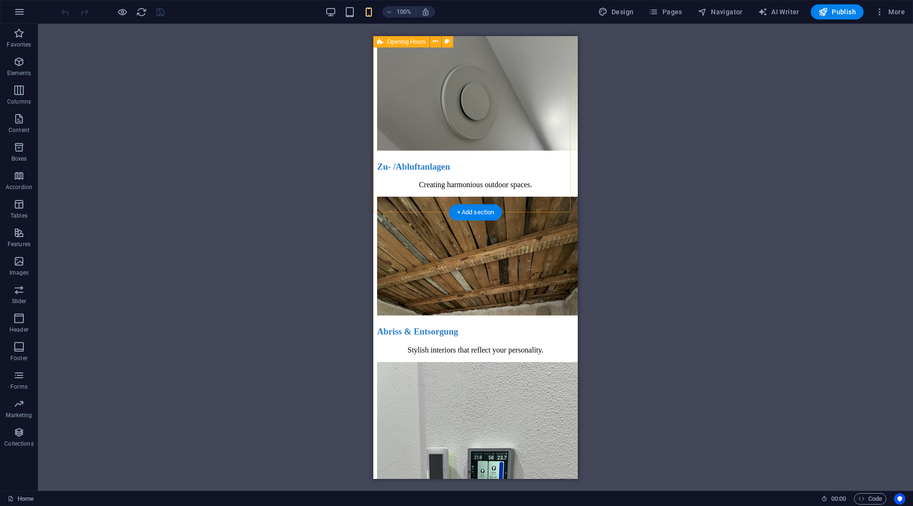
scroll to position [3668, 0]
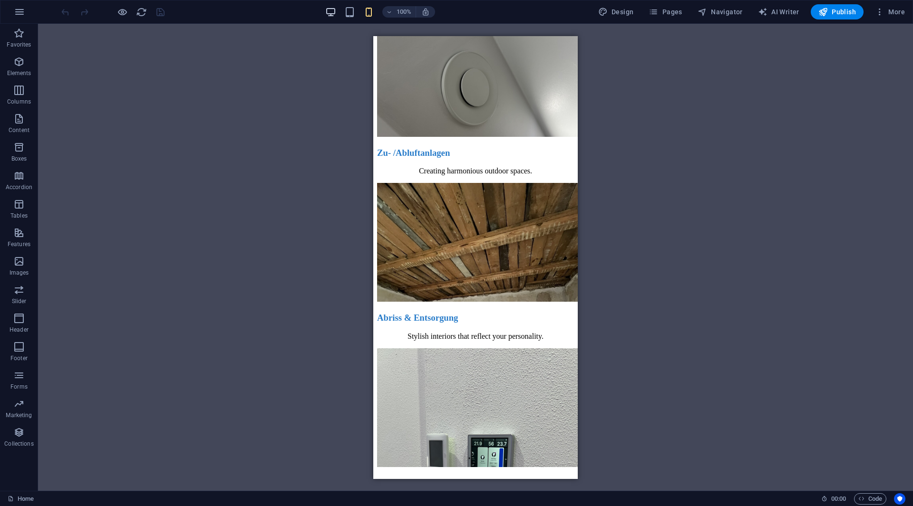
click at [334, 15] on icon "button" at bounding box center [330, 12] width 11 height 11
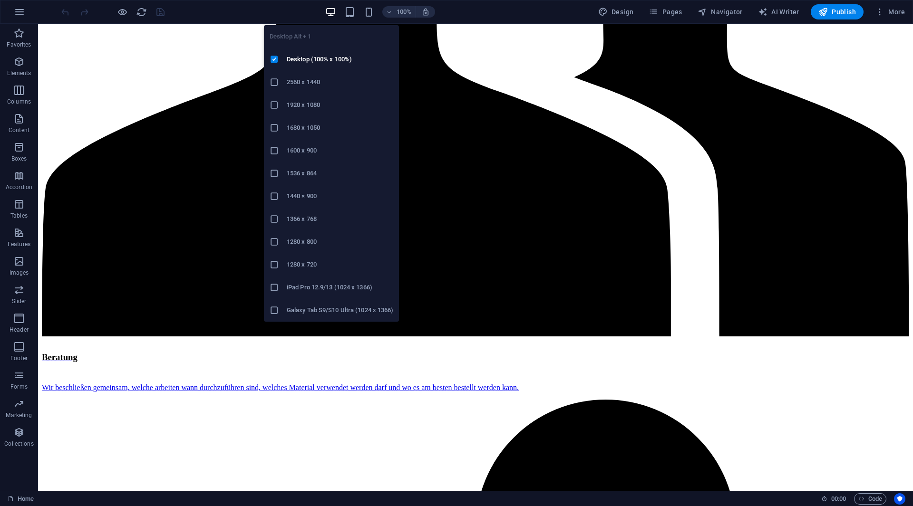
scroll to position [1844, 0]
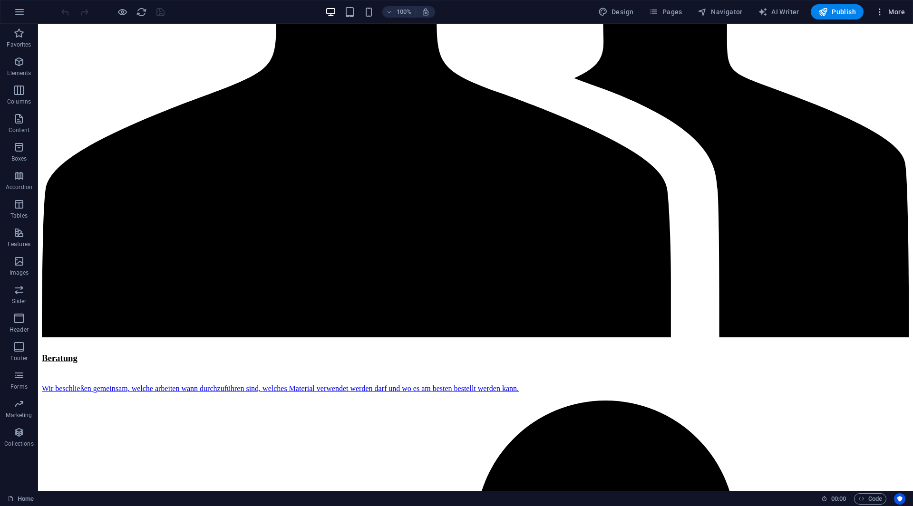
click at [887, 11] on span "More" at bounding box center [890, 12] width 30 height 10
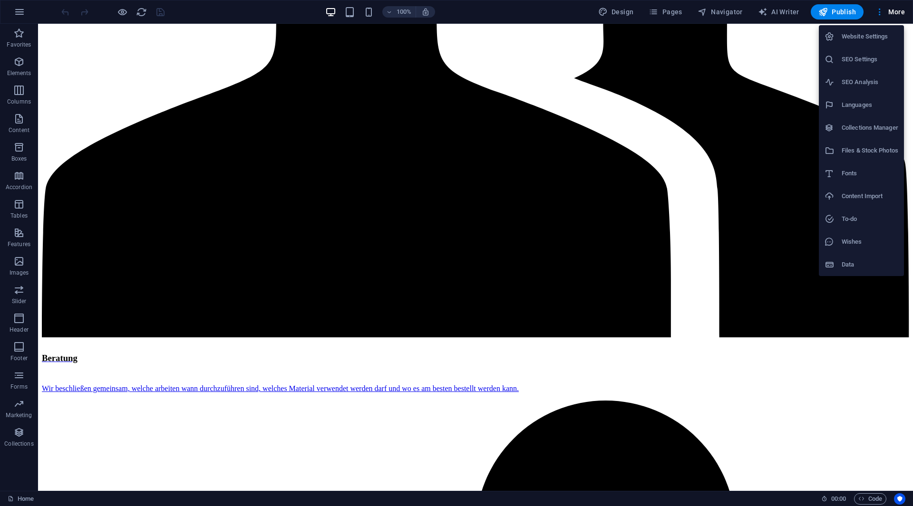
click at [868, 133] on h6 "Collections Manager" at bounding box center [869, 127] width 57 height 11
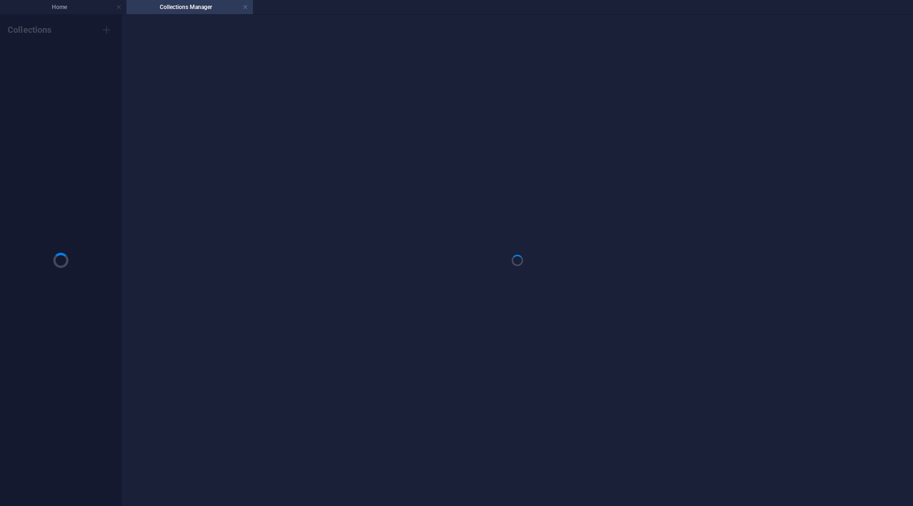
scroll to position [0, 0]
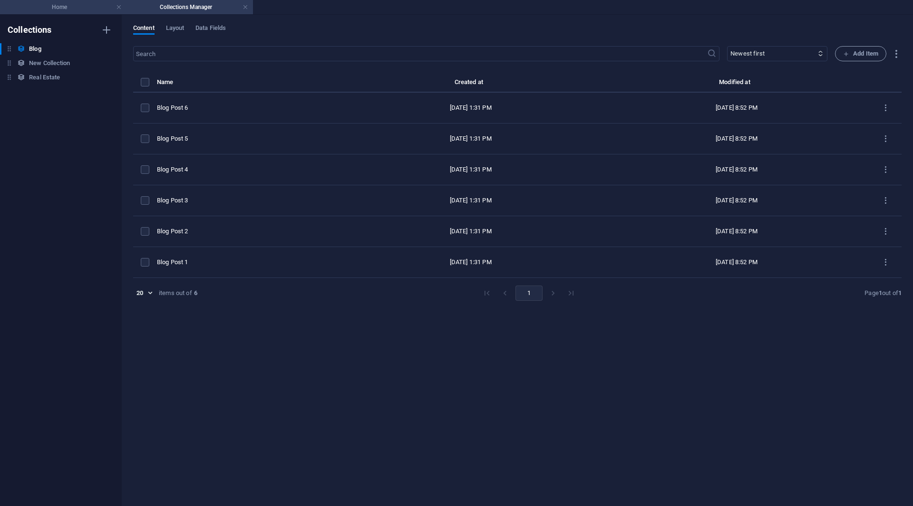
click at [44, 7] on h4 "Home" at bounding box center [63, 7] width 126 height 10
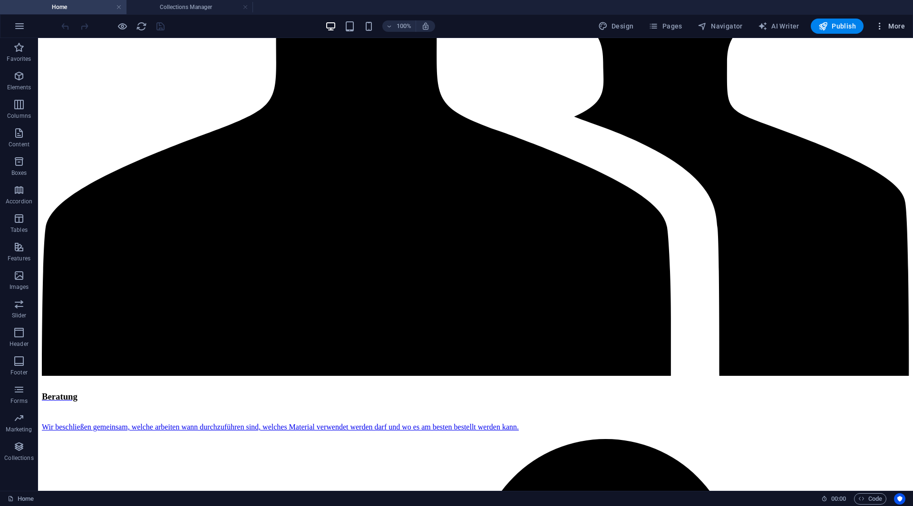
click at [889, 22] on button "More" at bounding box center [890, 26] width 38 height 15
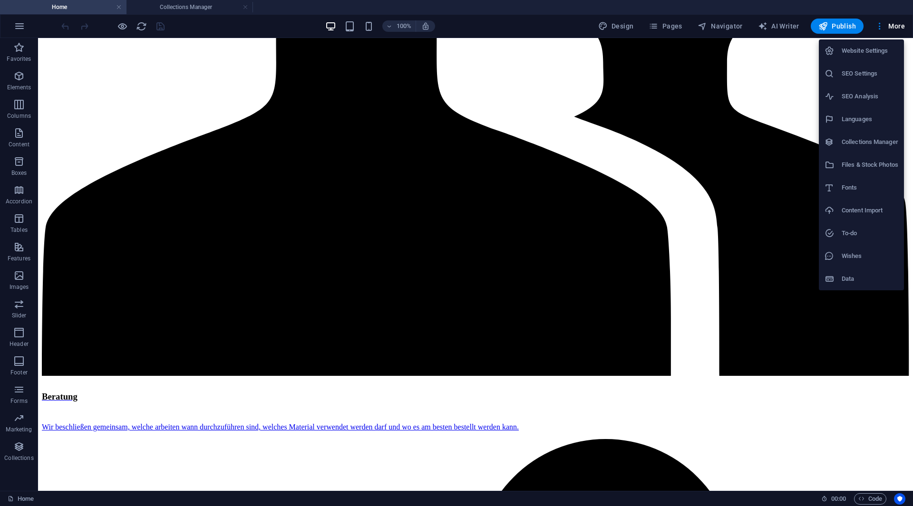
click at [851, 285] on li "Data" at bounding box center [861, 279] width 85 height 23
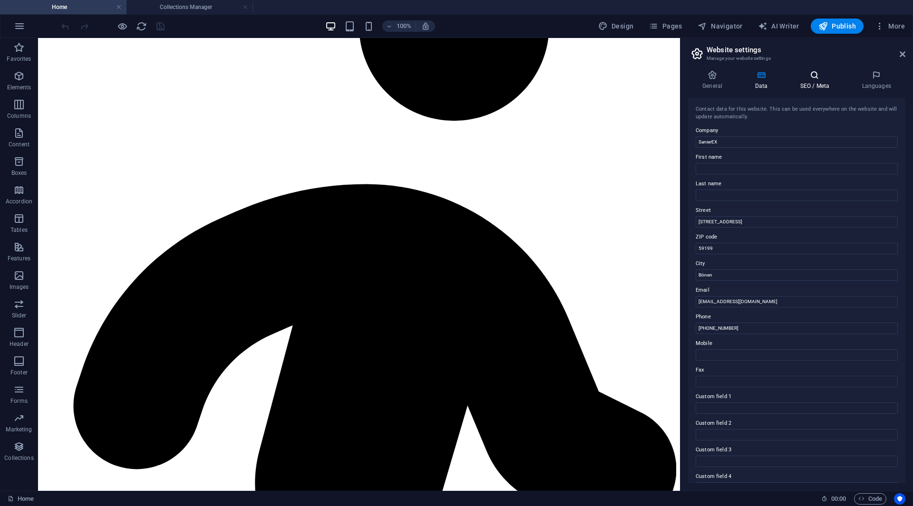
click at [828, 80] on h4 "SEO / Meta" at bounding box center [816, 80] width 62 height 20
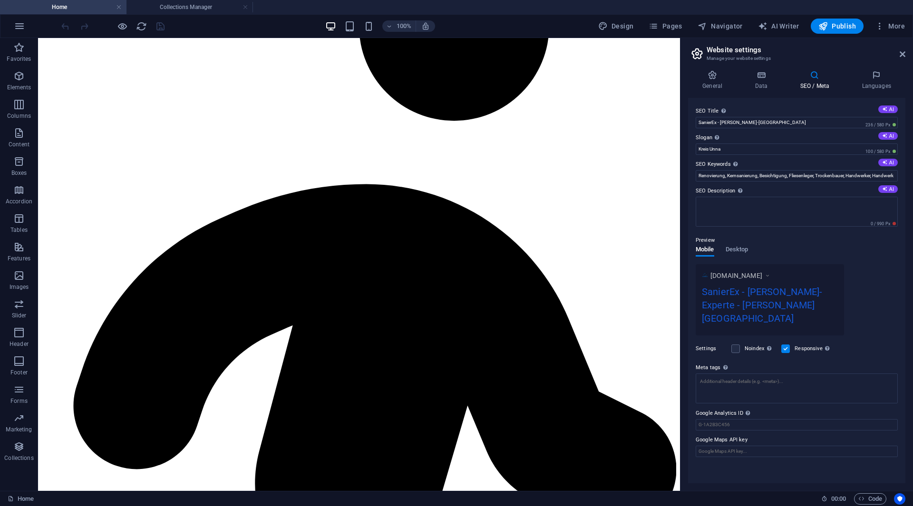
click at [721, 92] on div "General Data SEO / Meta Languages Website name SanierEx [PERSON_NAME]-Experte L…" at bounding box center [796, 276] width 217 height 413
click at [707, 419] on input "Google Analytics ID Please only add the Google Analytics ID. We automatically i…" at bounding box center [796, 424] width 202 height 11
click at [732, 444] on div "SEO Title The title of your website - make it something that stands out in sear…" at bounding box center [796, 290] width 217 height 385
click at [903, 52] on icon at bounding box center [902, 54] width 6 height 8
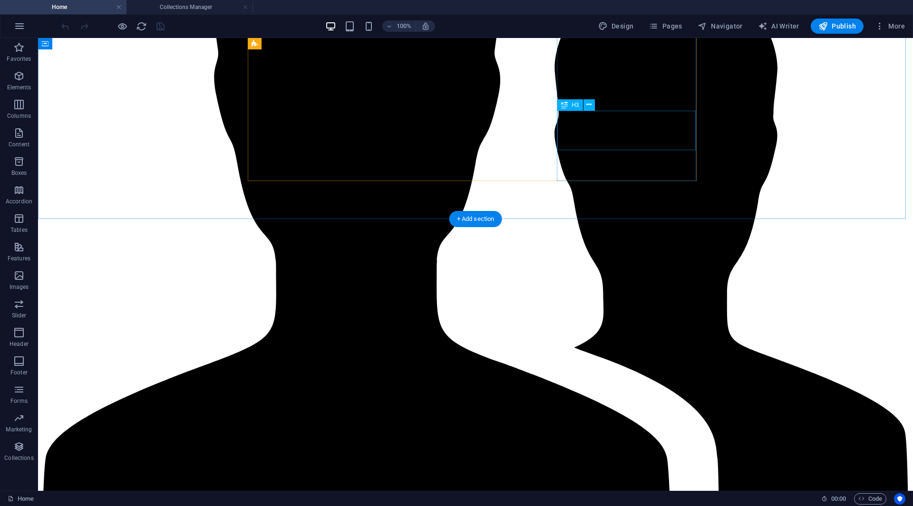
scroll to position [1585, 0]
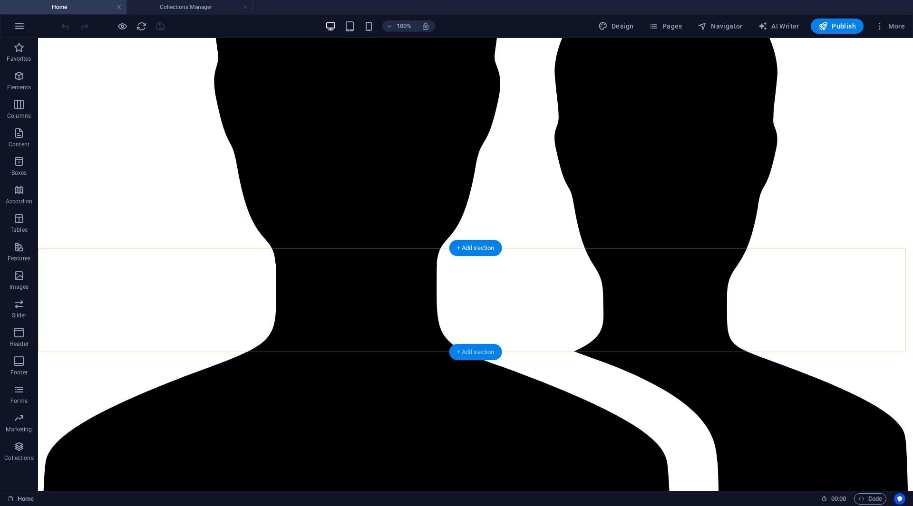
click at [477, 350] on div "+ Add section" at bounding box center [475, 352] width 53 height 16
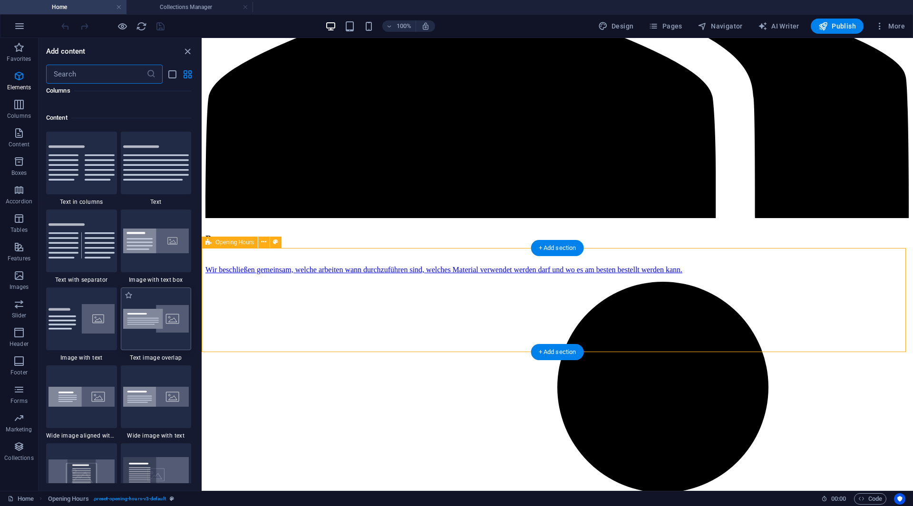
scroll to position [1663, 0]
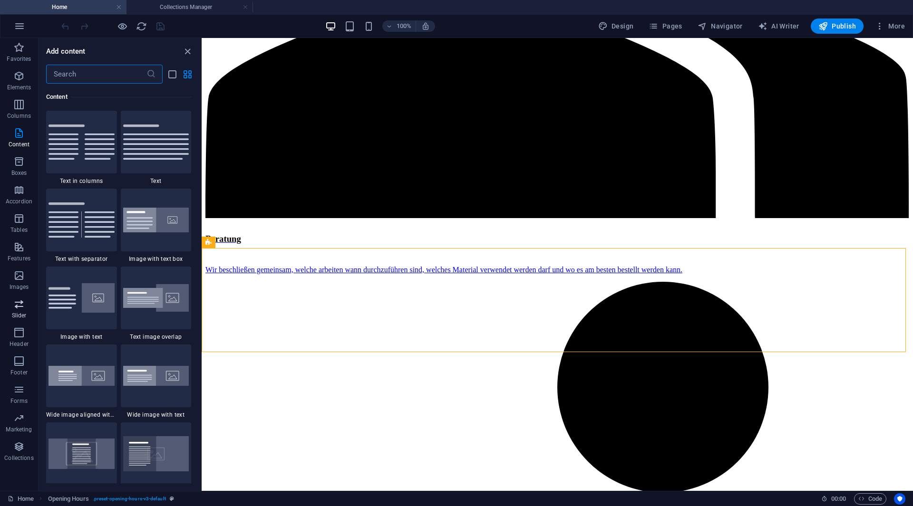
click at [25, 314] on p "Slider" at bounding box center [19, 316] width 15 height 8
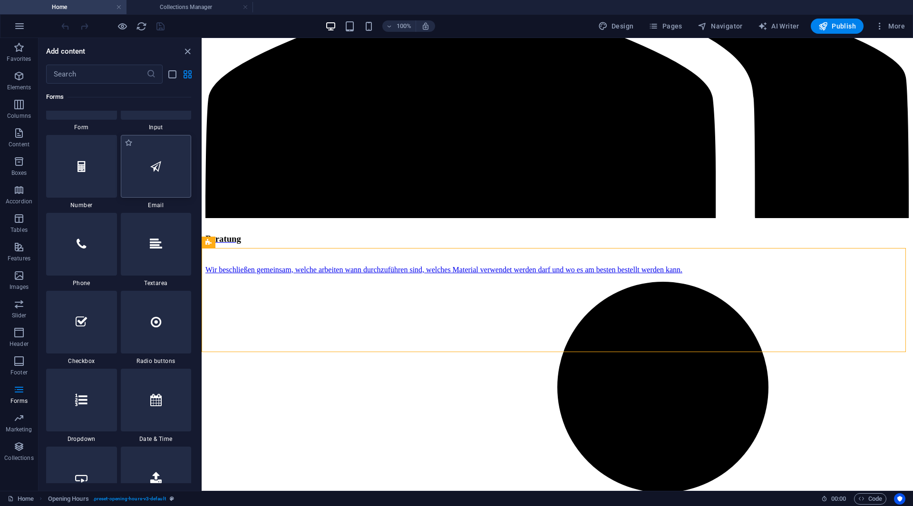
scroll to position [7242, 0]
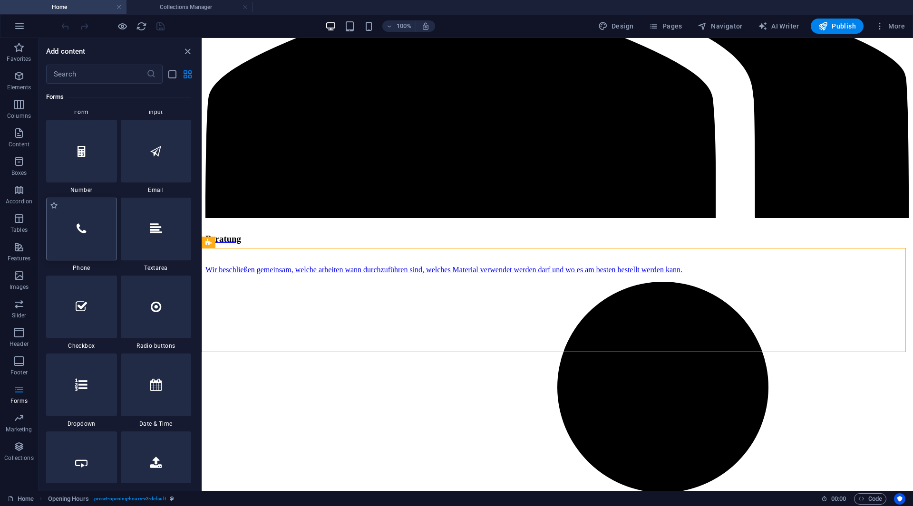
click at [102, 241] on div at bounding box center [81, 229] width 71 height 63
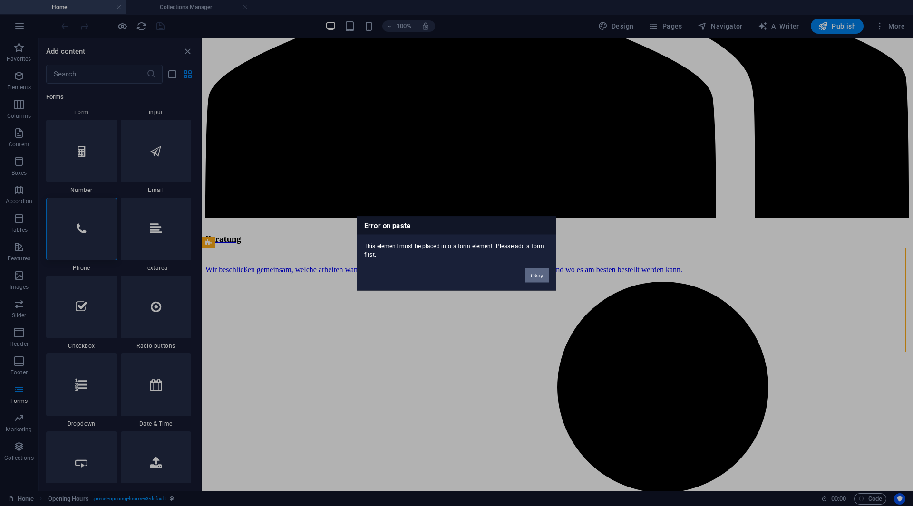
click at [537, 273] on button "Okay" at bounding box center [537, 275] width 24 height 14
click at [533, 276] on button "Okay" at bounding box center [537, 275] width 24 height 14
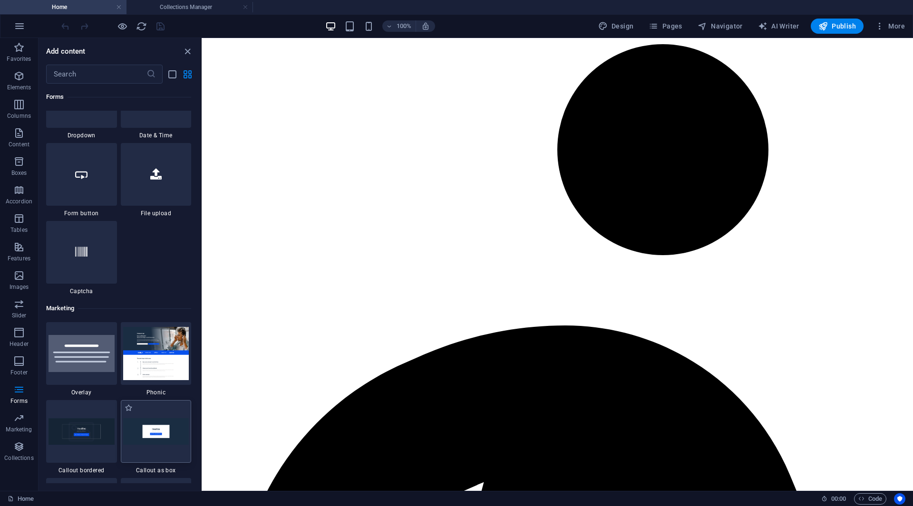
scroll to position [7575, 0]
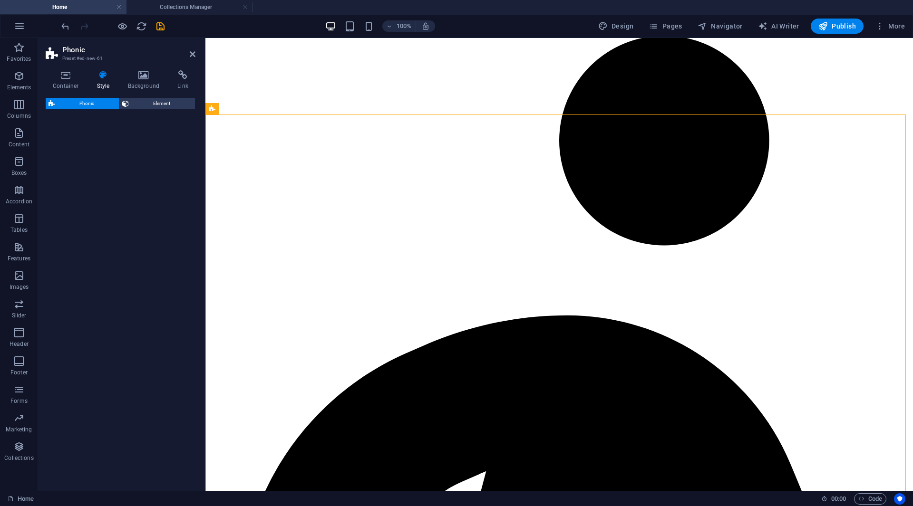
select select "%"
select select "rem"
select select "px"
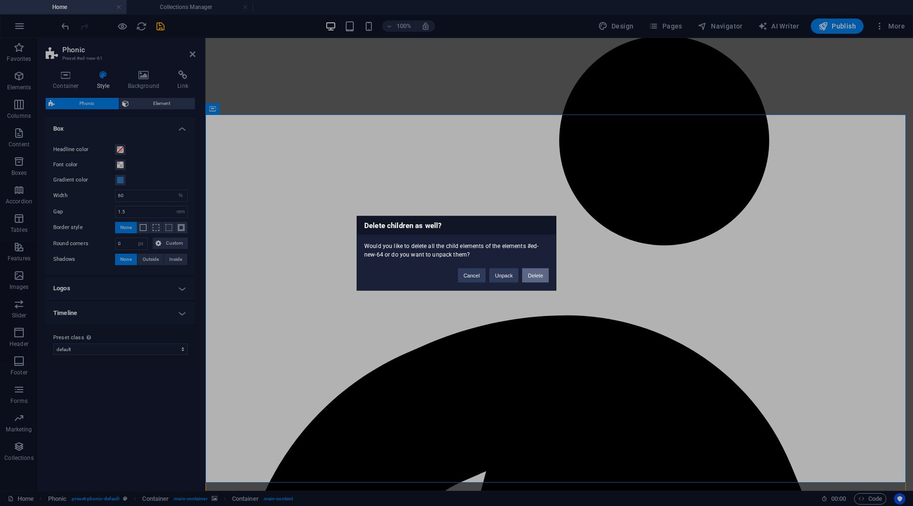
click at [543, 276] on button "Delete" at bounding box center [535, 275] width 27 height 14
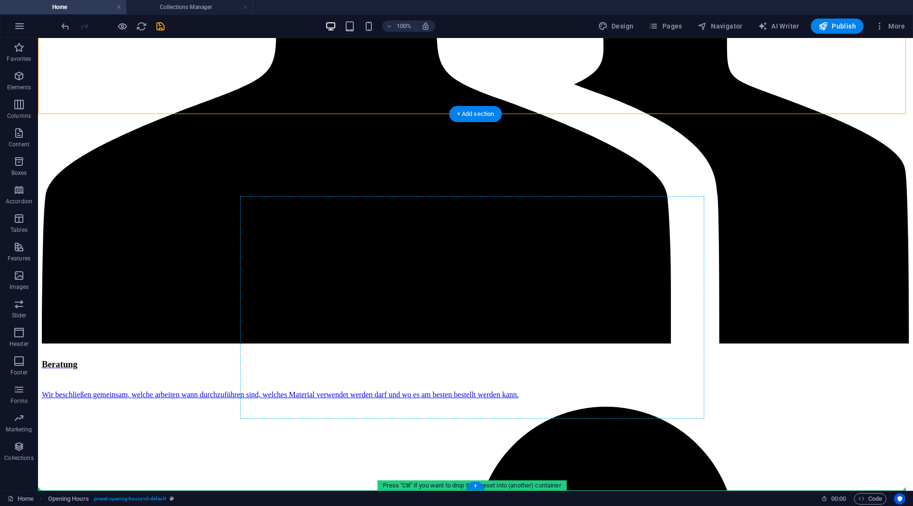
scroll to position [1859, 0]
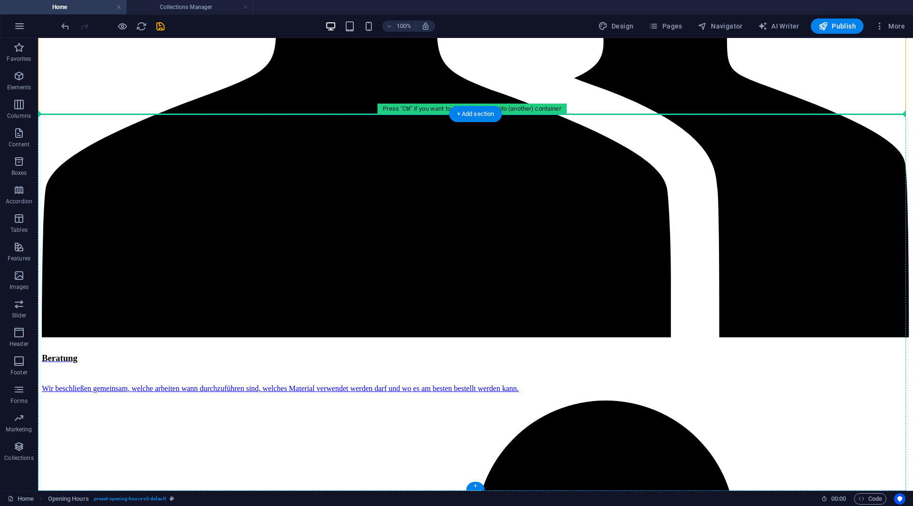
drag, startPoint x: 167, startPoint y: 158, endPoint x: 355, endPoint y: 116, distance: 192.3
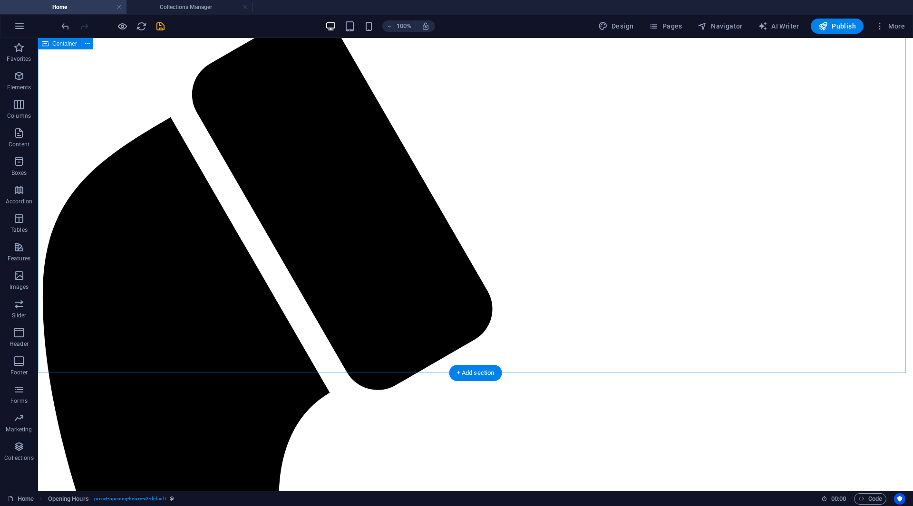
scroll to position [0, 0]
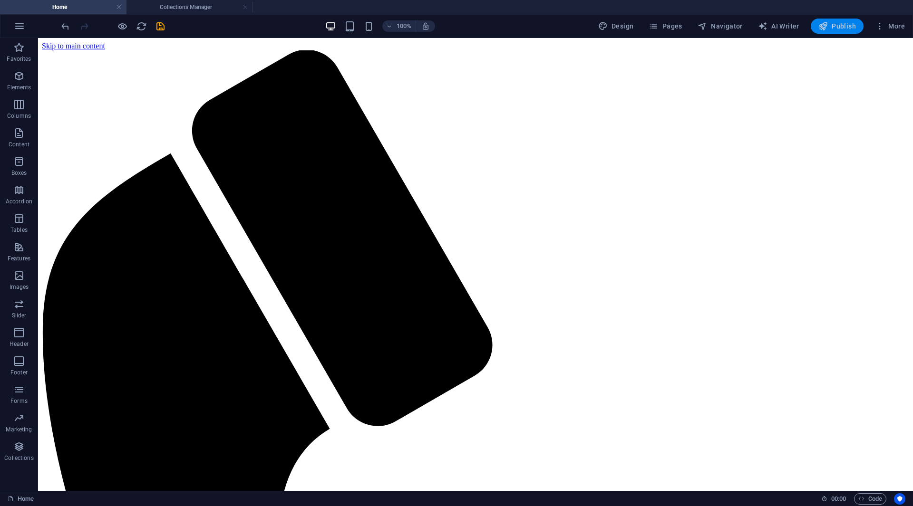
click at [841, 26] on span "Publish" at bounding box center [837, 26] width 38 height 10
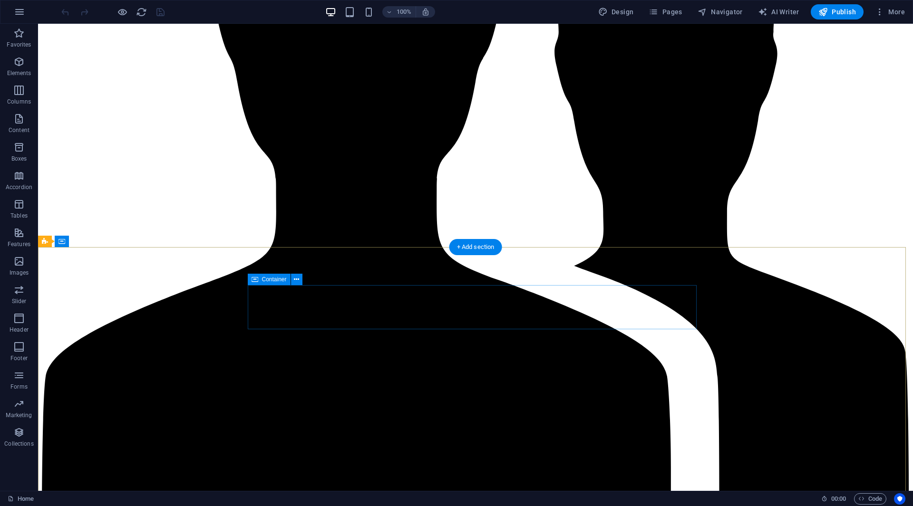
scroll to position [1711, 0]
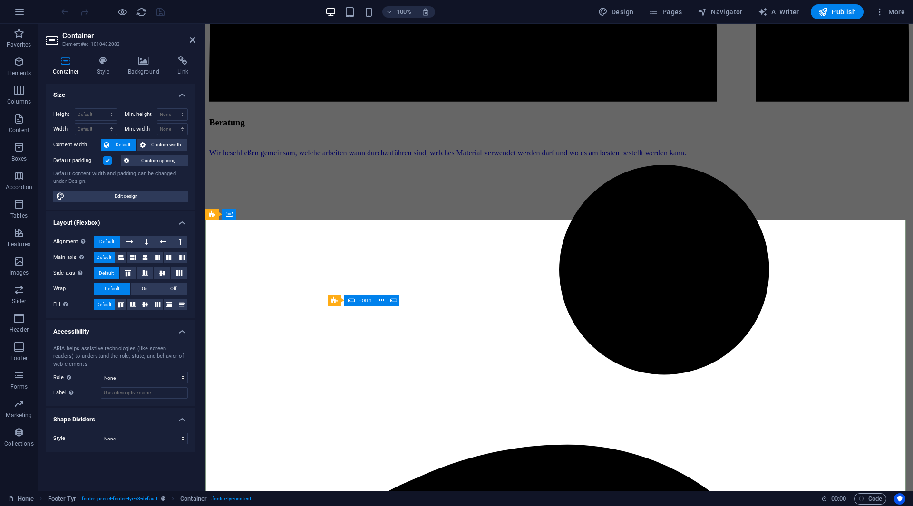
scroll to position [1759, 0]
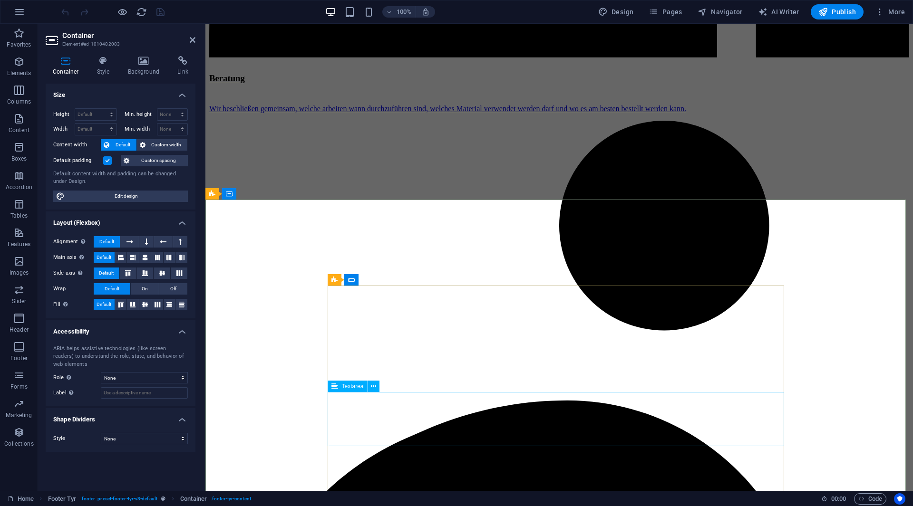
click at [382, 391] on div "Textarea" at bounding box center [356, 387] width 58 height 12
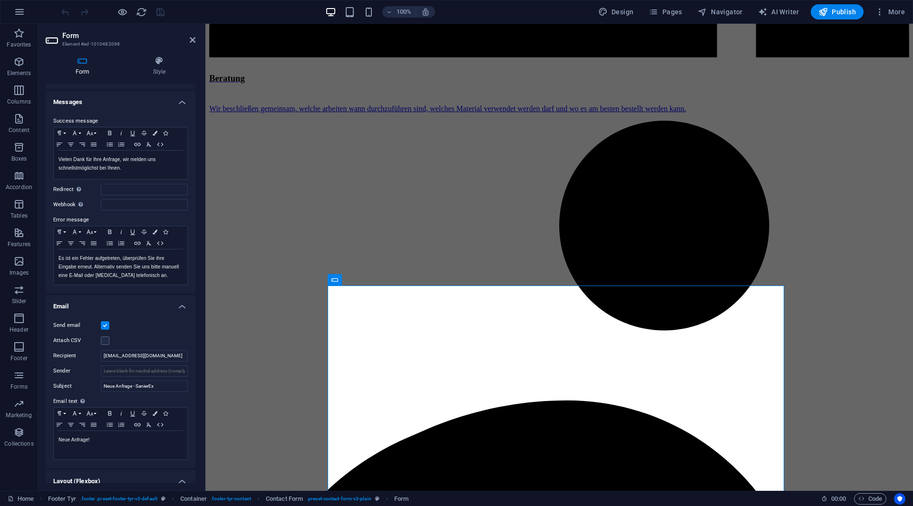
scroll to position [95, 0]
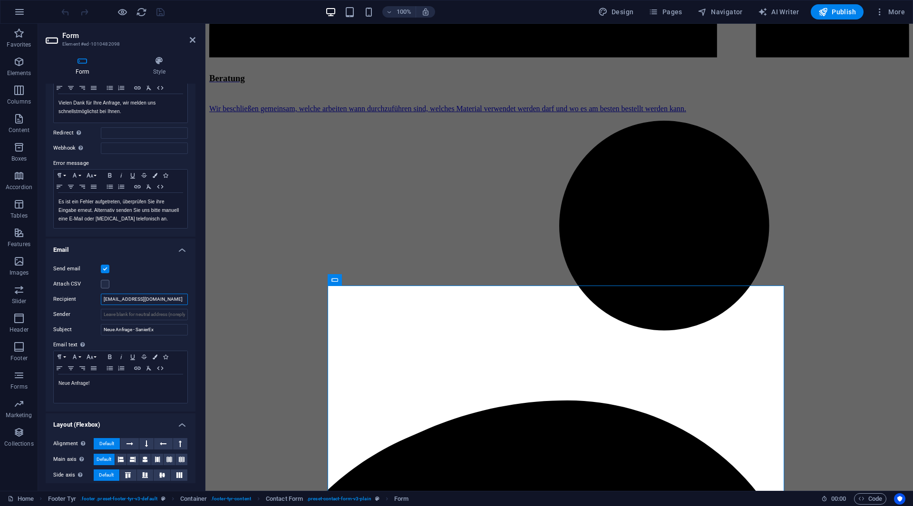
drag, startPoint x: 154, startPoint y: 301, endPoint x: 88, endPoint y: 304, distance: 66.6
click at [88, 304] on div "Recipient info@sanierex.de" at bounding box center [120, 299] width 135 height 11
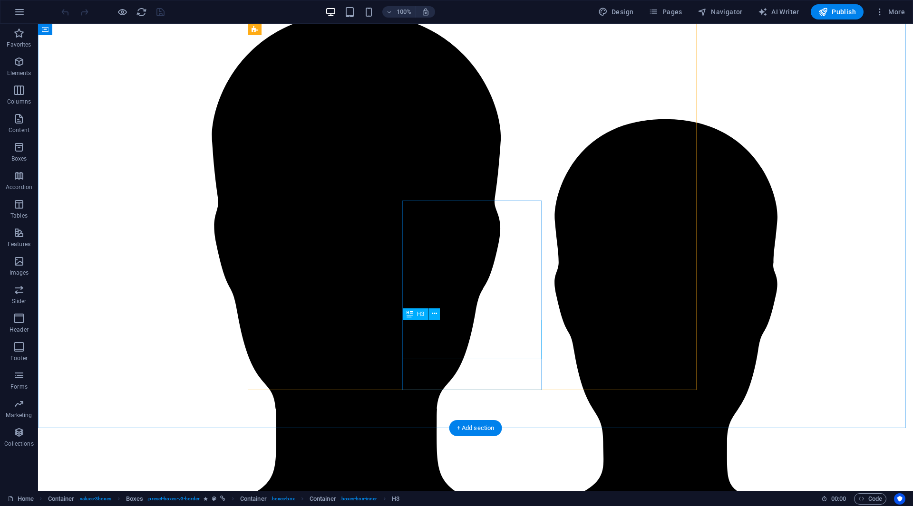
scroll to position [1759, 0]
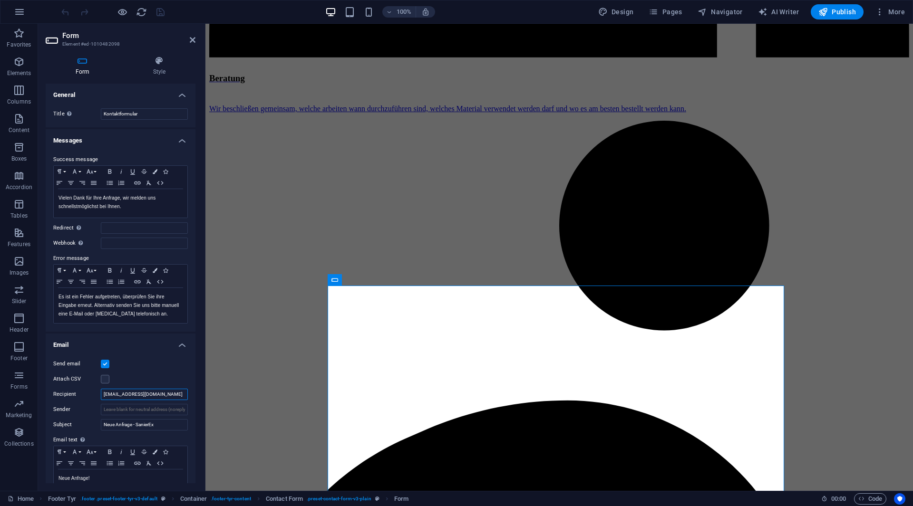
drag, startPoint x: 149, startPoint y: 393, endPoint x: 50, endPoint y: 385, distance: 99.2
click at [59, 382] on div "Send email Attach CSV Recipient [EMAIL_ADDRESS][DOMAIN_NAME] Sender Subject Neu…" at bounding box center [121, 429] width 150 height 156
type input "[EMAIL_ADDRESS][DOMAIN_NAME]"
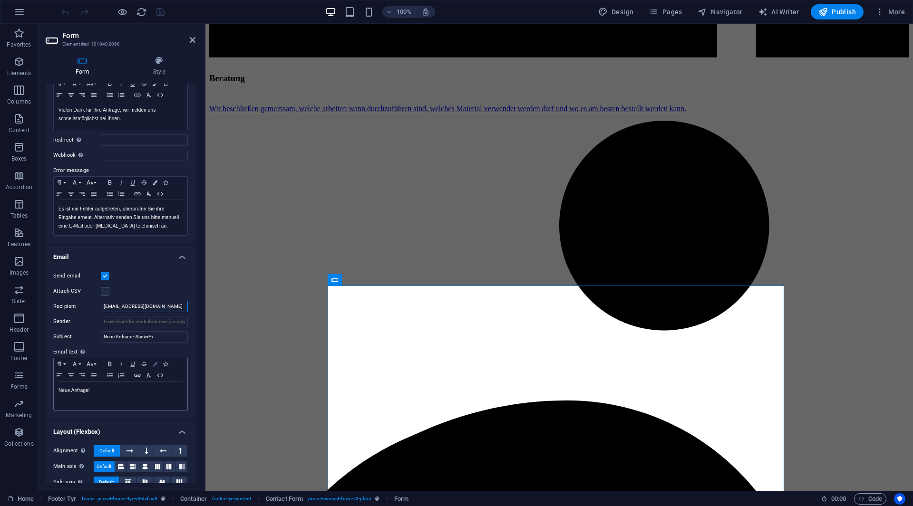
scroll to position [132, 0]
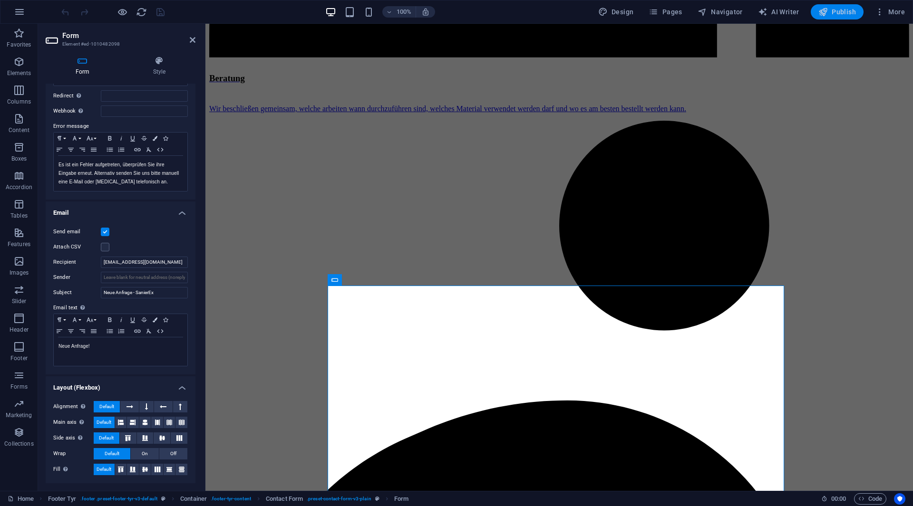
click at [824, 14] on icon "button" at bounding box center [823, 12] width 10 height 10
